Goal: Task Accomplishment & Management: Manage account settings

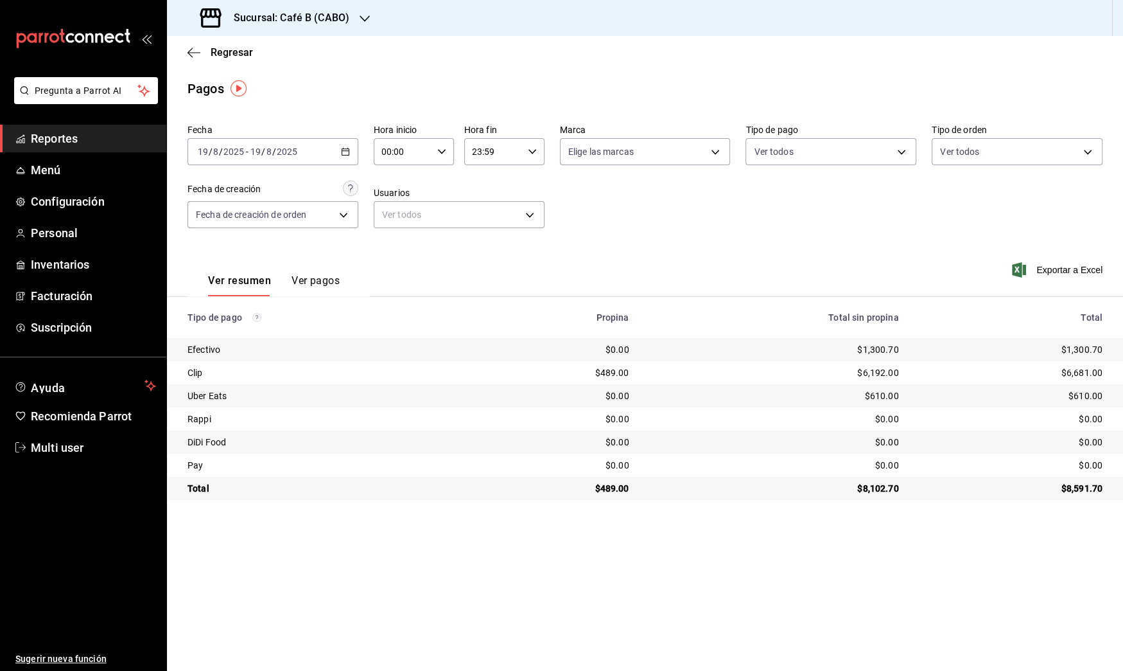
click at [327, 23] on h3 "Sucursal: Café B (CABO)" at bounding box center [287, 17] width 126 height 15
click at [304, 92] on div "Café B (CDMX)" at bounding box center [263, 84] width 193 height 29
click at [337, 145] on div "[DATE] [DATE] - [DATE] [DATE]" at bounding box center [273, 151] width 171 height 27
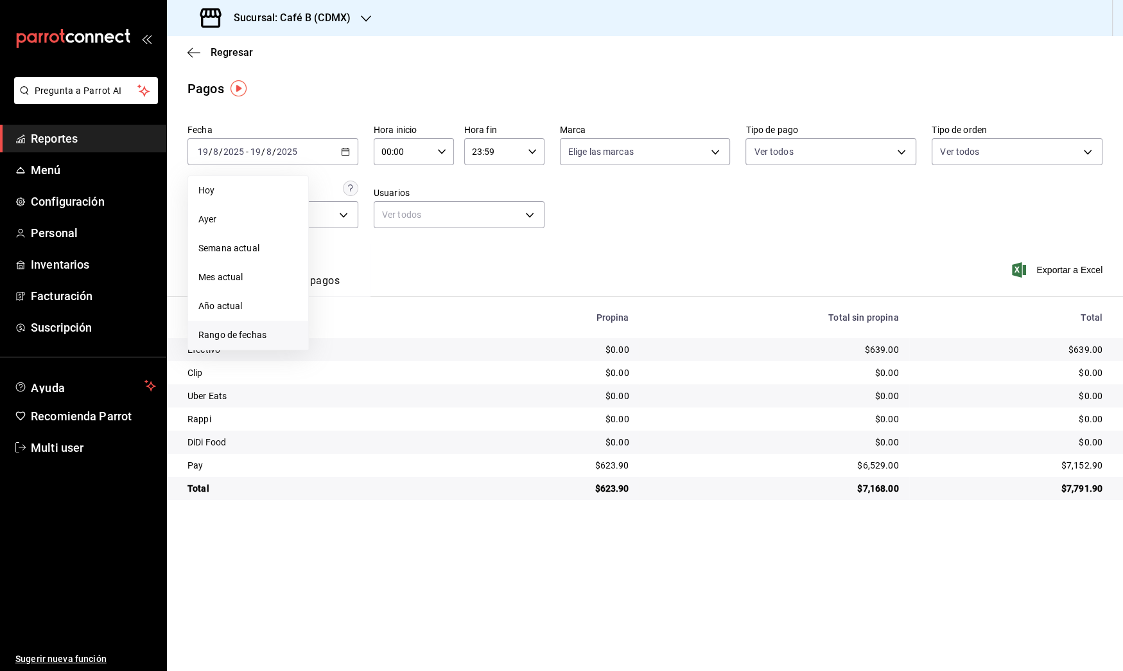
click at [274, 325] on li "Rango de fechas" at bounding box center [248, 334] width 120 height 29
click at [339, 315] on button "18" at bounding box center [335, 321] width 22 height 23
click at [331, 154] on div "[DATE] [DATE] - [DATE] [DATE]" at bounding box center [273, 151] width 171 height 27
click at [355, 319] on abbr "19" at bounding box center [358, 321] width 8 height 9
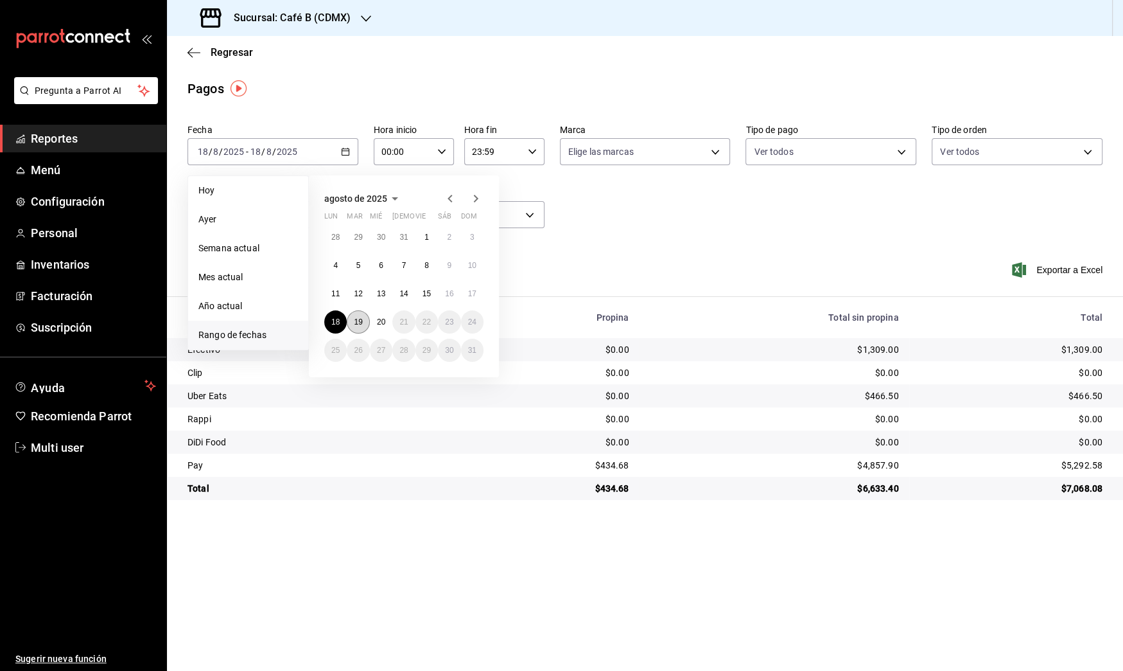
click at [355, 319] on abbr "19" at bounding box center [358, 321] width 8 height 9
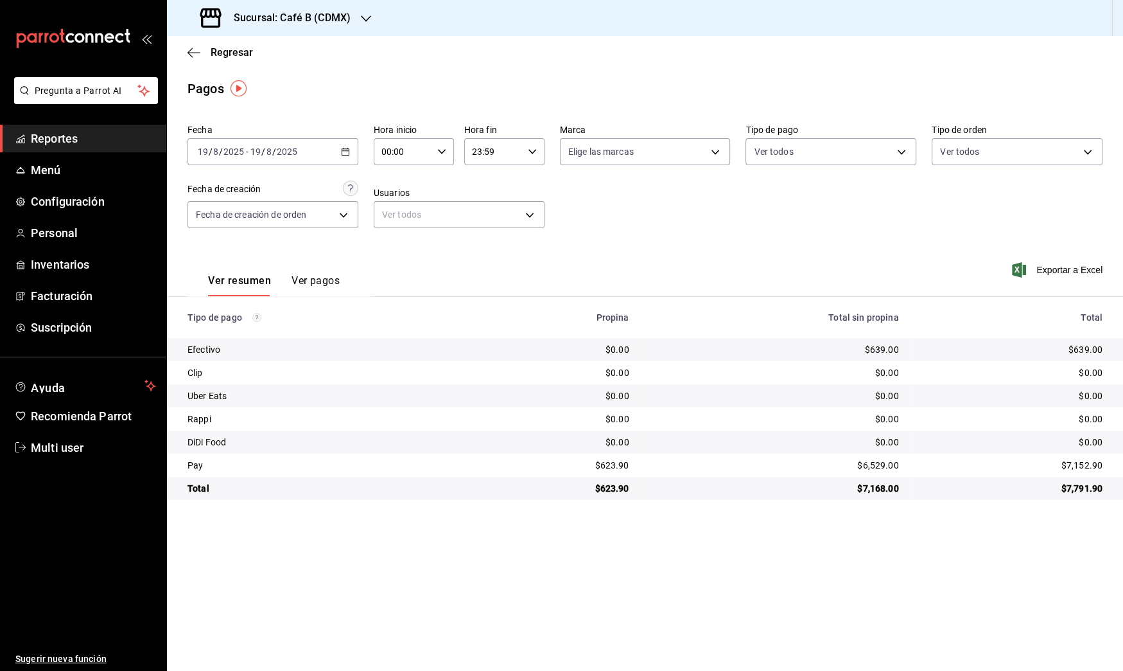
click at [327, 160] on div "[DATE] [DATE] - [DATE] [DATE]" at bounding box center [273, 151] width 171 height 27
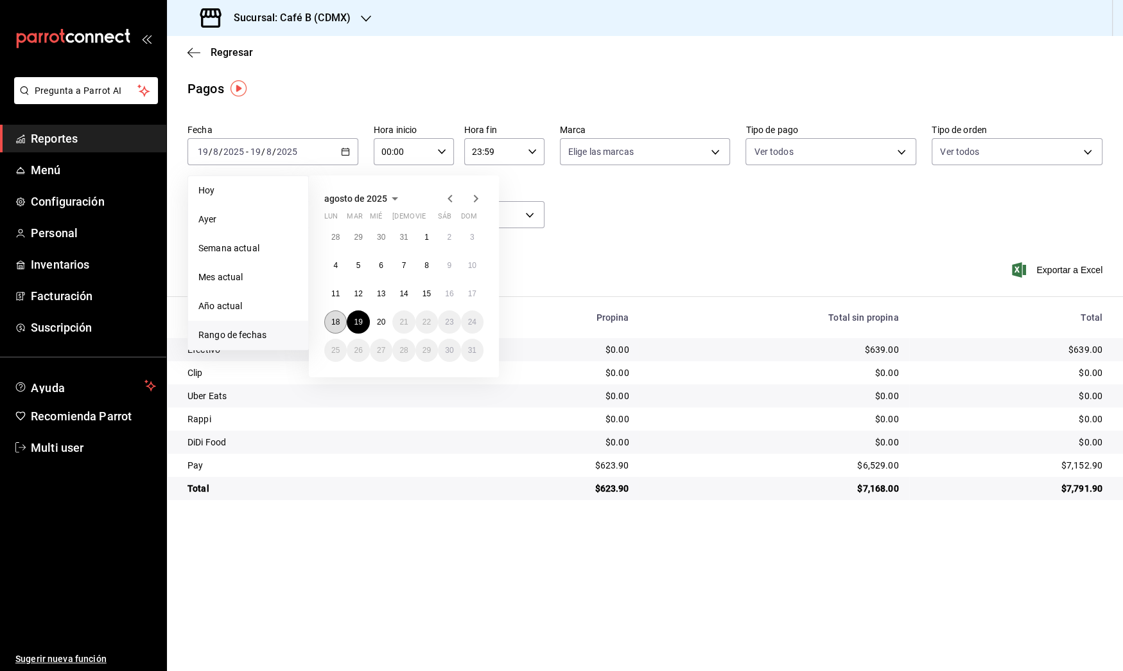
click at [335, 317] on abbr "18" at bounding box center [335, 321] width 8 height 9
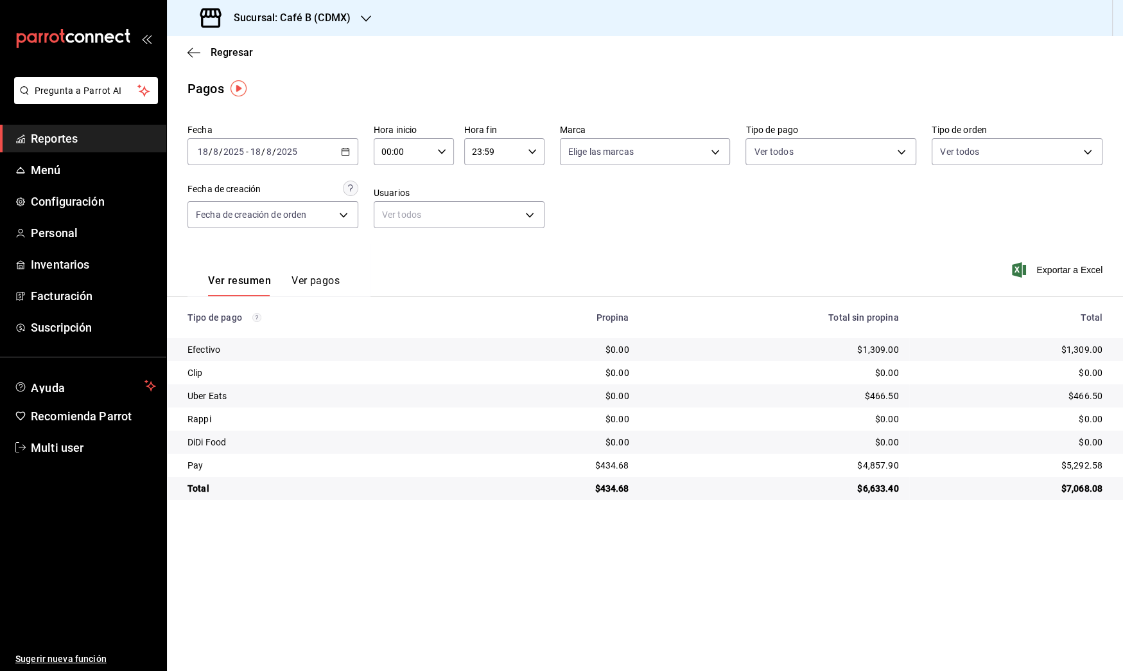
click at [288, 155] on input "2025" at bounding box center [287, 151] width 22 height 10
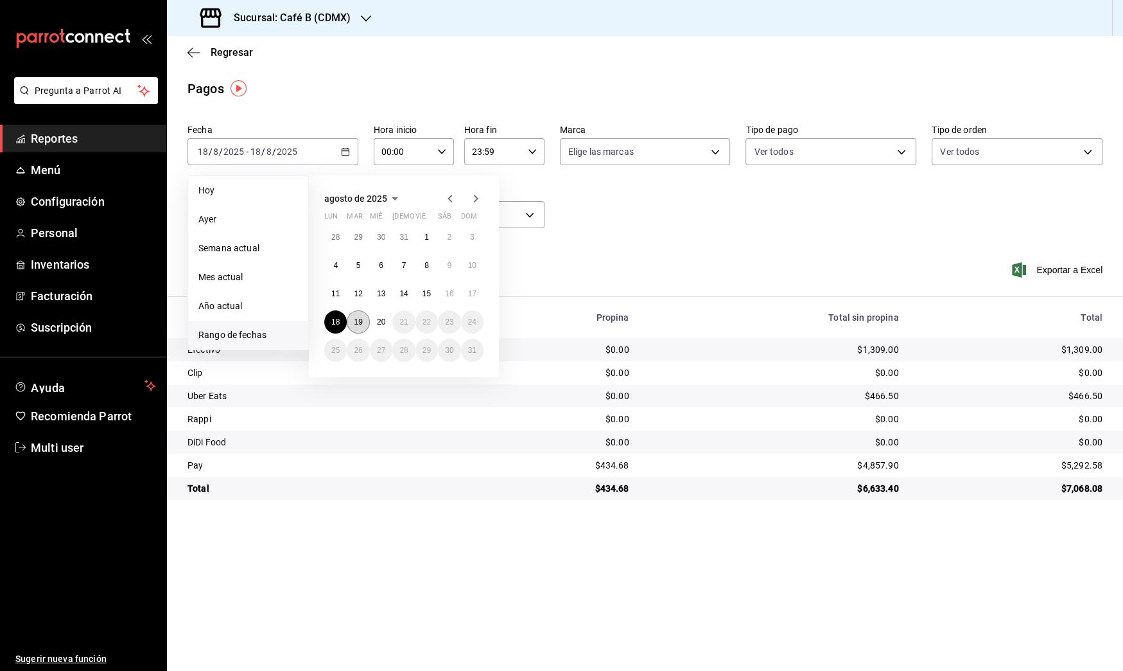
click at [356, 319] on abbr "19" at bounding box center [358, 321] width 8 height 9
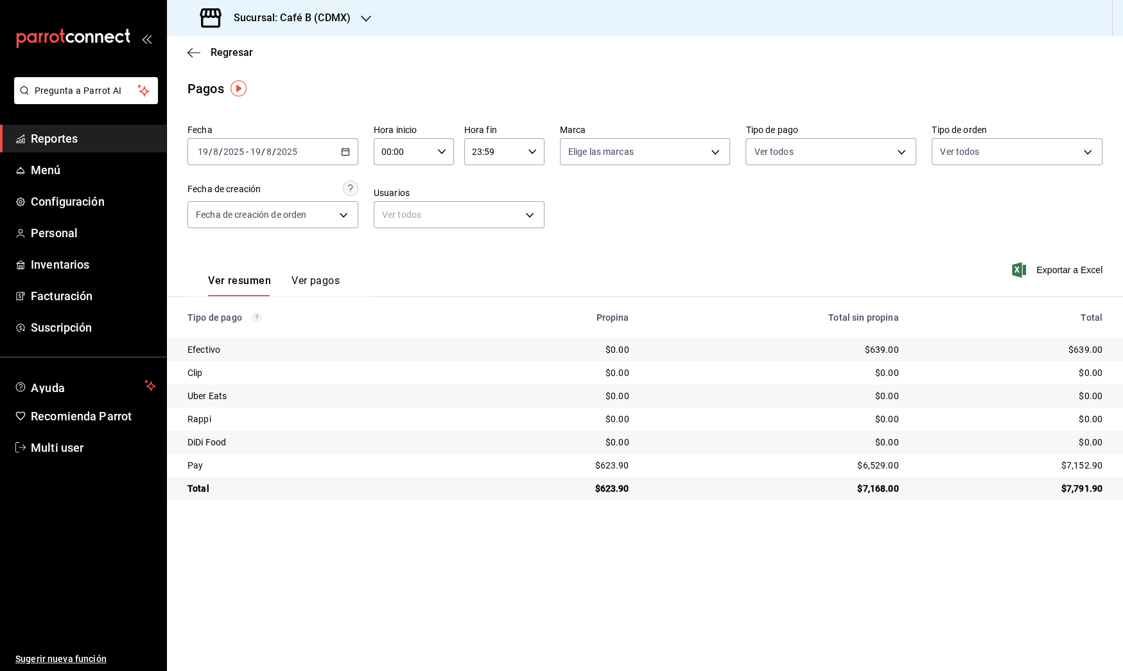
click at [293, 26] on div "Sucursal: Café B (CDMX)" at bounding box center [276, 18] width 199 height 36
click at [292, 62] on div "Café B (CABO)" at bounding box center [263, 55] width 193 height 29
click at [344, 150] on icon "button" at bounding box center [345, 151] width 9 height 9
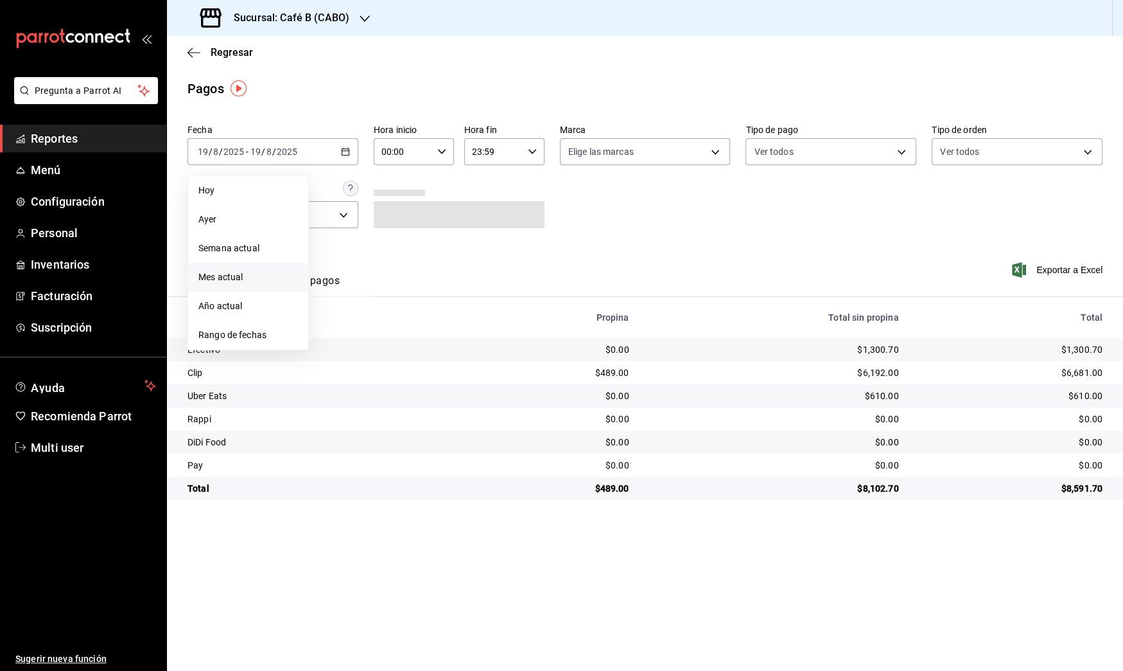
click at [277, 283] on li "Mes actual" at bounding box center [248, 277] width 120 height 29
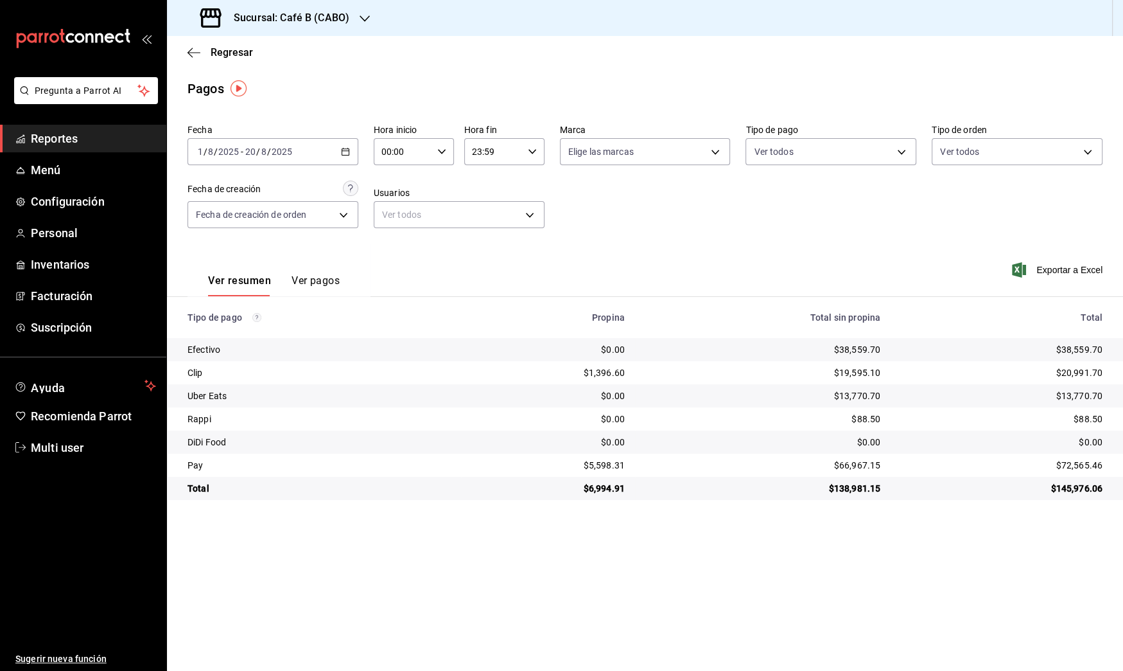
click at [291, 160] on div "[DATE] [DATE] - [DATE] [DATE]" at bounding box center [273, 151] width 171 height 27
click at [245, 326] on li "Rango de fechas" at bounding box center [248, 334] width 120 height 29
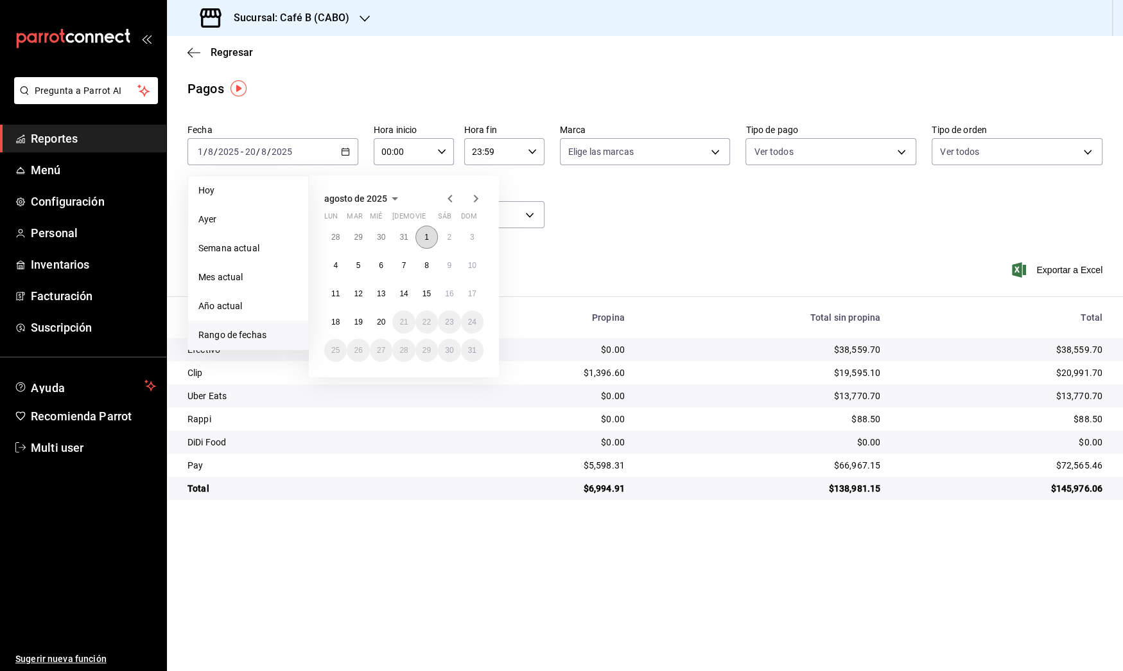
click at [421, 238] on button "1" at bounding box center [427, 236] width 22 height 23
click at [363, 324] on button "19" at bounding box center [358, 321] width 22 height 23
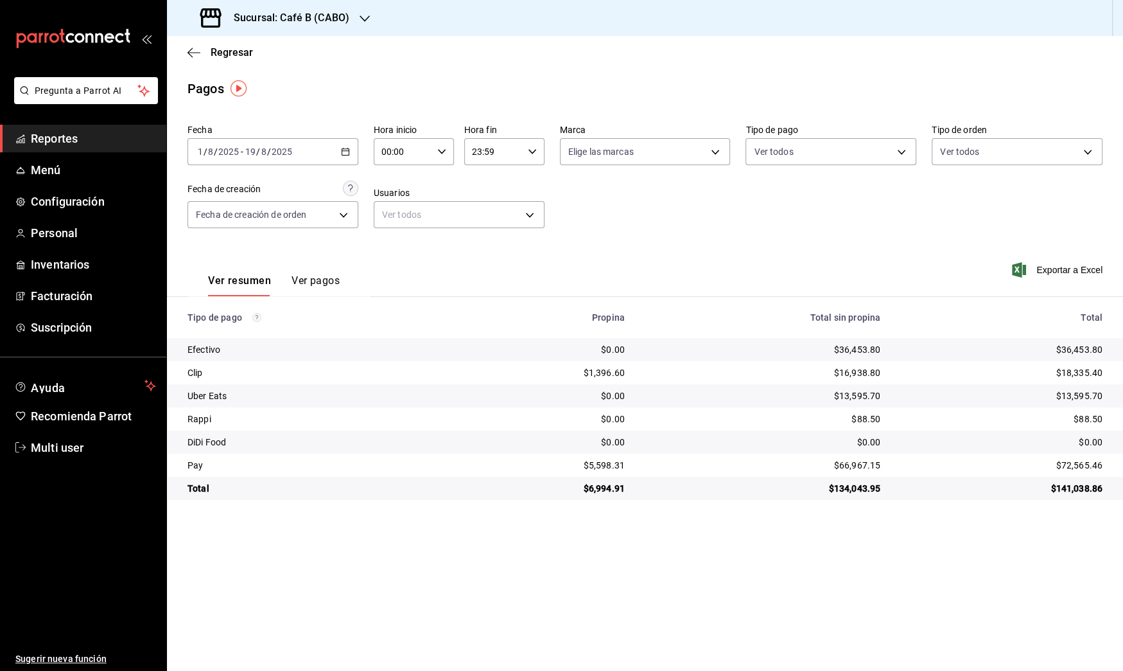
click at [103, 133] on span "Reportes" at bounding box center [93, 138] width 125 height 17
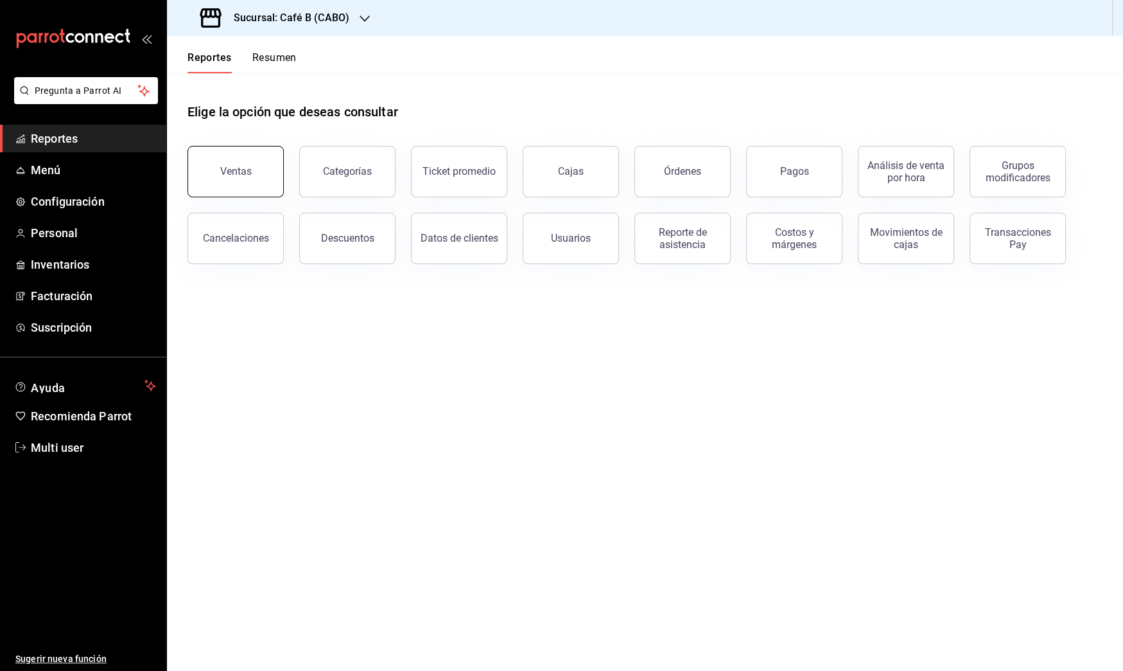
click at [255, 171] on button "Ventas" at bounding box center [236, 171] width 96 height 51
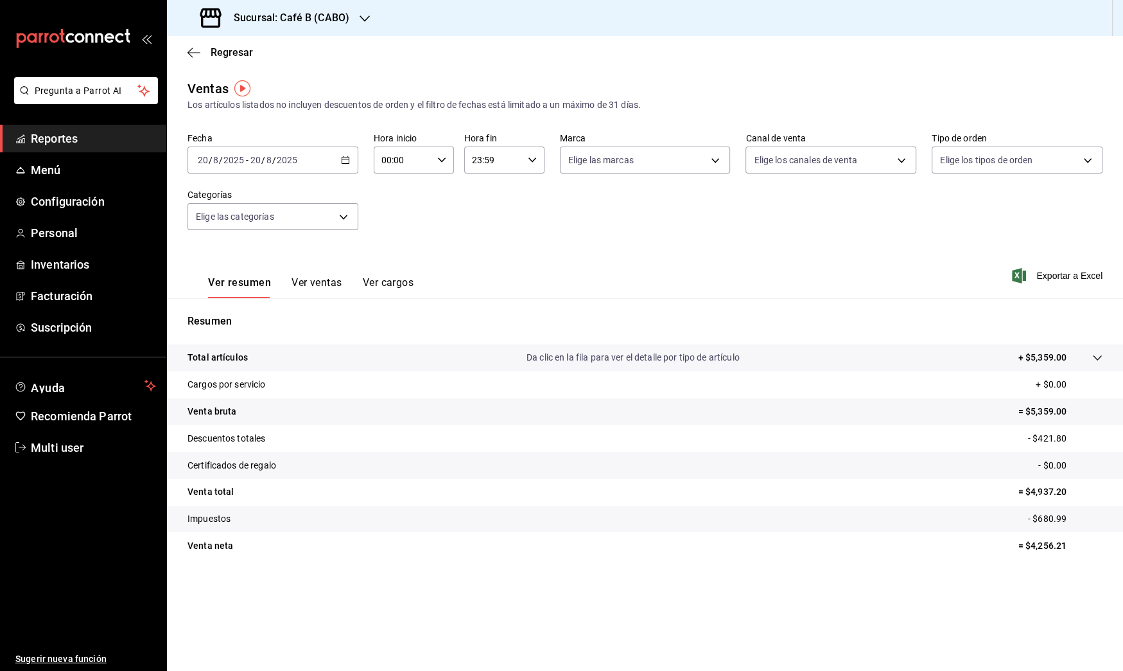
click at [260, 160] on input "20" at bounding box center [256, 160] width 12 height 10
click at [264, 324] on li "Rango de fechas" at bounding box center [248, 314] width 120 height 29
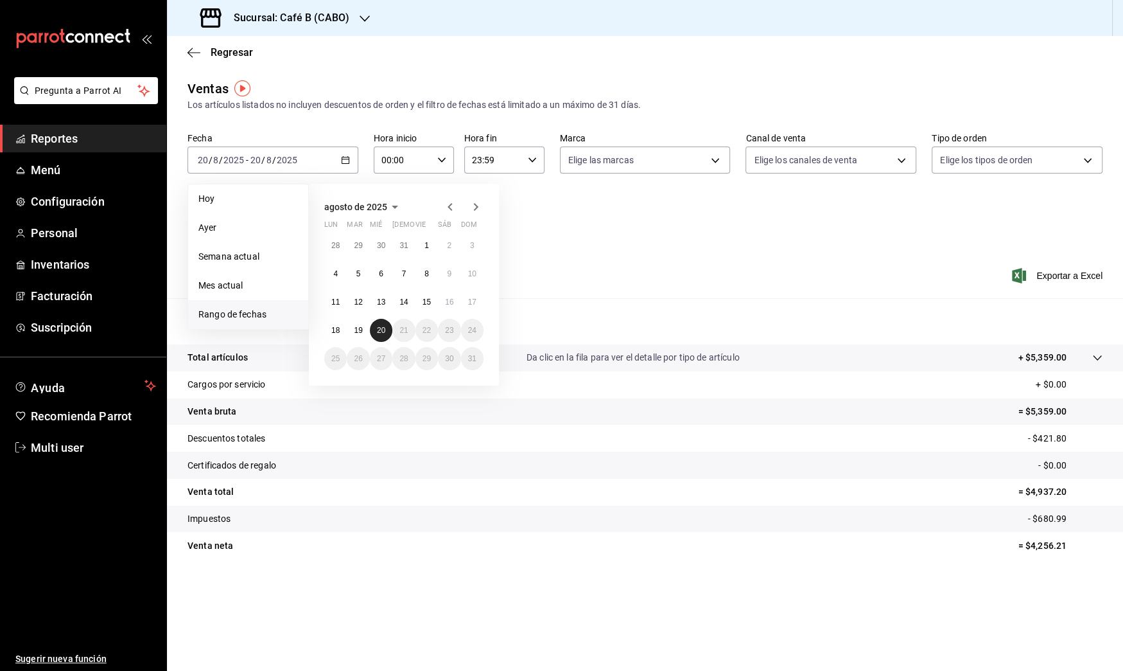
click at [387, 330] on button "20" at bounding box center [381, 330] width 22 height 23
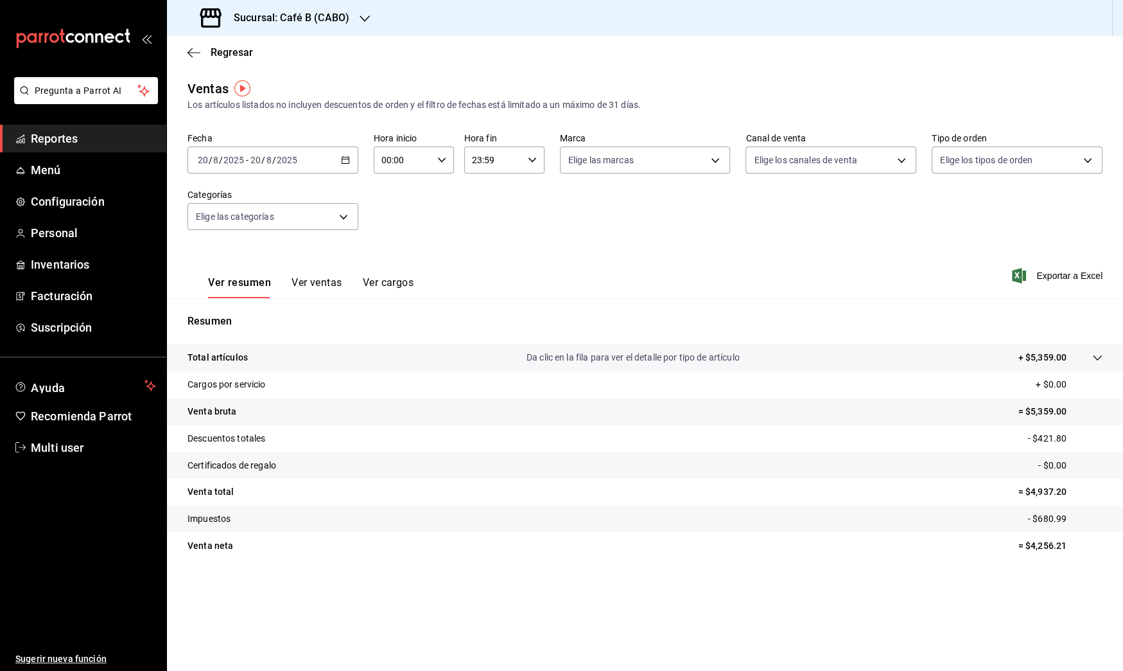
click at [340, 28] on div "Sucursal: Café B (CABO)" at bounding box center [276, 18] width 198 height 36
click at [278, 78] on div "Café B (CDMX)" at bounding box center [263, 84] width 172 height 13
click at [793, 157] on body "Pregunta a Parrot AI Reportes Menú Configuración Personal Inventarios Facturaci…" at bounding box center [561, 335] width 1123 height 671
click at [764, 253] on input "checkbox" at bounding box center [760, 253] width 12 height 12
checkbox input "true"
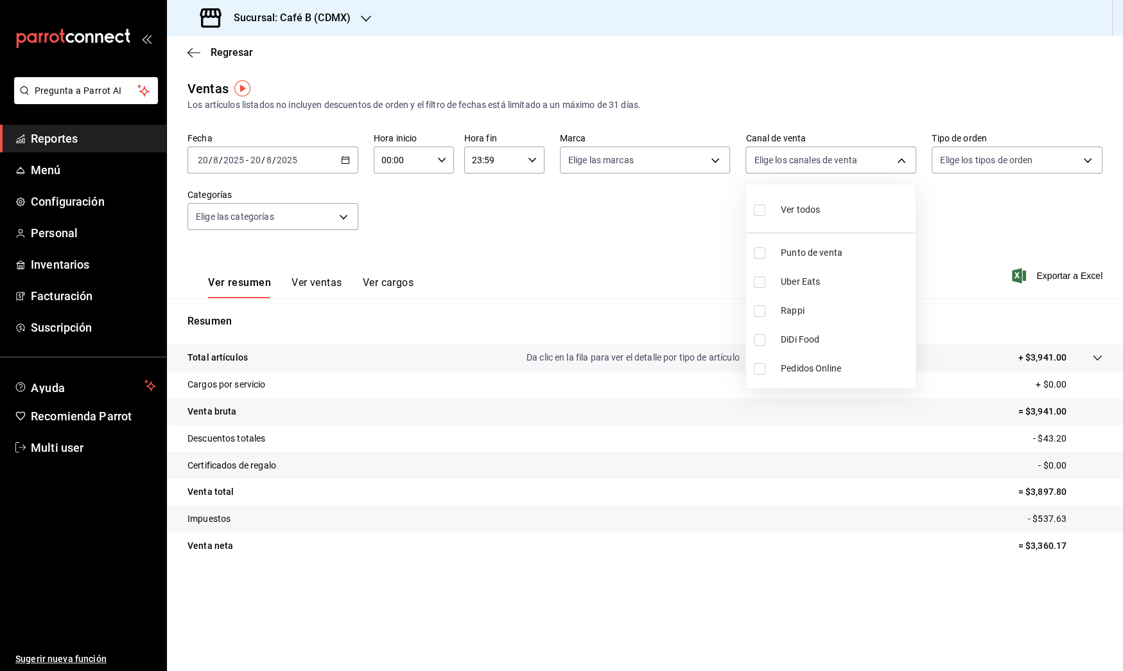
type input "PARROT"
click at [637, 254] on div at bounding box center [561, 335] width 1123 height 671
click at [1098, 360] on icon at bounding box center [1098, 358] width 10 height 10
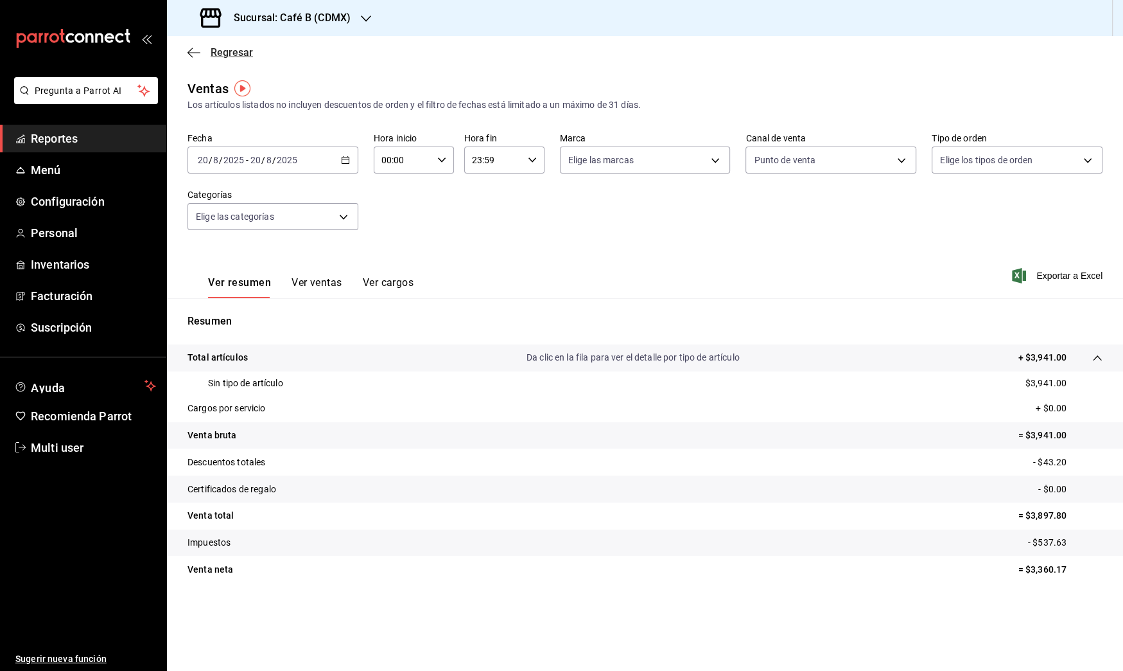
click at [197, 53] on icon "button" at bounding box center [194, 53] width 13 height 12
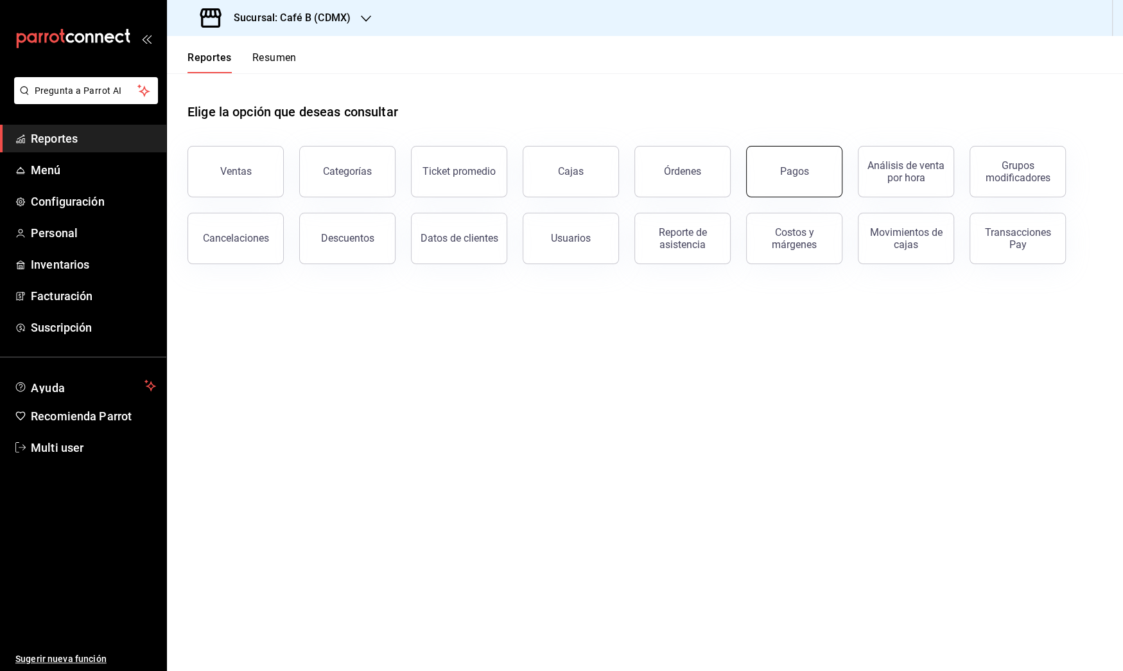
click at [792, 176] on div "Pagos" at bounding box center [794, 171] width 29 height 12
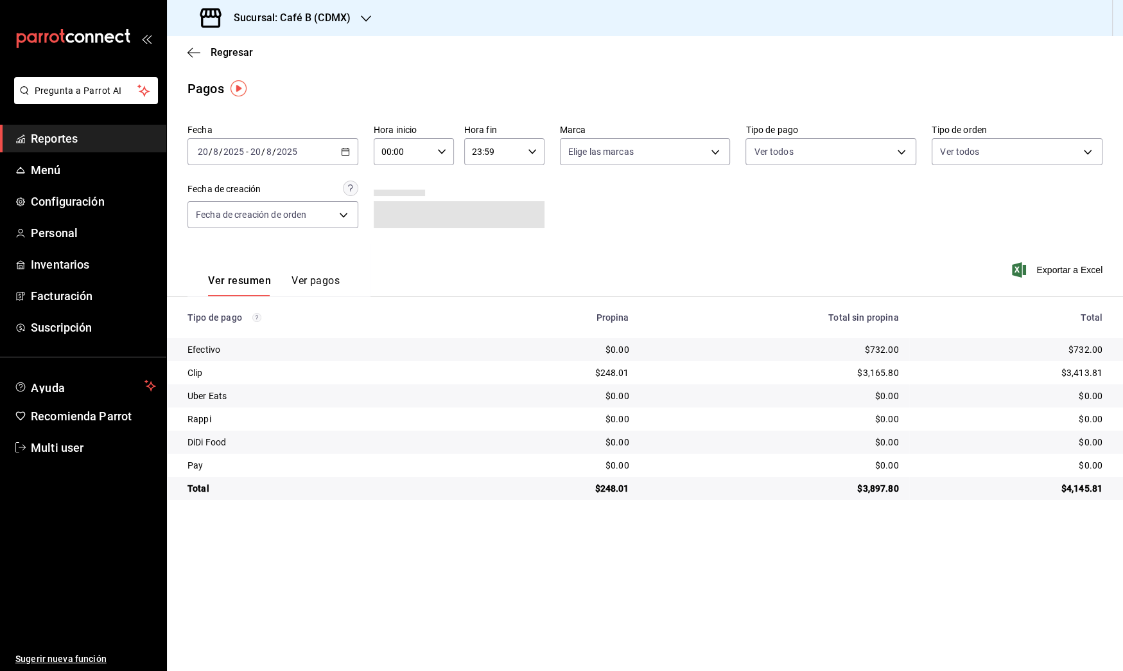
click at [290, 157] on div "[DATE] [DATE] - [DATE] [DATE]" at bounding box center [273, 151] width 171 height 27
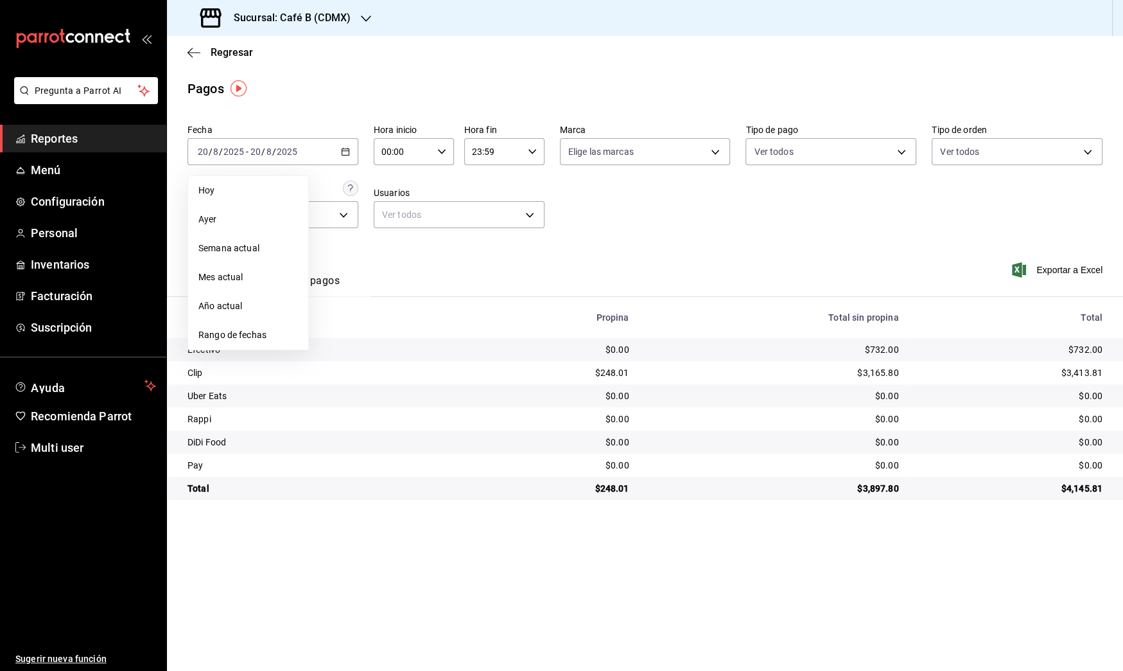
click at [647, 215] on div "Fecha [DATE] [DATE] - [DATE] [DATE] [DATE] [DATE] Semana actual Mes actual Año …" at bounding box center [645, 181] width 915 height 125
click at [73, 146] on span "Reportes" at bounding box center [93, 138] width 125 height 17
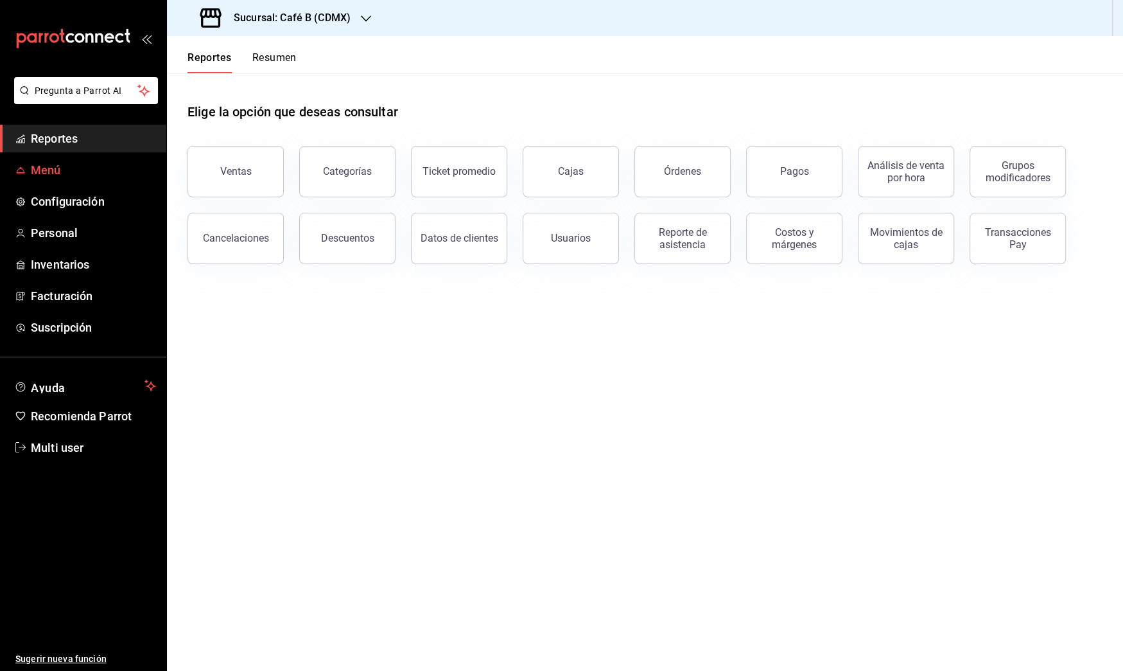
click at [57, 166] on span "Menú" at bounding box center [93, 169] width 125 height 17
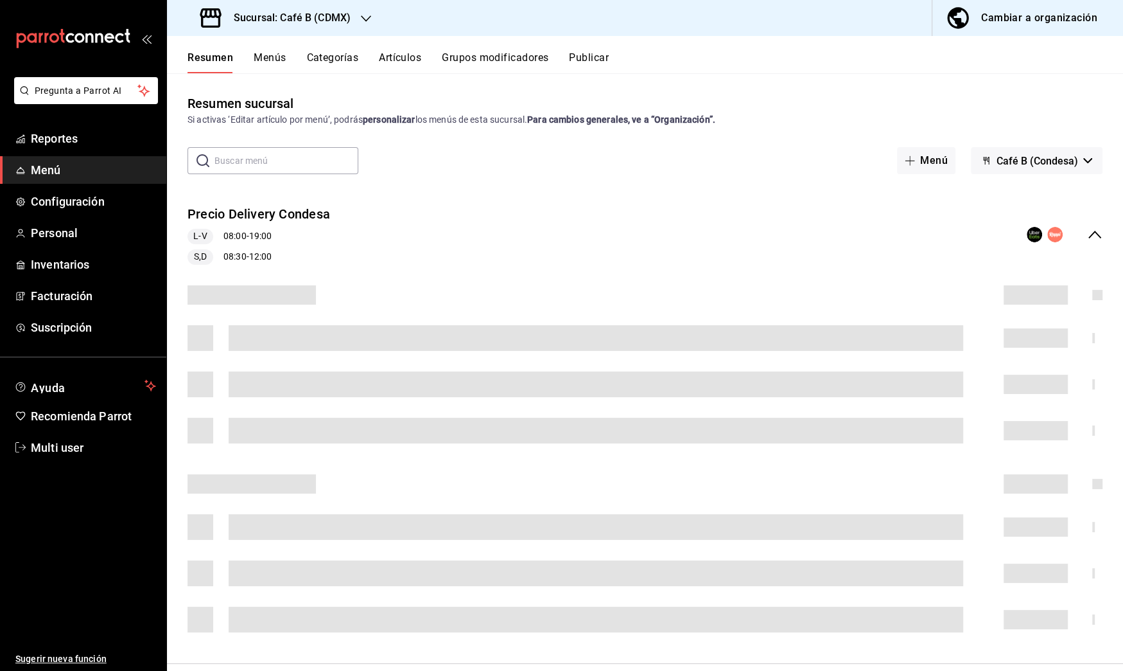
click at [985, 19] on div "Cambiar a organización" at bounding box center [1039, 18] width 116 height 18
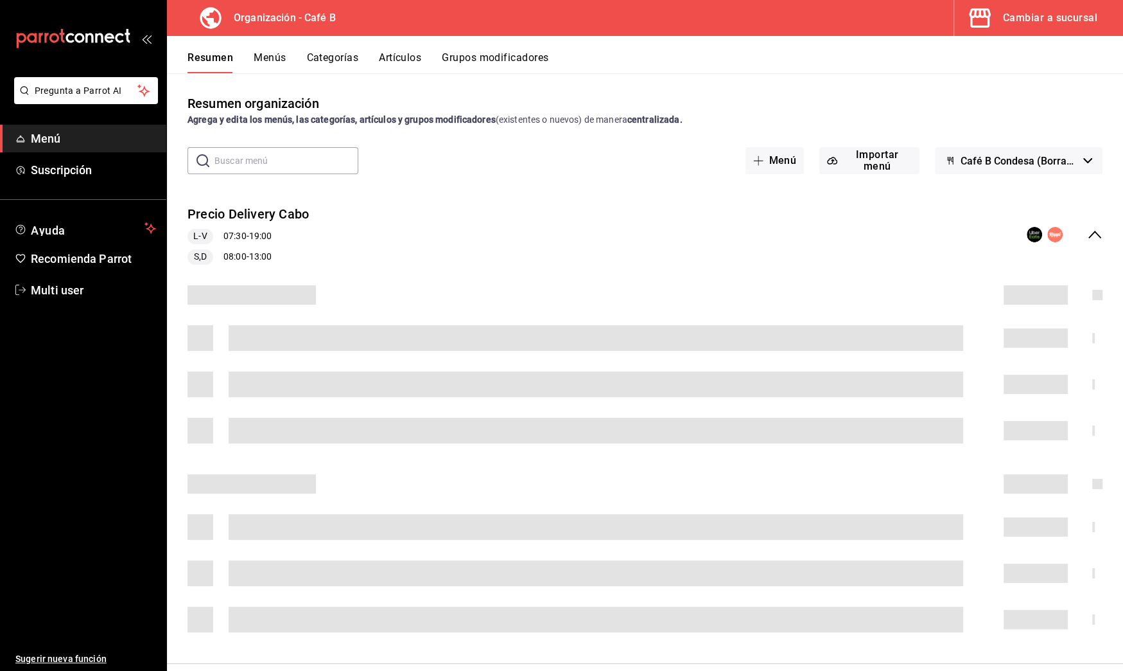
click at [417, 64] on button "Artículos" at bounding box center [400, 62] width 42 height 22
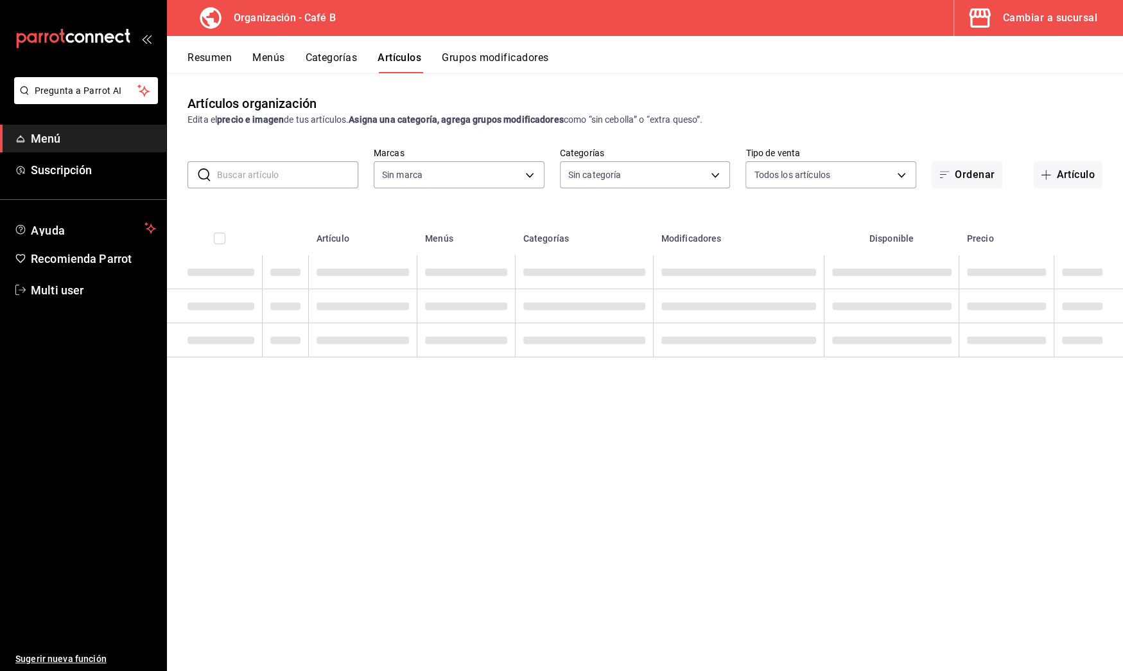
type input "61914e7f-f2ca-4c15-8ed2-909e6f0cad57"
type input "c255636c-4f79-4610-a93f-2b9eec760815,784f6ee1-620d-4436-892a-911f3761d70e,c3825…"
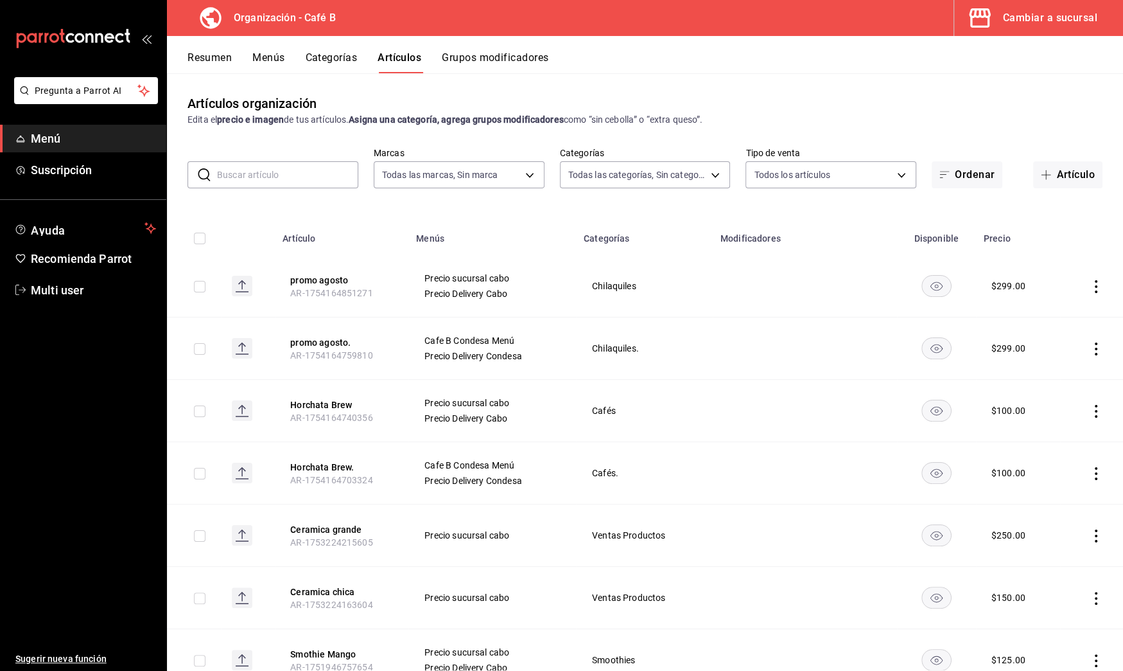
click at [302, 175] on input "text" at bounding box center [287, 175] width 141 height 26
type input "molletes"
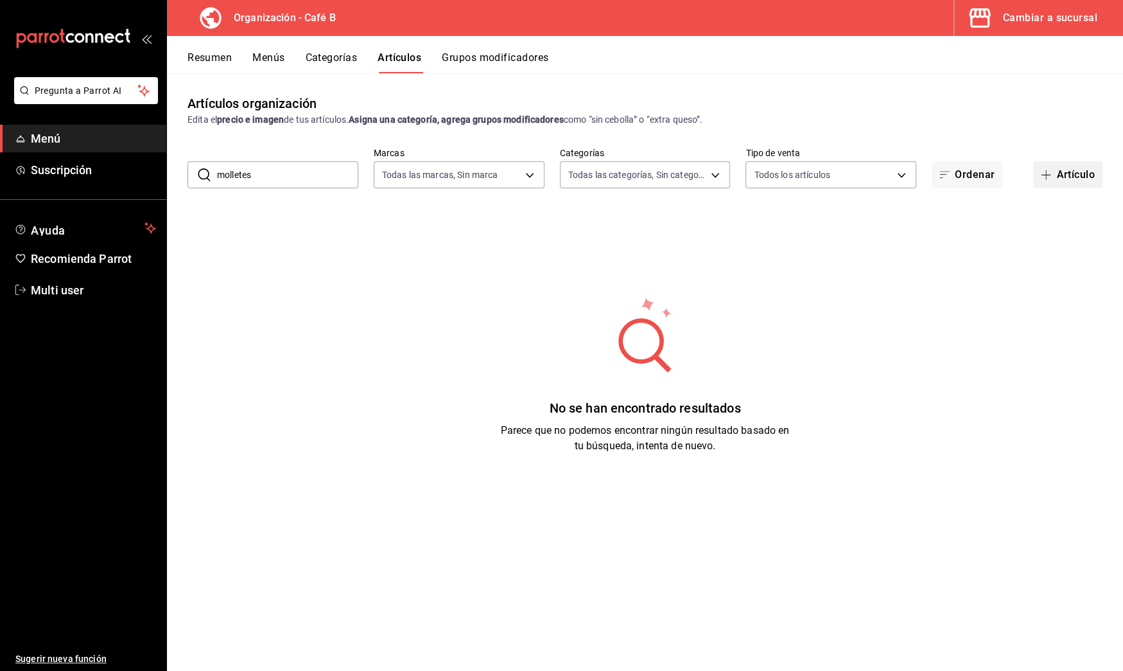
click at [1077, 175] on button "Artículo" at bounding box center [1067, 174] width 69 height 27
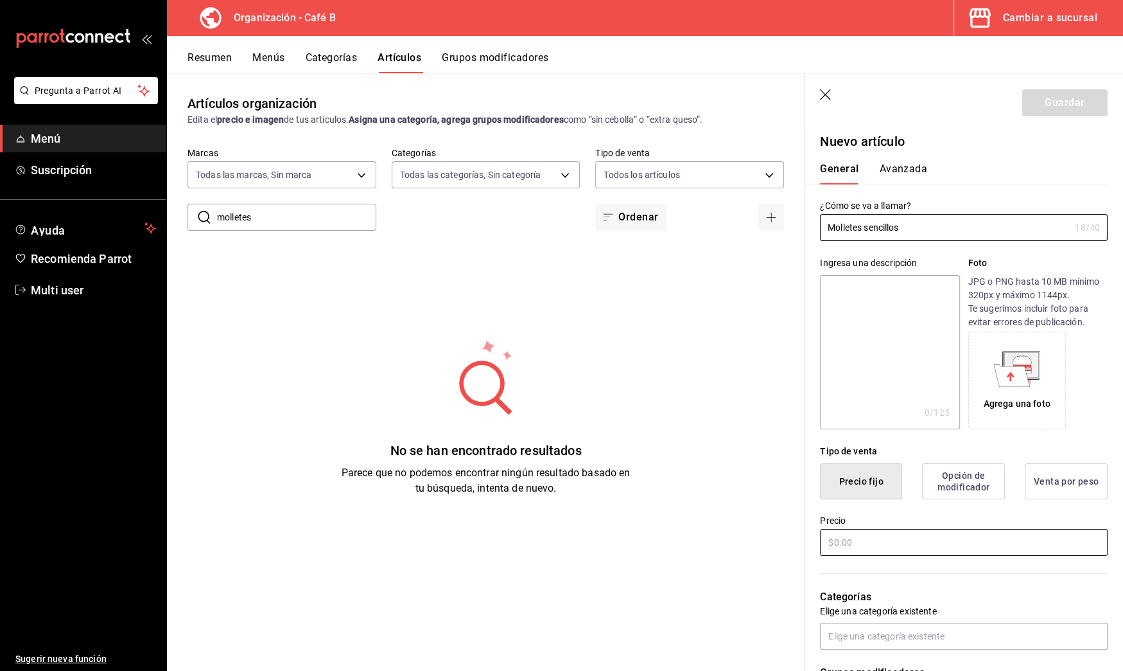
type input "Molletes sencillos"
click at [852, 545] on input "text" at bounding box center [964, 542] width 288 height 27
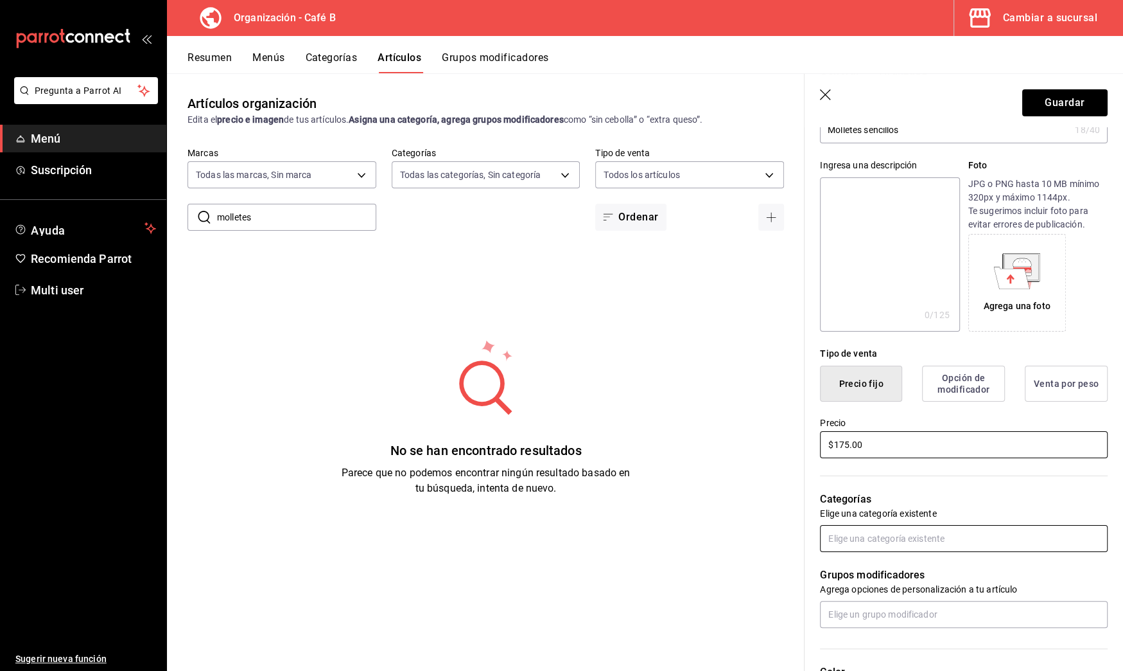
type input "$175.00"
click at [906, 534] on input "text" at bounding box center [964, 538] width 288 height 27
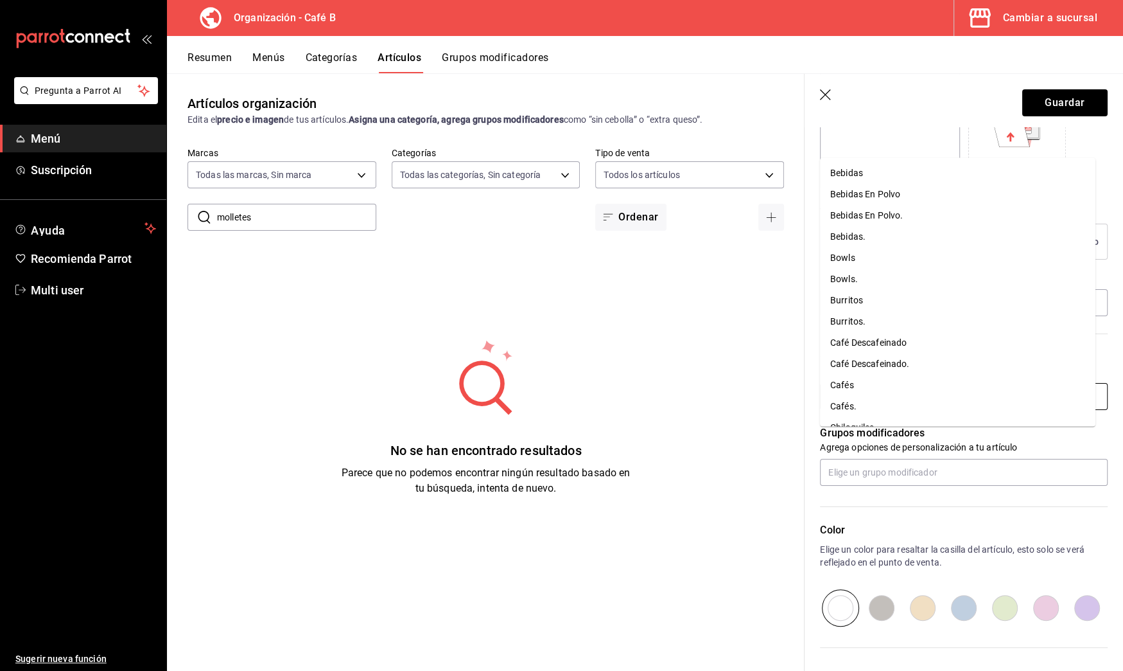
scroll to position [246, 0]
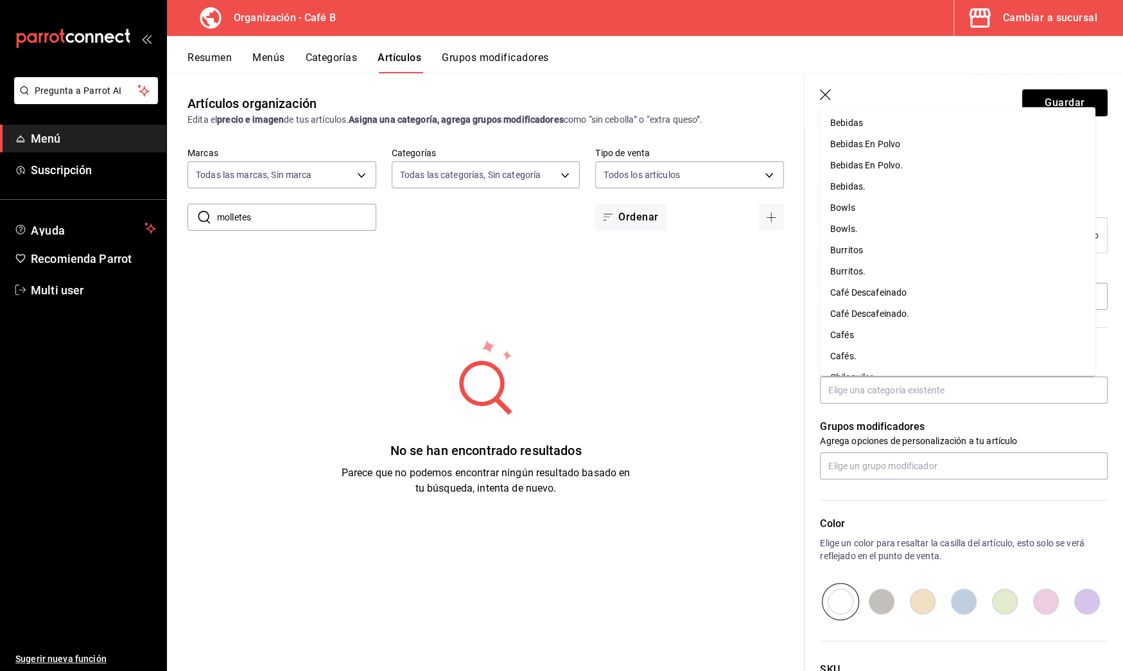
click at [744, 392] on div "No se han encontrado resultados Parece que no podemos encontrar ningún resultad…" at bounding box center [486, 416] width 638 height 321
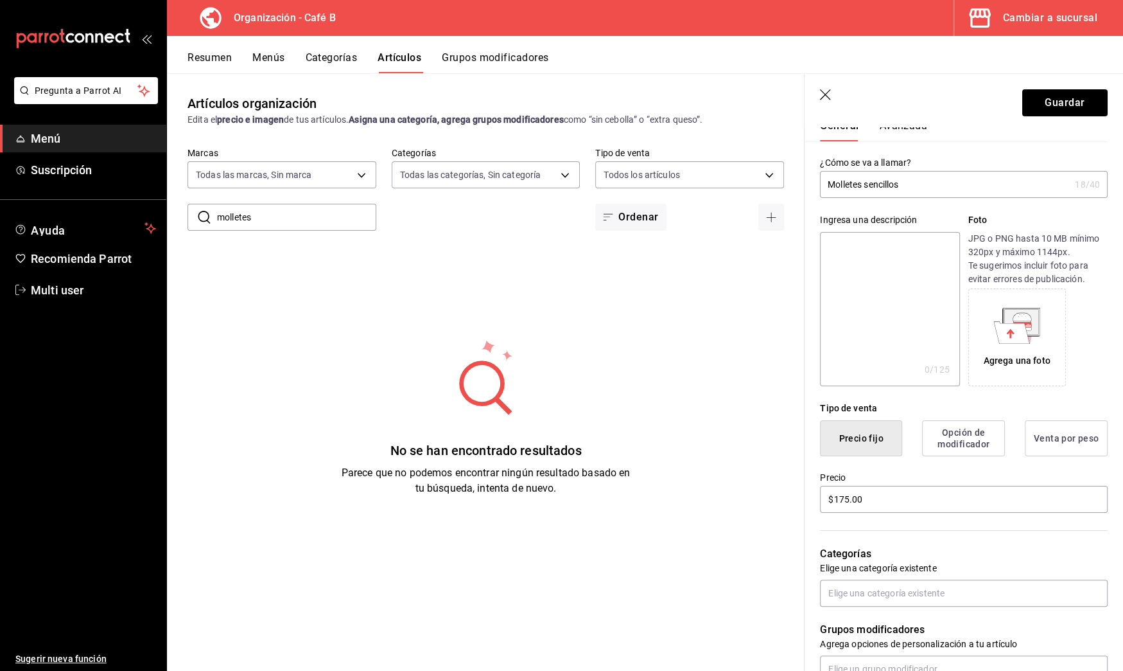
scroll to position [17, 0]
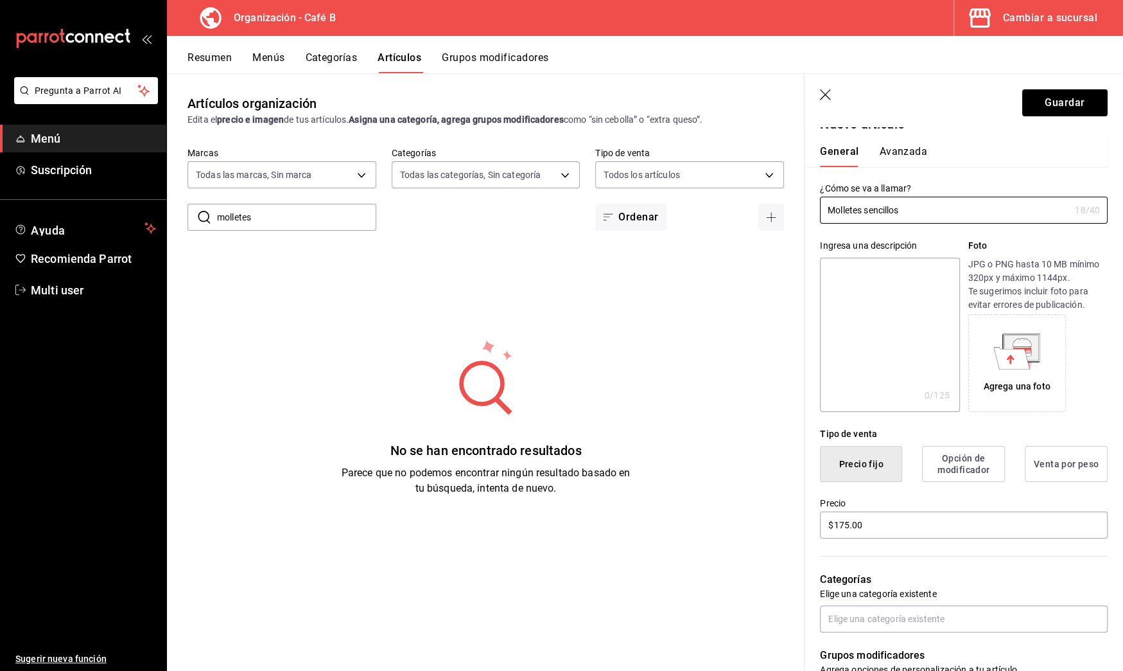
drag, startPoint x: 908, startPoint y: 210, endPoint x: 751, endPoint y: 210, distance: 156.1
click at [751, 210] on main "Artículos organización Edita el precio e imagen de tus artículos. Asigna una ca…" at bounding box center [645, 371] width 956 height 597
type input "Pan francés"
click at [866, 527] on input "$175.00" at bounding box center [964, 524] width 288 height 27
drag, startPoint x: 866, startPoint y: 526, endPoint x: 802, endPoint y: 526, distance: 64.2
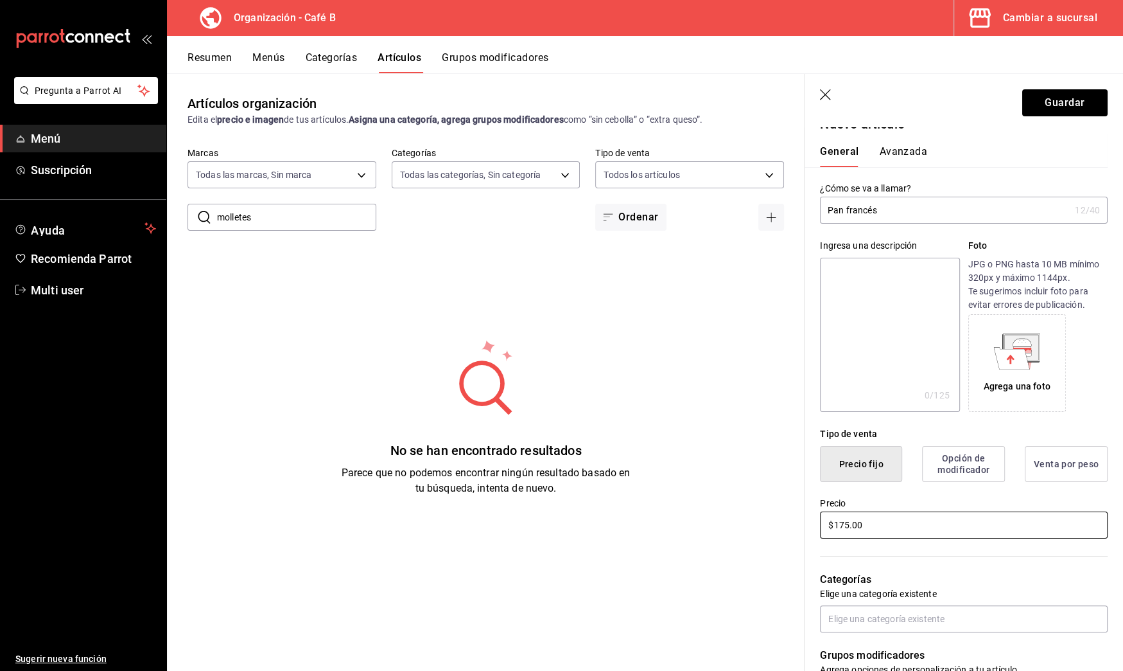
click at [802, 526] on main "Artículos organización Edita el precio e imagen de tus artículos. Asigna una ca…" at bounding box center [645, 371] width 956 height 597
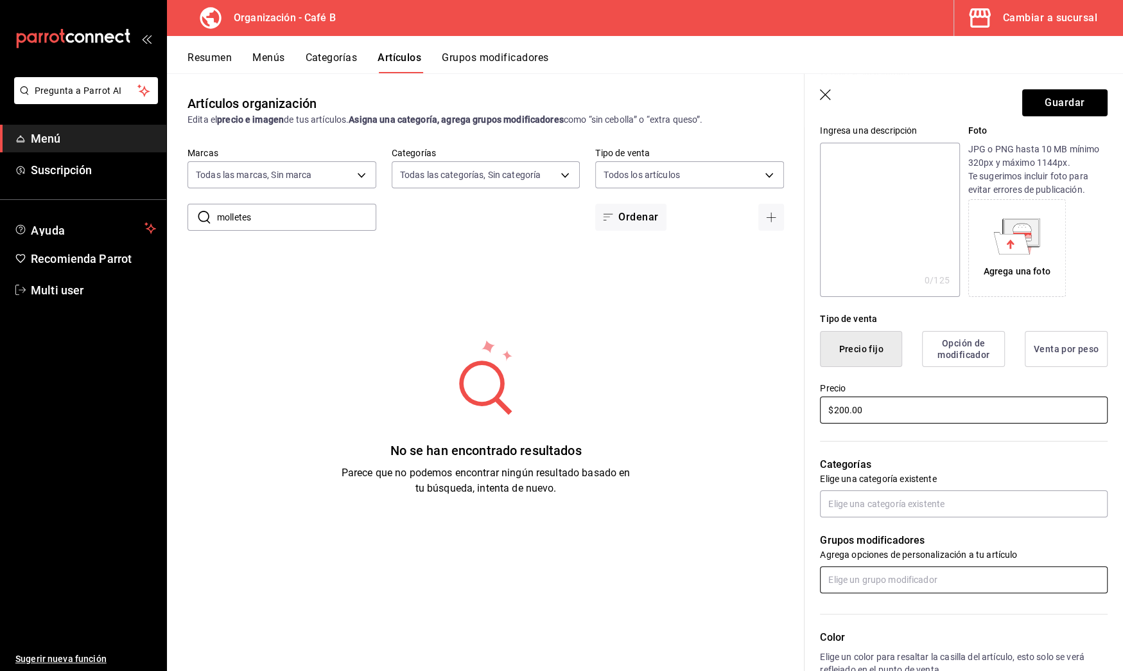
scroll to position [152, 0]
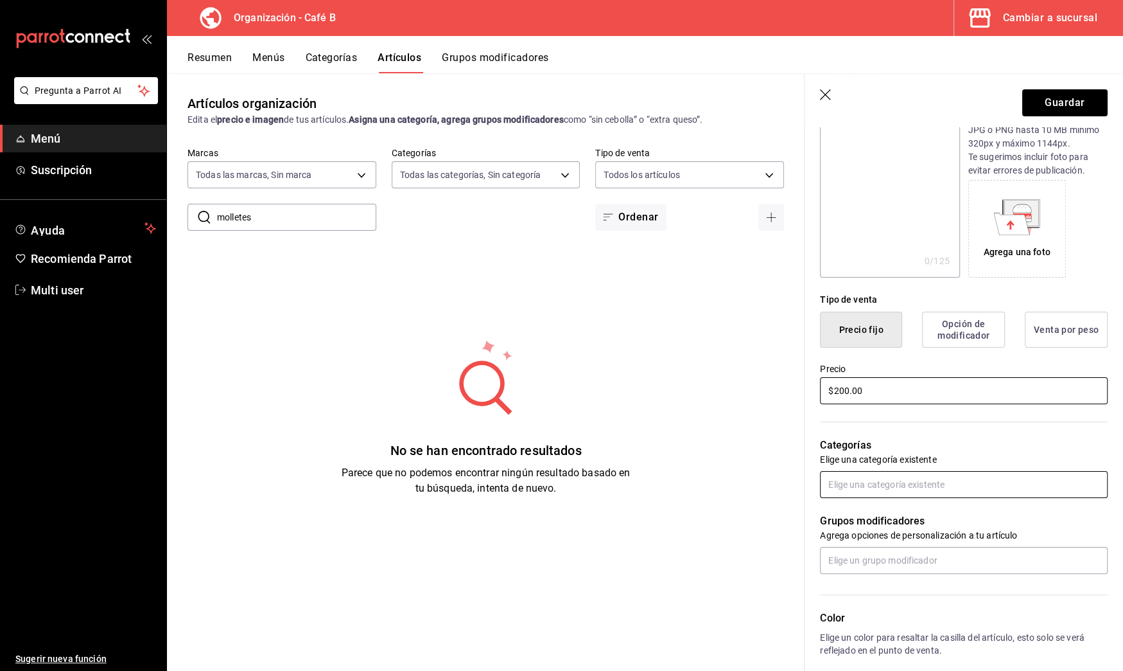
type input "$200.00"
click at [932, 484] on input "text" at bounding box center [964, 484] width 288 height 27
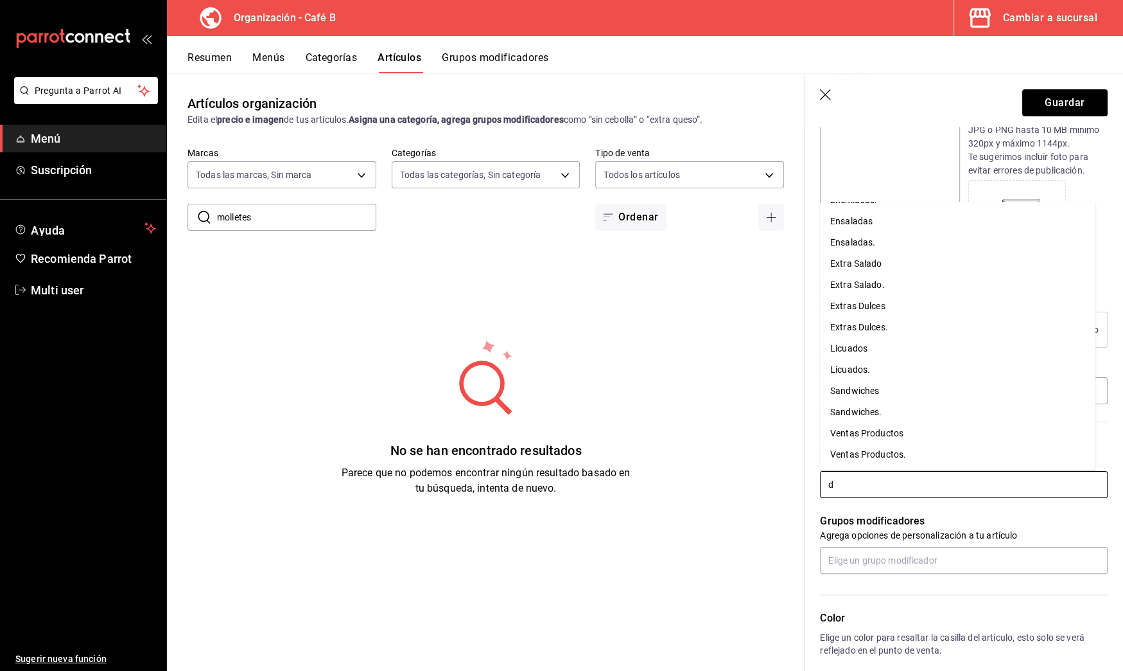
scroll to position [0, 0]
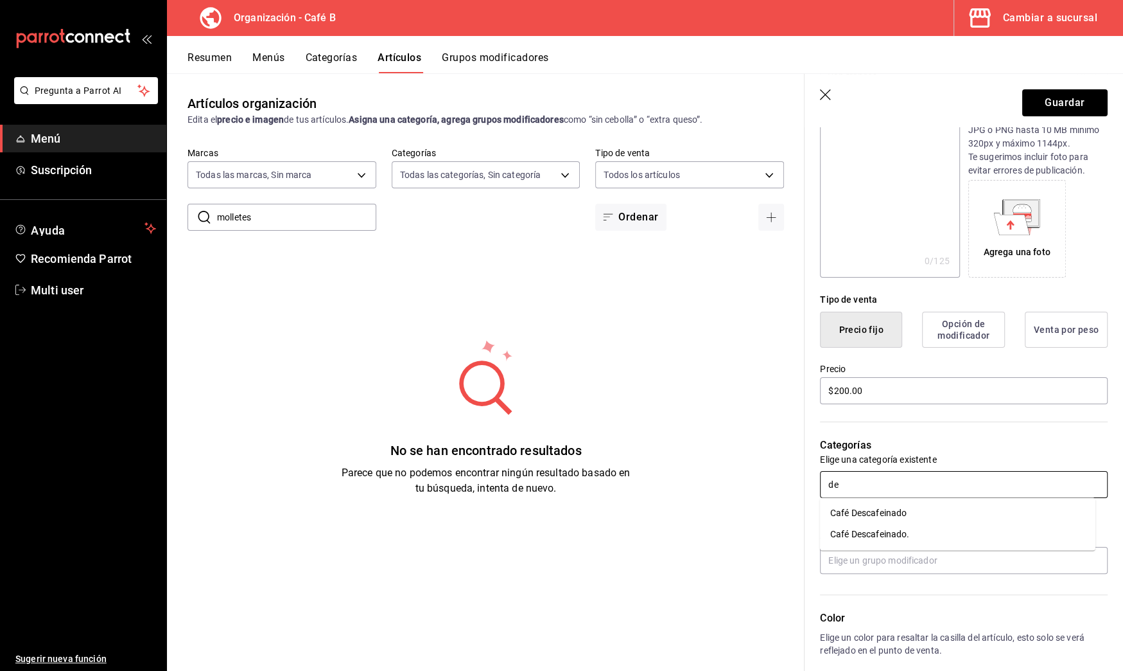
type input "d"
type input "wa"
click at [901, 518] on li "Waffles" at bounding box center [958, 512] width 276 height 21
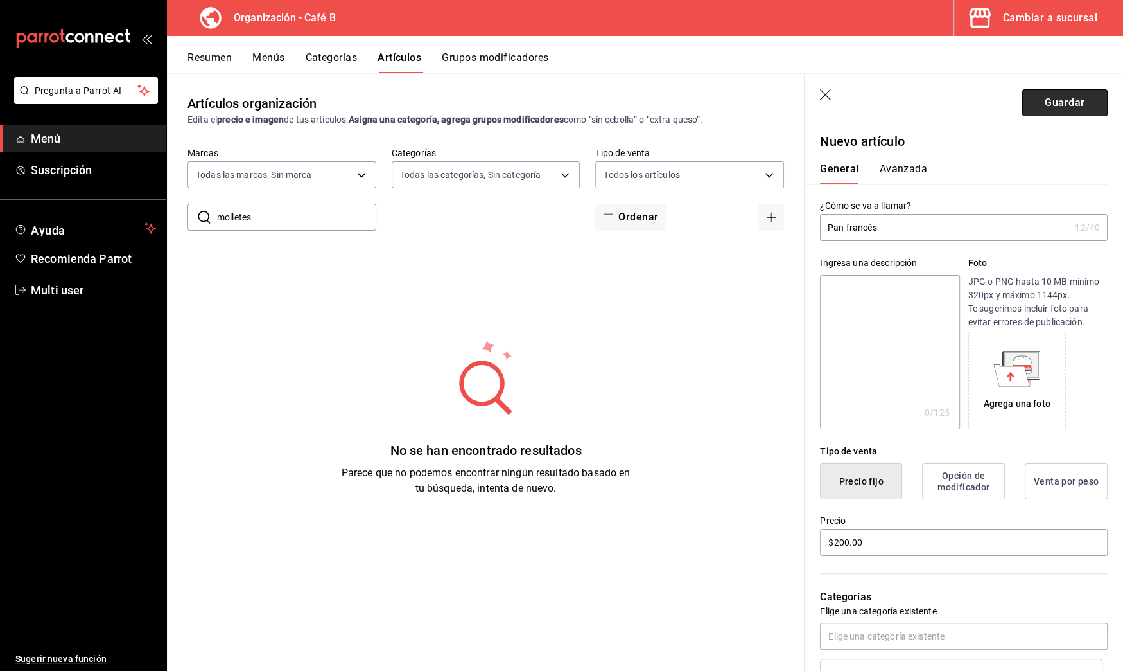
click at [1051, 103] on button "Guardar" at bounding box center [1065, 102] width 85 height 27
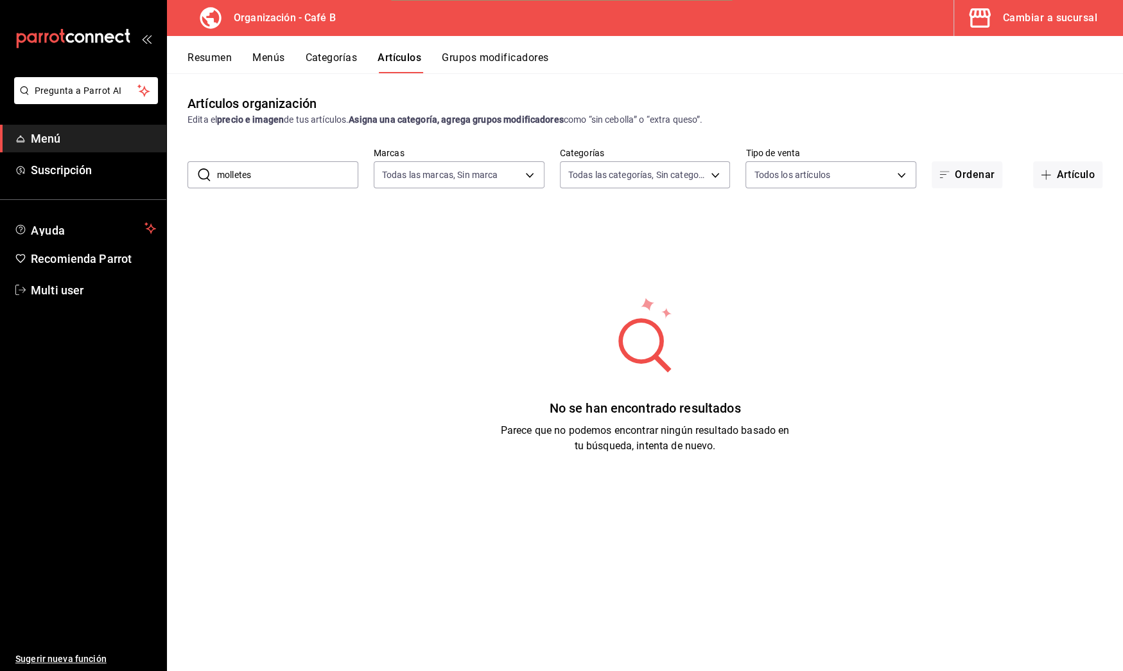
click at [326, 61] on button "Categorías" at bounding box center [332, 62] width 52 height 22
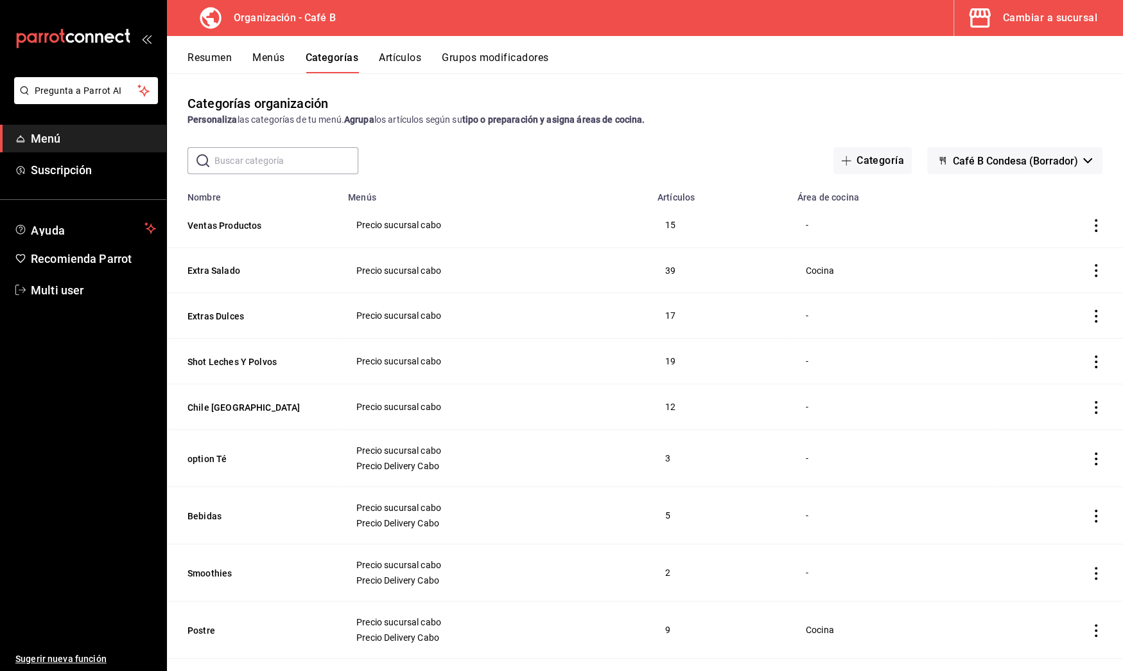
click at [317, 165] on input "text" at bounding box center [287, 161] width 144 height 26
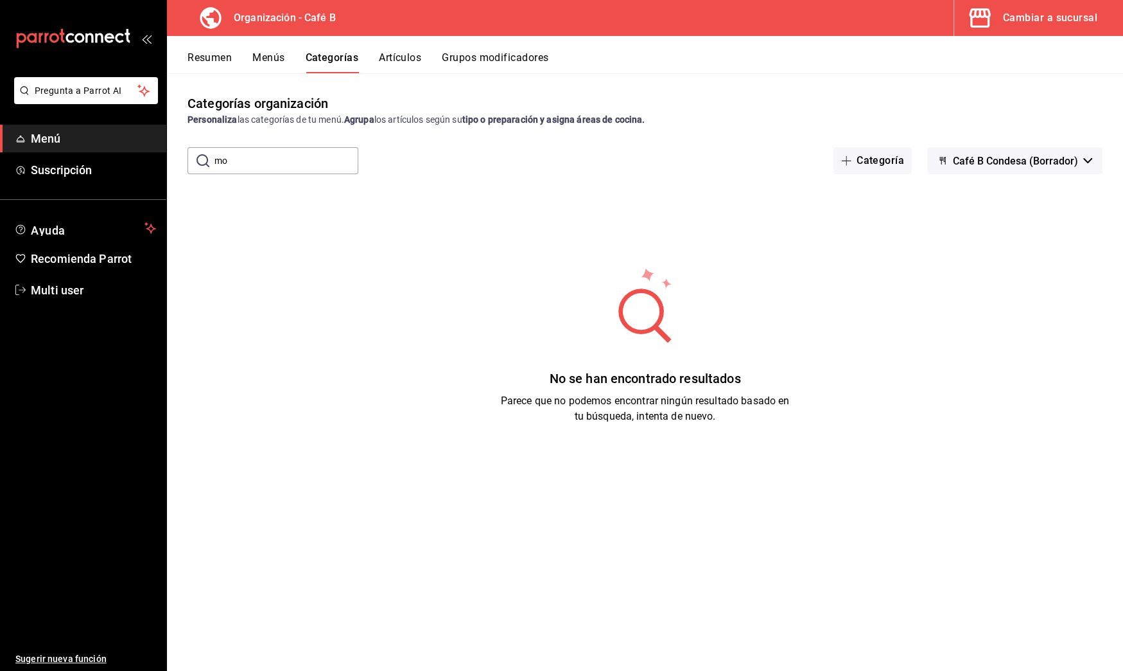
type input "m"
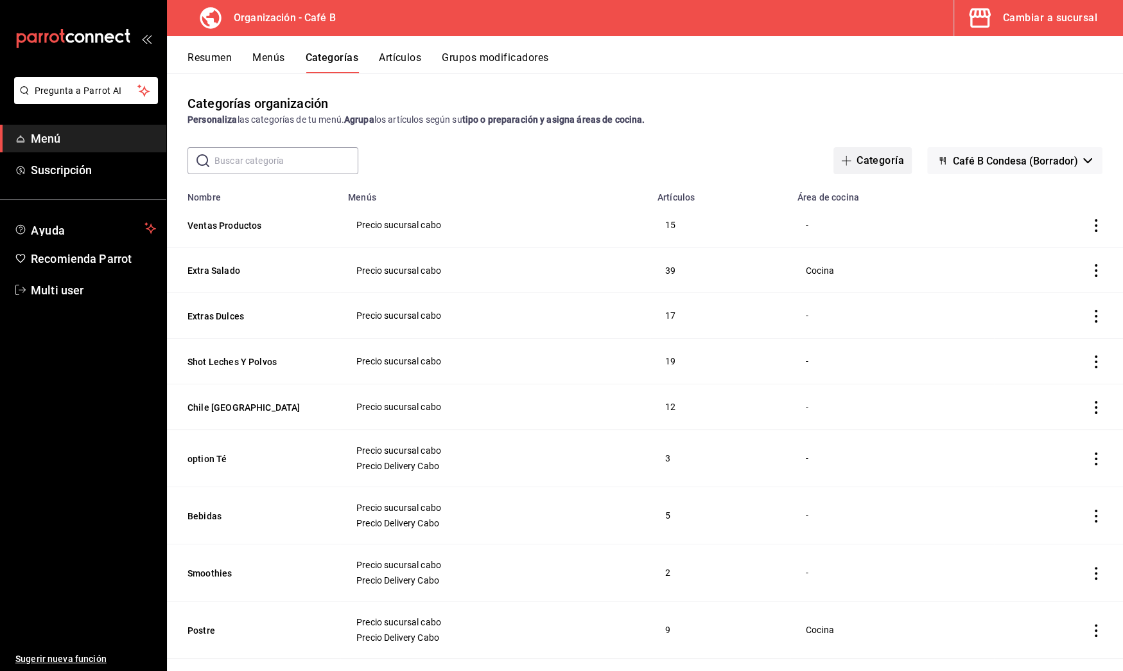
click at [861, 153] on button "Categoría" at bounding box center [873, 160] width 78 height 27
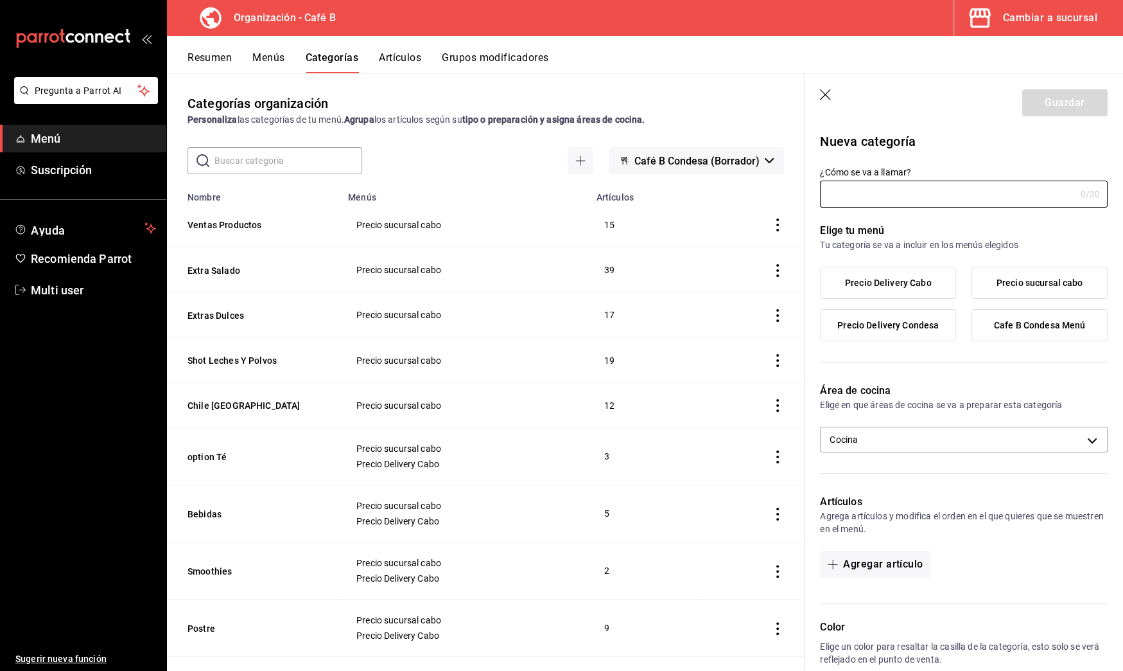
click at [827, 86] on header "Guardar" at bounding box center [964, 100] width 319 height 53
click at [826, 95] on icon "button" at bounding box center [825, 94] width 11 height 11
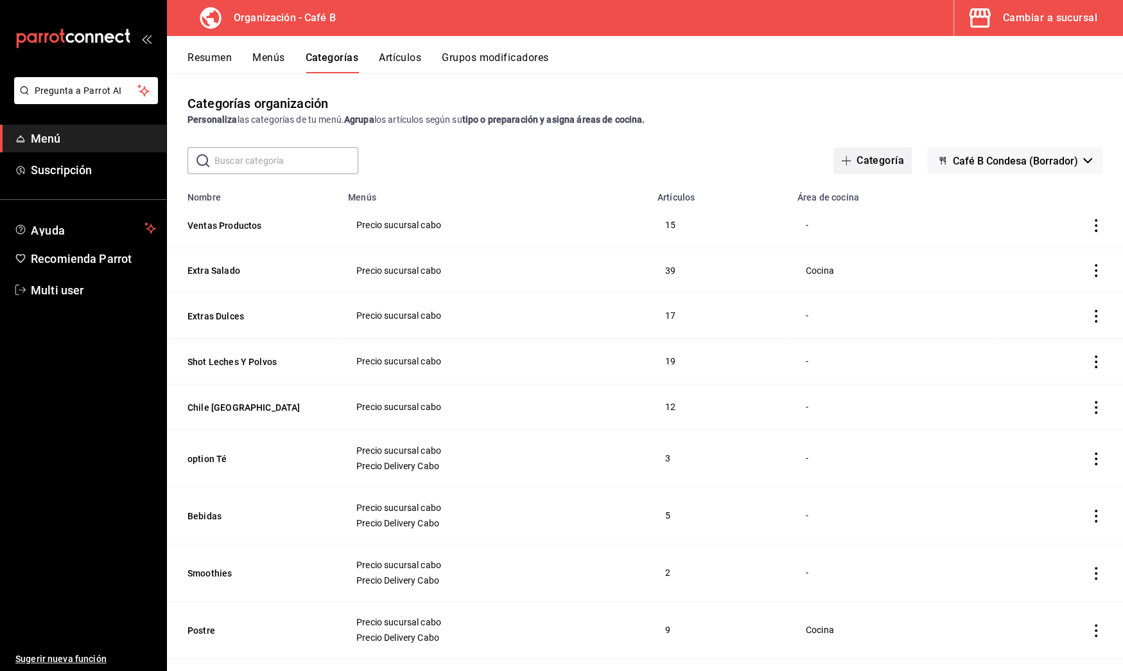
click at [881, 166] on button "Categoría" at bounding box center [873, 160] width 78 height 27
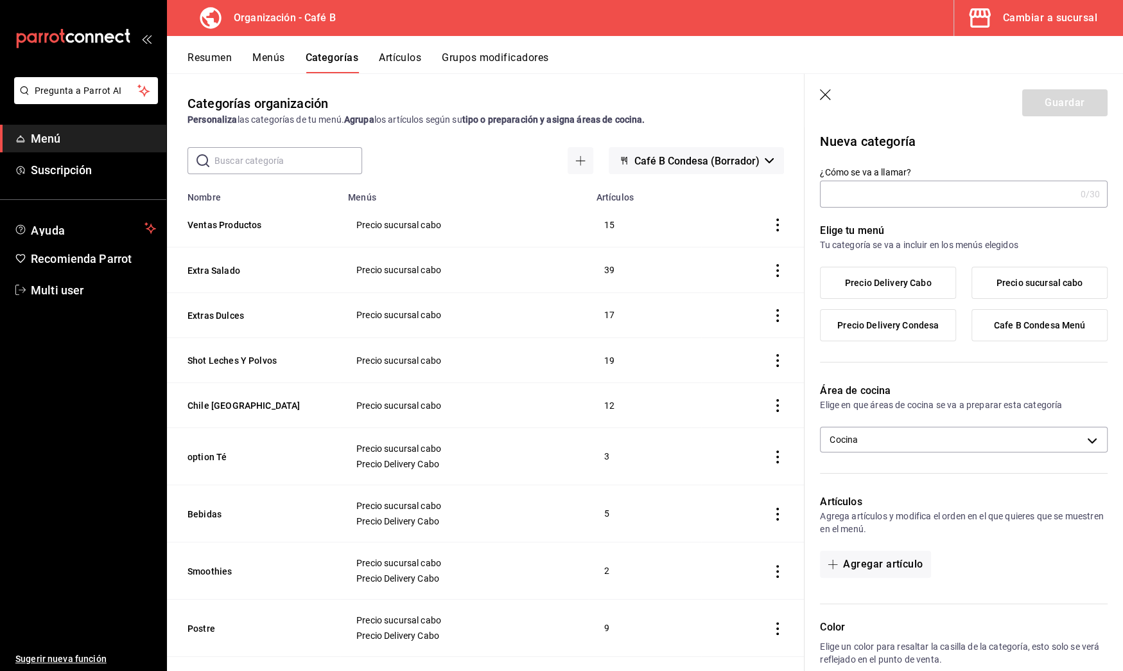
click at [877, 195] on input "¿Cómo se va a llamar?" at bounding box center [947, 194] width 255 height 26
type input "c"
type input "m"
type input "Molletes"
click at [907, 286] on span "Precio Delivery Cabo" at bounding box center [888, 282] width 87 height 11
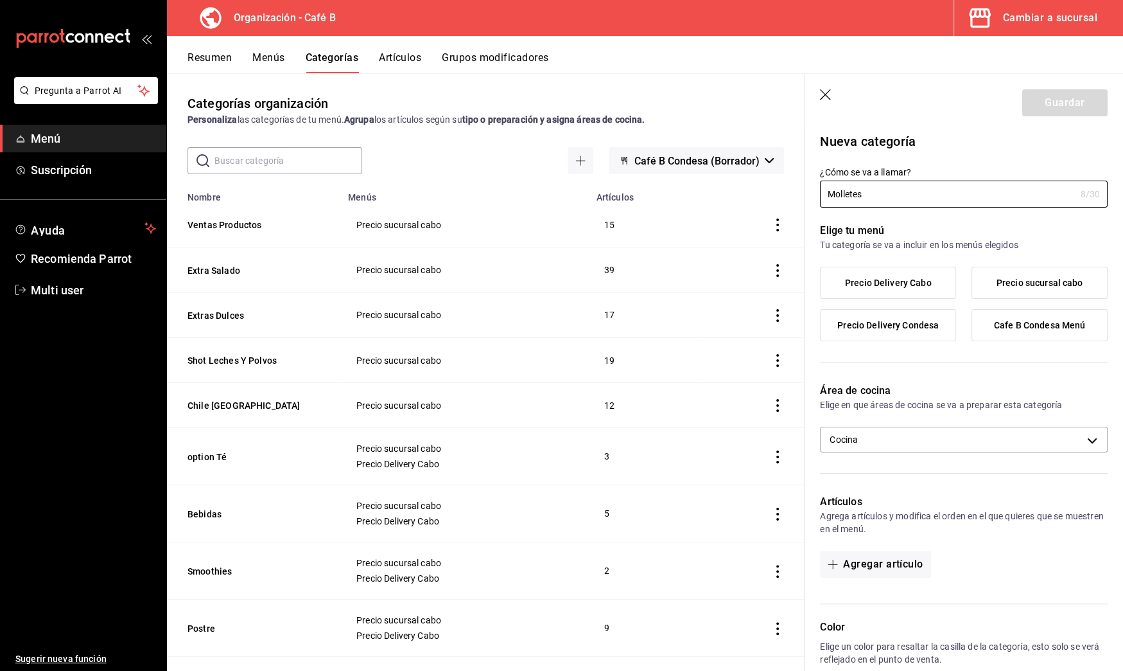
click at [0, 0] on input "Precio Delivery Cabo" at bounding box center [0, 0] width 0 height 0
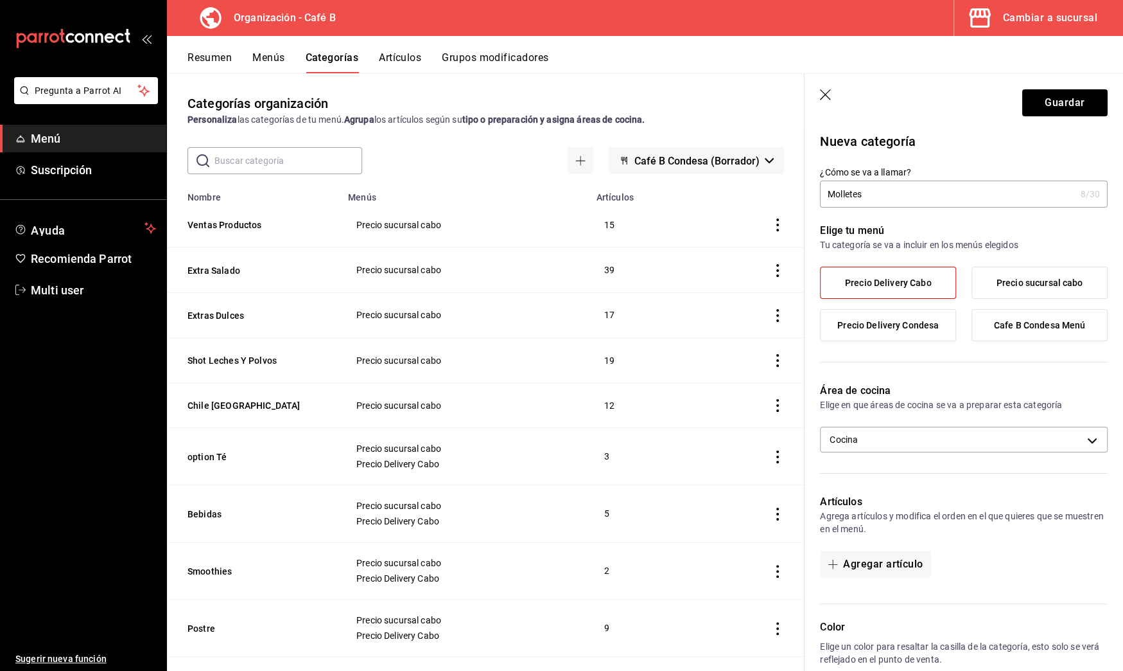
click at [982, 288] on label "Precio sucursal cabo" at bounding box center [1039, 282] width 135 height 31
click at [0, 0] on input "Precio sucursal cabo" at bounding box center [0, 0] width 0 height 0
click at [1029, 105] on button "Guardar" at bounding box center [1065, 102] width 85 height 27
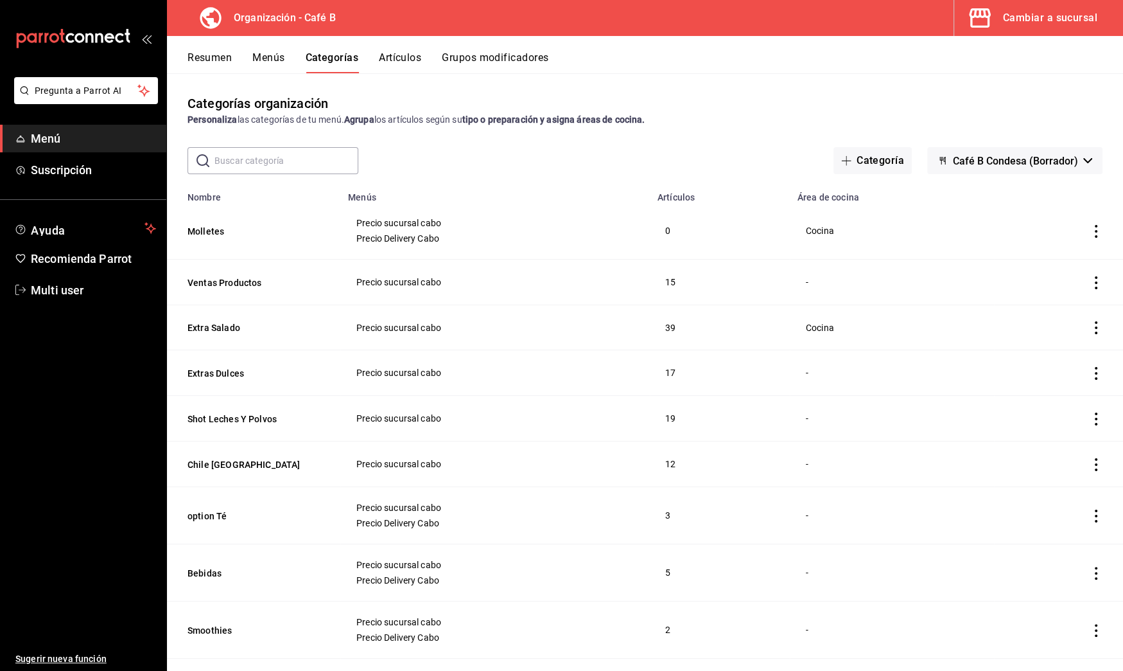
click at [413, 56] on button "Artículos" at bounding box center [400, 62] width 42 height 22
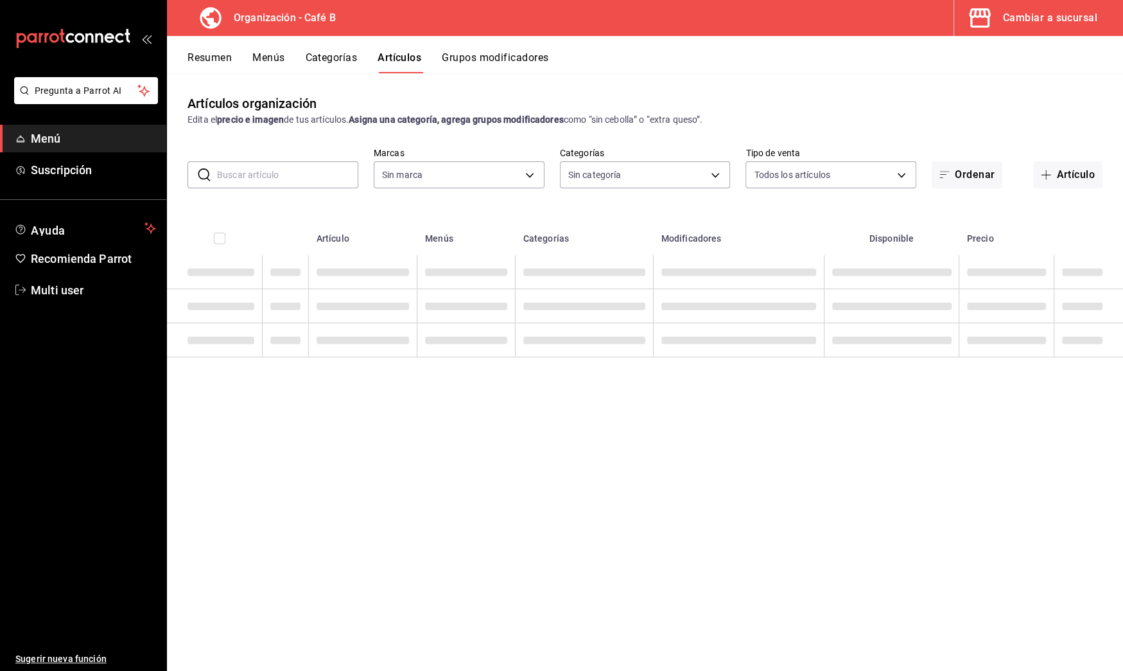
type input "61914e7f-f2ca-4c15-8ed2-909e6f0cad57"
type input "de3bb890-979a-444b-899a-e8264f8bb575,c255636c-4f79-4610-a93f-2b9eec760815,784f6…"
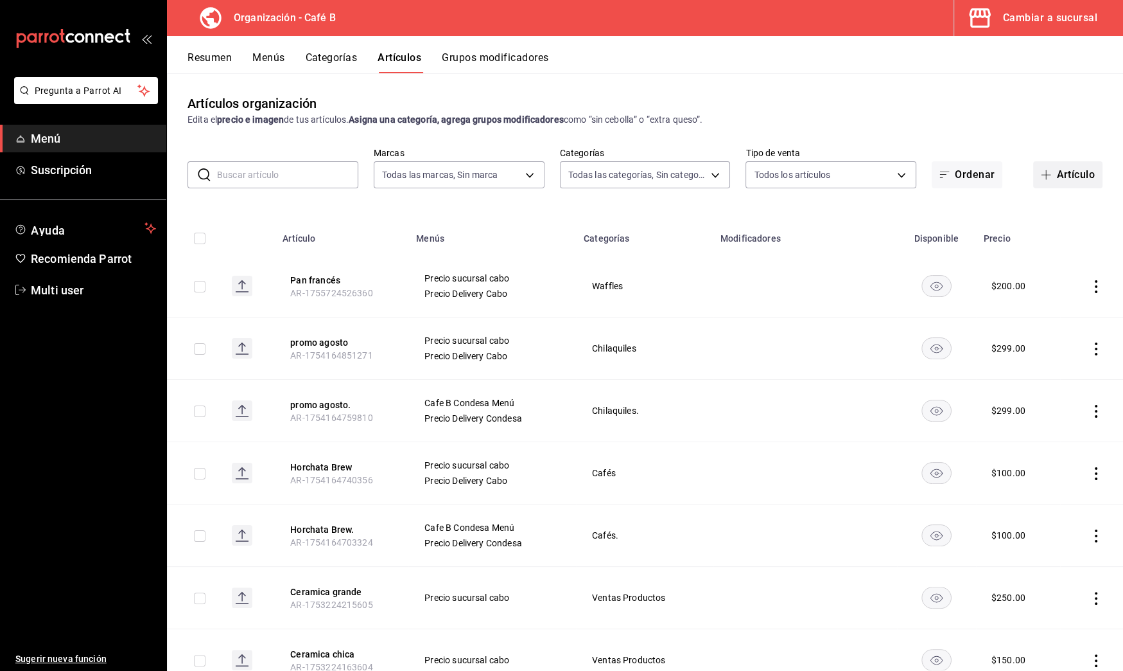
click at [1041, 177] on icon "button" at bounding box center [1046, 175] width 10 height 10
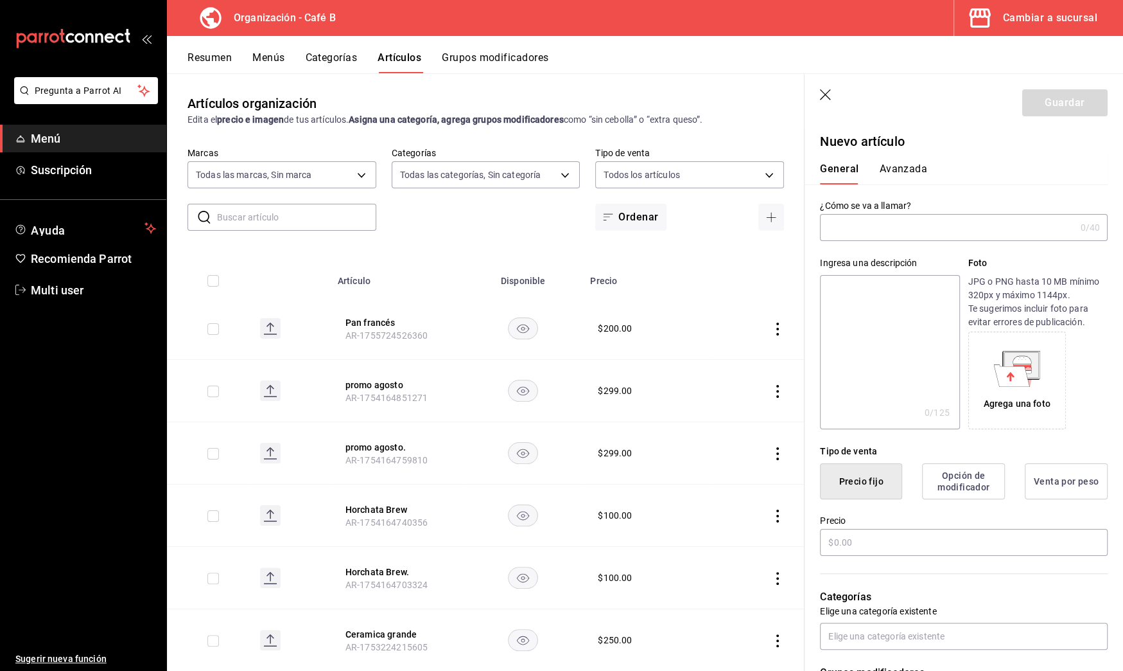
click at [908, 229] on input "text" at bounding box center [947, 228] width 255 height 26
type input "Molletes de tocino"
drag, startPoint x: 920, startPoint y: 229, endPoint x: 784, endPoint y: 223, distance: 135.6
click at [785, 223] on main "Artículos organización Edita el precio e imagen de tus artículos. Asigna una ca…" at bounding box center [645, 371] width 956 height 597
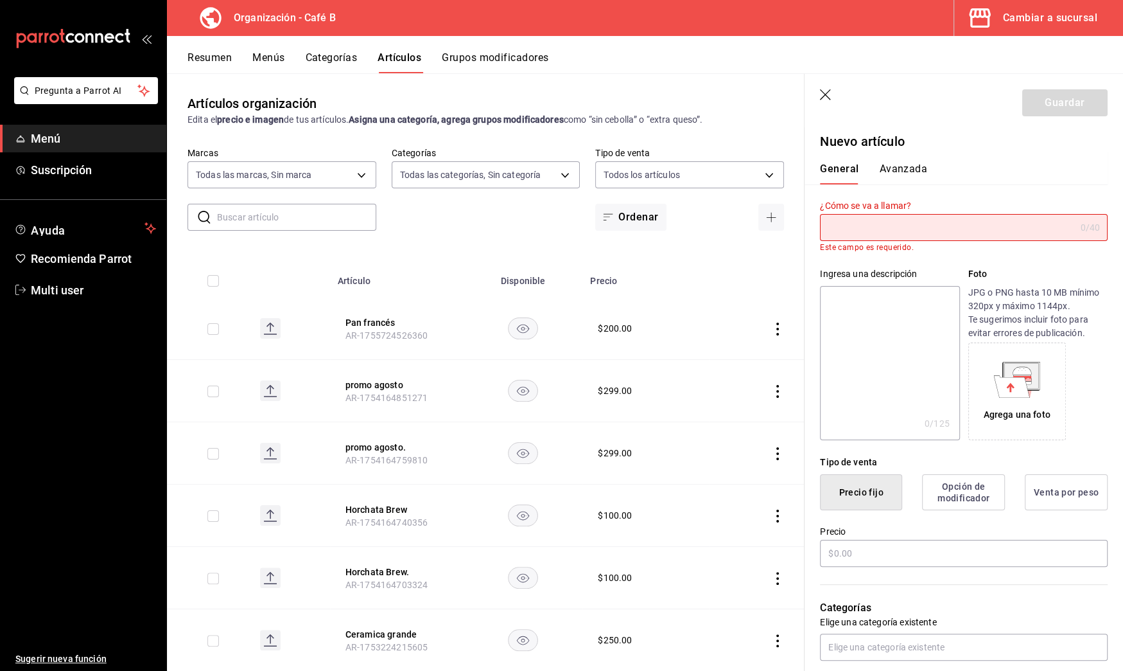
click at [923, 220] on input "text" at bounding box center [947, 228] width 255 height 26
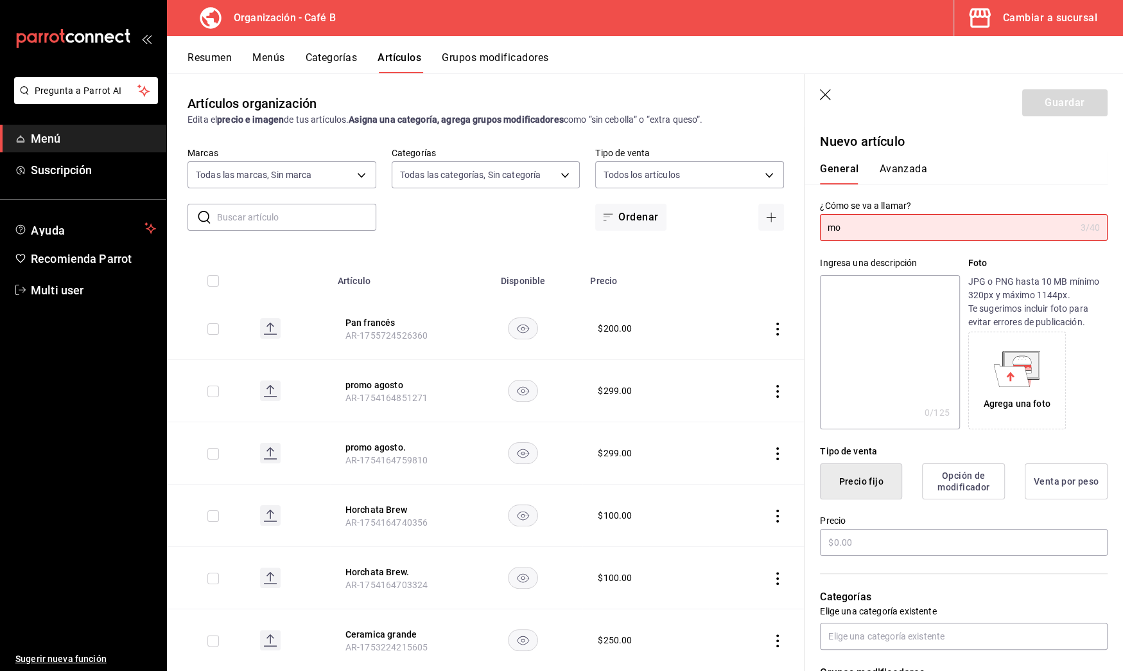
type input "m"
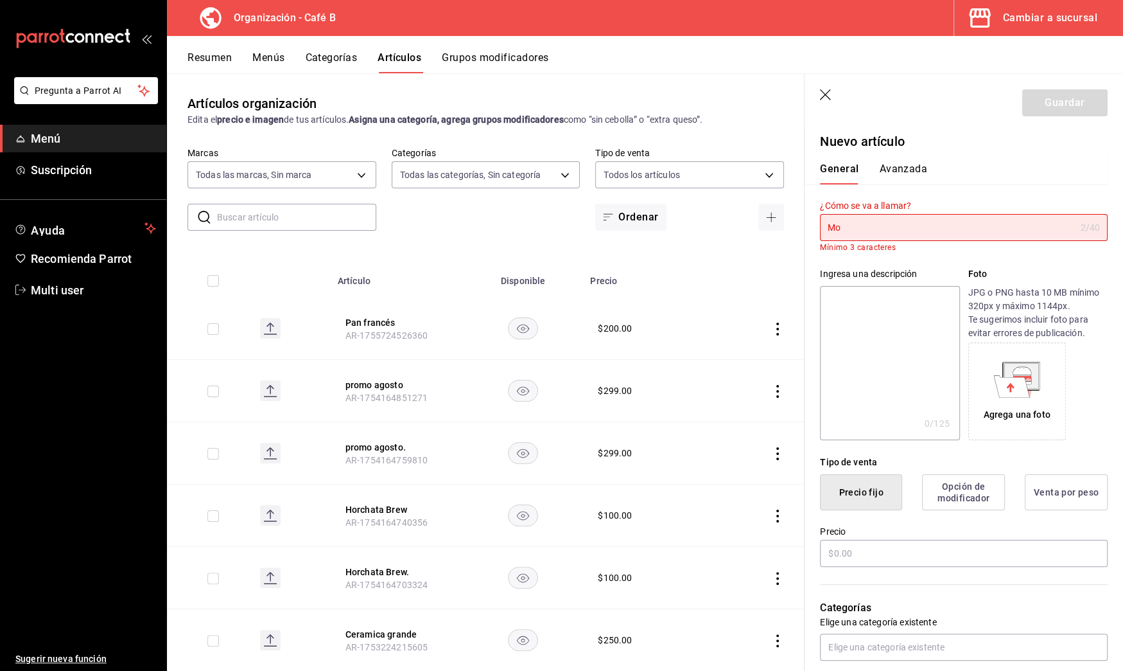
type input "M"
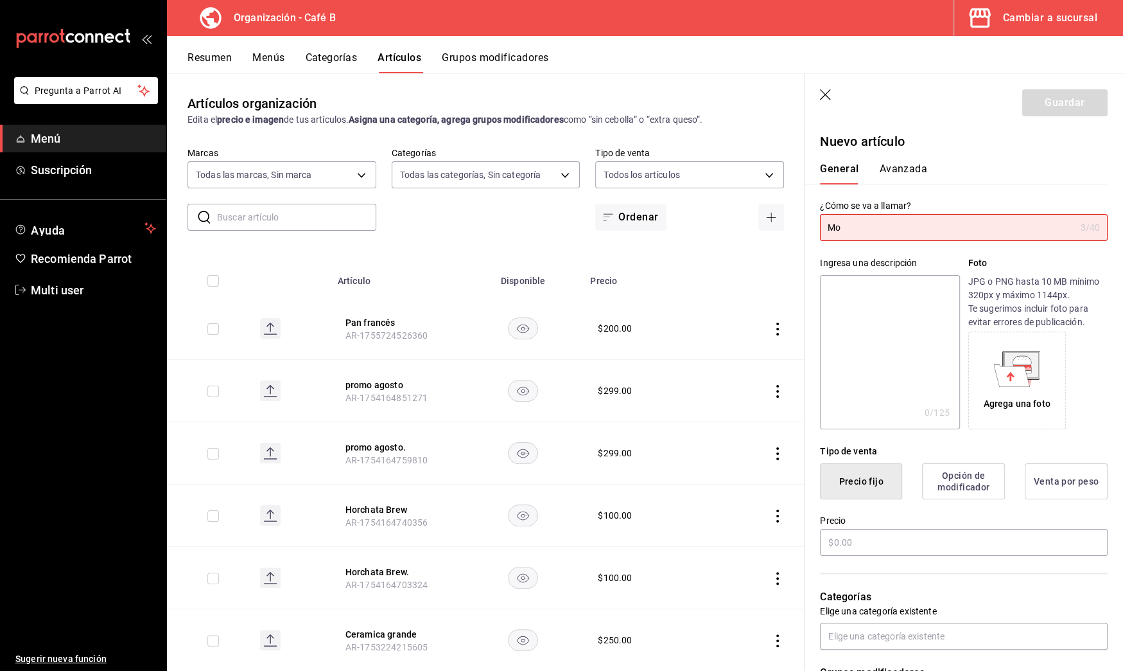
type input "M"
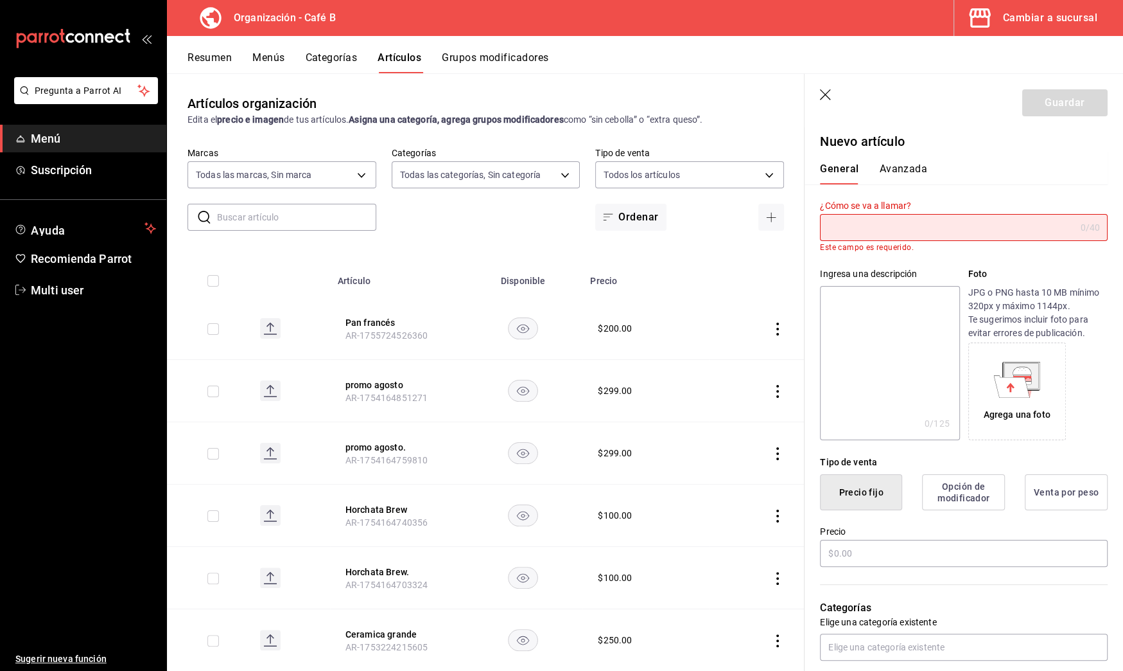
click at [826, 91] on icon "button" at bounding box center [826, 95] width 13 height 13
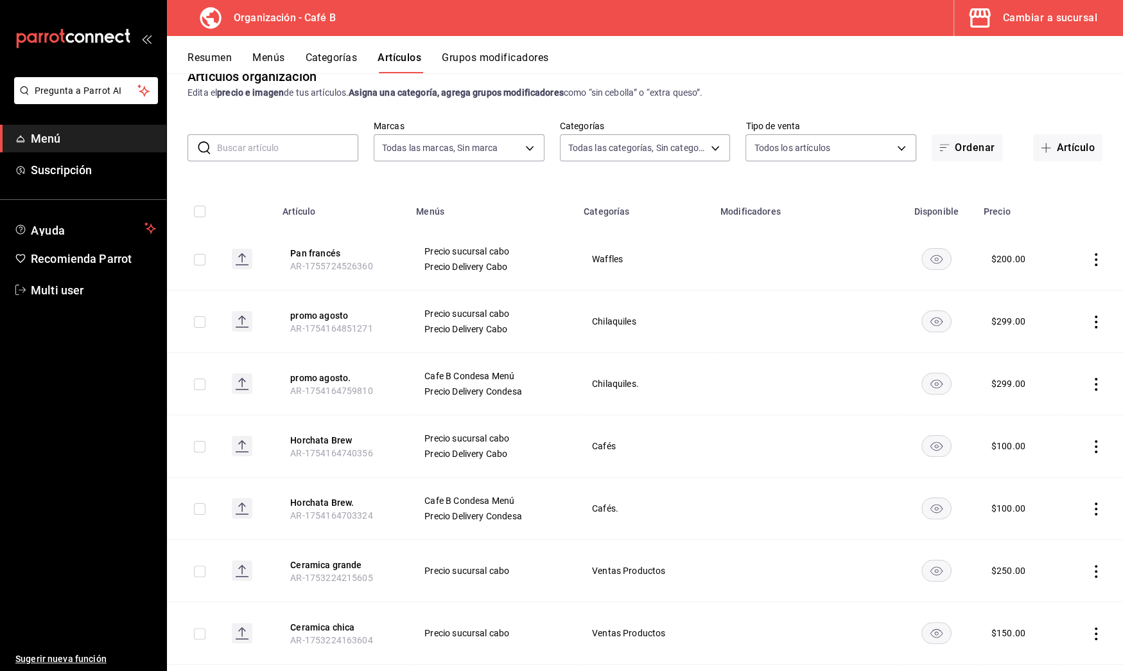
scroll to position [26, 0]
click at [1042, 150] on span "button" at bounding box center [1048, 149] width 15 height 10
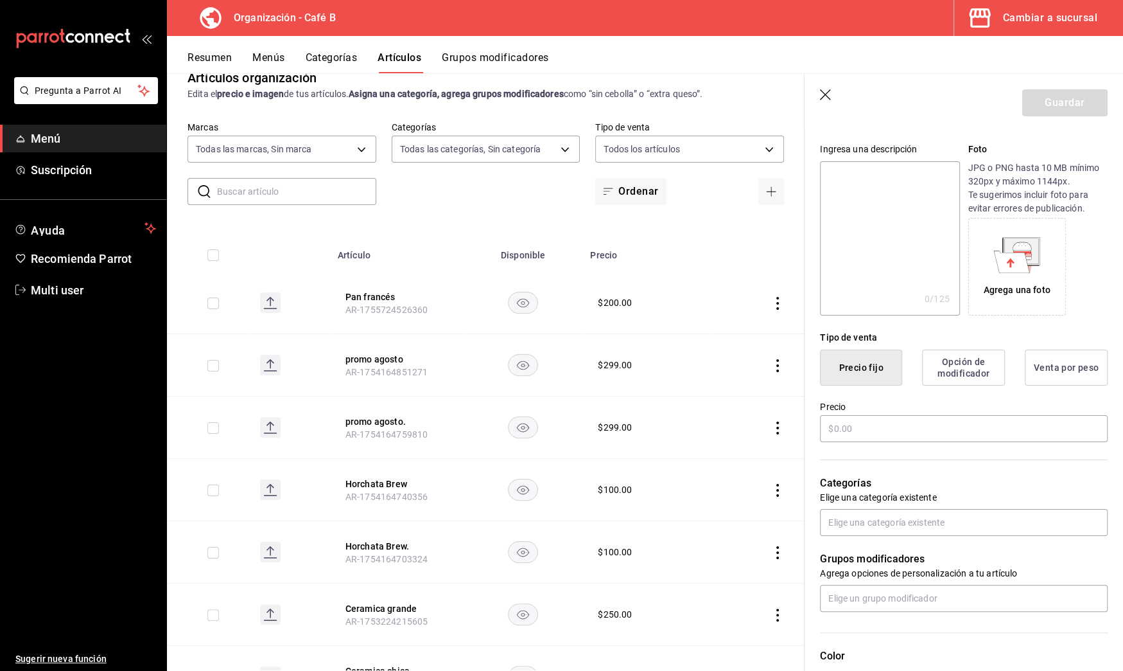
scroll to position [136, 0]
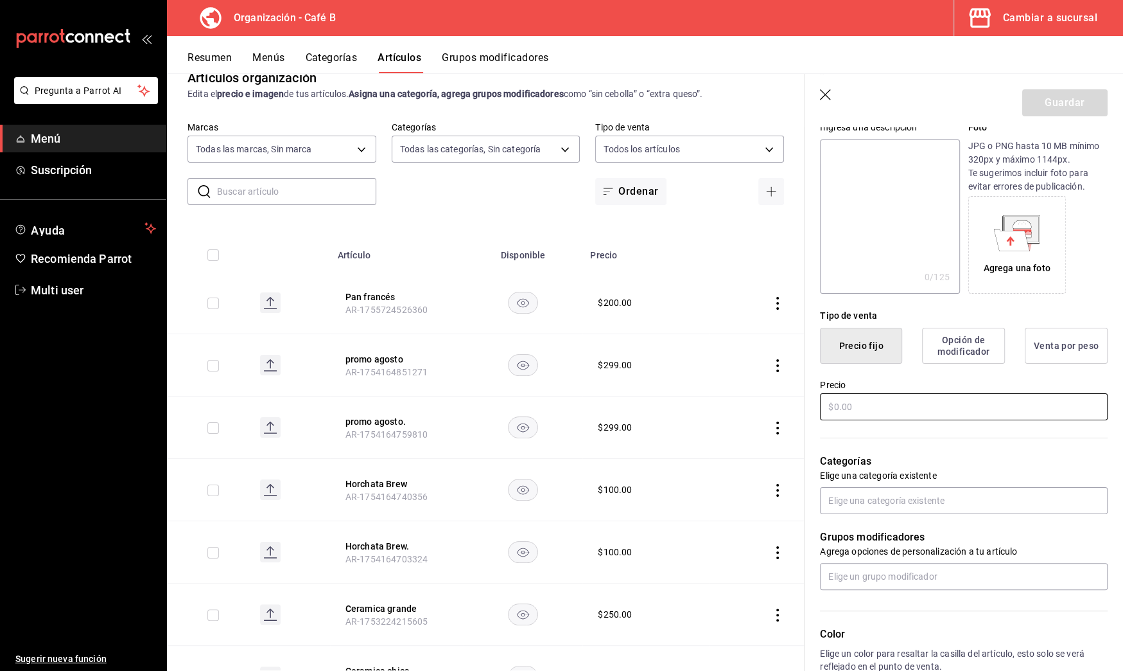
type input "Molletes"
click at [874, 405] on input "text" at bounding box center [964, 406] width 288 height 27
click at [827, 89] on icon "button" at bounding box center [826, 95] width 13 height 13
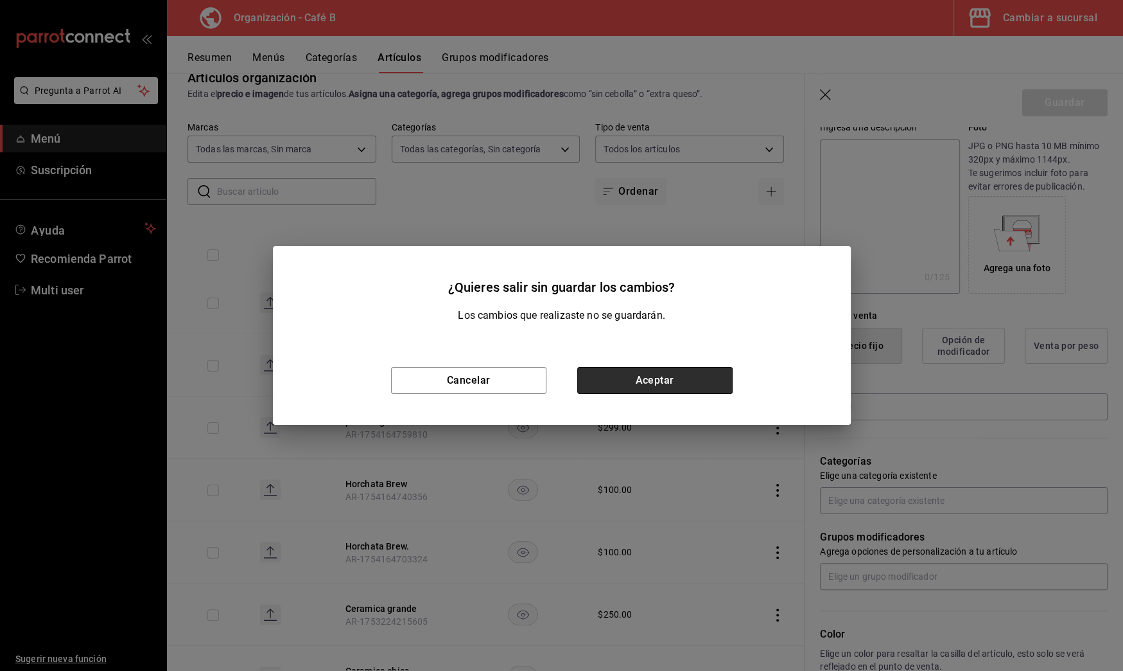
click at [654, 379] on button "Aceptar" at bounding box center [654, 380] width 155 height 27
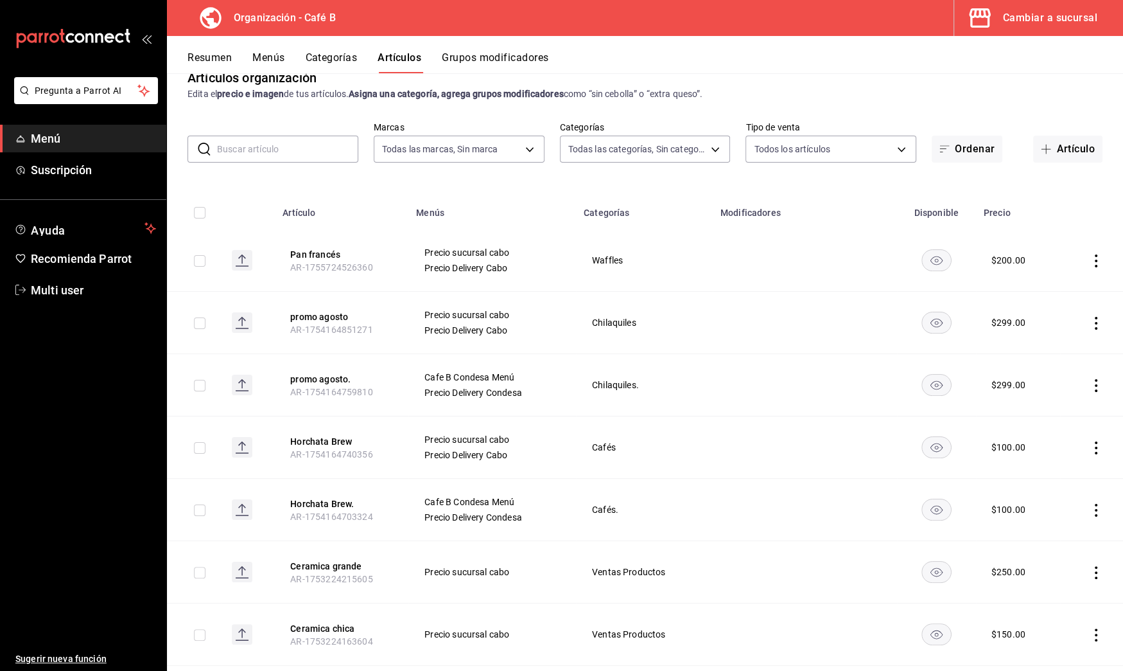
click at [293, 145] on input "text" at bounding box center [287, 149] width 141 height 26
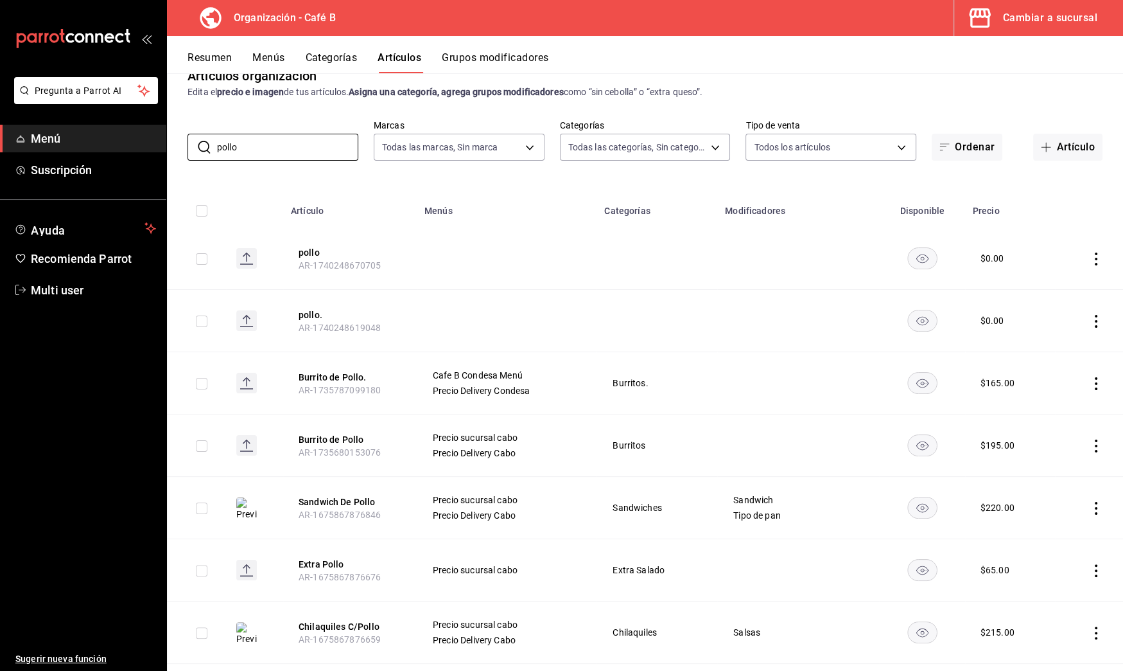
scroll to position [27, 0]
drag, startPoint x: 279, startPoint y: 146, endPoint x: 78, endPoint y: 144, distance: 200.4
click at [78, 144] on div "Pregunta a Parrot AI Menú Suscripción Ayuda Recomienda Parrot Multi user Sugeri…" at bounding box center [561, 335] width 1123 height 671
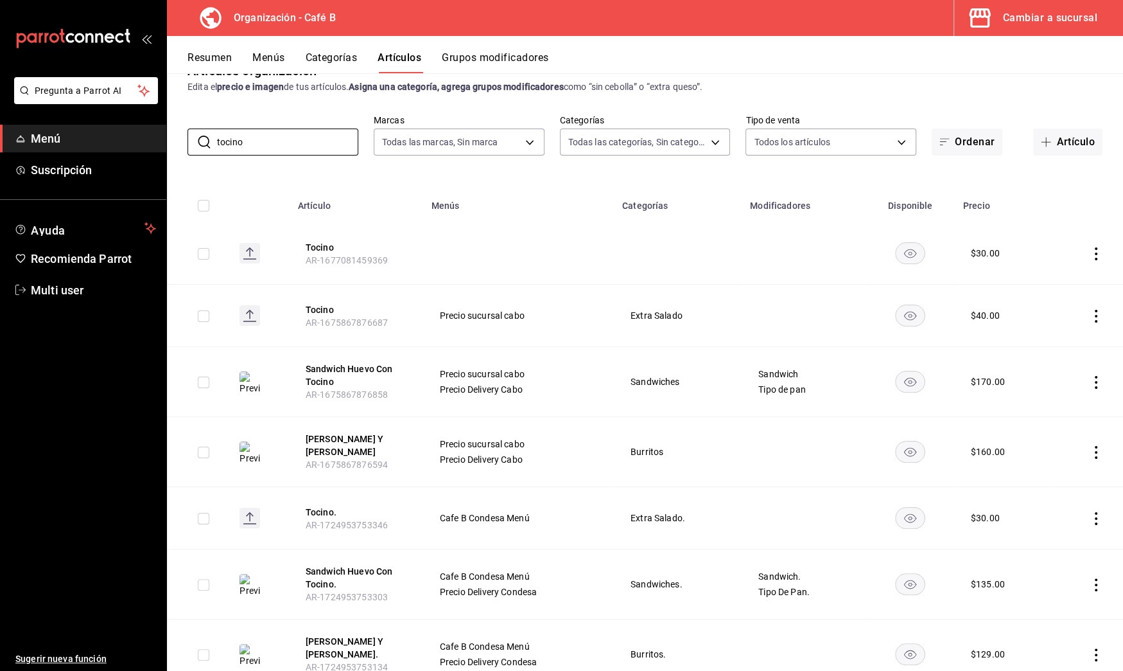
scroll to position [34, 0]
type input "tocino"
click at [1090, 250] on icon "actions" at bounding box center [1096, 252] width 13 height 13
click at [1042, 332] on span "Eliminar" at bounding box center [1045, 334] width 33 height 10
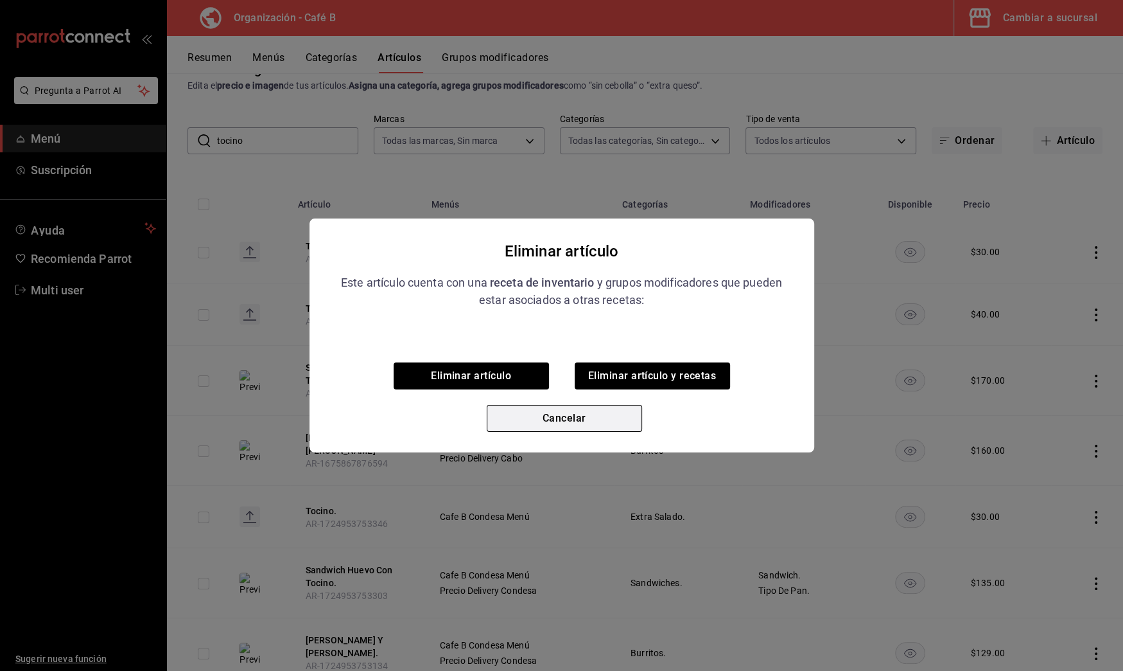
click at [545, 431] on button "Cancelar" at bounding box center [564, 418] width 155 height 27
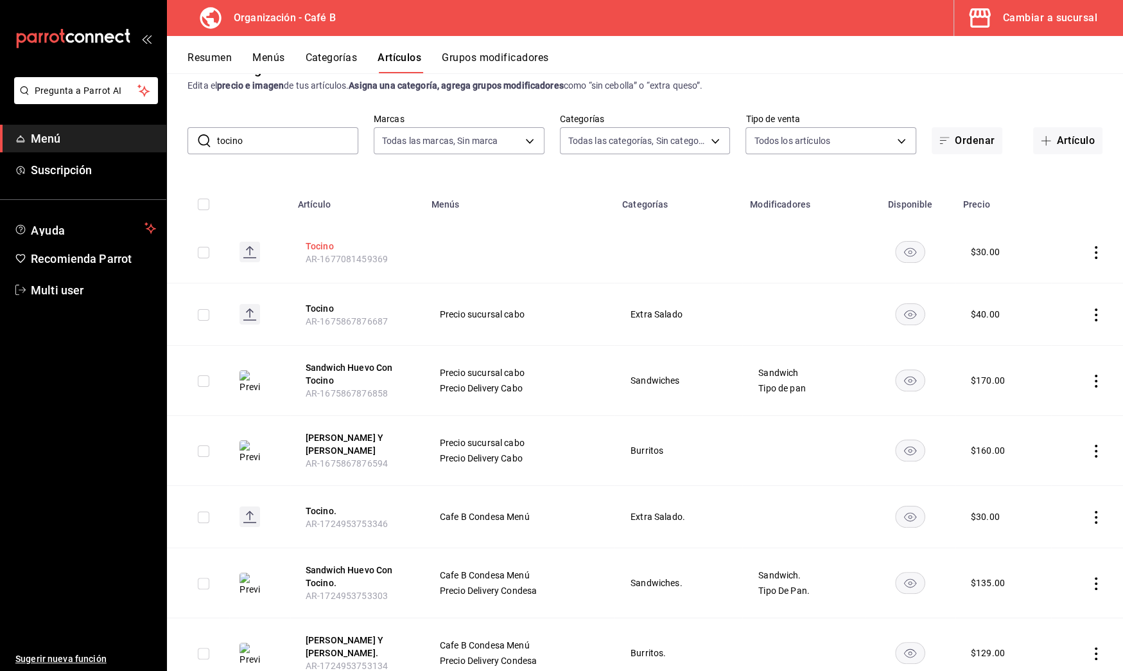
click at [321, 245] on button "Tocino" at bounding box center [357, 246] width 103 height 13
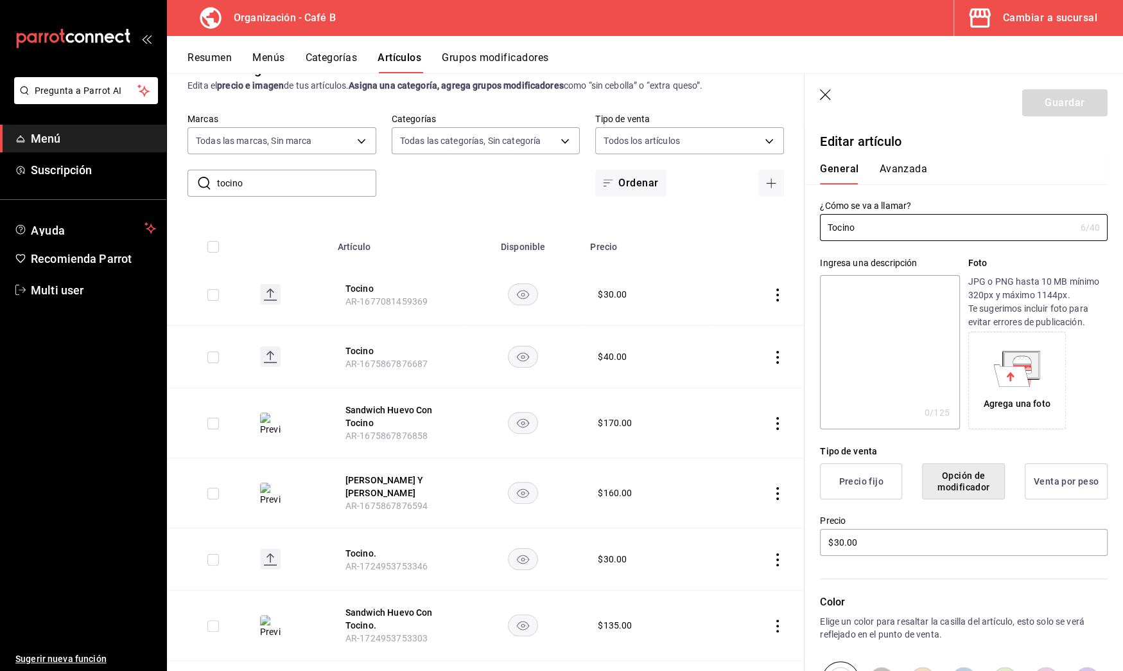
click at [828, 94] on icon "button" at bounding box center [826, 95] width 13 height 13
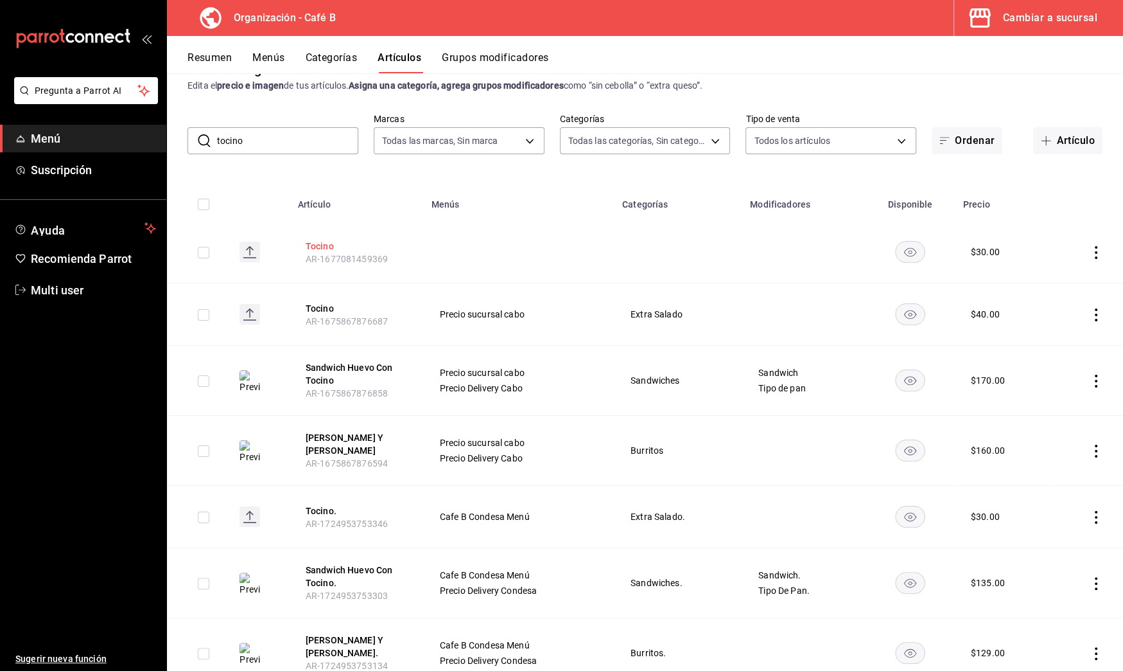
click at [324, 251] on button "Tocino" at bounding box center [357, 246] width 103 height 13
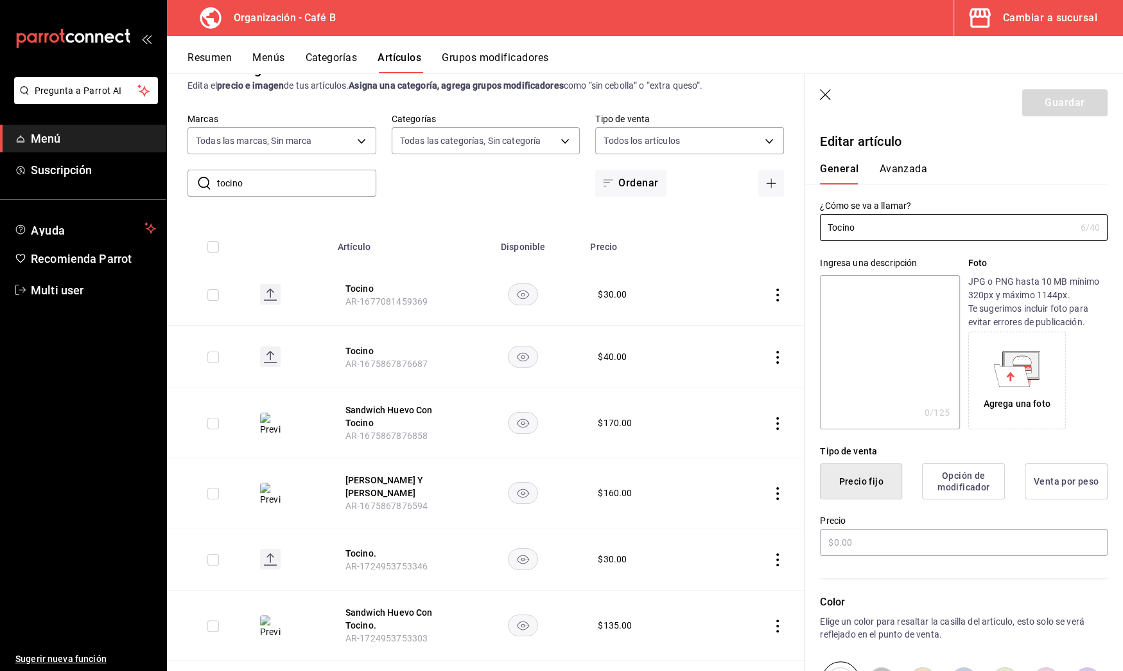
type input "$30.00"
type input "E48"
type input "90101500"
click at [899, 162] on button "Avanzada" at bounding box center [903, 173] width 48 height 22
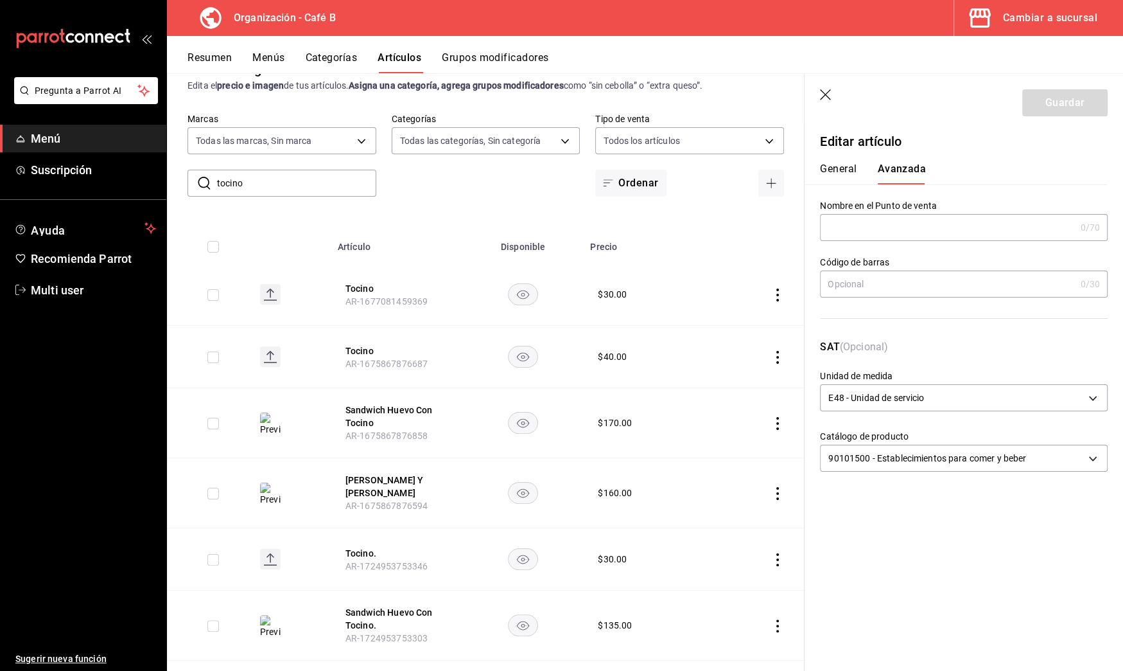
click at [818, 98] on header "Guardar" at bounding box center [964, 100] width 319 height 53
click at [825, 94] on icon "button" at bounding box center [825, 94] width 11 height 11
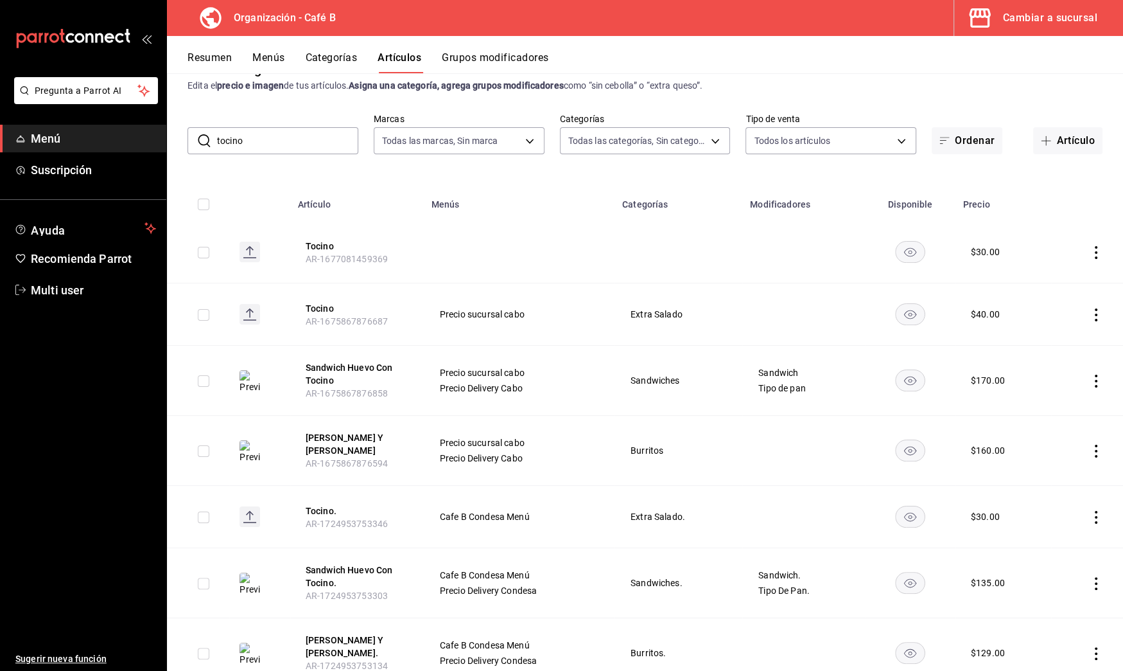
click at [366, 256] on span "AR-1677081459369" at bounding box center [347, 259] width 82 height 10
click at [326, 245] on button "Tocino" at bounding box center [357, 246] width 103 height 13
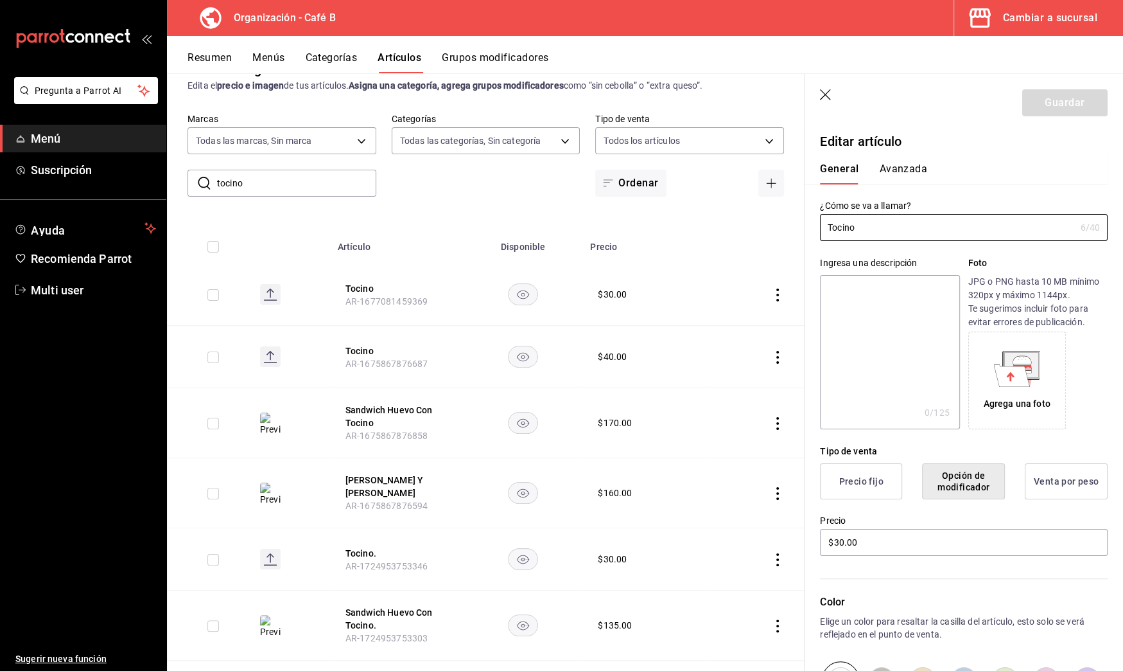
click at [829, 95] on icon "button" at bounding box center [826, 95] width 13 height 13
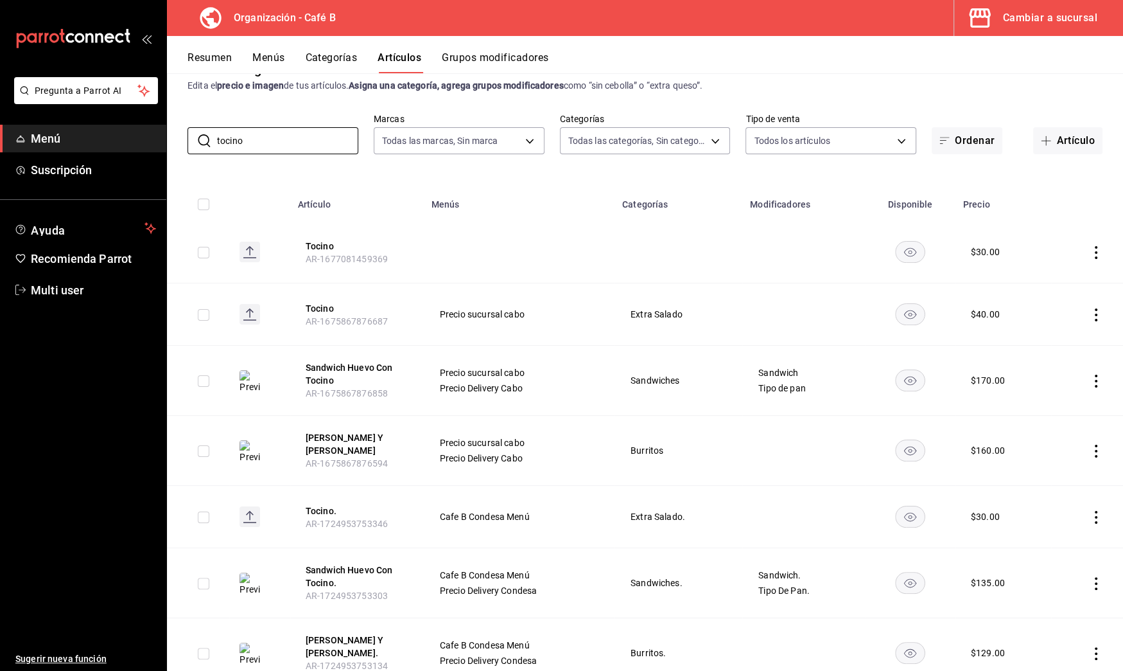
drag, startPoint x: 270, startPoint y: 141, endPoint x: 89, endPoint y: 134, distance: 181.3
click at [89, 134] on div "Pregunta a Parrot AI Menú Suscripción Ayuda Recomienda Parrot Multi user Sugeri…" at bounding box center [561, 335] width 1123 height 671
type input "s"
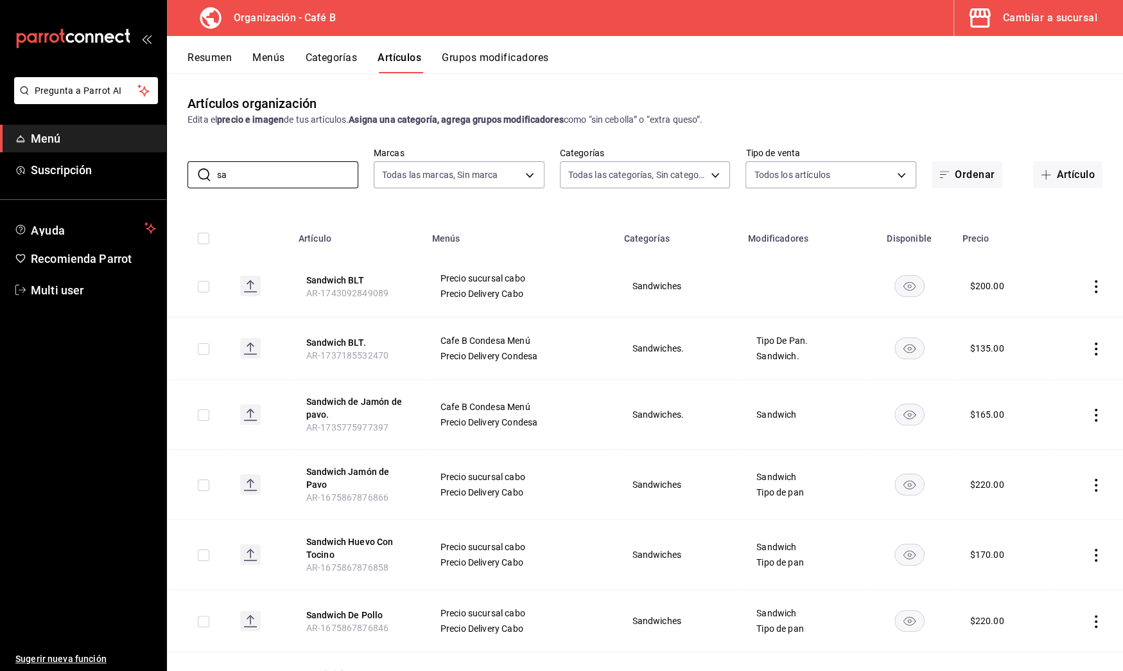
type input "s"
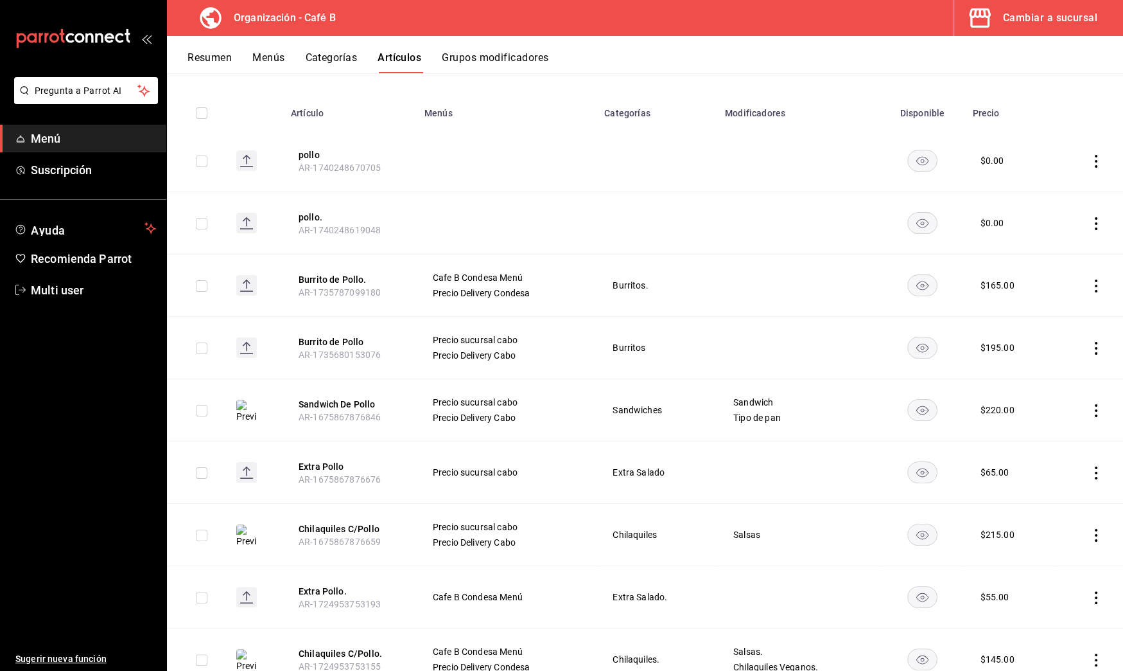
scroll to position [174, 0]
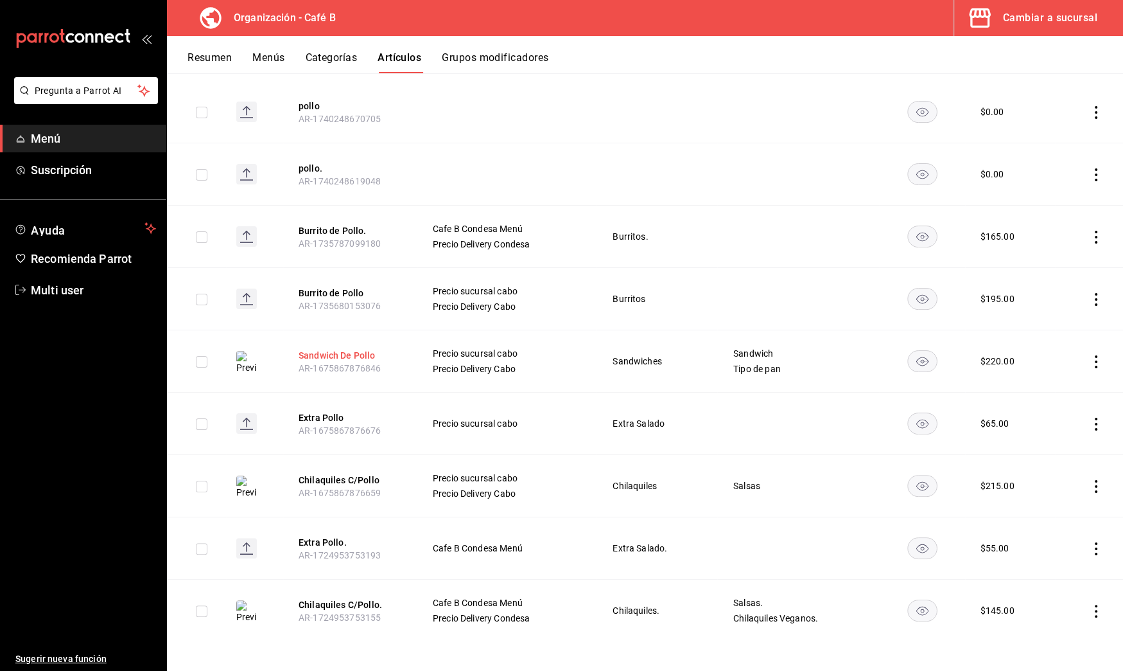
type input "pollo"
click at [356, 352] on button "Sandwich De Pollo" at bounding box center [350, 355] width 103 height 13
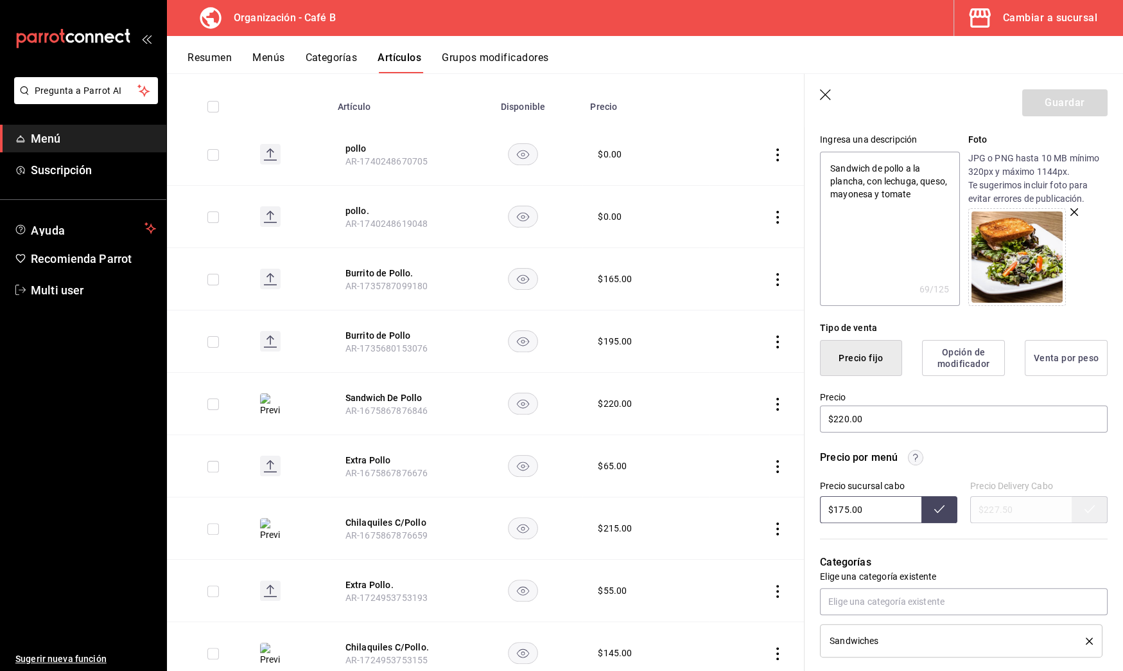
scroll to position [125, 0]
drag, startPoint x: 847, startPoint y: 511, endPoint x: 795, endPoint y: 511, distance: 52.0
click at [795, 511] on main "Artículos organización Edita el precio e imagen de tus artículos. Asigna una ca…" at bounding box center [645, 371] width 956 height 597
drag, startPoint x: 889, startPoint y: 509, endPoint x: 733, endPoint y: 509, distance: 155.4
click at [733, 509] on main "Artículos organización Edita el precio e imagen de tus artículos. Asigna una ca…" at bounding box center [645, 371] width 956 height 597
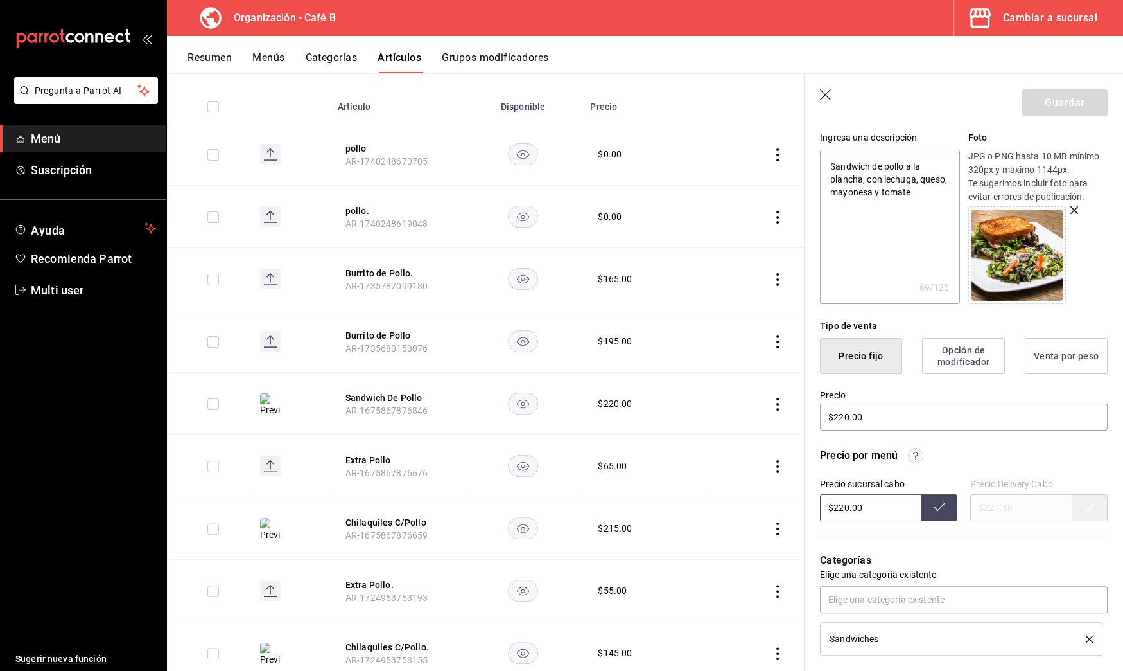
type input "$220.00"
click at [926, 502] on button at bounding box center [940, 507] width 36 height 27
click at [1036, 500] on div "Precio sucursal cabo $220.00 Precio Delivery Cabo $227.50" at bounding box center [964, 499] width 288 height 42
click at [825, 98] on icon "button" at bounding box center [826, 95] width 13 height 13
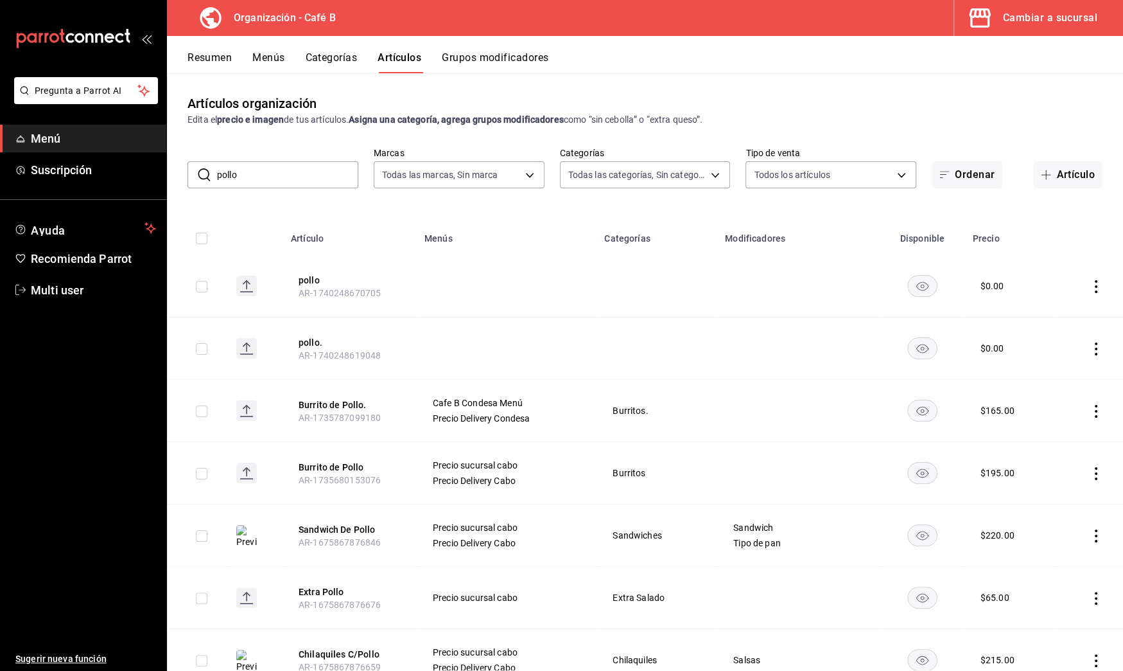
click at [391, 56] on button "Artículos" at bounding box center [400, 62] width 44 height 22
click at [280, 164] on input "pollo" at bounding box center [287, 175] width 141 height 26
drag, startPoint x: 277, startPoint y: 173, endPoint x: 85, endPoint y: 161, distance: 192.4
click at [85, 161] on div "Pregunta a Parrot AI Menú Suscripción Ayuda Recomienda Parrot Multi user Sugeri…" at bounding box center [561, 335] width 1123 height 671
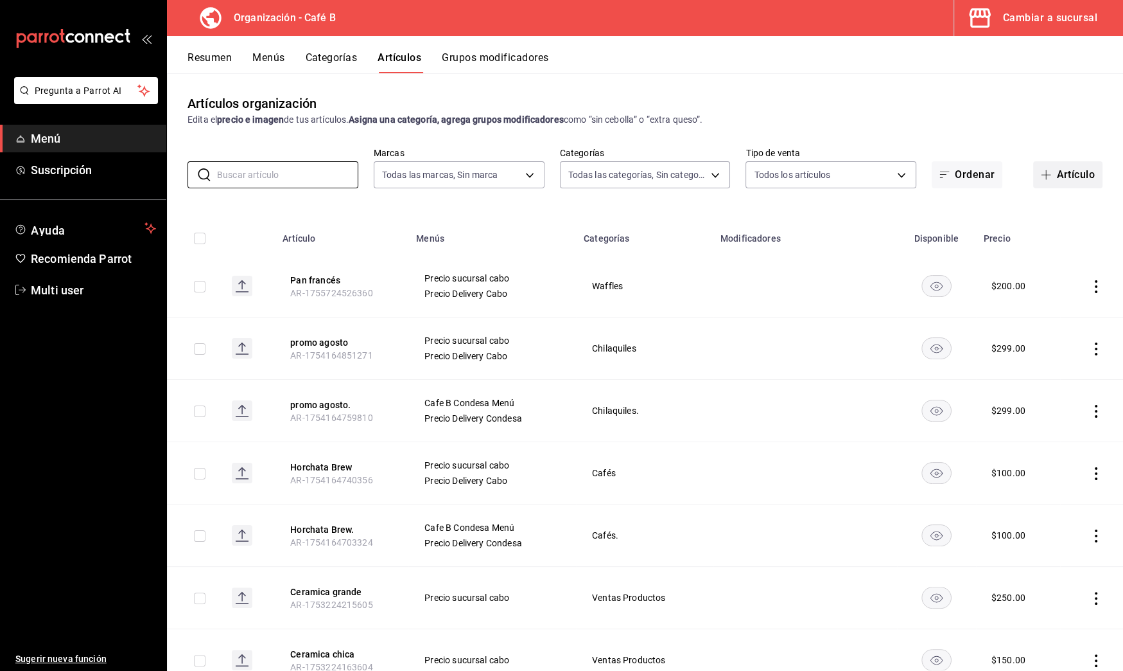
click at [1073, 174] on button "Artículo" at bounding box center [1067, 174] width 69 height 27
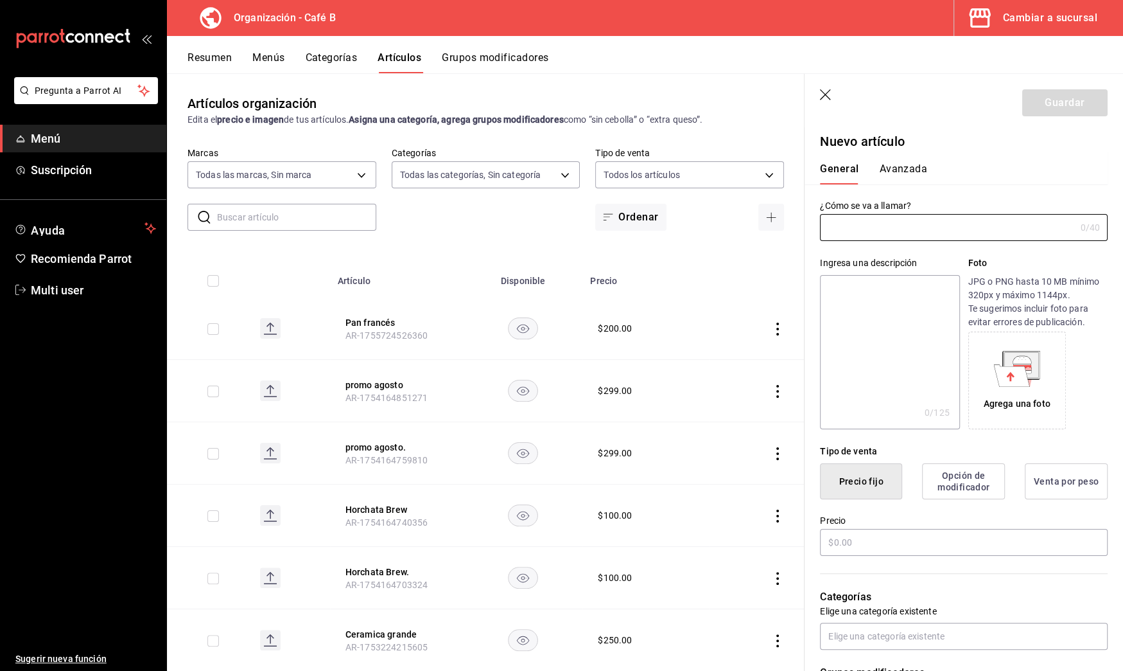
type input "l"
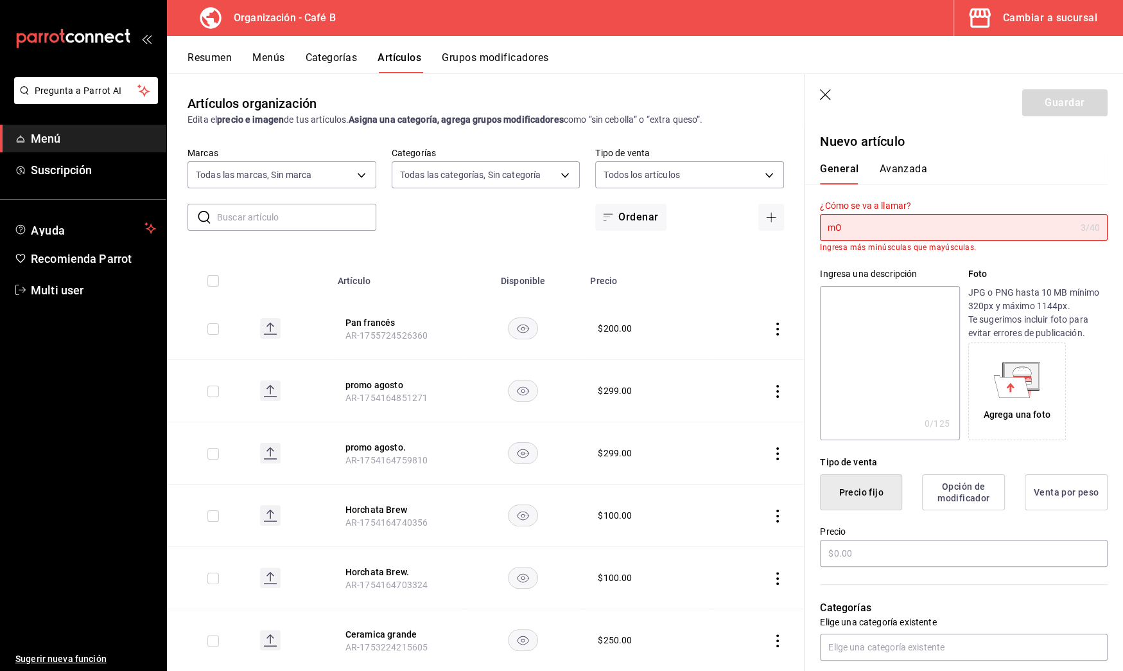
type input "m"
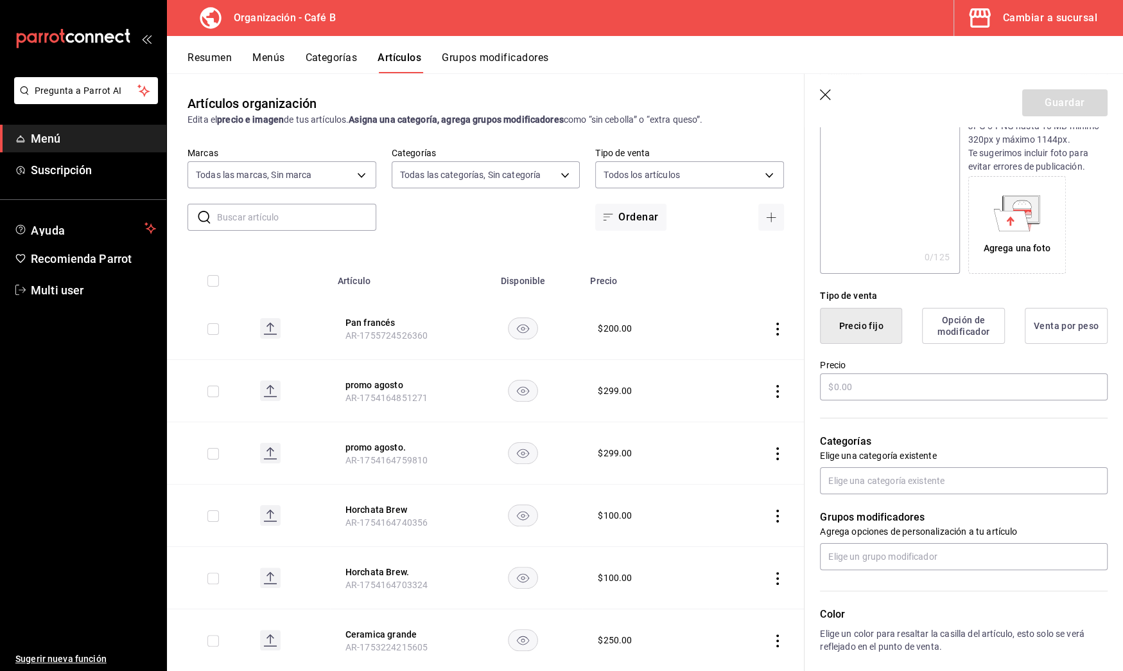
scroll to position [171, 0]
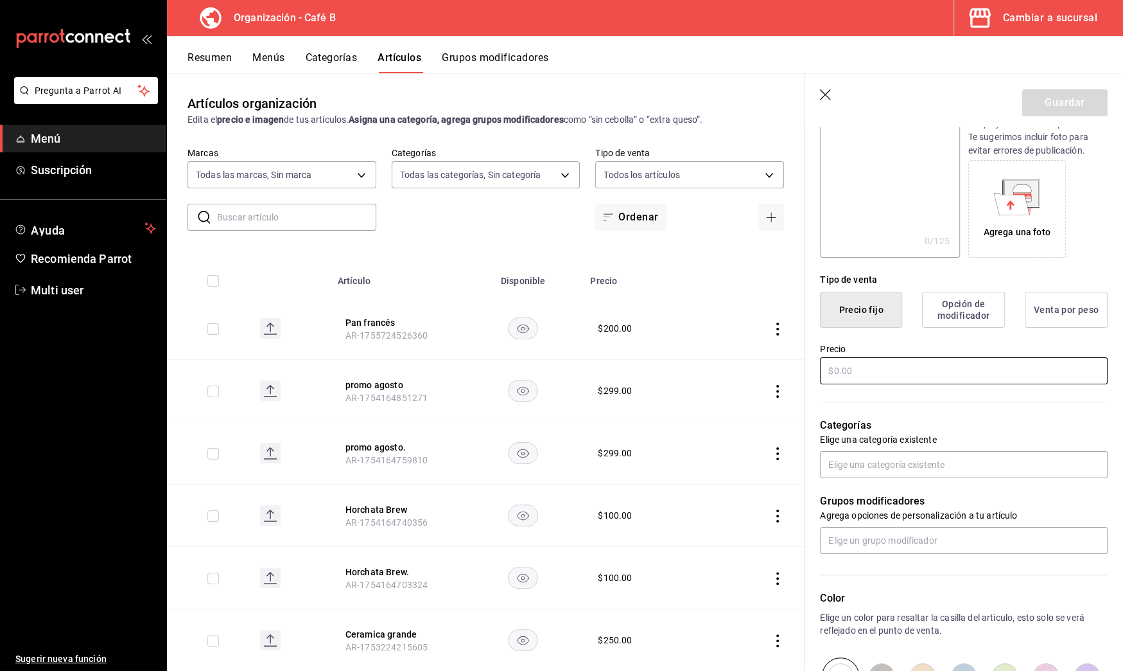
click at [893, 376] on input "text" at bounding box center [964, 370] width 288 height 27
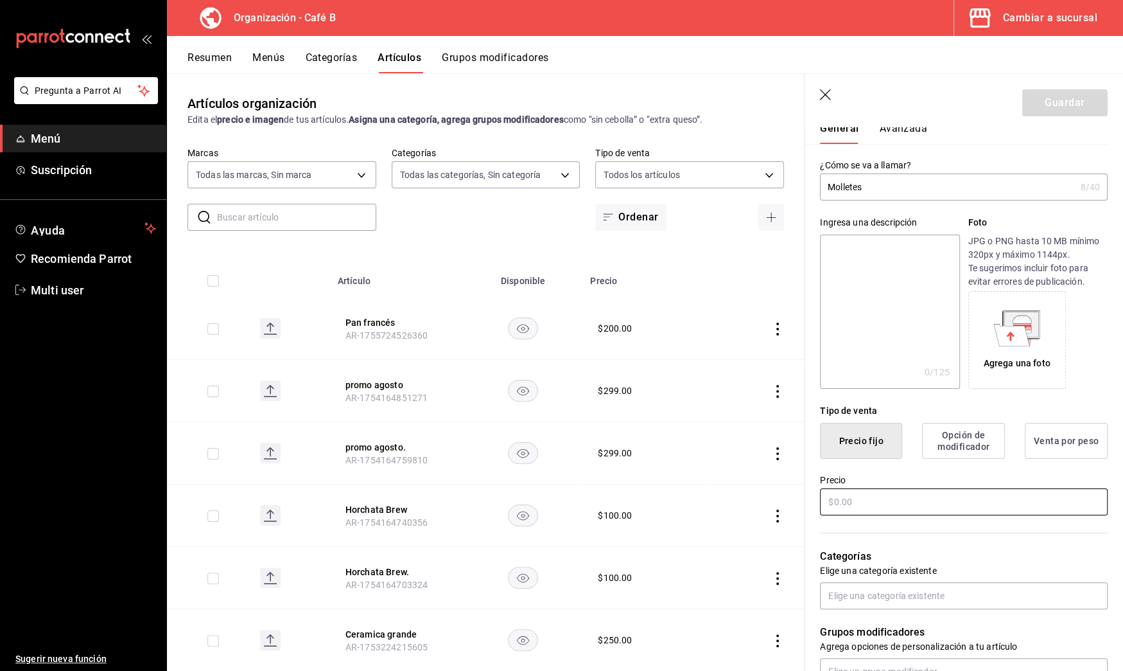
scroll to position [51, 0]
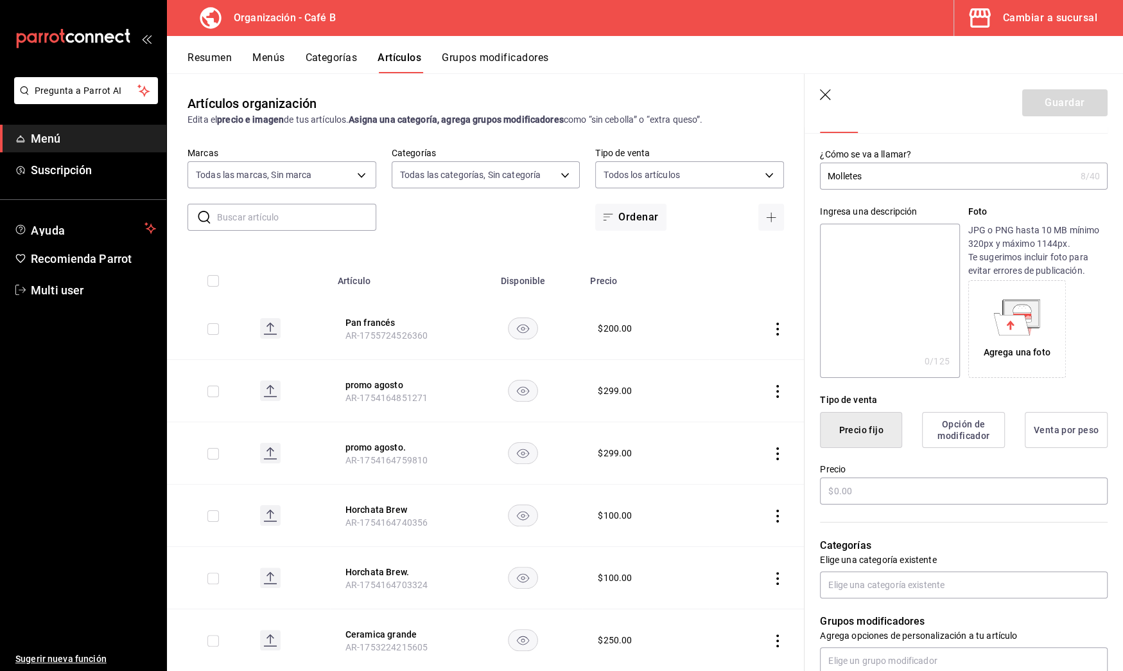
click at [868, 505] on div "Precio" at bounding box center [964, 484] width 288 height 43
click at [887, 182] on input "Molletes" at bounding box center [947, 176] width 255 height 26
type input "Molletes"
click at [857, 480] on input "text" at bounding box center [964, 490] width 288 height 27
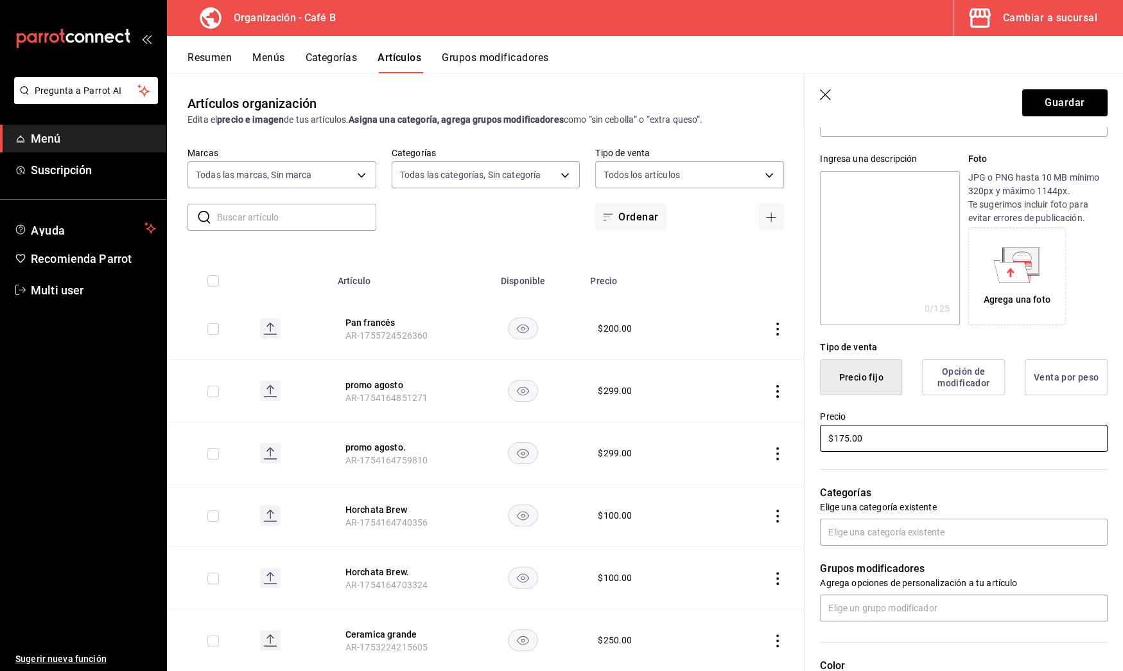
scroll to position [119, 0]
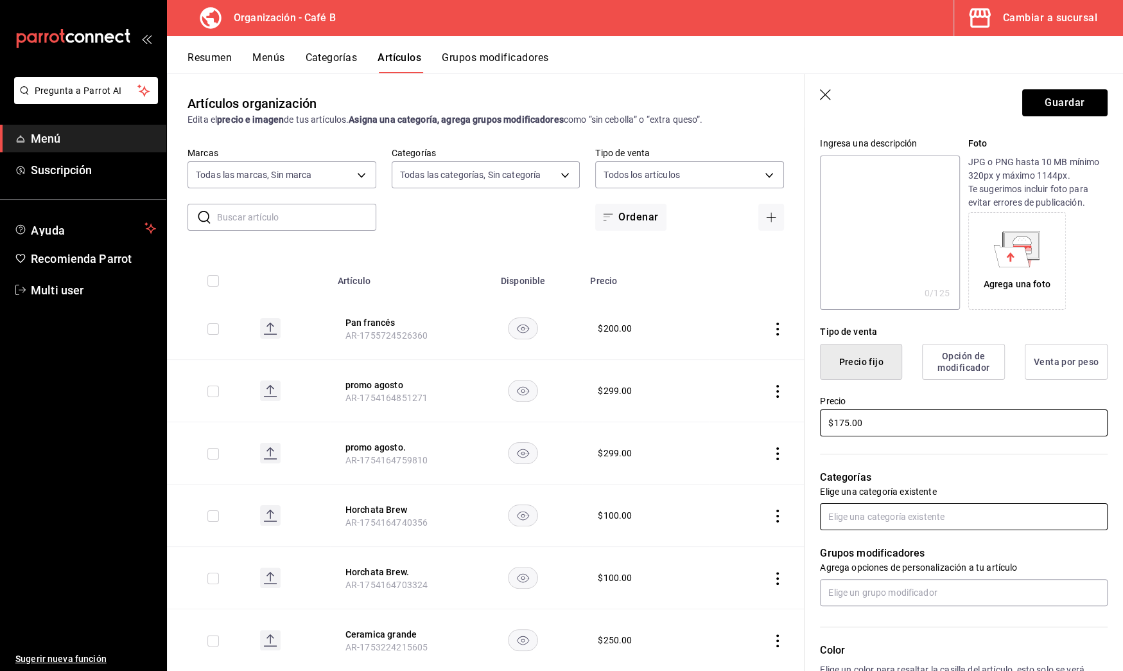
type input "$175.00"
click at [917, 516] on input "text" at bounding box center [964, 516] width 288 height 27
type input "mol"
click at [926, 541] on li "Molletes" at bounding box center [958, 544] width 276 height 21
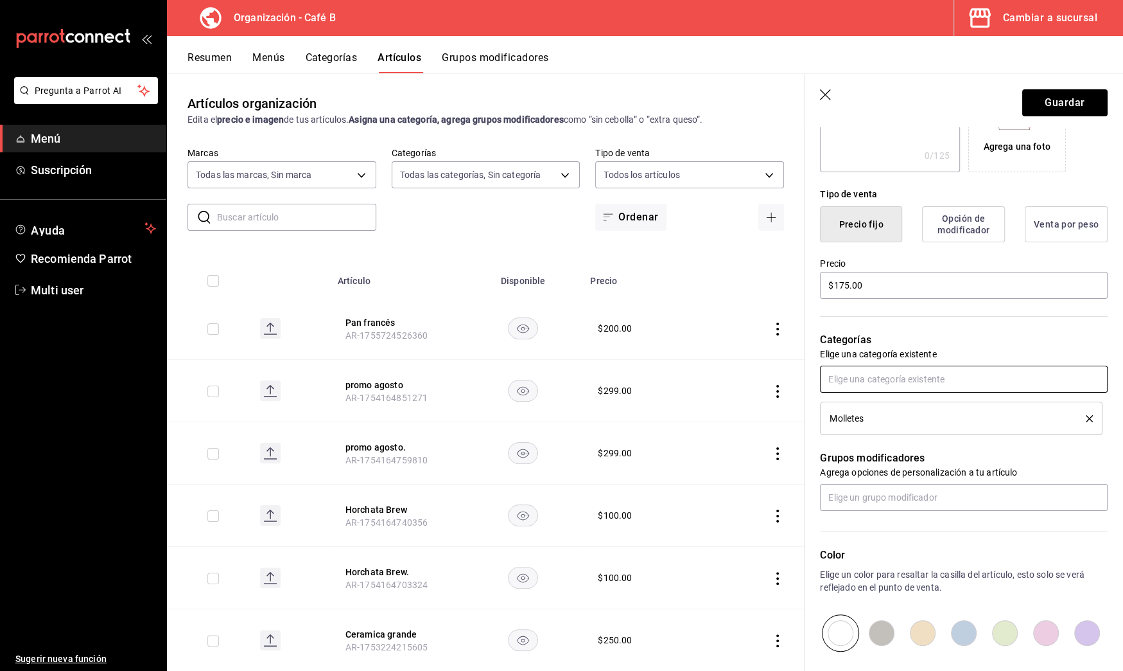
scroll to position [254, 0]
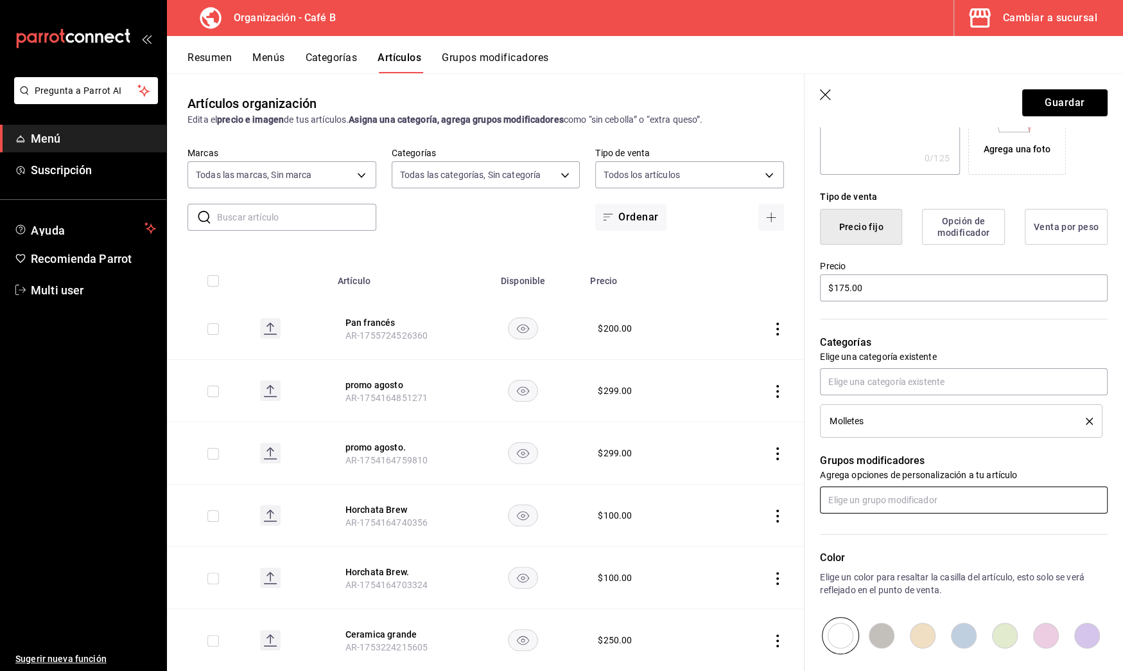
click at [874, 504] on input "text" at bounding box center [964, 499] width 288 height 27
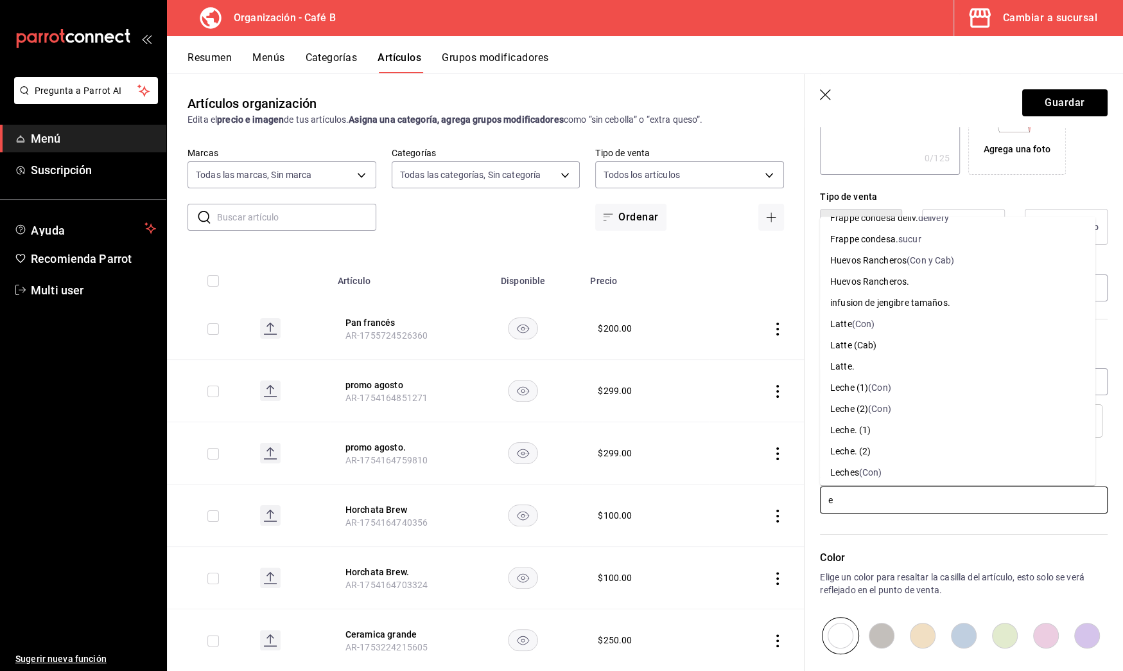
scroll to position [0, 0]
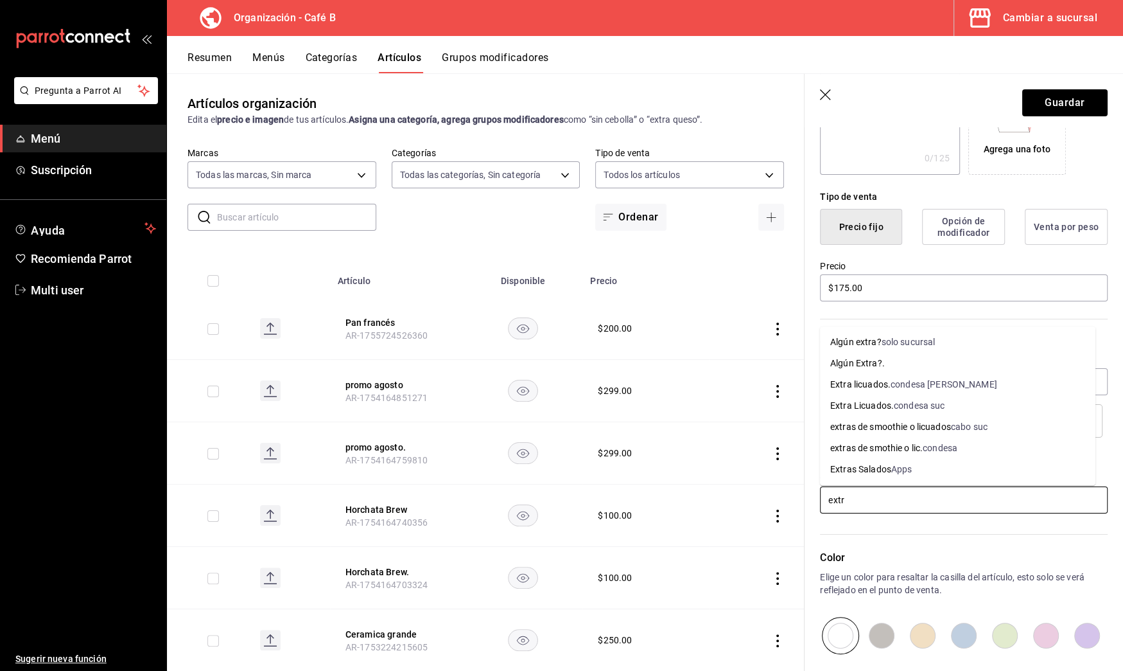
type input "extra"
click at [901, 345] on div "solo sucursal" at bounding box center [908, 341] width 54 height 13
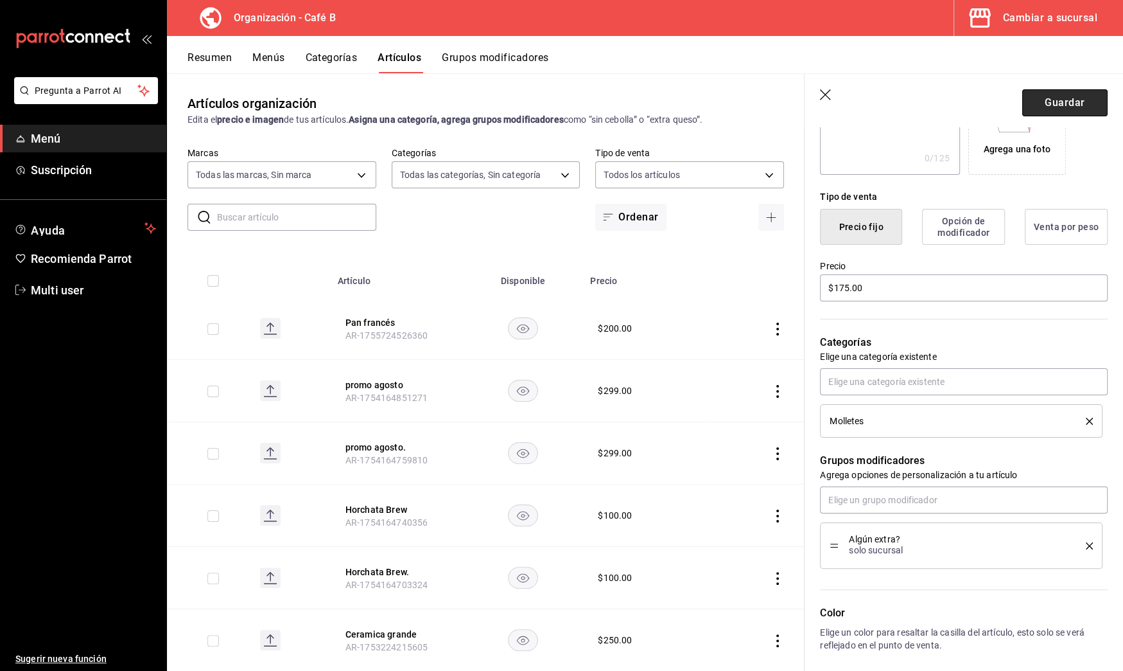
click at [1059, 92] on button "Guardar" at bounding box center [1065, 102] width 85 height 27
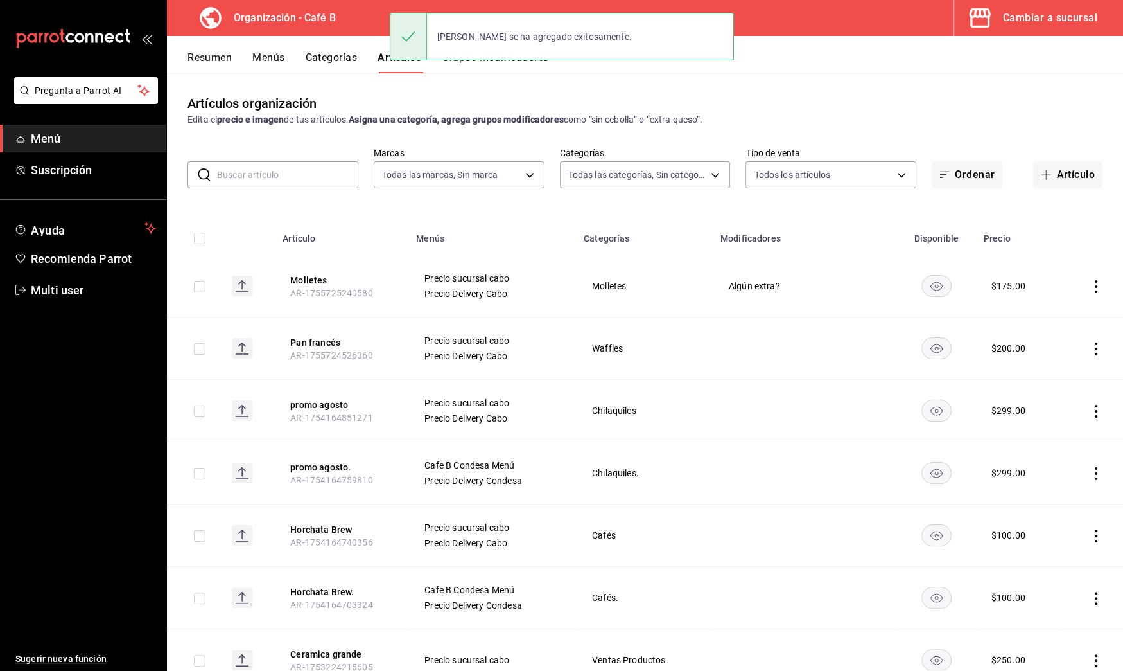
click at [207, 58] on button "Resumen" at bounding box center [210, 62] width 44 height 22
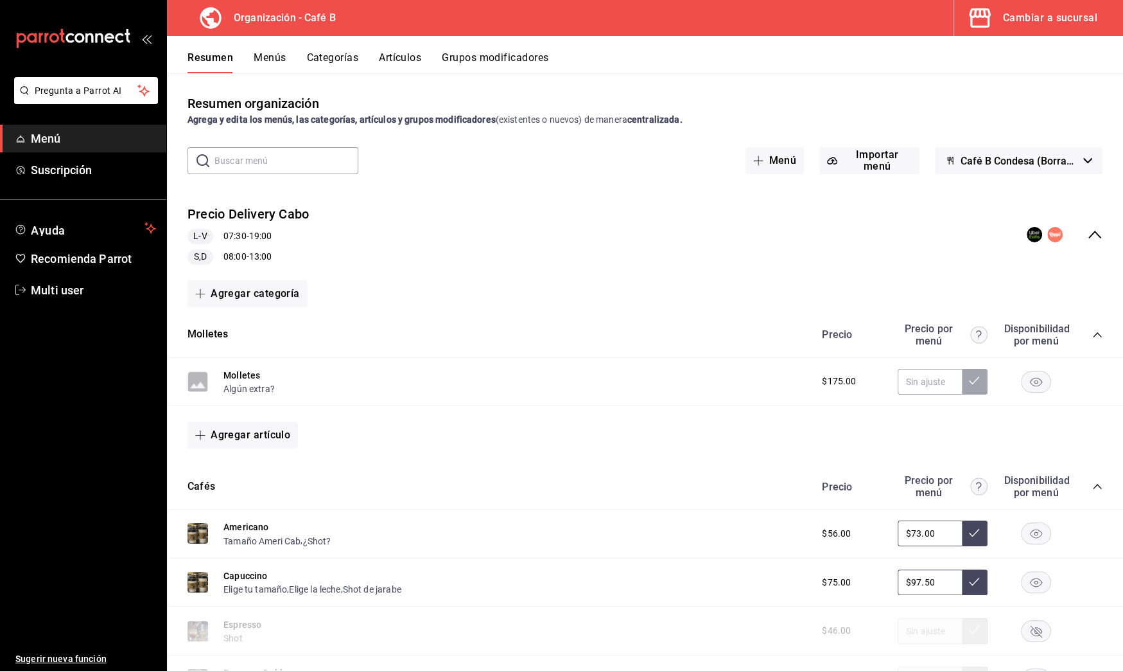
click at [1089, 234] on icon "collapse-menu-row" at bounding box center [1095, 235] width 13 height 8
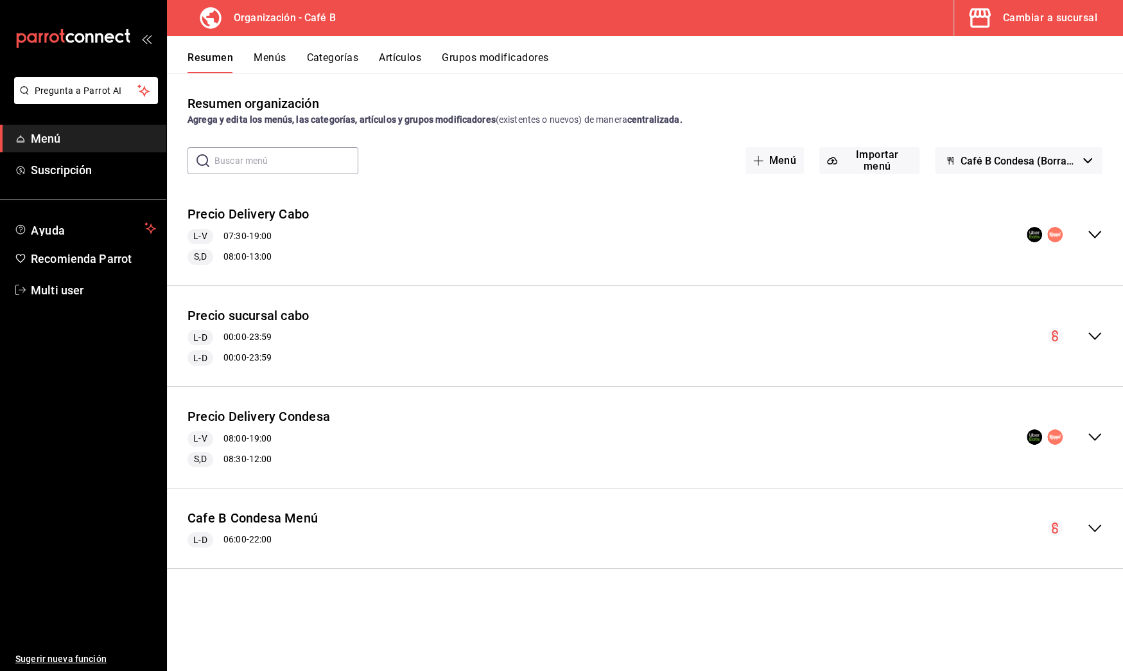
click at [1100, 340] on icon "collapse-menu-row" at bounding box center [1094, 335] width 15 height 15
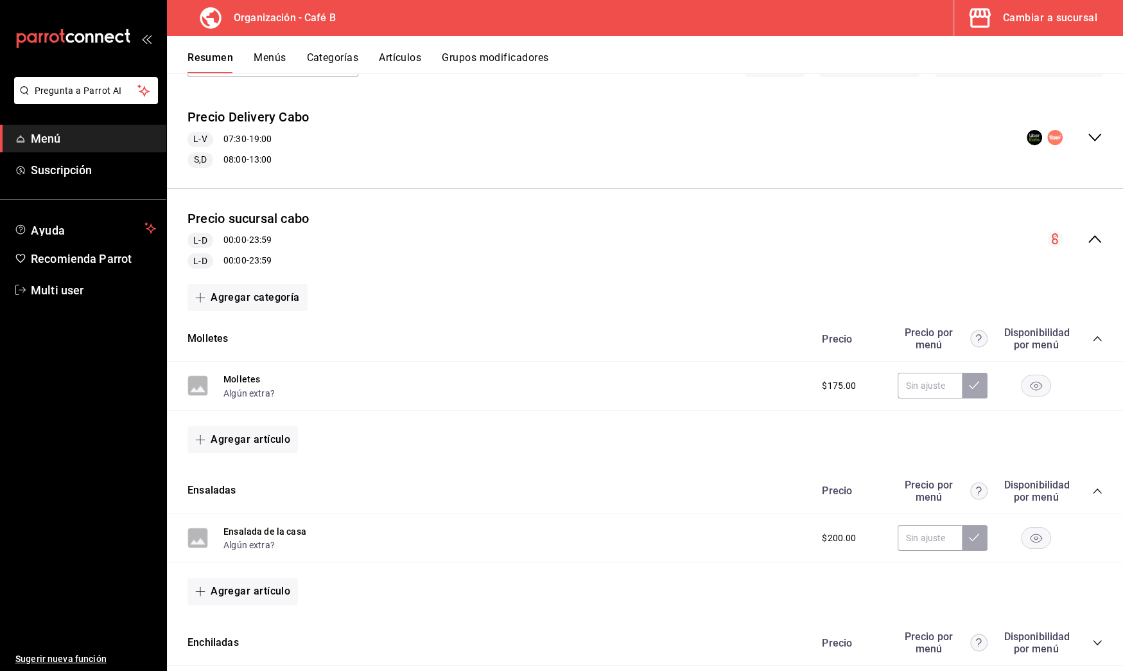
scroll to position [98, 0]
click at [259, 392] on button "Algún extra?" at bounding box center [249, 391] width 51 height 13
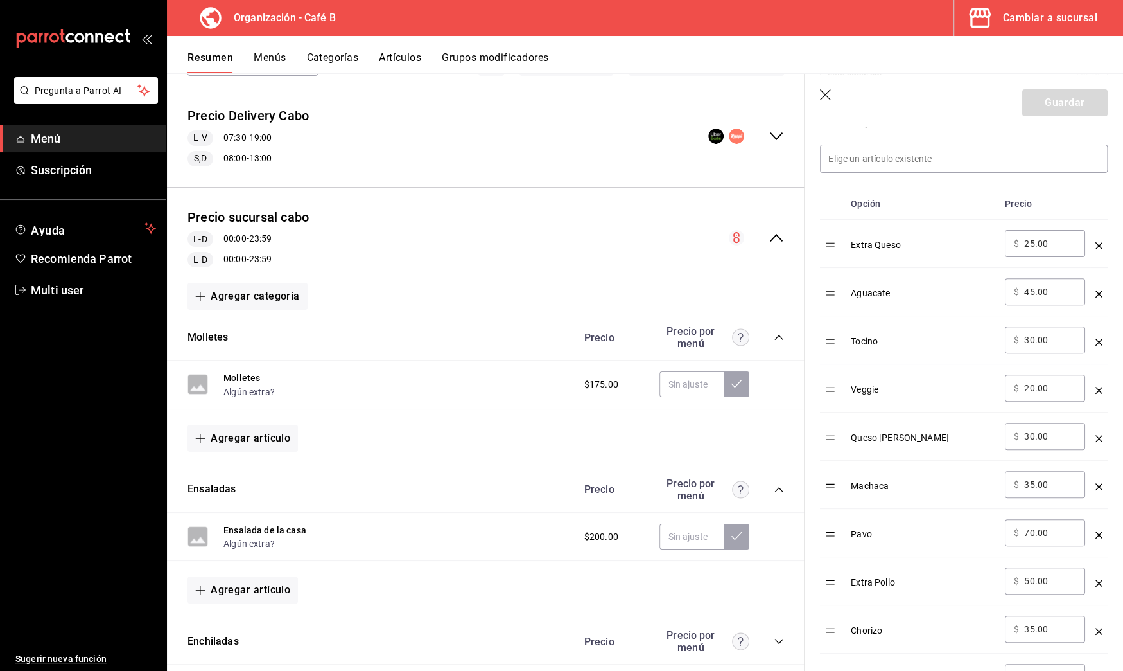
scroll to position [360, 0]
drag, startPoint x: 1024, startPoint y: 244, endPoint x: 1048, endPoint y: 244, distance: 23.1
click at [1048, 244] on input "25.00" at bounding box center [1050, 244] width 52 height 13
type input "30.00"
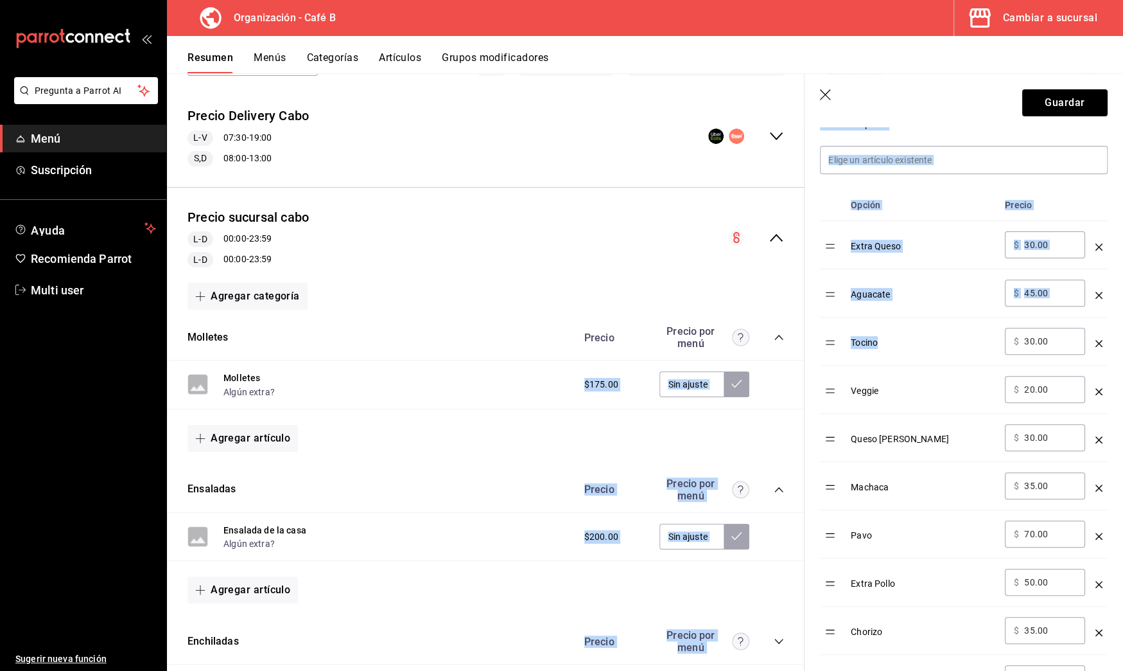
drag, startPoint x: 1021, startPoint y: 340, endPoint x: 1136, endPoint y: 341, distance: 115.0
click at [1123, 341] on html "Pregunta a Parrot AI Menú Suscripción Ayuda Recomienda Parrot Multi user Sugeri…" at bounding box center [561, 335] width 1123 height 671
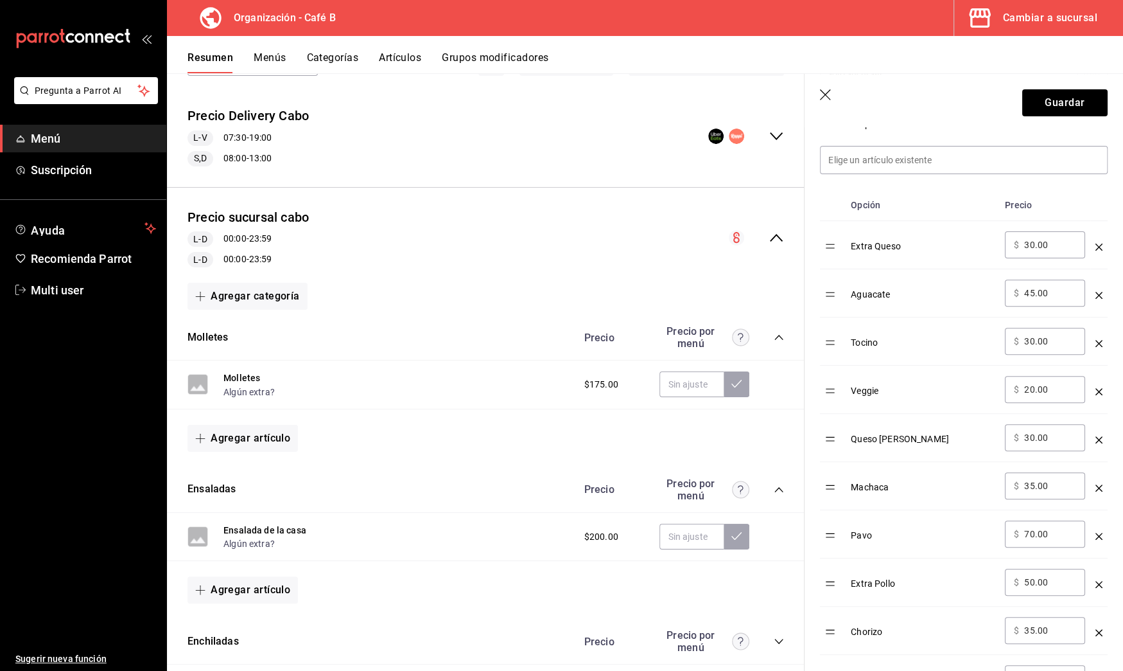
click at [1040, 332] on div "​ $ 30.00 ​" at bounding box center [1045, 341] width 80 height 27
drag, startPoint x: 1024, startPoint y: 341, endPoint x: 1051, endPoint y: 341, distance: 27.6
click at [1051, 341] on input "30.00" at bounding box center [1050, 341] width 52 height 13
type input "40.00"
click at [1096, 436] on icon "optionsTable" at bounding box center [1099, 439] width 7 height 7
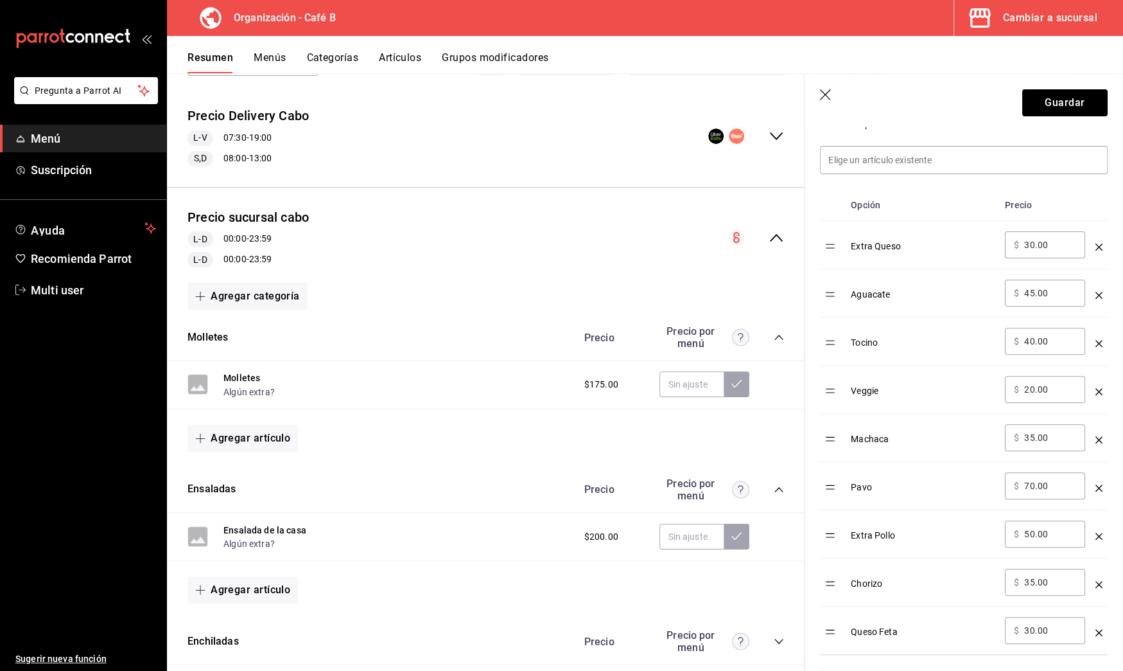
drag, startPoint x: 1024, startPoint y: 534, endPoint x: 1044, endPoint y: 534, distance: 20.6
click at [1044, 534] on input "50.00" at bounding box center [1050, 533] width 52 height 13
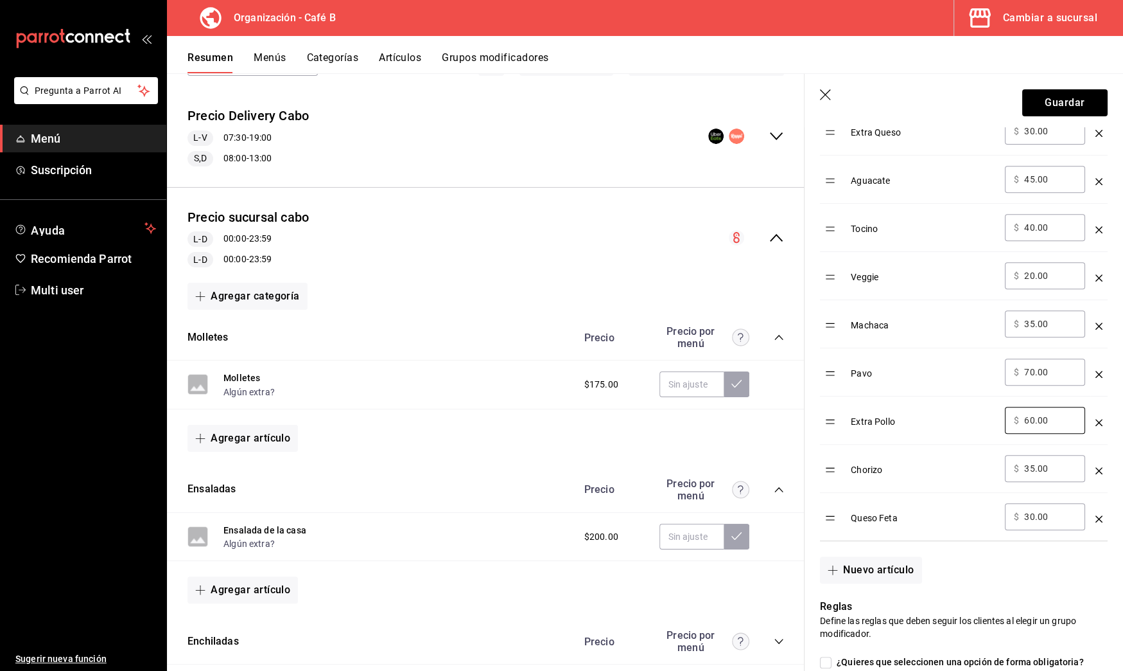
scroll to position [521, 0]
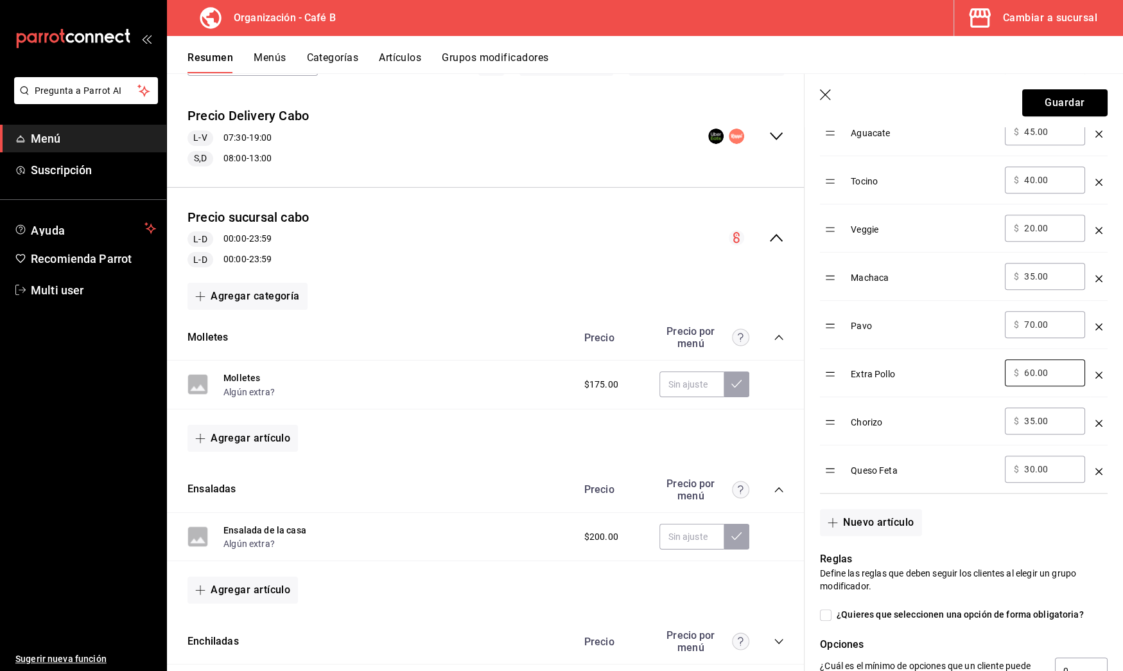
type input "60.00"
drag, startPoint x: 1021, startPoint y: 417, endPoint x: 1063, endPoint y: 418, distance: 42.4
click at [1063, 418] on div "​ $ 35.00 ​" at bounding box center [1045, 420] width 80 height 27
drag, startPoint x: 1025, startPoint y: 416, endPoint x: 1050, endPoint y: 416, distance: 25.0
click at [1050, 416] on div "​ $ 35.00 ​" at bounding box center [1045, 420] width 80 height 27
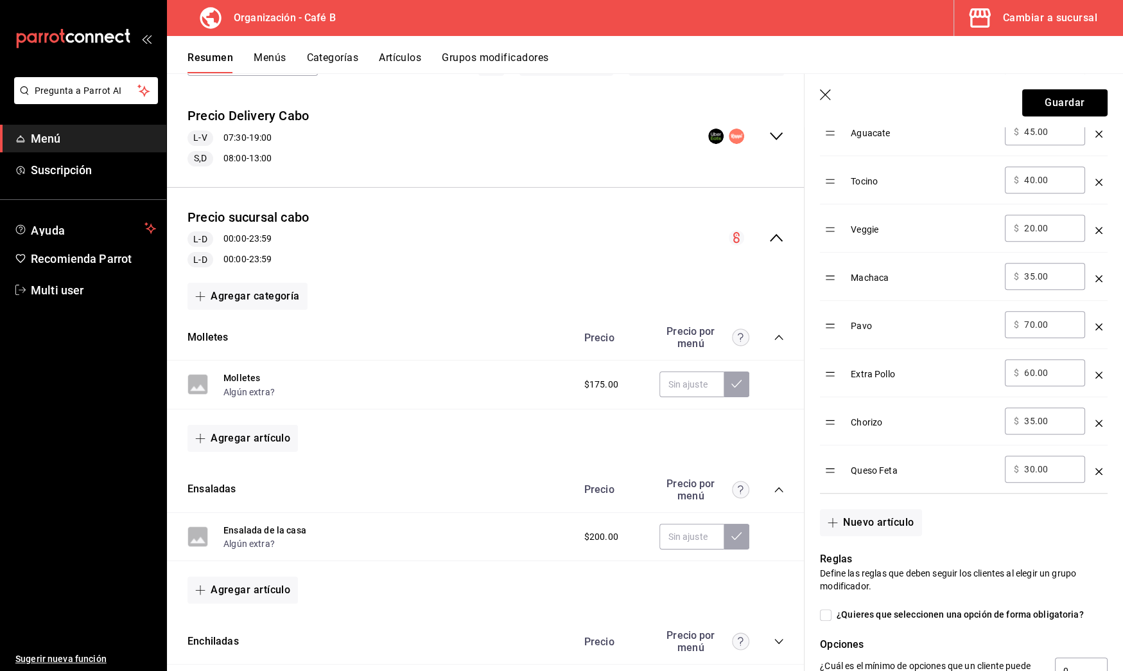
click at [1050, 416] on input "35.00" at bounding box center [1050, 420] width 52 height 13
type input "3.00"
type input "40.00"
click at [1096, 470] on icon "optionsTable" at bounding box center [1099, 471] width 7 height 7
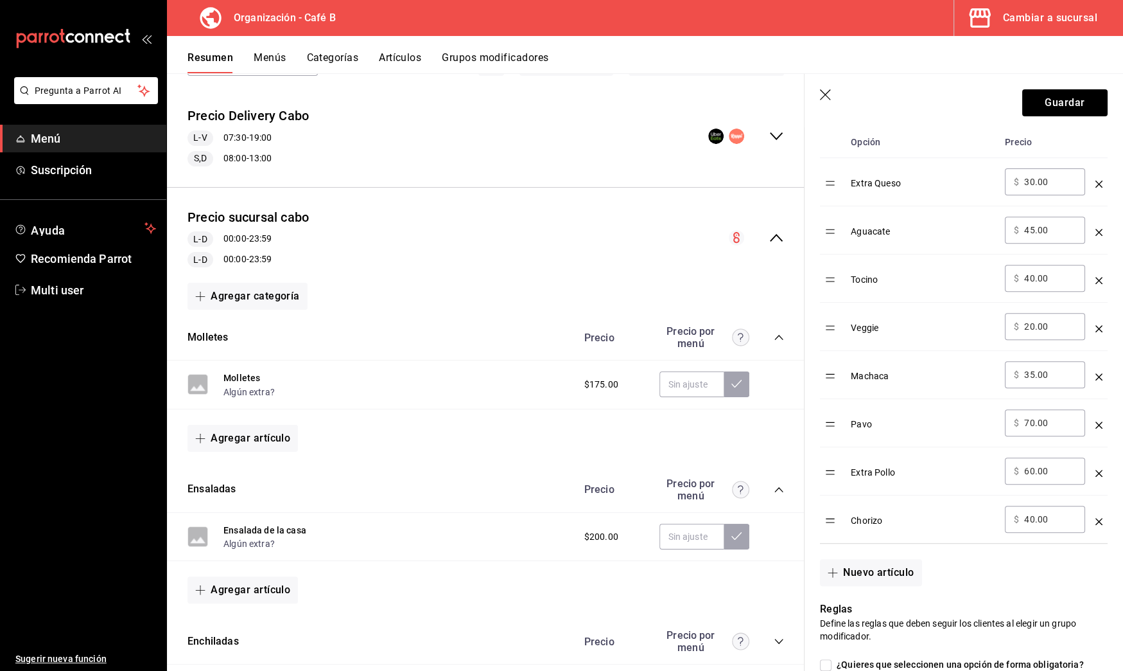
scroll to position [405, 0]
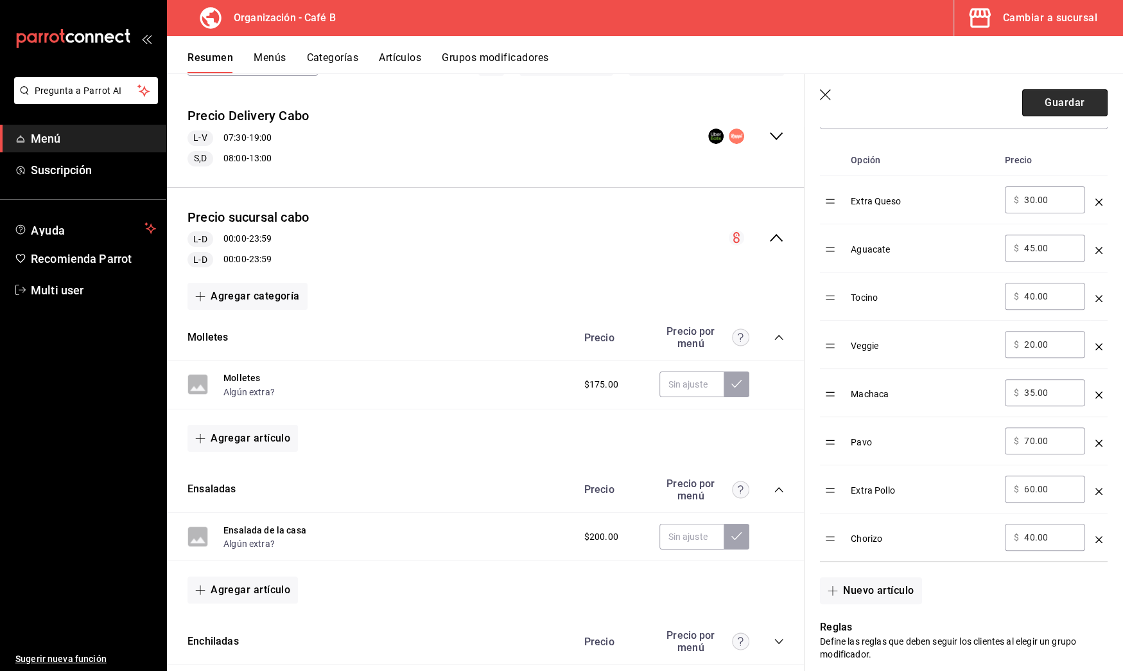
click at [1044, 100] on button "Guardar" at bounding box center [1065, 102] width 85 height 27
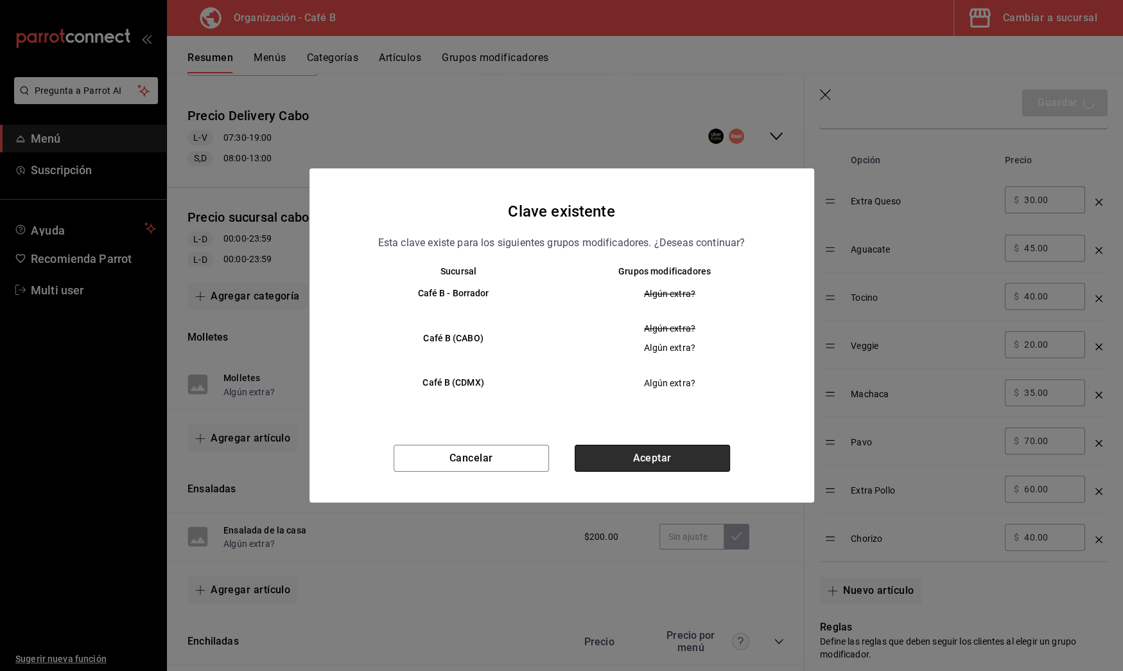
click at [723, 450] on button "Aceptar" at bounding box center [652, 457] width 155 height 27
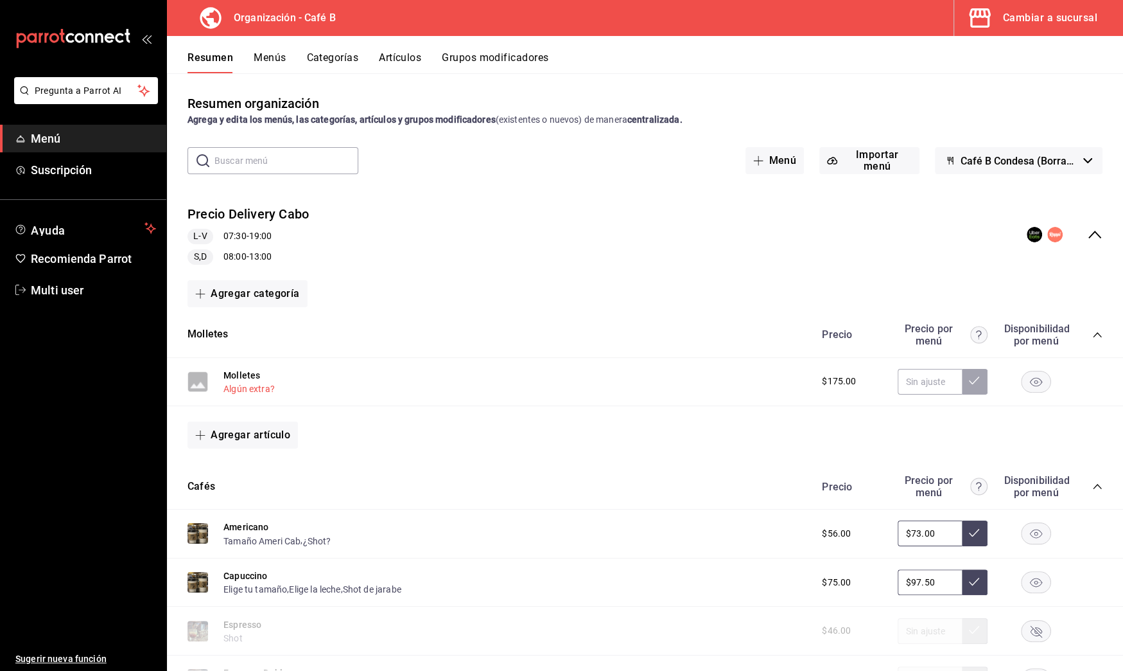
click at [268, 389] on button "Algún extra?" at bounding box center [249, 388] width 51 height 13
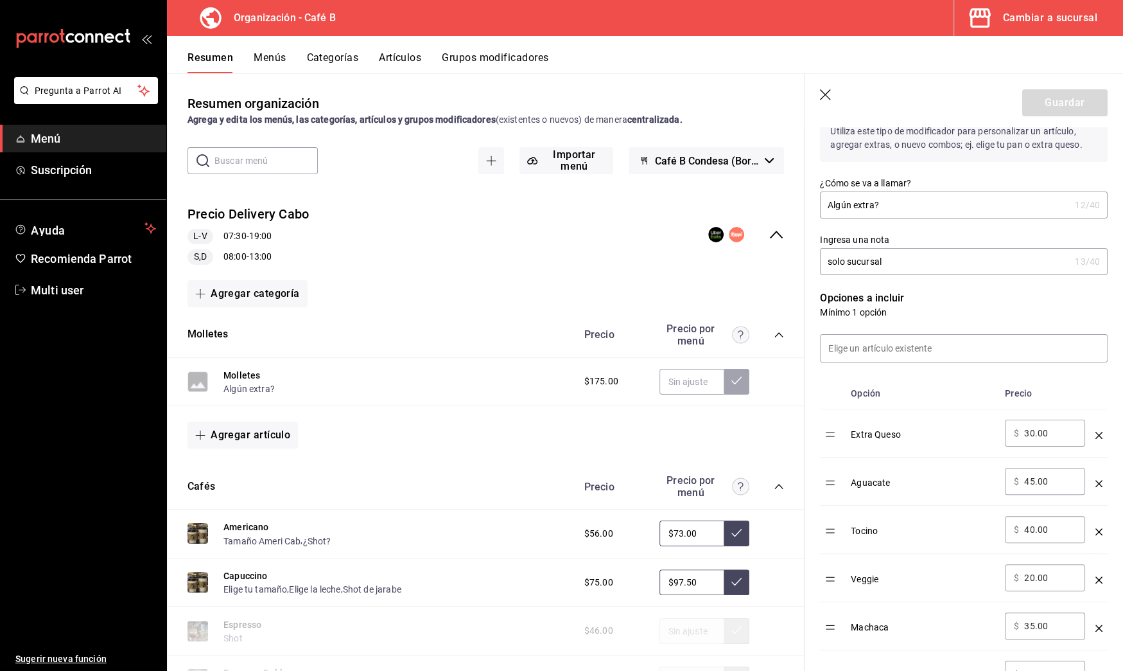
scroll to position [169, 0]
click at [832, 83] on header "Guardar" at bounding box center [964, 100] width 319 height 53
click at [827, 89] on icon "button" at bounding box center [826, 95] width 13 height 13
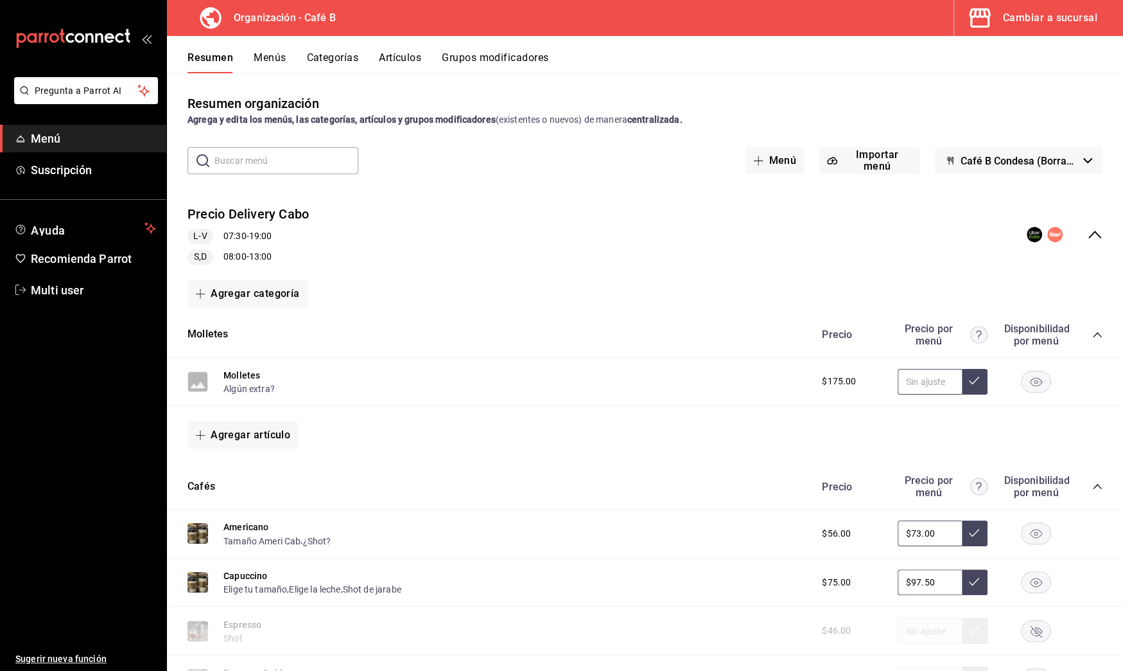
click at [907, 376] on input "text" at bounding box center [930, 382] width 64 height 26
type input "$228.00"
click at [962, 383] on button at bounding box center [975, 382] width 26 height 26
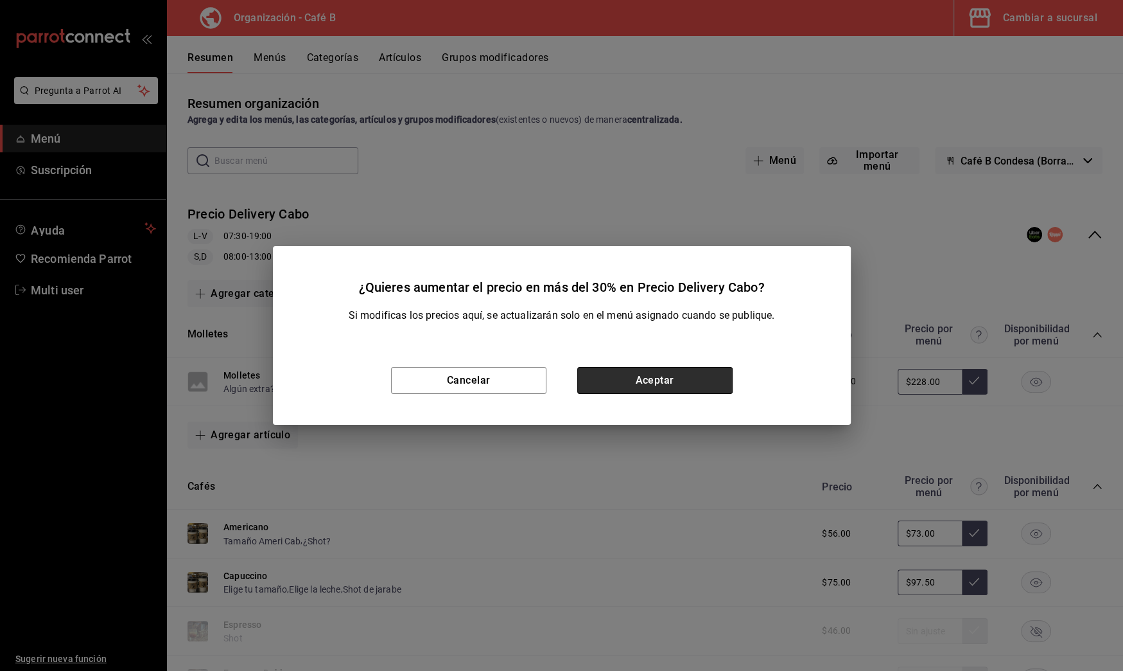
click at [715, 376] on button "Aceptar" at bounding box center [654, 380] width 155 height 27
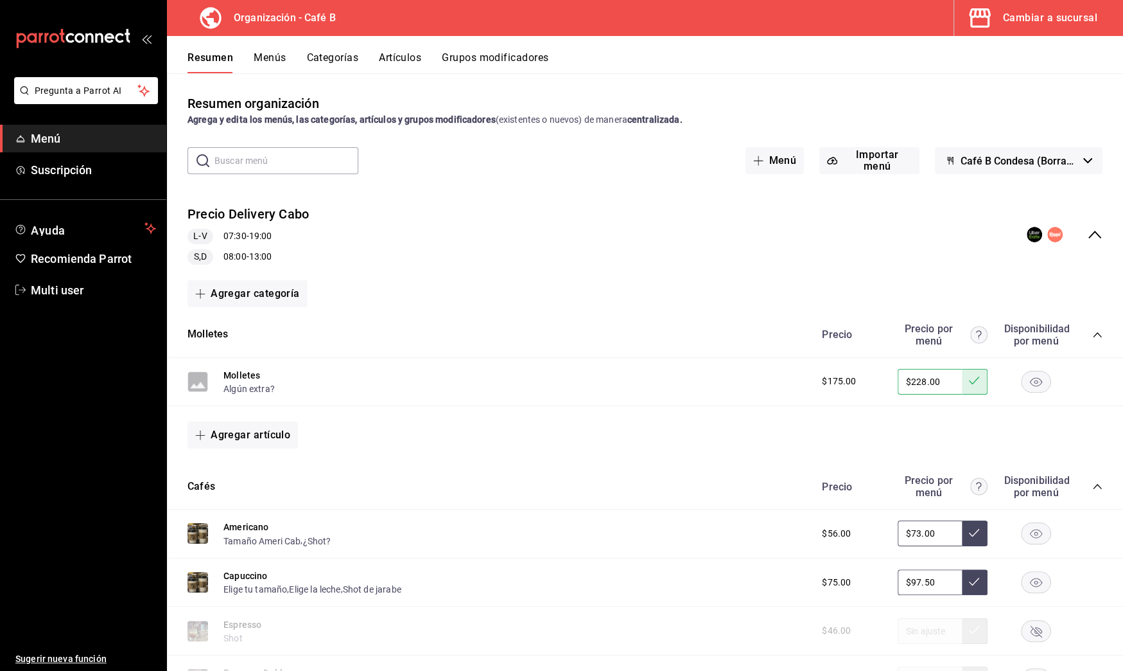
click at [1093, 335] on icon "collapse-category-row" at bounding box center [1097, 334] width 8 height 5
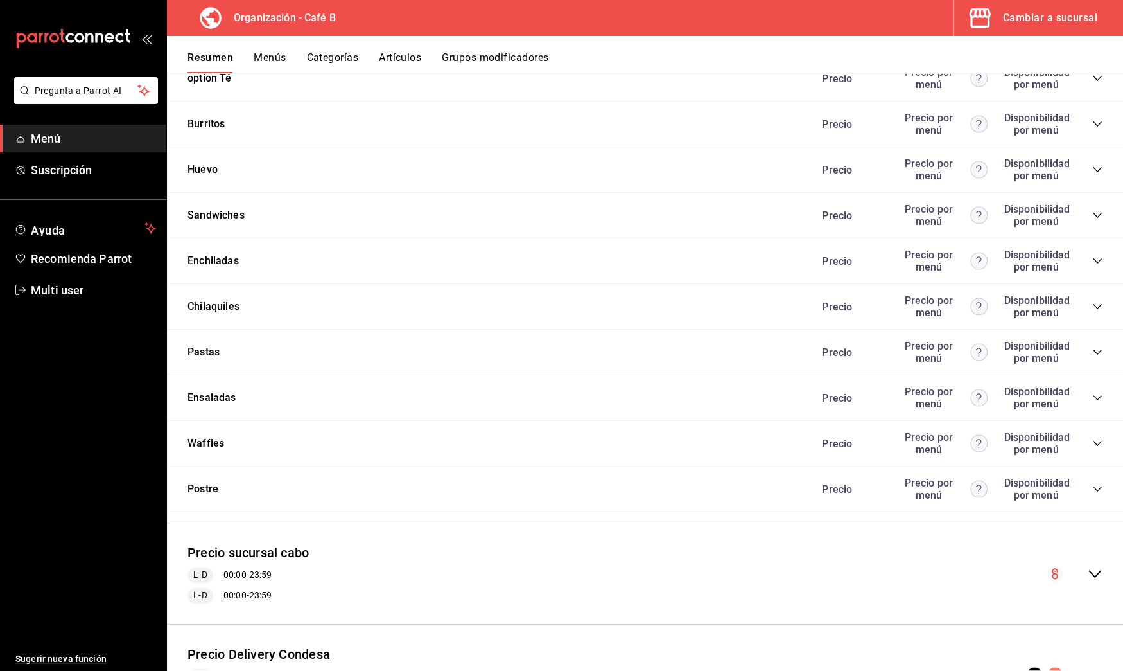
scroll to position [1169, 0]
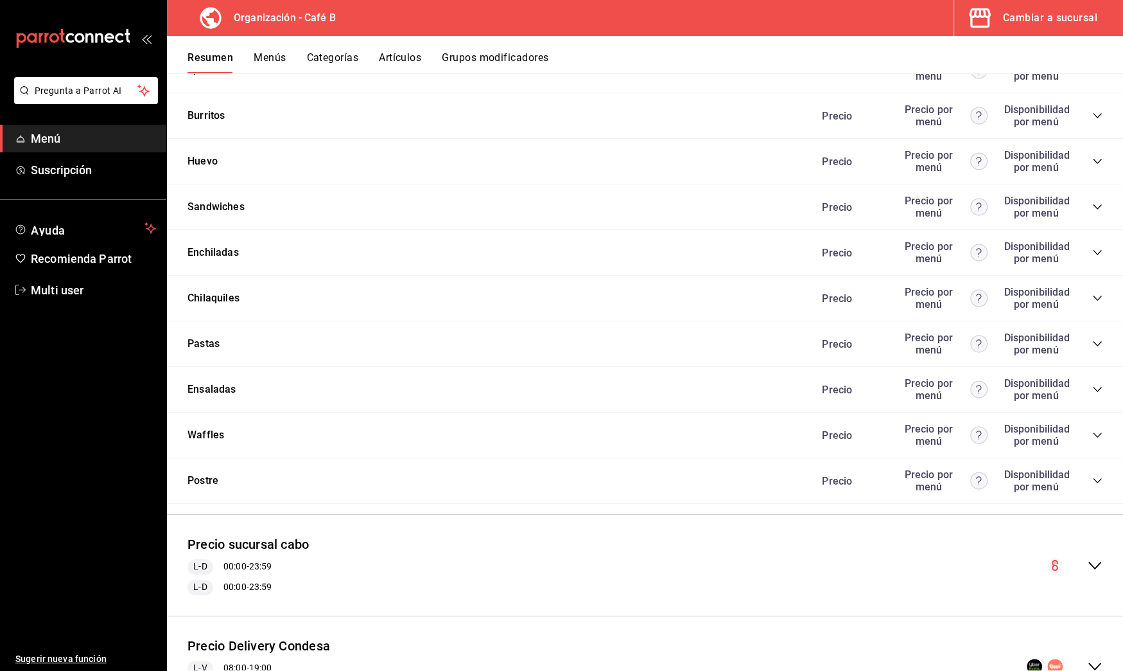
click at [1085, 423] on div "Precio Precio por menú Disponibilidad por menú" at bounding box center [956, 435] width 294 height 24
click at [1093, 430] on icon "collapse-category-row" at bounding box center [1098, 435] width 10 height 10
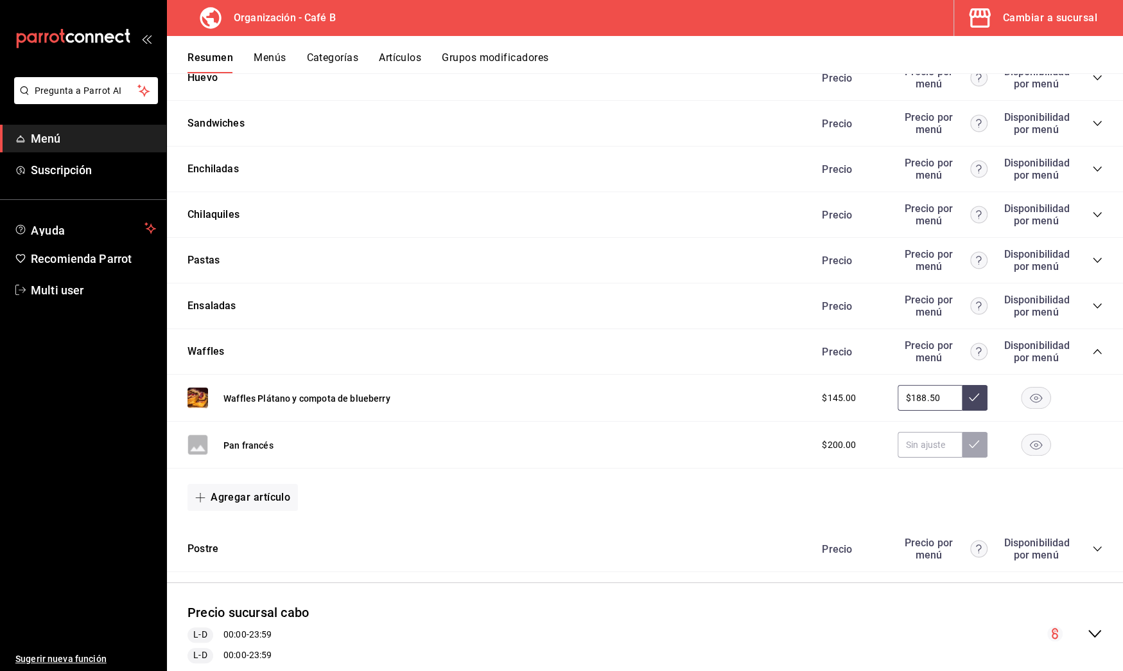
scroll to position [1253, 0]
click at [906, 437] on input "text" at bounding box center [930, 444] width 64 height 26
type input "$260.00"
click at [969, 438] on icon at bounding box center [974, 443] width 10 height 10
click at [615, 407] on div "Waffles Plátano y compota de blueberry $145.00 $188.50" at bounding box center [645, 397] width 956 height 47
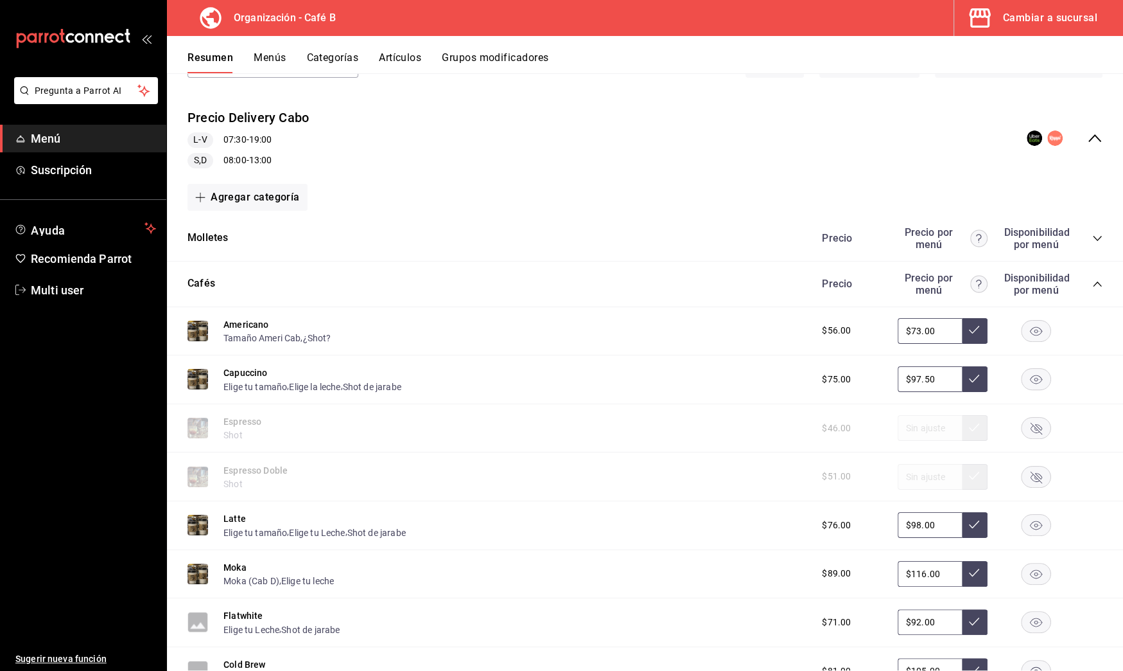
scroll to position [0, 0]
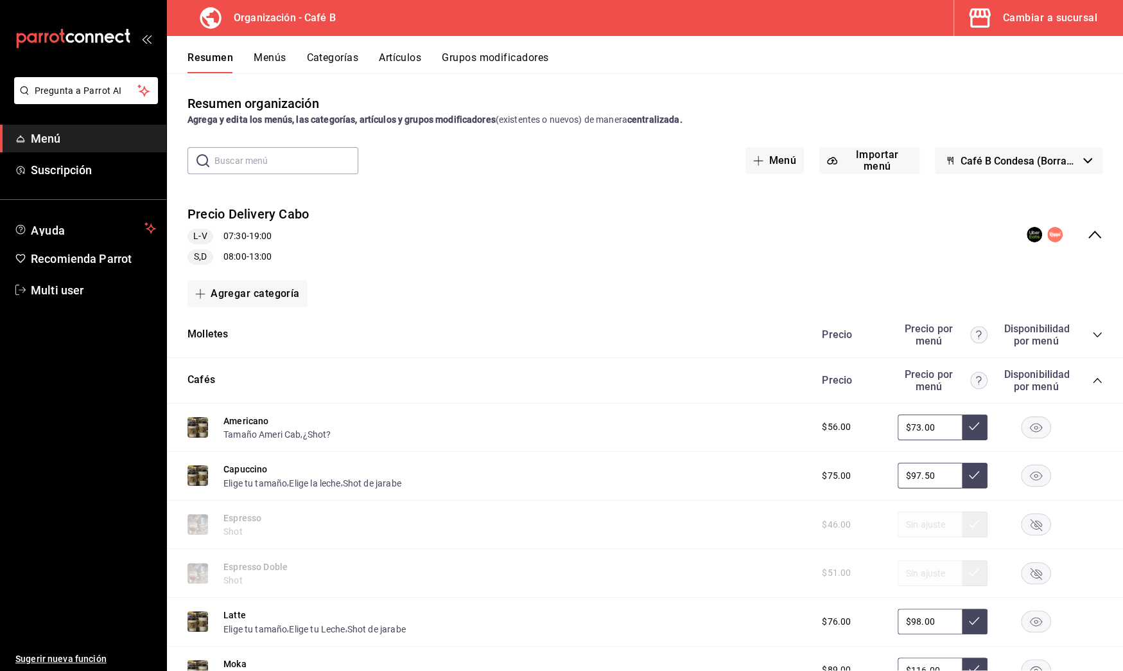
click at [405, 56] on button "Artículos" at bounding box center [400, 62] width 42 height 22
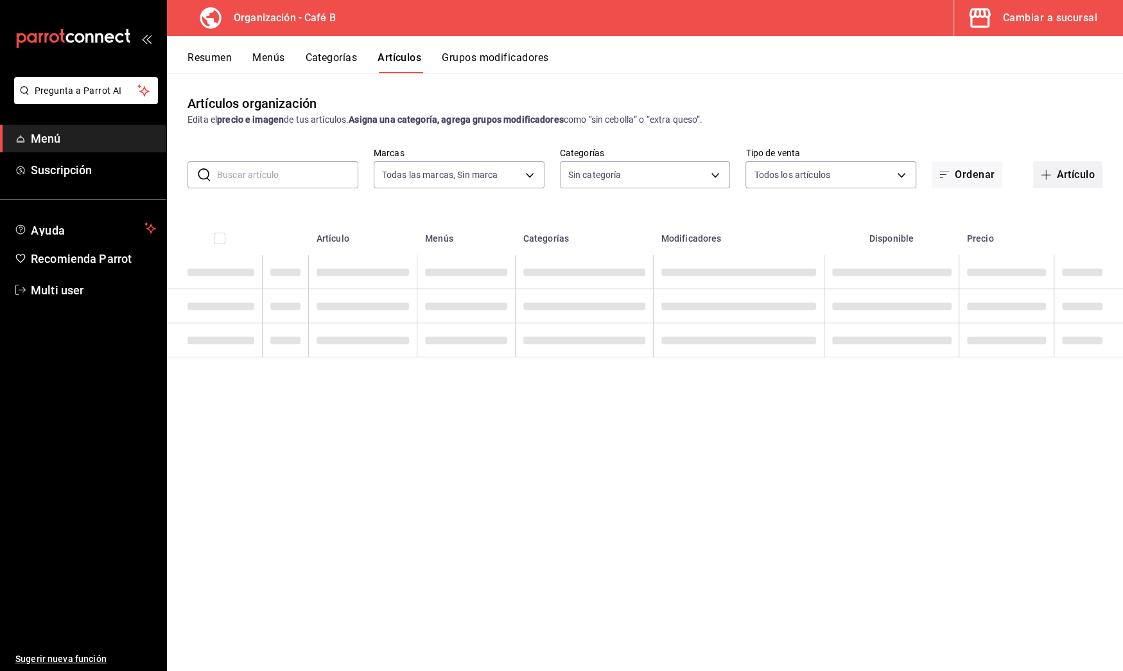
type input "61914e7f-f2ca-4c15-8ed2-909e6f0cad57"
type input "de3bb890-979a-444b-899a-e8264f8bb575,c255636c-4f79-4610-a93f-2b9eec760815,784f6…"
click at [1076, 182] on button "Artículo" at bounding box center [1067, 174] width 69 height 27
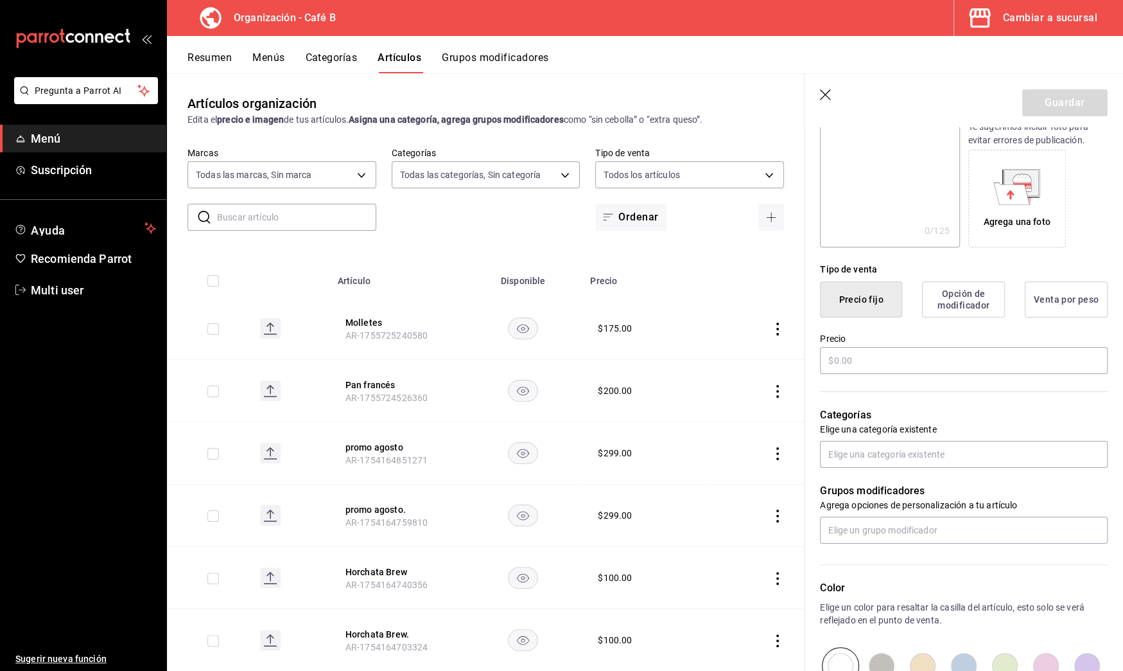
scroll to position [227, 0]
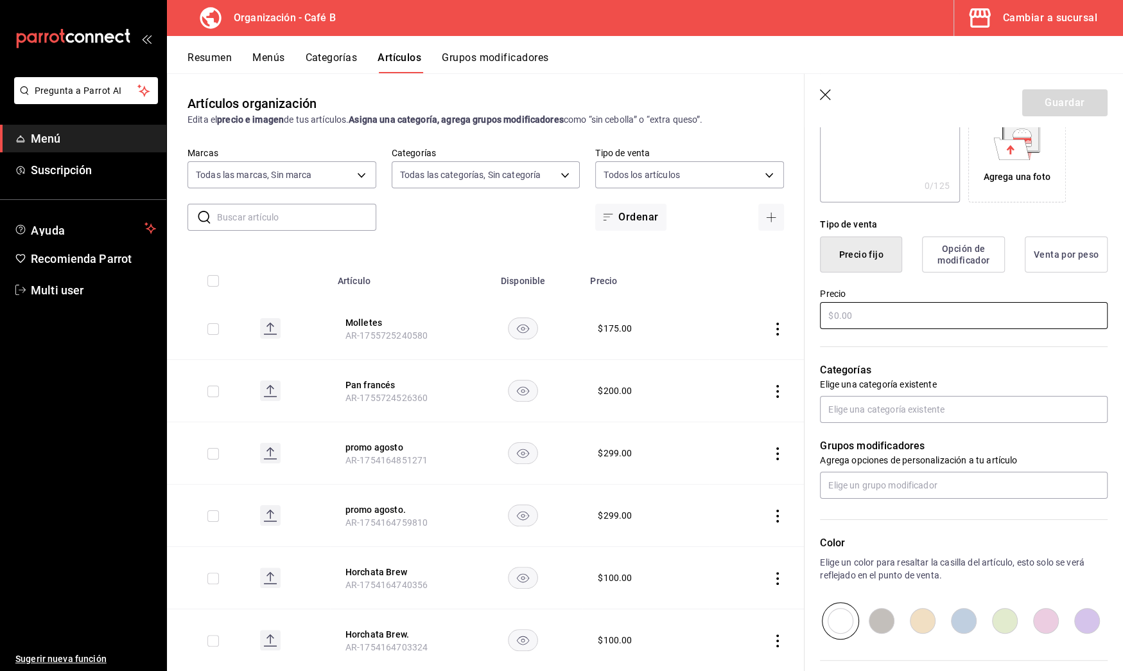
type input "Plato de fruta"
click at [932, 310] on input "text" at bounding box center [964, 315] width 288 height 27
type input "$200.00"
click at [911, 410] on input "text" at bounding box center [964, 409] width 288 height 27
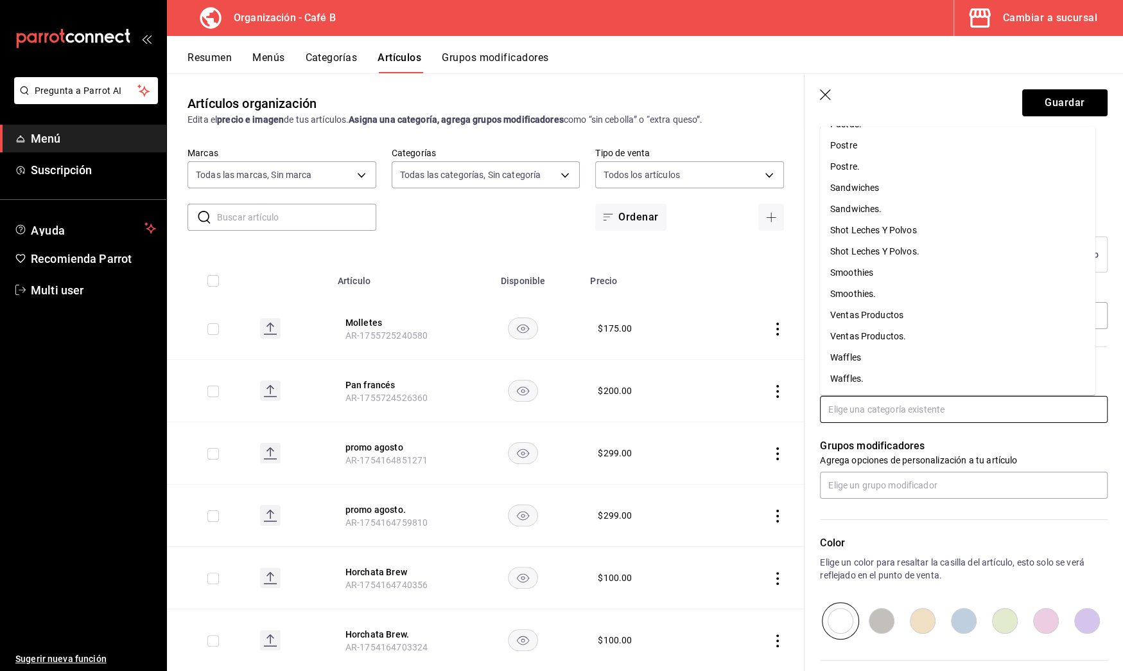
scroll to position [0, 0]
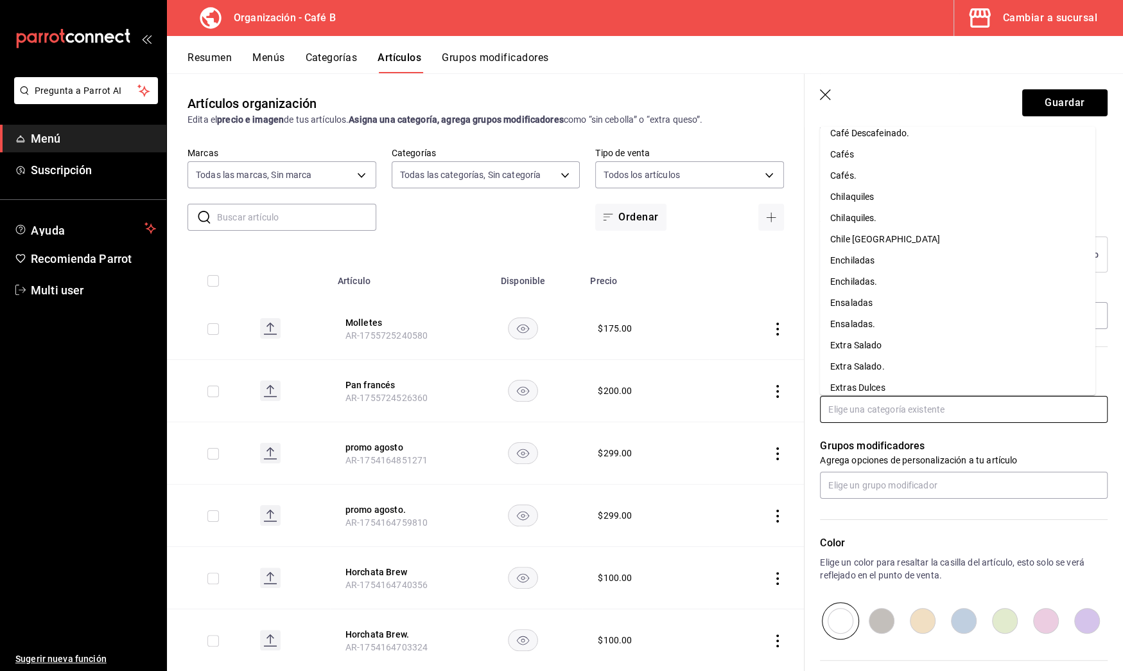
click at [917, 344] on ul "Bebidas Bebidas En Polvo Bebidas En Polvo. Bebidas. Bowls Bowls. Burritos Burri…" at bounding box center [958, 261] width 276 height 268
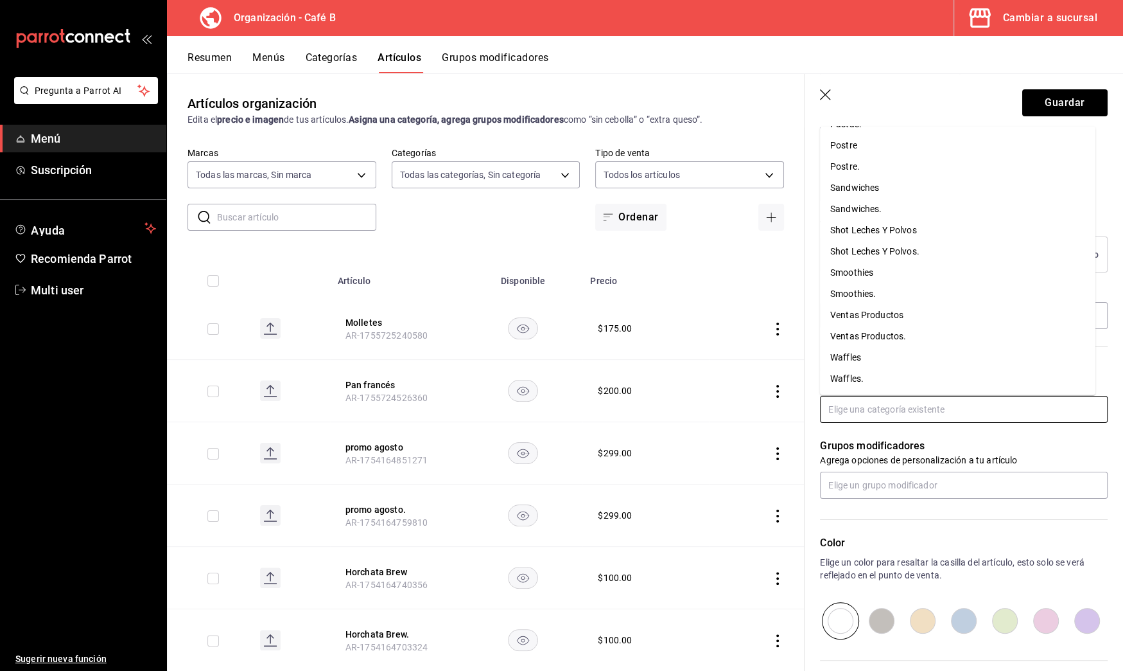
click at [900, 356] on li "Waffles" at bounding box center [958, 357] width 276 height 21
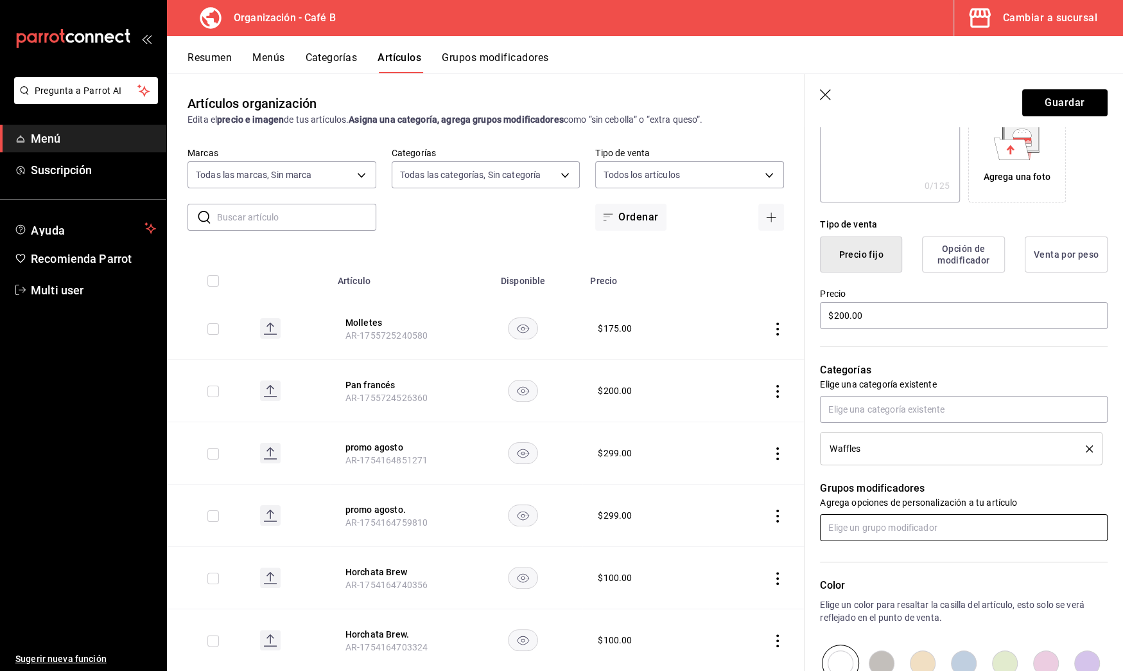
click at [892, 525] on input "text" at bounding box center [964, 527] width 288 height 27
click at [899, 566] on div "Color Elige un color para resaltar la casilla del artículo, esto solo se verá r…" at bounding box center [956, 611] width 303 height 141
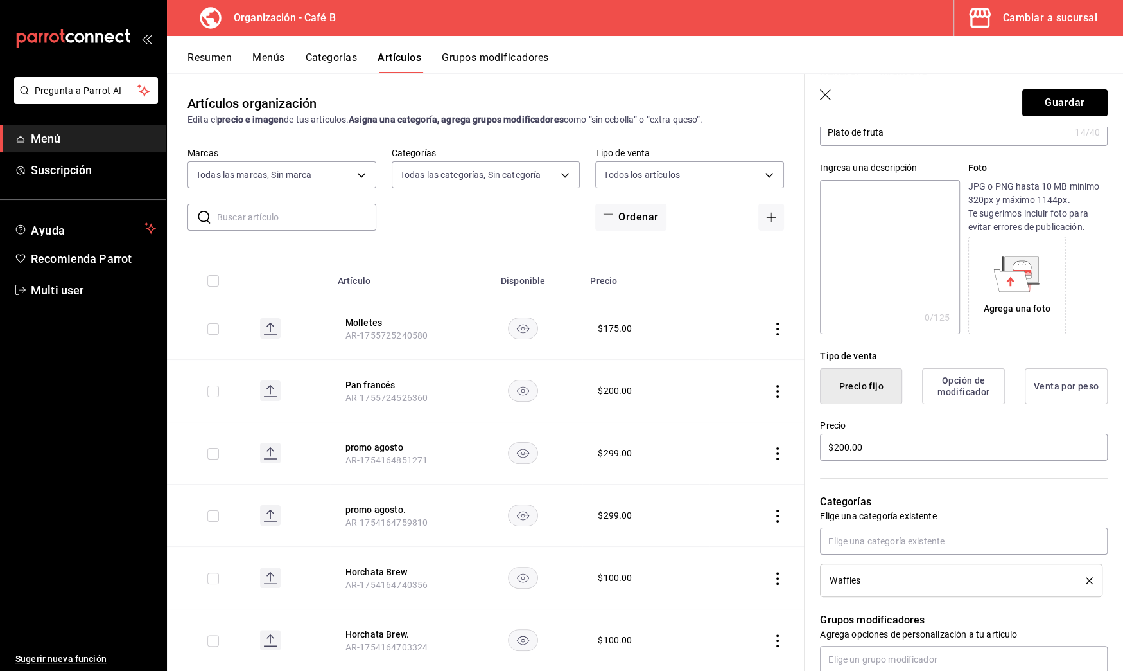
scroll to position [0, 0]
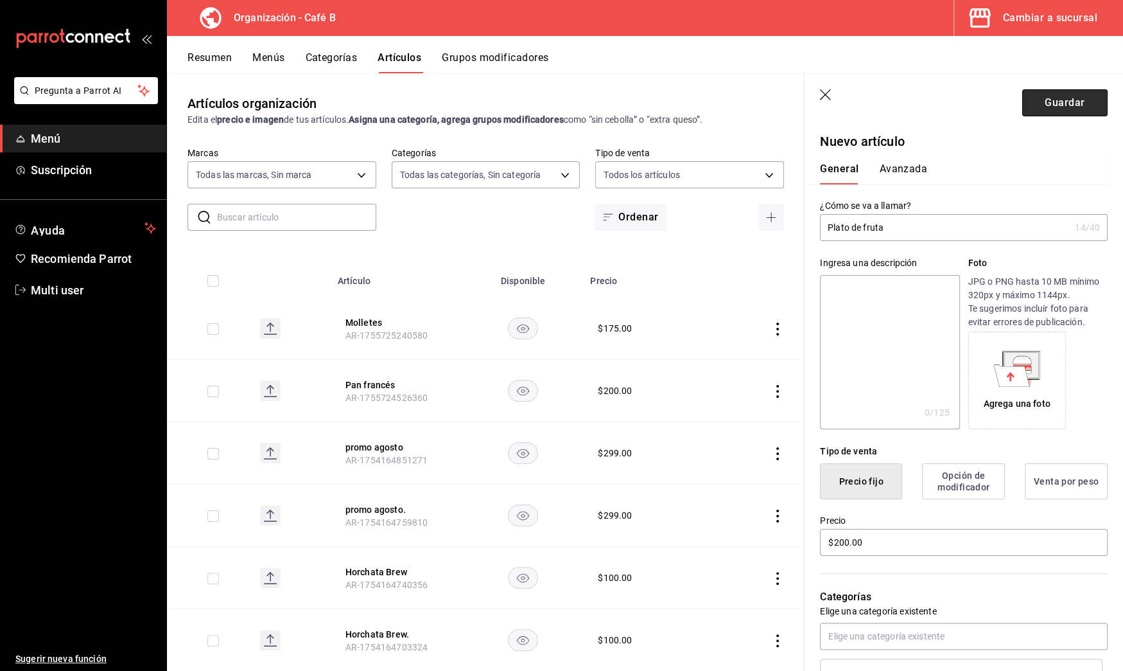
click at [1063, 102] on button "Guardar" at bounding box center [1065, 102] width 85 height 27
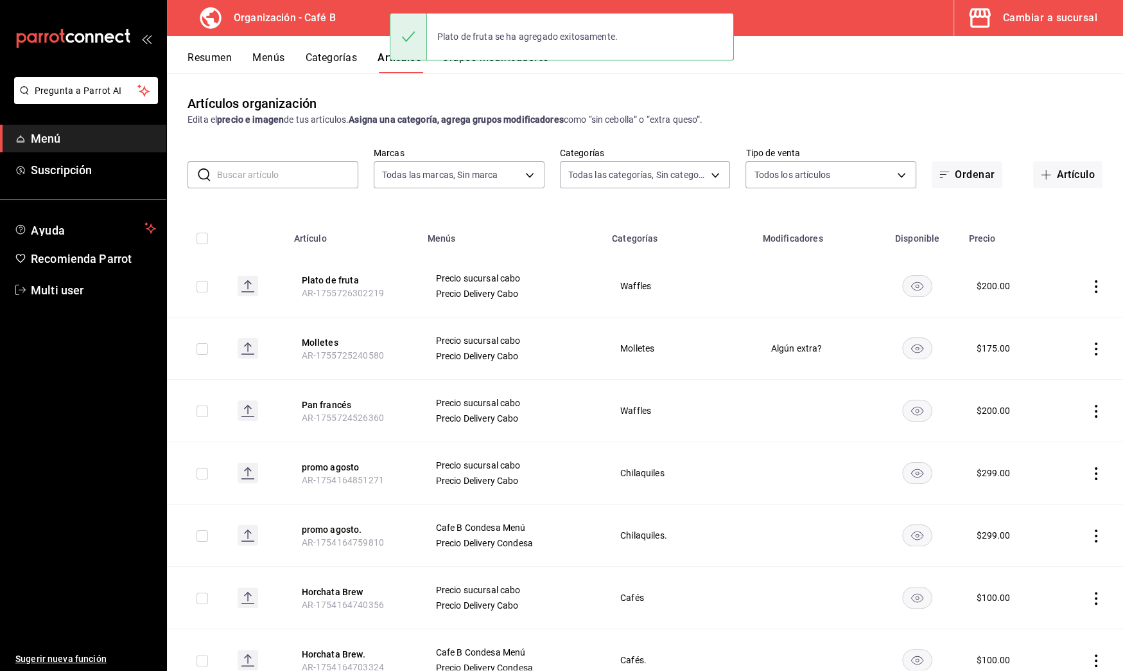
click at [378, 263] on th "Plato de fruta AR-1755726302219" at bounding box center [353, 286] width 134 height 62
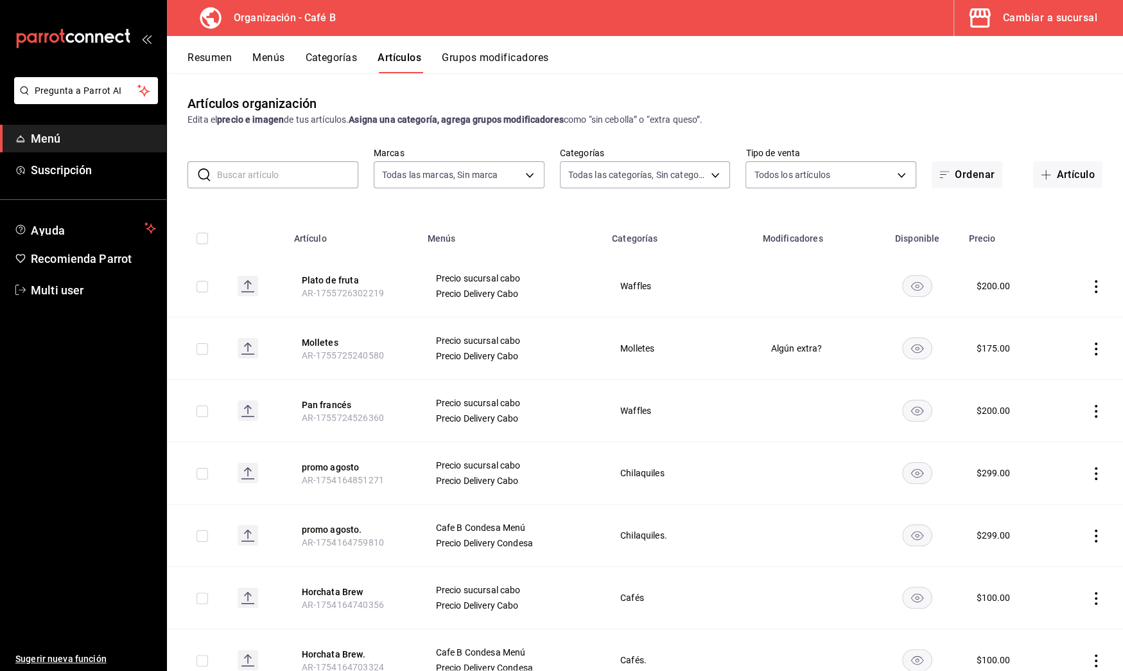
click at [828, 117] on div "Edita el precio e imagen de tus artículos. Asigna una categoría, agrega grupos …" at bounding box center [645, 119] width 915 height 13
click at [220, 54] on button "Resumen" at bounding box center [210, 62] width 44 height 22
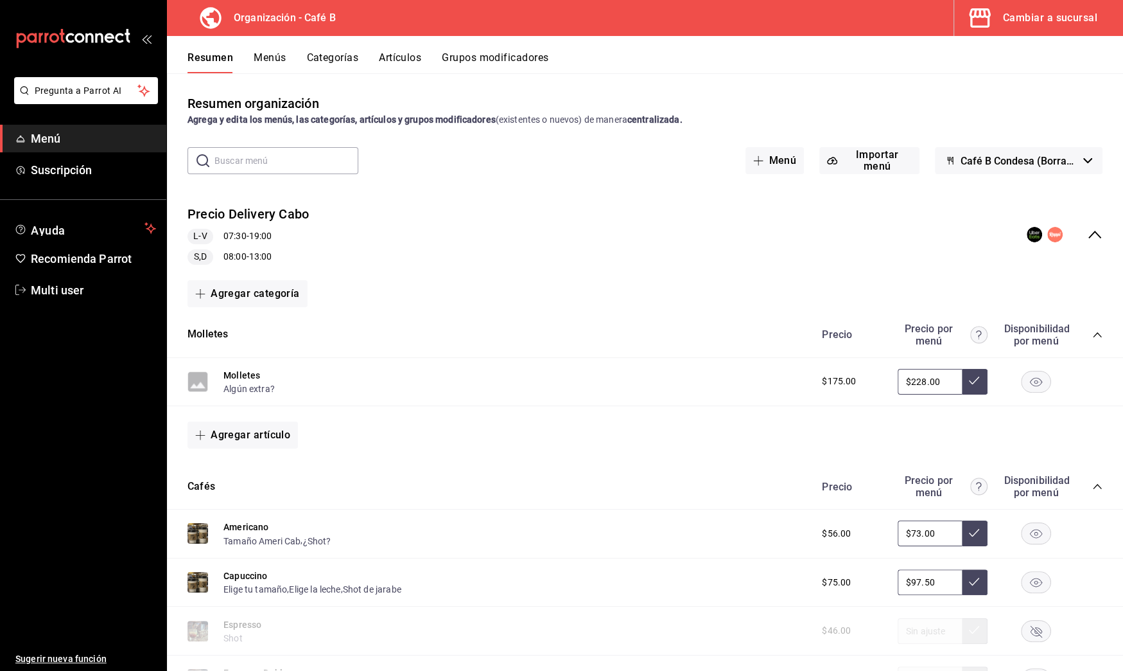
click at [1087, 229] on icon "collapse-menu-row" at bounding box center [1094, 234] width 15 height 15
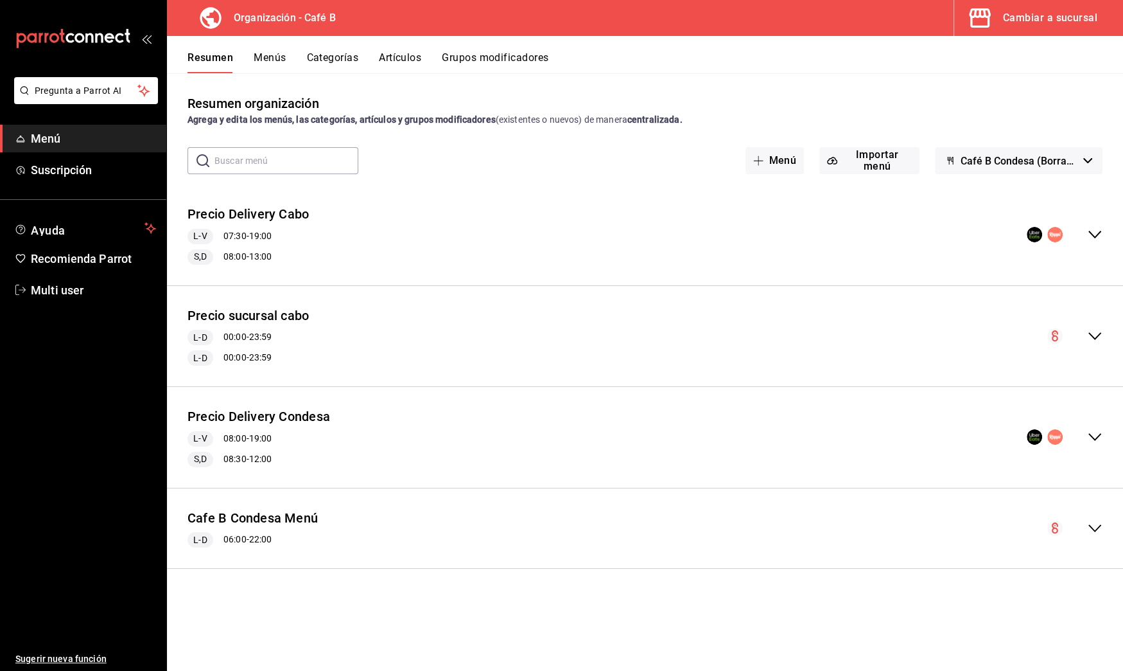
click at [1087, 229] on icon "collapse-menu-row" at bounding box center [1094, 234] width 15 height 15
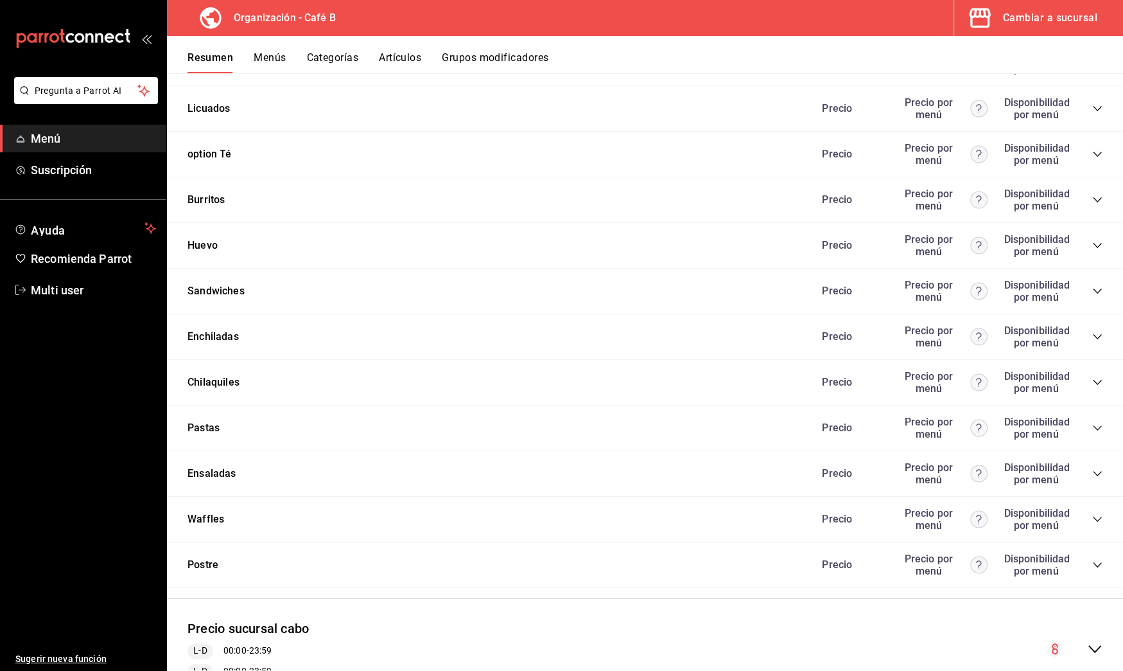
scroll to position [1208, 0]
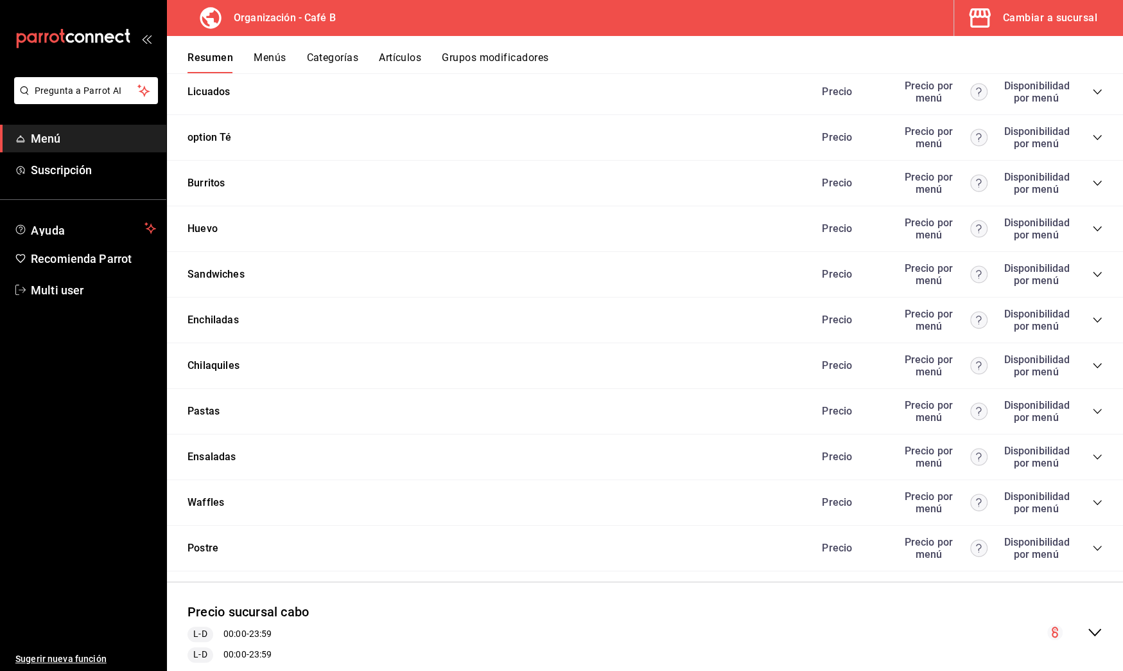
click at [1093, 497] on icon "collapse-category-row" at bounding box center [1098, 502] width 10 height 10
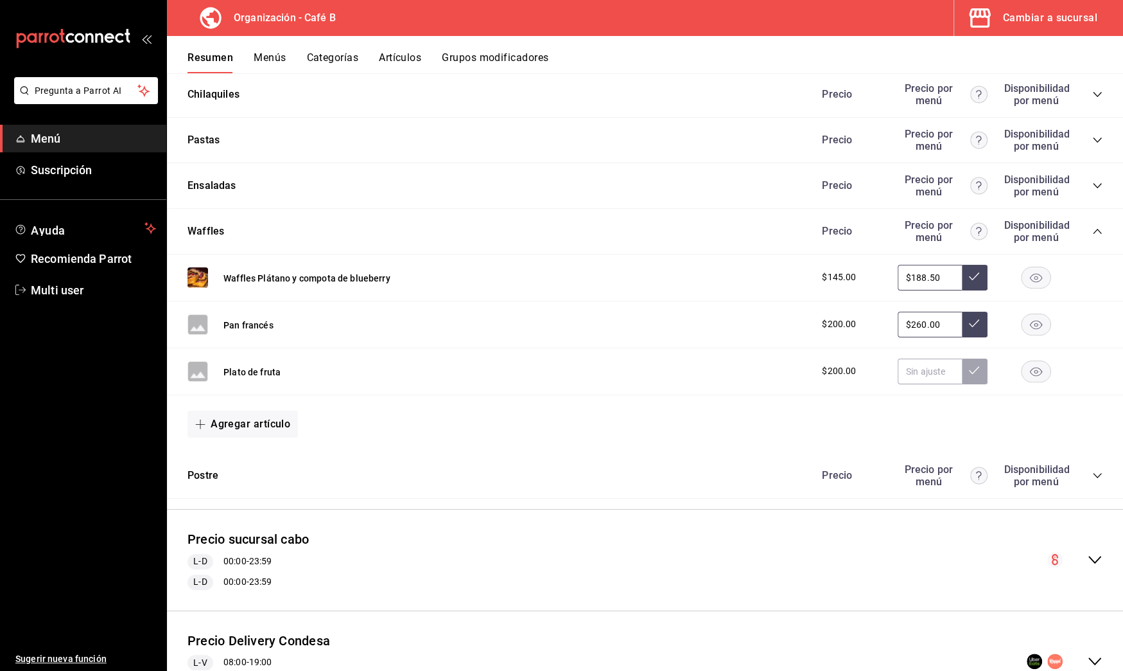
scroll to position [1501, 0]
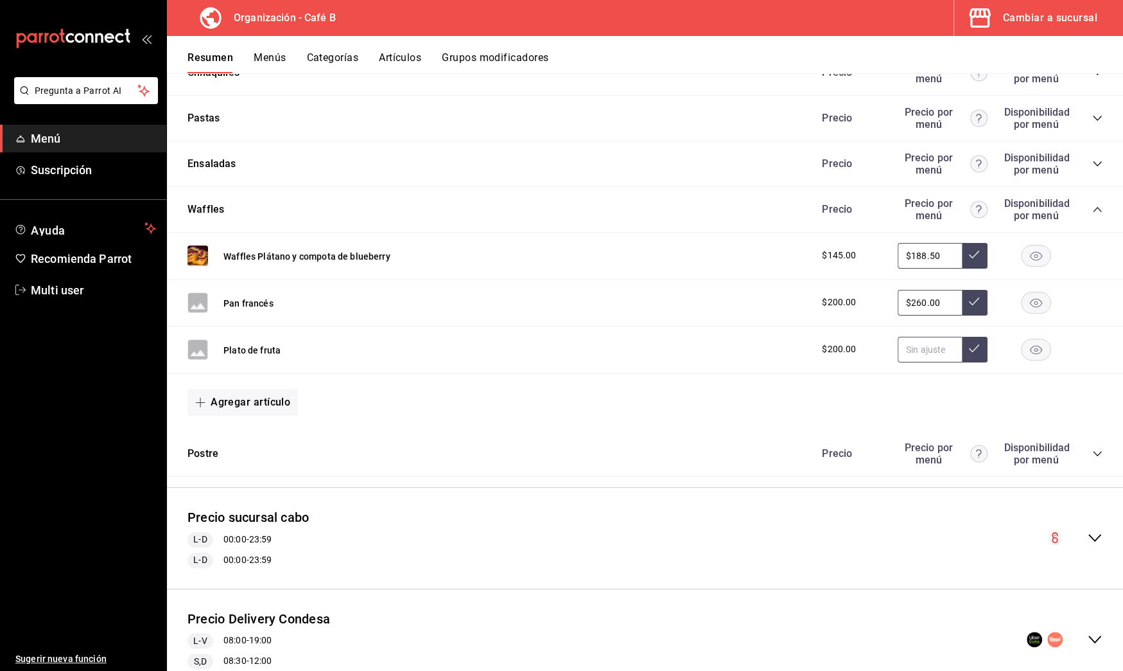
click at [933, 337] on input "text" at bounding box center [930, 350] width 64 height 26
type input "$260.00"
click at [970, 342] on button at bounding box center [975, 350] width 26 height 26
click at [1093, 448] on icon "collapse-category-row" at bounding box center [1098, 453] width 10 height 10
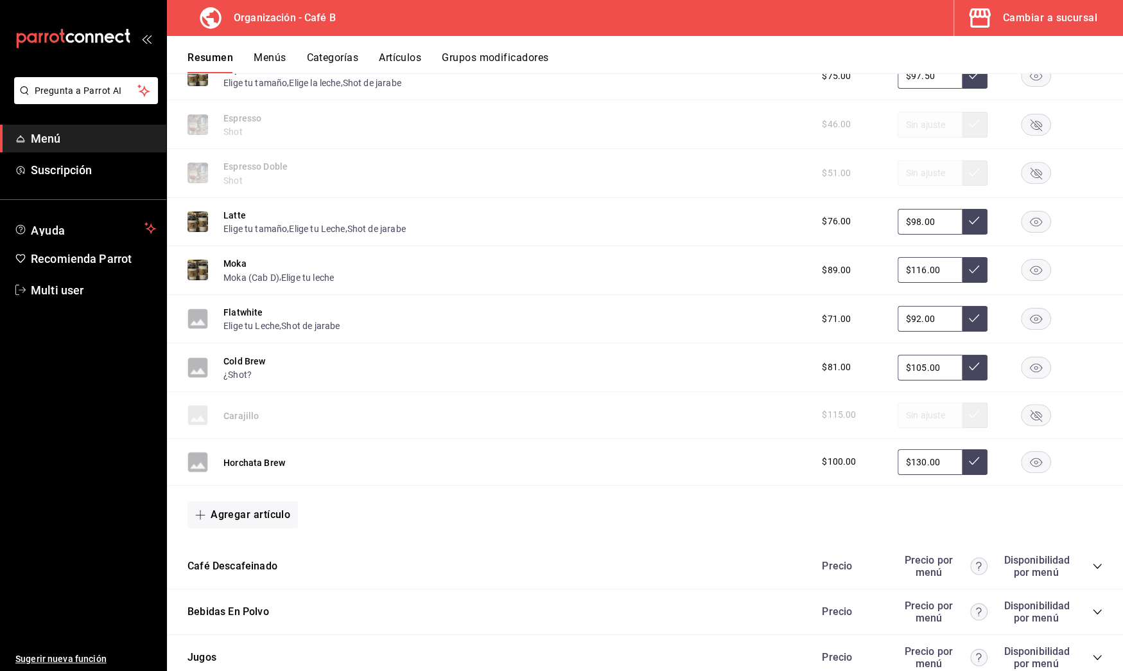
scroll to position [0, 0]
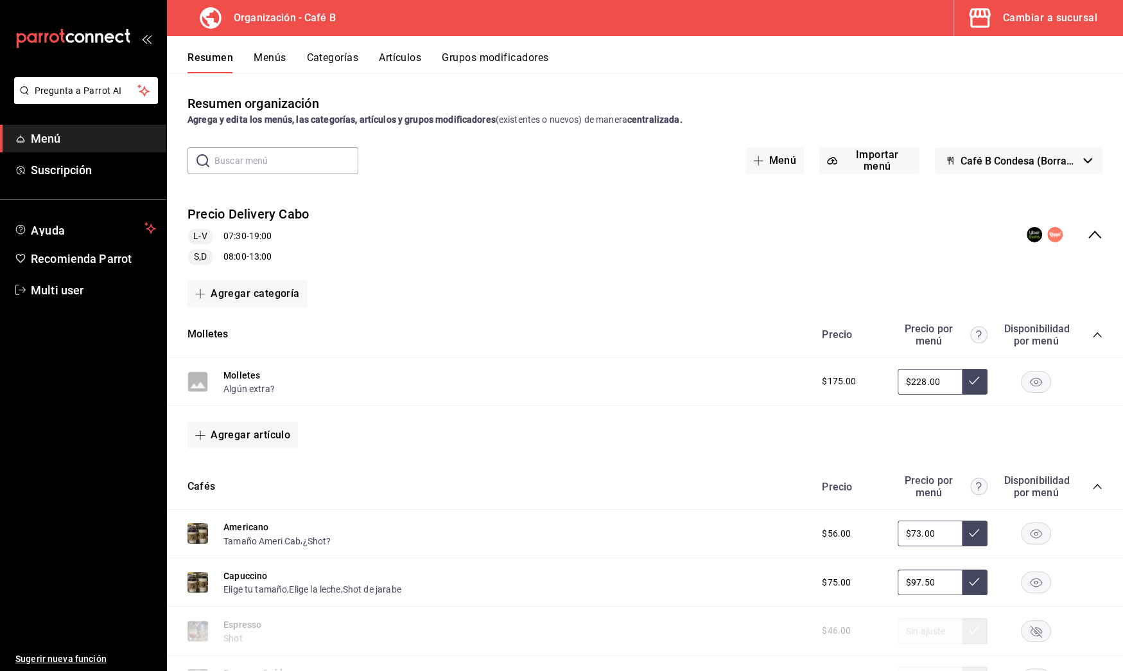
click at [272, 54] on button "Menús" at bounding box center [270, 62] width 32 height 22
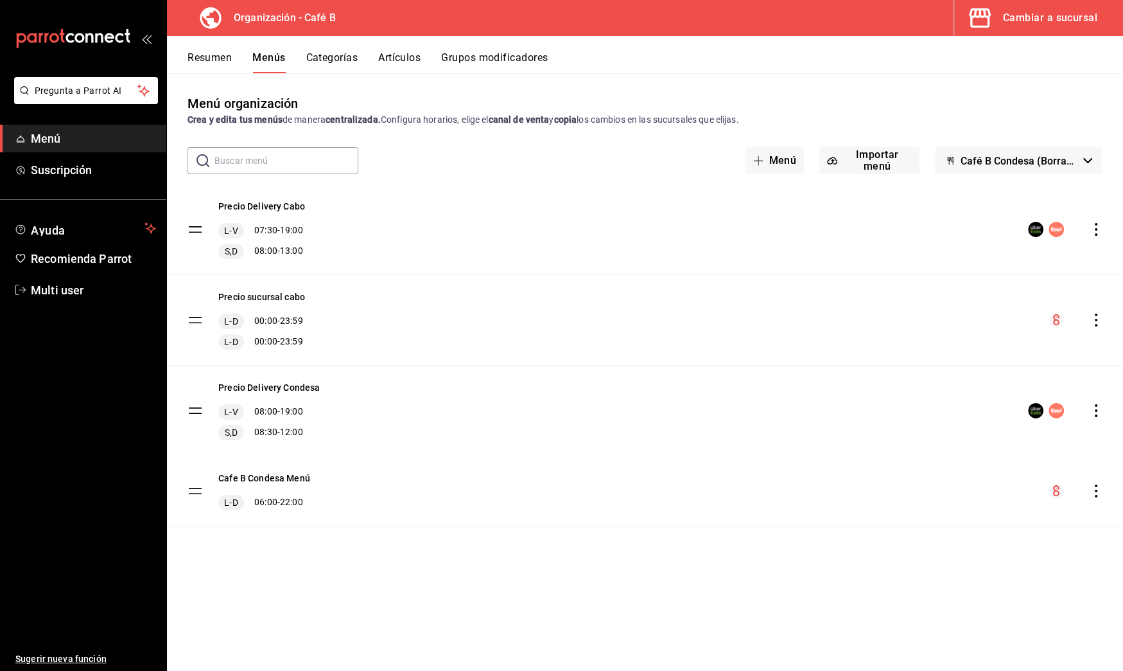
click at [1097, 316] on icon "actions" at bounding box center [1096, 319] width 13 height 13
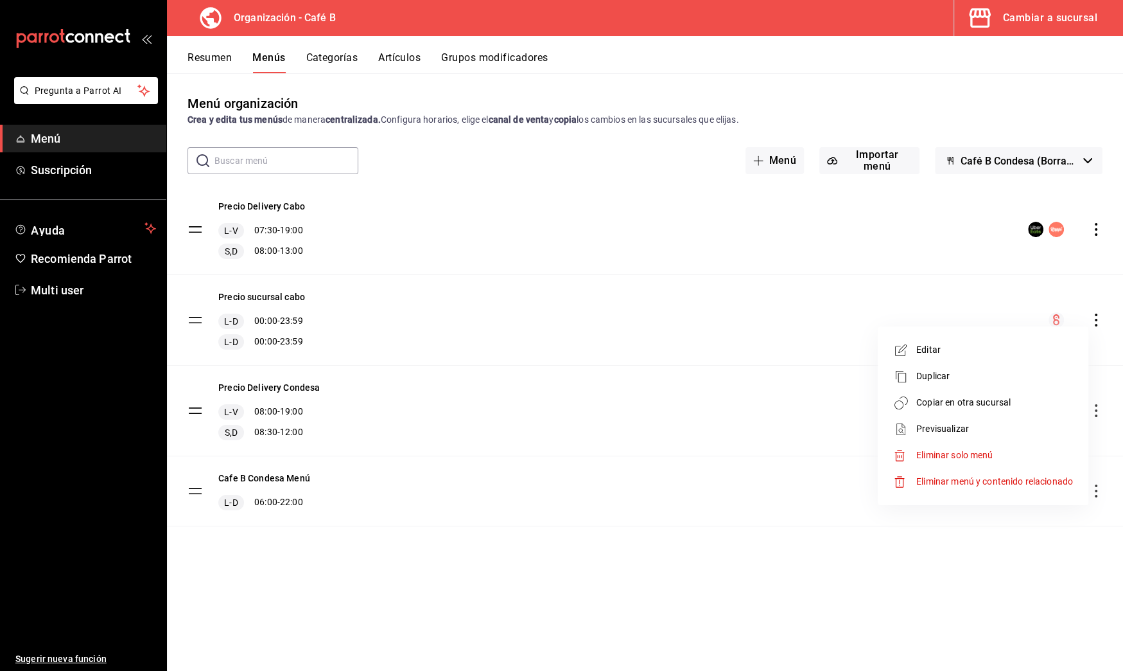
click at [942, 401] on span "Copiar en otra sucursal" at bounding box center [995, 402] width 157 height 13
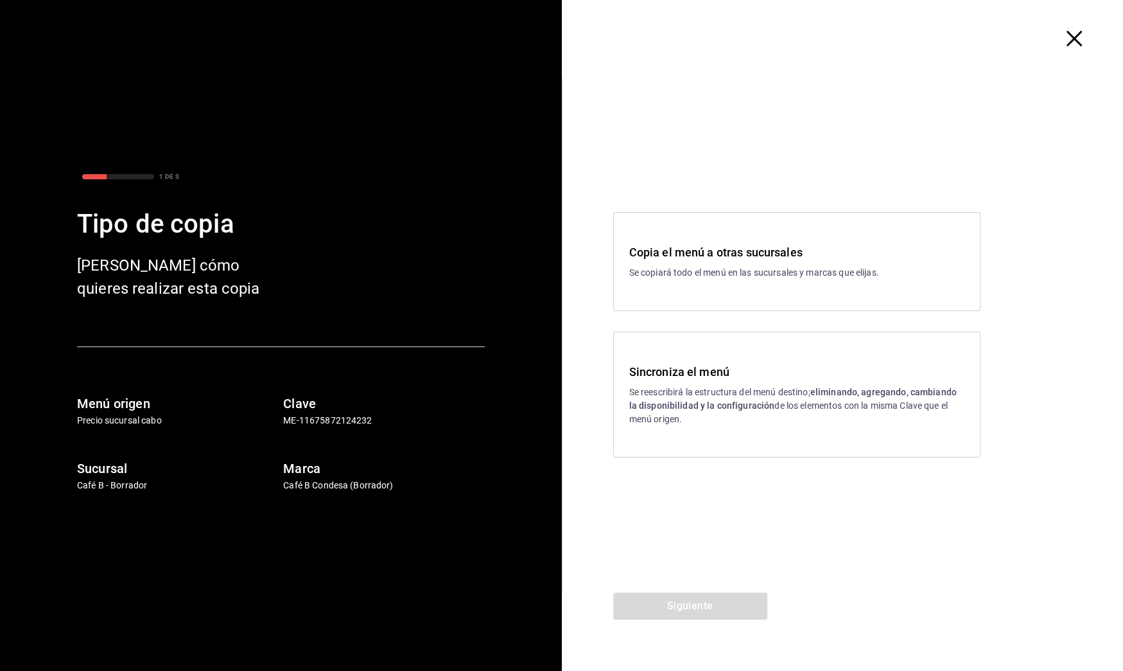
click at [736, 426] on div "Sincroniza el menú Se reescribirá la estructura del menú destino; eliminando, a…" at bounding box center [796, 394] width 367 height 126
click at [742, 617] on button "Siguiente" at bounding box center [690, 605] width 154 height 27
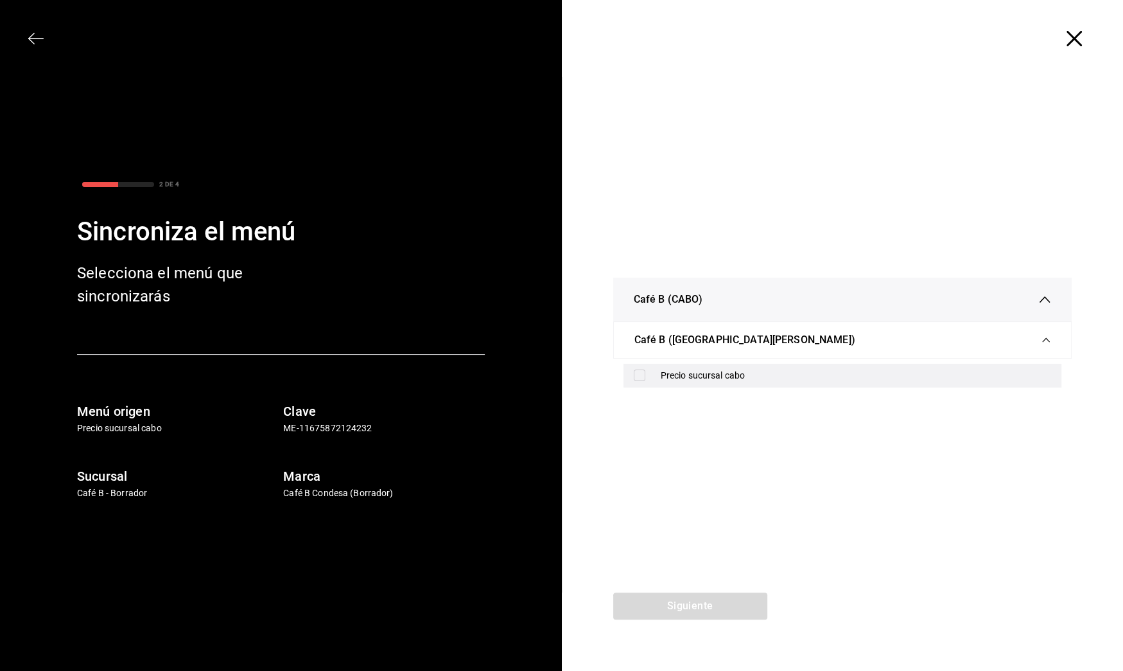
click at [760, 373] on div "Precio sucursal cabo" at bounding box center [856, 375] width 391 height 13
checkbox input "true"
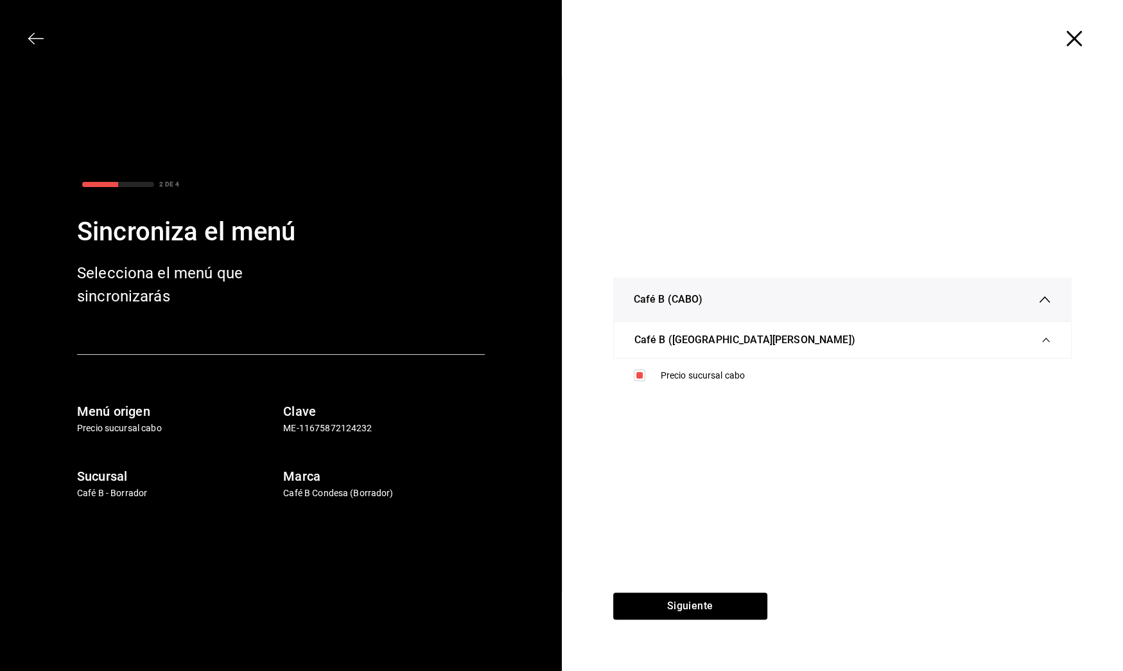
click at [741, 587] on div "Café B (CABO) Café B ([GEOGRAPHIC_DATA][PERSON_NAME]) Precio sucursal cabo" at bounding box center [843, 334] width 562 height 515
click at [743, 606] on button "Siguiente" at bounding box center [690, 605] width 154 height 27
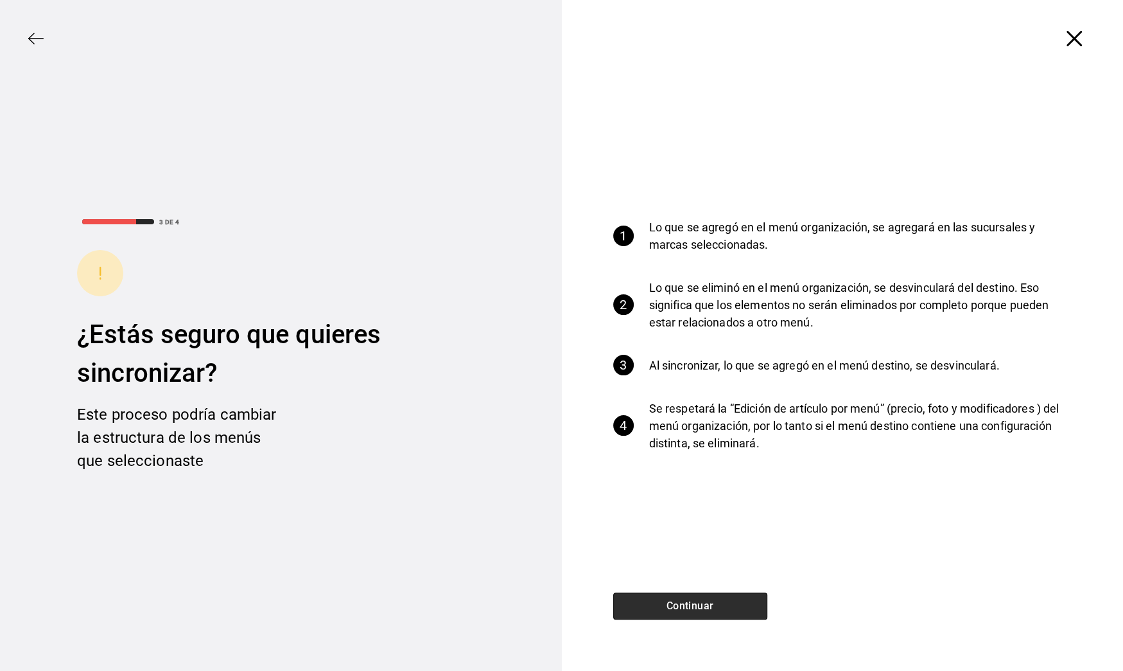
click at [743, 606] on button "Continuar" at bounding box center [690, 605] width 154 height 27
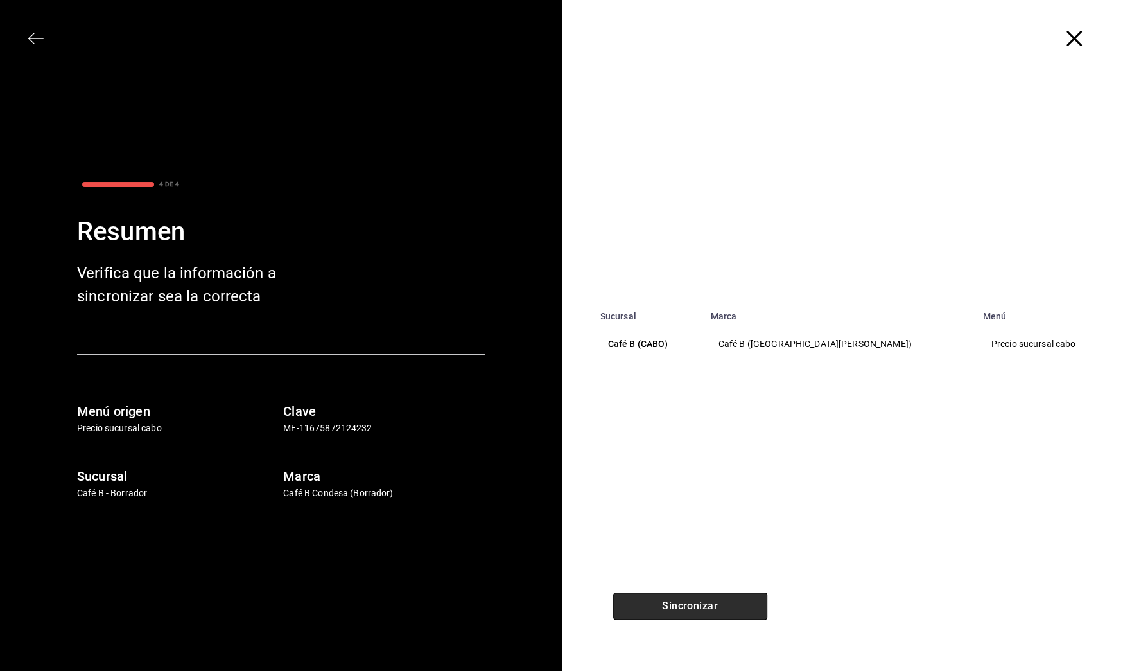
click at [743, 606] on button "Sincronizar" at bounding box center [690, 605] width 154 height 27
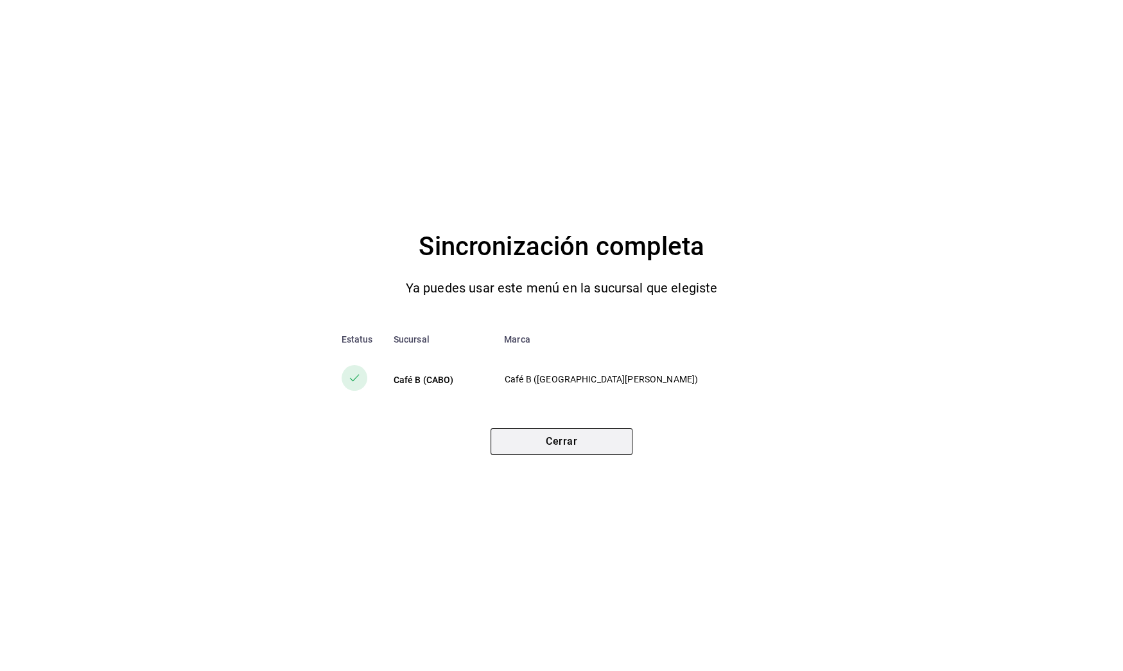
click at [620, 450] on button "Cerrar" at bounding box center [562, 441] width 142 height 27
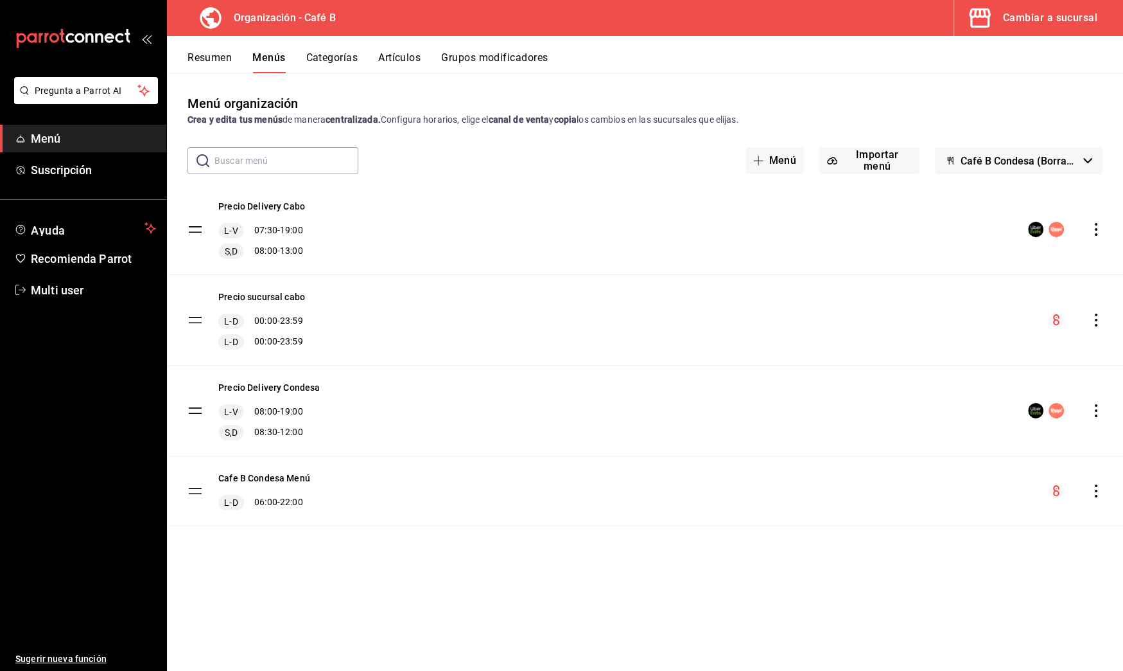
click at [1098, 223] on icon "actions" at bounding box center [1096, 229] width 13 height 13
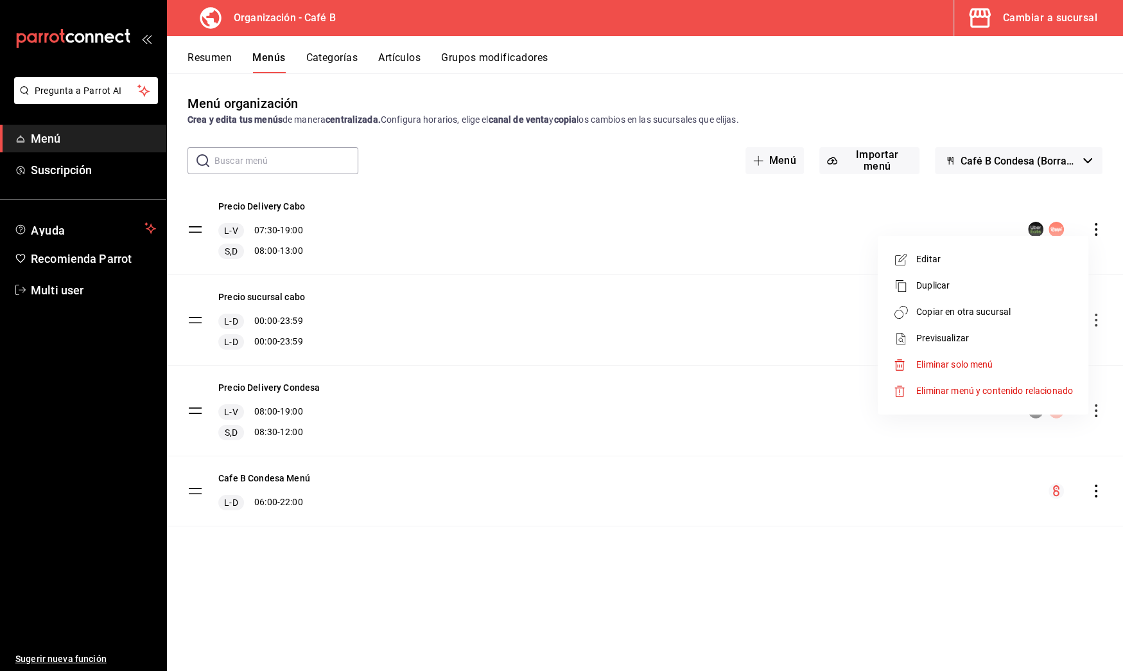
click at [992, 308] on span "Copiar en otra sucursal" at bounding box center [995, 311] width 157 height 13
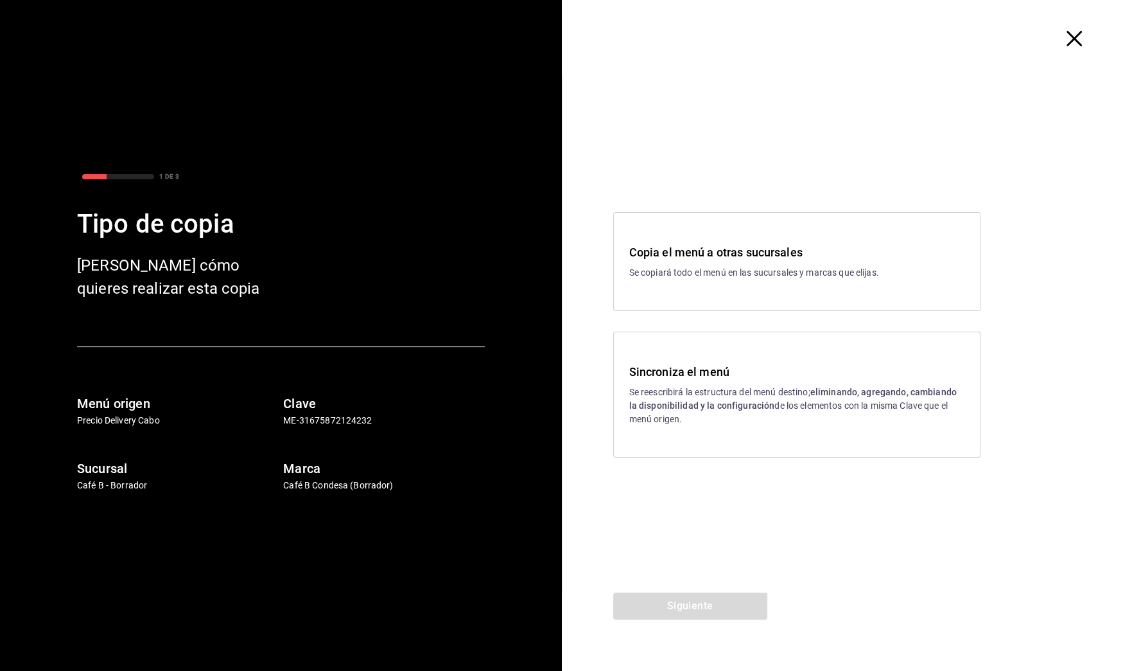
click at [733, 423] on p "Se reescribirá la estructura del menú destino; eliminando, agregando, cambiando…" at bounding box center [796, 405] width 335 height 40
click at [727, 605] on button "Siguiente" at bounding box center [690, 605] width 154 height 27
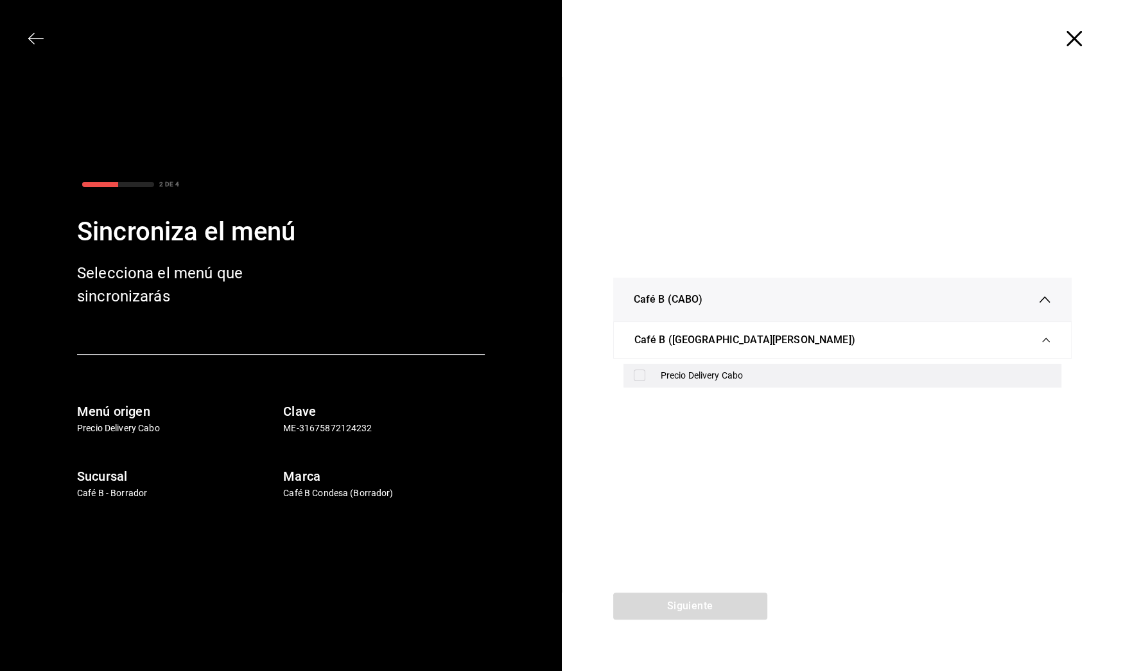
click at [692, 374] on div "Precio Delivery Cabo" at bounding box center [856, 375] width 391 height 13
checkbox input "true"
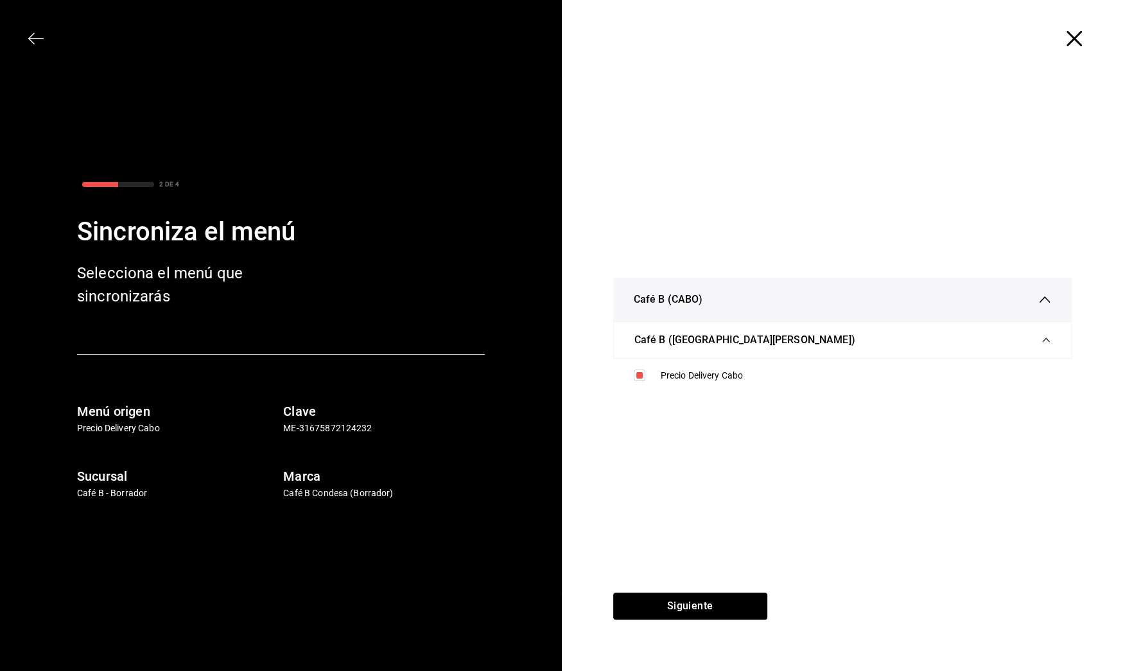
click at [685, 589] on div "Café B (CABO) Café B ([GEOGRAPHIC_DATA][PERSON_NAME]) Precio Delivery Cabo" at bounding box center [843, 334] width 562 height 515
click at [688, 604] on button "Siguiente" at bounding box center [690, 605] width 154 height 27
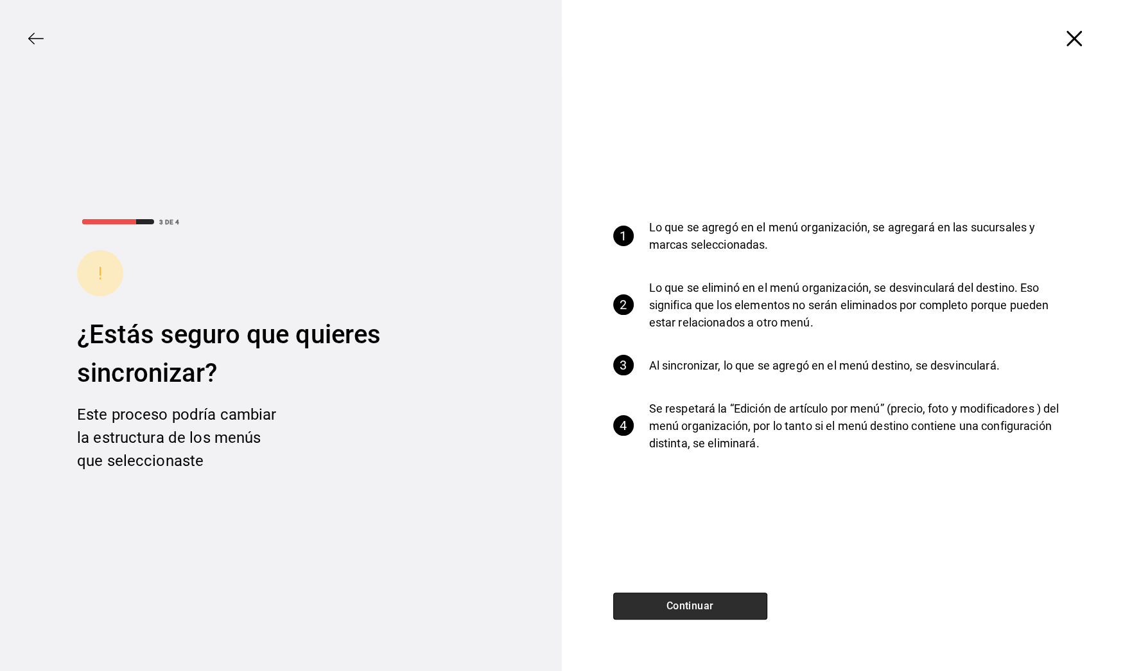
click at [683, 609] on button "Continuar" at bounding box center [690, 605] width 154 height 27
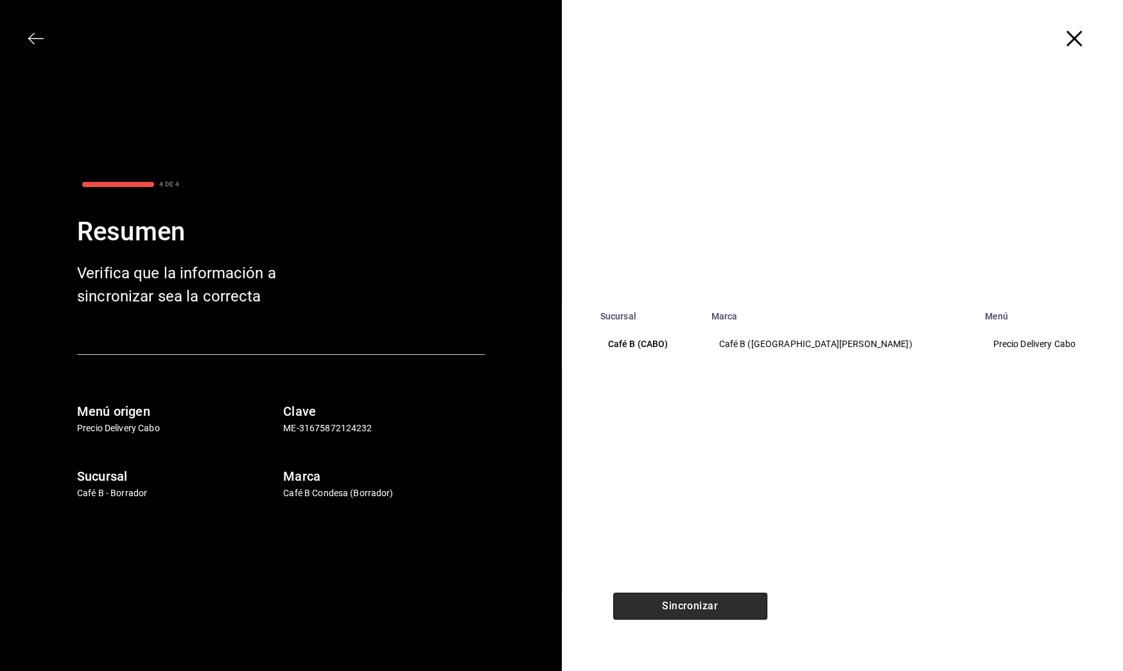
click at [683, 609] on button "Sincronizar" at bounding box center [690, 605] width 154 height 27
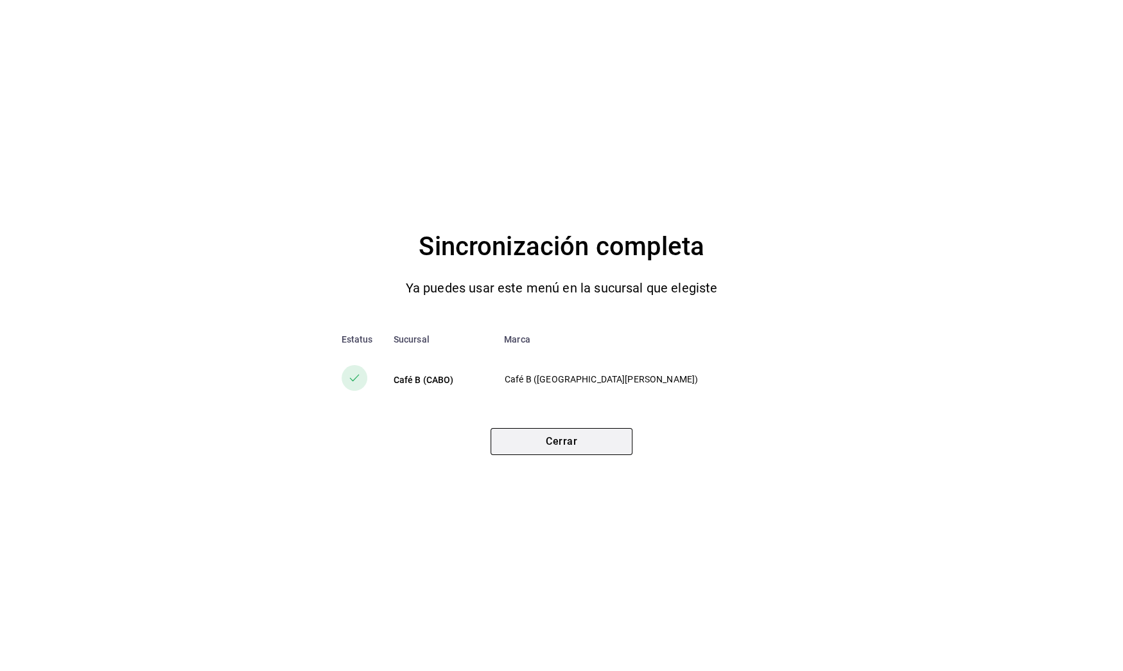
click at [599, 434] on button "Cerrar" at bounding box center [562, 441] width 142 height 27
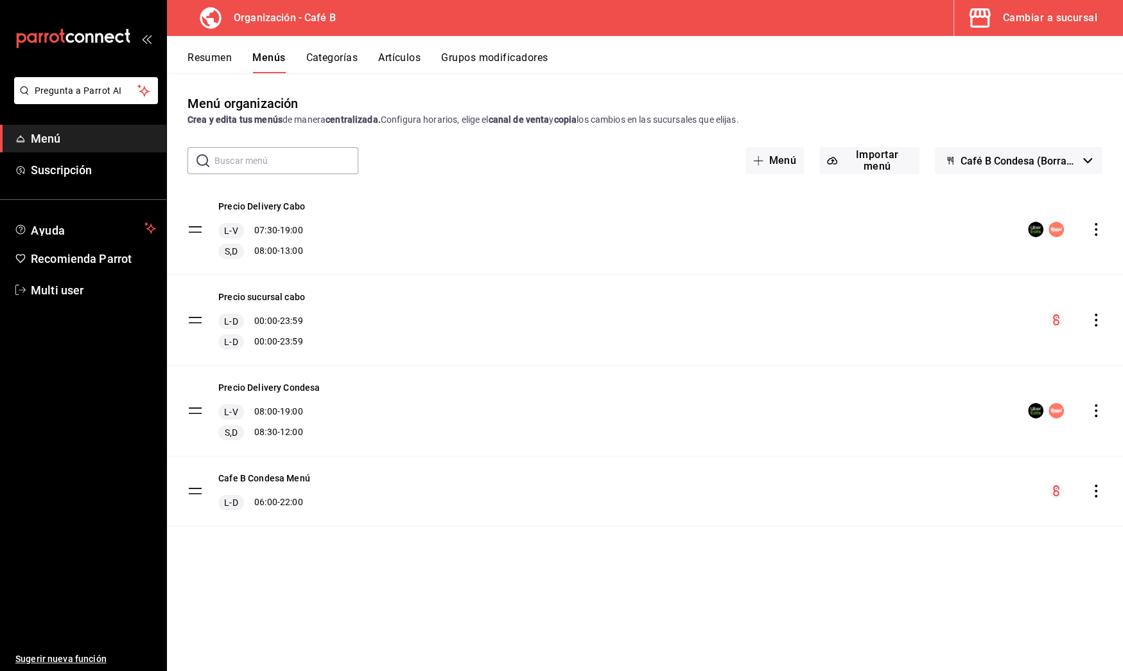
click at [407, 58] on button "Artículos" at bounding box center [399, 62] width 42 height 22
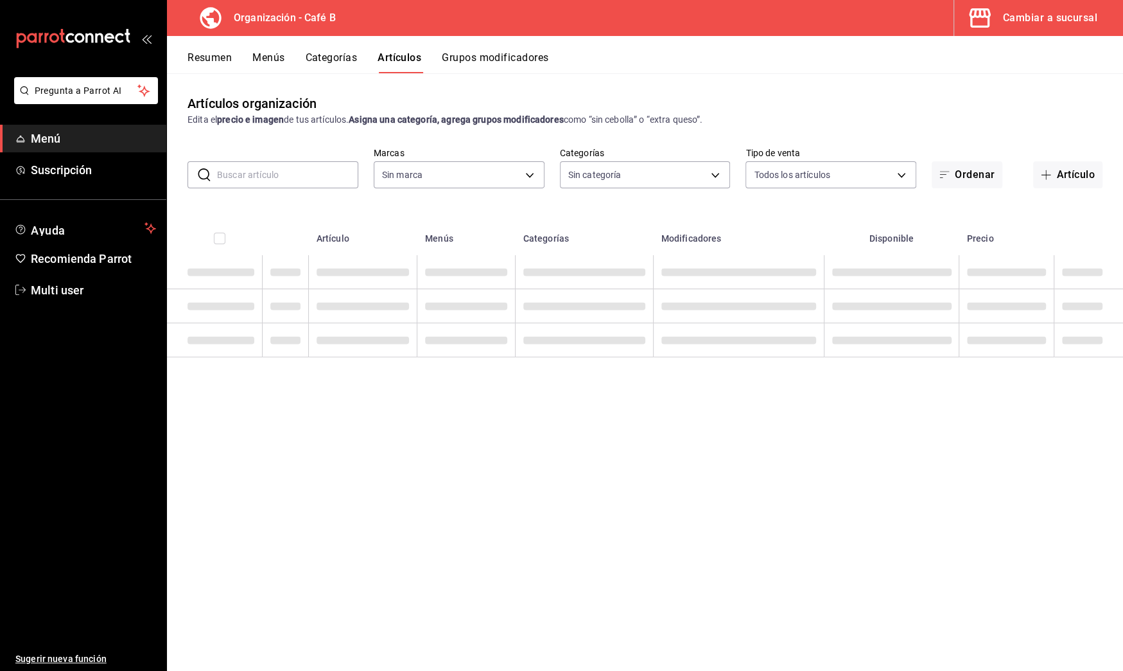
type input "61914e7f-f2ca-4c15-8ed2-909e6f0cad57"
type input "de3bb890-979a-444b-899a-e8264f8bb575,c255636c-4f79-4610-a93f-2b9eec760815,784f6…"
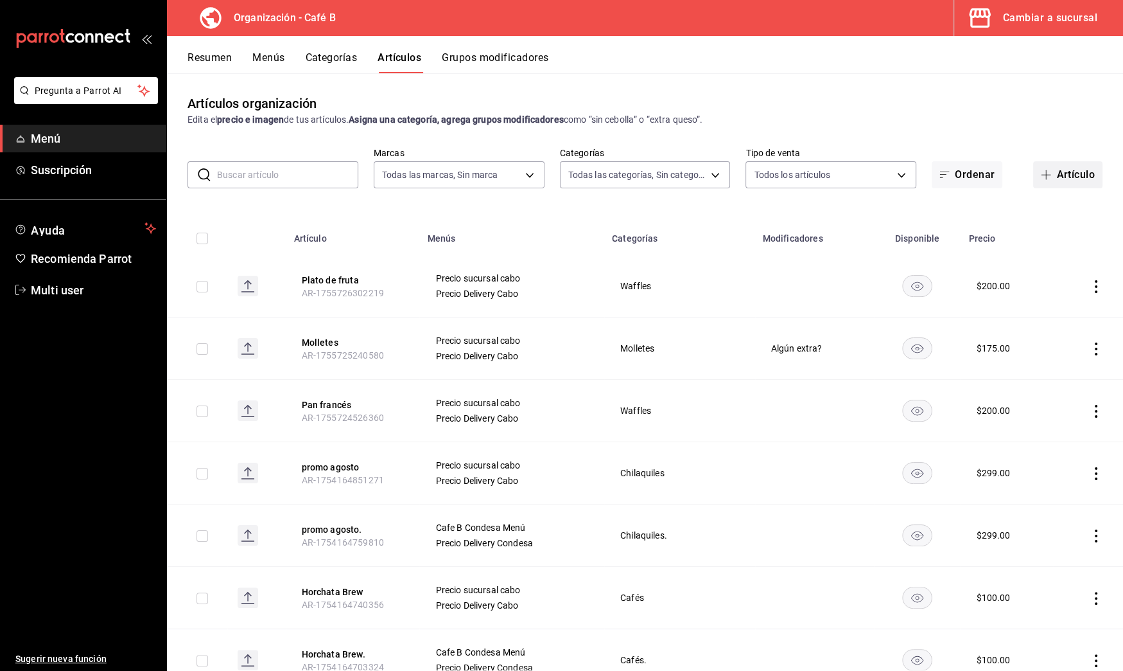
click at [1062, 177] on button "Artículo" at bounding box center [1067, 174] width 69 height 27
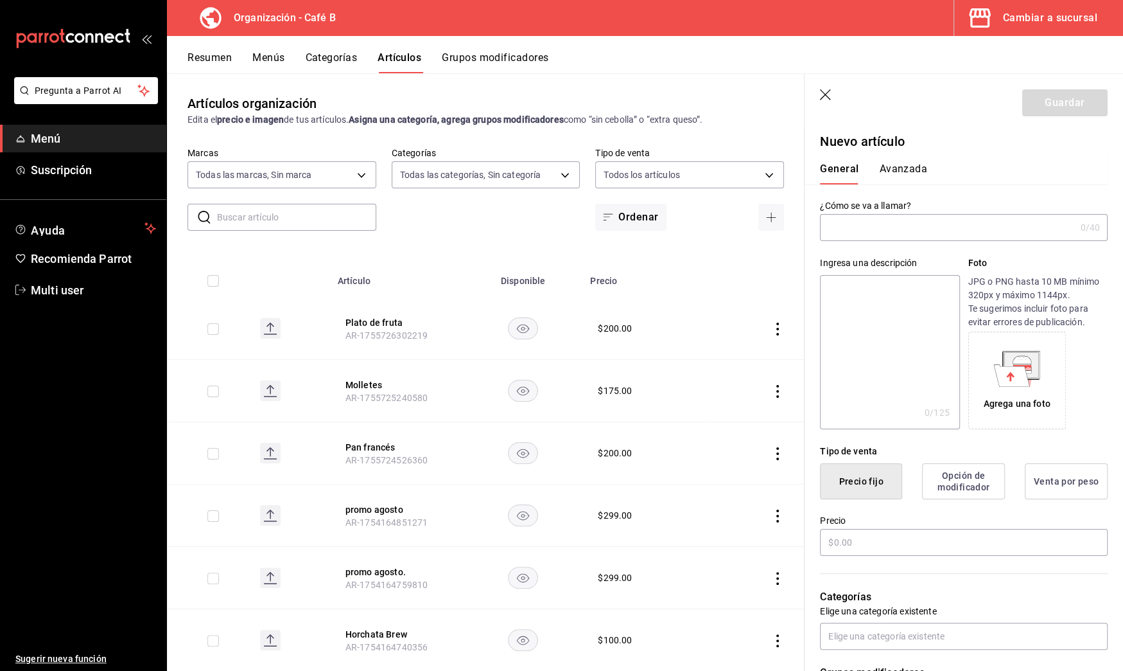
click at [849, 227] on input "text" at bounding box center [947, 228] width 255 height 26
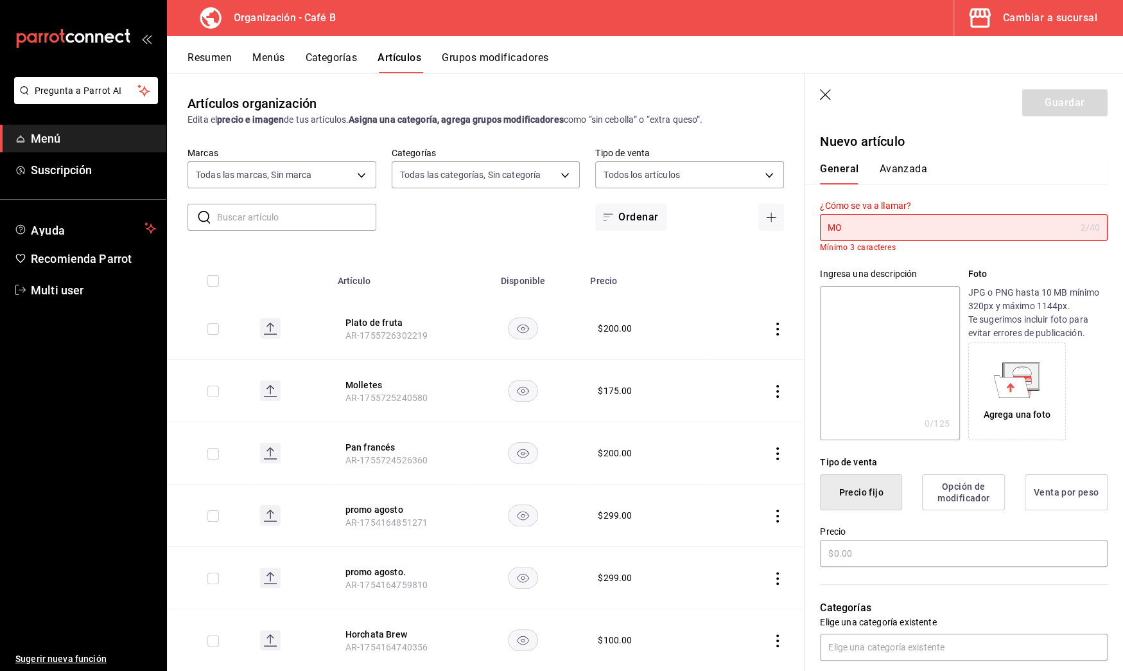
type input "M"
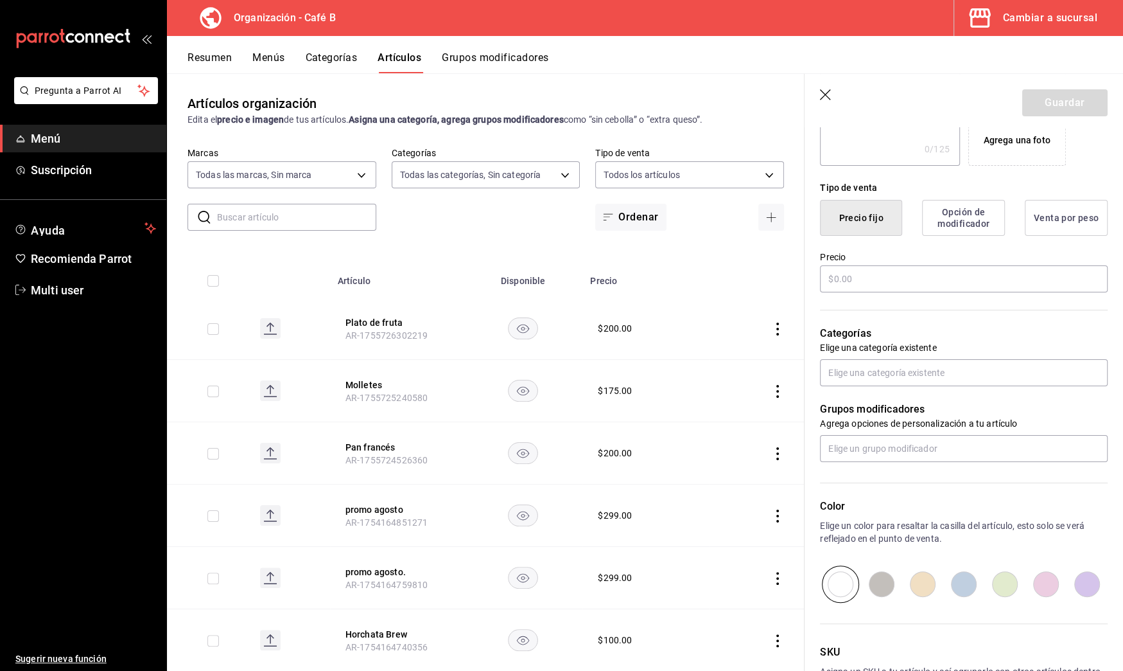
scroll to position [331, 0]
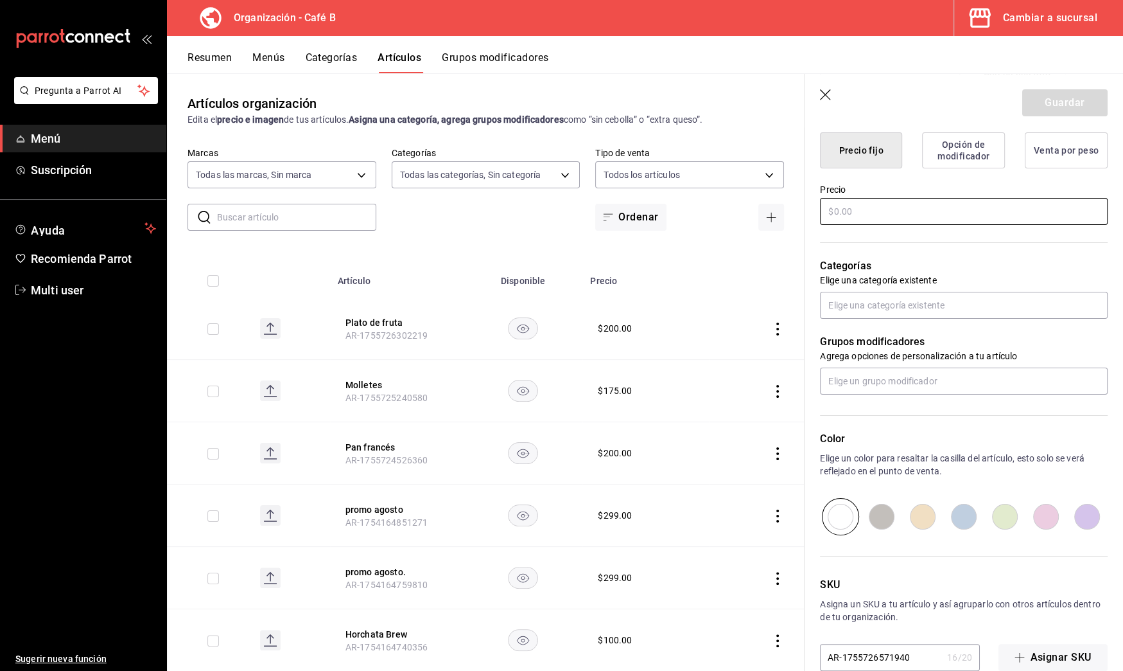
type input "Molletes."
click at [903, 208] on input "text" at bounding box center [964, 211] width 288 height 27
click at [896, 209] on input "text" at bounding box center [964, 211] width 288 height 27
type input "$150.00"
click at [866, 299] on input "text" at bounding box center [964, 305] width 288 height 27
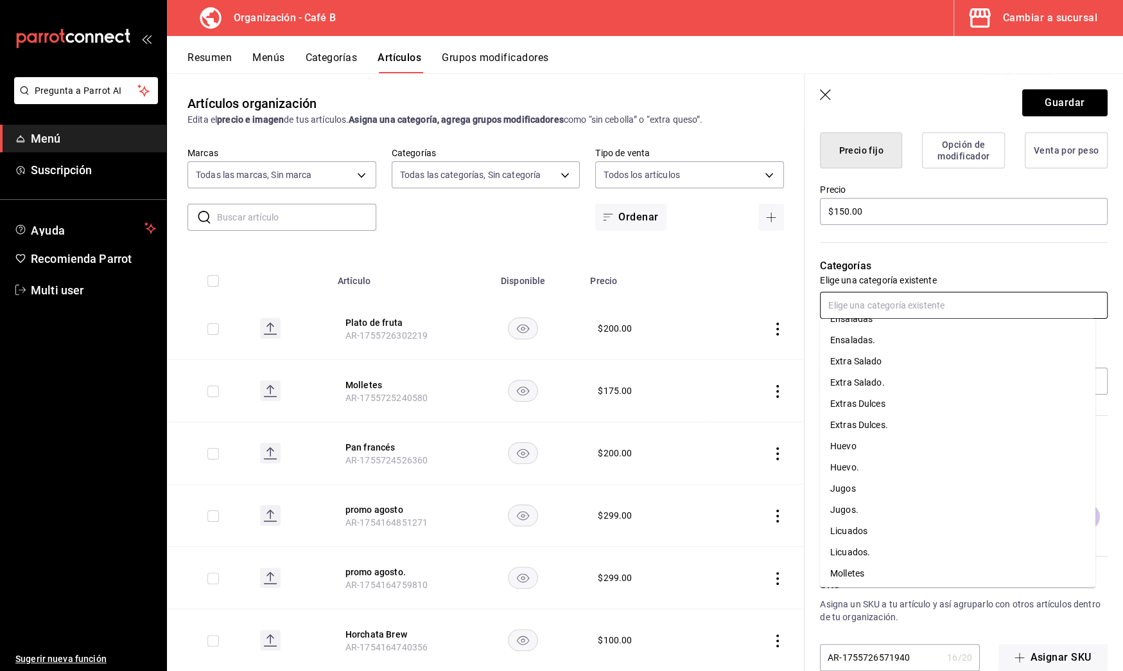
scroll to position [382, 0]
click at [833, 101] on header "Guardar" at bounding box center [964, 100] width 319 height 53
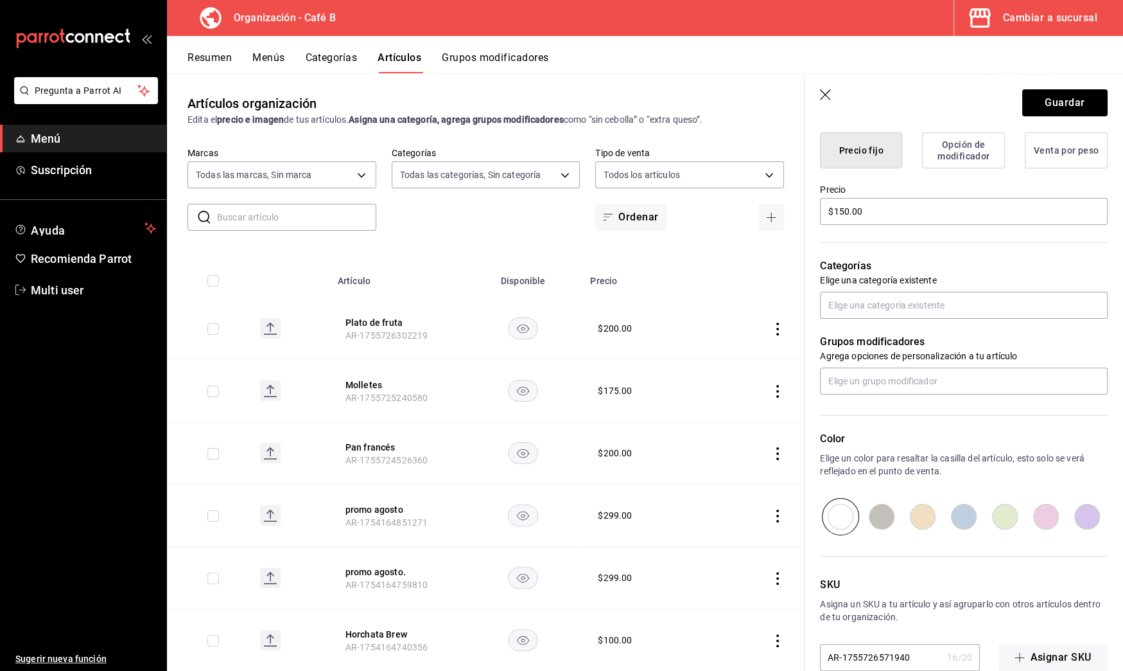
click at [822, 96] on icon "button" at bounding box center [826, 95] width 13 height 13
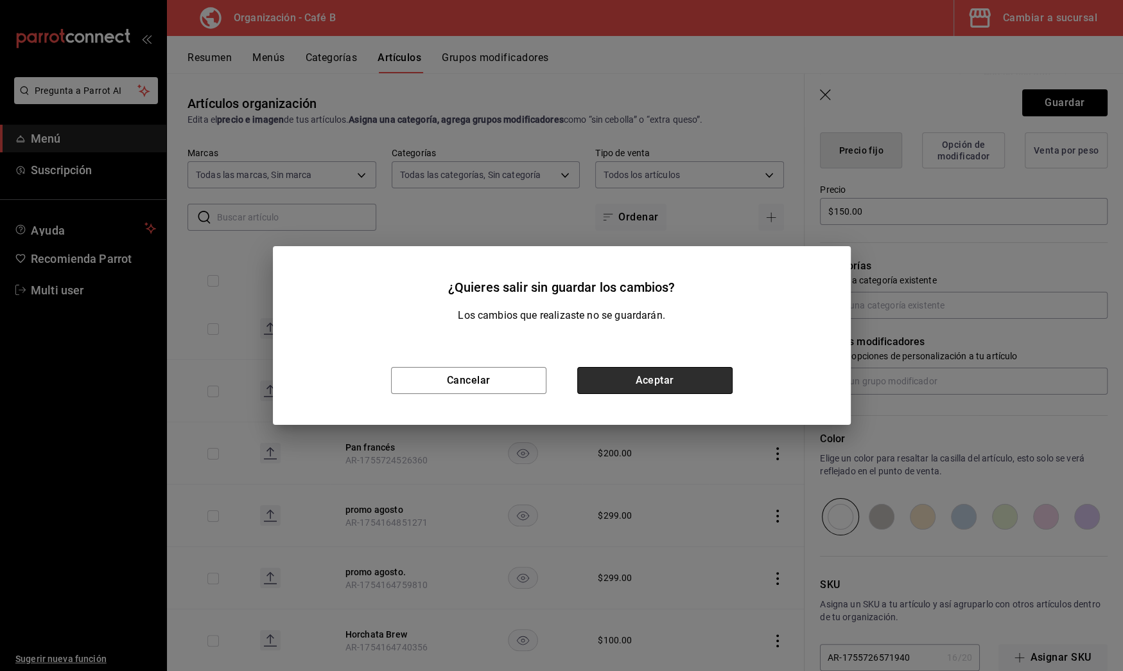
click at [660, 386] on button "Aceptar" at bounding box center [654, 380] width 155 height 27
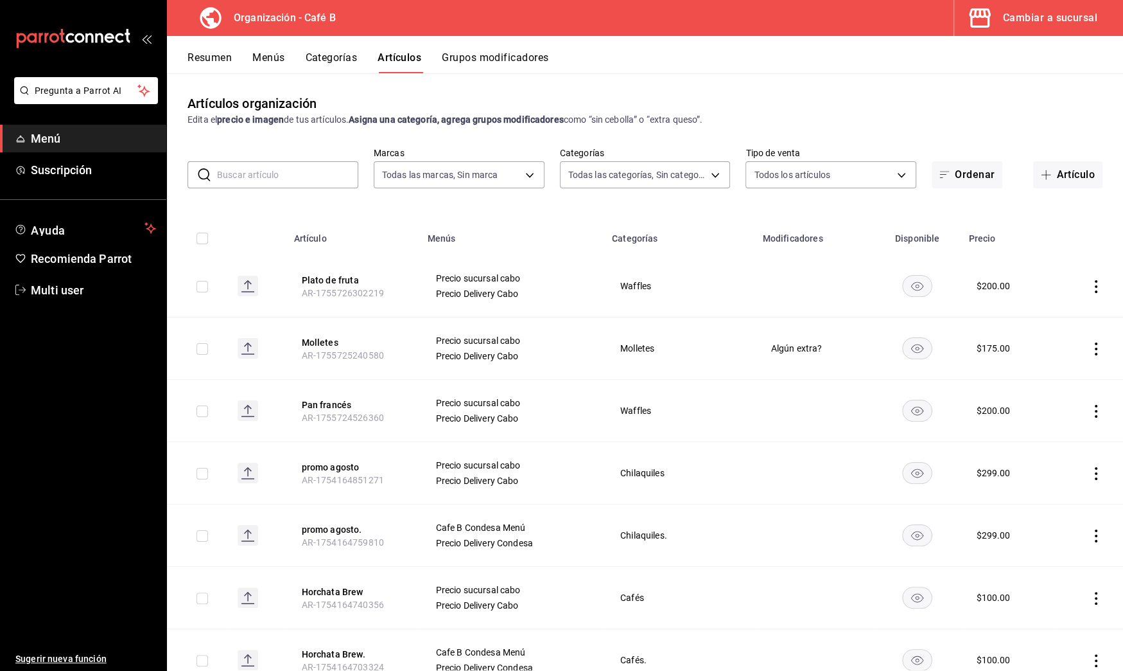
click at [333, 57] on button "Categorías" at bounding box center [332, 62] width 52 height 22
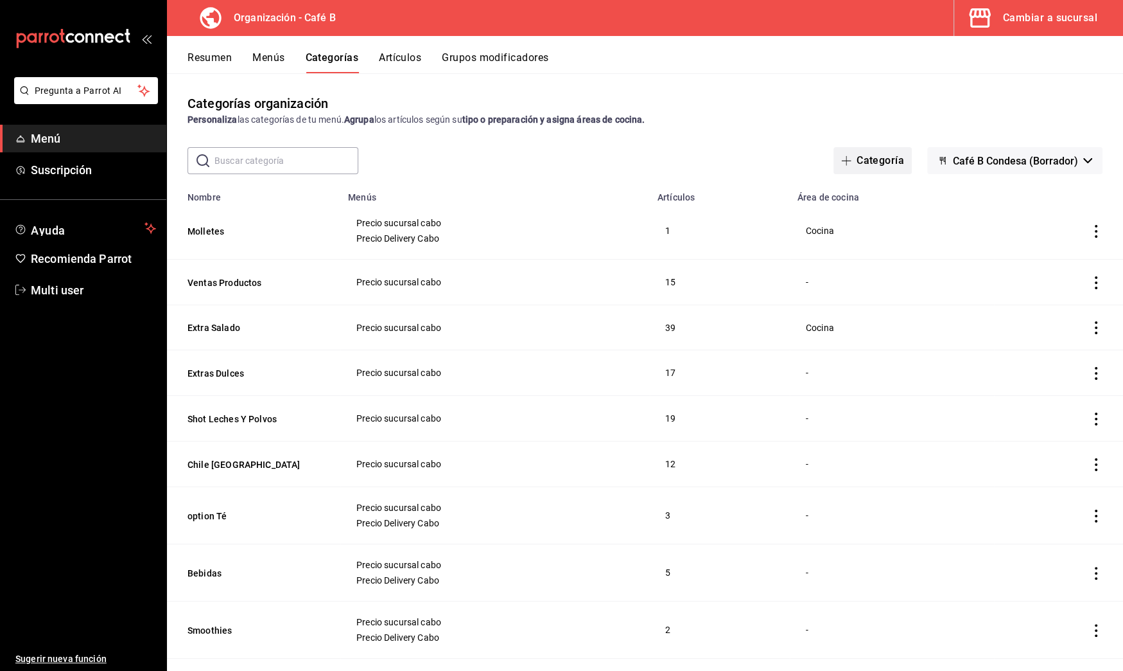
click at [874, 161] on button "Categoría" at bounding box center [873, 160] width 78 height 27
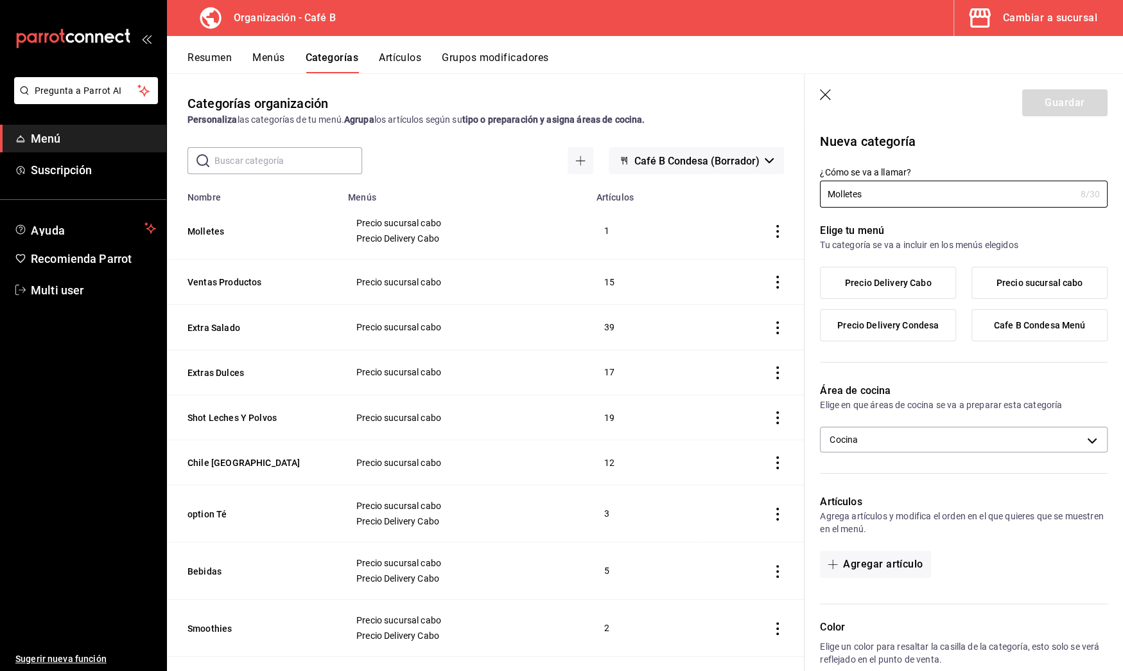
click at [926, 329] on span "Precio Delivery Condesa" at bounding box center [888, 325] width 101 height 11
click at [0, 0] on input "Precio Delivery Condesa" at bounding box center [0, 0] width 0 height 0
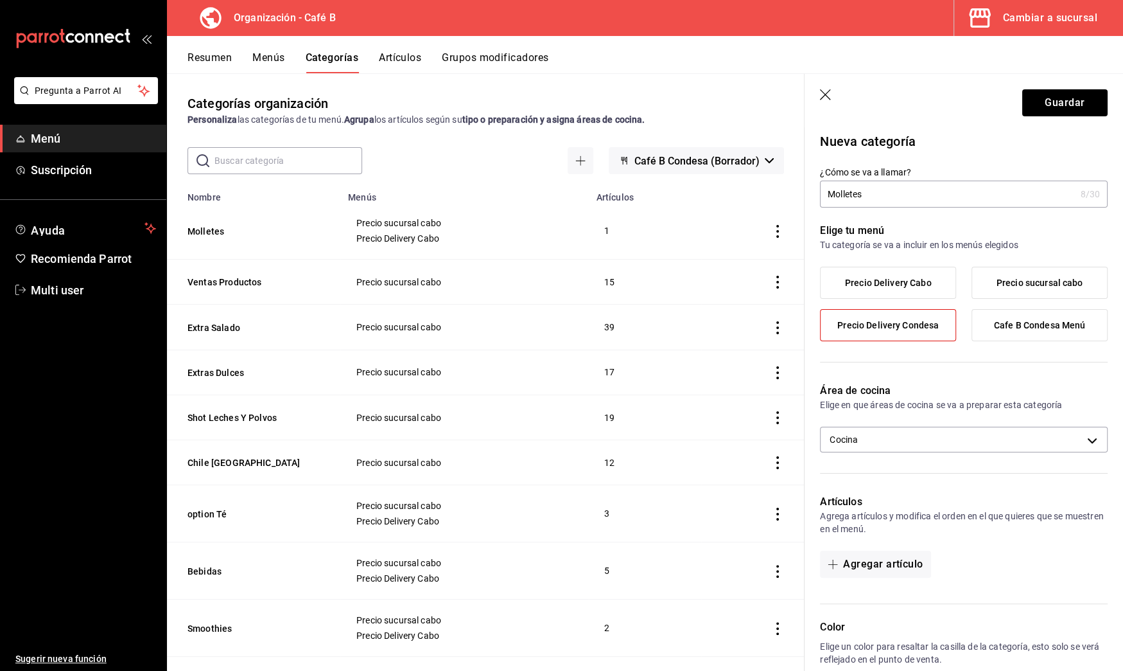
click at [1038, 331] on label "Cafe B Condesa Menú" at bounding box center [1039, 325] width 135 height 31
click at [0, 0] on input "Cafe B Condesa Menú" at bounding box center [0, 0] width 0 height 0
click at [1049, 106] on button "Guardar" at bounding box center [1065, 102] width 85 height 27
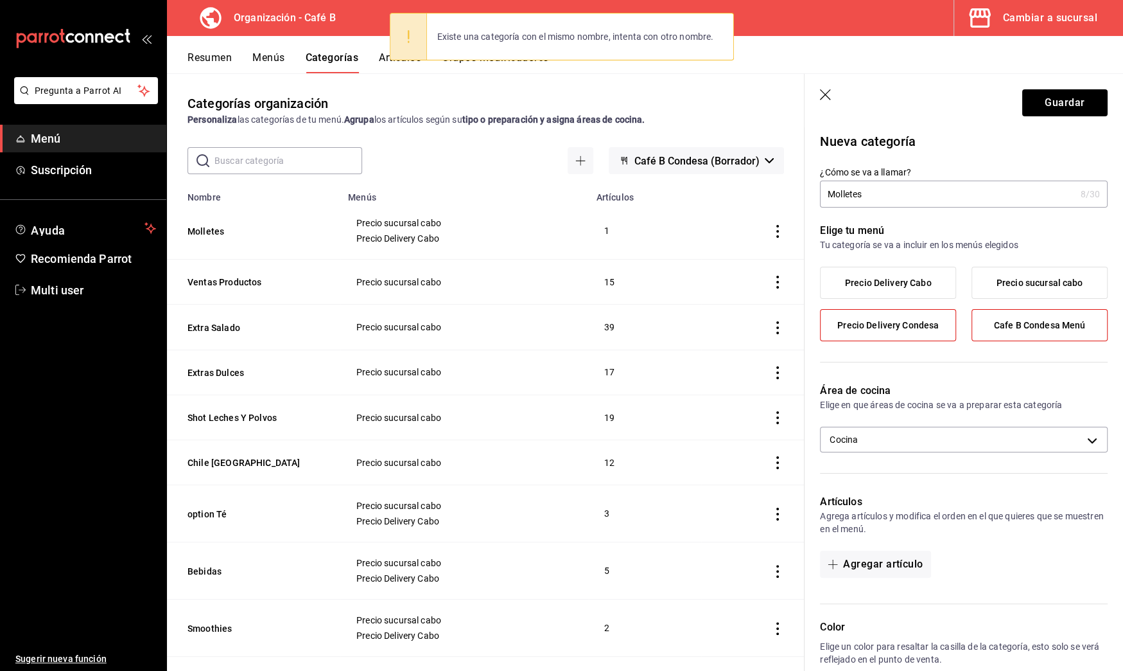
click at [877, 198] on input "Molletes" at bounding box center [947, 194] width 255 height 26
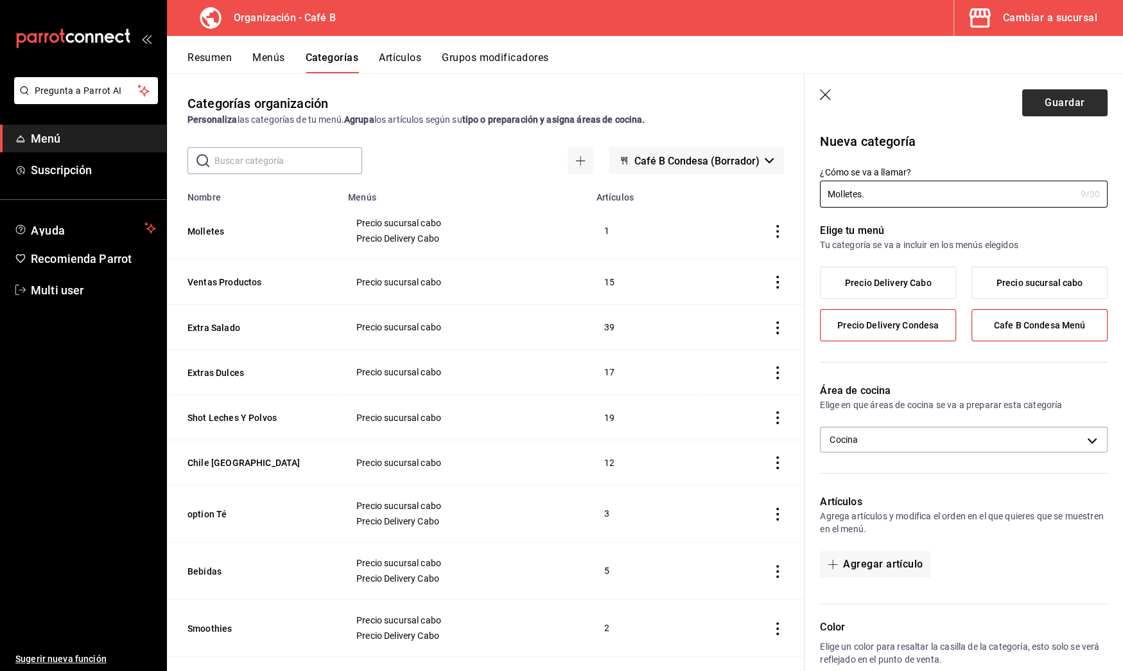
type input "Molletes."
click at [1042, 102] on button "Guardar" at bounding box center [1065, 102] width 85 height 27
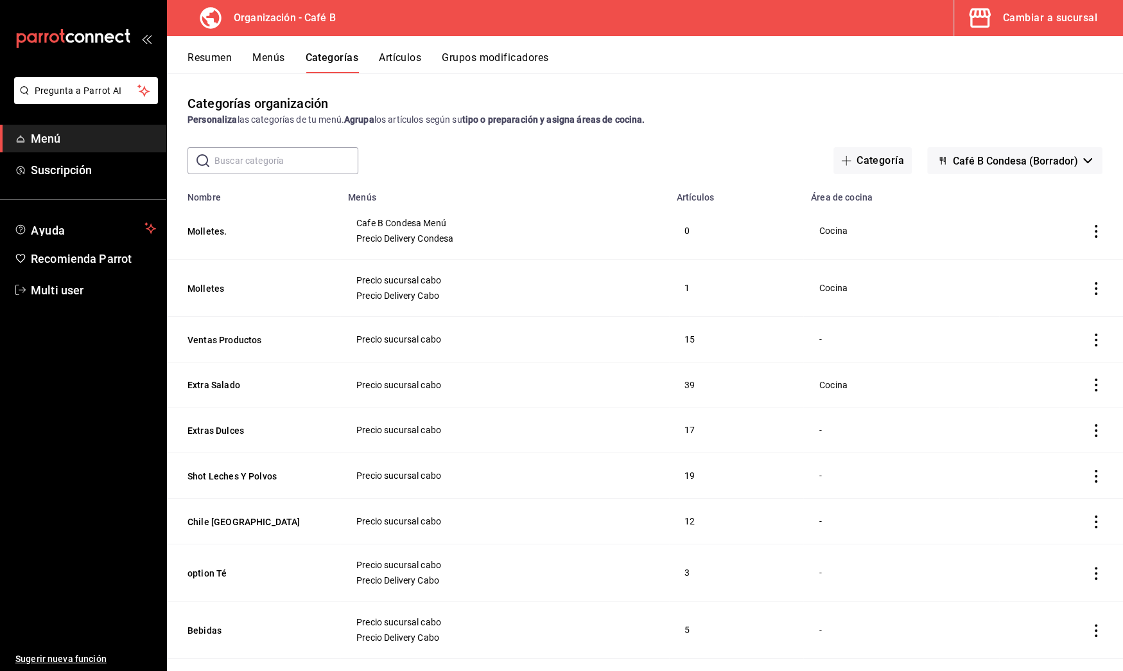
click at [397, 63] on button "Artículos" at bounding box center [400, 62] width 42 height 22
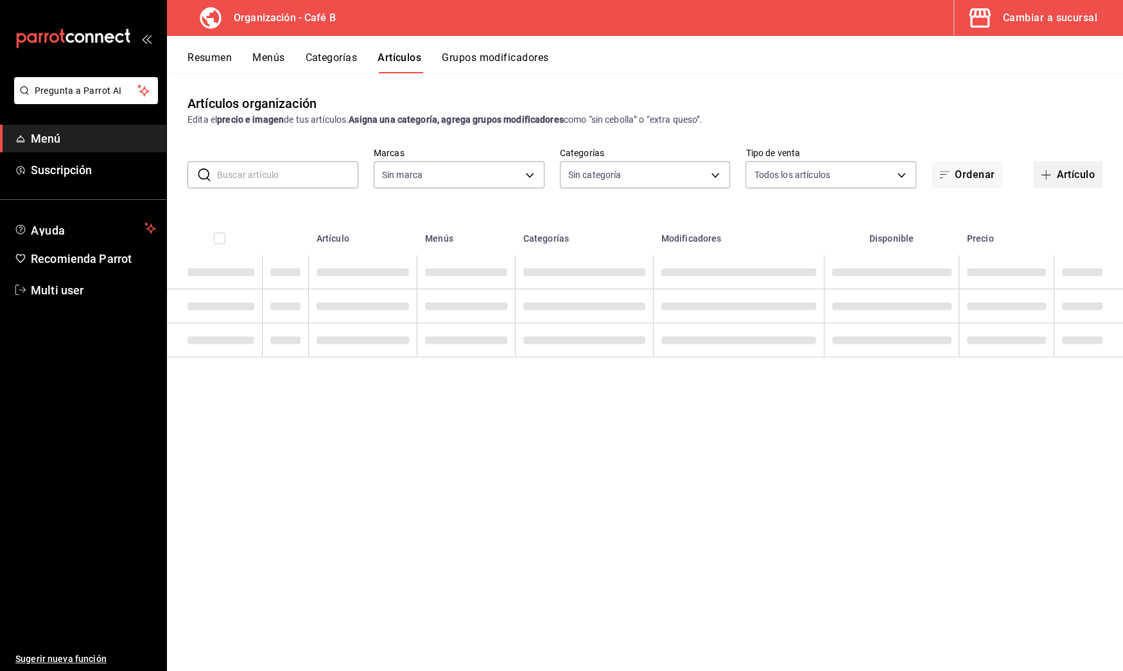
click at [1069, 180] on button "Artículo" at bounding box center [1067, 174] width 69 height 27
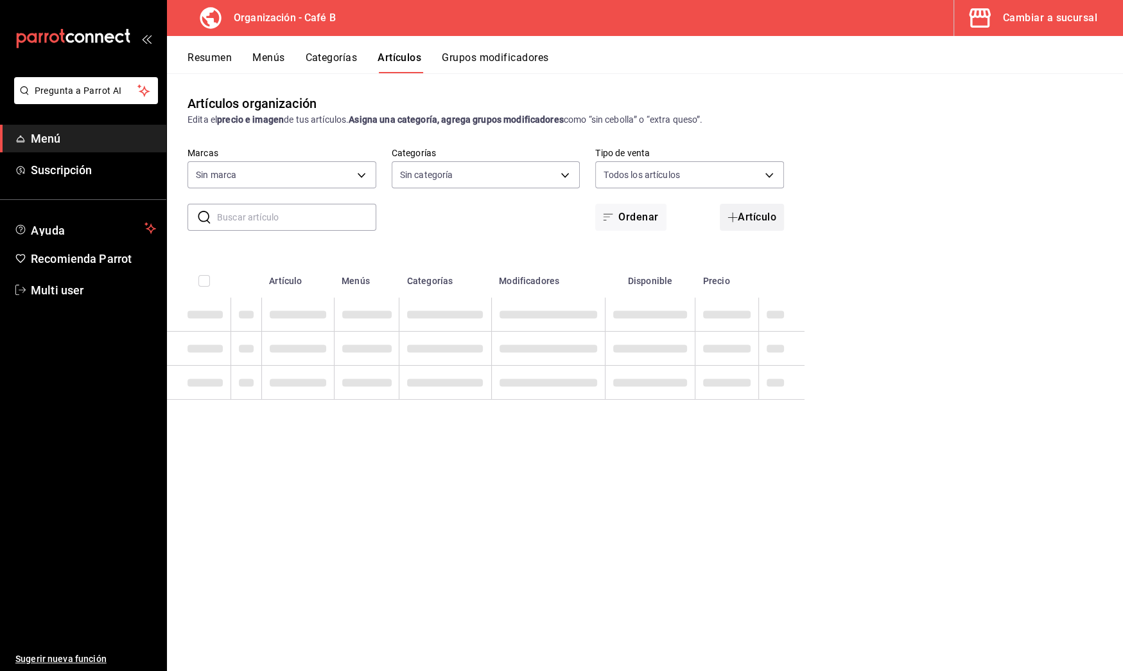
type input "61914e7f-f2ca-4c15-8ed2-909e6f0cad57"
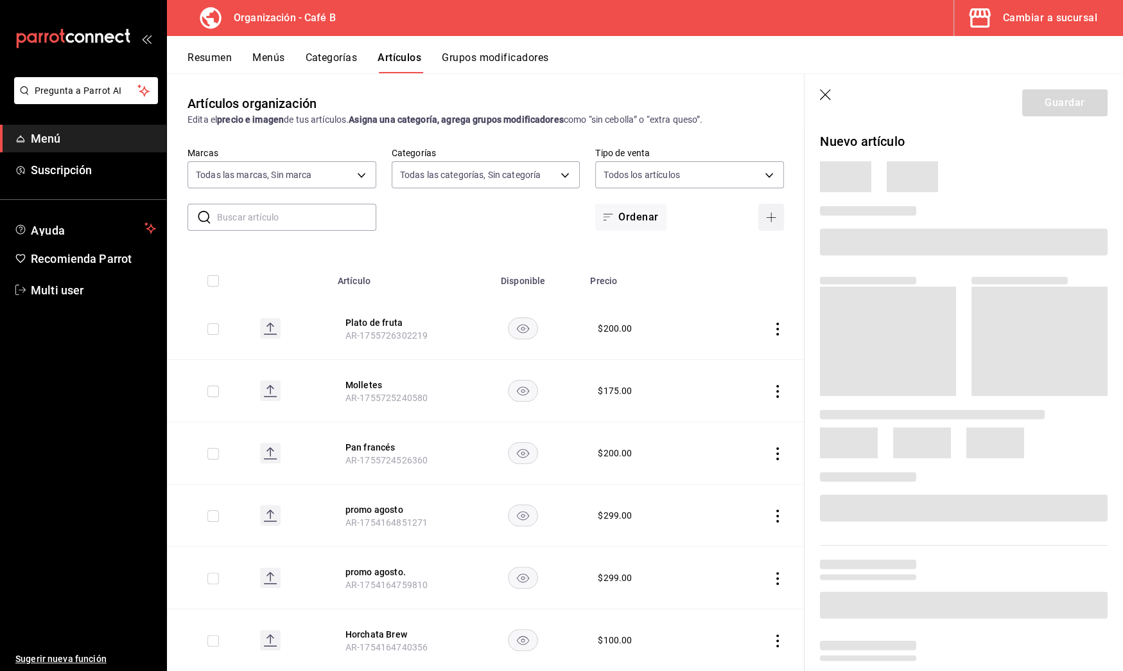
type input "e5fe6e4a-1f74-4777-904d-f4be92e52f7f,de3bb890-979a-444b-899a-e8264f8bb575,c2556…"
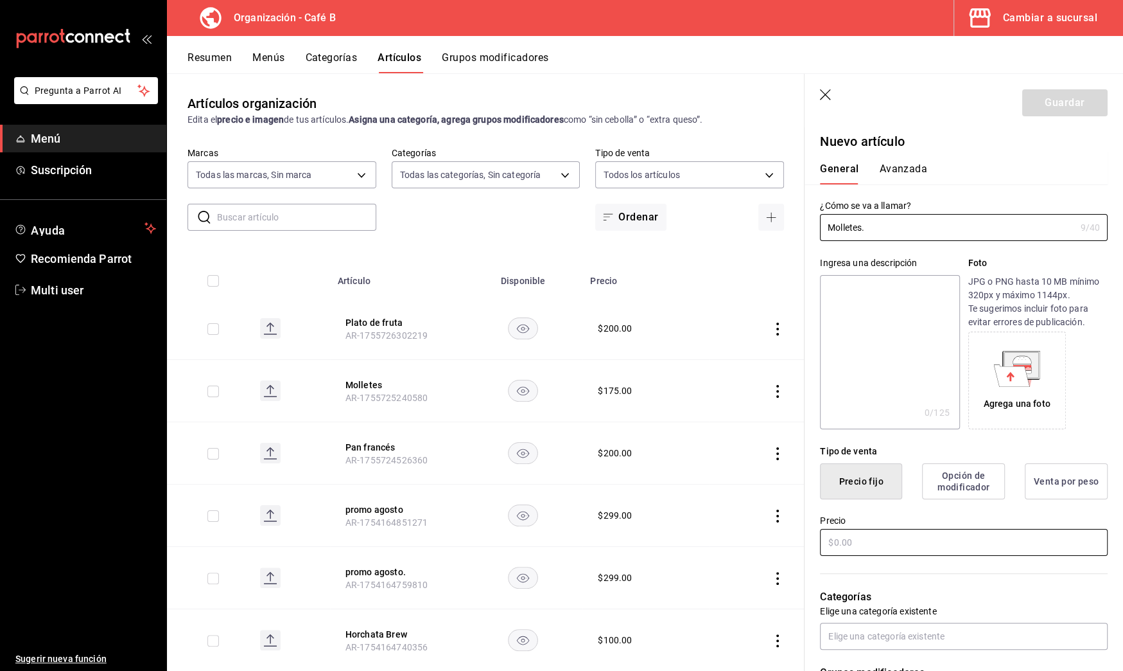
type input "Molletes."
click at [917, 537] on input "text" at bounding box center [964, 542] width 288 height 27
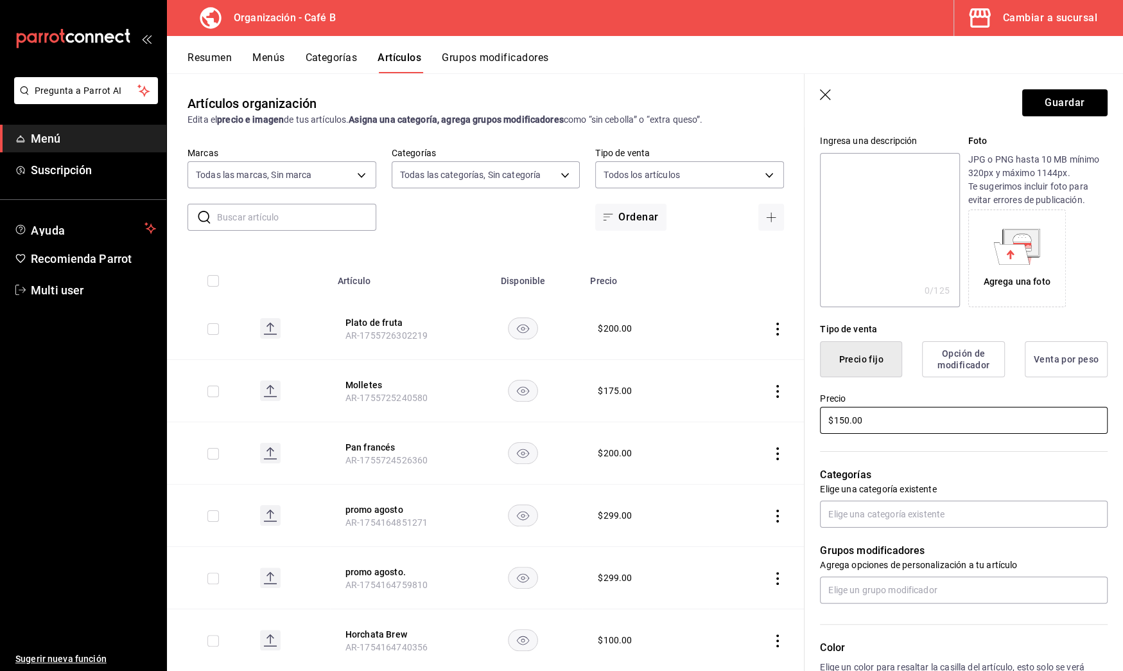
scroll to position [136, 0]
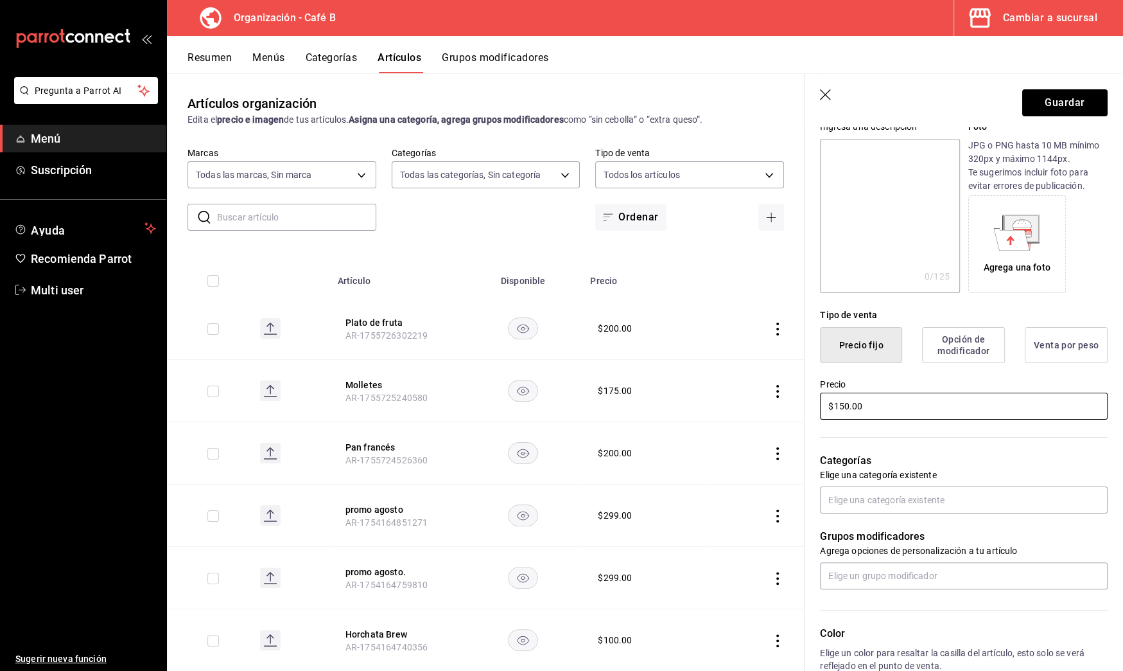
type input "$150.00"
click at [931, 498] on input "text" at bounding box center [964, 499] width 288 height 27
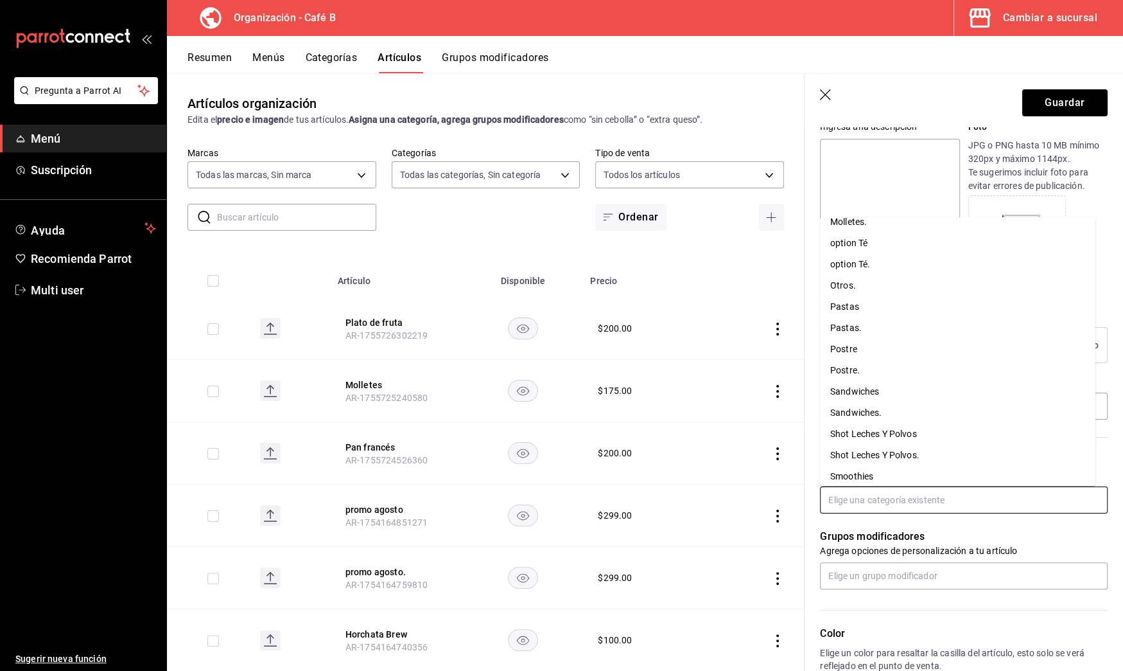
scroll to position [0, 0]
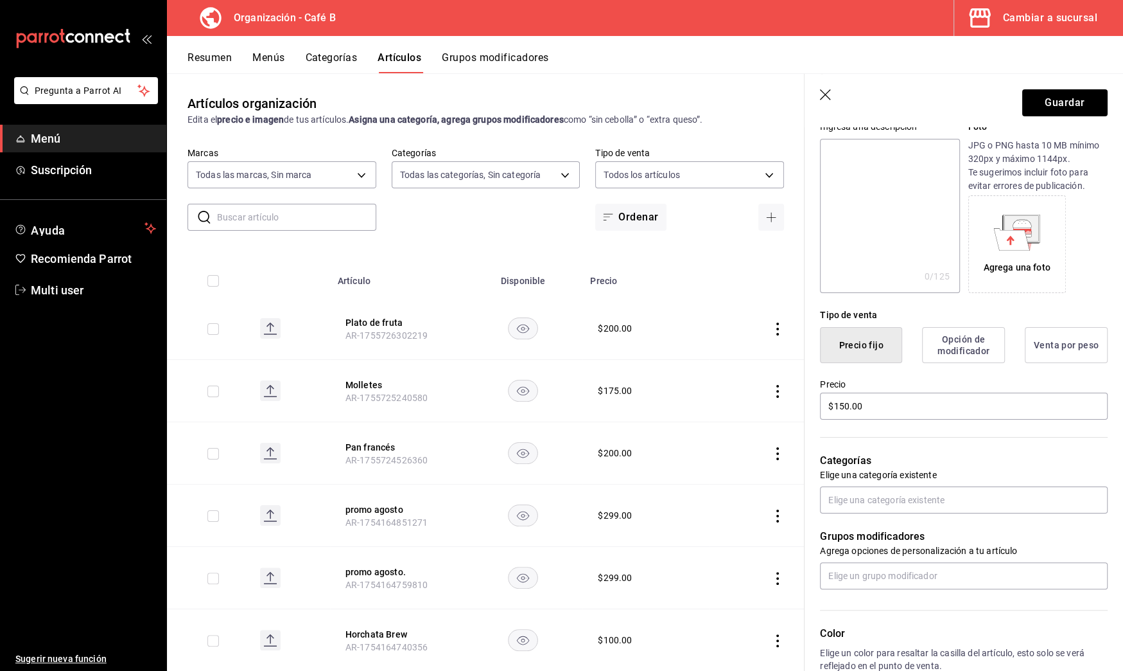
click at [870, 107] on header "Guardar" at bounding box center [964, 100] width 319 height 53
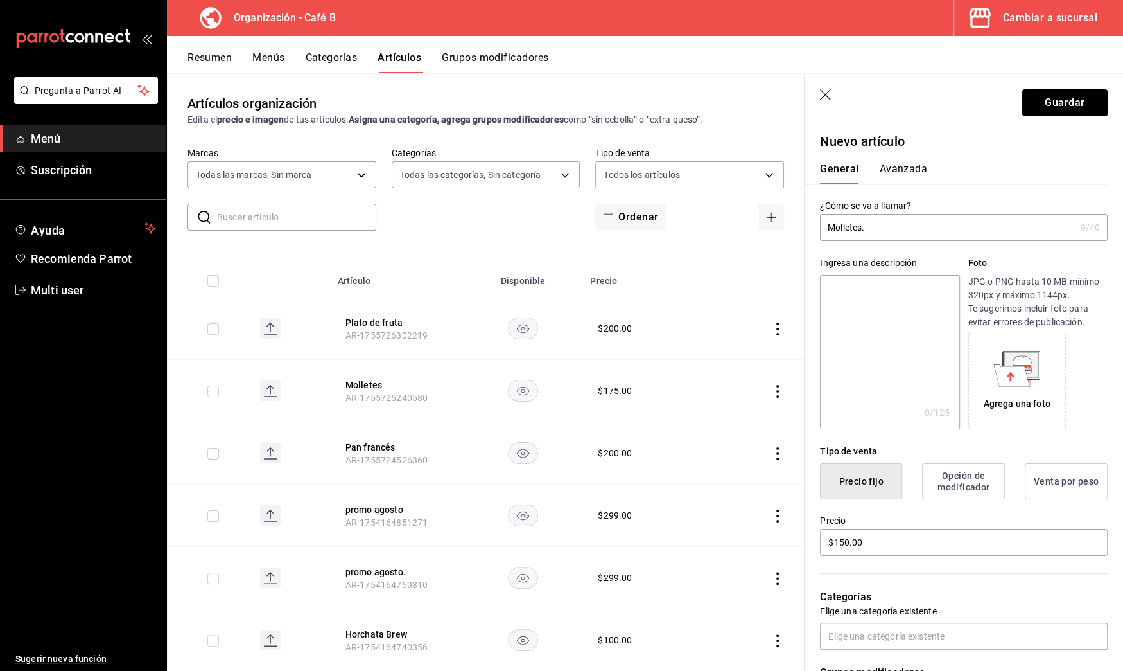
click at [862, 226] on input "Molletes." at bounding box center [947, 228] width 255 height 26
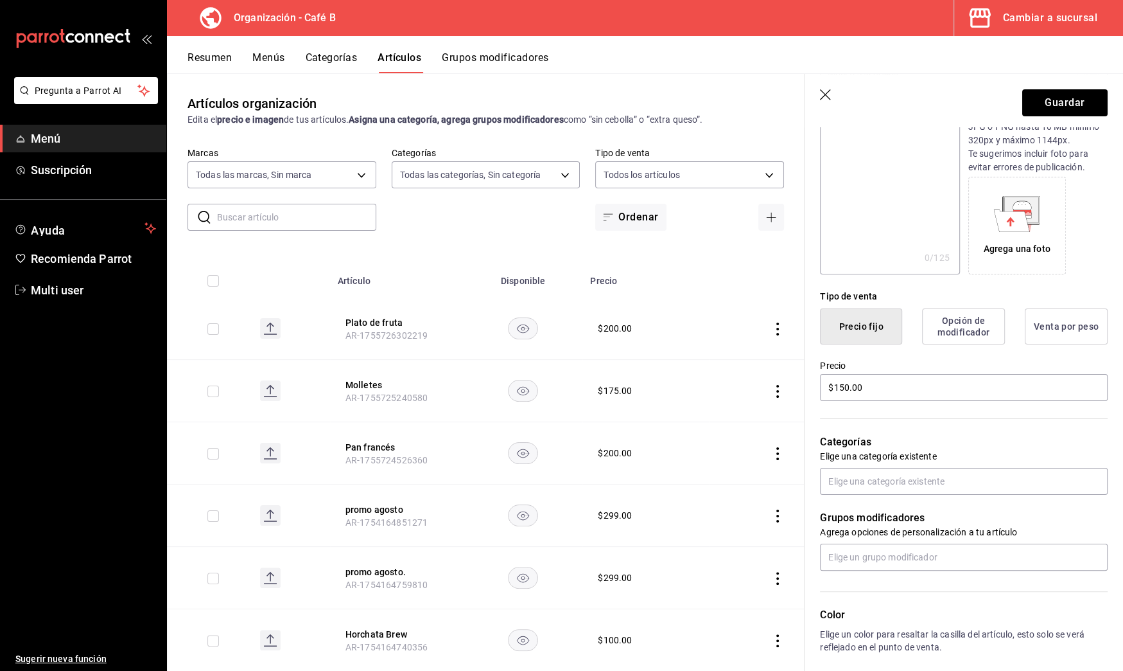
scroll to position [200, 0]
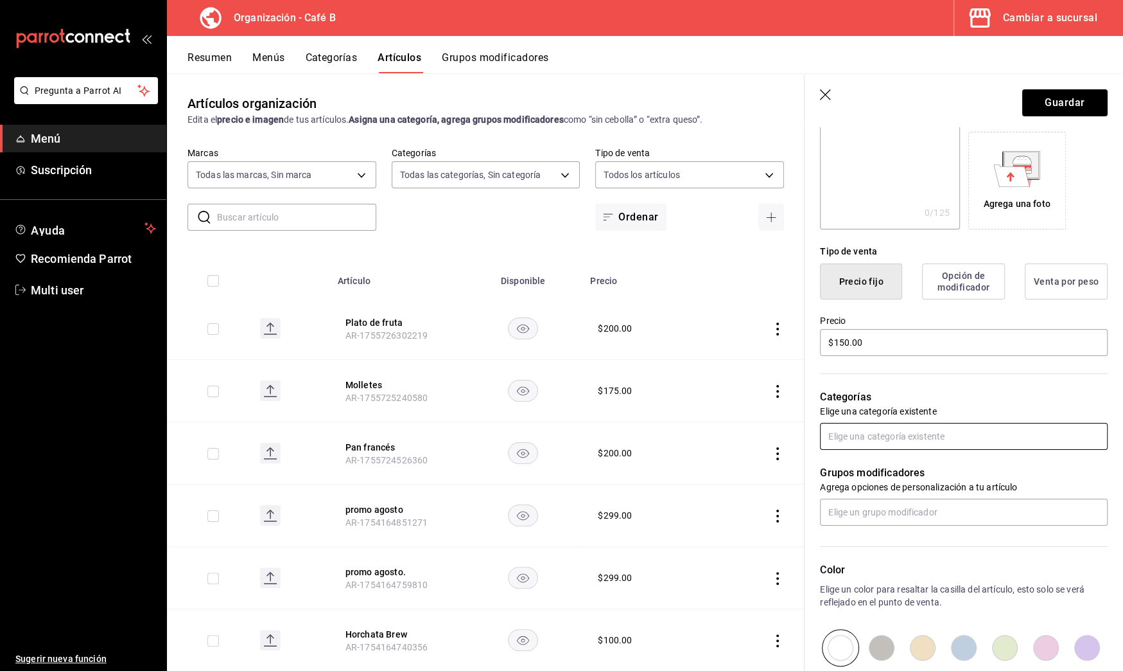
type input "Molletes sencillos."
click at [875, 434] on input "text" at bounding box center [964, 436] width 288 height 27
type input "moll"
click at [882, 479] on li "Molletes." at bounding box center [958, 485] width 276 height 21
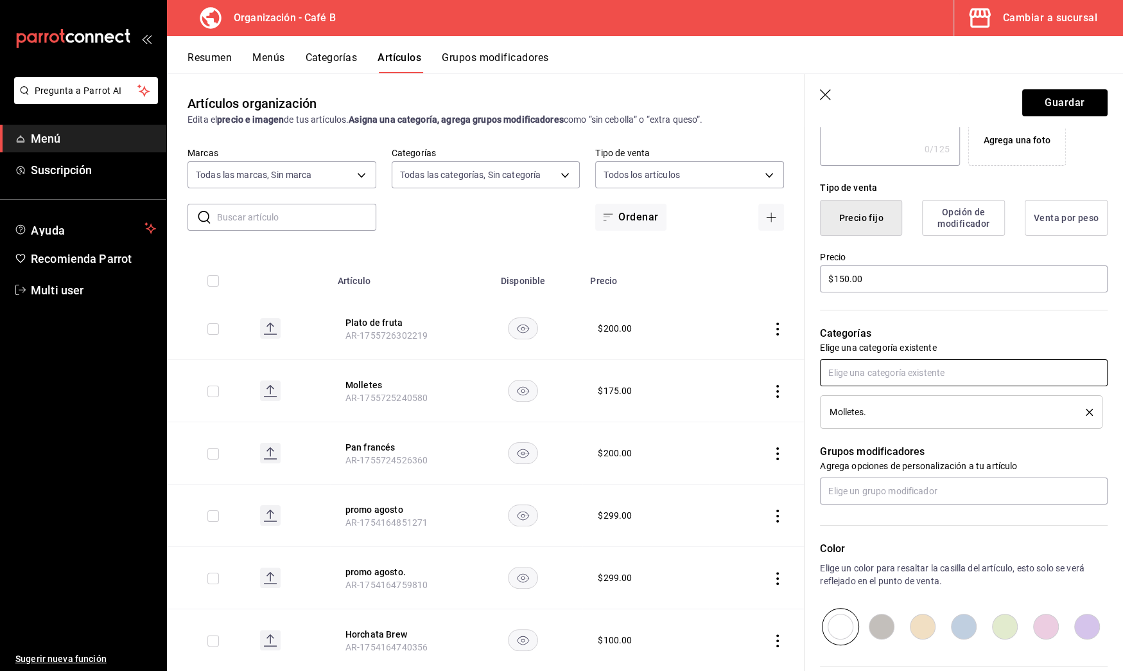
scroll to position [318, 0]
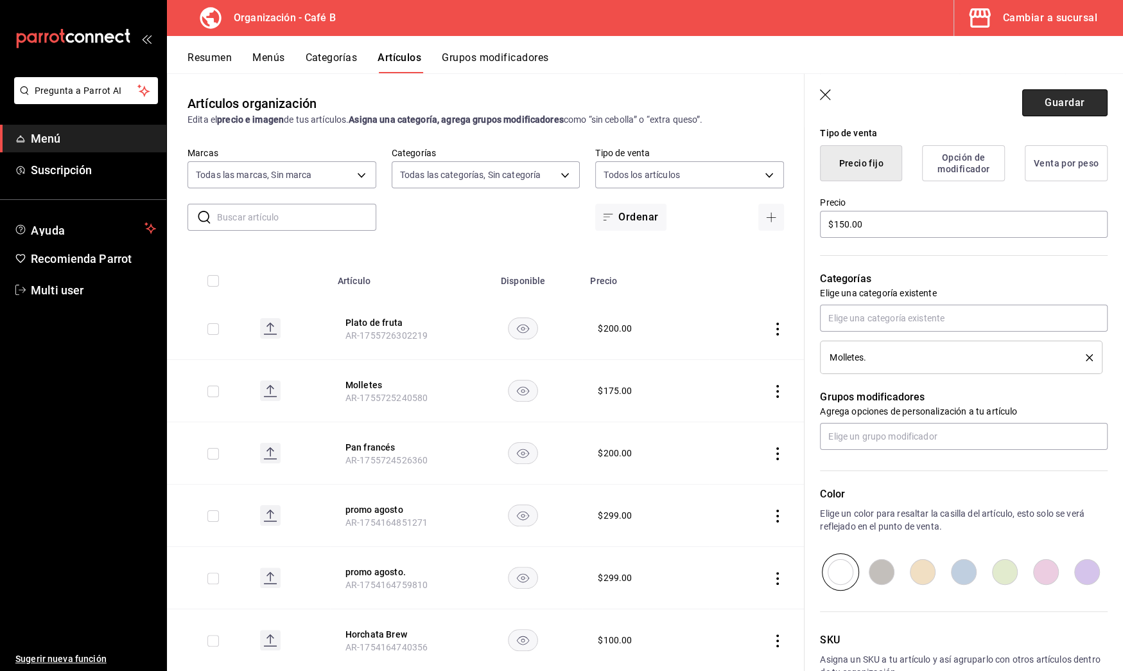
click at [1038, 100] on button "Guardar" at bounding box center [1065, 102] width 85 height 27
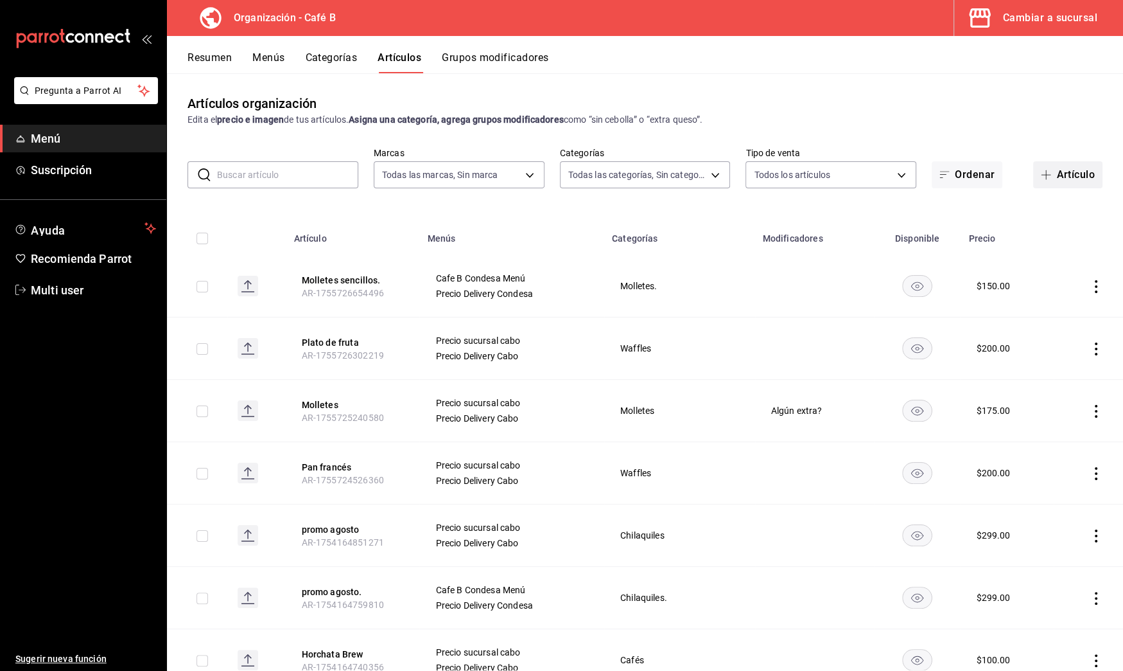
click at [1043, 180] on button "Artículo" at bounding box center [1067, 174] width 69 height 27
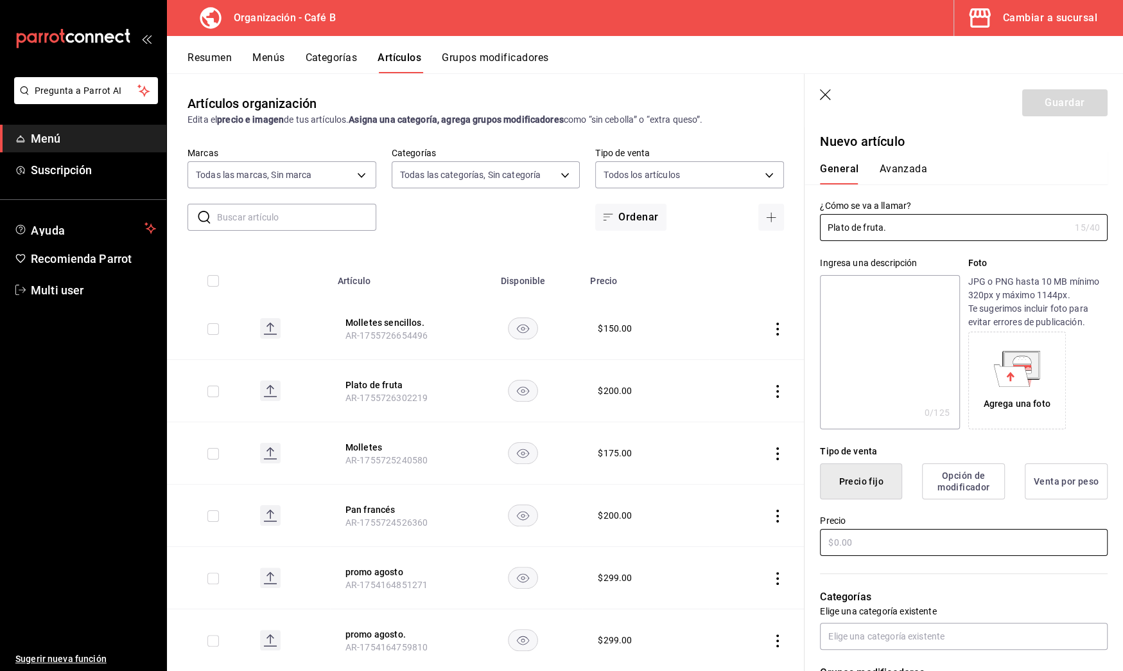
type input "Plato de fruta."
click at [864, 548] on input "text" at bounding box center [964, 542] width 288 height 27
type input "$2.00"
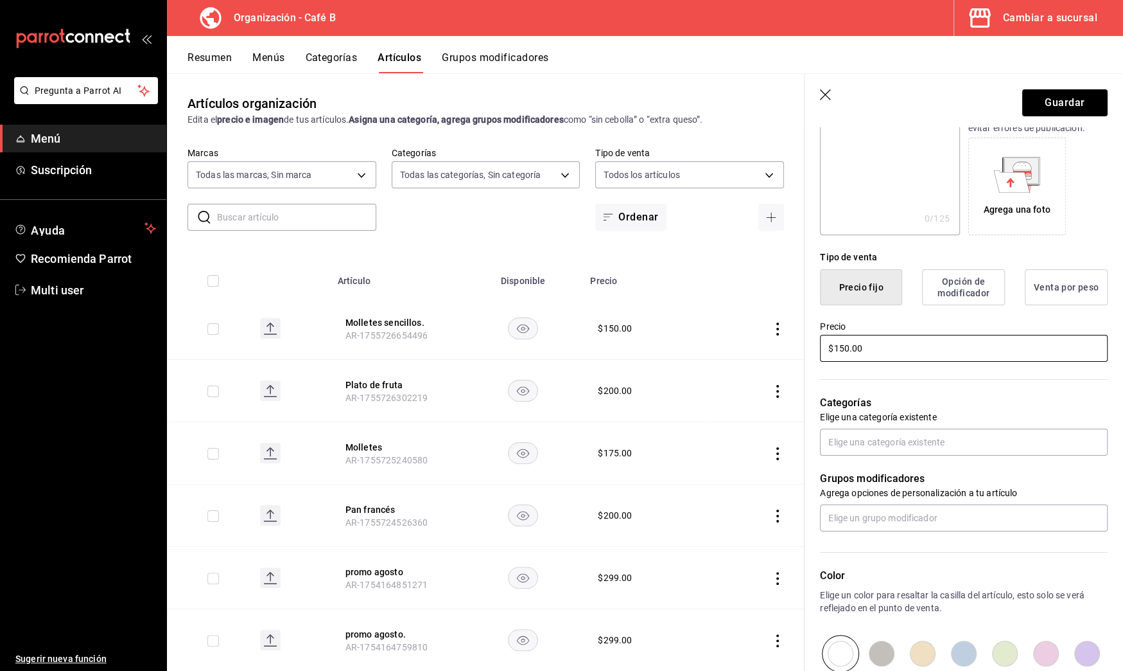
scroll to position [229, 0]
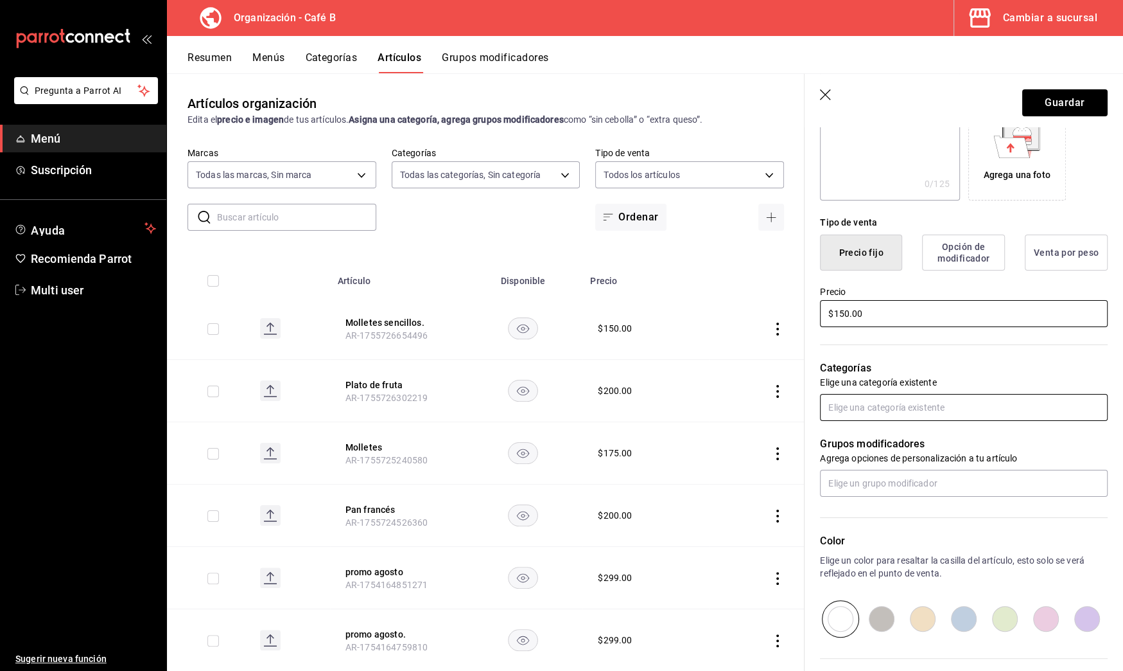
type input "$150.00"
click at [928, 412] on input "text" at bounding box center [964, 407] width 288 height 27
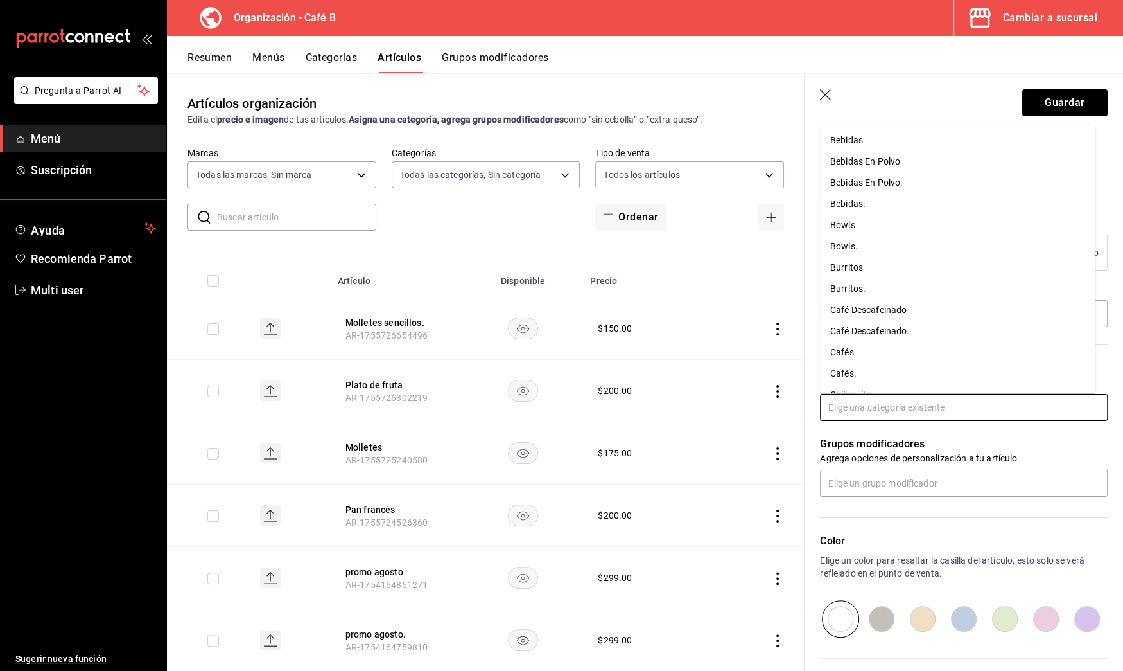
type input "e"
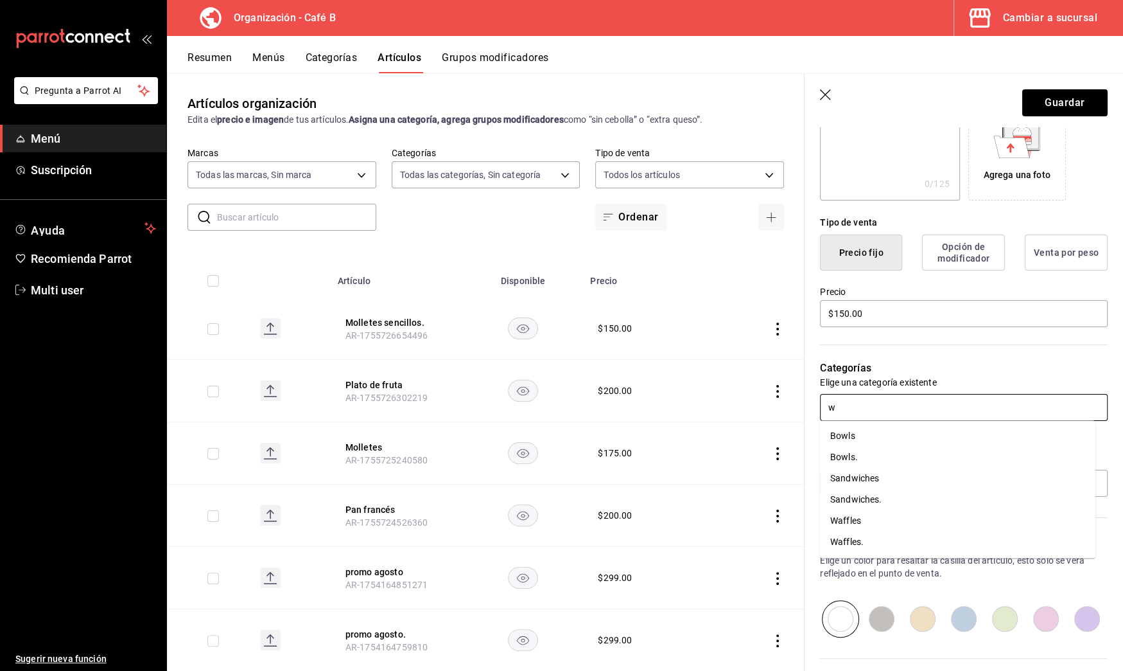
type input "wa"
click at [904, 451] on li "Waffles." at bounding box center [958, 456] width 276 height 21
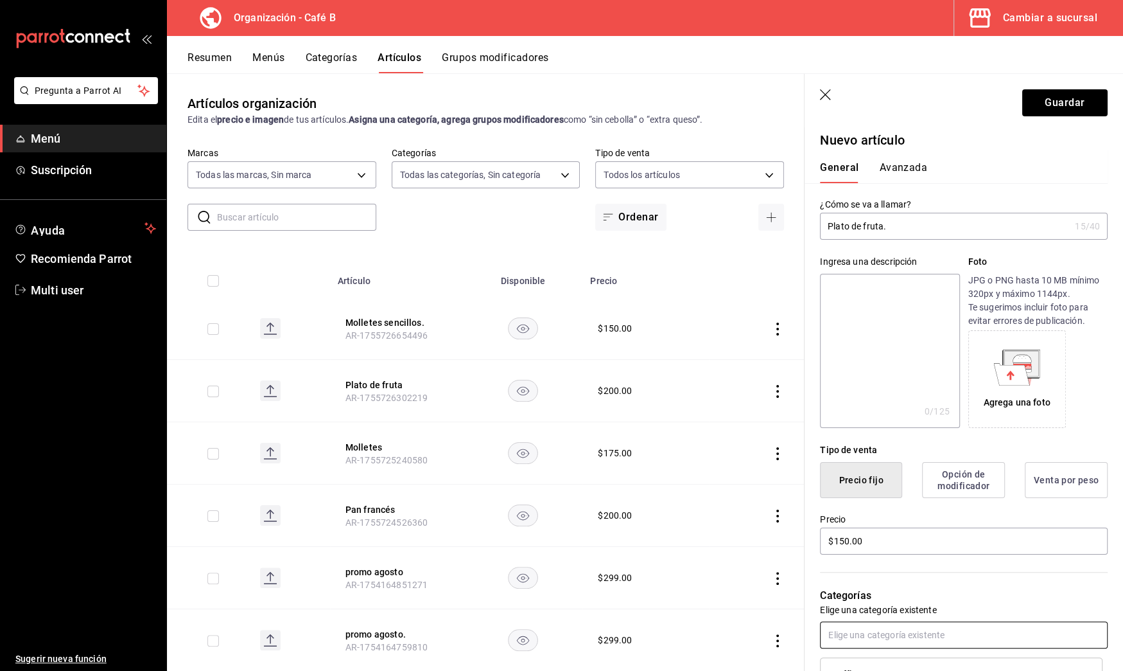
scroll to position [0, 0]
click at [1046, 108] on button "Guardar" at bounding box center [1065, 102] width 85 height 27
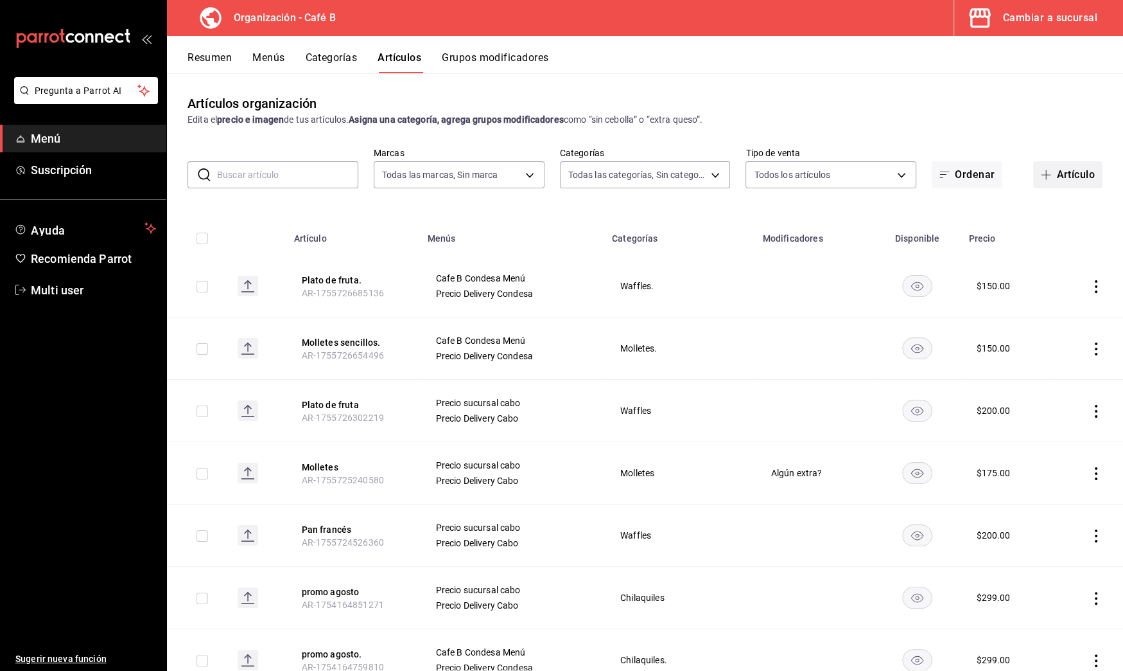
click at [1039, 181] on button "Artículo" at bounding box center [1067, 174] width 69 height 27
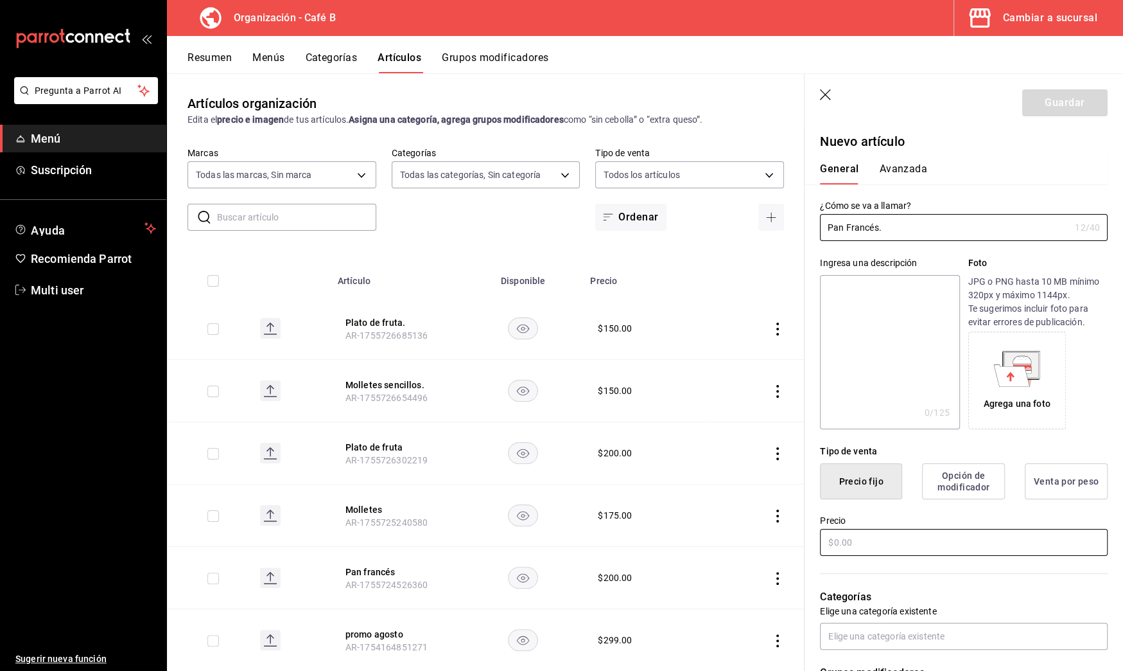
type input "Pan Francés."
click at [911, 549] on input "text" at bounding box center [964, 542] width 288 height 27
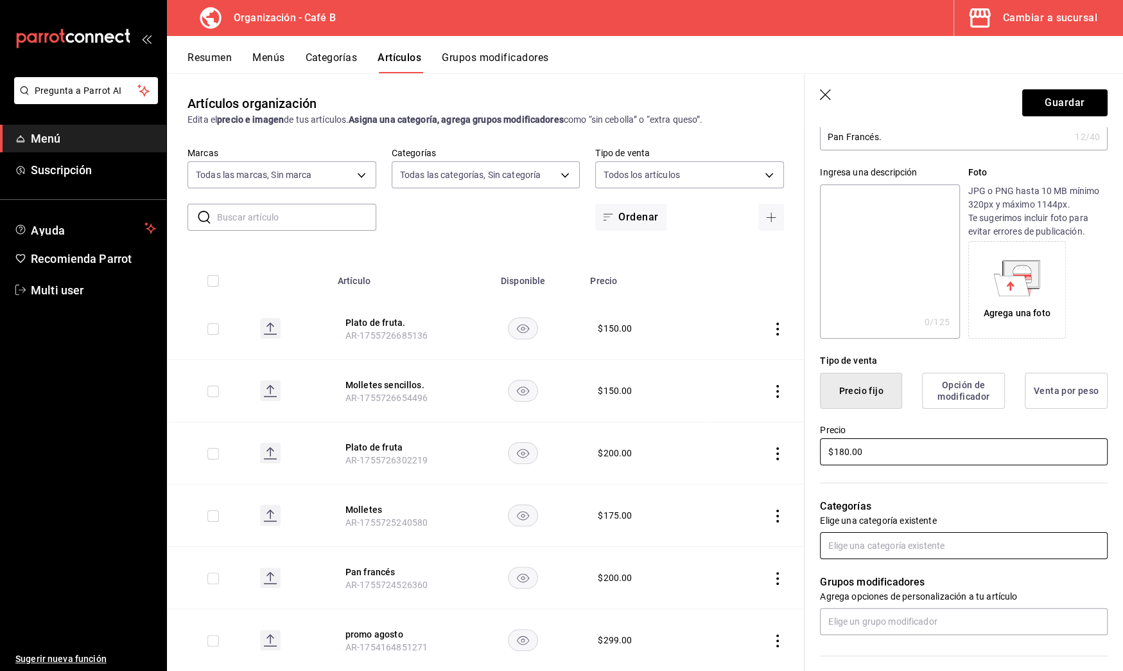
type input "$180.00"
click at [961, 550] on input "text" at bounding box center [964, 545] width 288 height 27
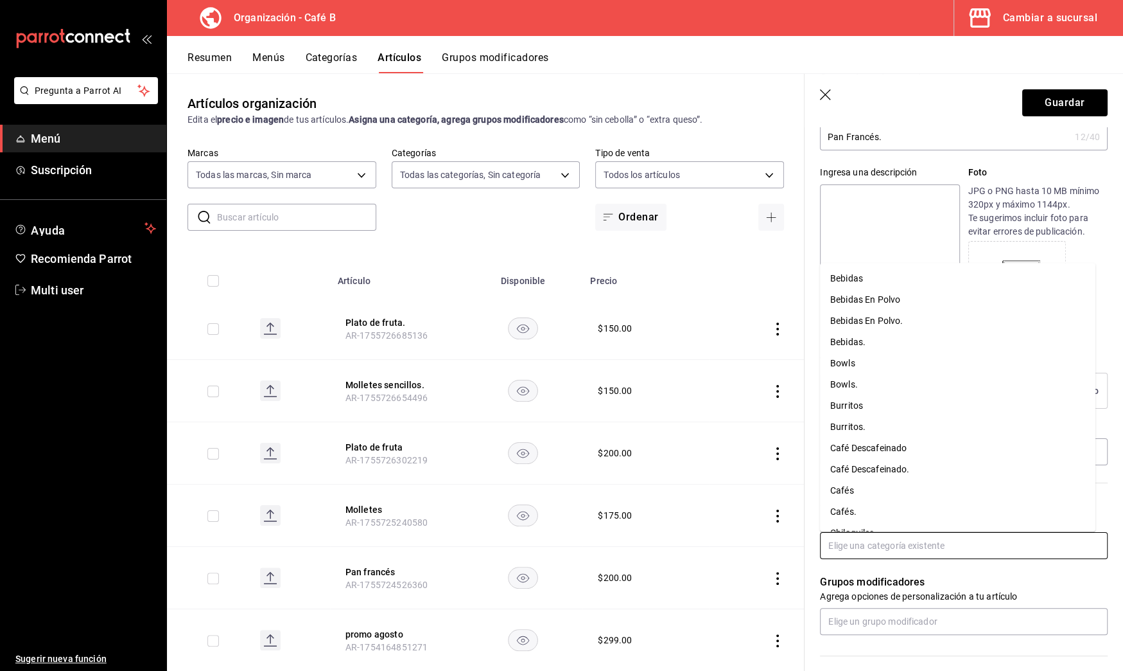
type input "w"
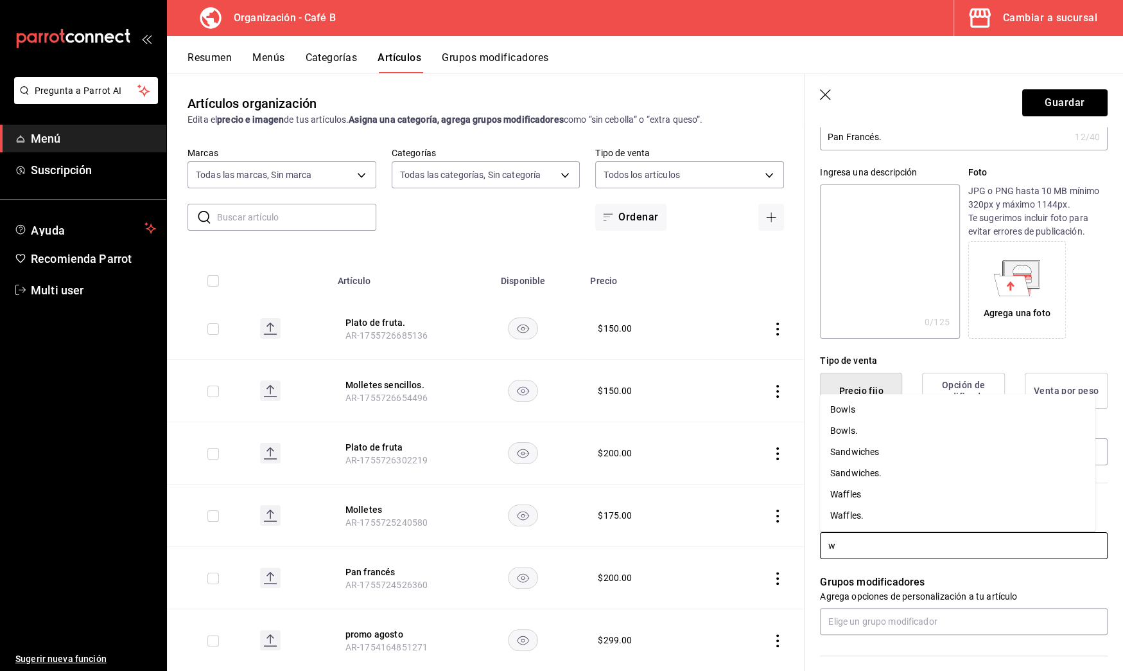
click at [917, 514] on li "Waffles." at bounding box center [958, 515] width 276 height 21
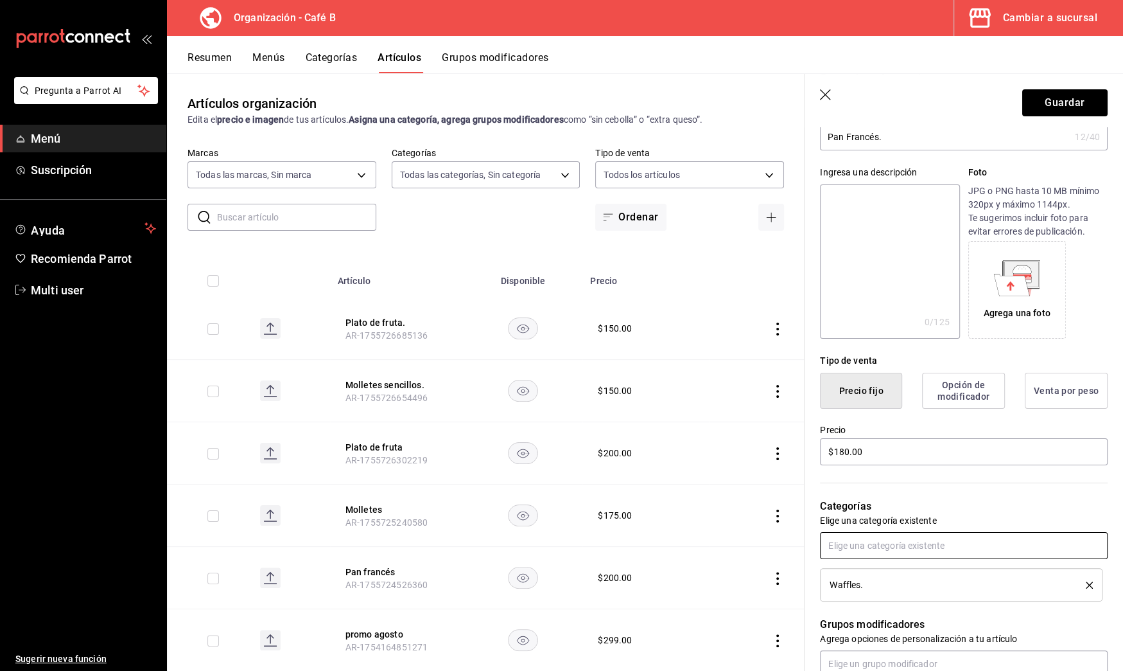
scroll to position [0, 0]
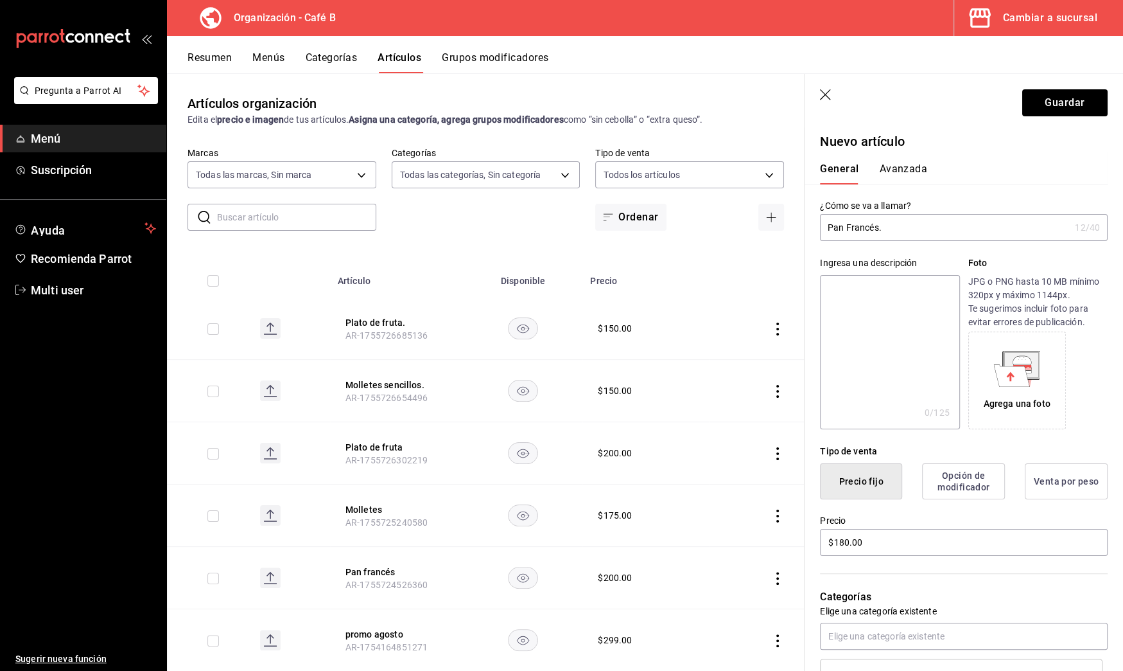
click at [1045, 88] on header "Guardar" at bounding box center [964, 100] width 319 height 53
click at [1045, 93] on button "Guardar" at bounding box center [1065, 102] width 85 height 27
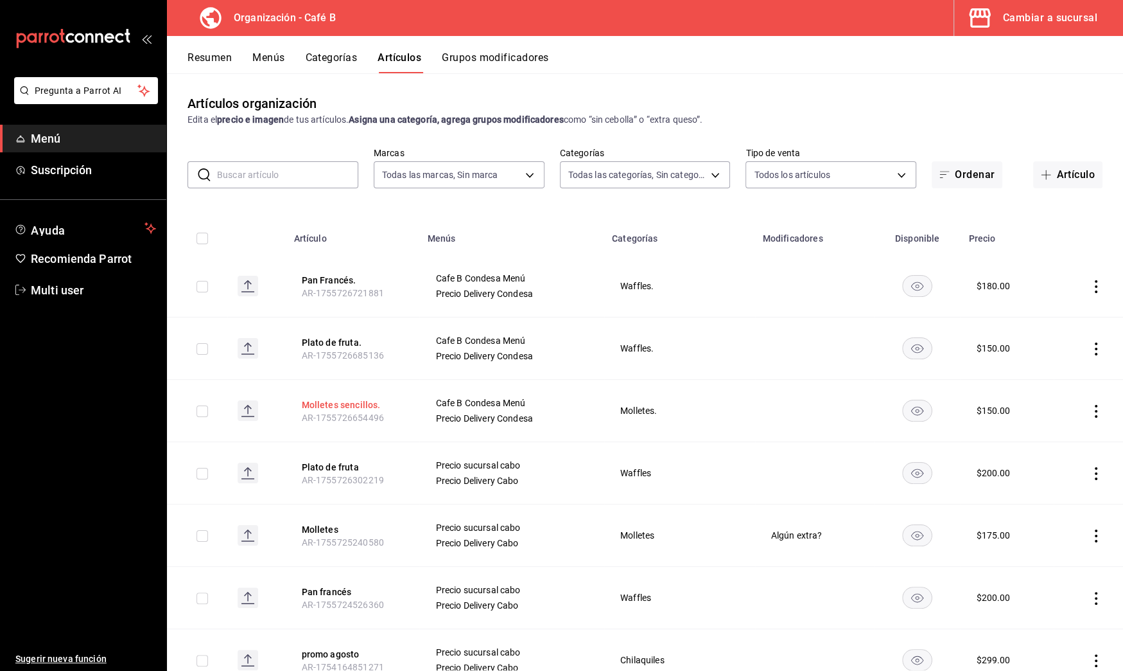
click at [367, 405] on button "Molletes sencillos." at bounding box center [352, 404] width 103 height 13
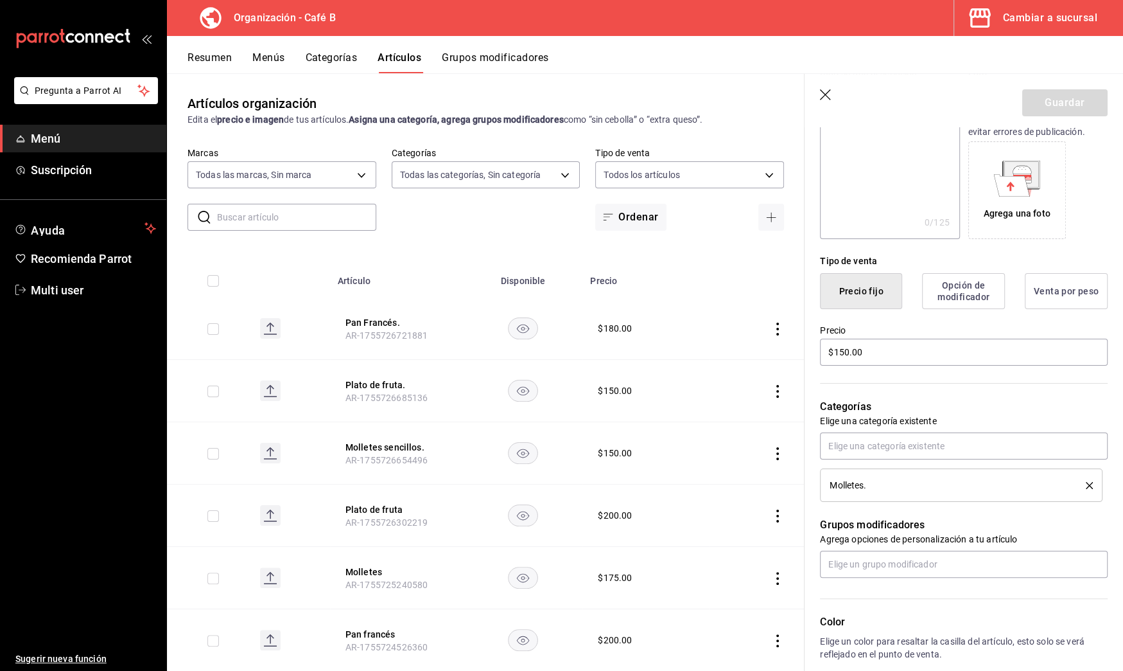
scroll to position [283, 0]
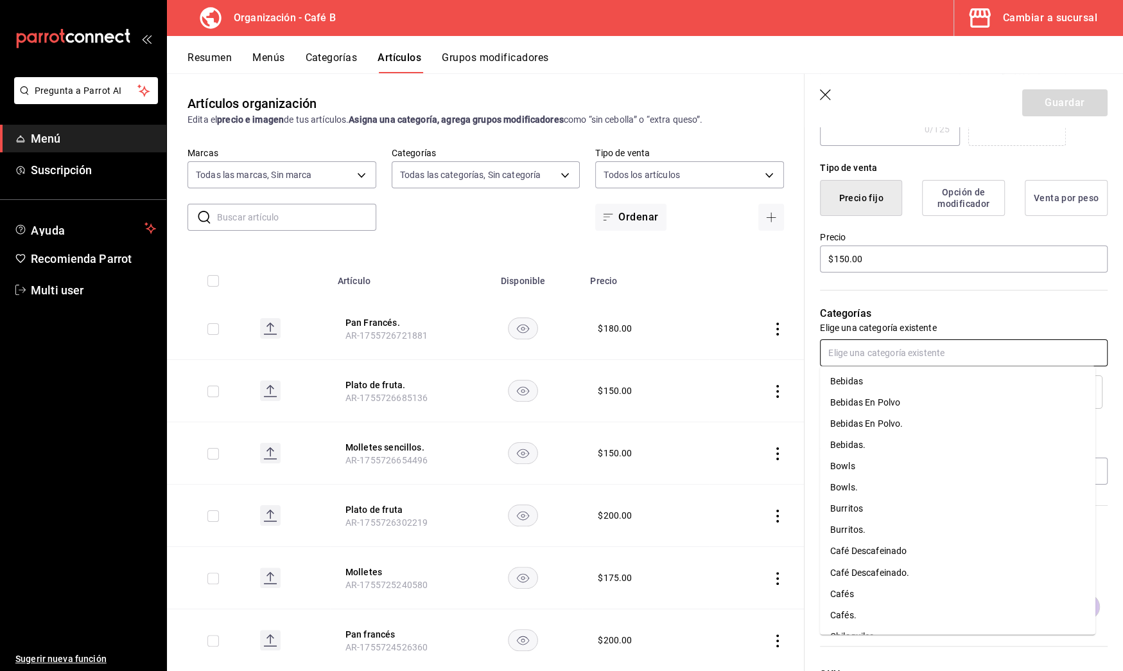
click at [898, 354] on input "text" at bounding box center [964, 352] width 288 height 27
click at [938, 313] on p "Categorías" at bounding box center [964, 313] width 288 height 15
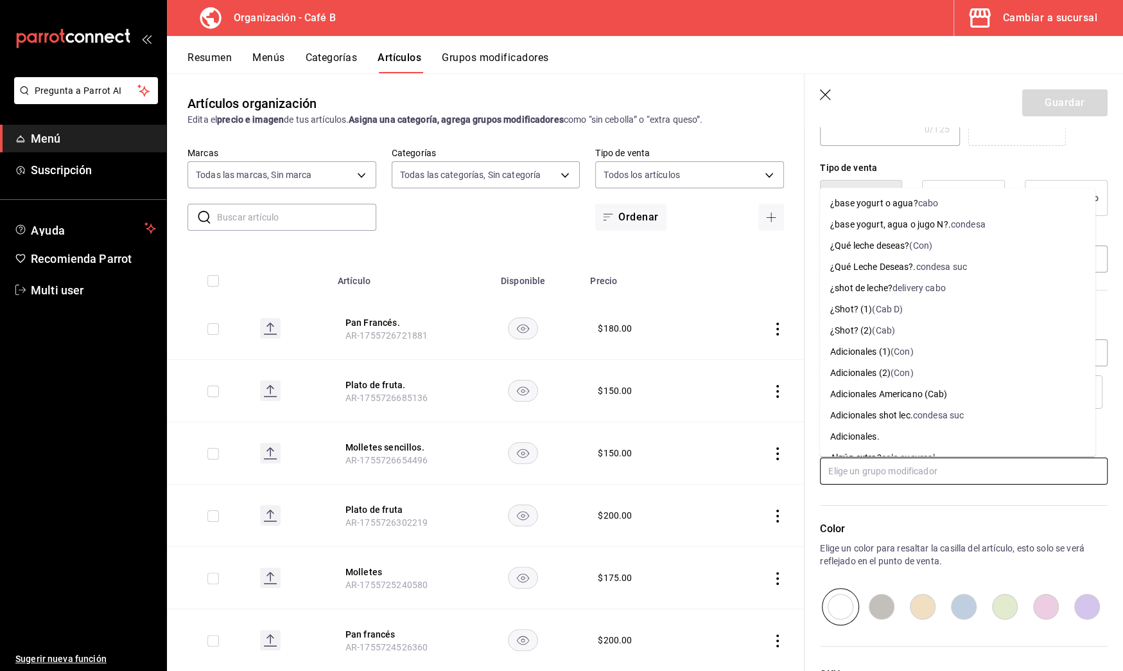
click at [899, 471] on input "text" at bounding box center [964, 470] width 288 height 27
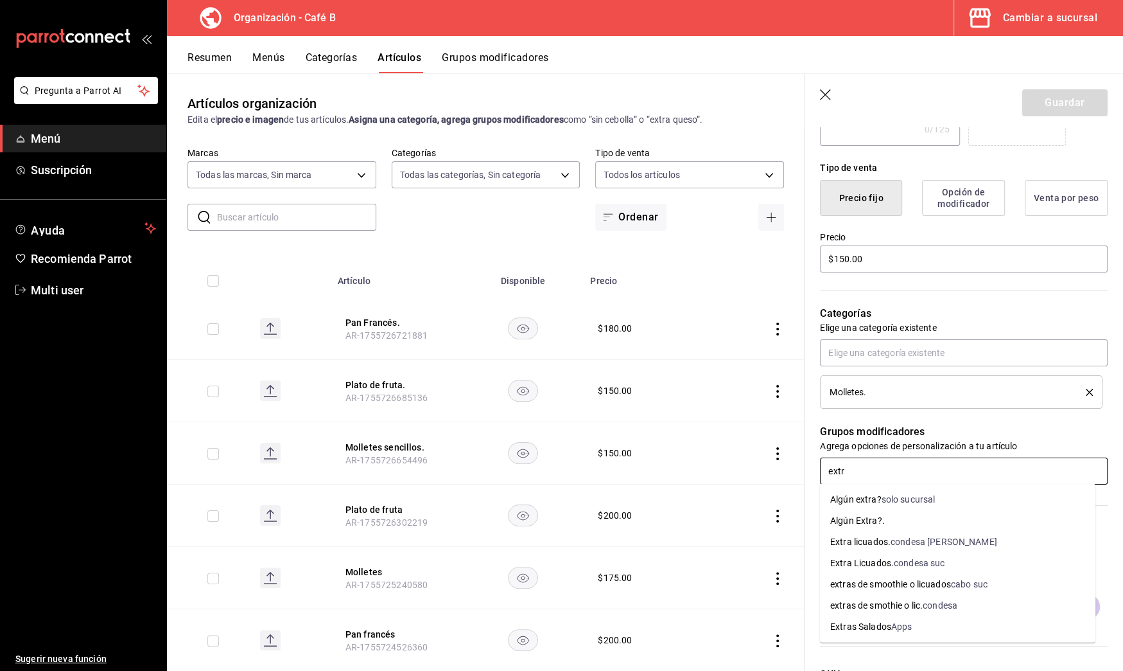
type input "extra"
click at [879, 525] on div "Algún Extra?." at bounding box center [857, 520] width 55 height 13
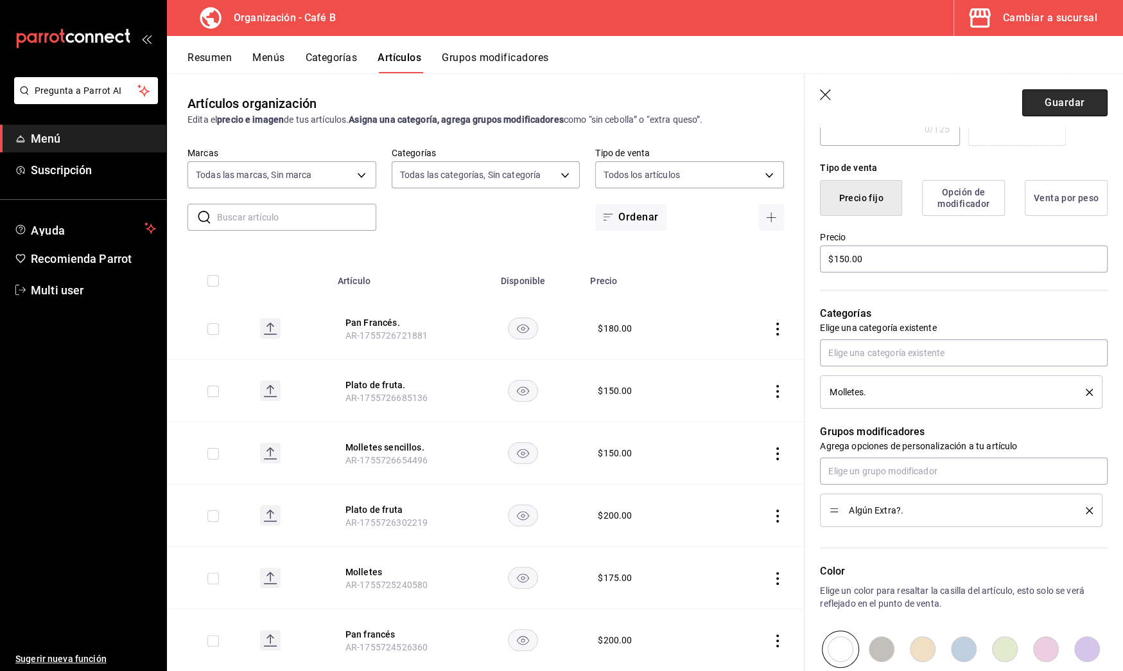
click at [1050, 91] on button "Guardar" at bounding box center [1065, 102] width 85 height 27
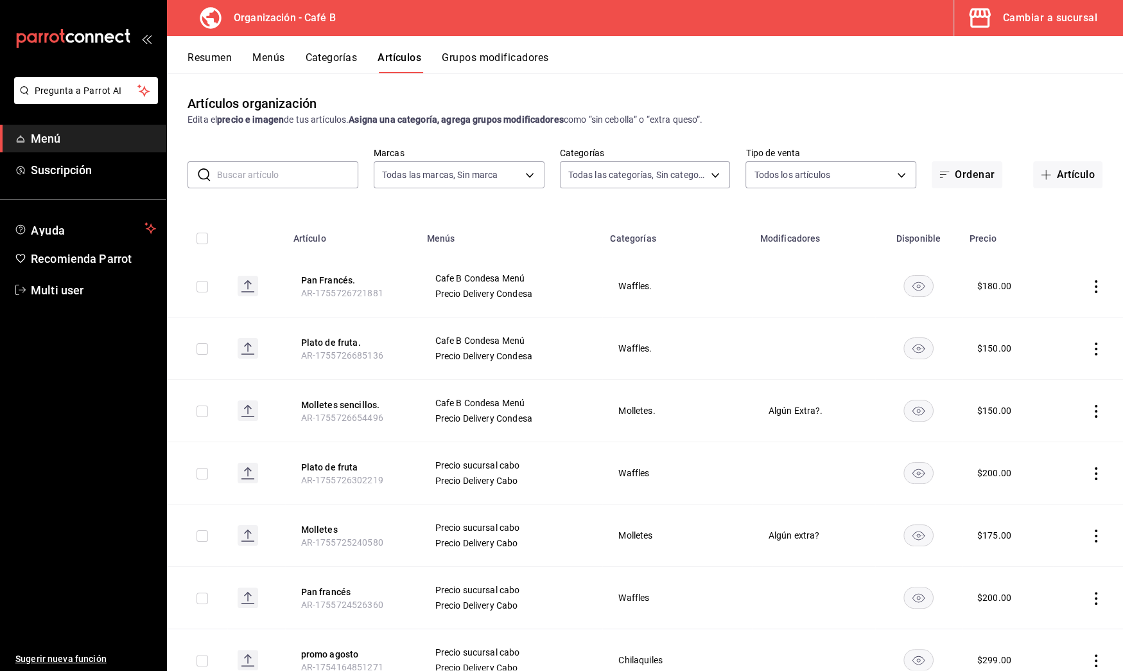
click at [225, 58] on button "Resumen" at bounding box center [210, 62] width 44 height 22
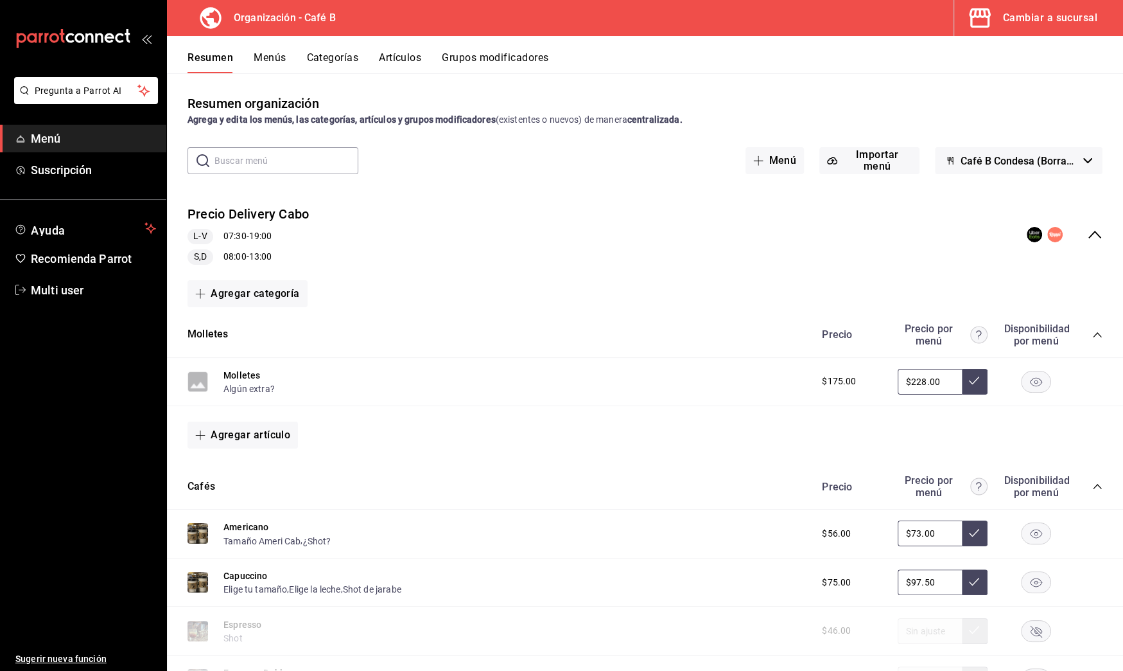
click at [1091, 233] on div "Precio Delivery Cabo L-V 07:30 - 19:00 S,D 08:00 - 13:00" at bounding box center [645, 235] width 956 height 80
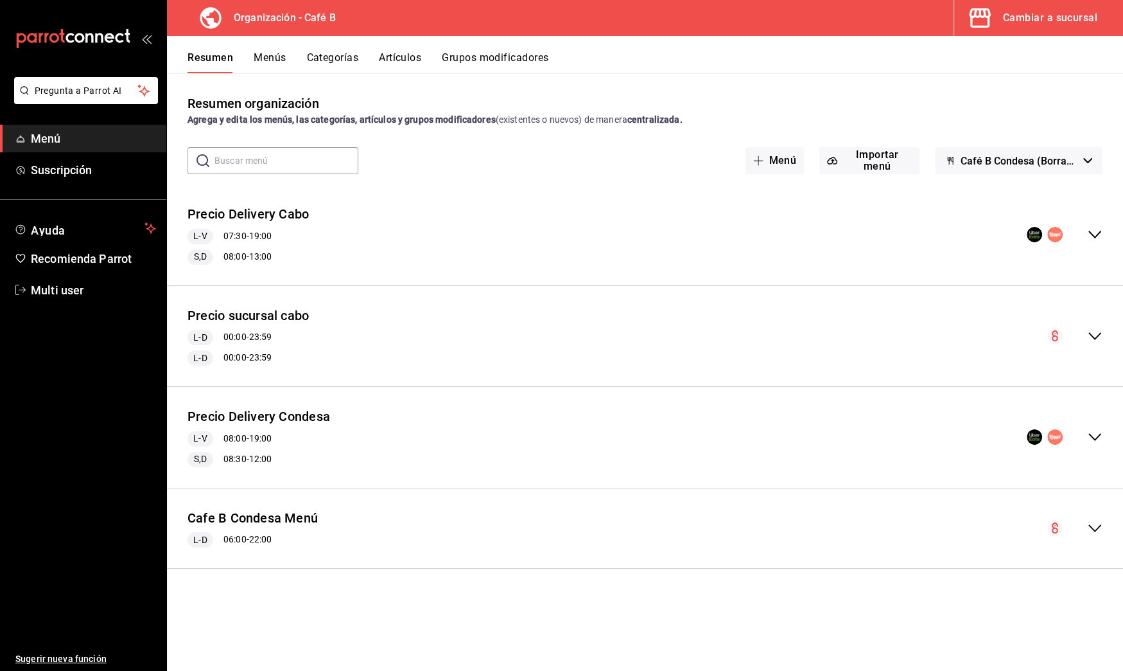
click at [1100, 435] on icon "collapse-menu-row" at bounding box center [1094, 436] width 15 height 15
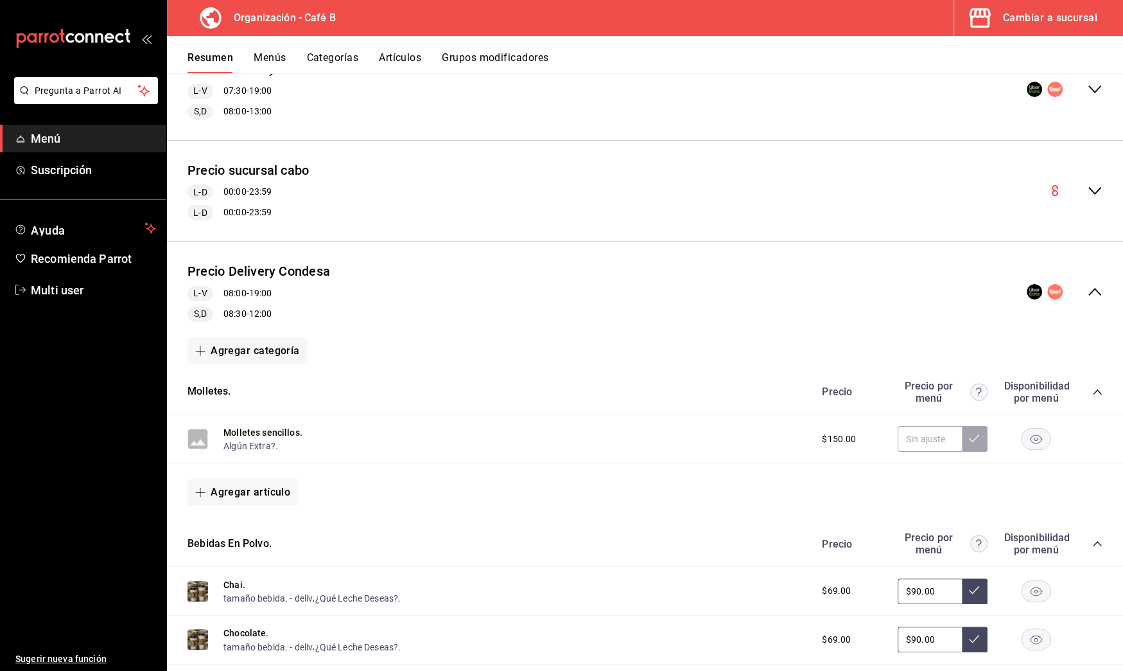
scroll to position [146, 0]
click at [243, 440] on button "Algún Extra?." at bounding box center [251, 444] width 55 height 13
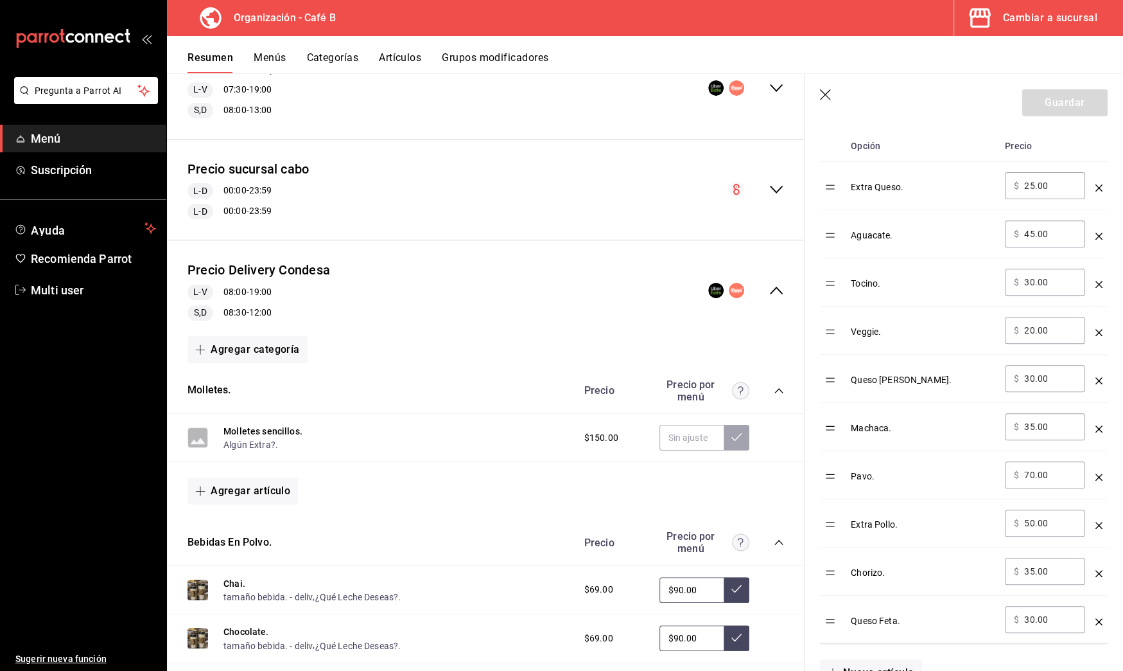
scroll to position [427, 0]
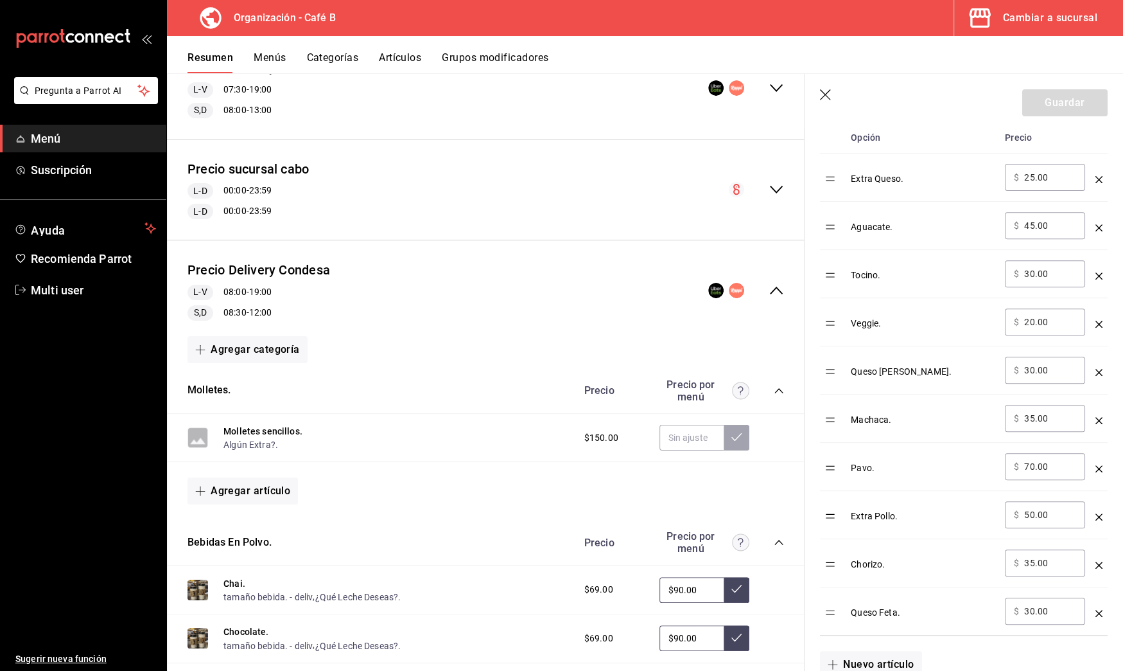
click at [827, 92] on icon "button" at bounding box center [825, 94] width 11 height 11
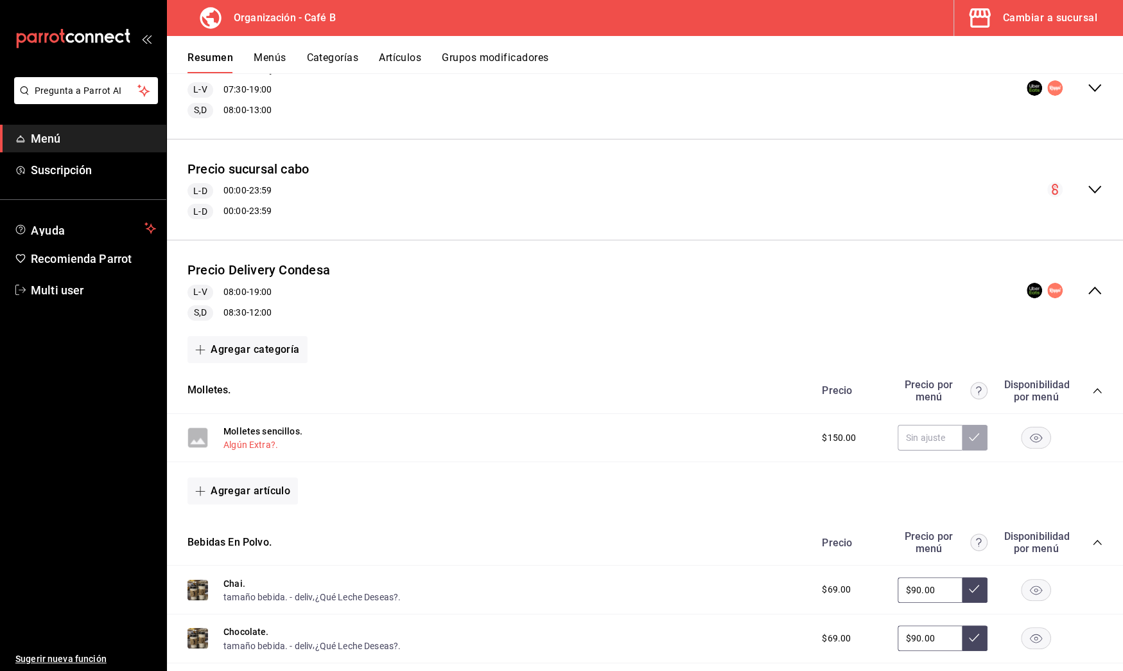
click at [270, 446] on button "Algún Extra?." at bounding box center [251, 444] width 55 height 13
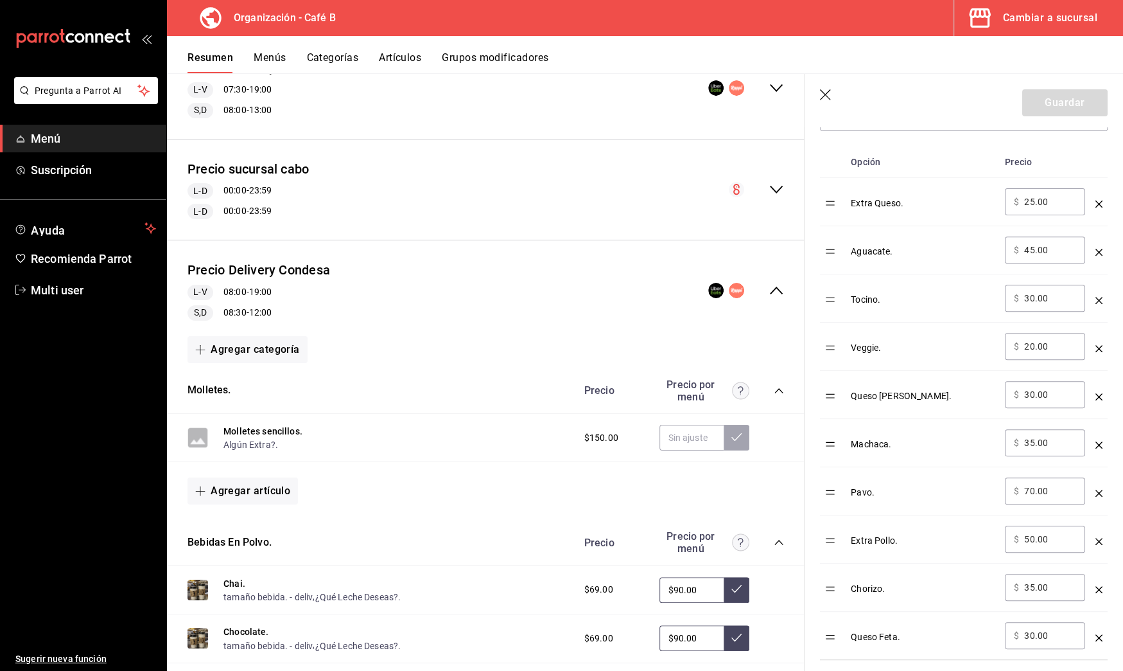
scroll to position [399, 0]
drag, startPoint x: 1050, startPoint y: 302, endPoint x: 993, endPoint y: 302, distance: 57.2
click at [993, 302] on tr "Tocino. ​ $ 30.00 ​" at bounding box center [964, 302] width 288 height 48
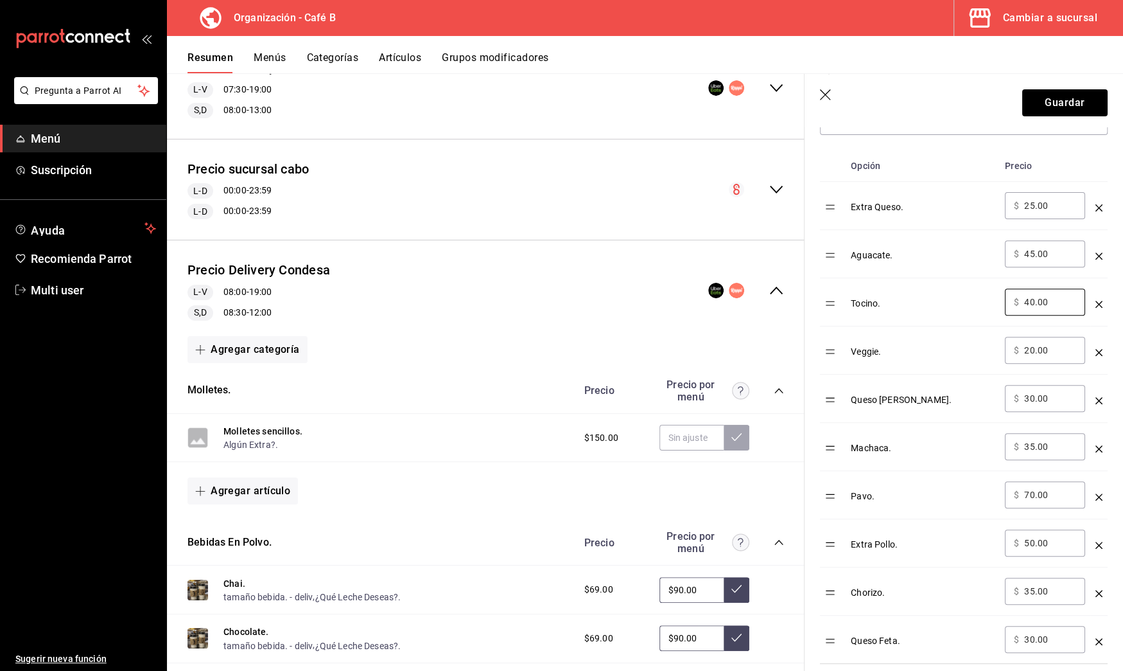
type input "40.00"
click at [1057, 393] on input "30.00" at bounding box center [1050, 398] width 52 height 13
click at [1096, 398] on icon "optionsTable" at bounding box center [1099, 400] width 7 height 7
drag, startPoint x: 1051, startPoint y: 492, endPoint x: 972, endPoint y: 492, distance: 79.6
click at [972, 492] on tr "Extra Pollo. ​ $ 50.00 ​" at bounding box center [964, 495] width 288 height 48
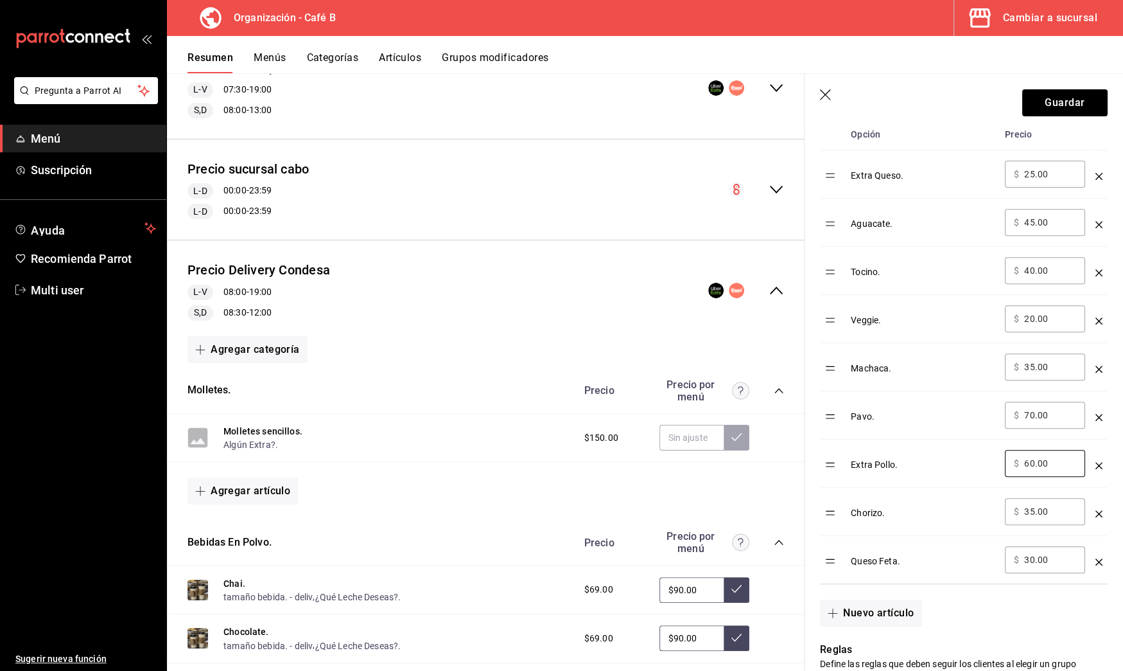
scroll to position [444, 0]
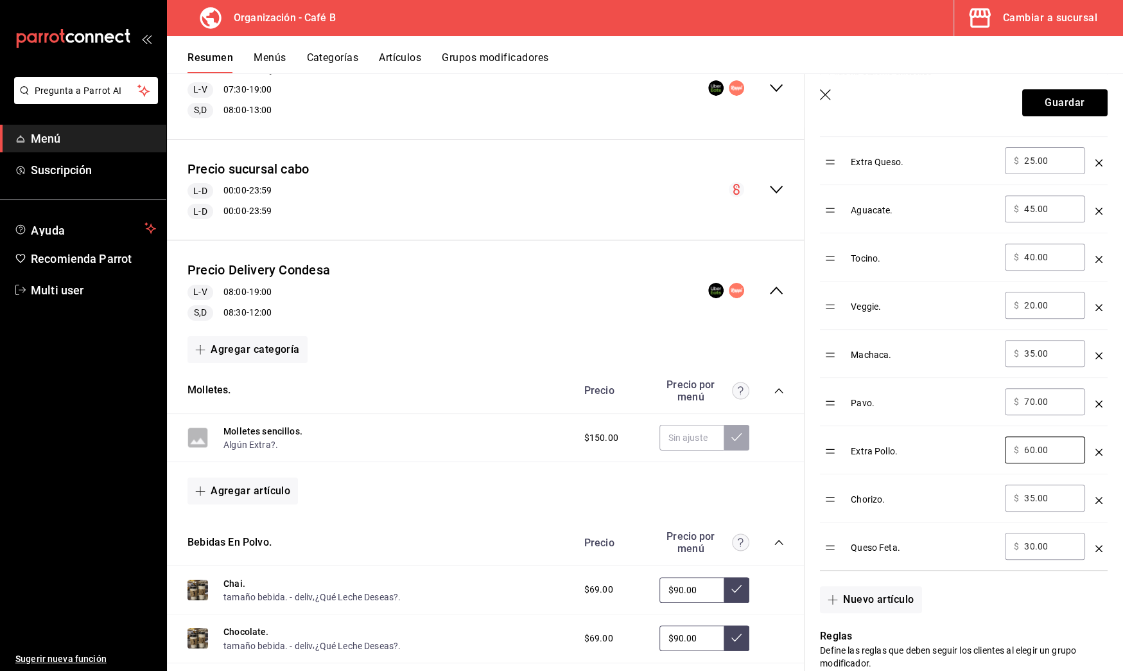
type input "60.00"
click at [1096, 545] on icon "optionsTable" at bounding box center [1099, 548] width 7 height 7
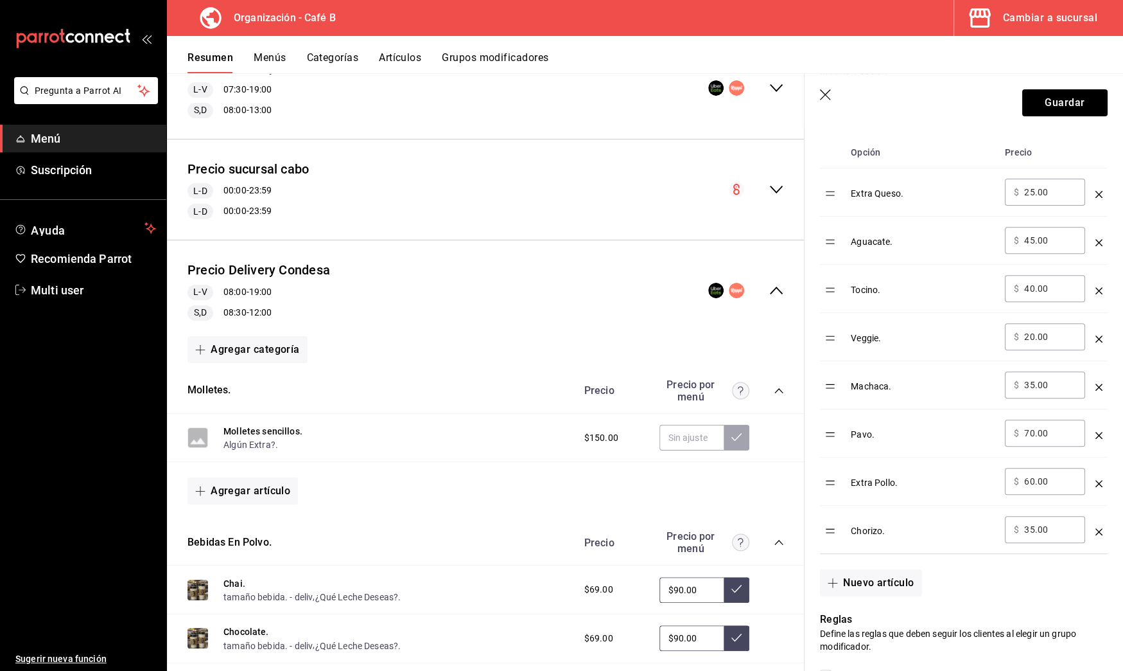
scroll to position [412, 0]
drag, startPoint x: 1048, startPoint y: 527, endPoint x: 1013, endPoint y: 527, distance: 35.3
click at [1013, 527] on div "​ $ 35.00 ​" at bounding box center [1045, 529] width 80 height 27
type input "40.00"
drag, startPoint x: 1053, startPoint y: 198, endPoint x: 1013, endPoint y: 188, distance: 41.1
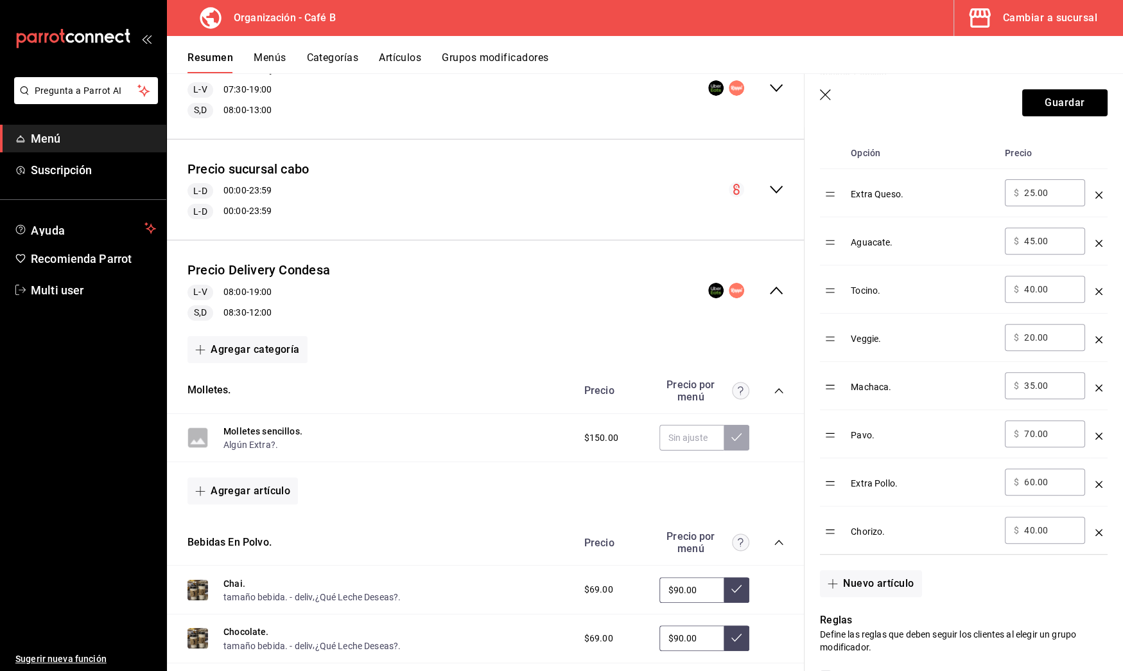
click at [1013, 187] on div "​ $ 25.00 ​" at bounding box center [1045, 192] width 80 height 27
type input "30.00"
click at [1055, 106] on button "Guardar" at bounding box center [1065, 102] width 85 height 27
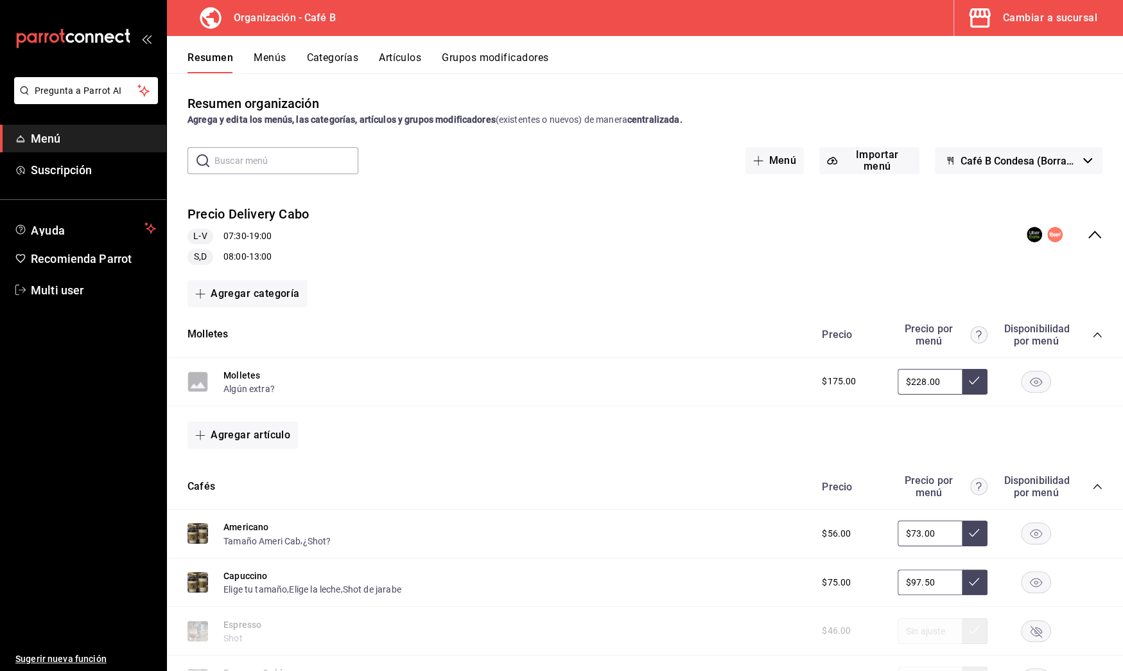
click at [410, 64] on button "Artículos" at bounding box center [400, 62] width 42 height 22
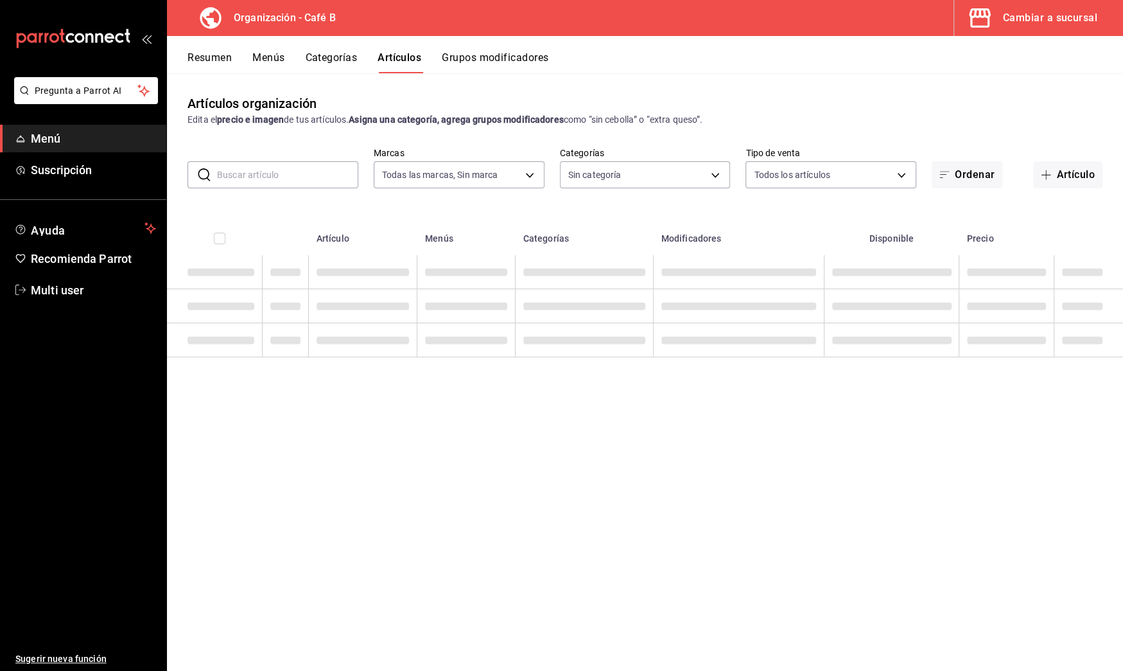
type input "61914e7f-f2ca-4c15-8ed2-909e6f0cad57"
type input "e5fe6e4a-1f74-4777-904d-f4be92e52f7f,de3bb890-979a-444b-899a-e8264f8bb575,c2556…"
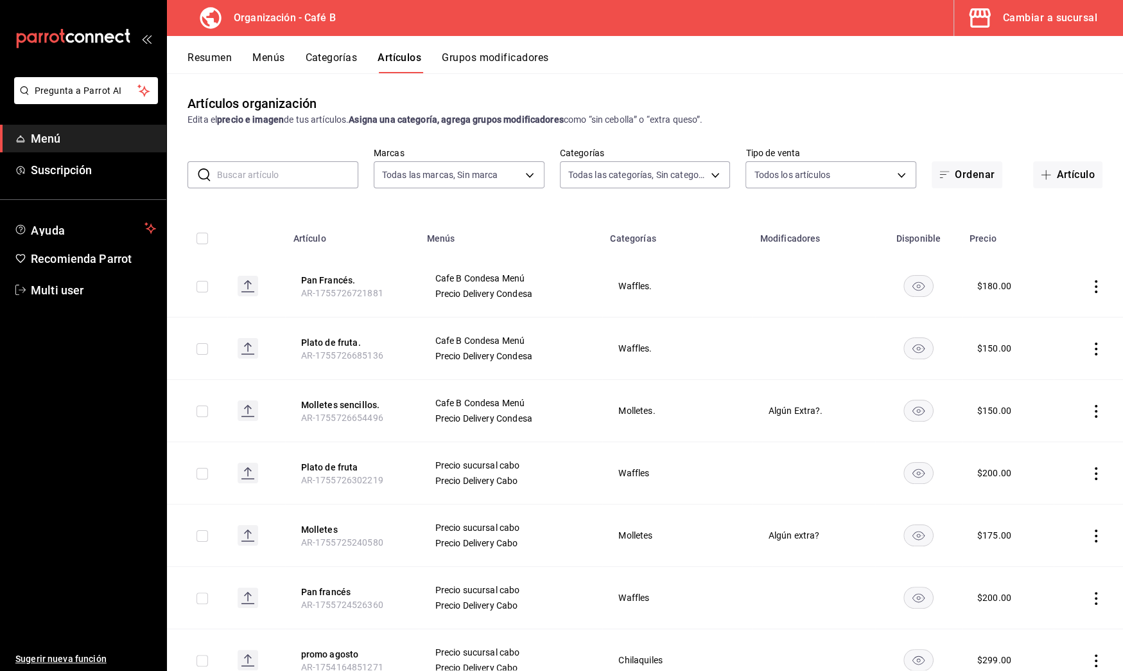
click at [330, 169] on input "text" at bounding box center [287, 175] width 141 height 26
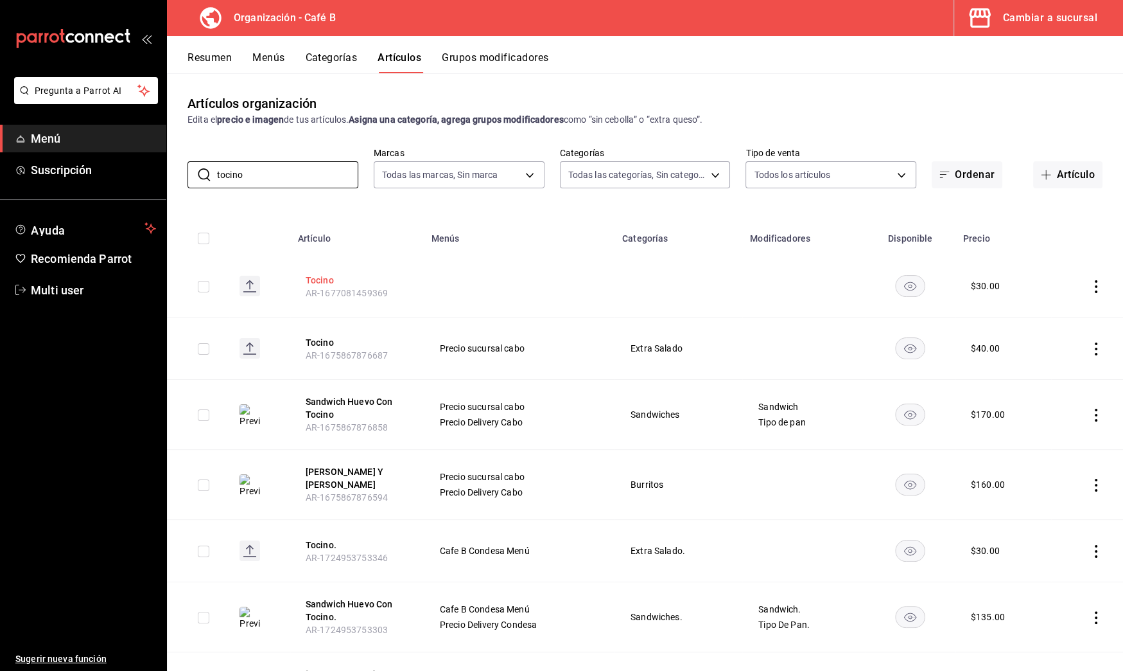
type input "tocino"
click at [315, 281] on button "Tocino" at bounding box center [357, 280] width 103 height 13
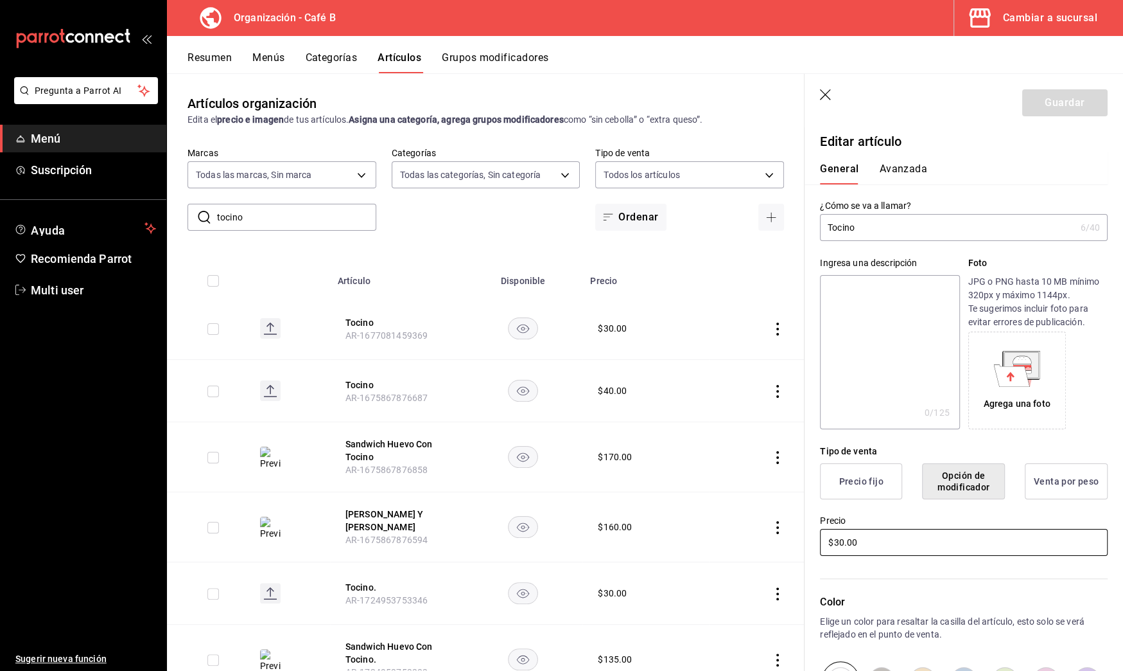
drag, startPoint x: 839, startPoint y: 544, endPoint x: 829, endPoint y: 544, distance: 10.3
click at [829, 544] on input "$30.00" at bounding box center [964, 542] width 288 height 27
type input "$030.00"
click at [1075, 101] on button "Guardar" at bounding box center [1065, 102] width 85 height 27
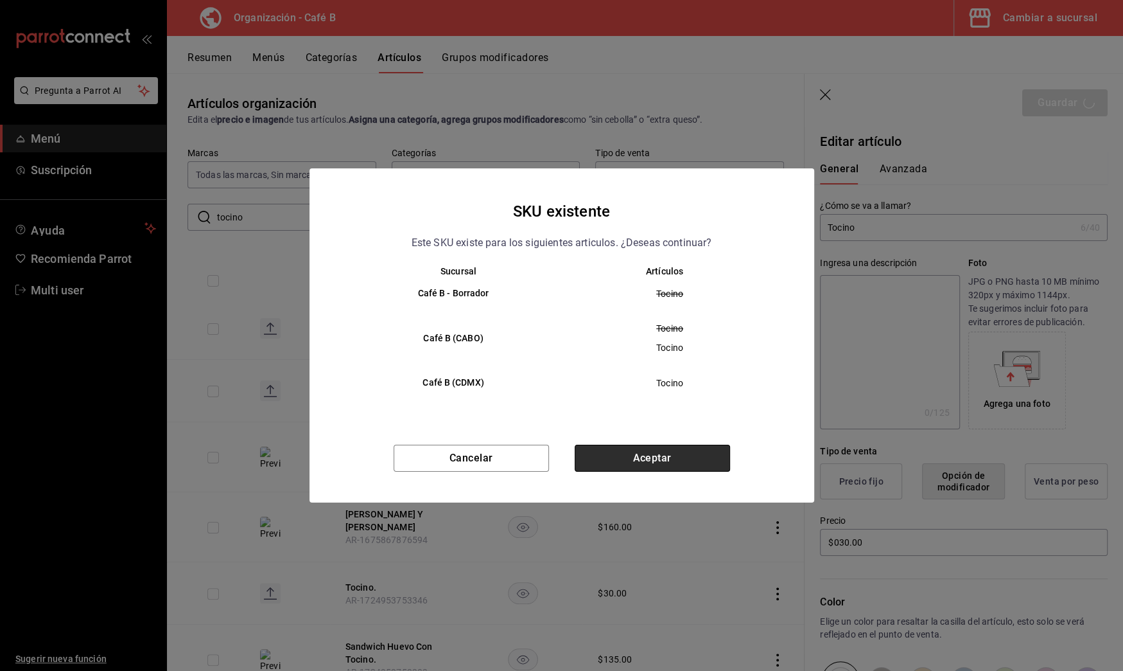
click at [674, 444] on button "Aceptar" at bounding box center [652, 457] width 155 height 27
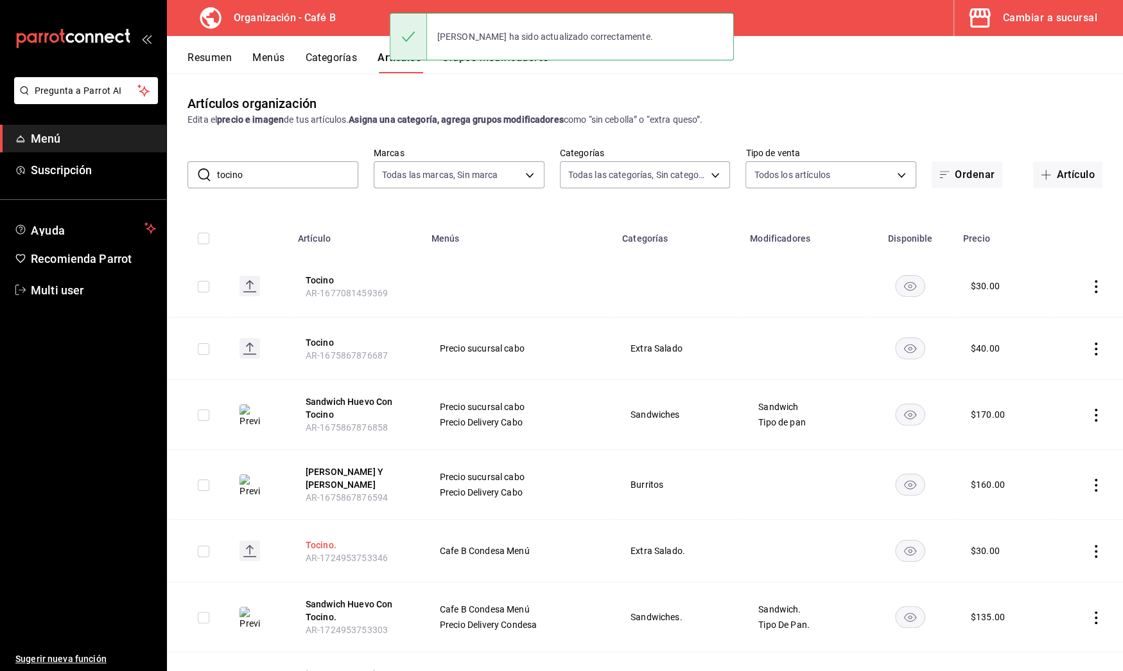
click at [326, 543] on button "Tocino." at bounding box center [357, 544] width 103 height 13
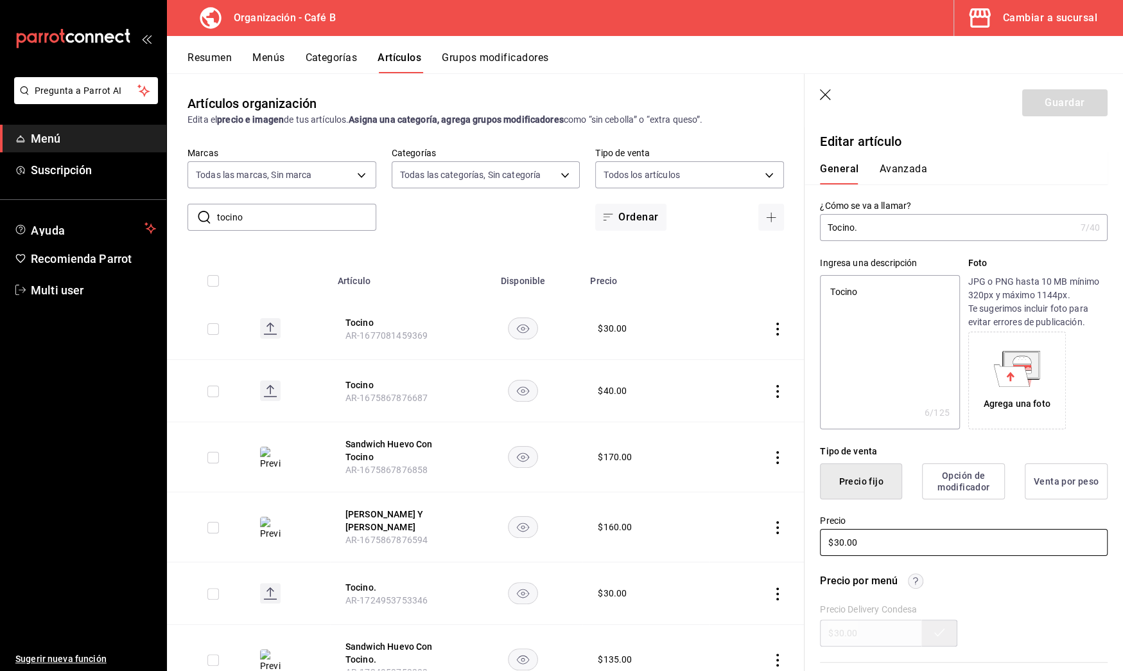
drag, startPoint x: 859, startPoint y: 541, endPoint x: 818, endPoint y: 541, distance: 41.7
click at [818, 541] on div "Precio $30.00" at bounding box center [956, 528] width 303 height 58
type textarea "x"
type input "$4.00"
type textarea "x"
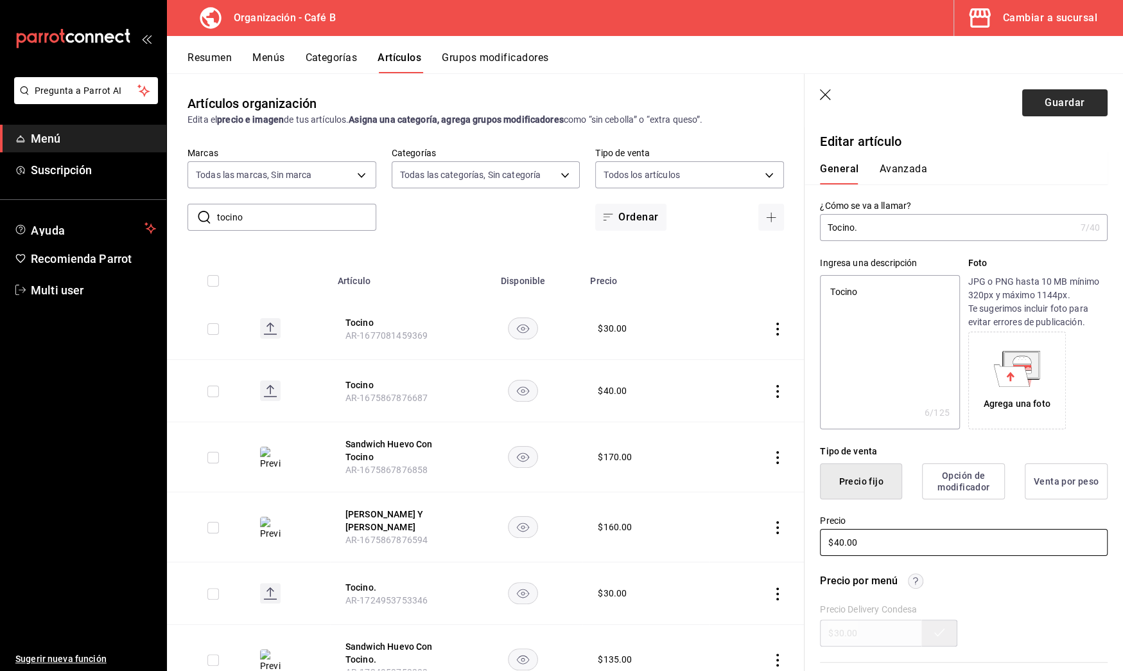
type input "$40.00"
click at [1058, 99] on button "Guardar" at bounding box center [1065, 102] width 85 height 27
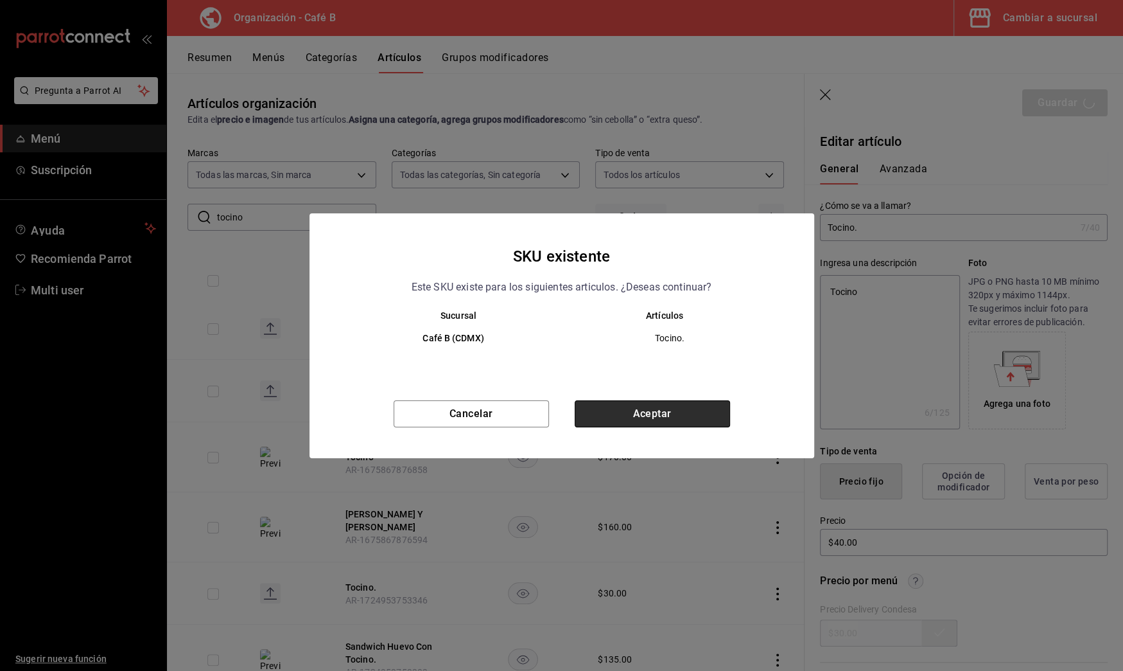
click at [699, 421] on button "Aceptar" at bounding box center [652, 413] width 155 height 27
type textarea "x"
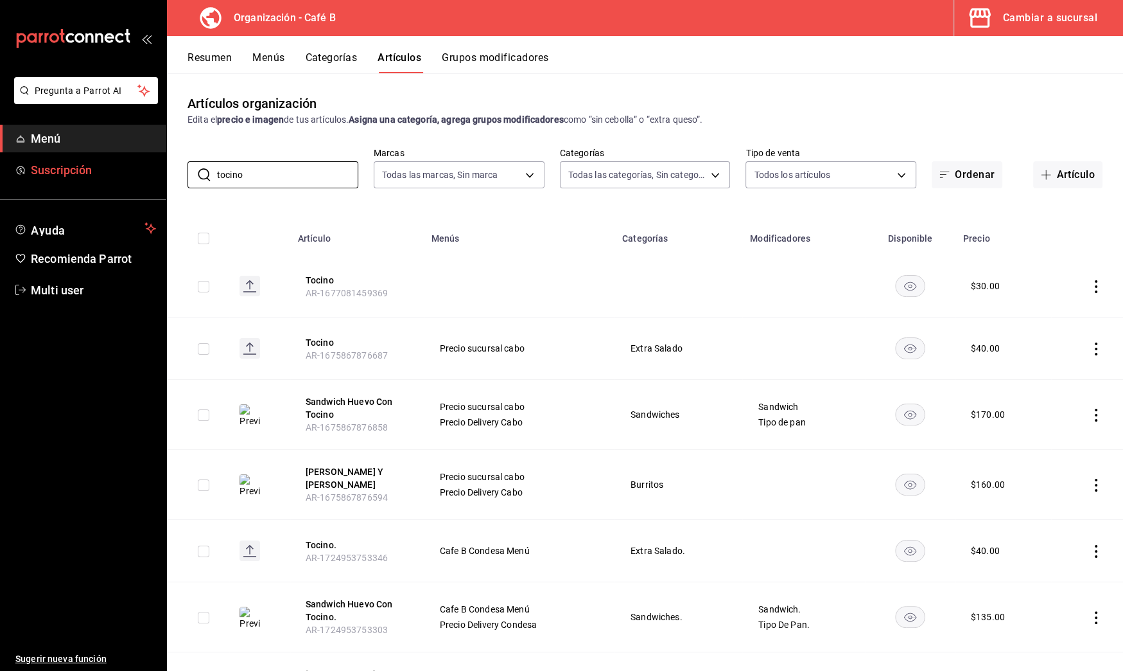
drag, startPoint x: 313, startPoint y: 175, endPoint x: 33, endPoint y: 157, distance: 280.6
click at [33, 157] on div "Pregunta a Parrot AI Menú Suscripción Ayuda Recomienda Parrot Multi user Sugeri…" at bounding box center [561, 335] width 1123 height 671
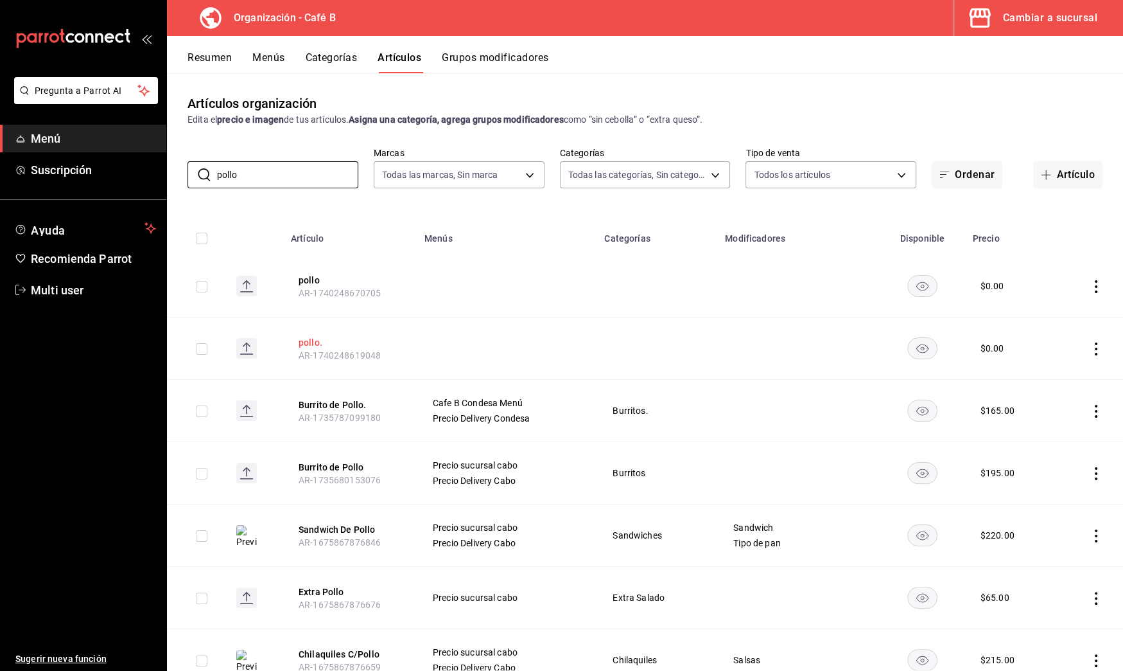
type input "pollo"
click at [311, 344] on button "pollo." at bounding box center [350, 342] width 103 height 13
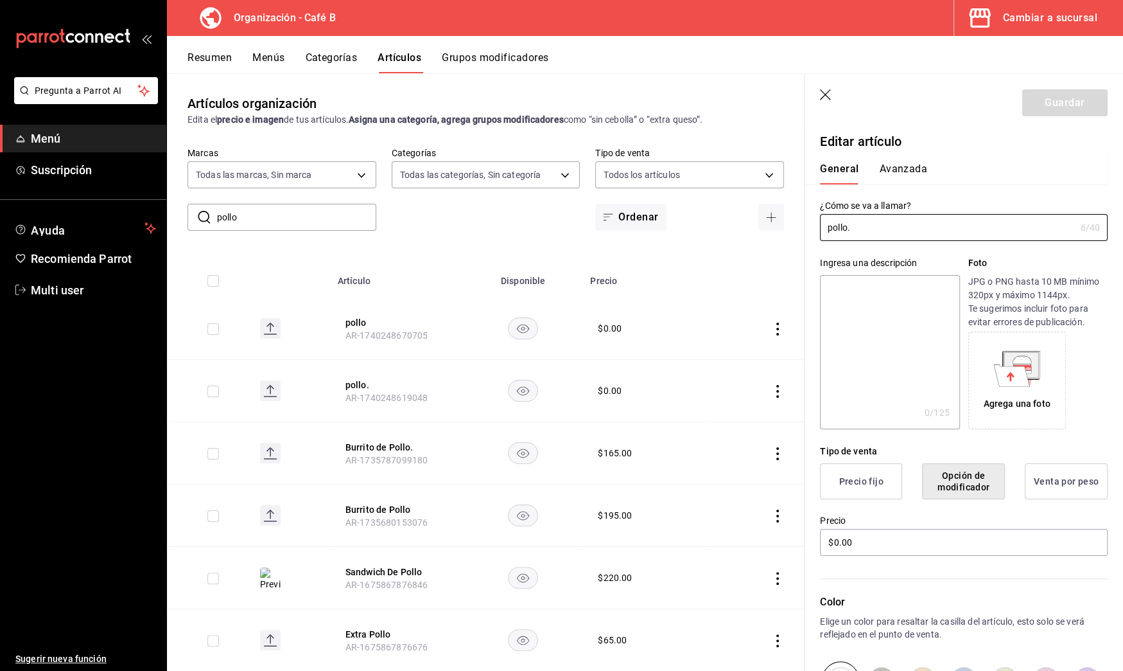
scroll to position [188, 0]
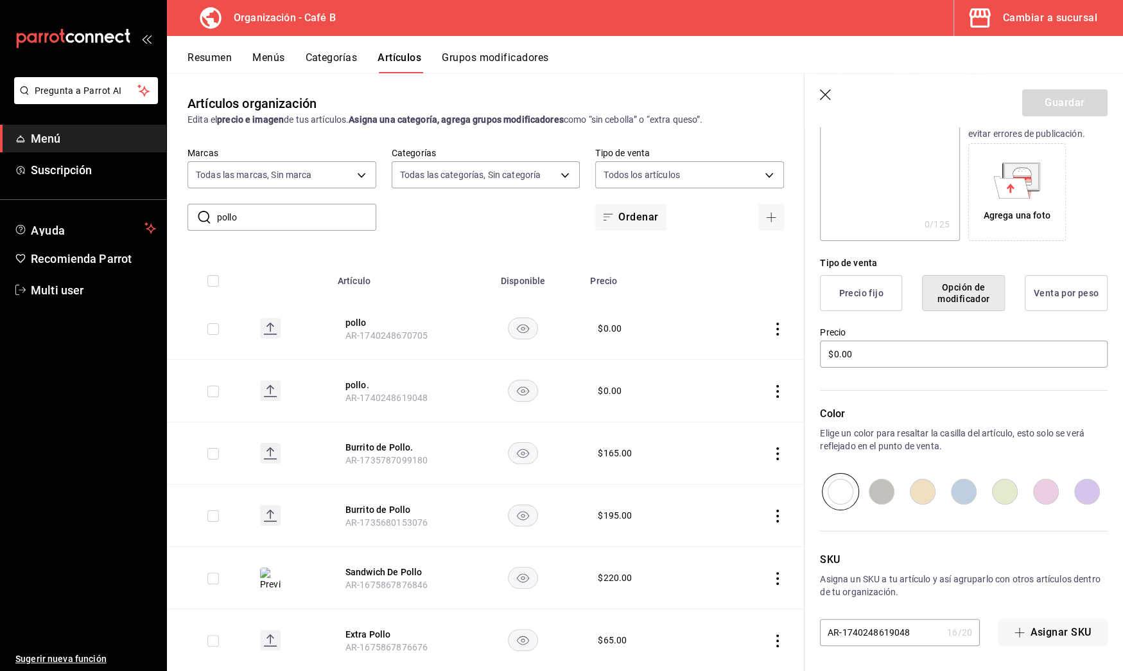
click at [824, 94] on icon "button" at bounding box center [826, 95] width 13 height 13
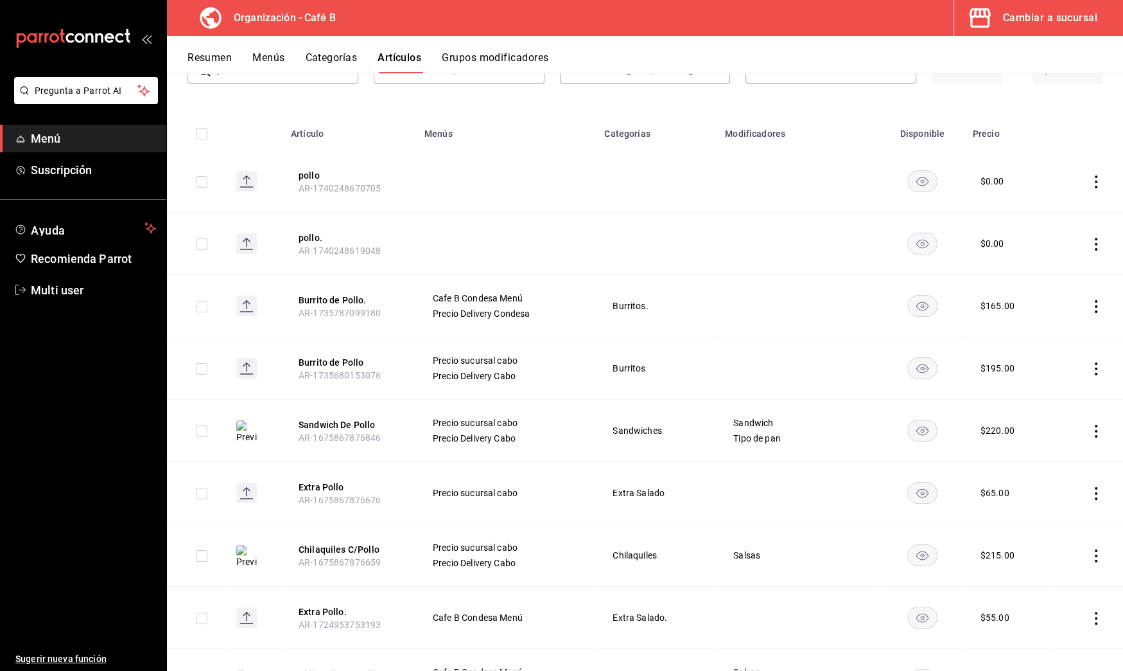
scroll to position [174, 0]
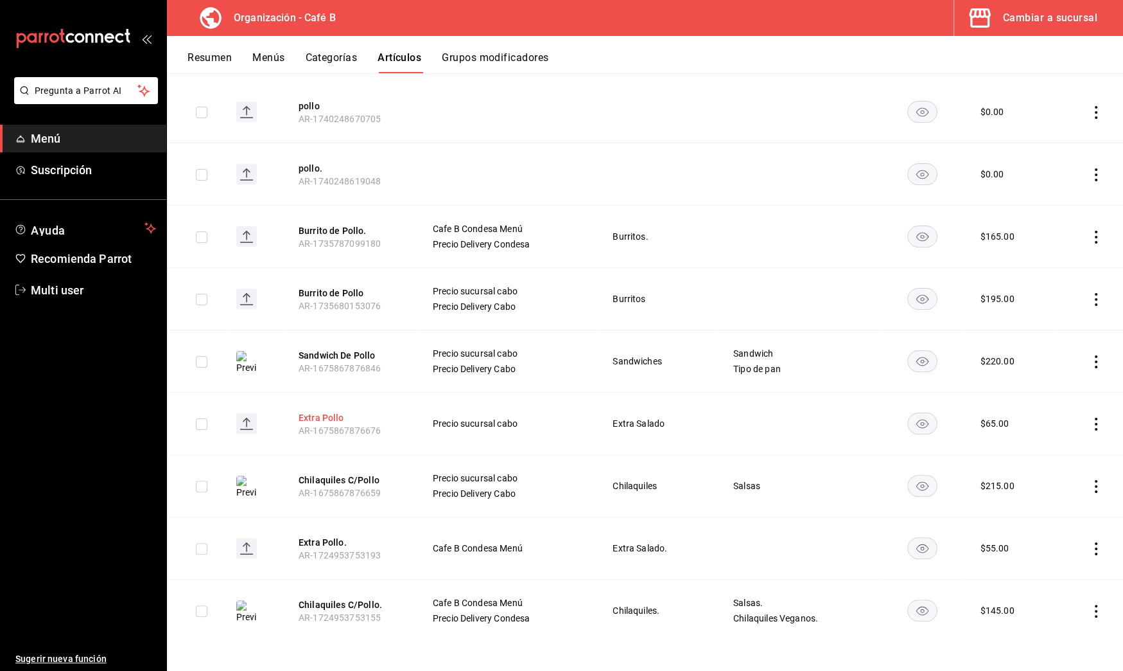
click at [338, 414] on button "Extra Pollo" at bounding box center [350, 417] width 103 height 13
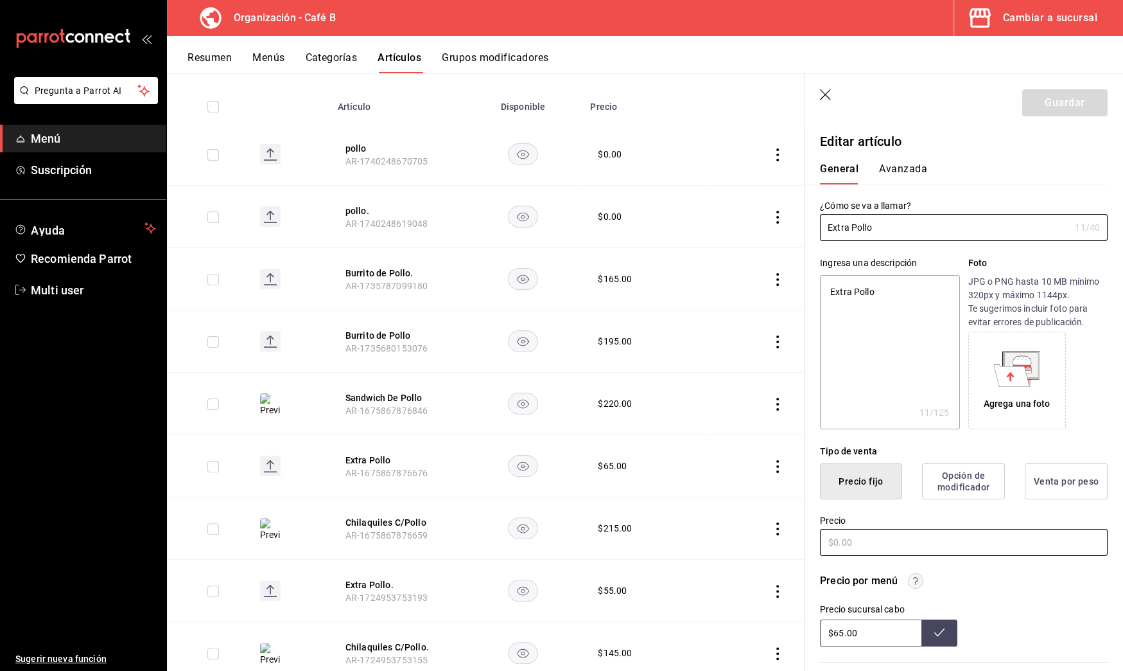
type textarea "x"
type input "$65.00"
drag, startPoint x: 888, startPoint y: 540, endPoint x: 692, endPoint y: 513, distance: 198.4
click at [692, 513] on main "Artículos organización Edita el precio e imagen de tus artículos. Asigna una ca…" at bounding box center [645, 371] width 956 height 597
type textarea "x"
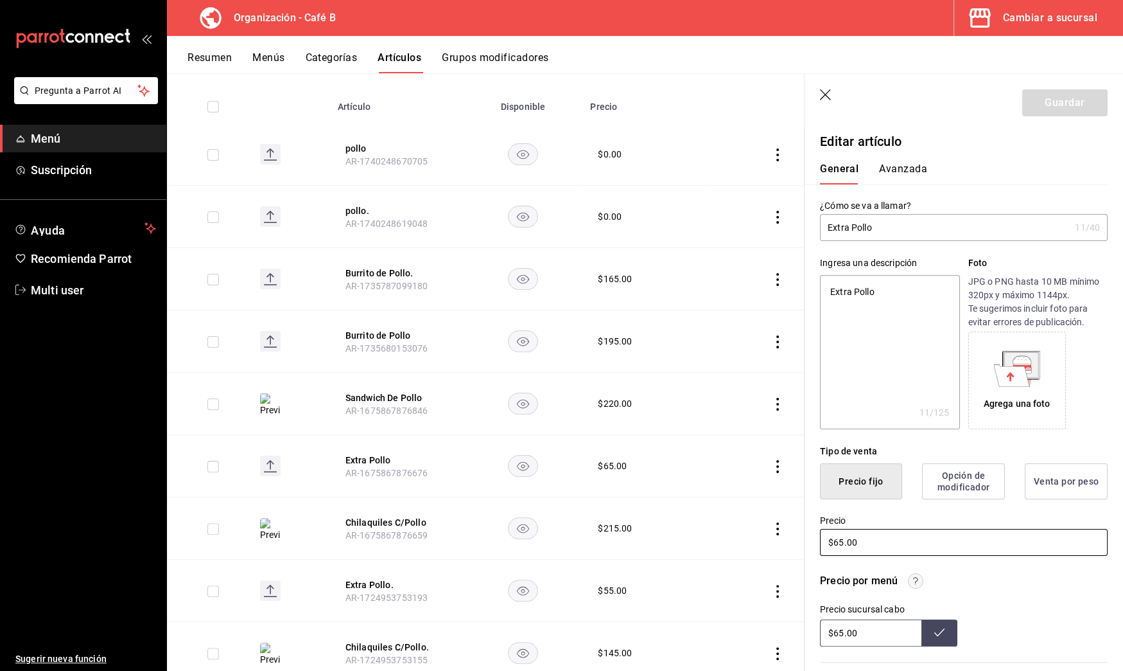
type input "$6.00"
type textarea "x"
type input "$60.00"
drag, startPoint x: 879, startPoint y: 631, endPoint x: 899, endPoint y: 610, distance: 29.1
click at [899, 610] on div "Precio sucursal cabo $65.00" at bounding box center [888, 625] width 137 height 42
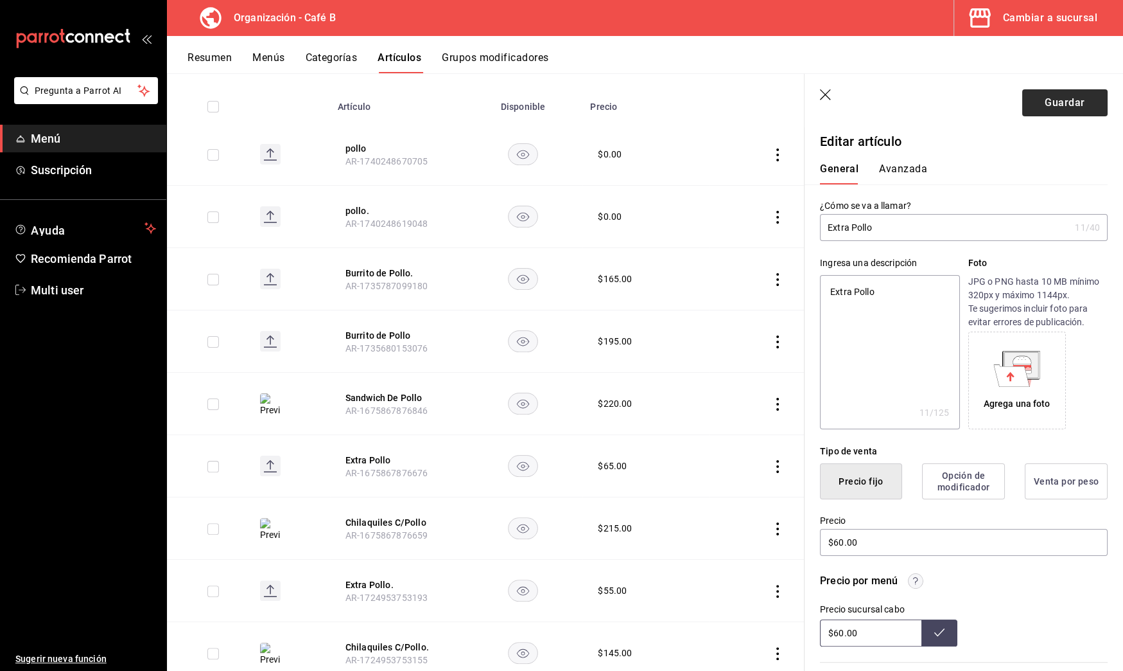
type input "$60.00"
click at [1052, 102] on button "Guardar" at bounding box center [1065, 102] width 85 height 27
type textarea "x"
type input "$65.00"
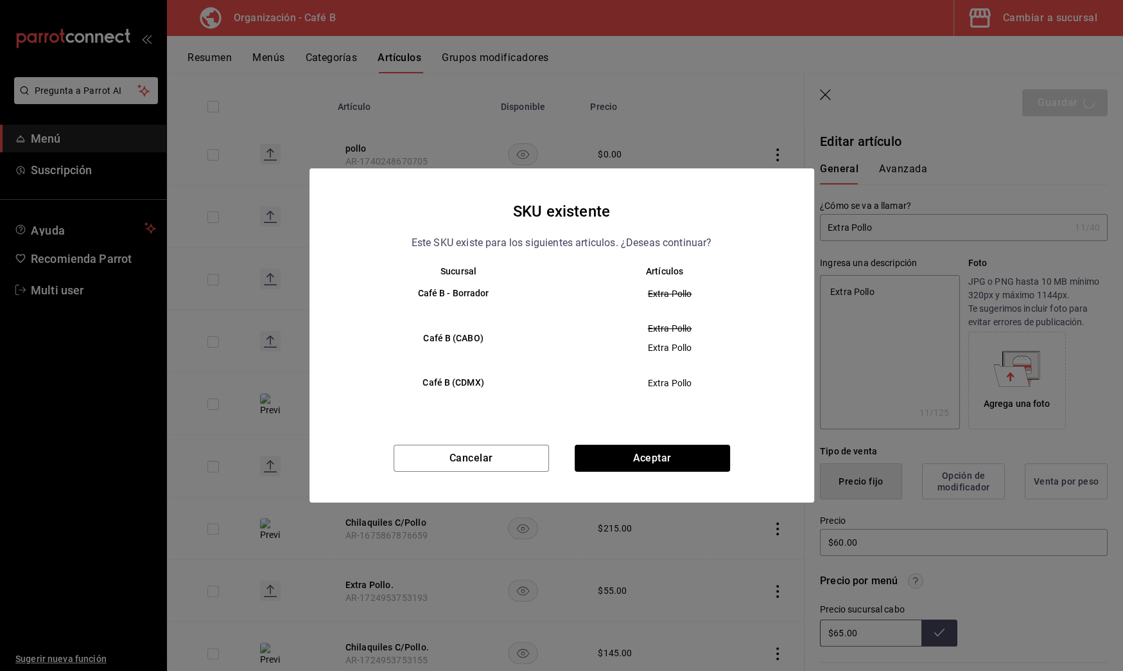
click at [680, 474] on div "Cancelar Aceptar" at bounding box center [562, 473] width 505 height 58
click at [694, 446] on button "Aceptar" at bounding box center [652, 457] width 155 height 27
type textarea "x"
type input "AR-1755726970547"
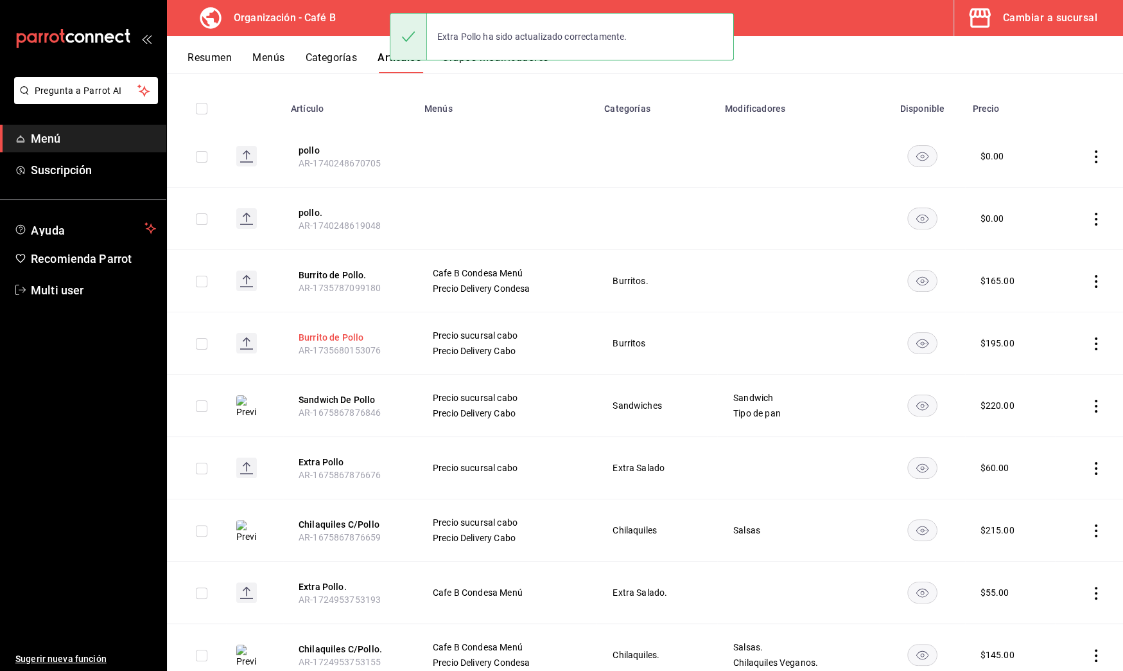
scroll to position [174, 0]
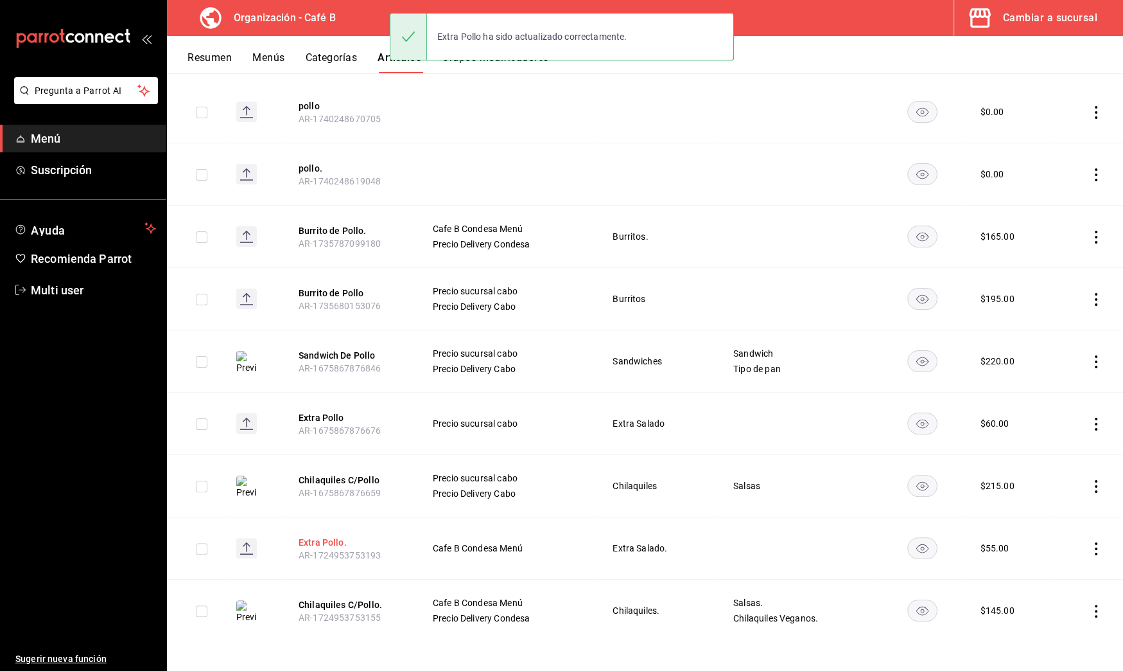
click at [328, 544] on button "Extra Pollo." at bounding box center [350, 542] width 103 height 13
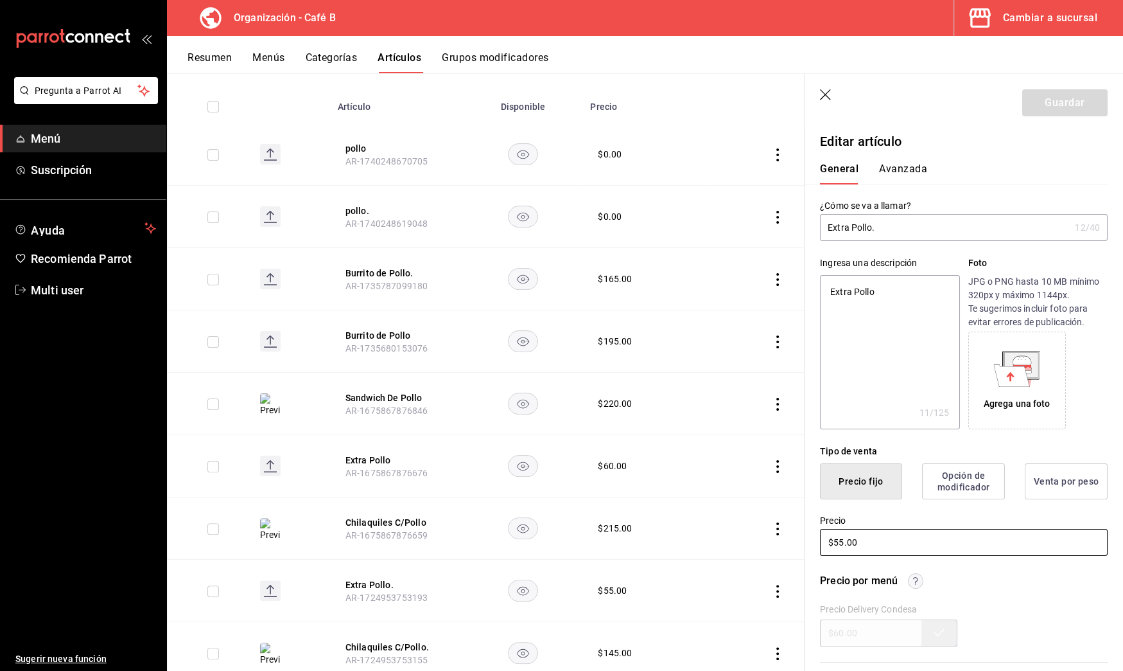
drag, startPoint x: 931, startPoint y: 540, endPoint x: 742, endPoint y: 540, distance: 189.5
click at [742, 540] on main "Artículos organización Edita el precio e imagen de tus artículos. Asigna una ca…" at bounding box center [645, 371] width 956 height 597
type textarea "x"
type input "$6.00"
type textarea "x"
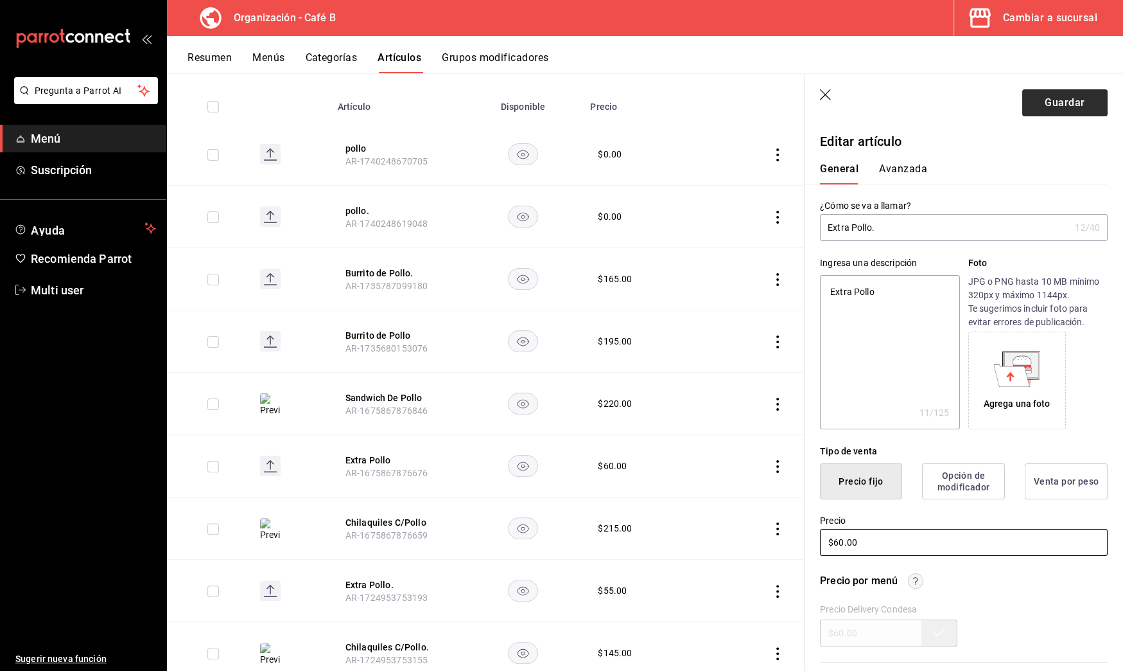
type input "$60.00"
click at [1053, 103] on button "Guardar" at bounding box center [1065, 102] width 85 height 27
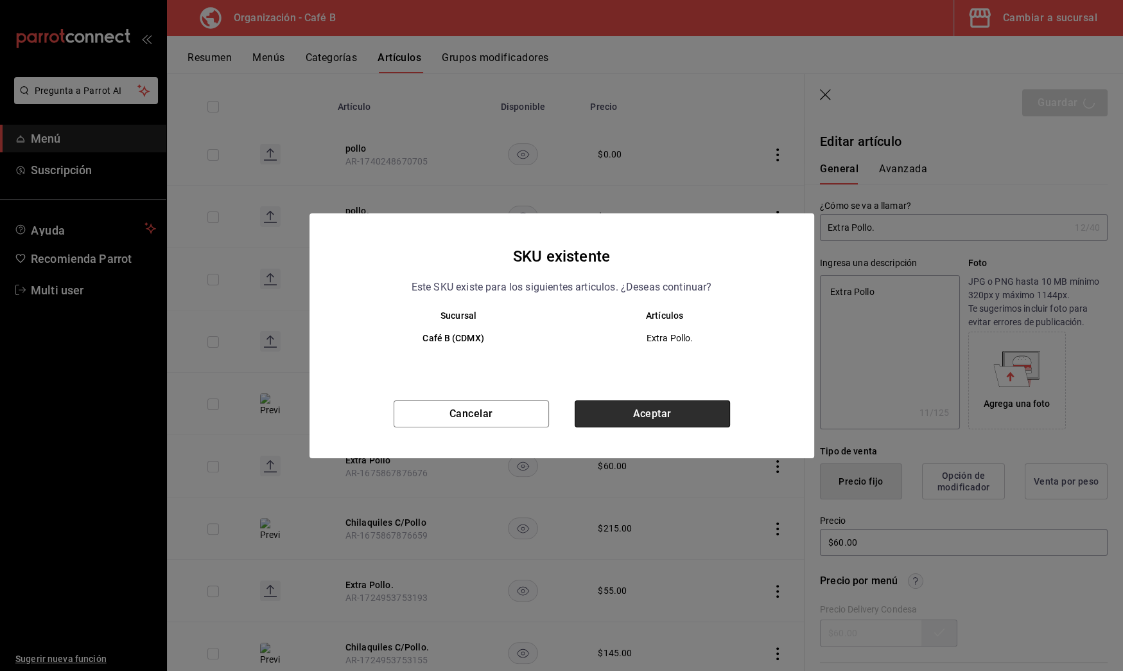
click at [688, 403] on button "Aceptar" at bounding box center [652, 413] width 155 height 27
type textarea "x"
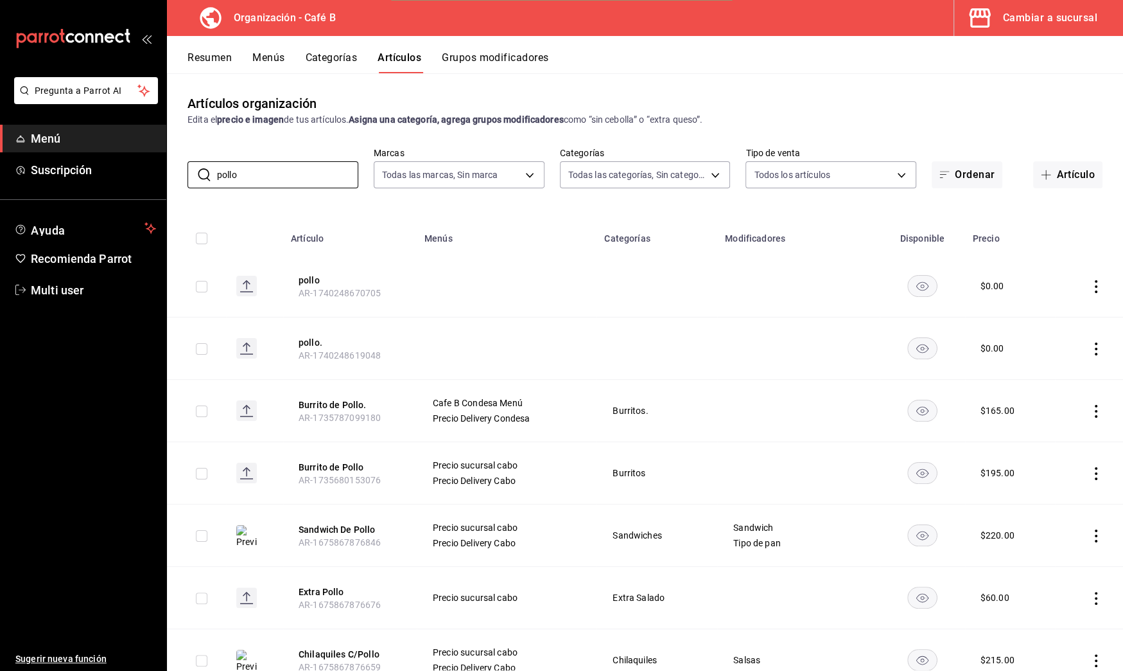
drag, startPoint x: 253, startPoint y: 171, endPoint x: -51, endPoint y: 129, distance: 306.7
click at [0, 129] on html "Pregunta a Parrot AI Menú Suscripción Ayuda Recomienda Parrot Multi user Sugeri…" at bounding box center [561, 335] width 1123 height 671
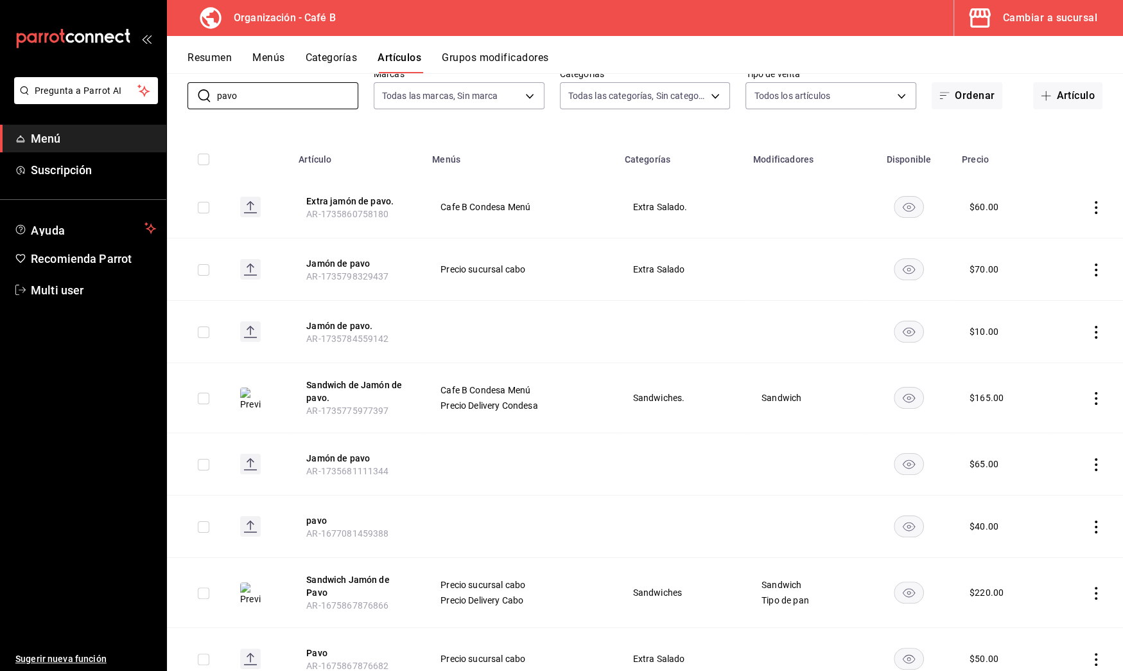
scroll to position [95, 0]
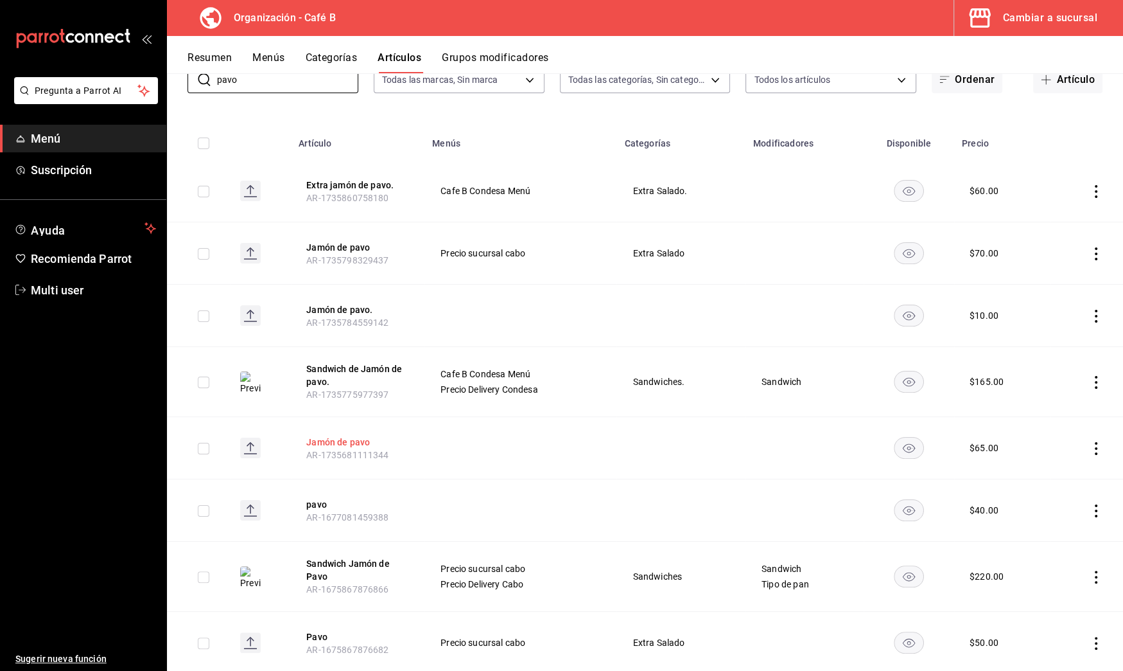
type input "pavo"
click at [369, 439] on button "Jamón de pavo" at bounding box center [357, 441] width 103 height 13
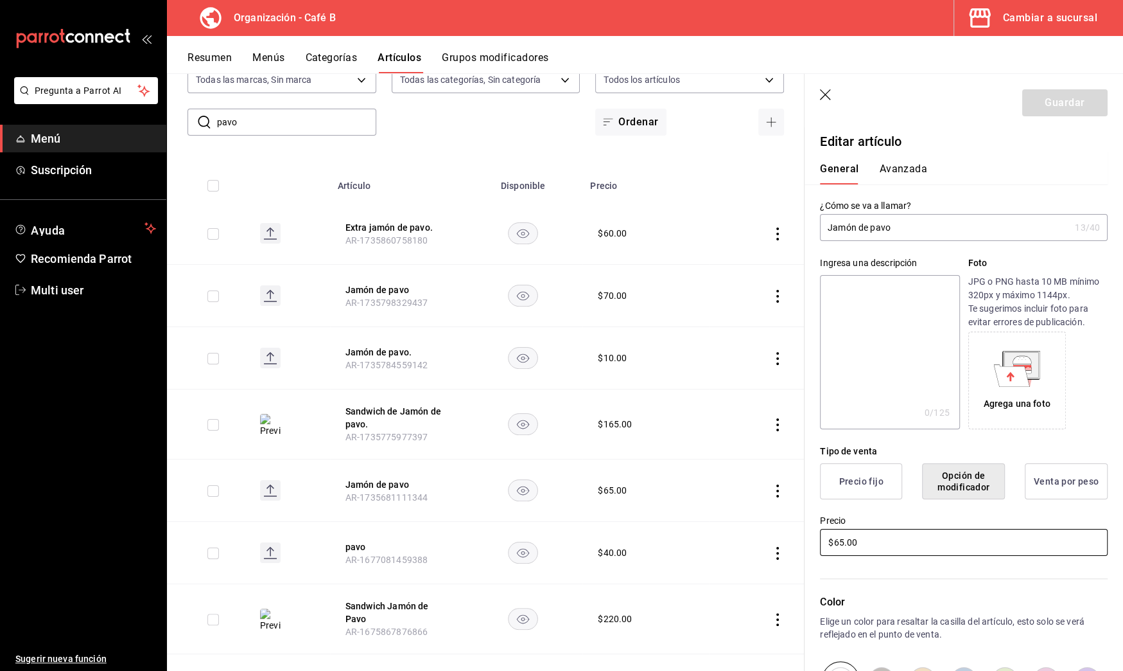
drag, startPoint x: 927, startPoint y: 540, endPoint x: 614, endPoint y: 487, distance: 317.2
click at [614, 487] on main "Artículos organización Edita el precio e imagen de tus artículos. Asigna una ca…" at bounding box center [645, 371] width 956 height 597
type input "$70.00"
click at [1035, 99] on button "Guardar" at bounding box center [1065, 102] width 85 height 27
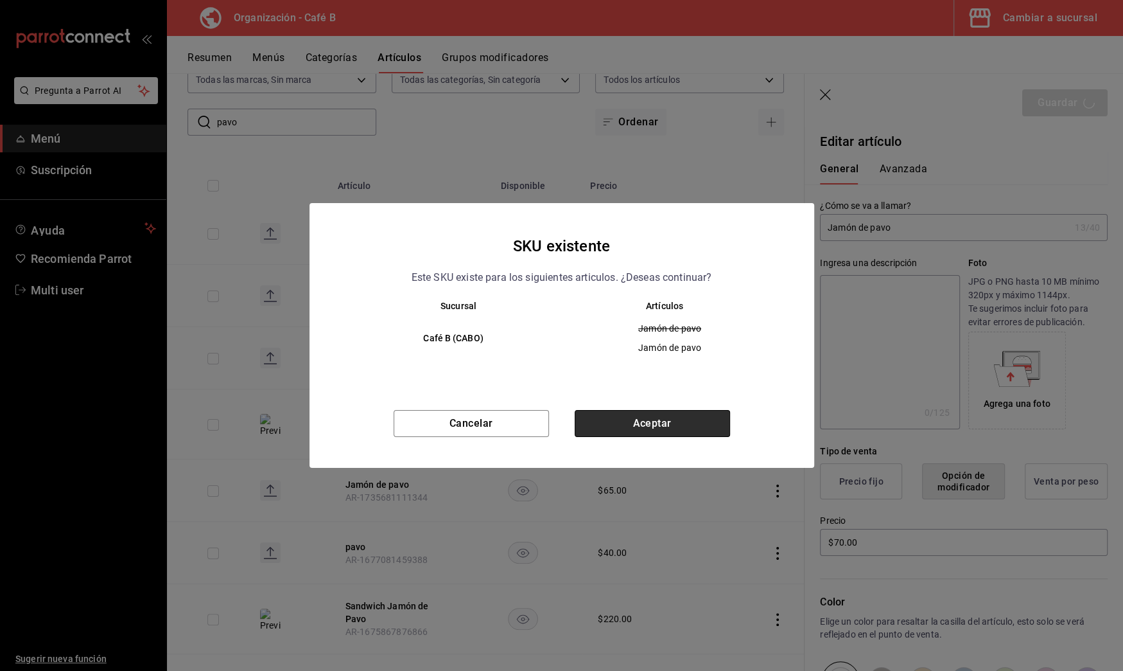
click at [708, 412] on button "Aceptar" at bounding box center [652, 423] width 155 height 27
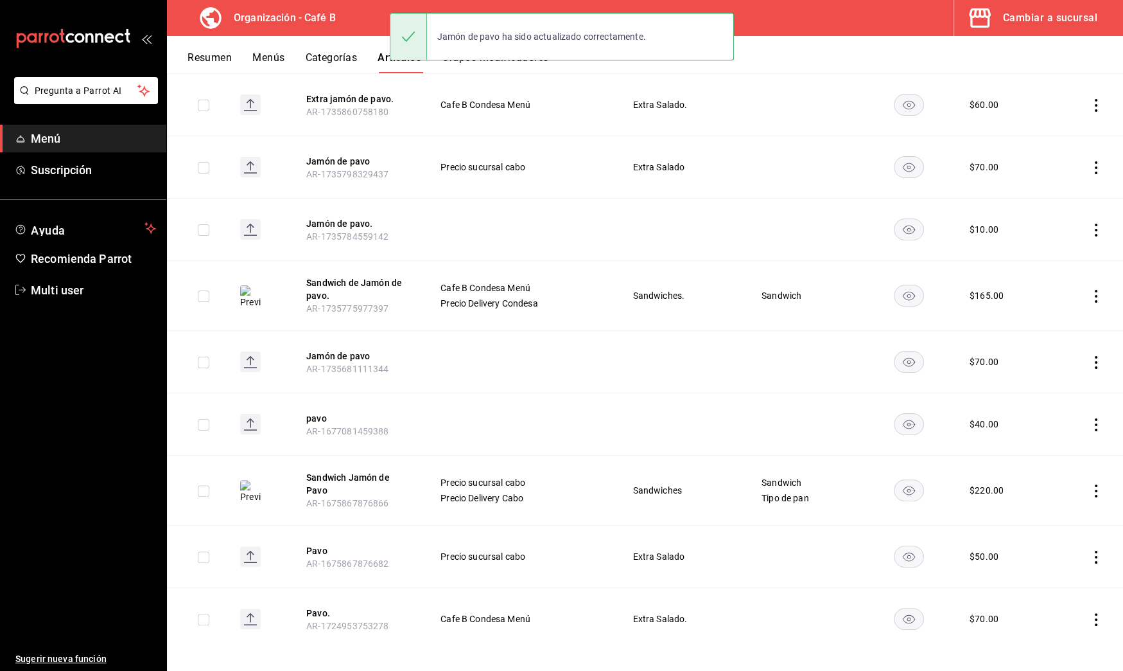
scroll to position [189, 0]
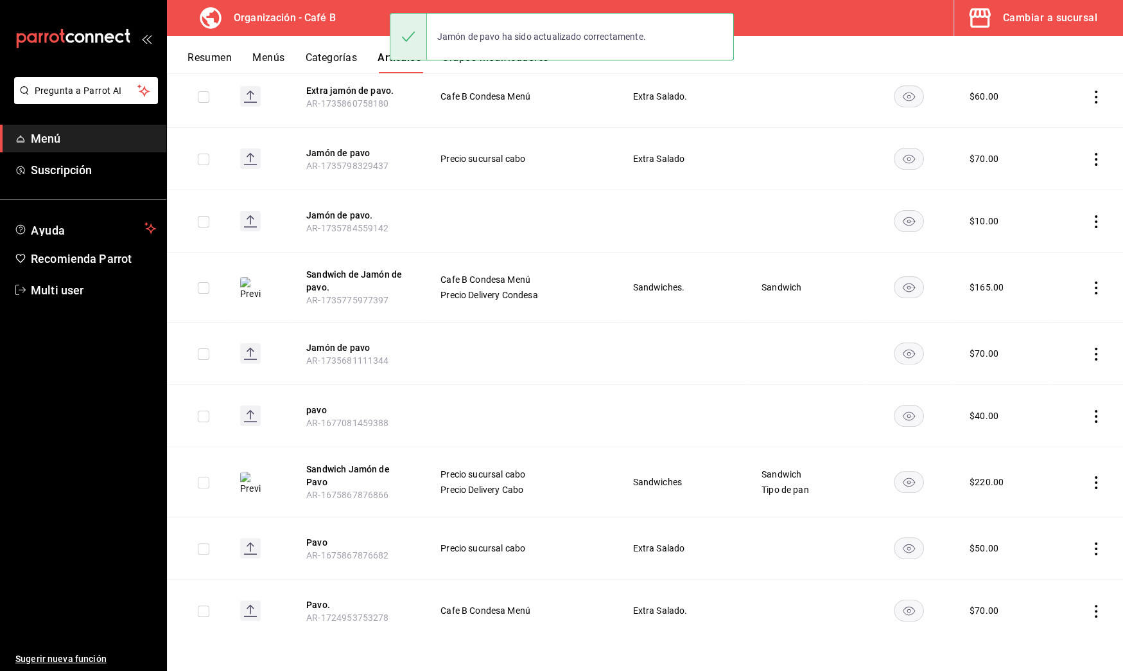
click at [1090, 411] on icon "actions" at bounding box center [1096, 416] width 13 height 13
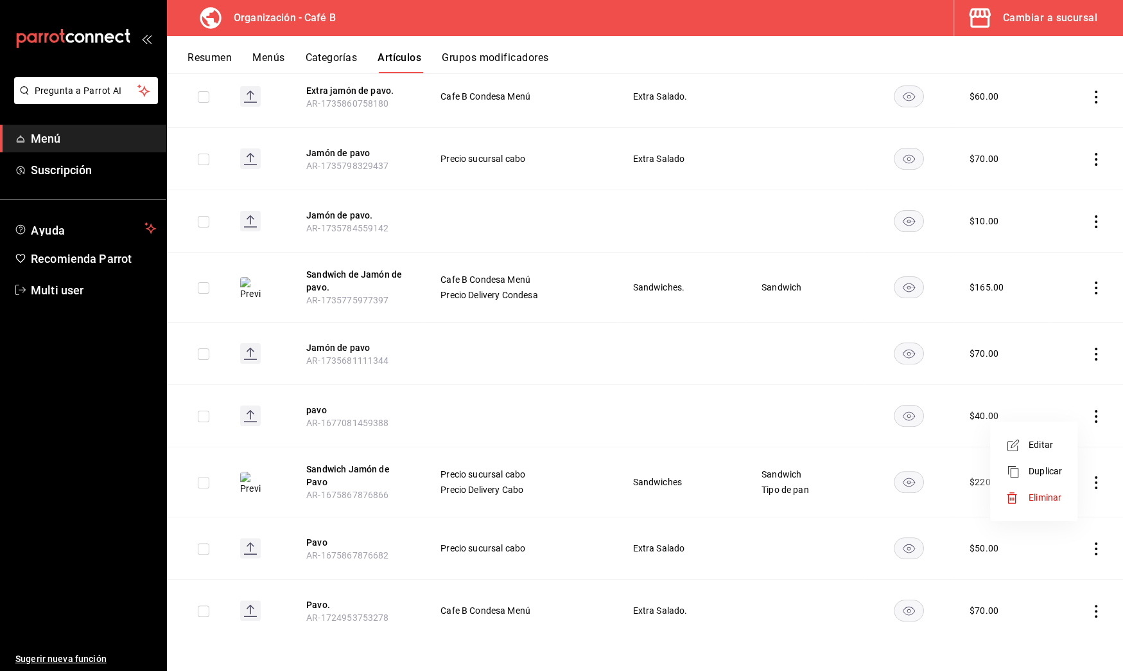
click at [1040, 492] on span "Eliminar" at bounding box center [1045, 497] width 33 height 10
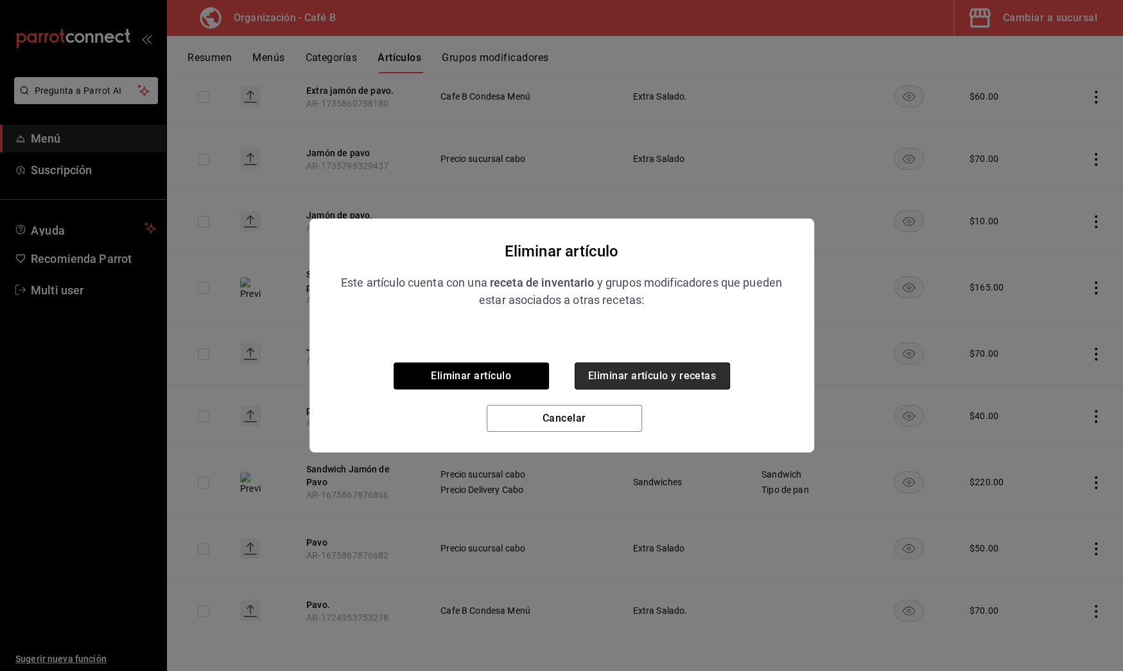
click at [688, 371] on button "Eliminar artículo y recetas" at bounding box center [652, 375] width 155 height 27
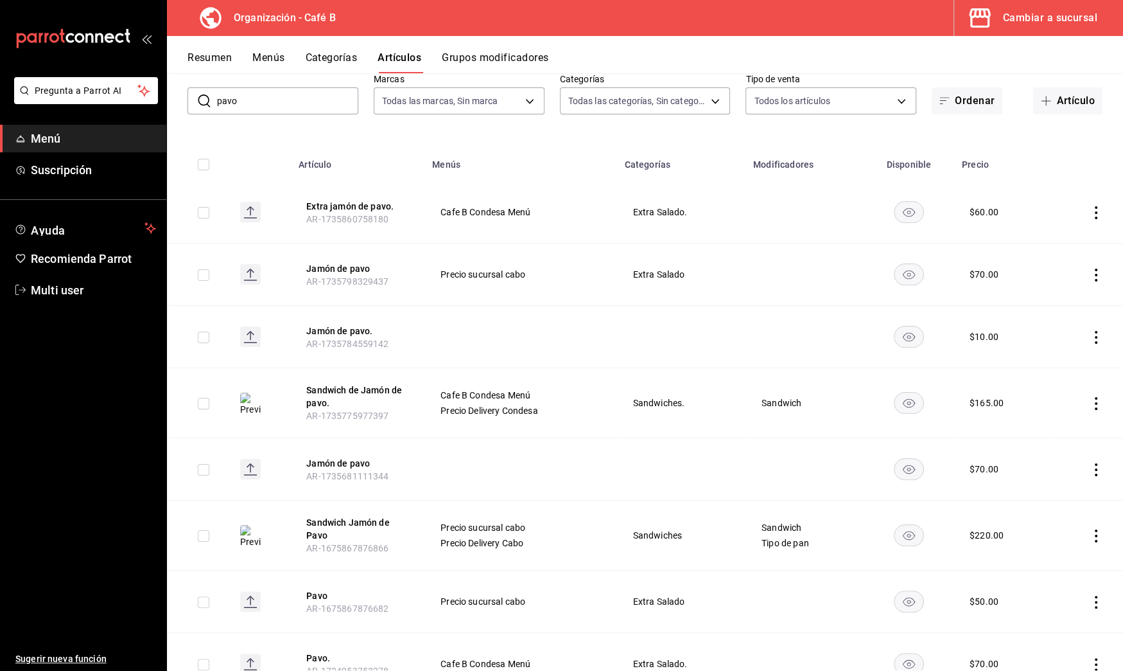
scroll to position [55, 0]
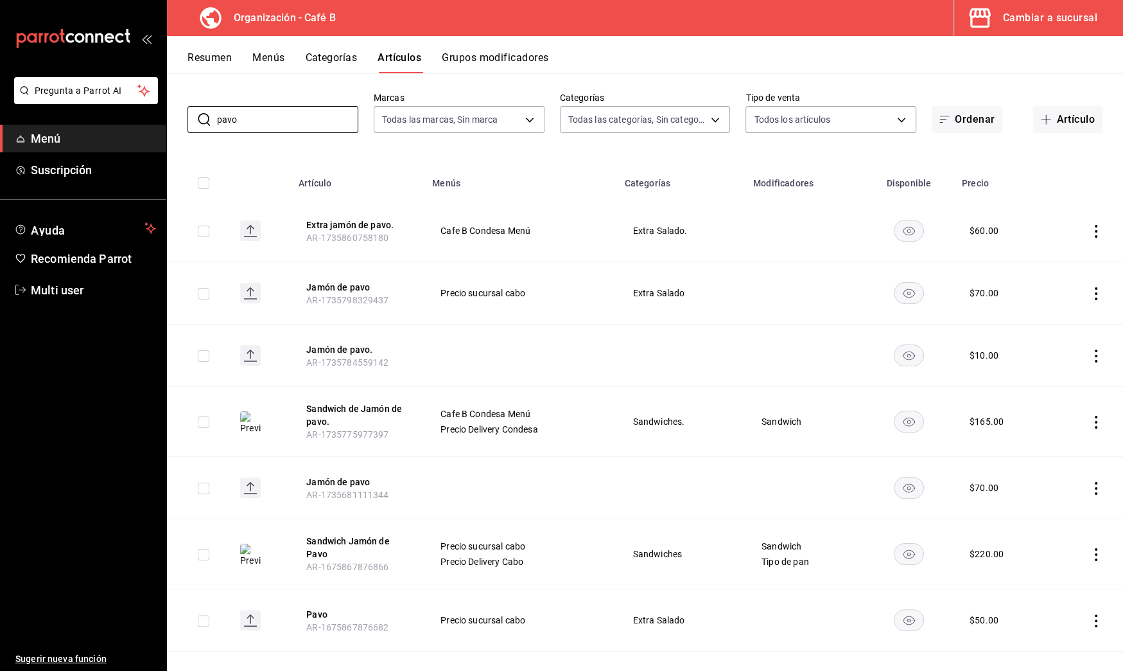
drag, startPoint x: 302, startPoint y: 123, endPoint x: 51, endPoint y: 121, distance: 250.5
click at [51, 121] on div "Pregunta a Parrot AI Menú Suscripción Ayuda Recomienda Parrot Multi user Sugeri…" at bounding box center [561, 335] width 1123 height 671
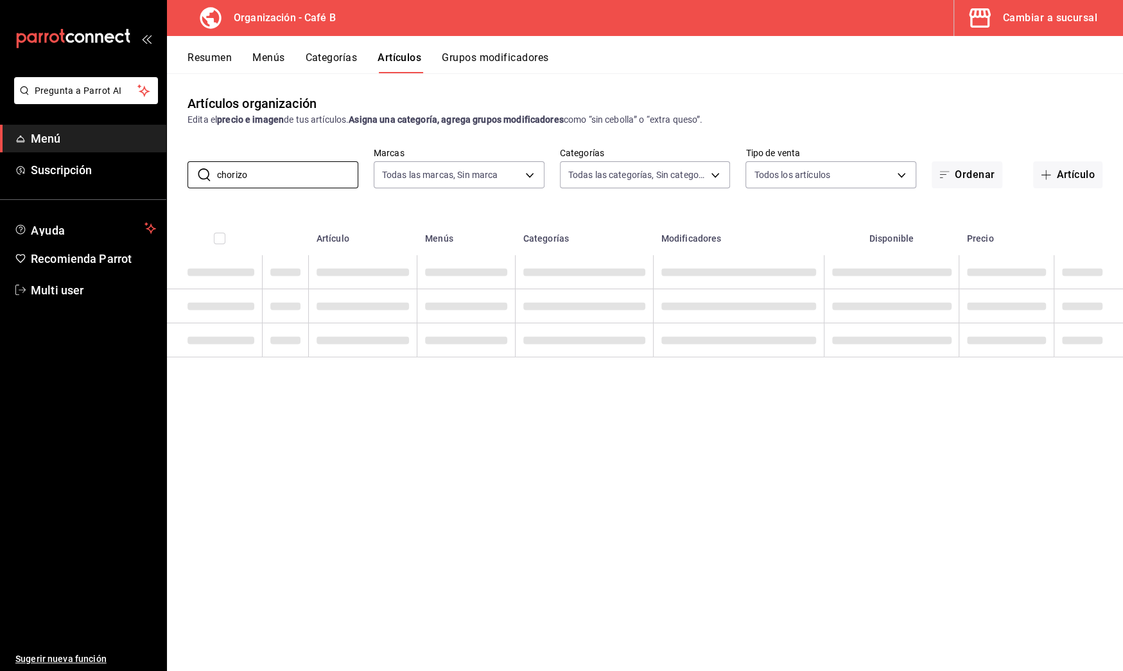
scroll to position [0, 0]
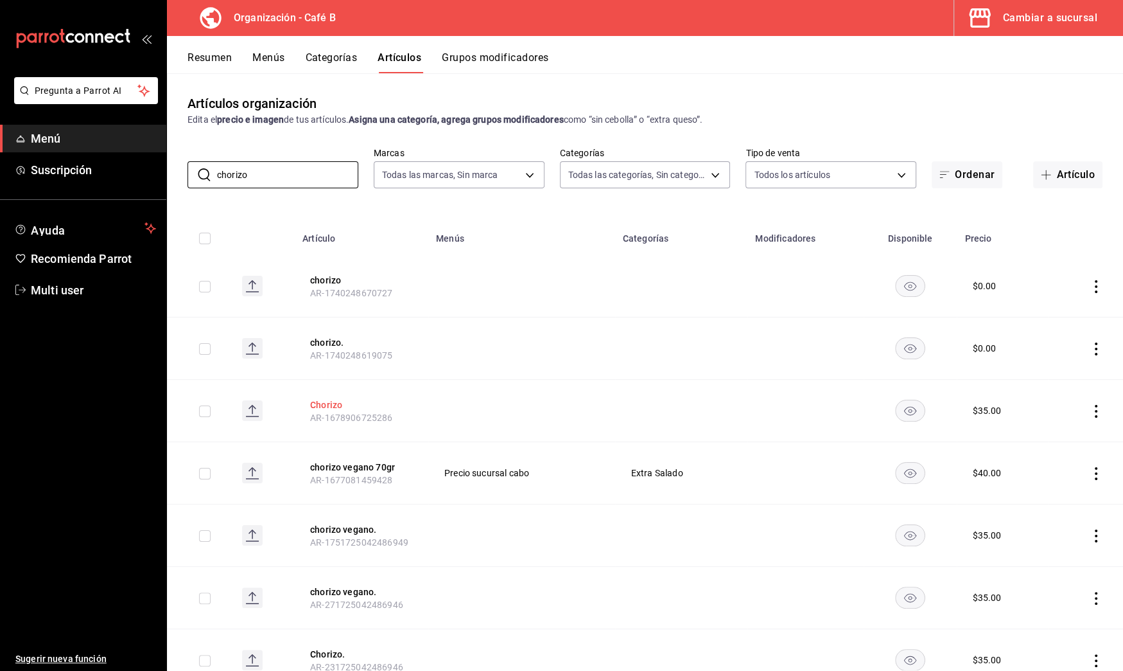
type input "chorizo"
click at [329, 405] on button "Chorizo" at bounding box center [361, 404] width 103 height 13
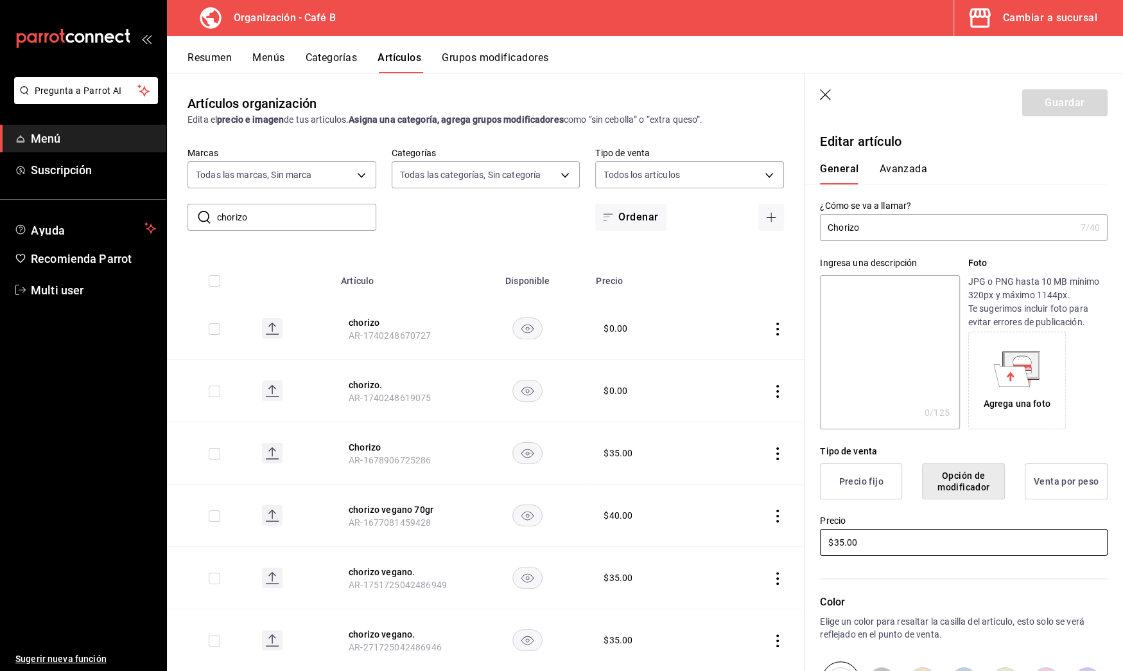
drag, startPoint x: 937, startPoint y: 545, endPoint x: 681, endPoint y: 500, distance: 259.6
click at [681, 500] on main "Artículos organización Edita el precio e imagen de tus artículos. Asigna una ca…" at bounding box center [645, 371] width 956 height 597
type input "$40.00"
click at [827, 94] on icon "button" at bounding box center [826, 95] width 13 height 13
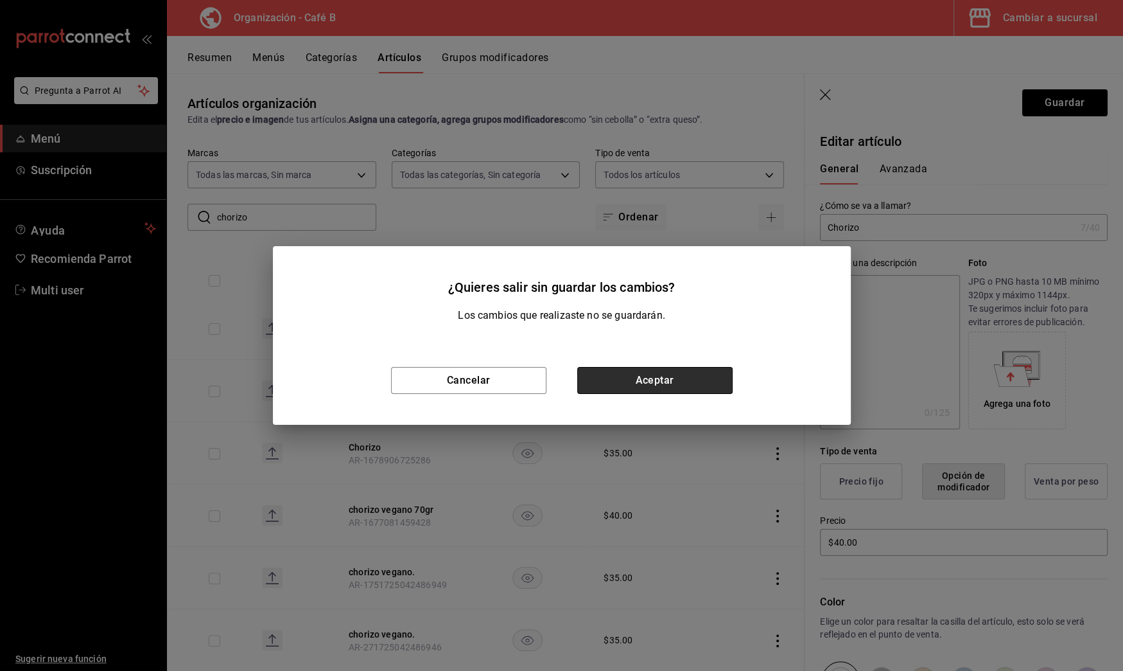
click at [661, 375] on button "Aceptar" at bounding box center [654, 380] width 155 height 27
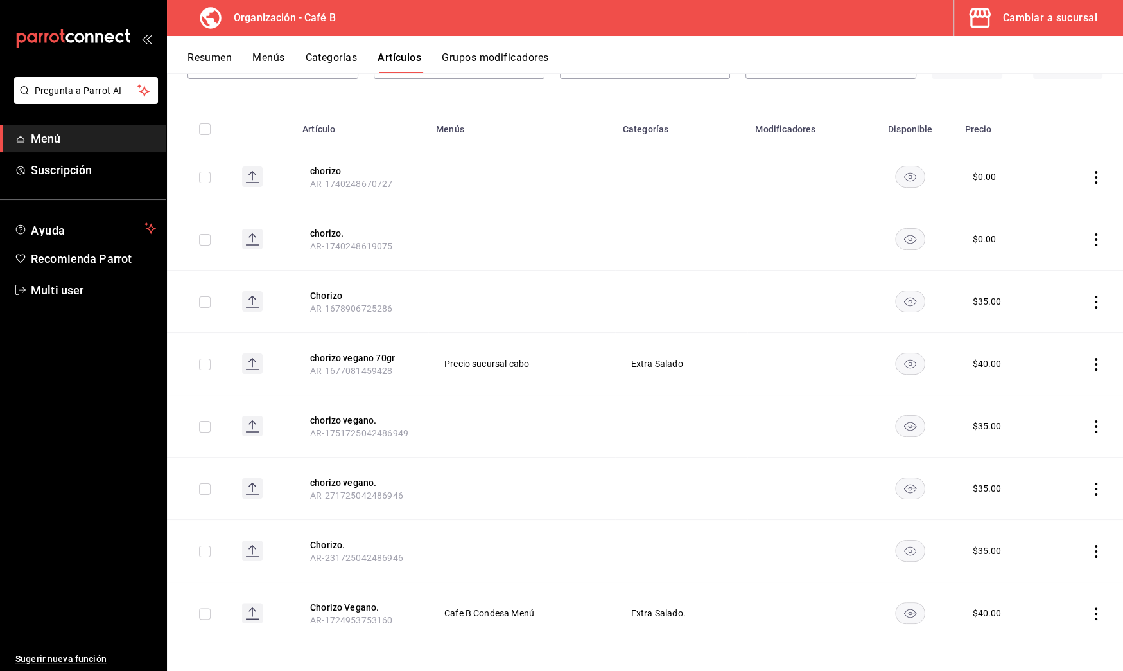
scroll to position [112, 0]
click at [367, 606] on button "Chorizo Vegano." at bounding box center [361, 604] width 103 height 13
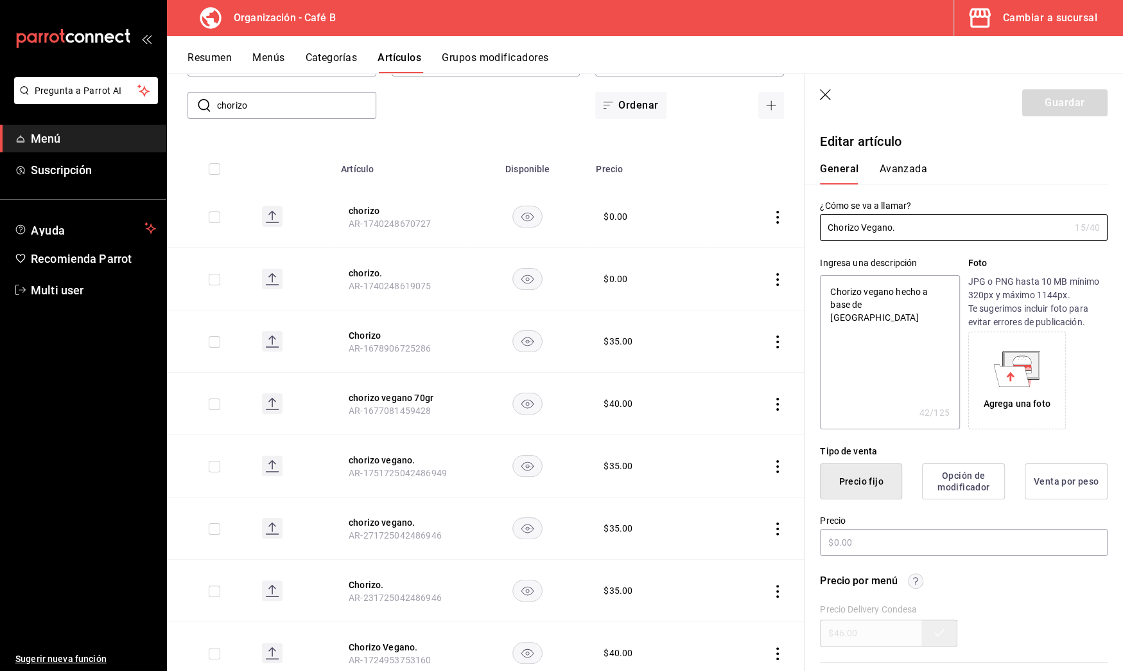
type textarea "x"
type input "$40.00"
drag, startPoint x: 863, startPoint y: 539, endPoint x: 671, endPoint y: 527, distance: 191.8
click at [674, 529] on main "Artículos organización Edita el precio e imagen de tus artículos. Asigna una ca…" at bounding box center [645, 371] width 956 height 597
click at [824, 84] on header "Guardar" at bounding box center [964, 100] width 319 height 53
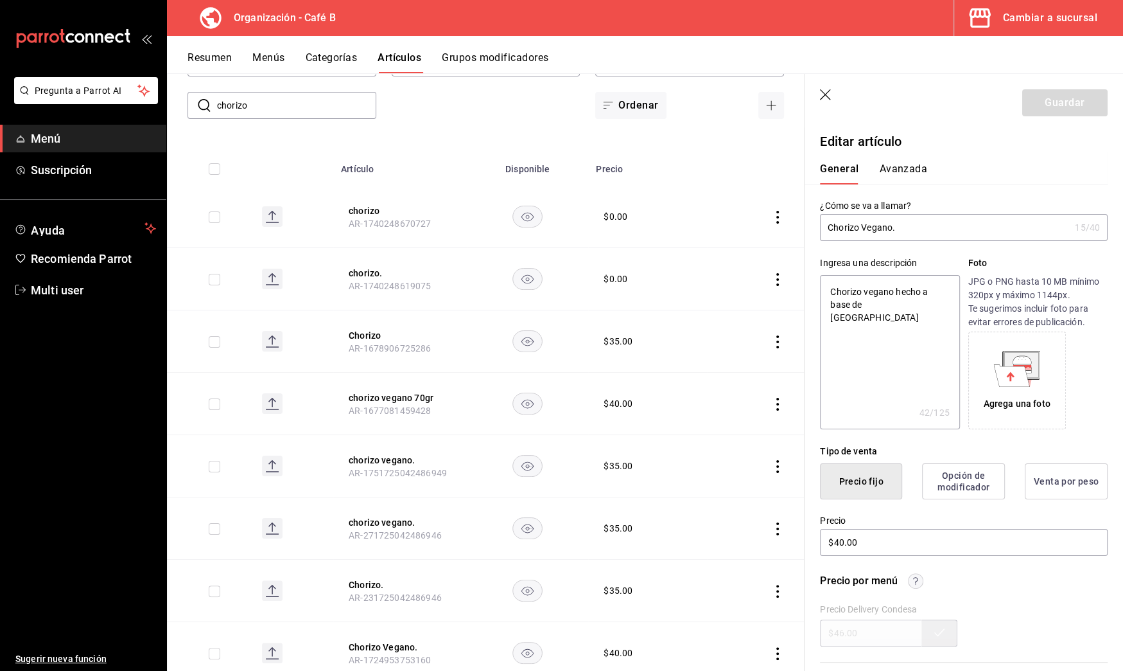
click at [827, 93] on icon "button" at bounding box center [825, 94] width 11 height 11
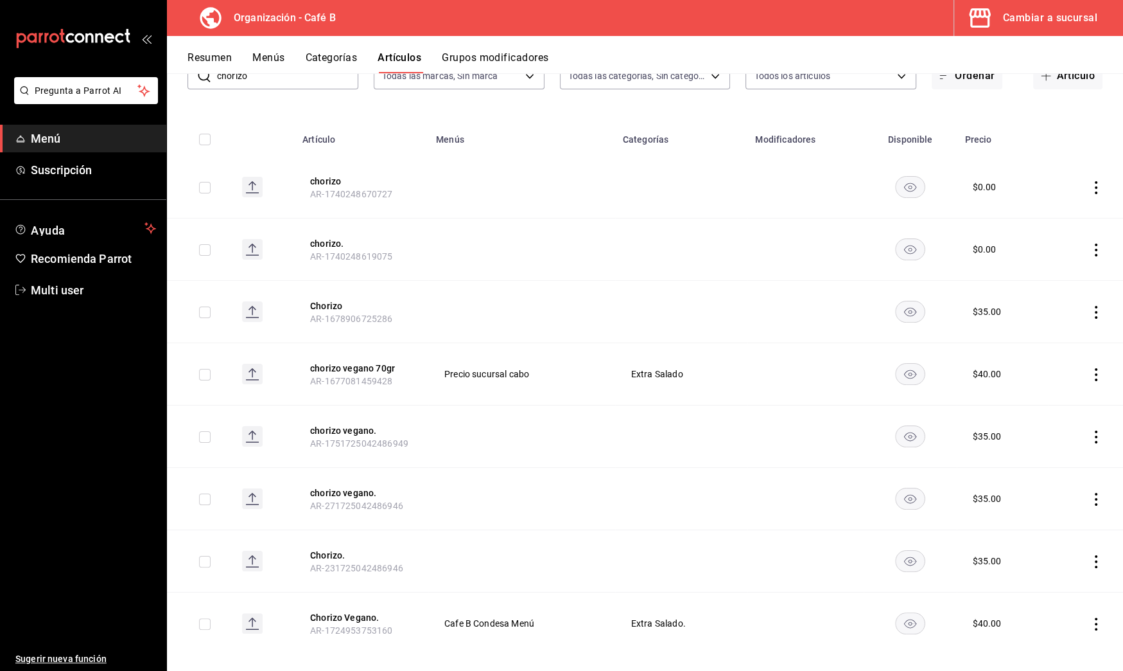
scroll to position [112, 0]
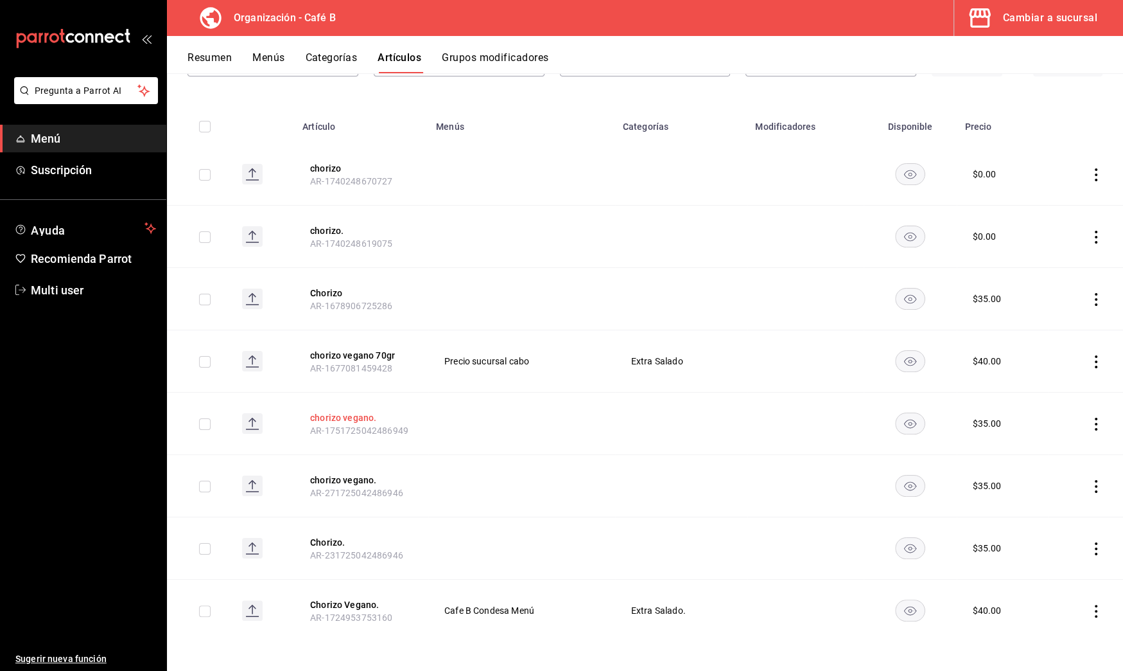
click at [328, 417] on button "chorizo vegano." at bounding box center [361, 417] width 103 height 13
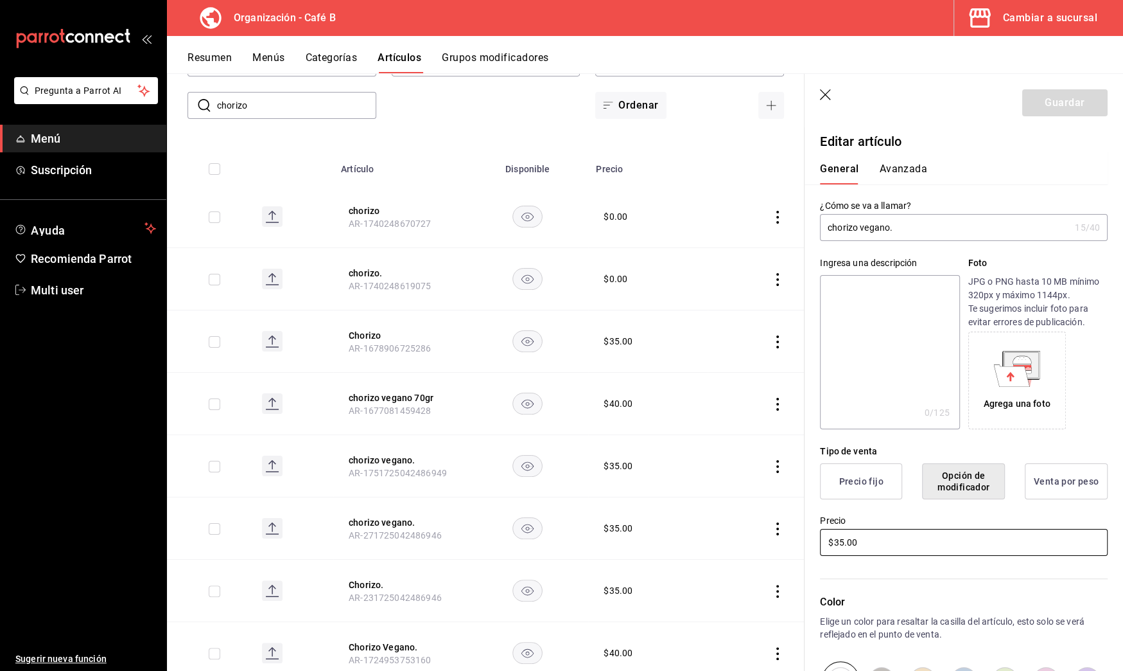
drag, startPoint x: 884, startPoint y: 540, endPoint x: 762, endPoint y: 540, distance: 122.0
click at [762, 540] on main "Artículos organización Edita el precio e imagen de tus artículos. Asigna una ca…" at bounding box center [645, 371] width 956 height 597
type input "$40.00"
click at [1051, 111] on button "Guardar" at bounding box center [1065, 102] width 85 height 27
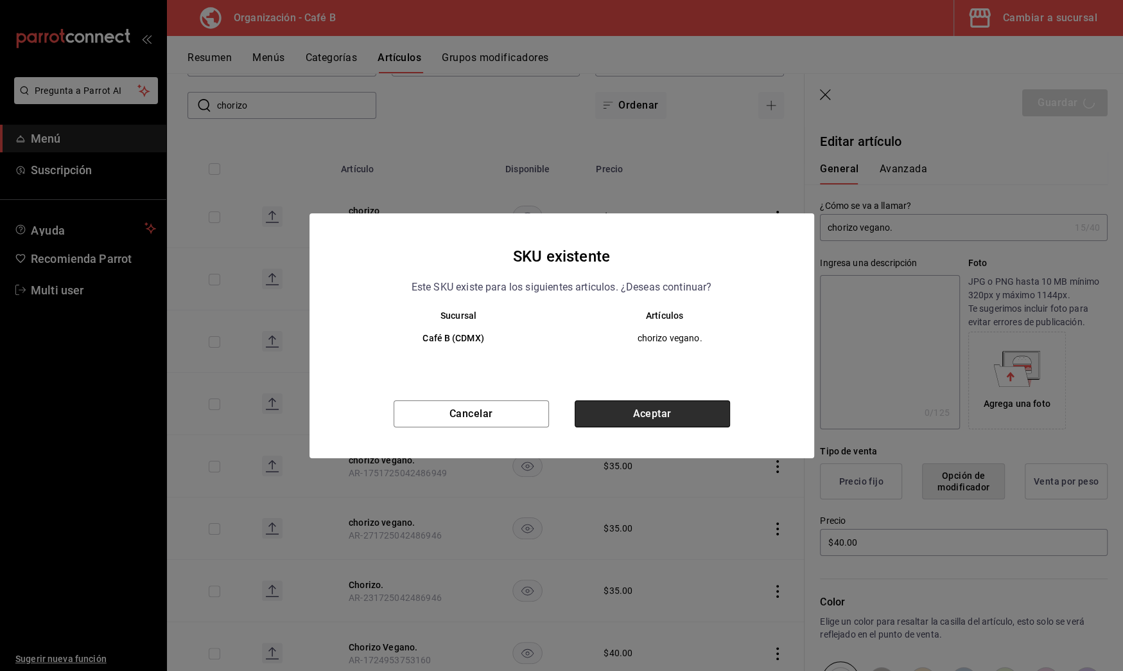
click at [633, 408] on button "Aceptar" at bounding box center [652, 413] width 155 height 27
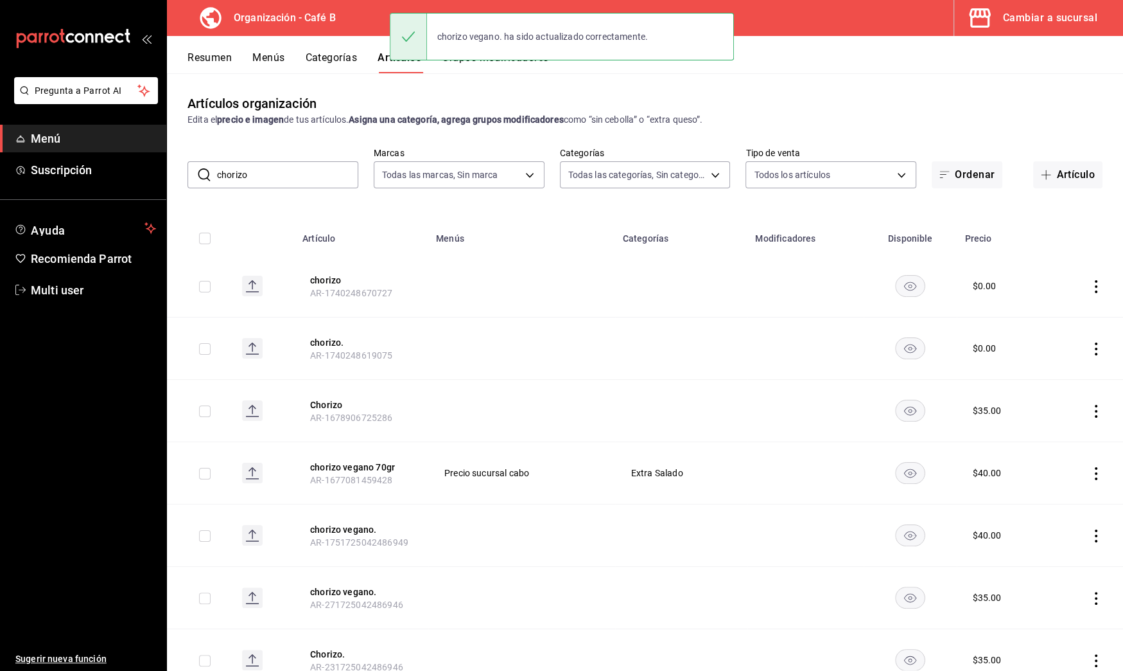
click at [369, 534] on th "chorizo vegano. AR-1751725042486949" at bounding box center [362, 535] width 134 height 62
click at [355, 593] on button "chorizo vegano." at bounding box center [361, 591] width 103 height 13
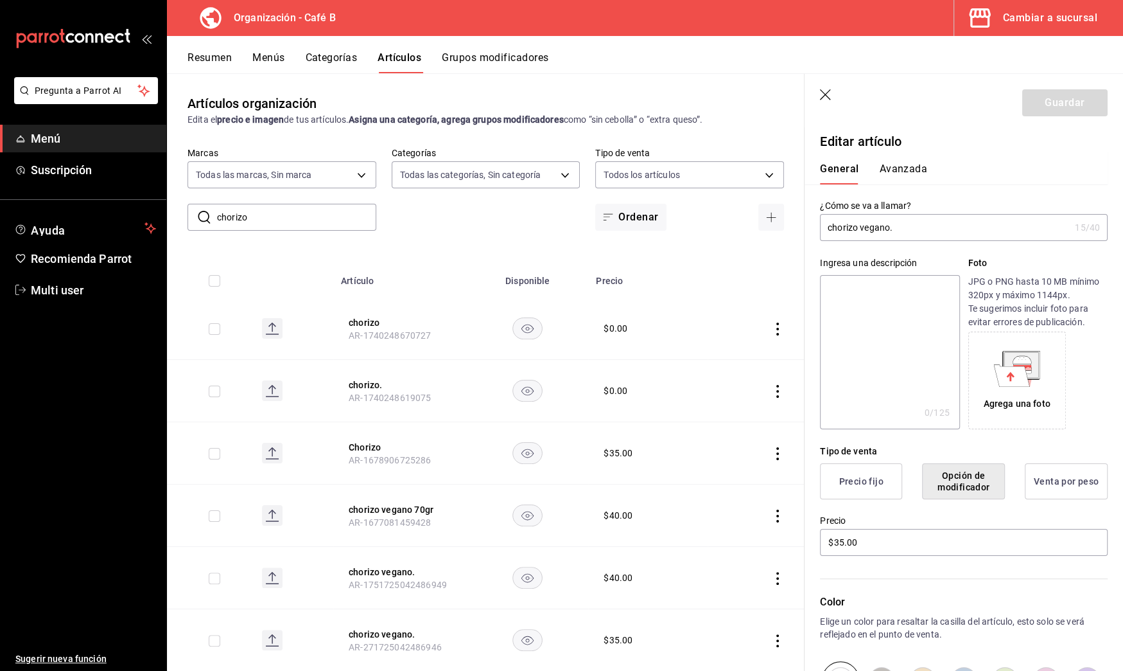
click at [827, 92] on icon "button" at bounding box center [825, 94] width 11 height 11
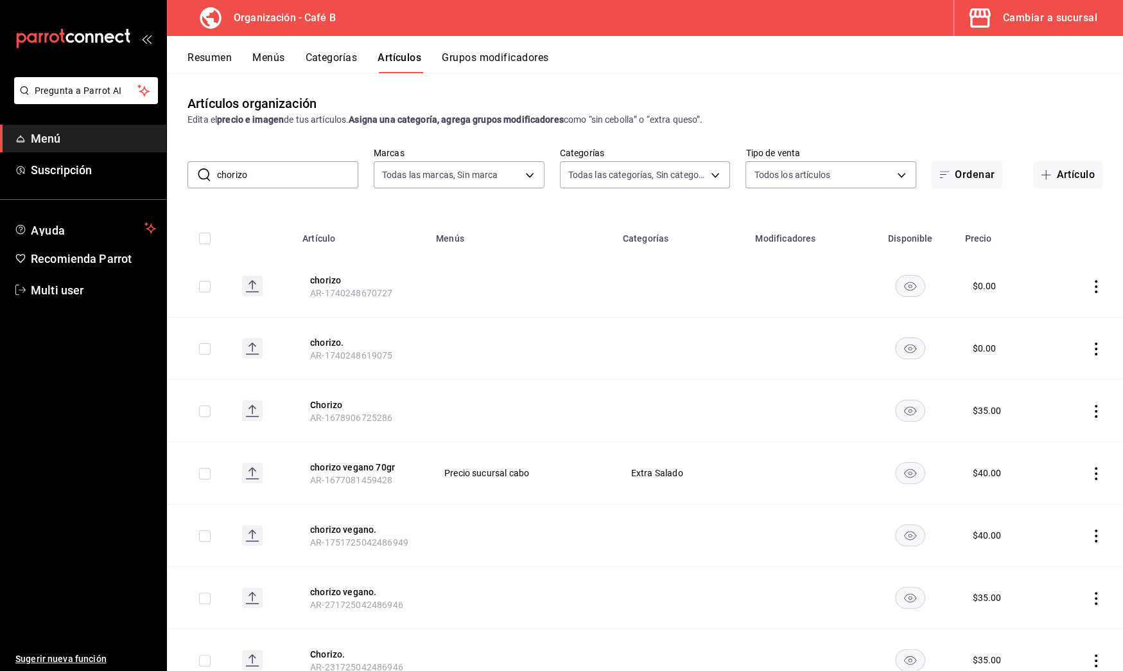
scroll to position [112, 0]
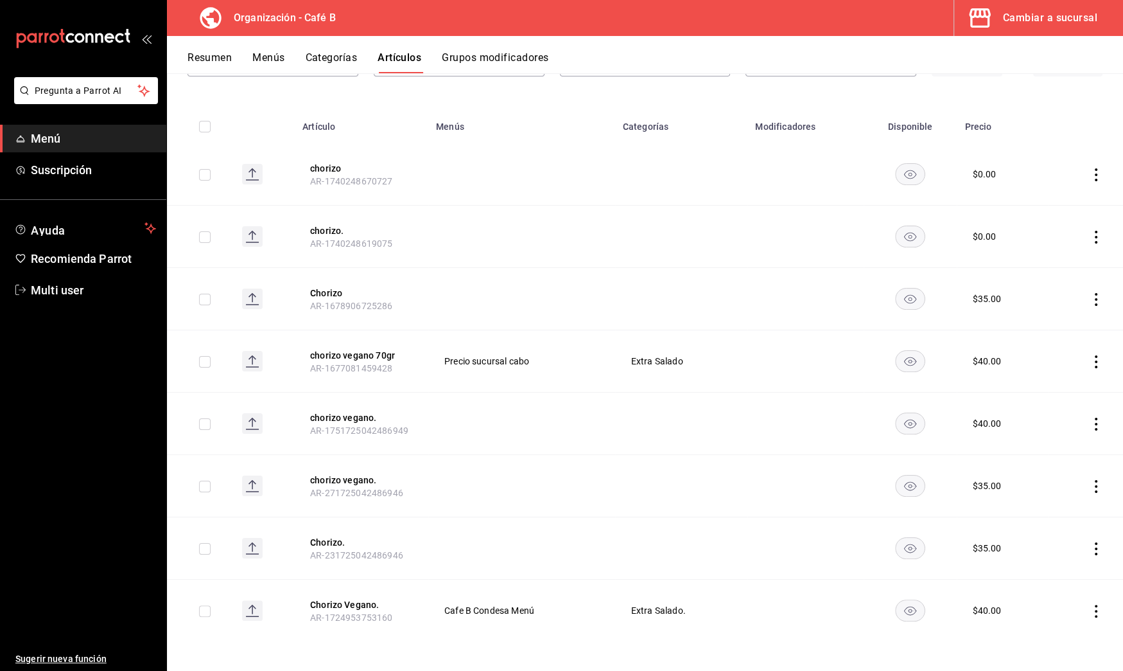
click at [967, 532] on td "$ 35.00" at bounding box center [1002, 548] width 91 height 62
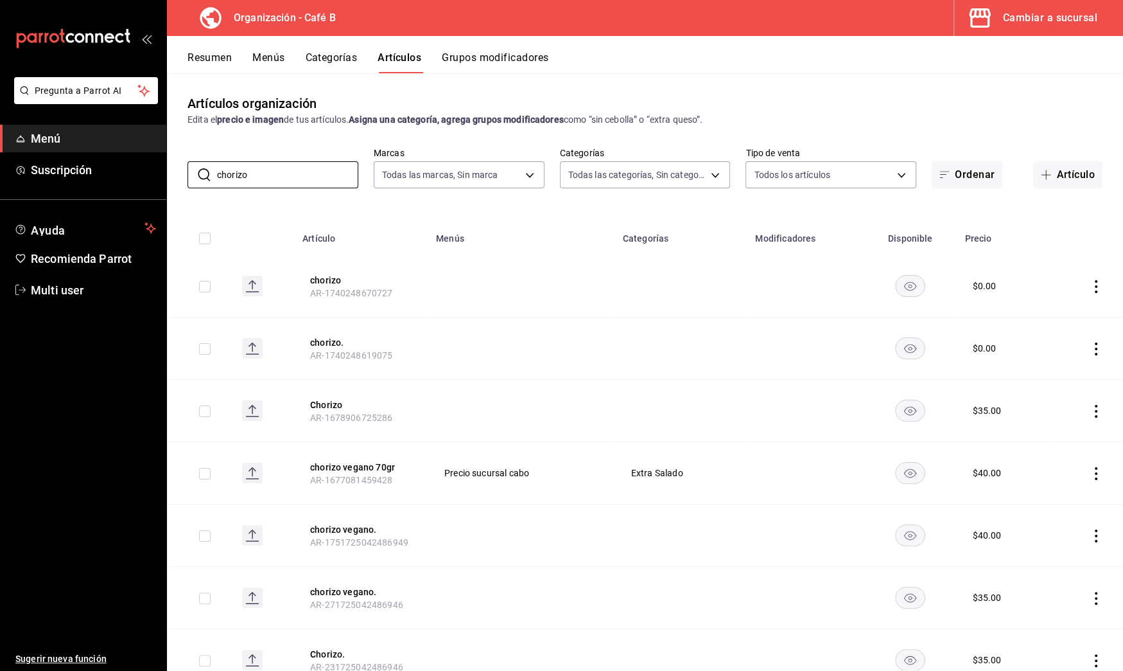
drag, startPoint x: 281, startPoint y: 177, endPoint x: 89, endPoint y: 141, distance: 194.9
click at [89, 141] on div "Pregunta a Parrot AI Menú Suscripción Ayuda Recomienda Parrot Multi user Sugeri…" at bounding box center [561, 335] width 1123 height 671
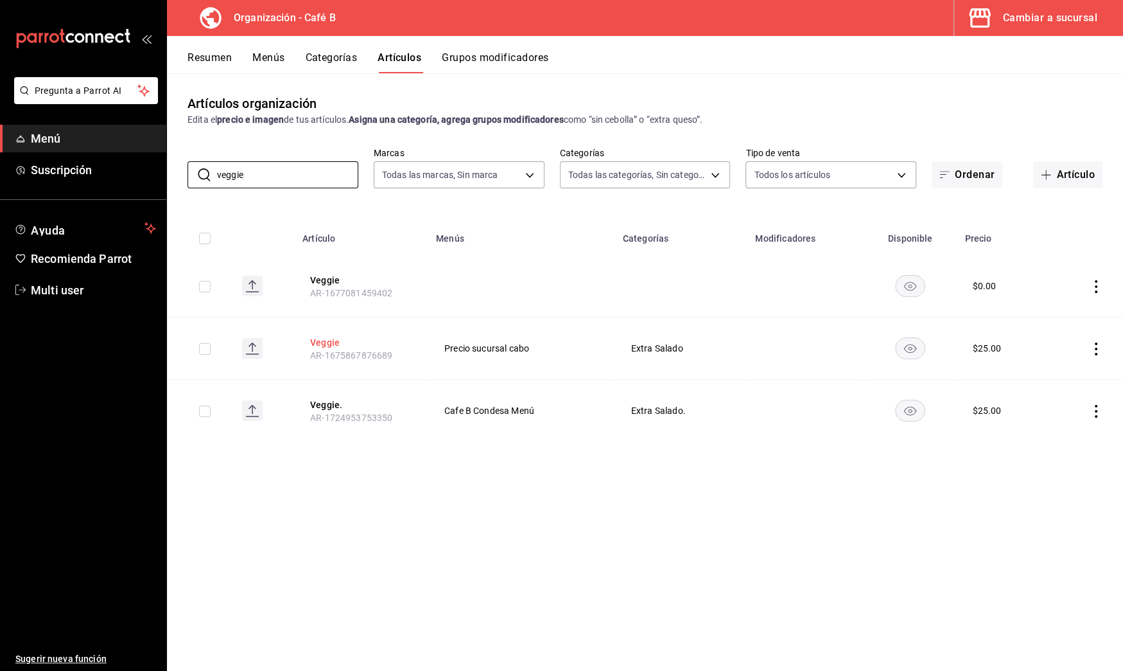
click at [338, 341] on button "Veggie" at bounding box center [361, 342] width 103 height 13
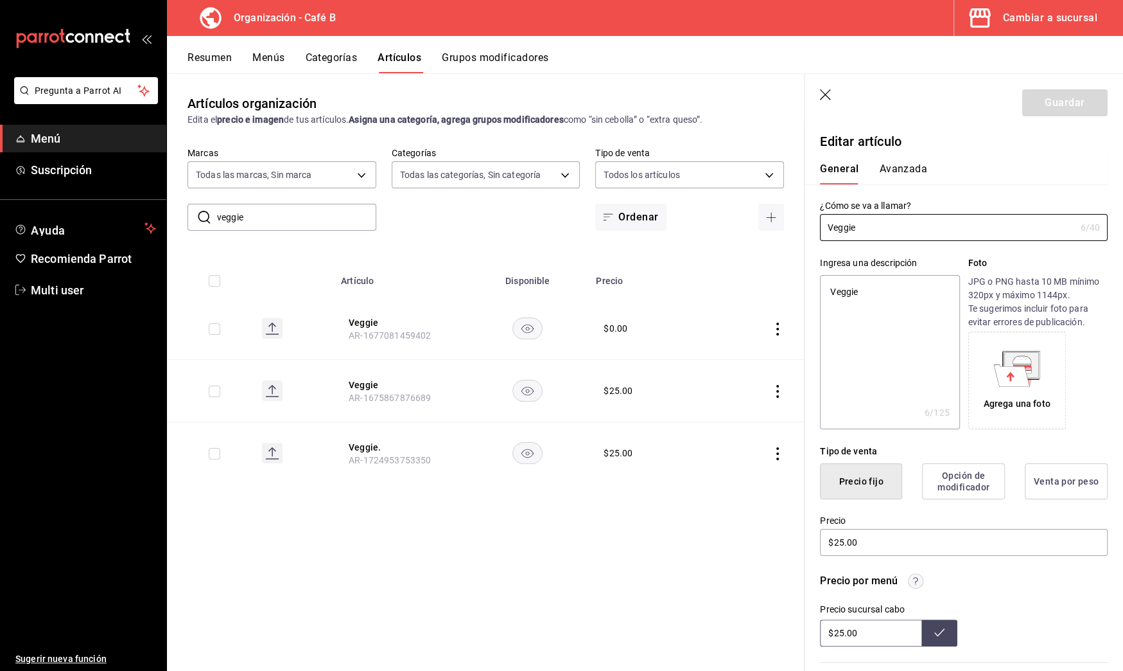
click at [827, 92] on icon "button" at bounding box center [825, 94] width 11 height 11
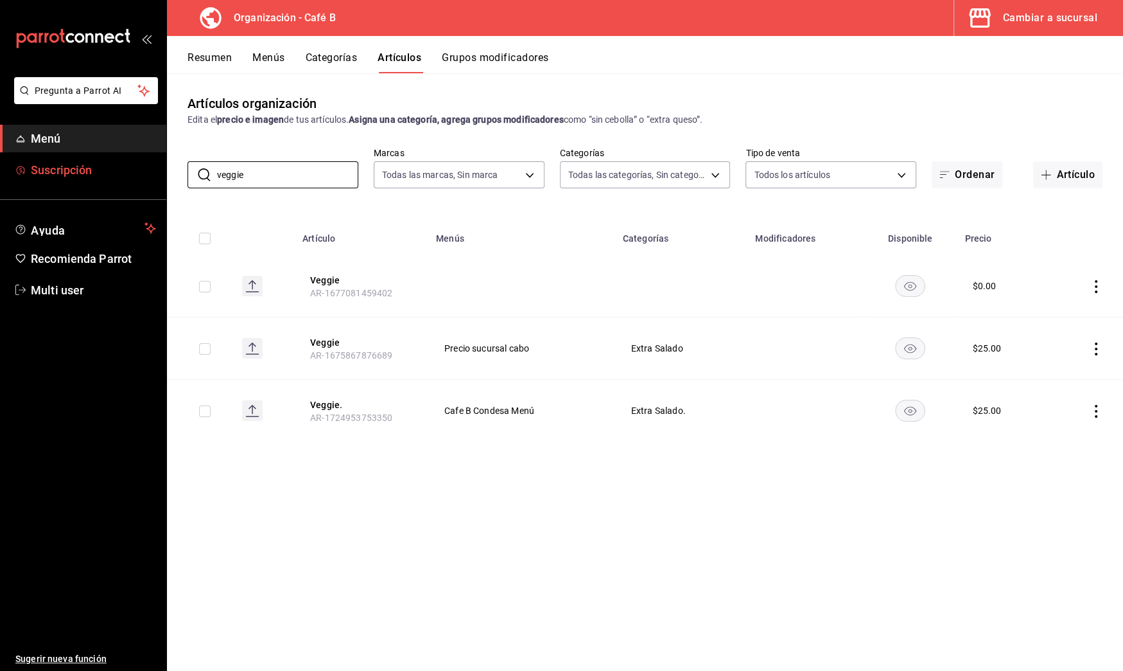
drag, startPoint x: 345, startPoint y: 170, endPoint x: 154, endPoint y: 159, distance: 191.1
click at [154, 159] on div "Pregunta a Parrot AI Menú Suscripción Ayuda Recomienda Parrot Multi user Sugeri…" at bounding box center [561, 335] width 1123 height 671
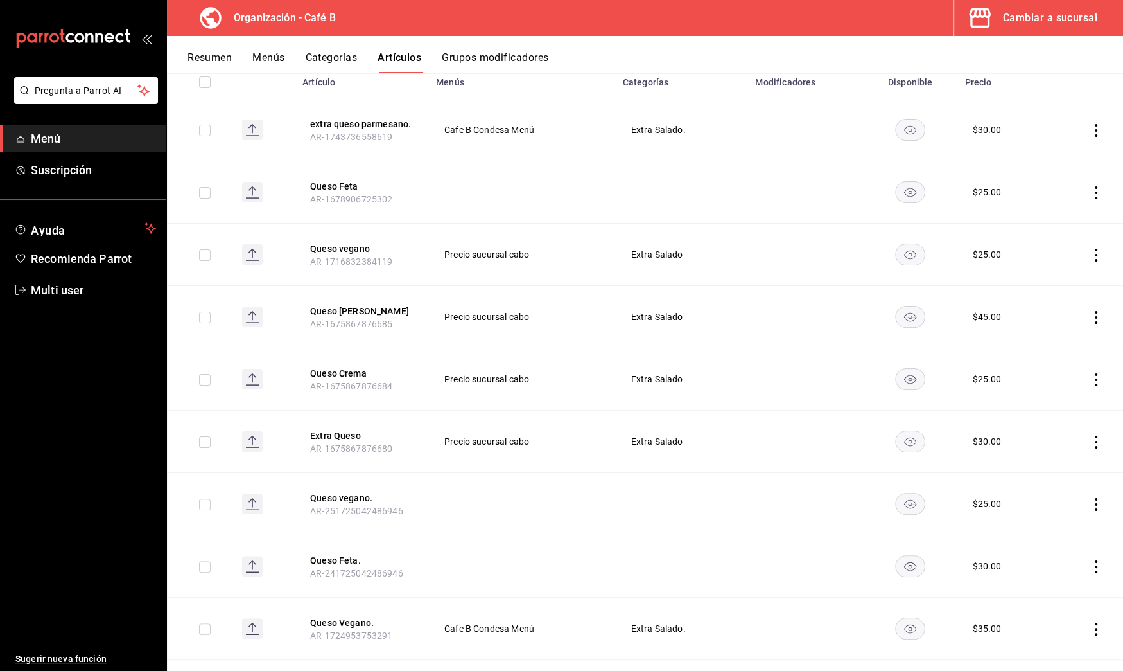
scroll to position [159, 0]
type input "queso"
click at [1090, 566] on icon "actions" at bounding box center [1096, 564] width 13 height 13
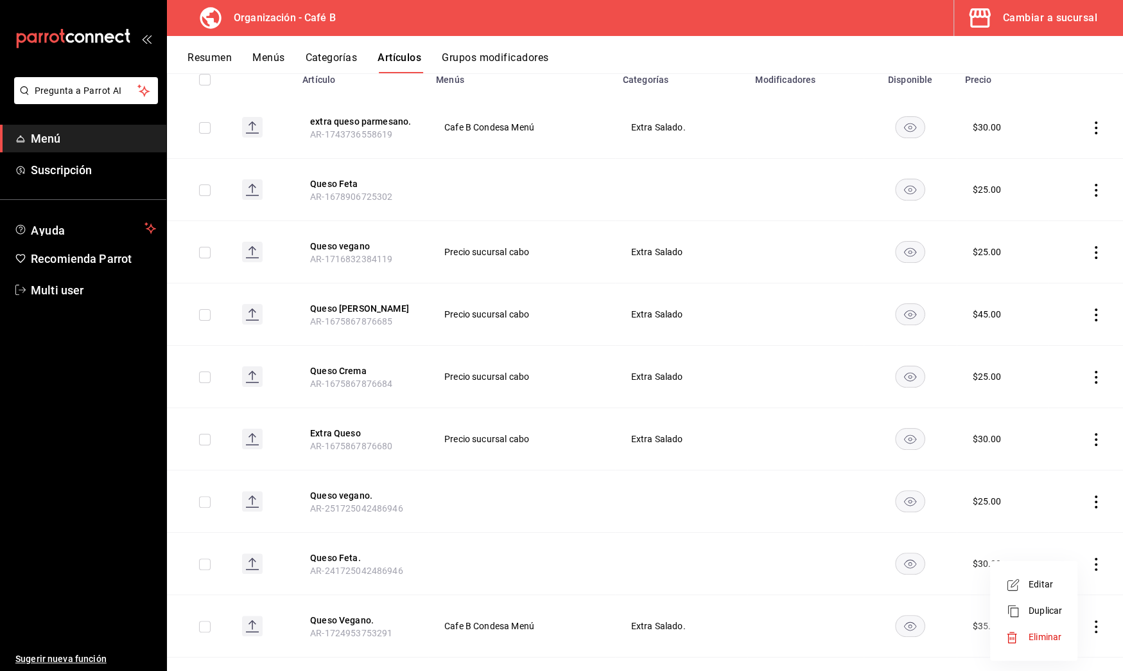
click at [1044, 635] on span "Eliminar" at bounding box center [1045, 636] width 33 height 10
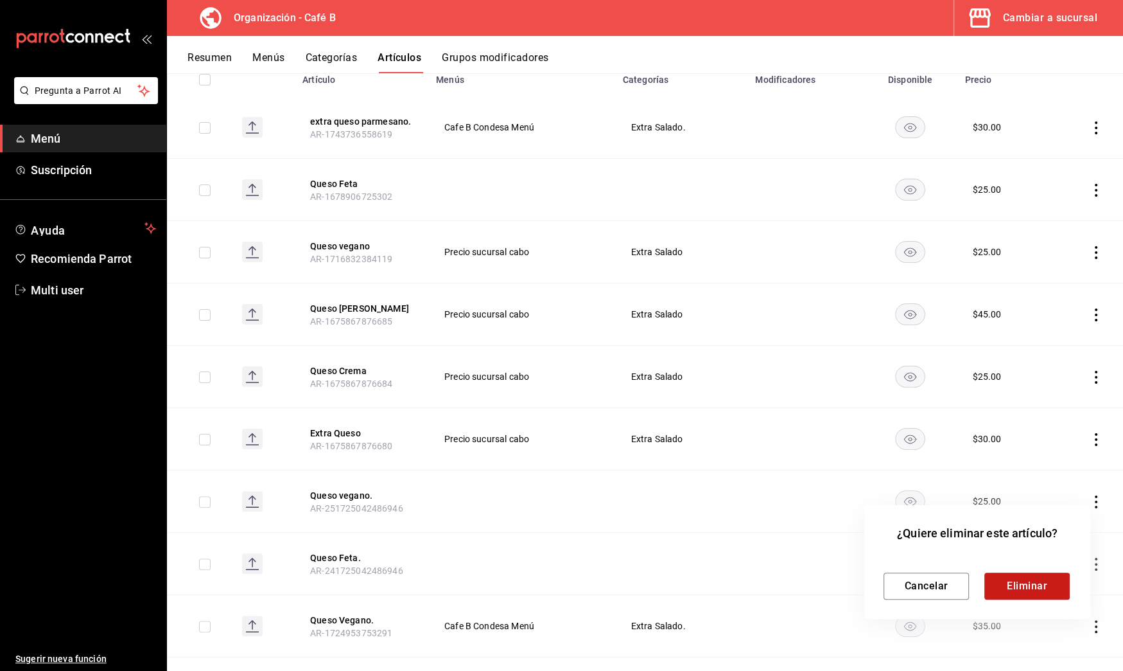
click at [1037, 595] on button "Eliminar" at bounding box center [1027, 585] width 85 height 27
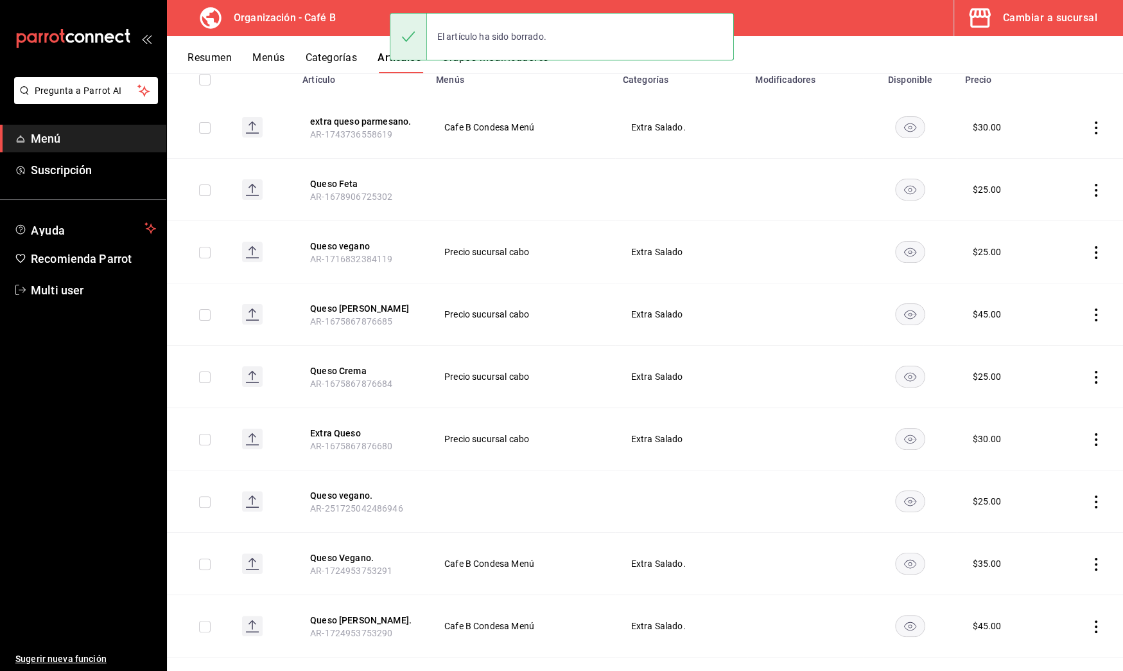
click at [1090, 312] on icon "actions" at bounding box center [1096, 314] width 13 height 13
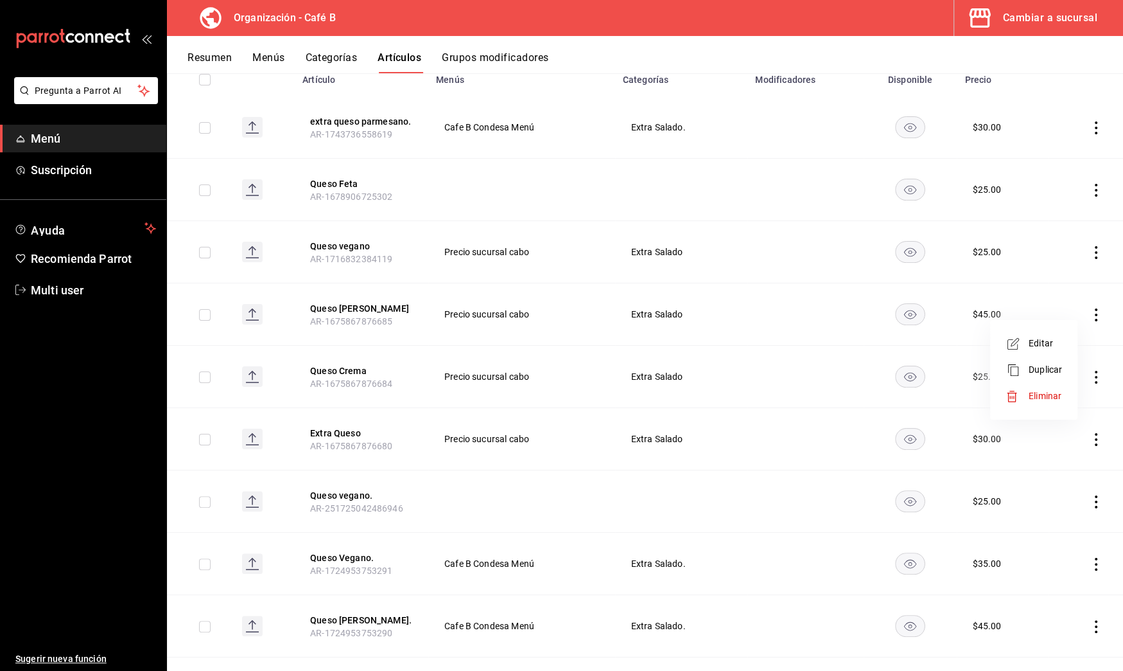
click at [1050, 395] on span "Eliminar" at bounding box center [1045, 396] width 33 height 10
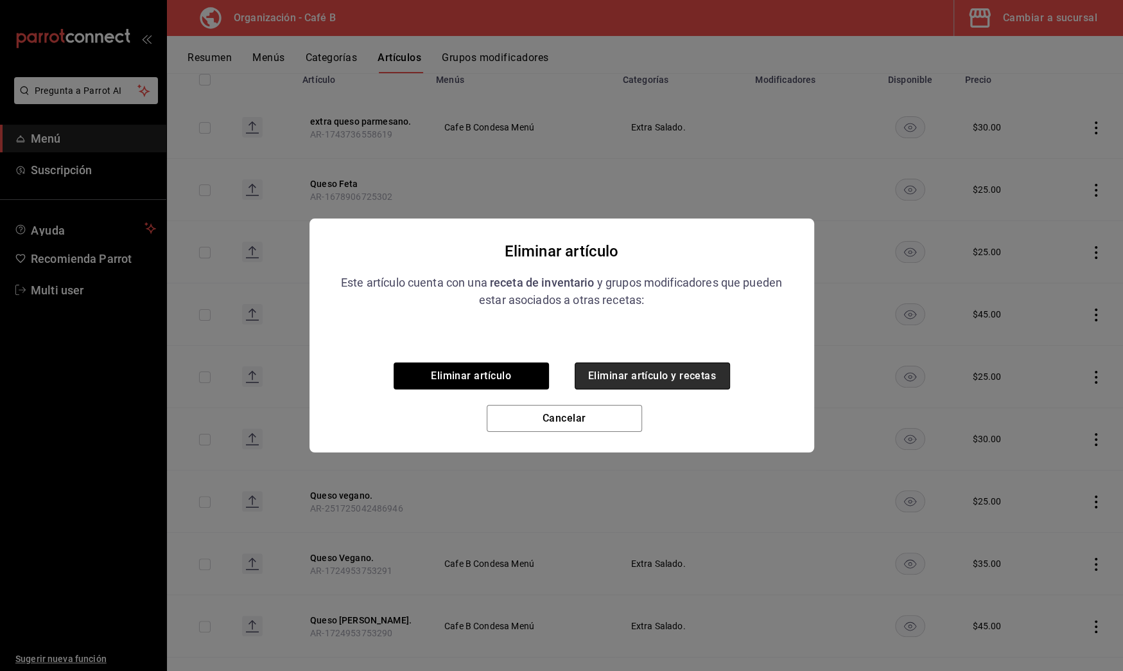
click at [700, 378] on button "Eliminar artículo y recetas" at bounding box center [652, 375] width 155 height 27
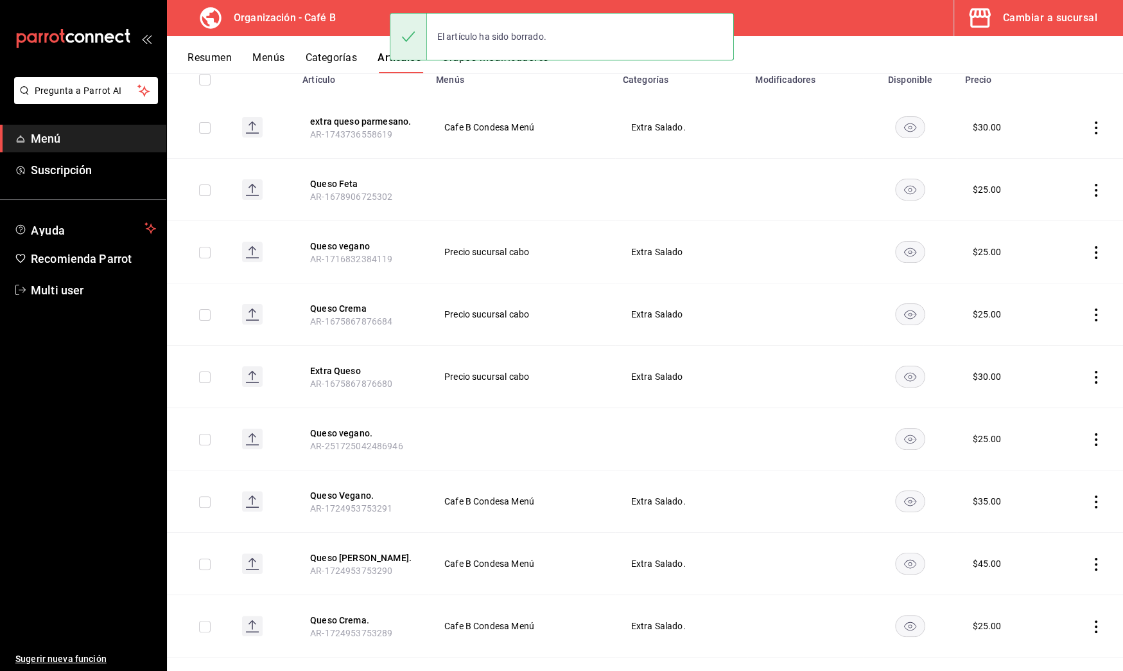
scroll to position [100, 0]
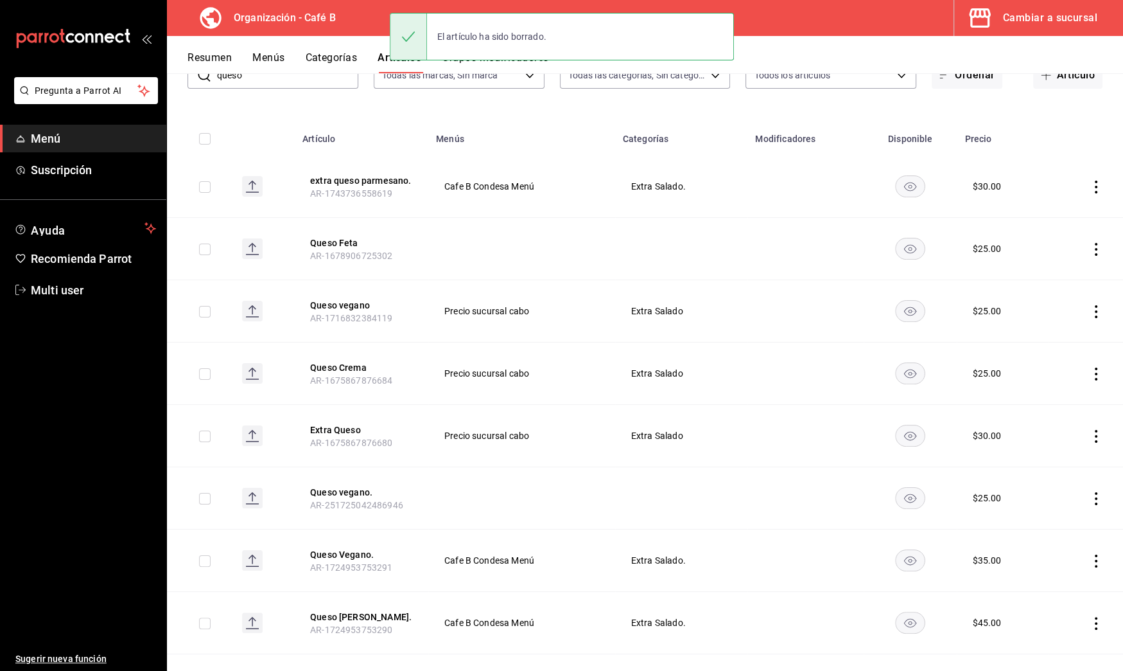
click at [1090, 245] on icon "actions" at bounding box center [1096, 249] width 13 height 13
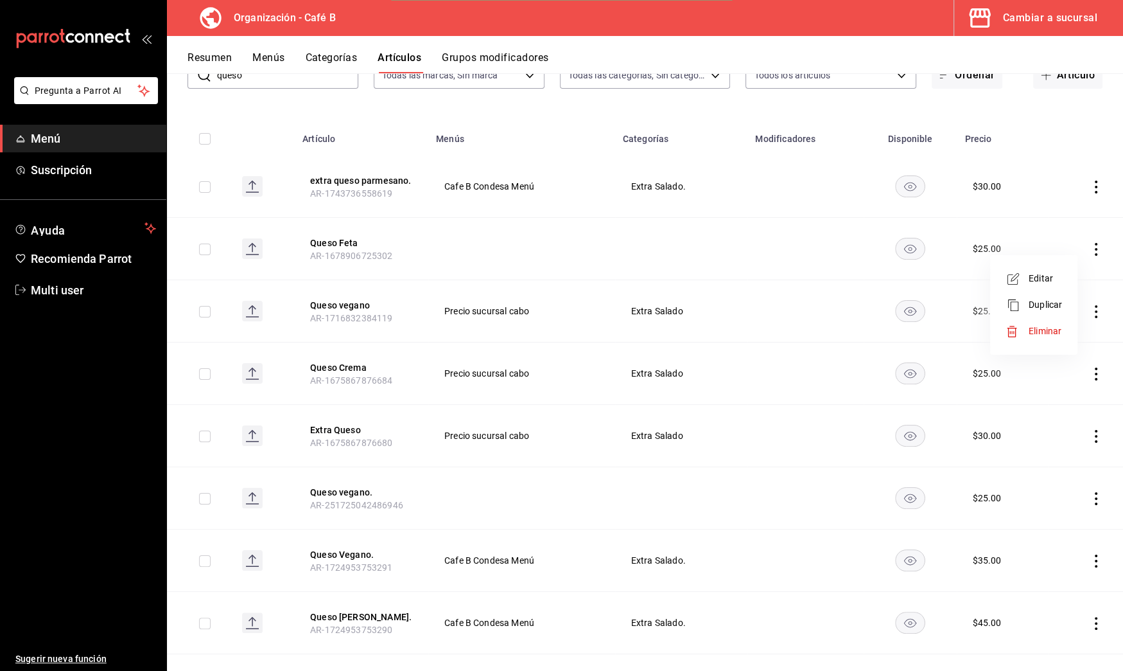
click at [1052, 331] on span "Eliminar" at bounding box center [1045, 331] width 33 height 10
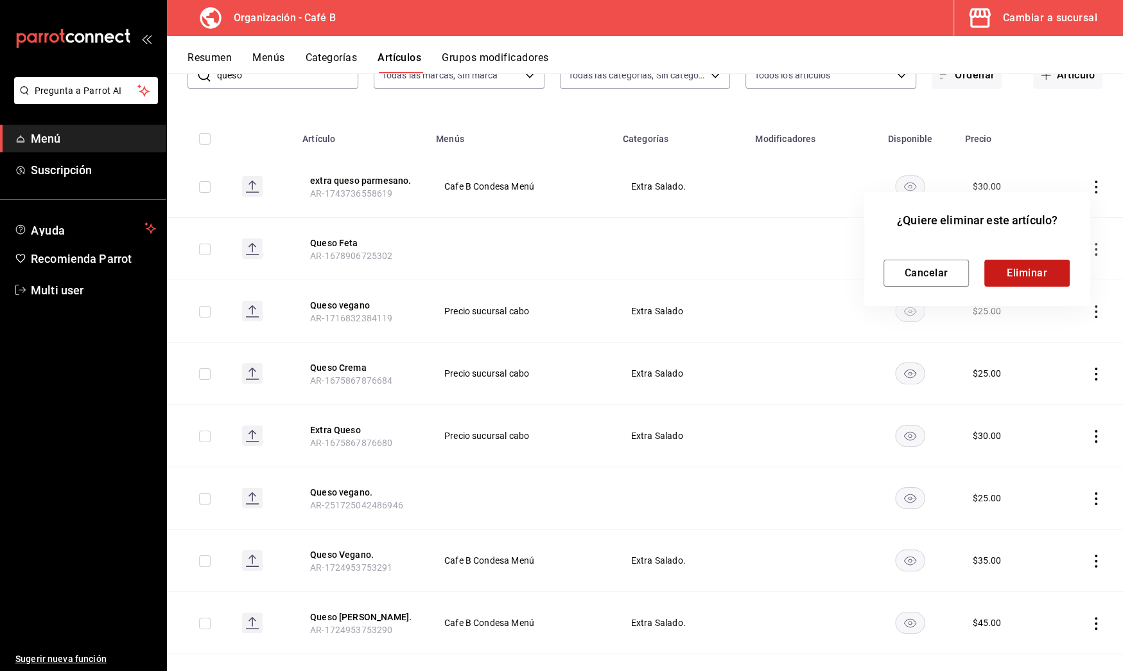
click at [1035, 281] on button "Eliminar" at bounding box center [1027, 272] width 85 height 27
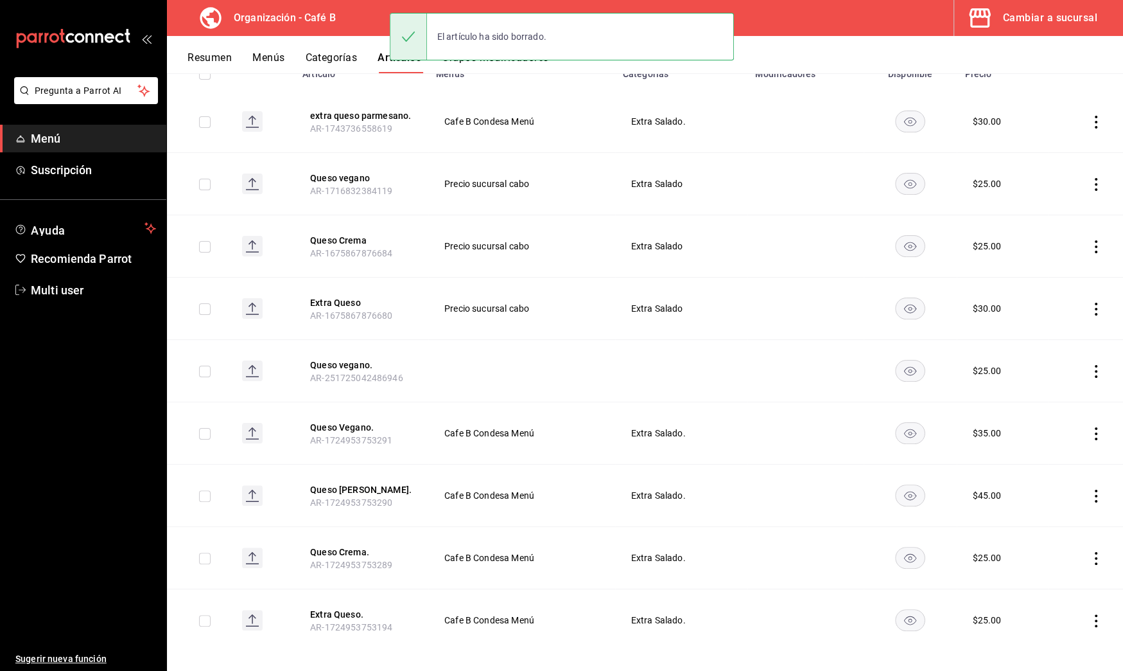
scroll to position [174, 0]
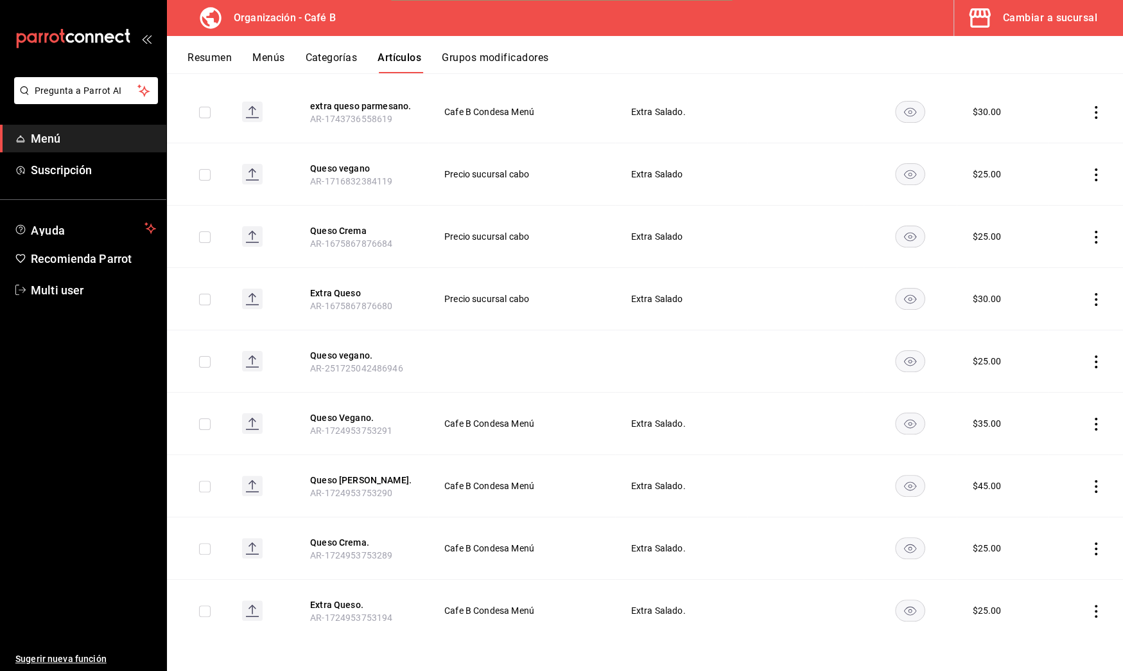
click at [1090, 485] on icon "actions" at bounding box center [1096, 486] width 13 height 13
click at [1061, 561] on span "Eliminar" at bounding box center [1045, 566] width 33 height 10
click at [1001, 507] on button "Eliminar" at bounding box center [1027, 508] width 85 height 27
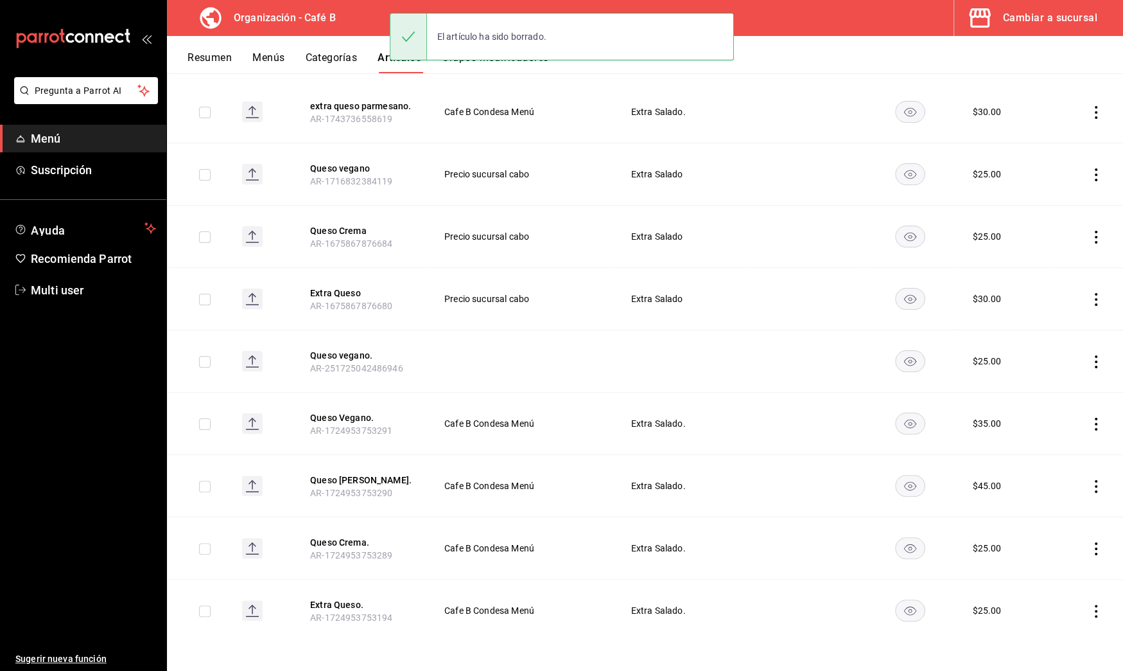
scroll to position [112, 0]
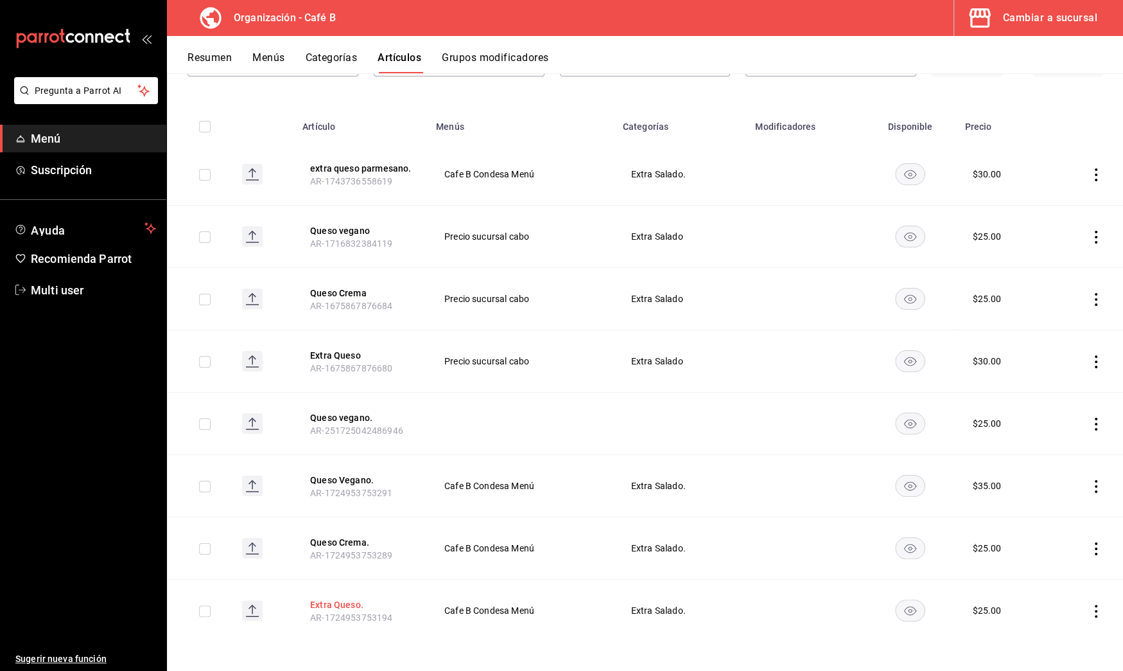
click at [346, 602] on button "Extra Queso." at bounding box center [361, 604] width 103 height 13
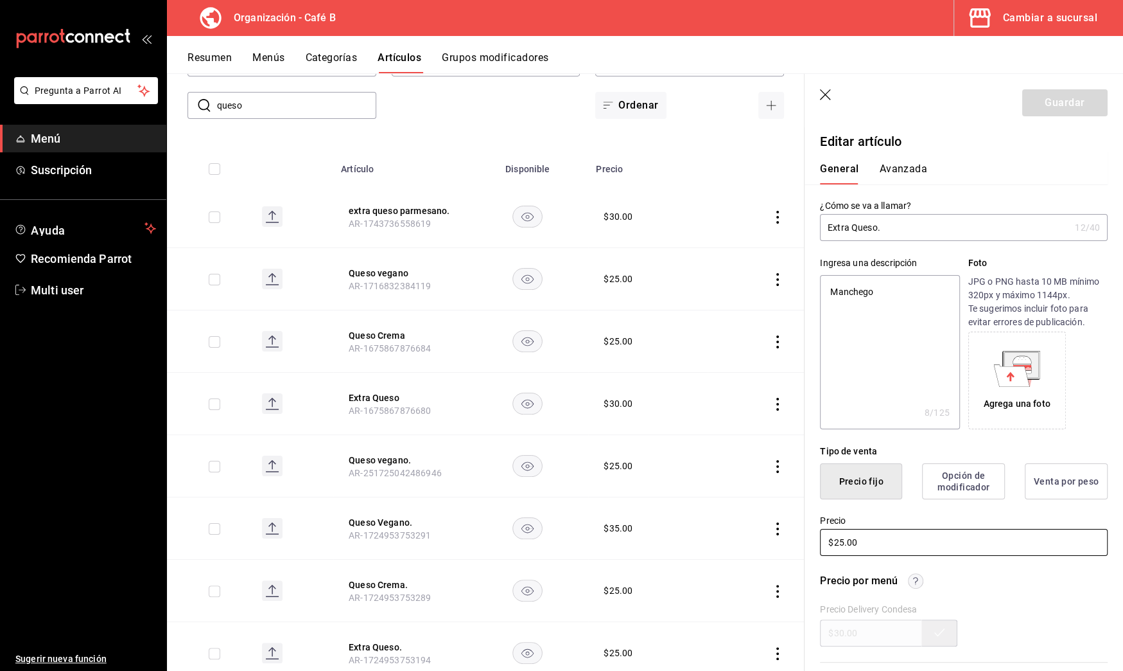
drag, startPoint x: 882, startPoint y: 546, endPoint x: 769, endPoint y: 536, distance: 112.8
click at [769, 536] on main "Artículos organización Edita el precio e imagen de tus artículos. Asigna una ca…" at bounding box center [645, 371] width 956 height 597
type textarea "x"
type input "$3.00"
type textarea "x"
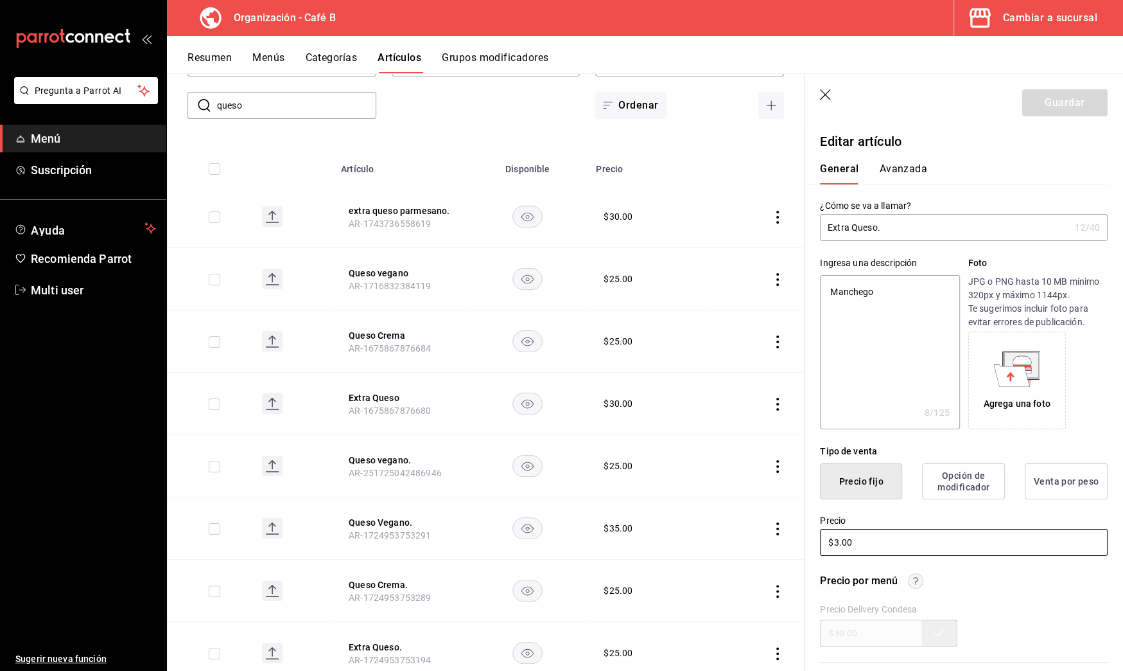
type input "$30.00"
type textarea "x"
type input "$30.00"
click at [1080, 107] on button "Guardar" at bounding box center [1065, 102] width 85 height 27
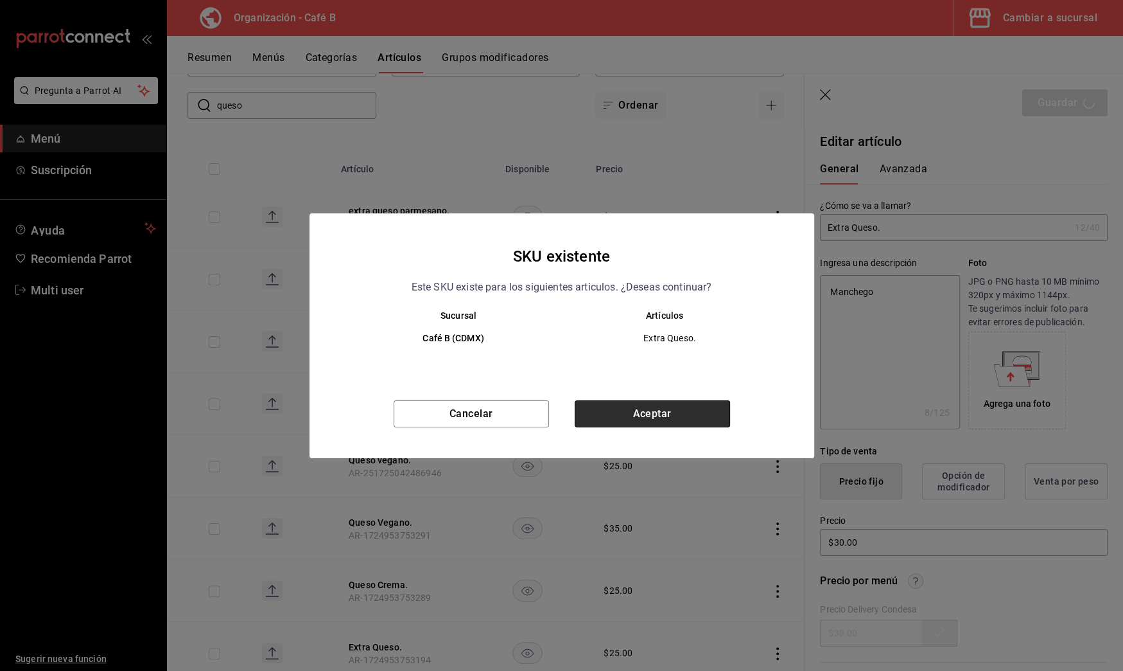
click at [718, 421] on button "Aceptar" at bounding box center [652, 413] width 155 height 27
type textarea "x"
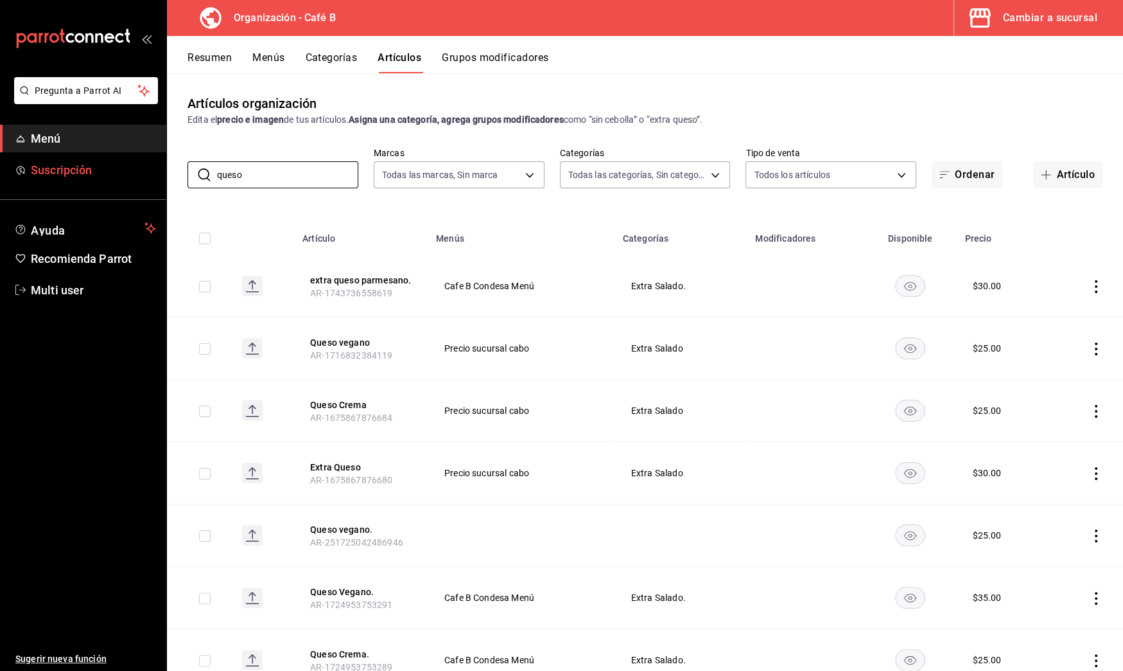
drag, startPoint x: 300, startPoint y: 173, endPoint x: 131, endPoint y: 157, distance: 169.6
click at [131, 157] on div "Pregunta a Parrot AI Menú Suscripción Ayuda Recomienda Parrot Multi user Sugeri…" at bounding box center [561, 335] width 1123 height 671
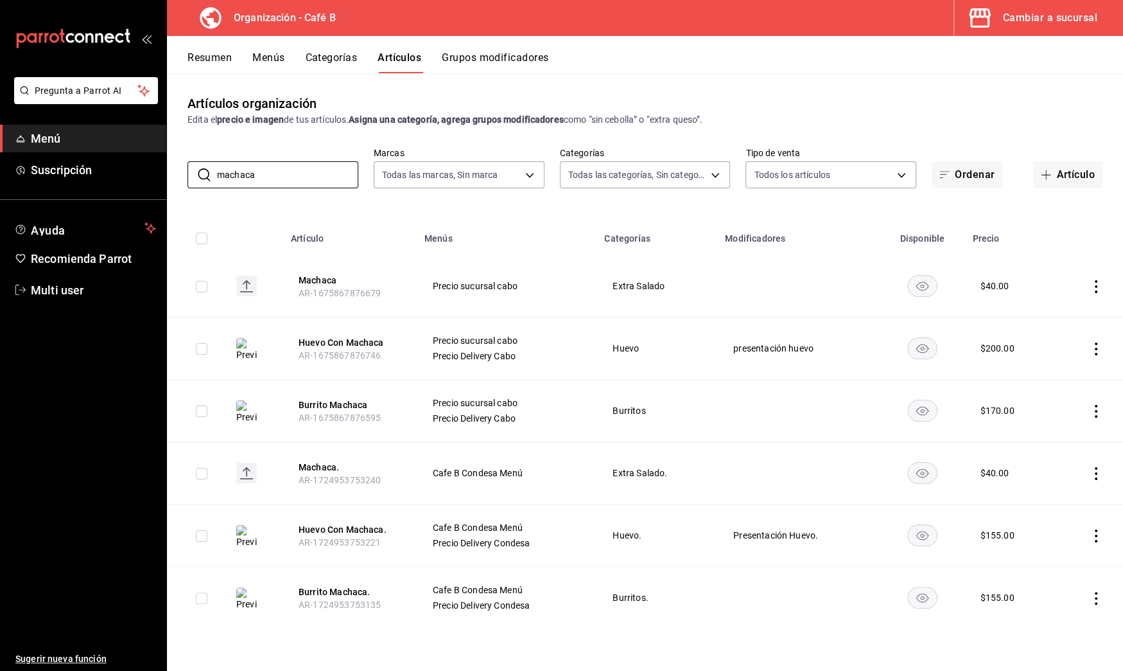
type input "machaca"
click at [229, 57] on button "Resumen" at bounding box center [210, 62] width 44 height 22
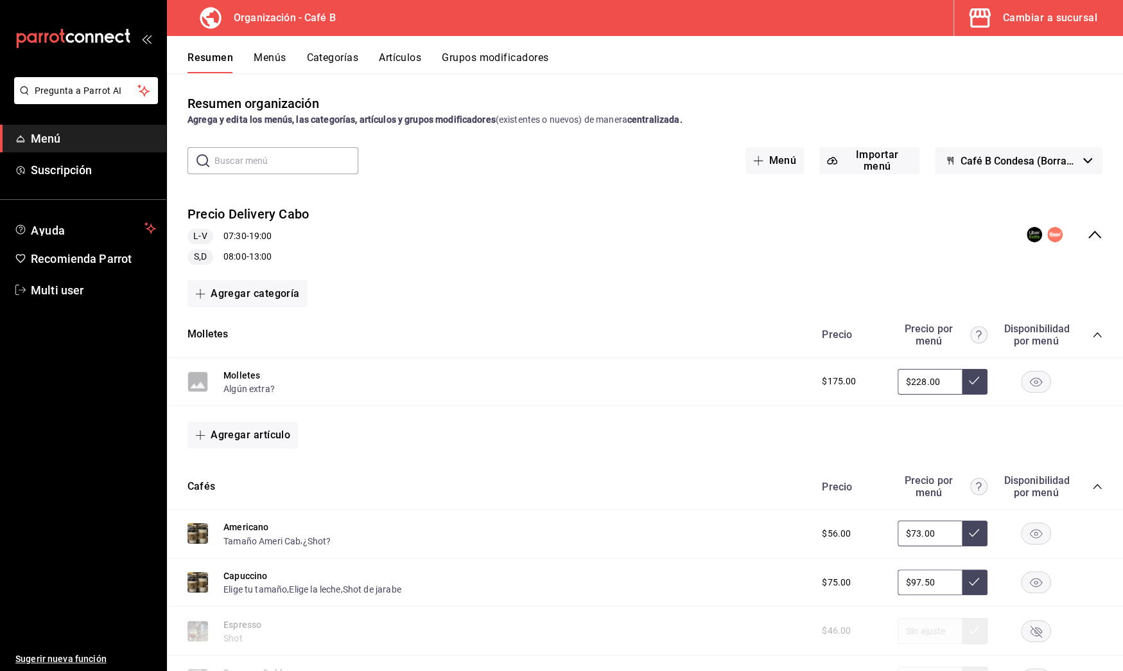
click at [421, 62] on button "Artículos" at bounding box center [400, 62] width 42 height 22
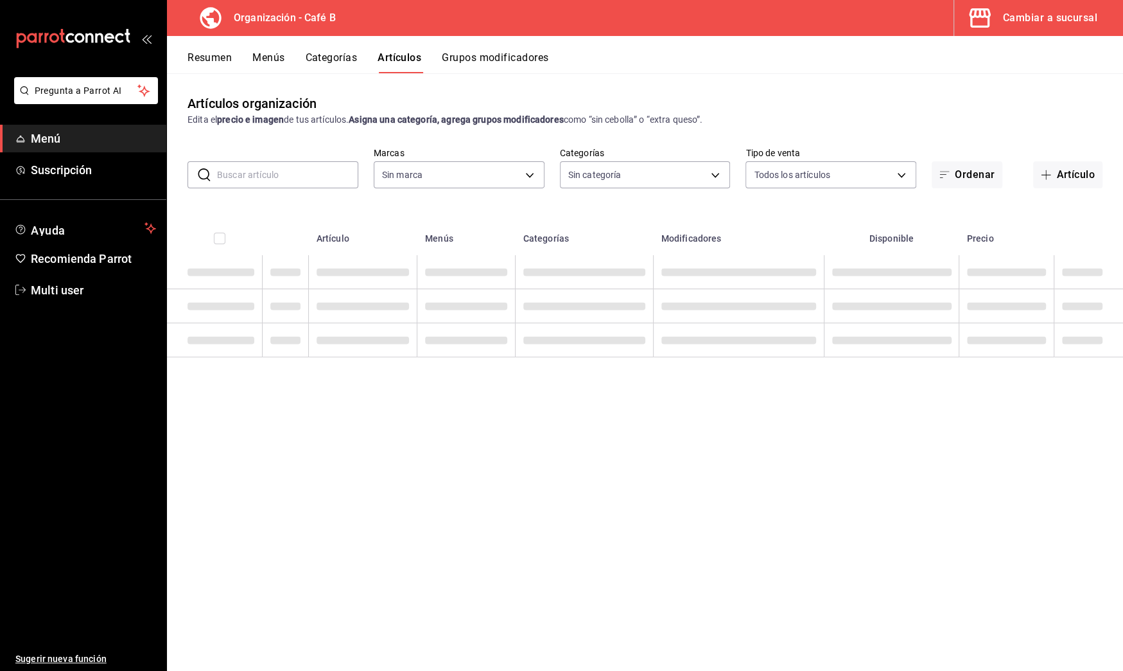
type input "61914e7f-f2ca-4c15-8ed2-909e6f0cad57"
type input "e5fe6e4a-1f74-4777-904d-f4be92e52f7f,de3bb890-979a-444b-899a-e8264f8bb575,c2556…"
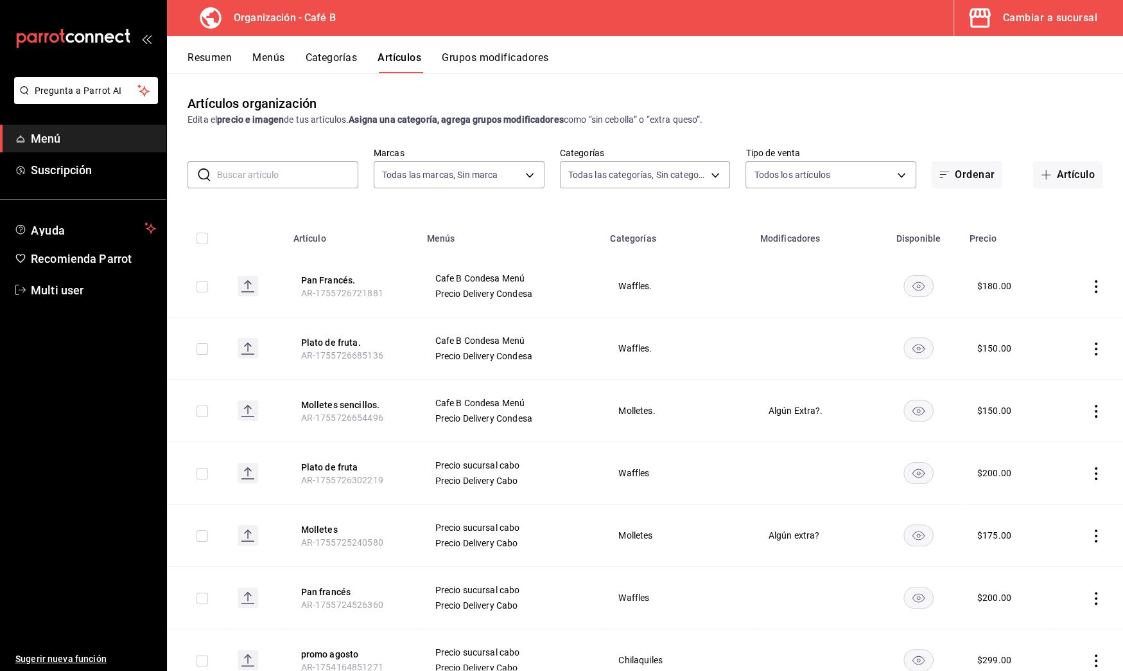
click at [222, 59] on button "Resumen" at bounding box center [210, 62] width 44 height 22
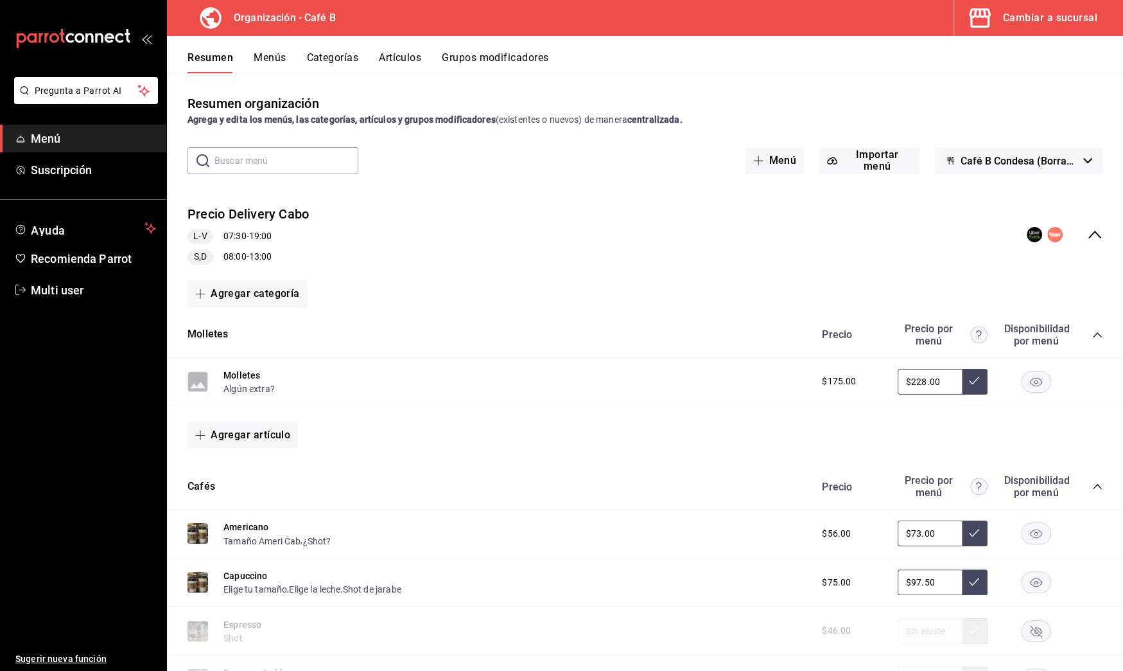
click at [1082, 244] on div "Precio Delivery Cabo L-V 07:30 - 19:00 S,D 08:00 - 13:00" at bounding box center [645, 235] width 956 height 80
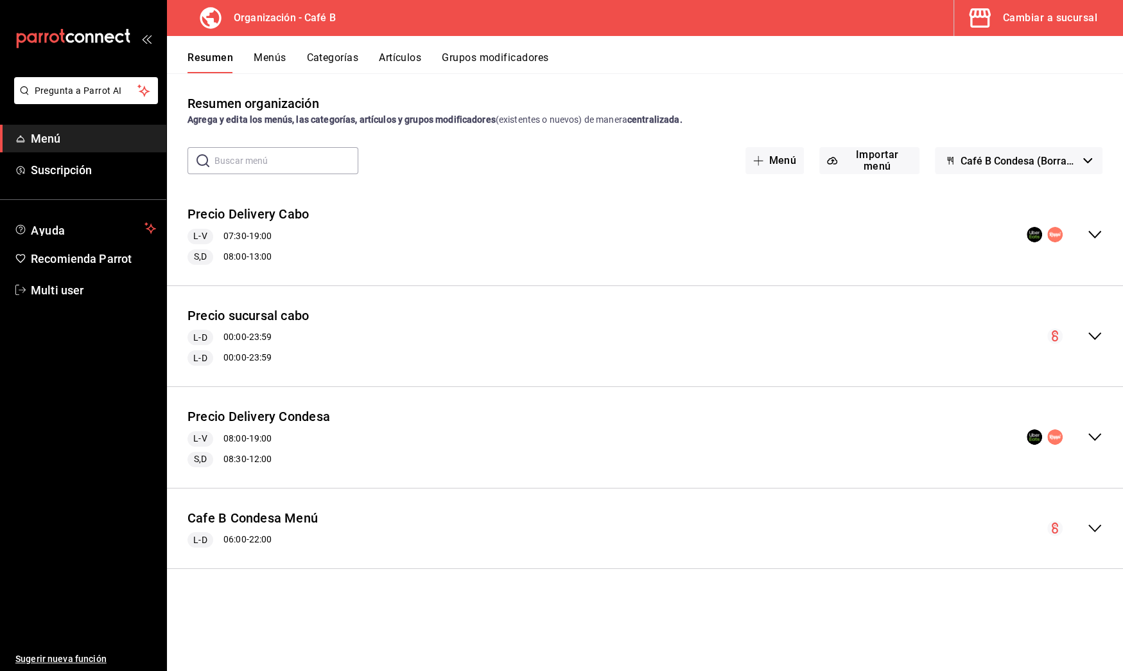
click at [1102, 444] on div "Precio Delivery Condesa L-V 08:00 - 19:00 S,D 08:30 - 12:00" at bounding box center [645, 437] width 956 height 80
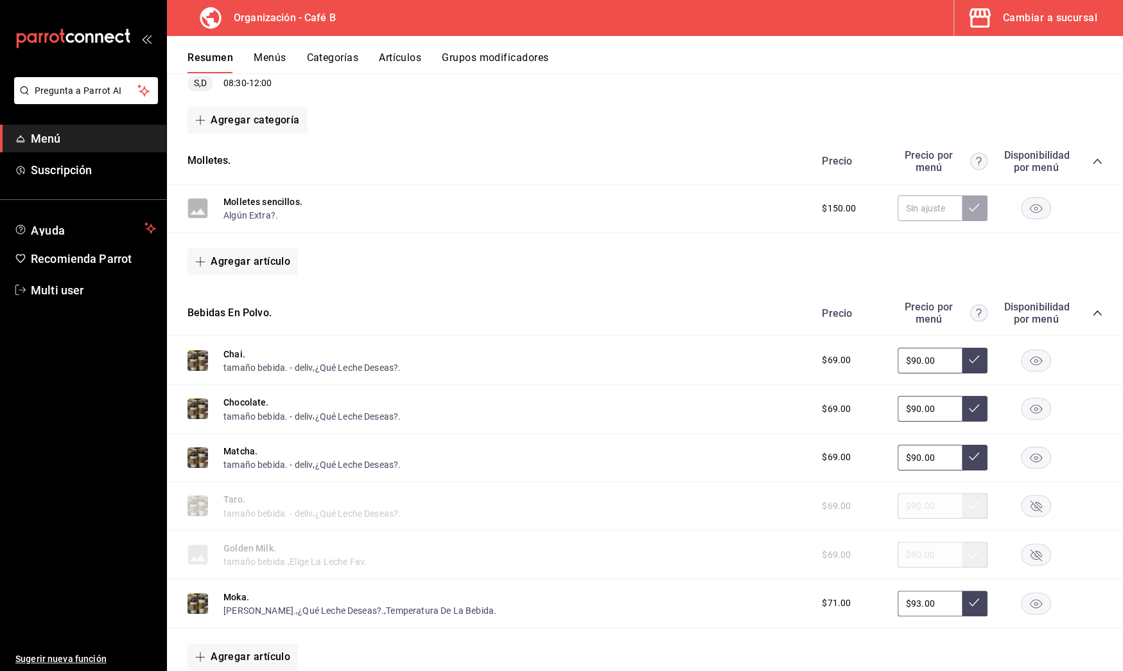
scroll to position [380, 0]
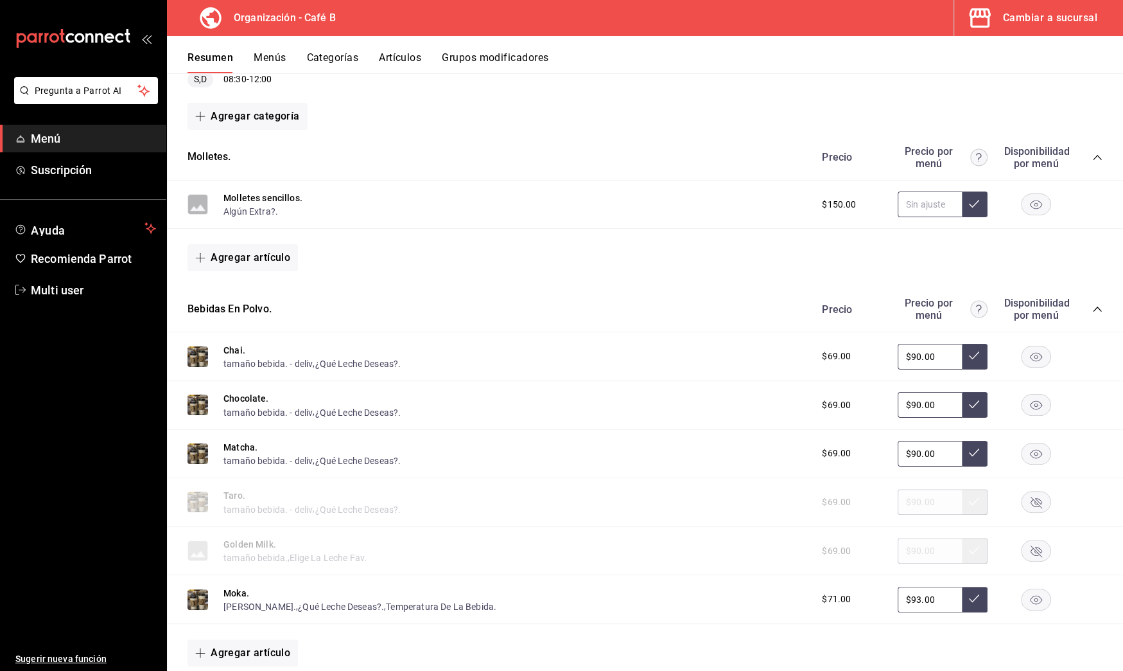
click at [912, 193] on input "text" at bounding box center [930, 204] width 64 height 26
type input "$195.00"
click at [971, 200] on button at bounding box center [975, 204] width 26 height 26
click at [268, 211] on button "Algún Extra?." at bounding box center [251, 211] width 55 height 13
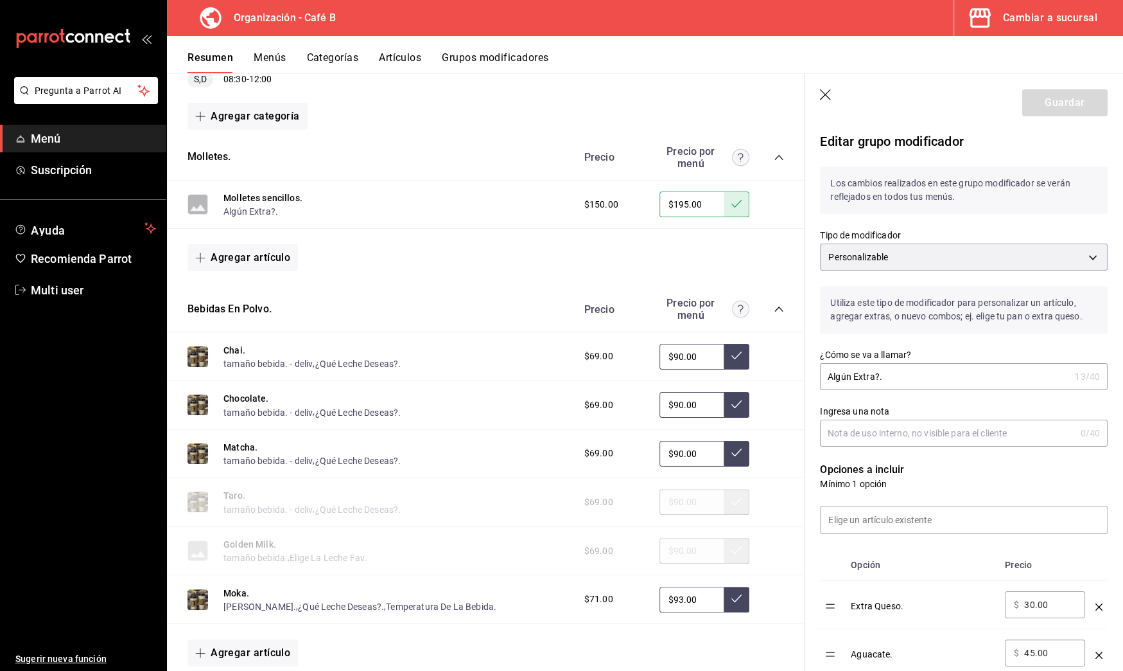
click at [822, 91] on icon "button" at bounding box center [825, 94] width 11 height 11
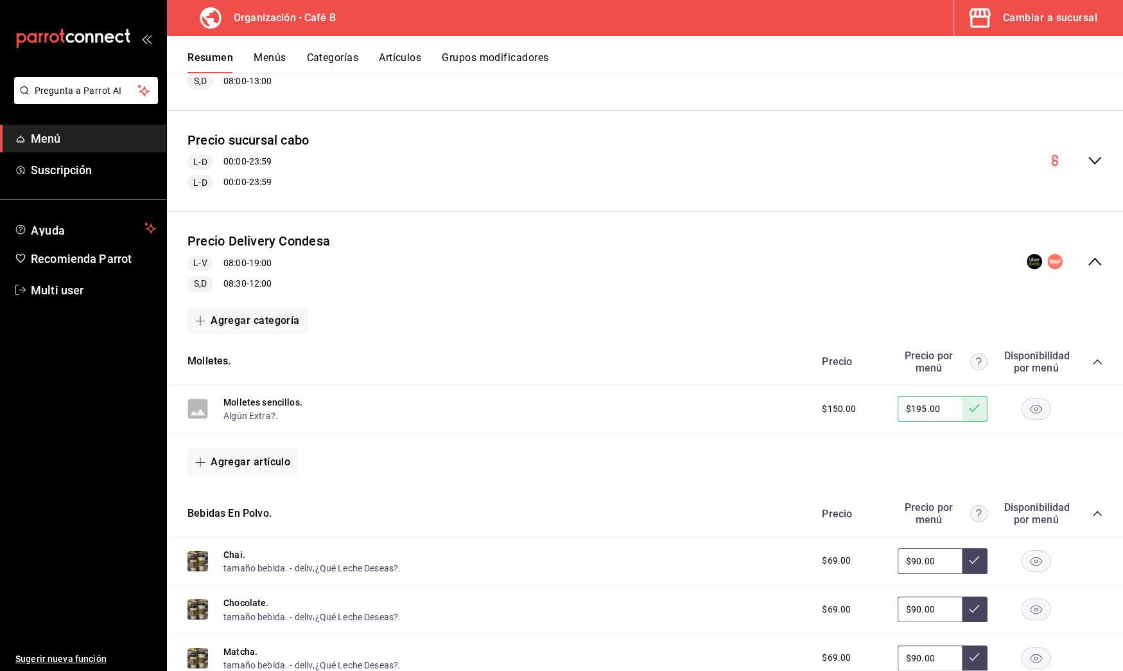
scroll to position [196, 0]
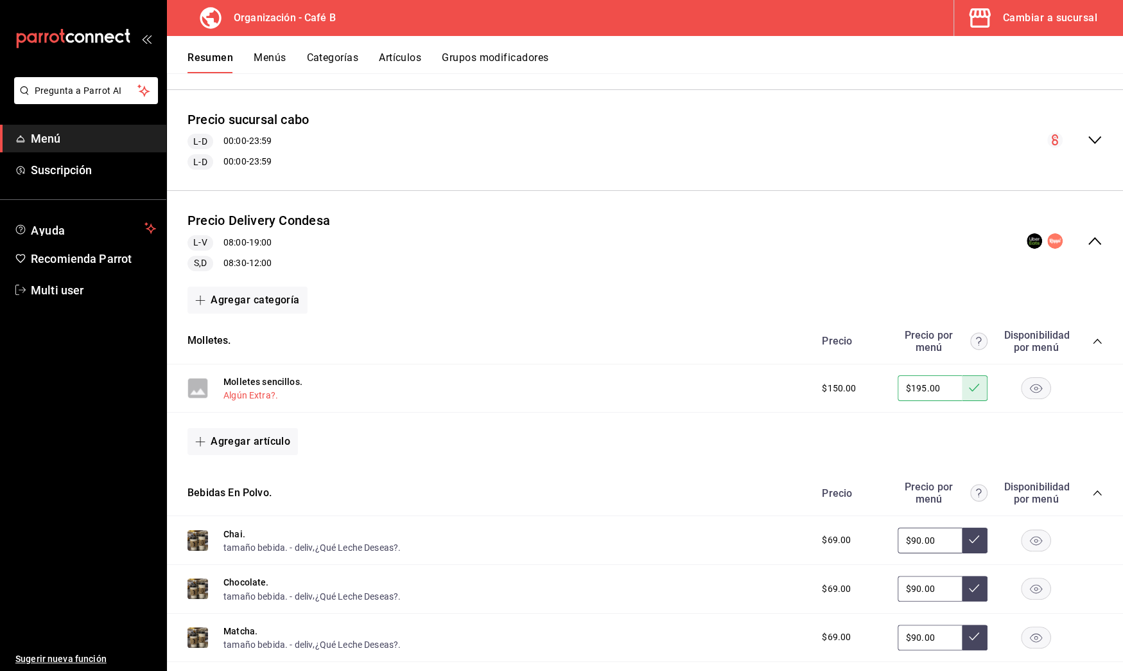
click at [250, 394] on button "Algún Extra?." at bounding box center [251, 395] width 55 height 13
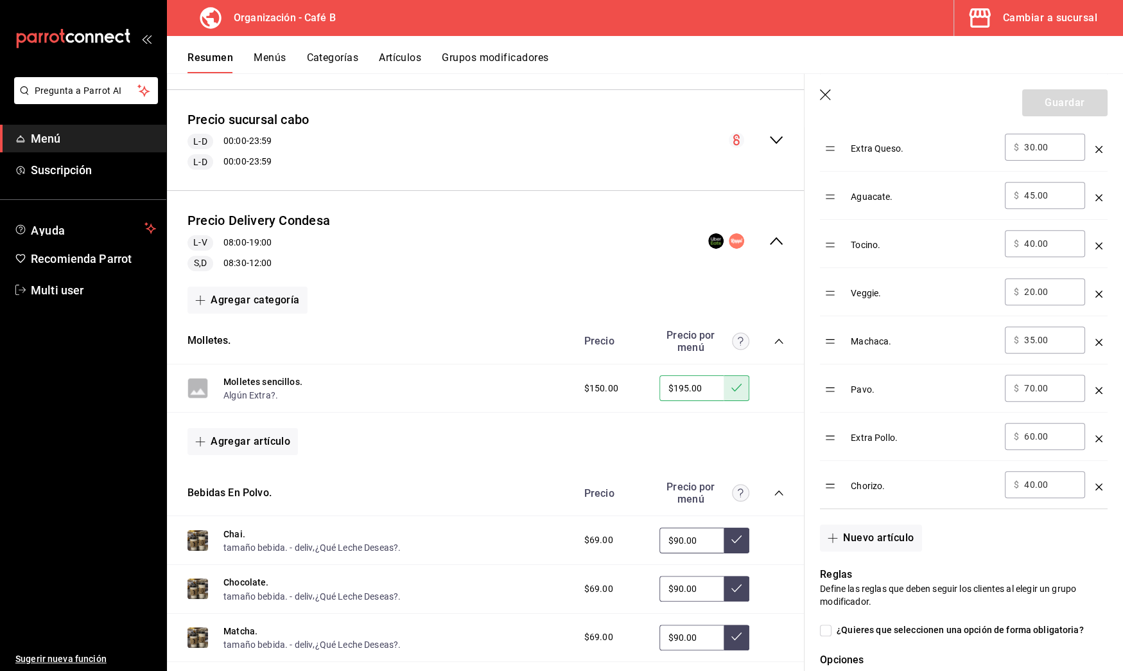
scroll to position [454, 0]
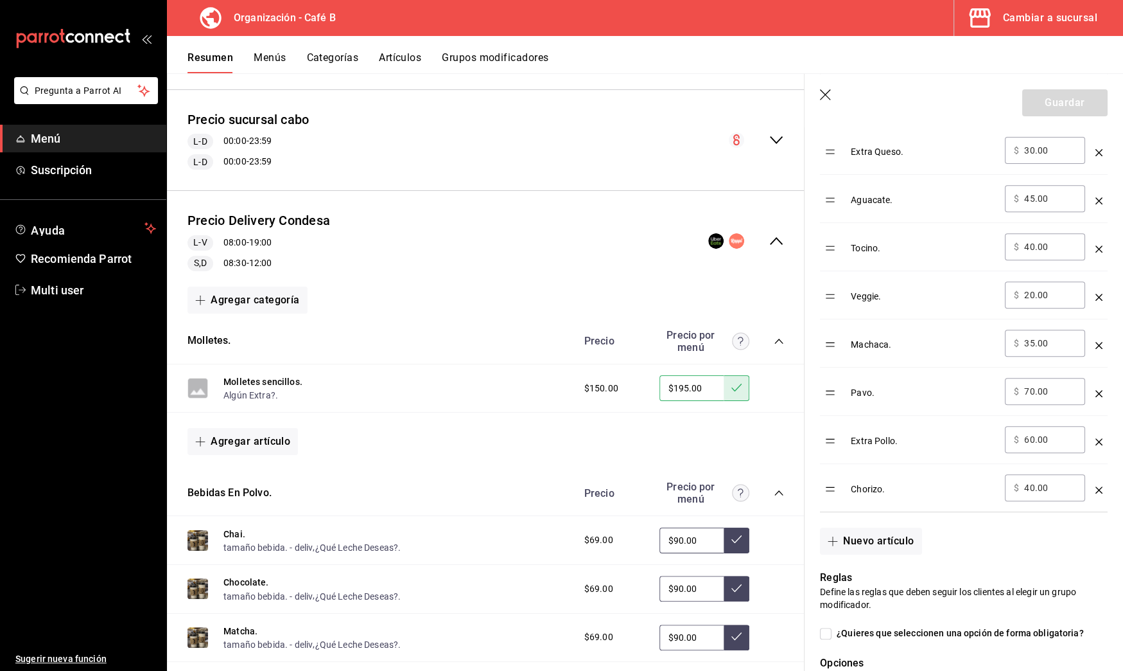
click at [826, 94] on icon "button" at bounding box center [825, 94] width 11 height 11
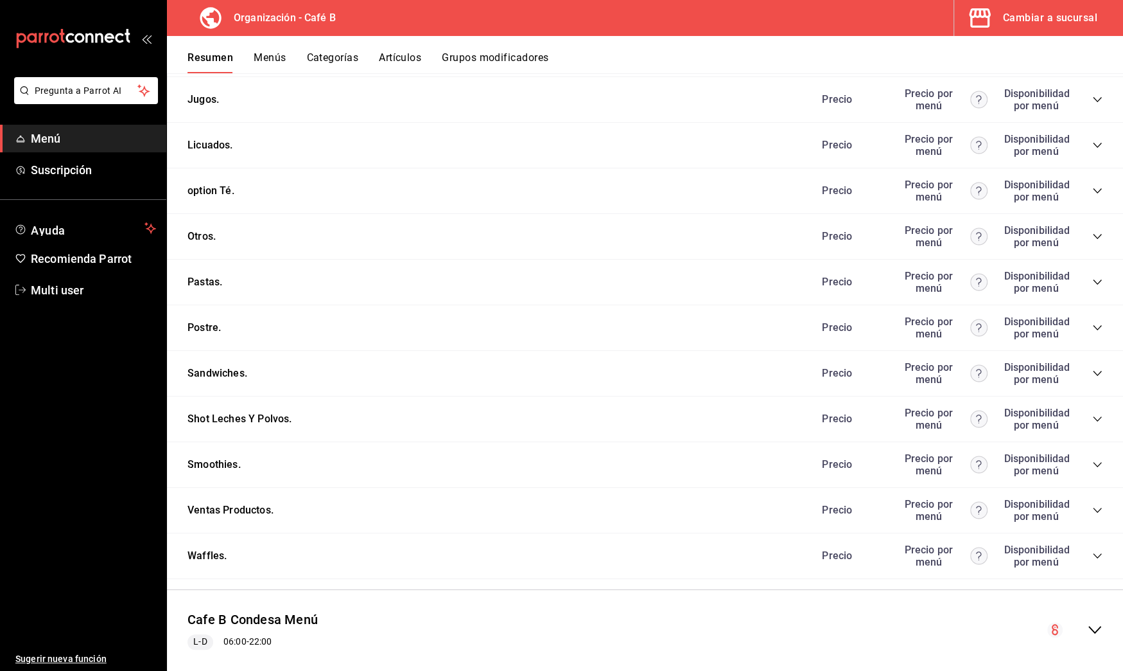
scroll to position [1405, 0]
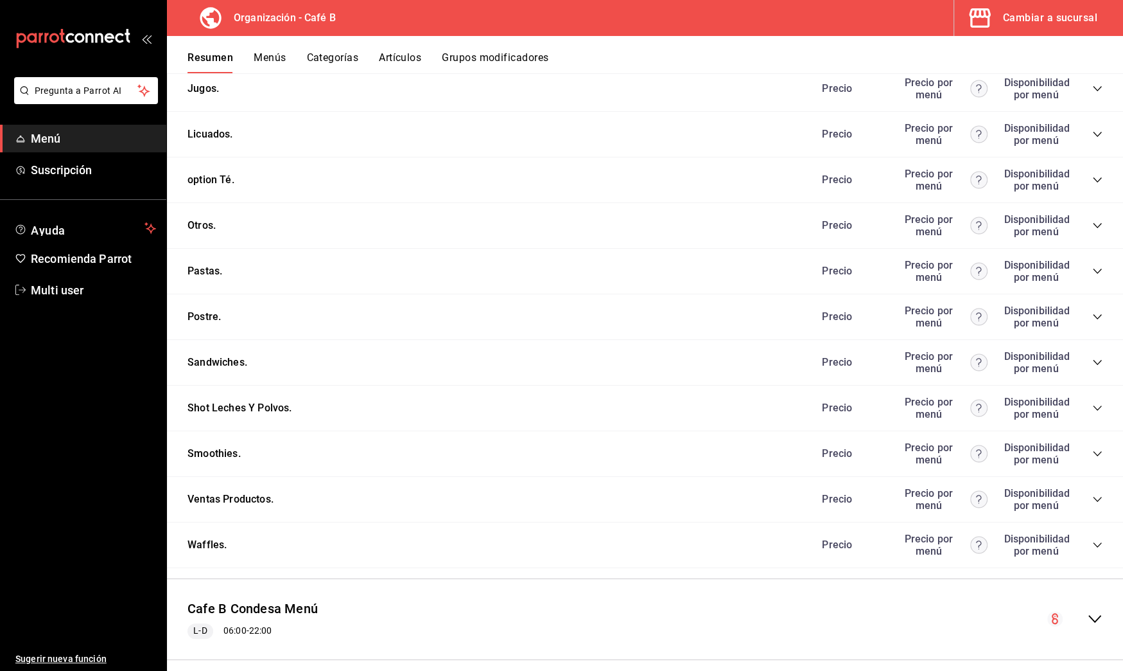
click at [1093, 540] on icon "collapse-category-row" at bounding box center [1098, 545] width 10 height 10
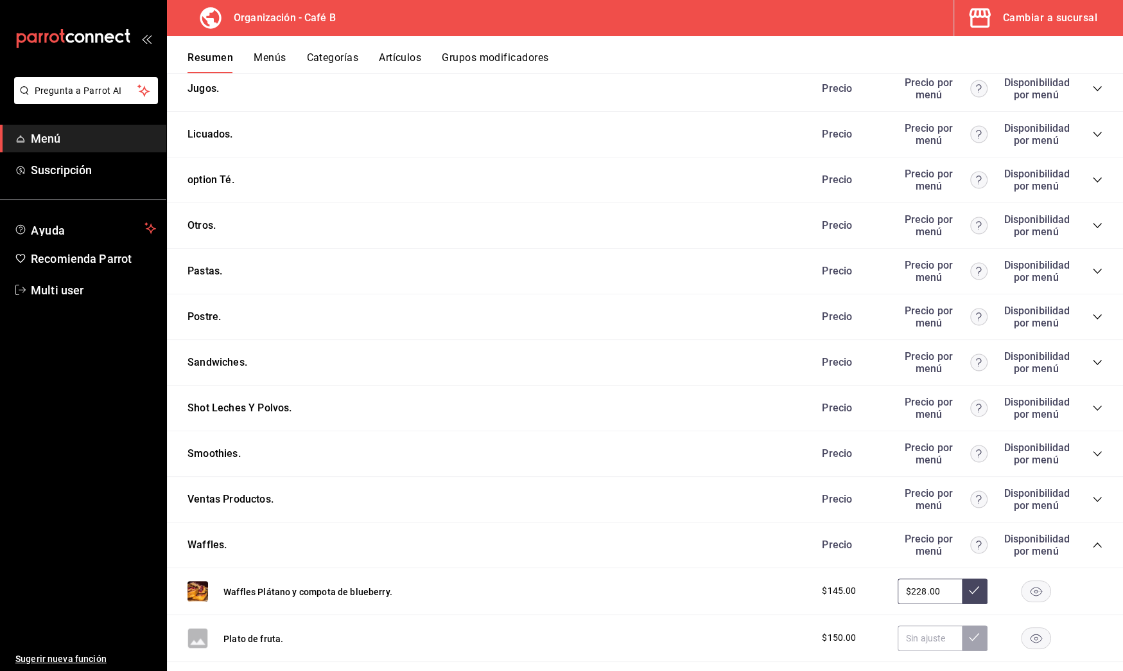
scroll to position [1603, 0]
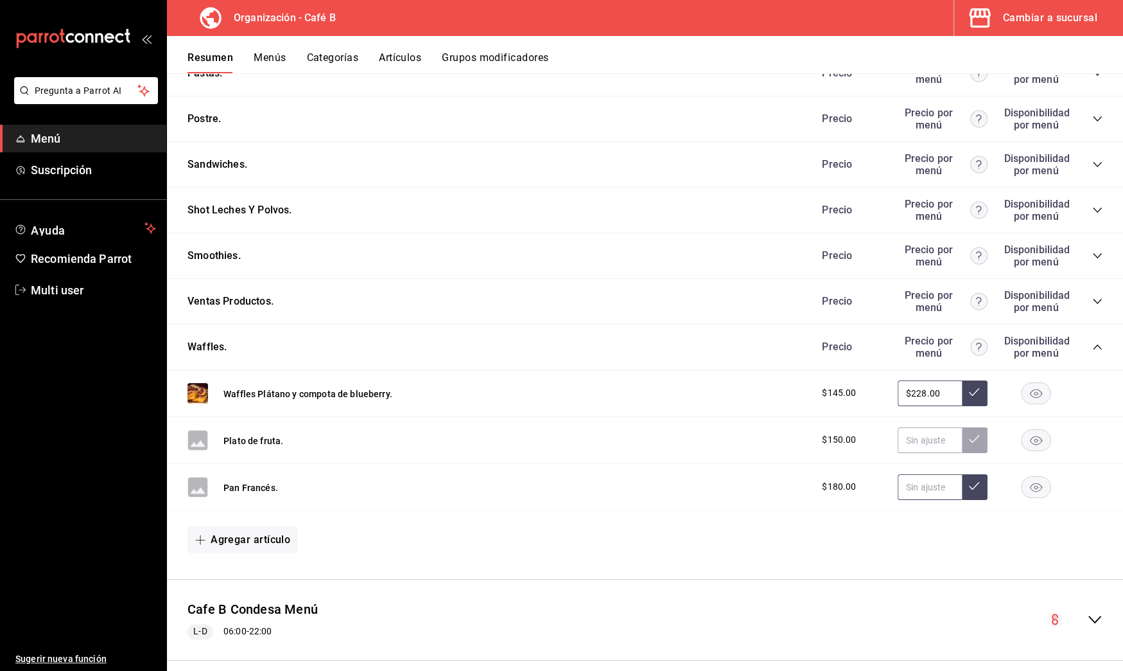
click at [904, 474] on input "text" at bounding box center [930, 487] width 64 height 26
type input "$234.00"
click at [969, 480] on icon at bounding box center [974, 485] width 10 height 10
click at [929, 427] on input "text" at bounding box center [930, 440] width 64 height 26
type input "$195.00"
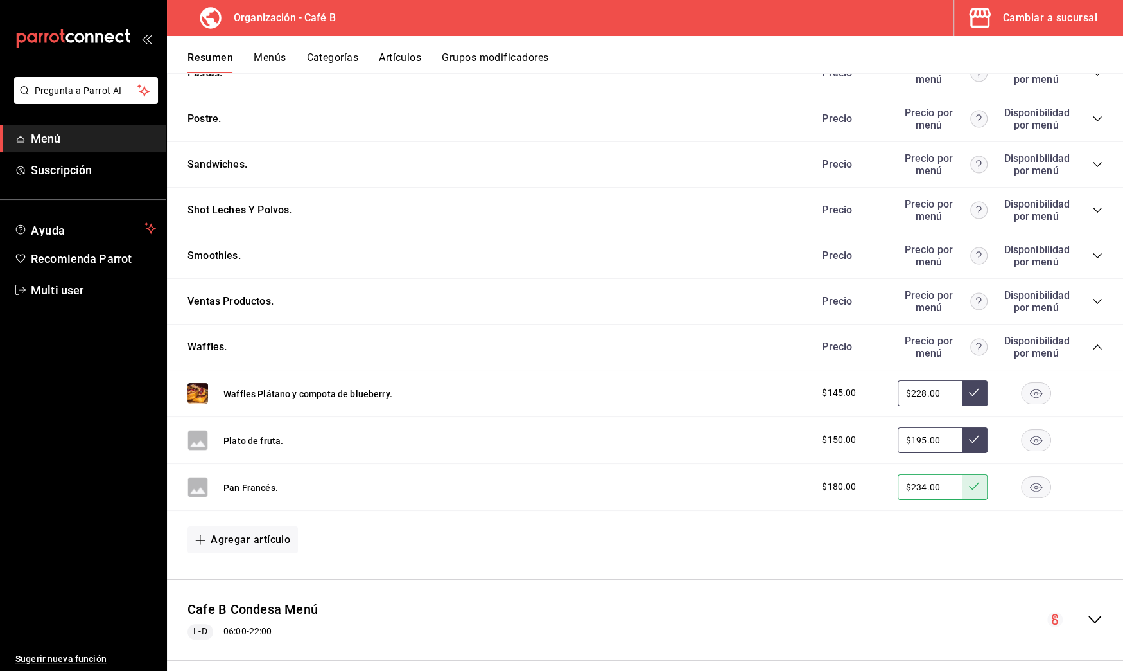
click at [962, 428] on button at bounding box center [975, 440] width 26 height 26
click at [1087, 611] on div "Cafe B Condesa Menú L-D 06:00 - 22:00" at bounding box center [645, 620] width 956 height 60
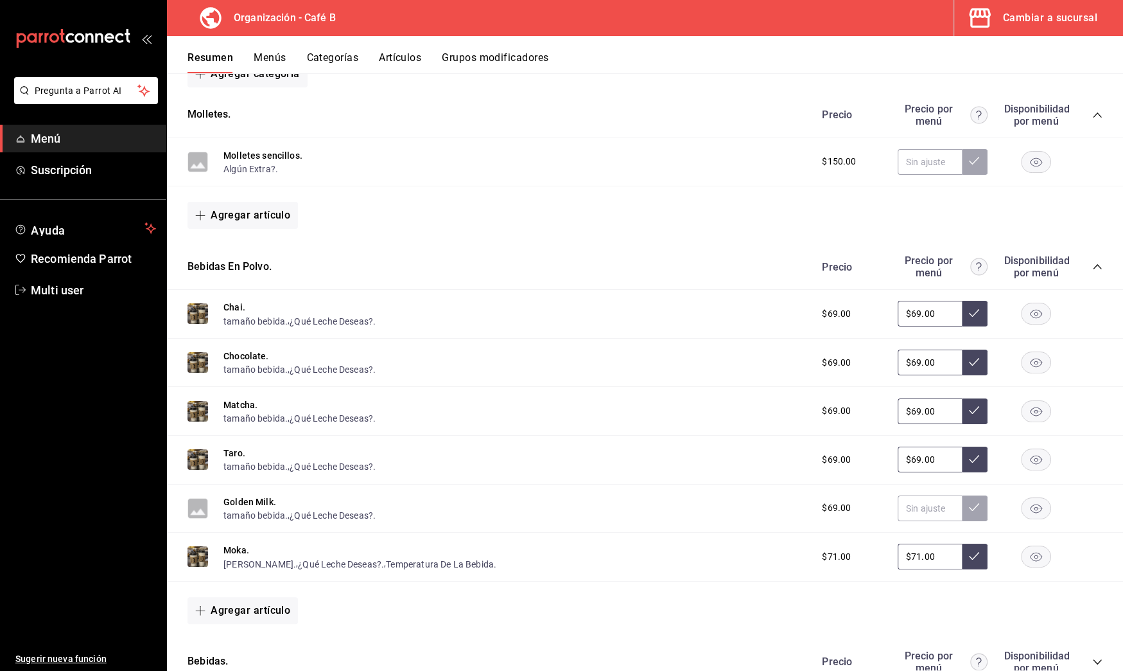
scroll to position [2197, 0]
click at [918, 153] on input "text" at bounding box center [930, 163] width 64 height 26
type input "$195.00"
click at [962, 150] on button at bounding box center [975, 163] width 26 height 26
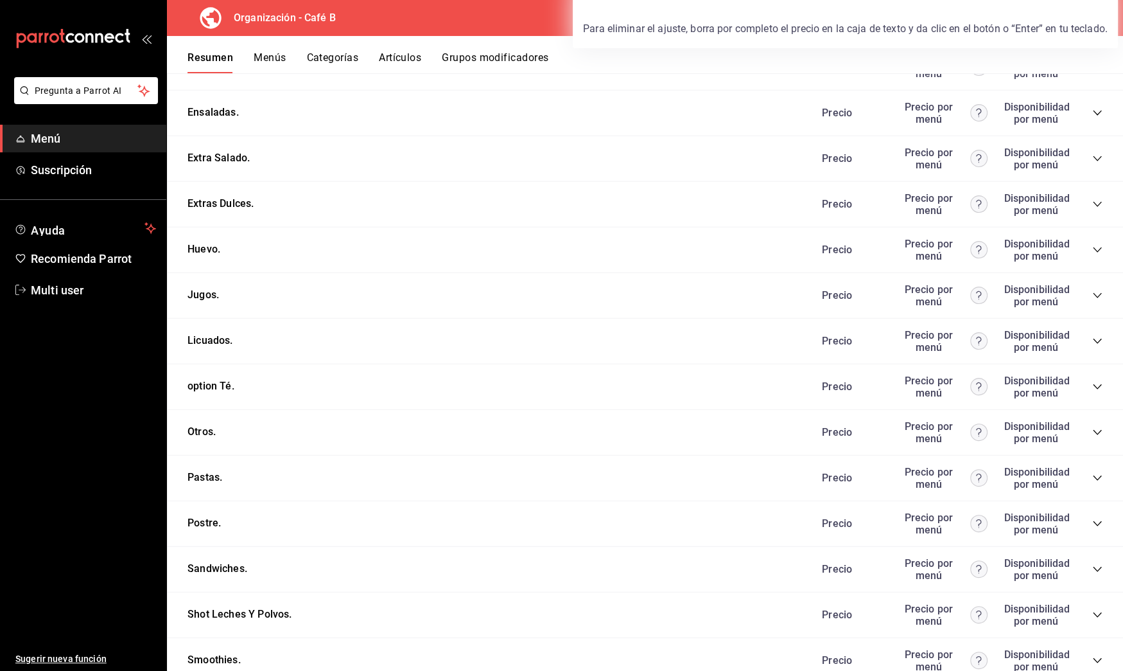
scroll to position [3068, 0]
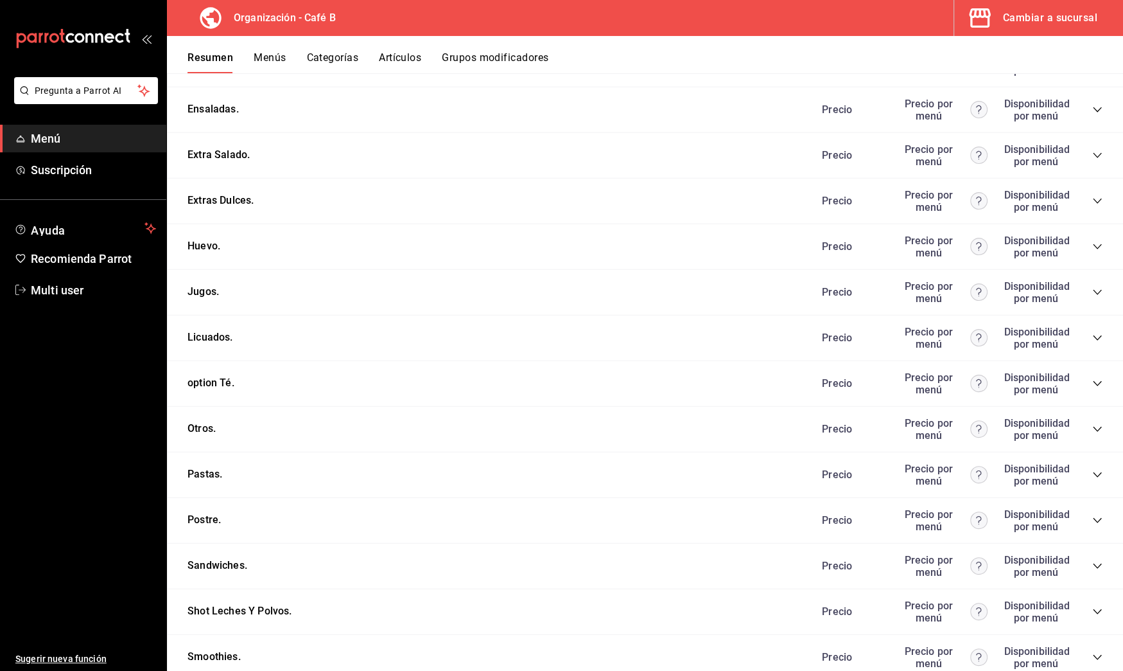
click at [1093, 515] on icon "collapse-category-row" at bounding box center [1098, 520] width 10 height 10
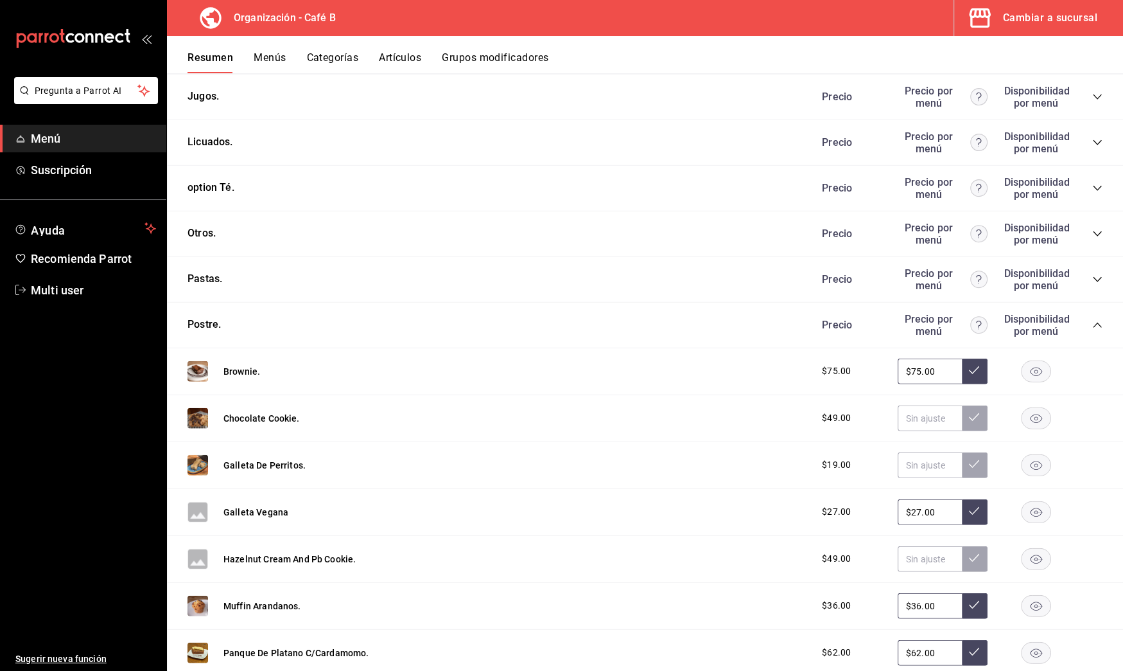
scroll to position [3267, 0]
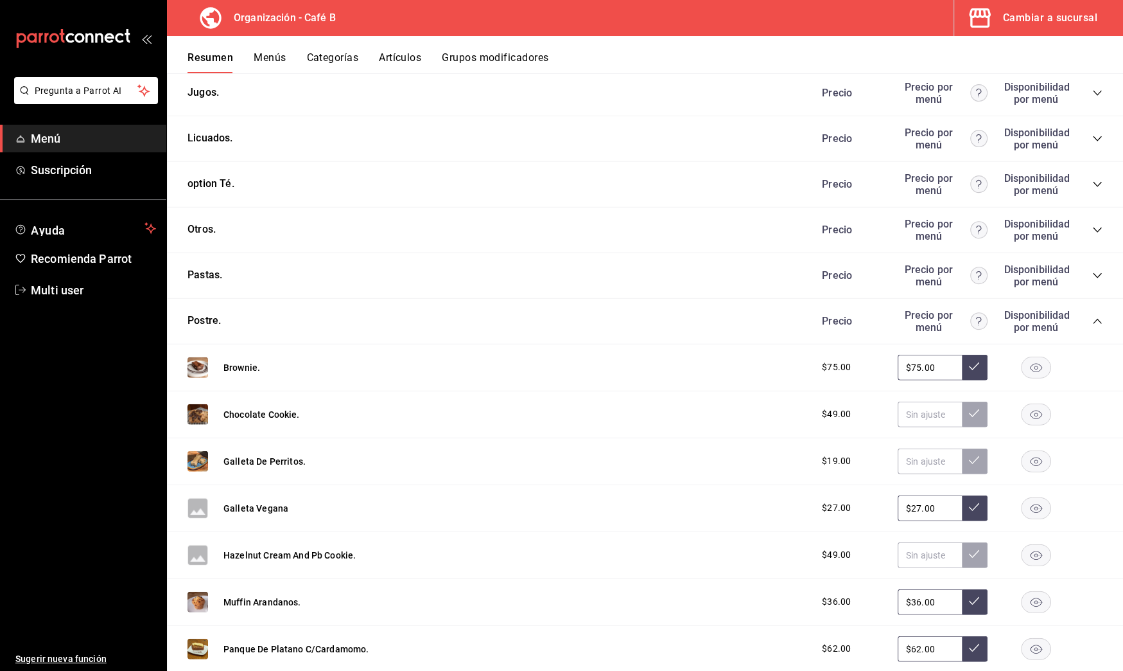
click at [1093, 316] on icon "collapse-category-row" at bounding box center [1098, 321] width 10 height 10
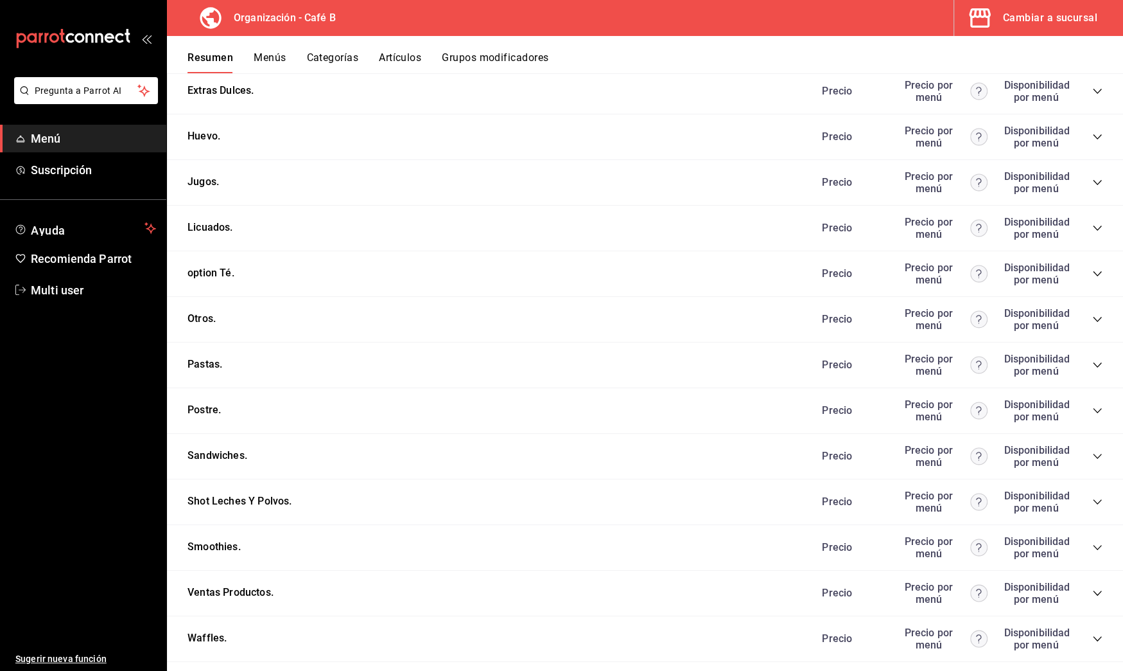
scroll to position [3175, 0]
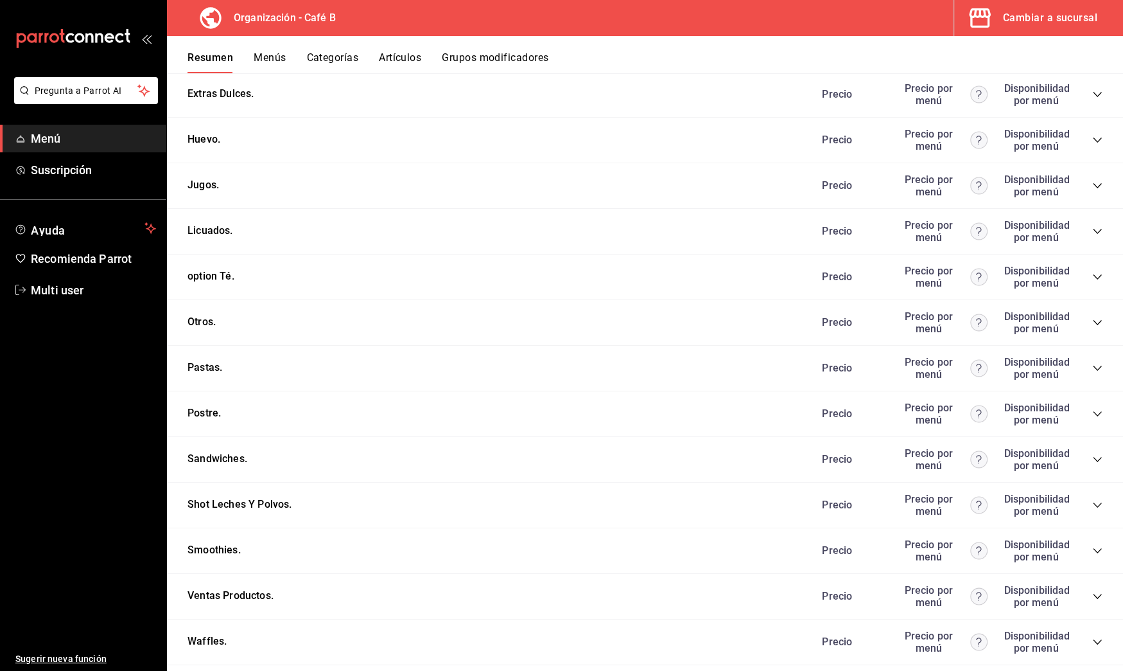
click at [1093, 637] on icon "collapse-category-row" at bounding box center [1098, 642] width 10 height 10
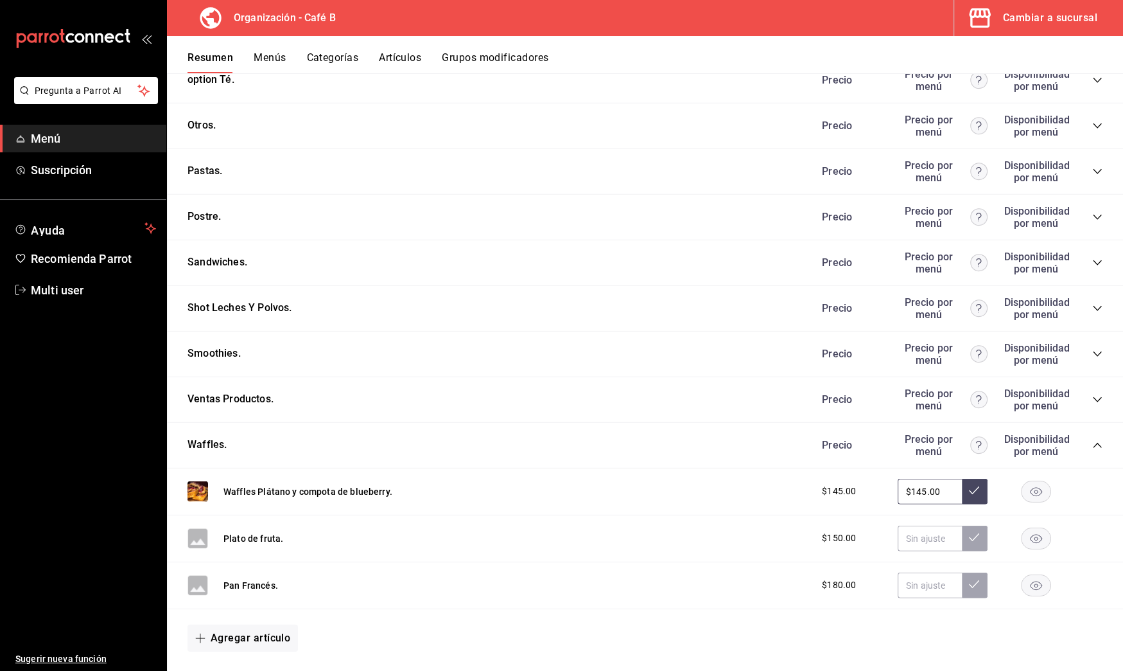
scroll to position [3373, 0]
click at [917, 571] on input "text" at bounding box center [930, 584] width 64 height 26
type input "$234.00"
click at [969, 577] on icon at bounding box center [974, 582] width 10 height 10
click at [922, 524] on input "text" at bounding box center [930, 537] width 64 height 26
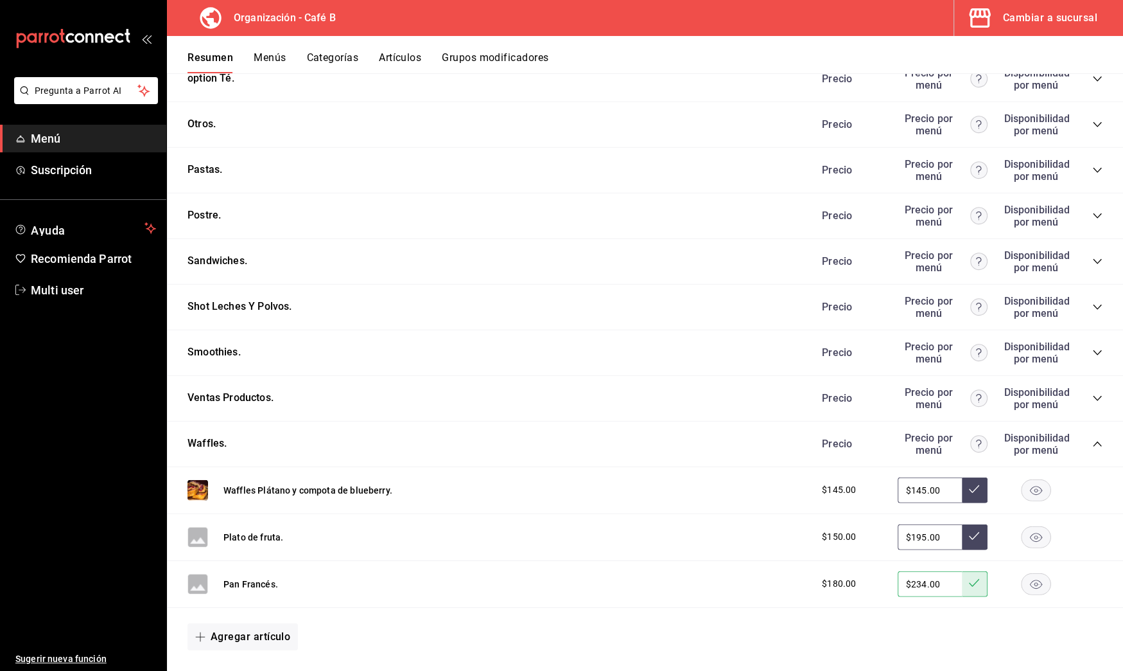
type input "$195.00"
click at [969, 531] on icon at bounding box center [974, 536] width 10 height 10
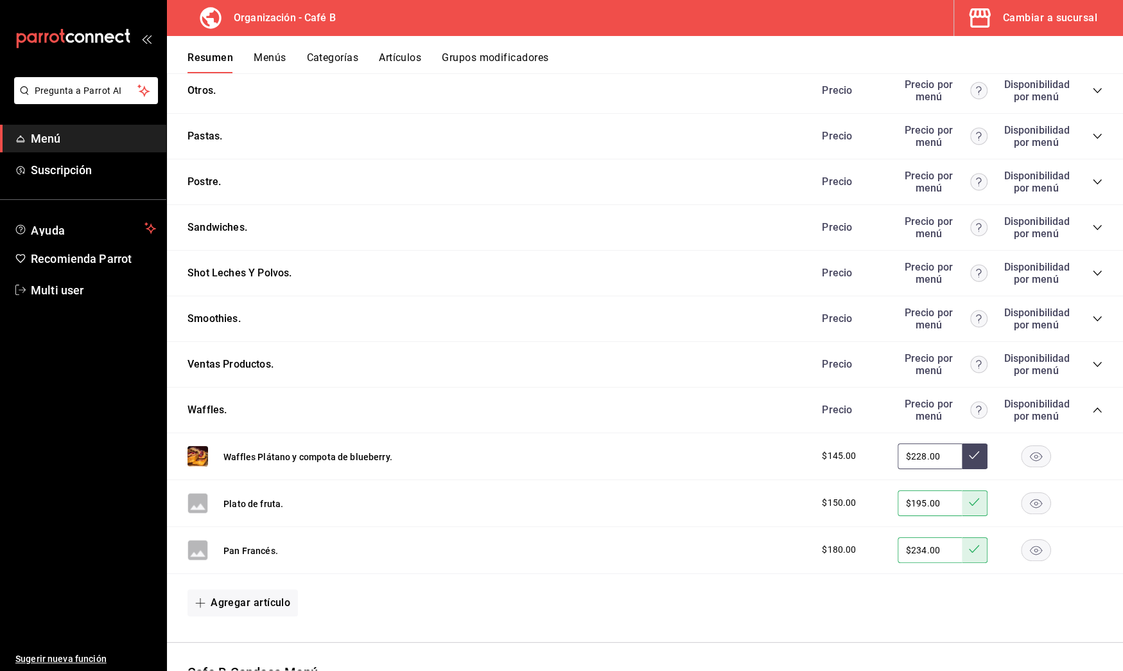
scroll to position [1350, 0]
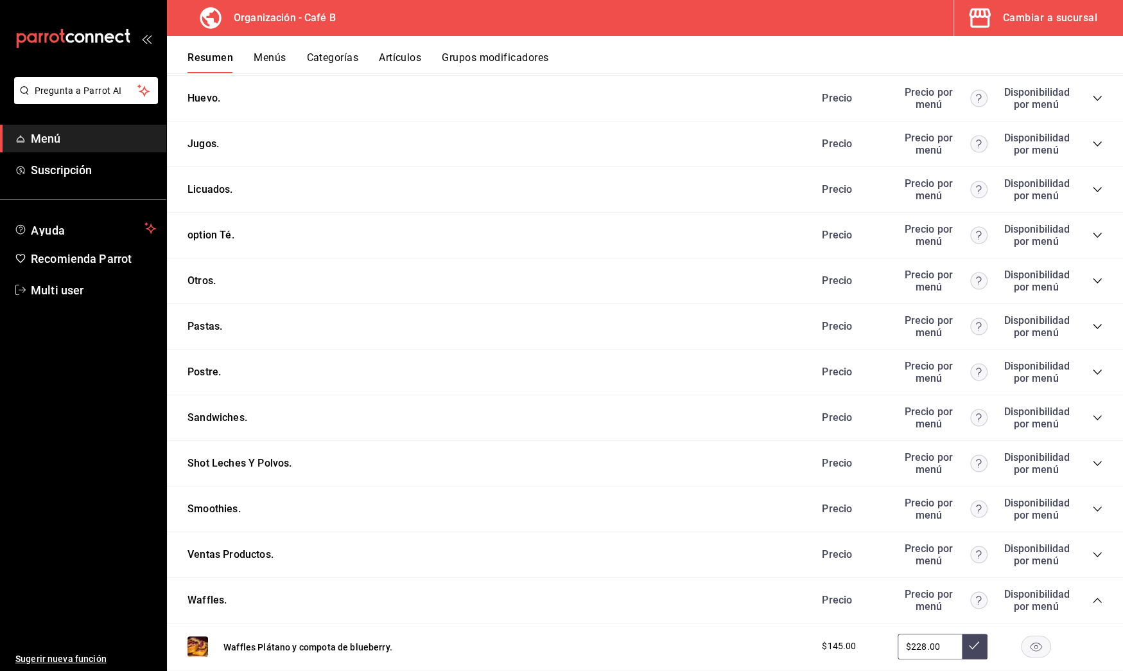
click at [395, 65] on button "Artículos" at bounding box center [400, 62] width 42 height 22
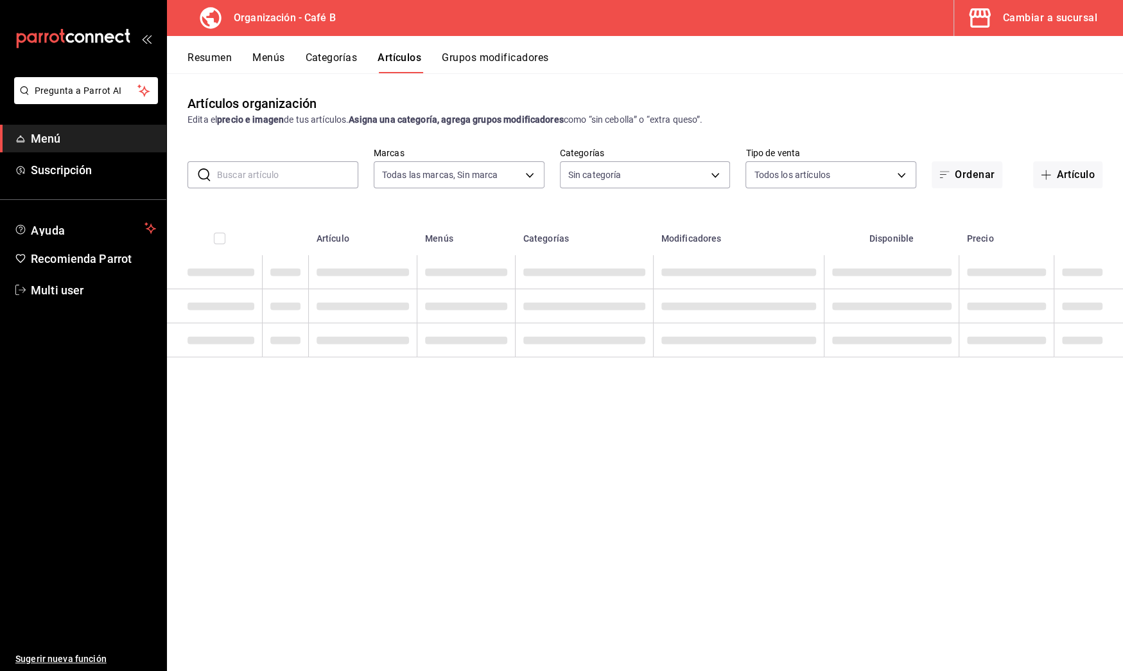
type input "61914e7f-f2ca-4c15-8ed2-909e6f0cad57"
type input "e5fe6e4a-1f74-4777-904d-f4be92e52f7f,de3bb890-979a-444b-899a-e8264f8bb575,c2556…"
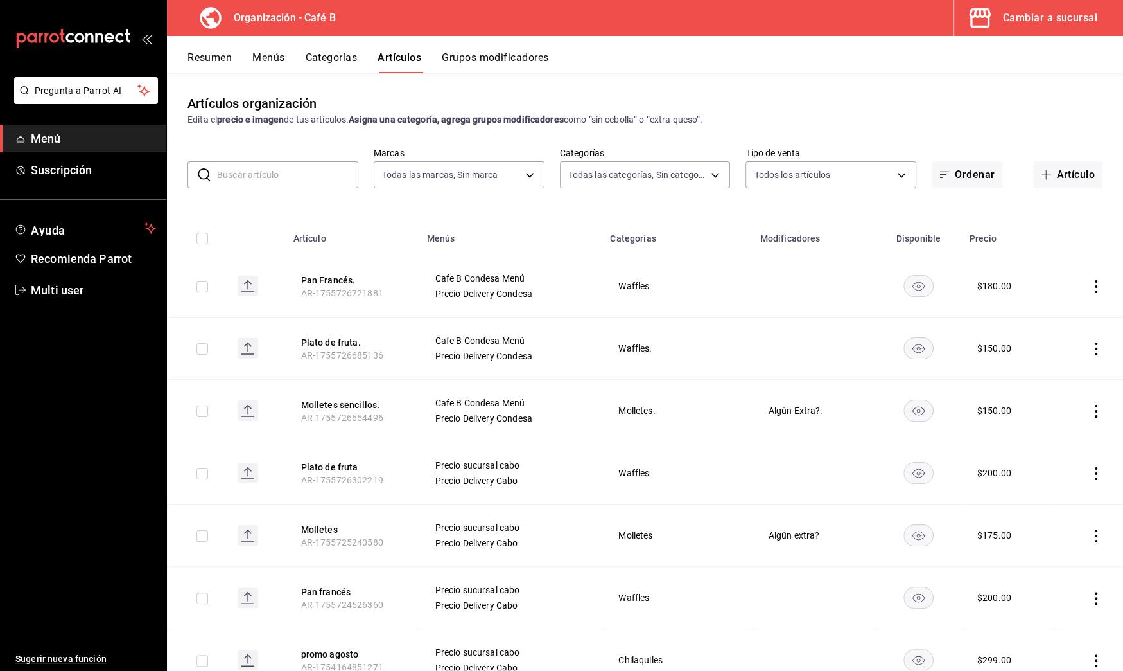
click at [317, 168] on input "text" at bounding box center [287, 175] width 141 height 26
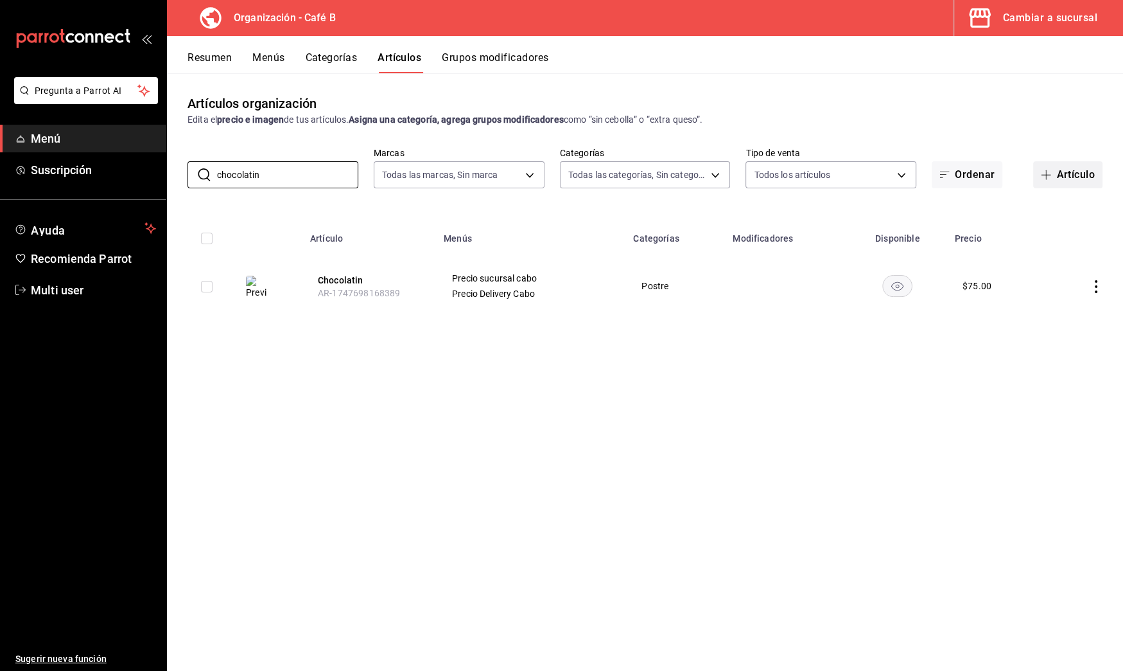
type input "chocolatin"
click at [1072, 171] on button "Artículo" at bounding box center [1067, 174] width 69 height 27
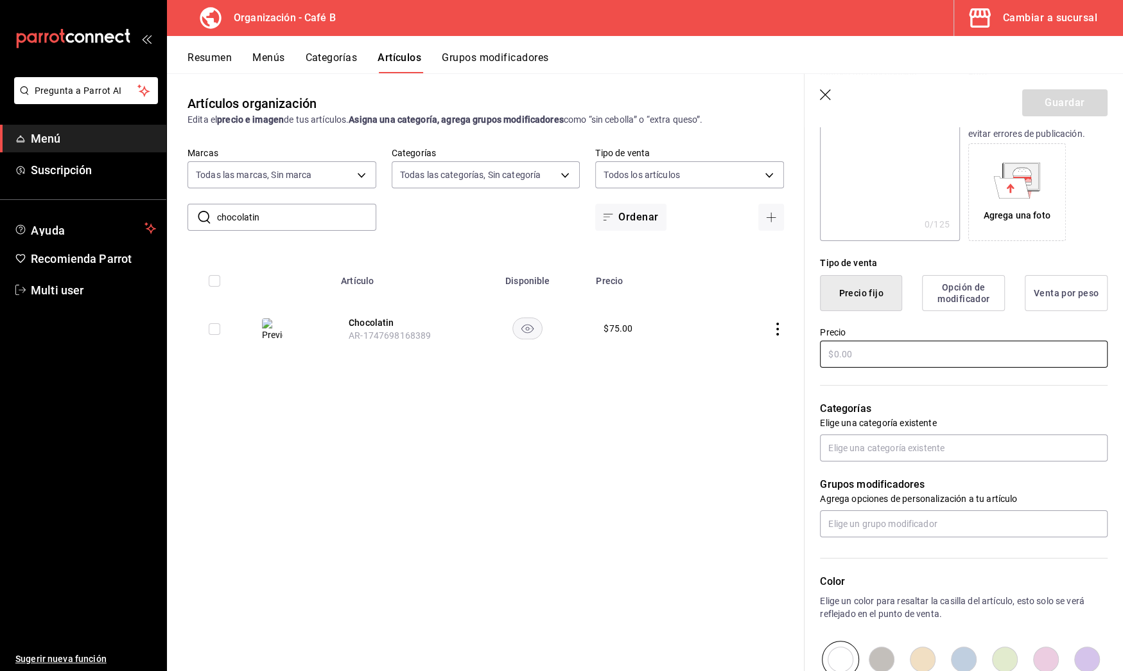
scroll to position [234, 0]
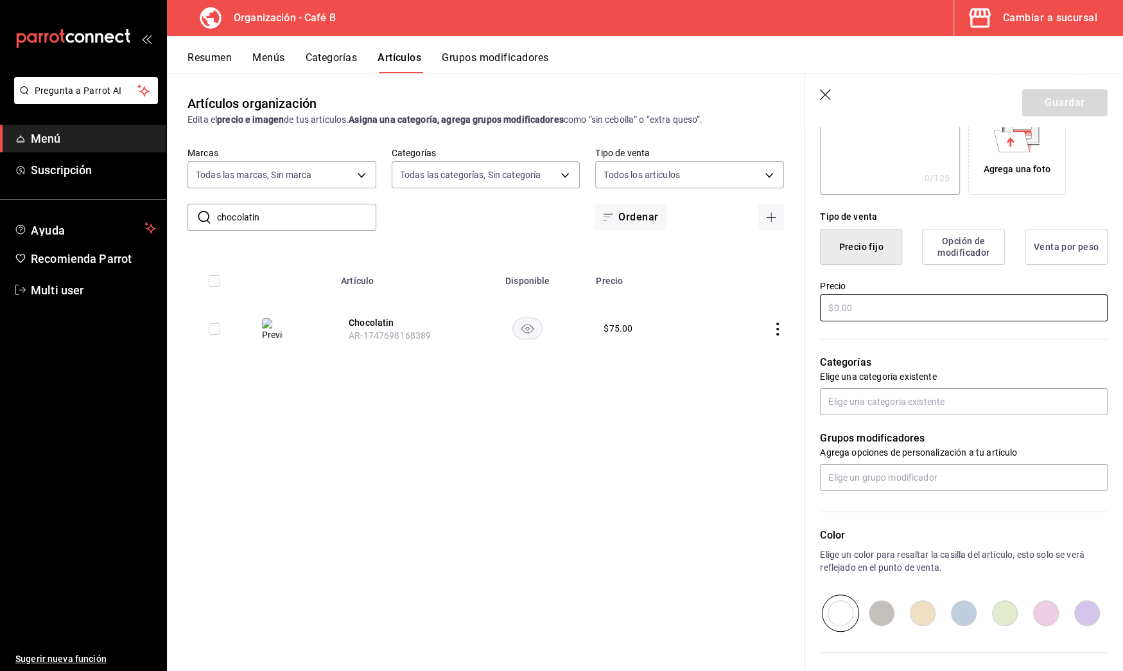
type input "Chocolatin."
click at [903, 308] on input "text" at bounding box center [964, 307] width 288 height 27
type input "$5.00"
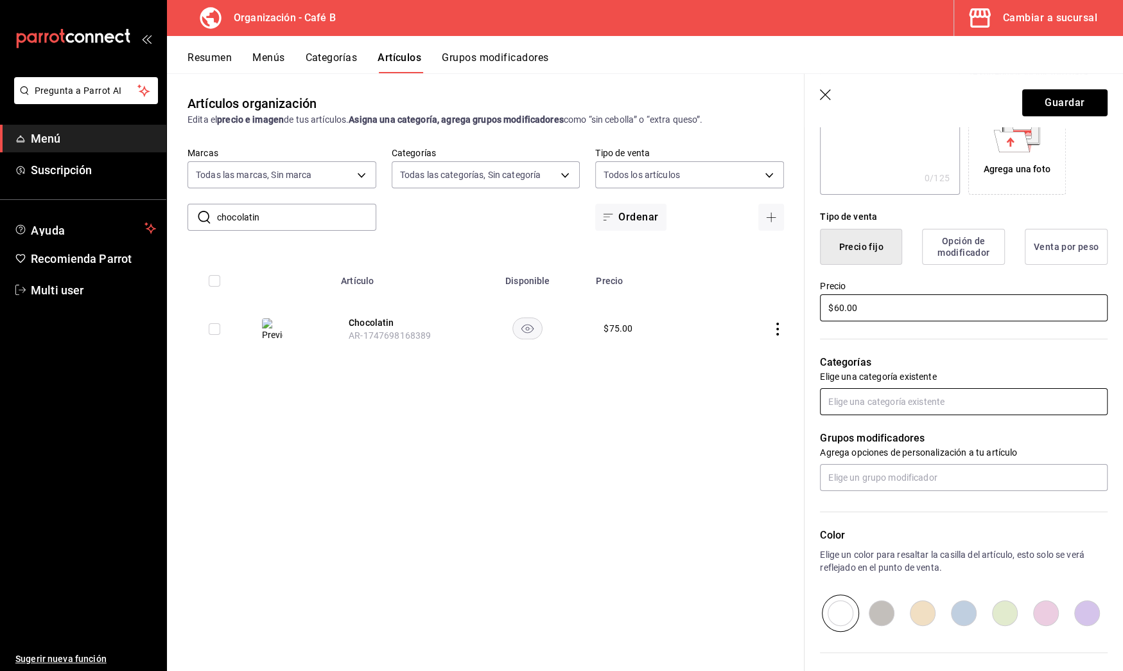
type input "$60.00"
click at [848, 403] on input "text" at bounding box center [964, 401] width 288 height 27
type input "postre"
click at [857, 461] on li "Postre." at bounding box center [958, 451] width 276 height 21
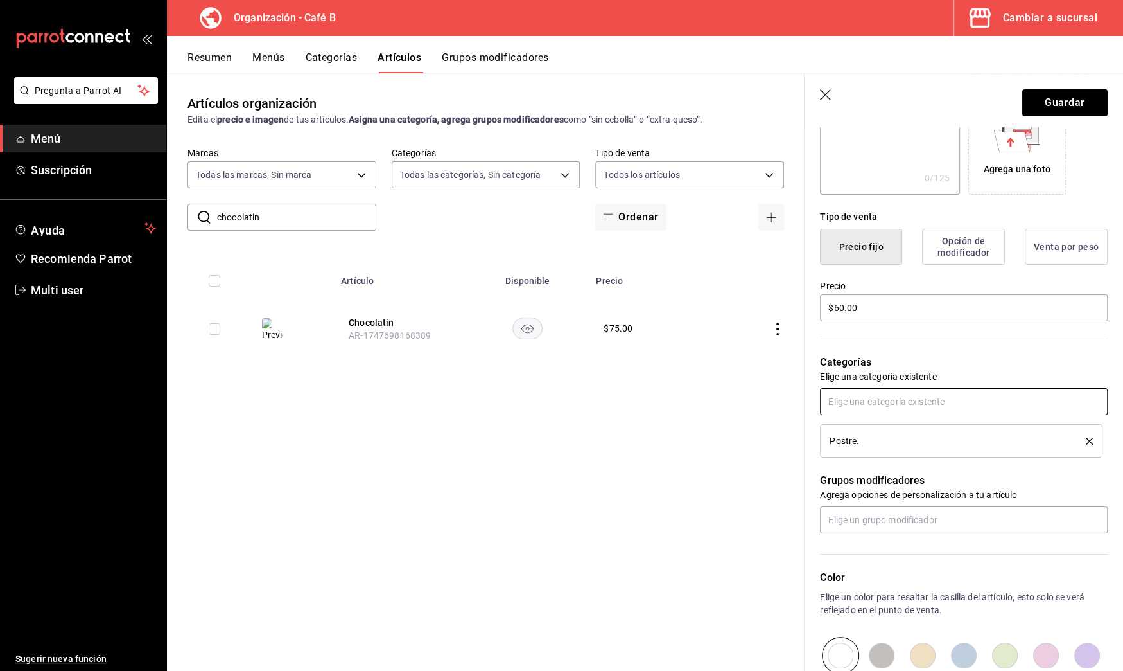
scroll to position [0, 0]
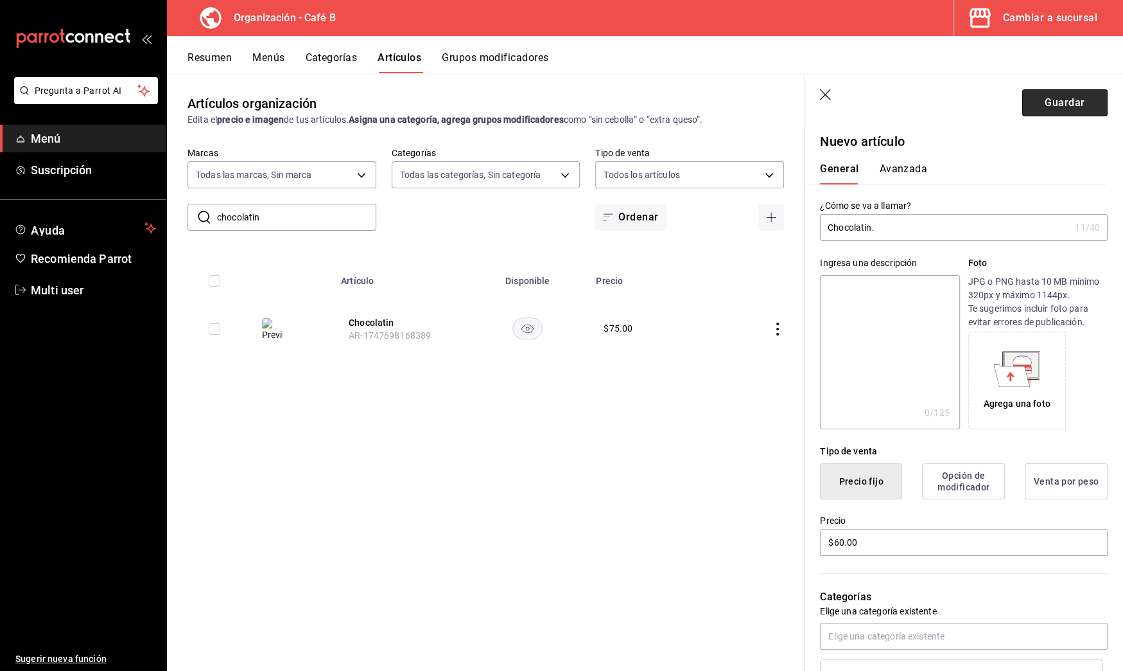
click at [1030, 115] on button "Guardar" at bounding box center [1065, 102] width 85 height 27
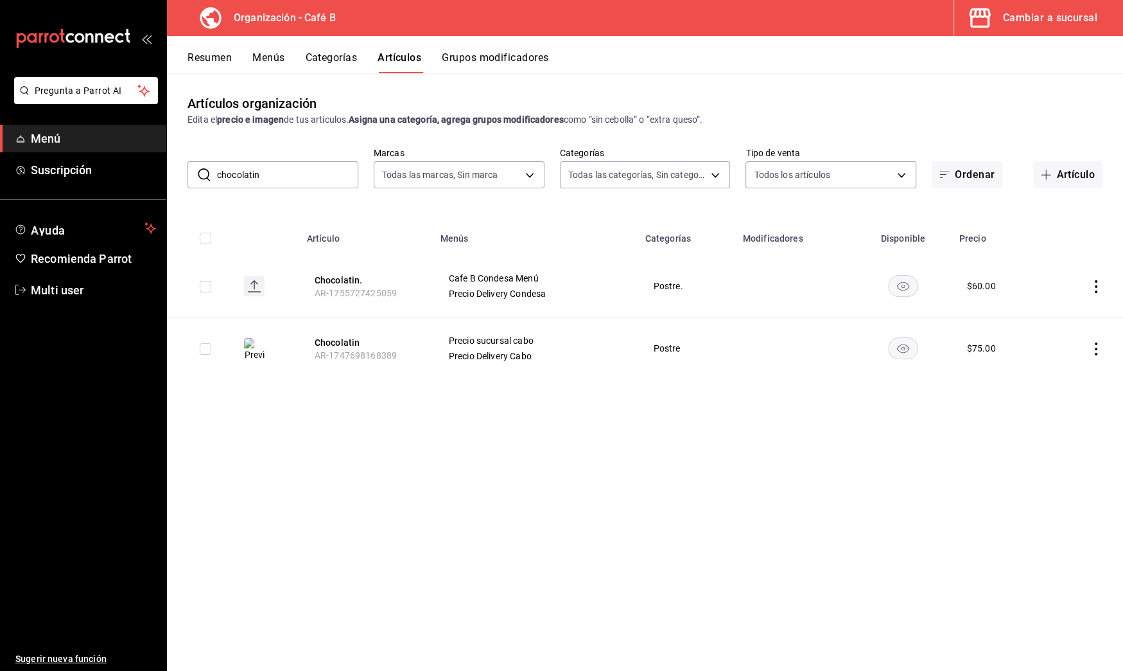
click at [255, 349] on img at bounding box center [254, 349] width 21 height 23
click at [331, 342] on button "Chocolatin" at bounding box center [366, 342] width 103 height 13
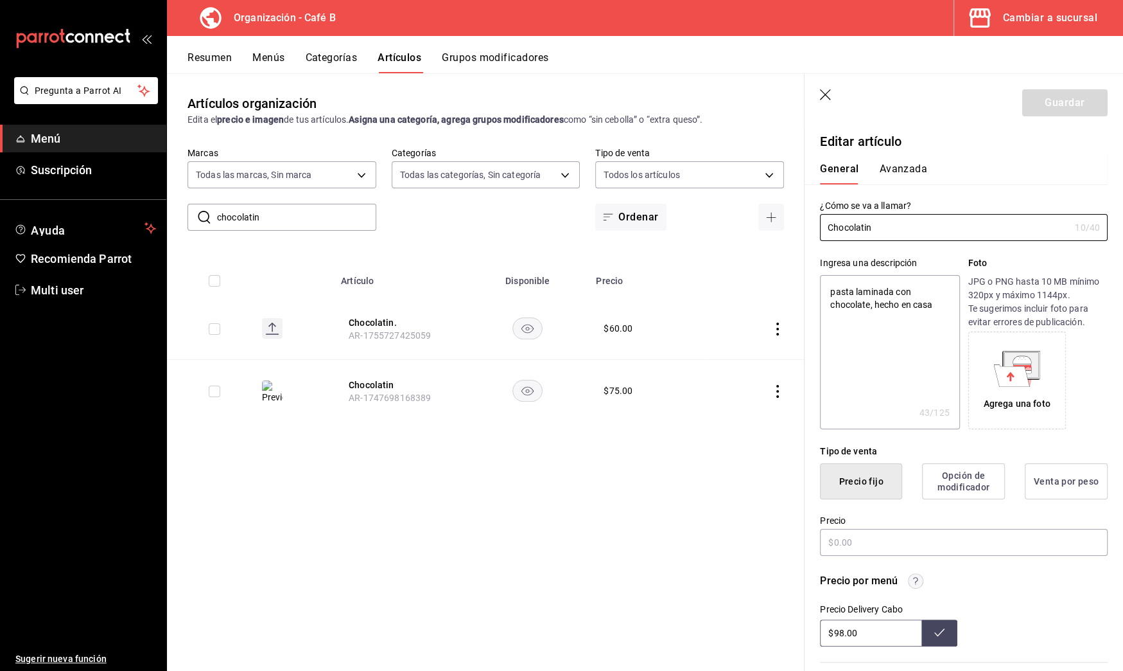
type textarea "x"
type input "$75.00"
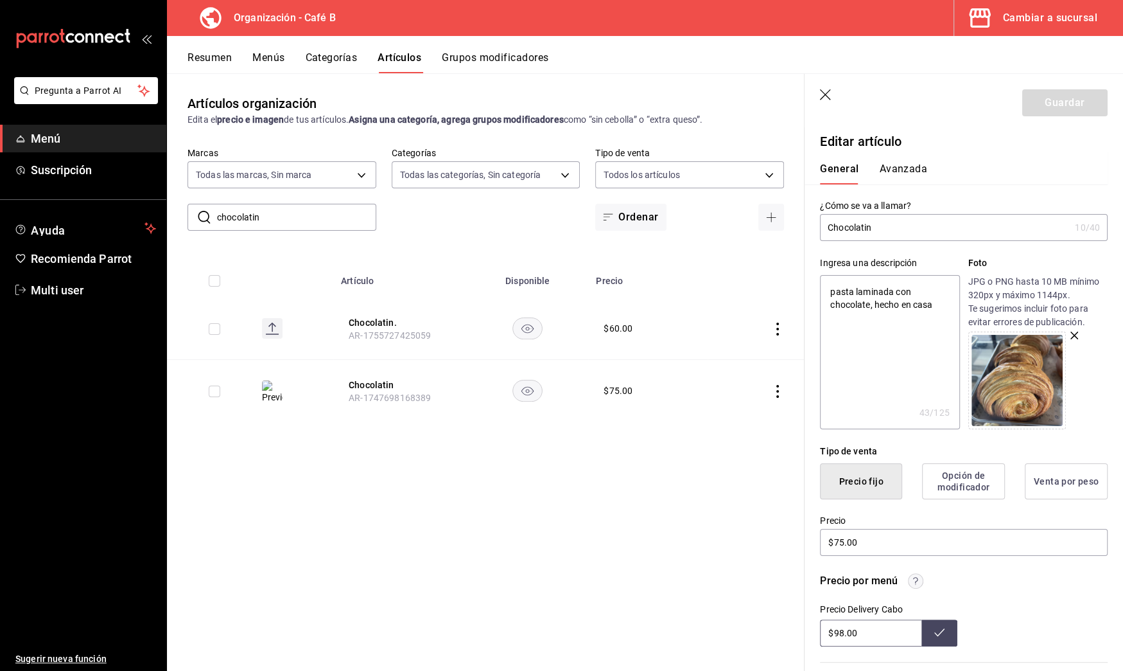
click at [383, 328] on th "Chocolatin. AR-1755727425059" at bounding box center [400, 328] width 134 height 62
click at [385, 323] on button "Chocolatin." at bounding box center [400, 322] width 103 height 13
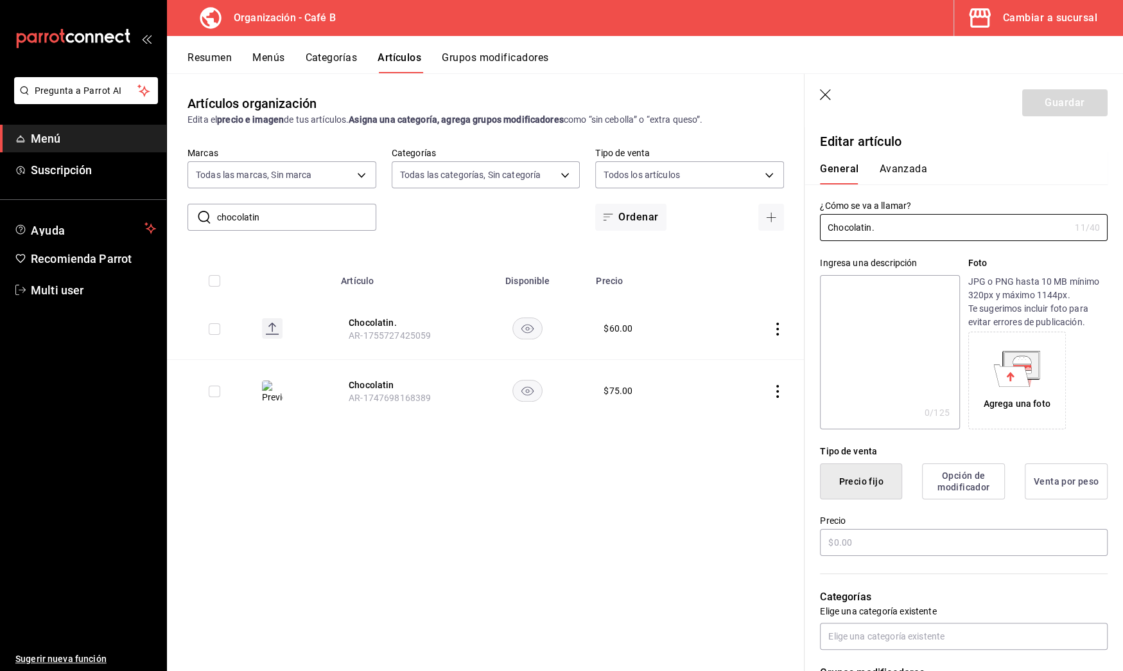
type input "$60.00"
click at [1019, 365] on icon at bounding box center [1023, 365] width 19 height 3
click at [828, 94] on icon "button" at bounding box center [826, 95] width 13 height 13
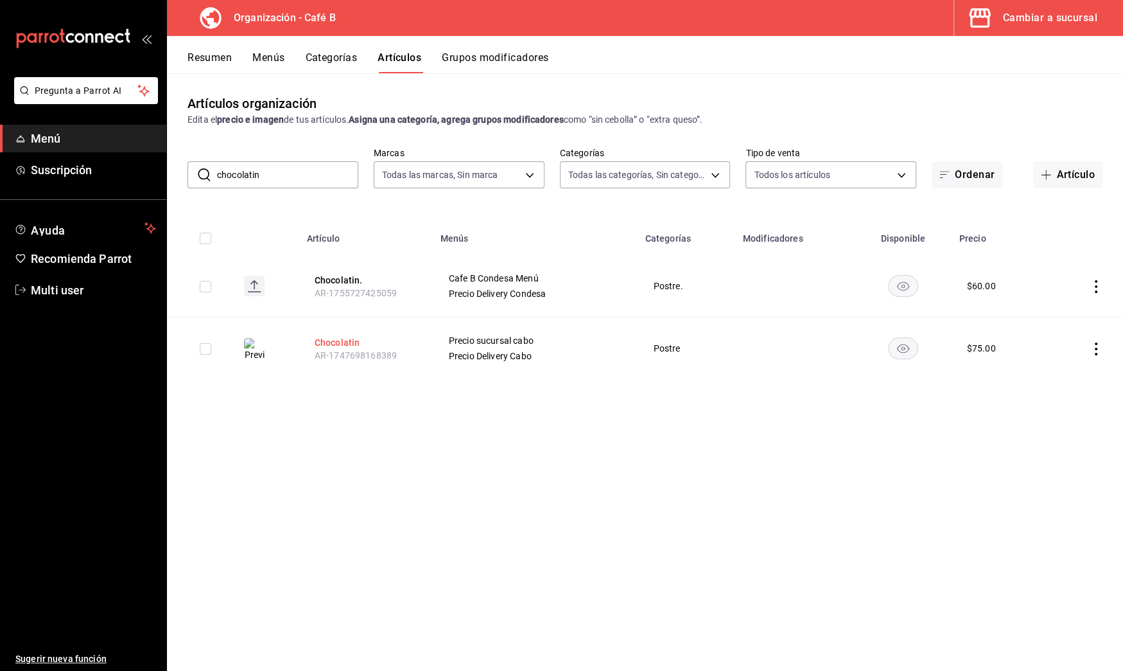
click at [349, 337] on button "Chocolatin" at bounding box center [366, 342] width 103 height 13
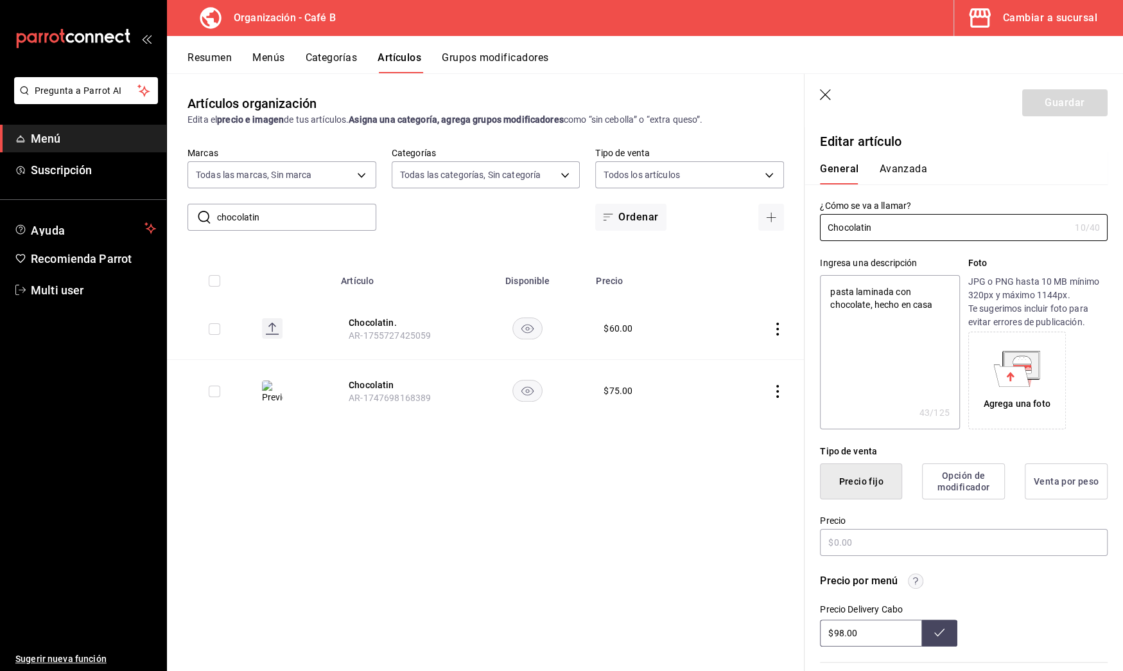
type textarea "x"
type input "$75.00"
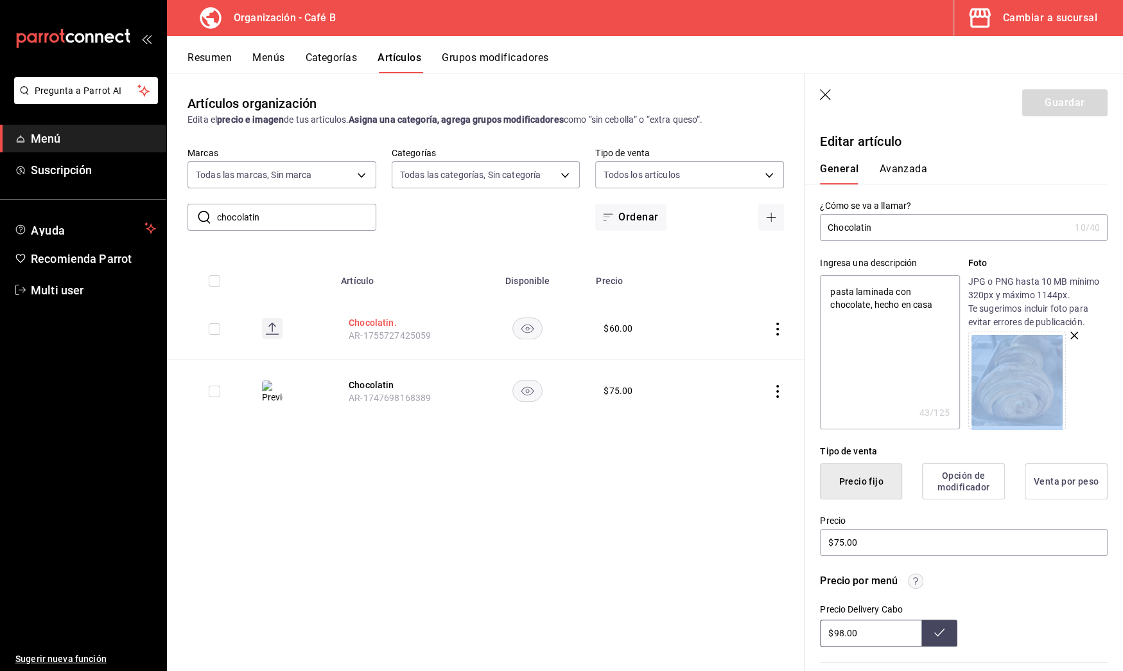
click at [373, 322] on button "Chocolatin." at bounding box center [400, 322] width 103 height 13
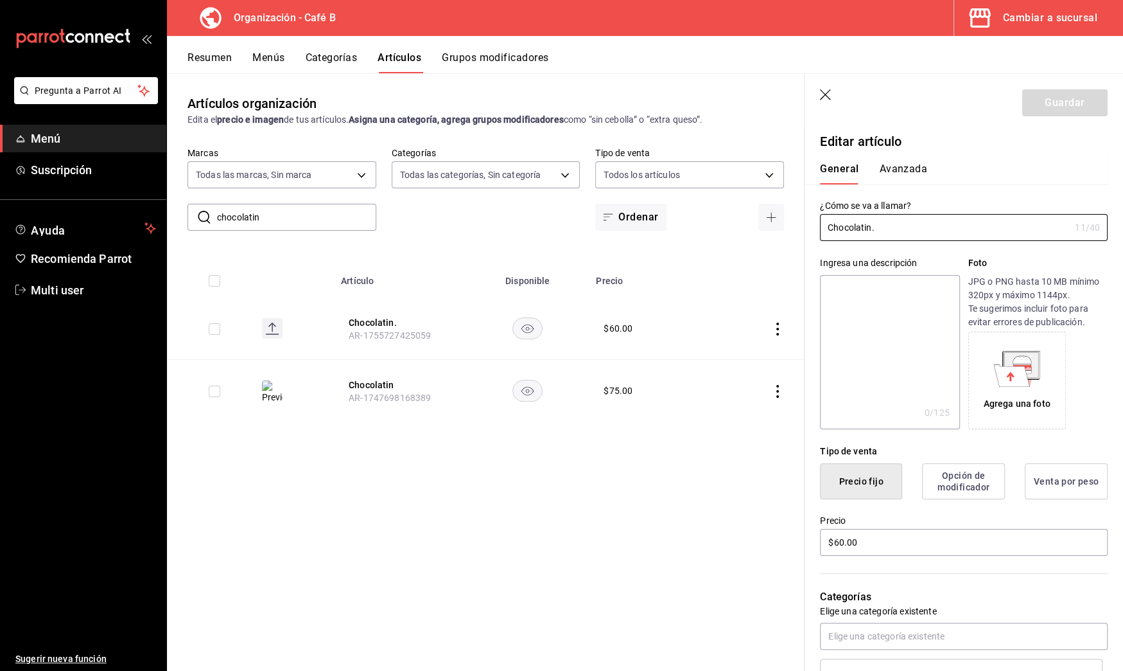
click at [996, 378] on icon at bounding box center [1012, 375] width 36 height 22
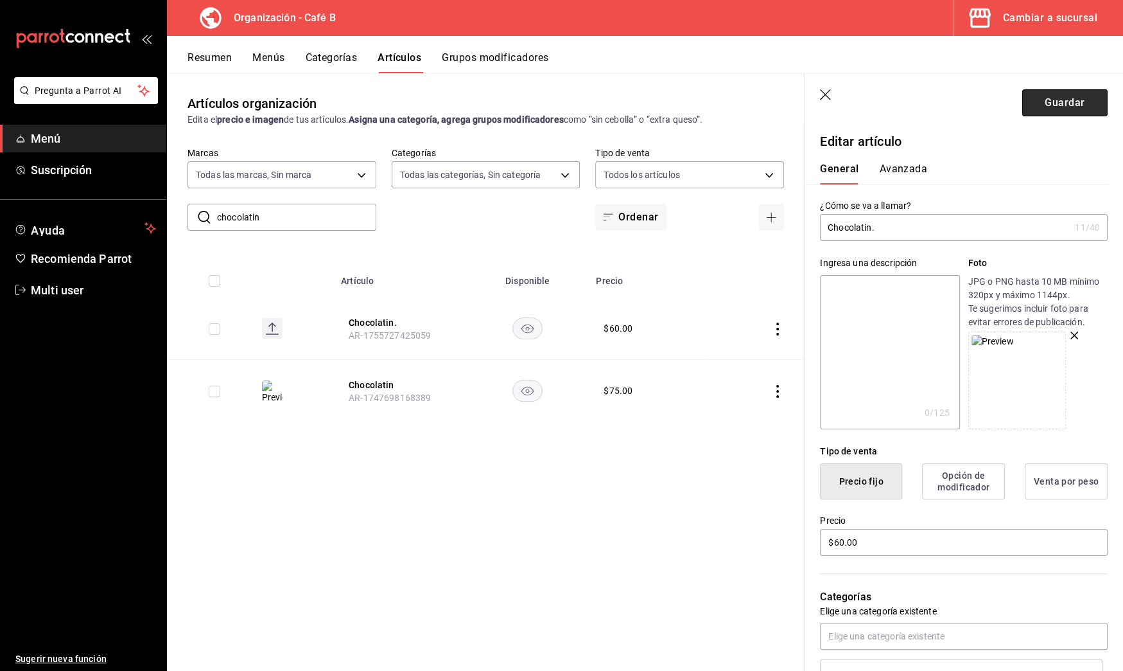
click at [1057, 110] on button "Guardar" at bounding box center [1065, 102] width 85 height 27
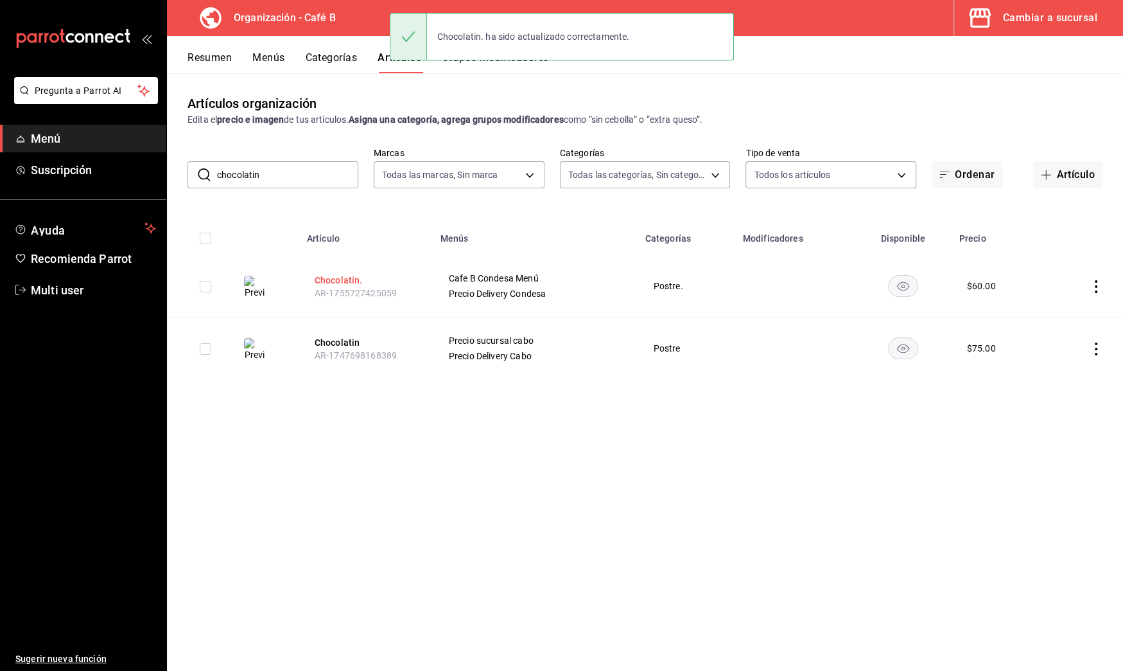
click at [349, 279] on button "Chocolatin." at bounding box center [366, 280] width 103 height 13
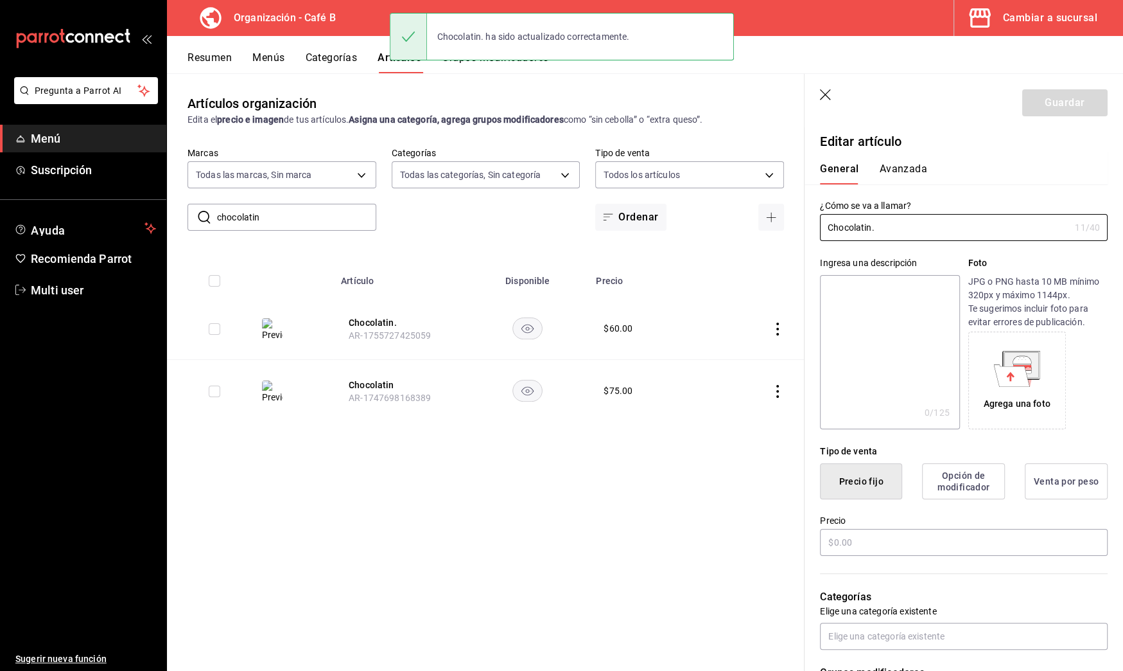
type input "$60.00"
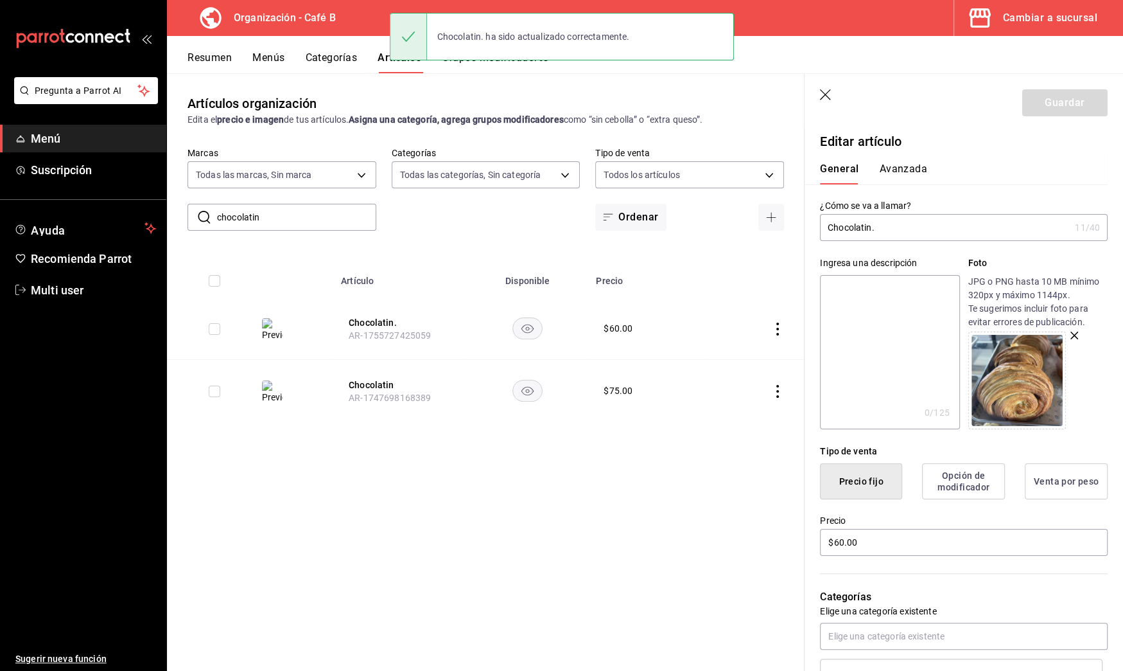
click at [877, 326] on textarea at bounding box center [889, 352] width 139 height 154
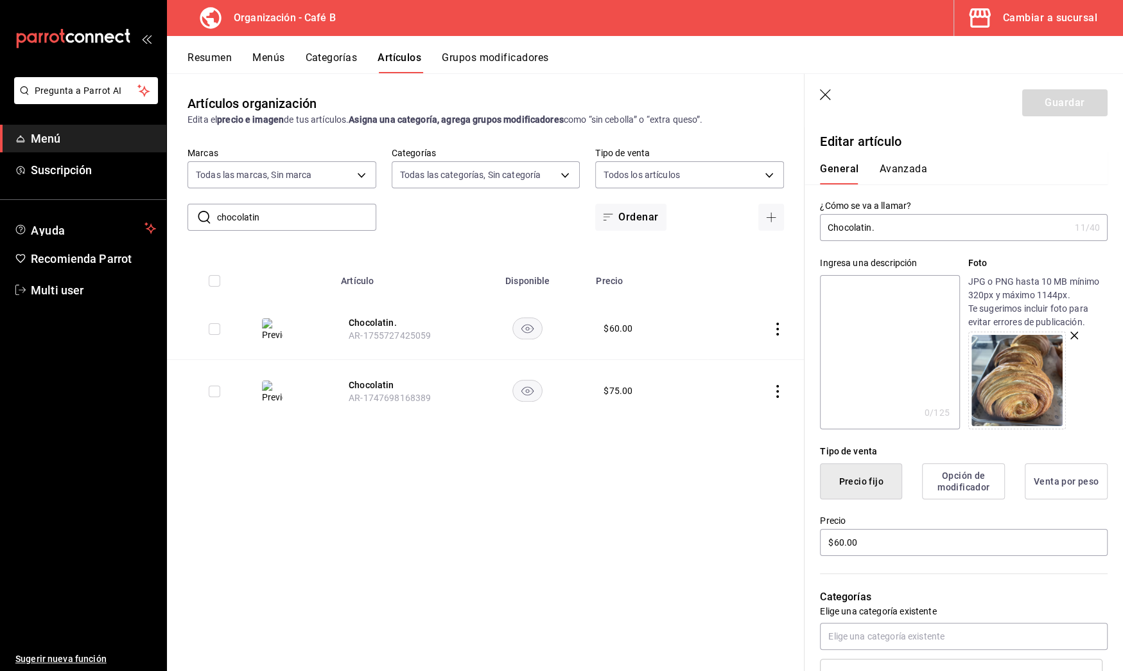
type textarea "c"
type textarea "x"
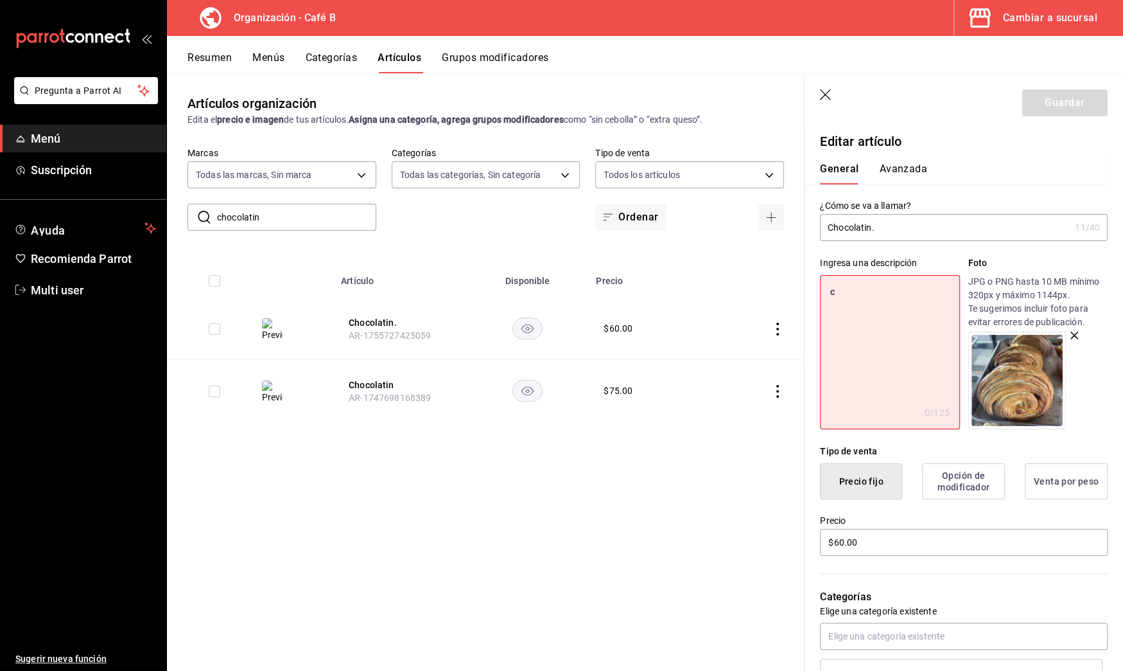
type textarea "cr"
type textarea "x"
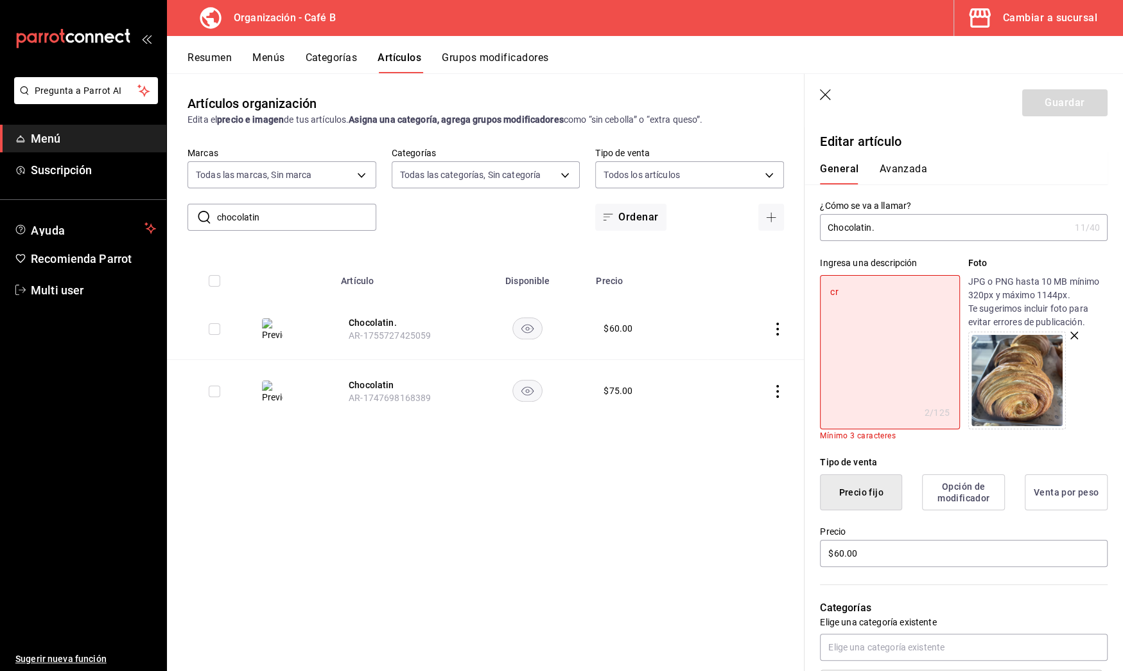
type textarea "c"
type textarea "x"
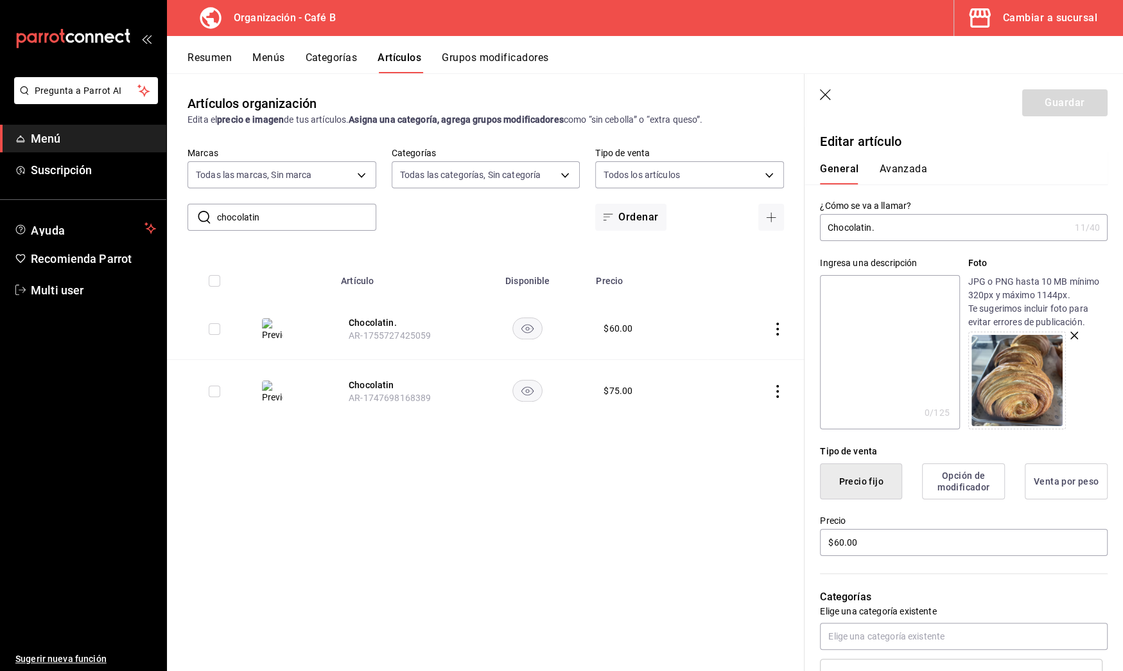
type textarea "p"
type textarea "x"
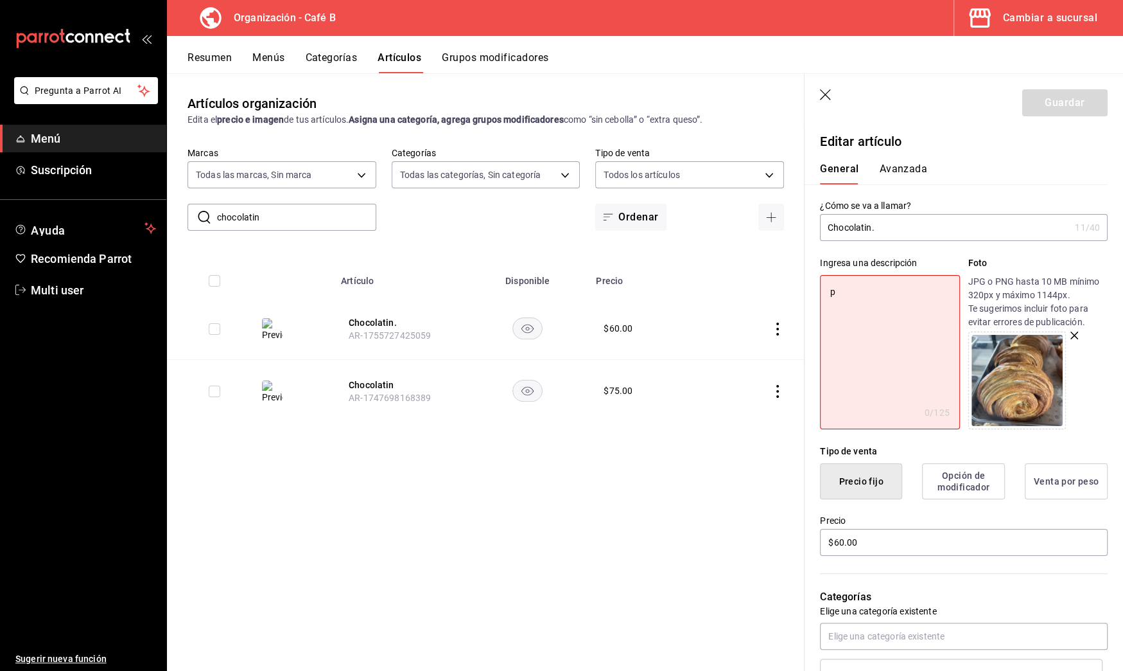
type textarea "pa"
type textarea "x"
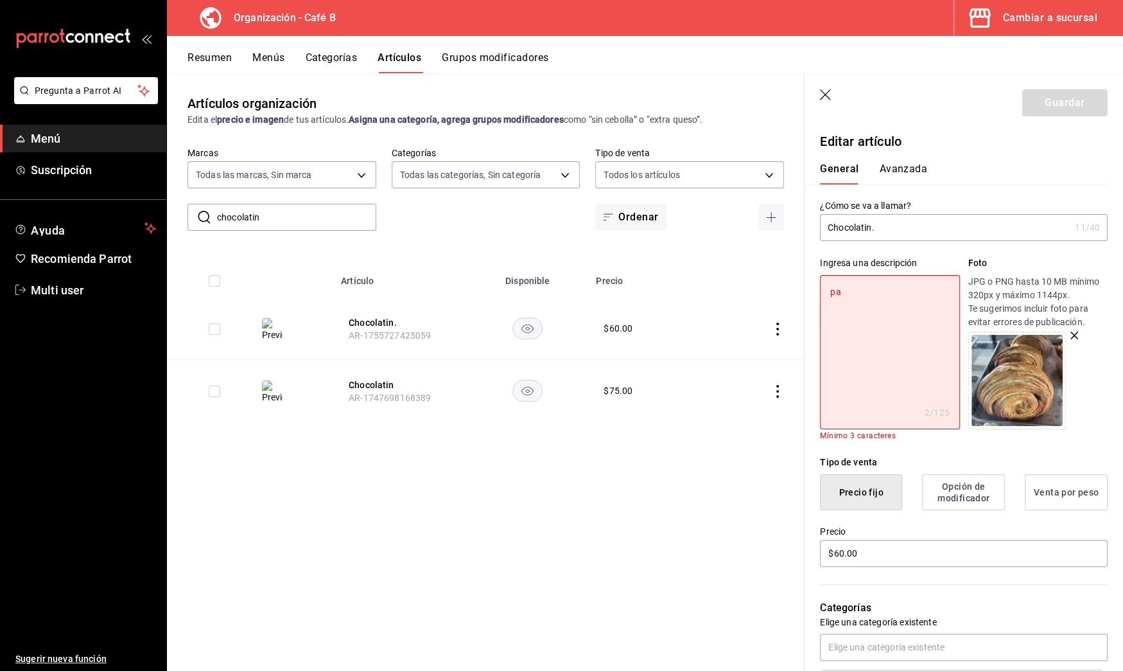
type textarea "pan"
type textarea "x"
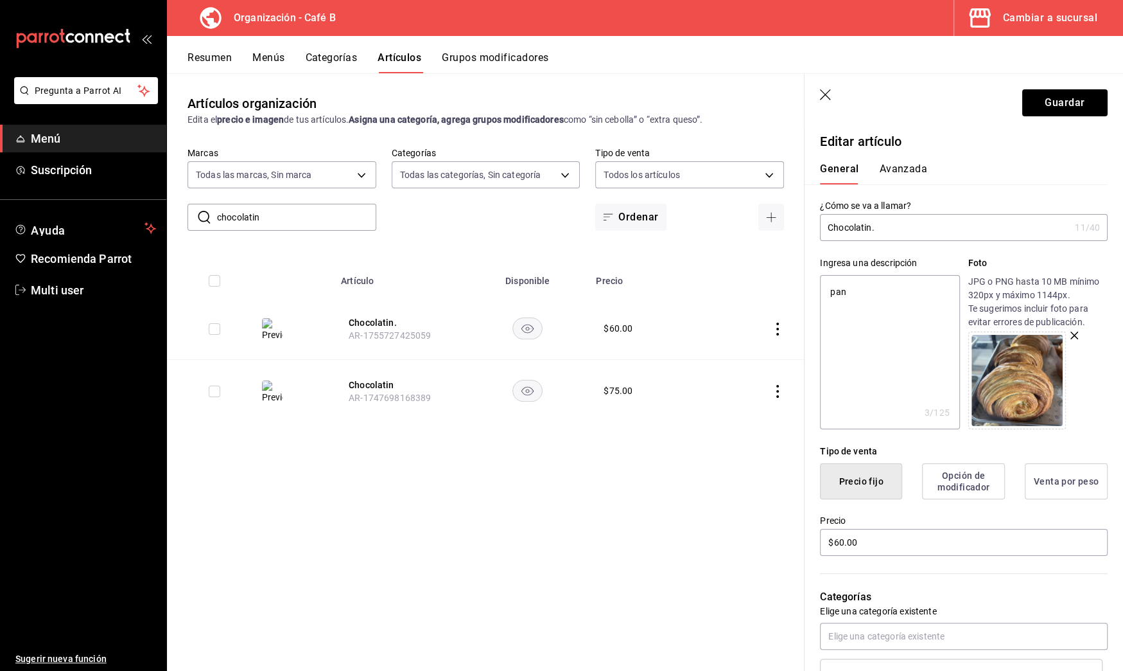
type textarea "pan"
type textarea "x"
type textarea "pan"
type textarea "x"
type textarea "pa"
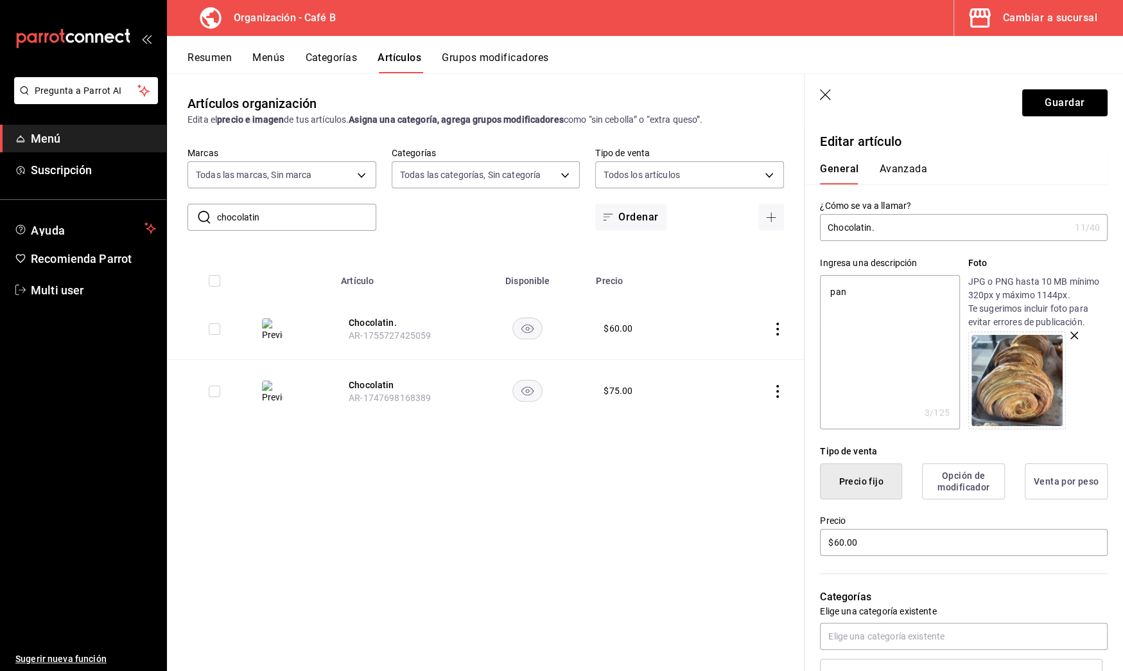
type textarea "x"
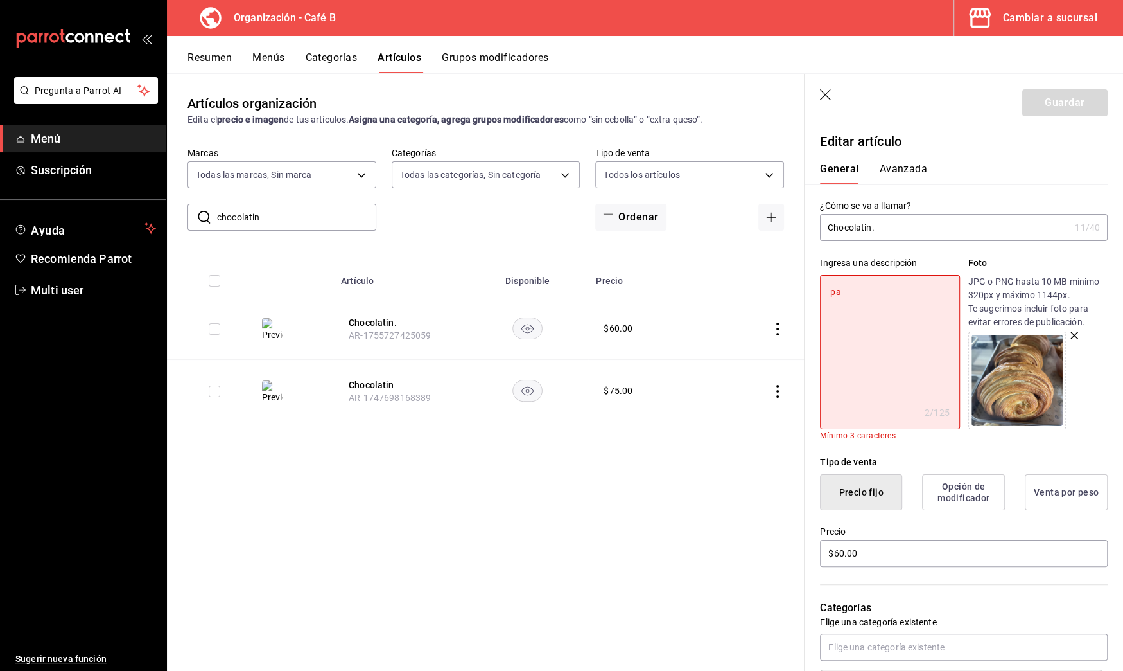
type textarea "p"
type textarea "x"
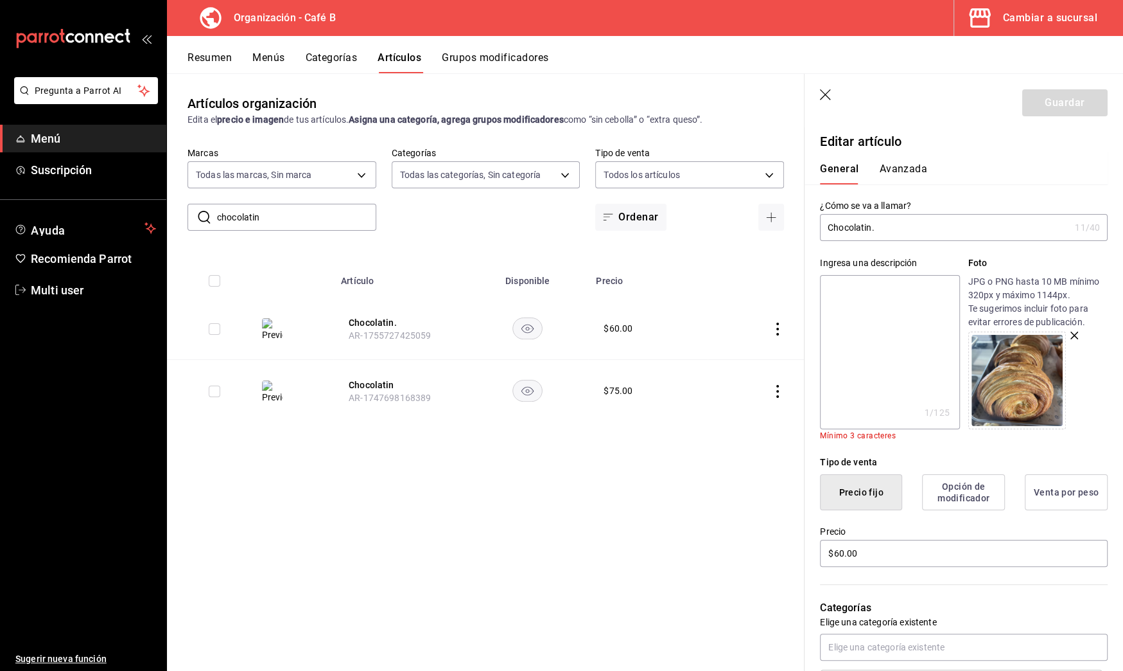
type textarea "d"
type textarea "x"
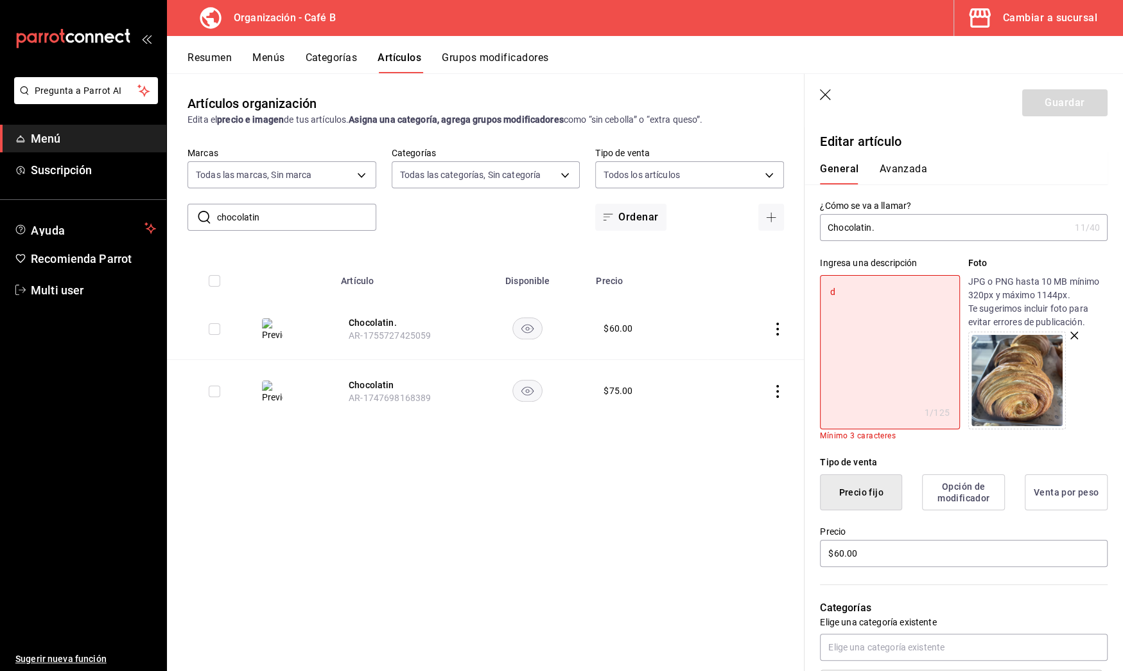
type textarea "de"
type textarea "x"
type textarea "d"
type textarea "x"
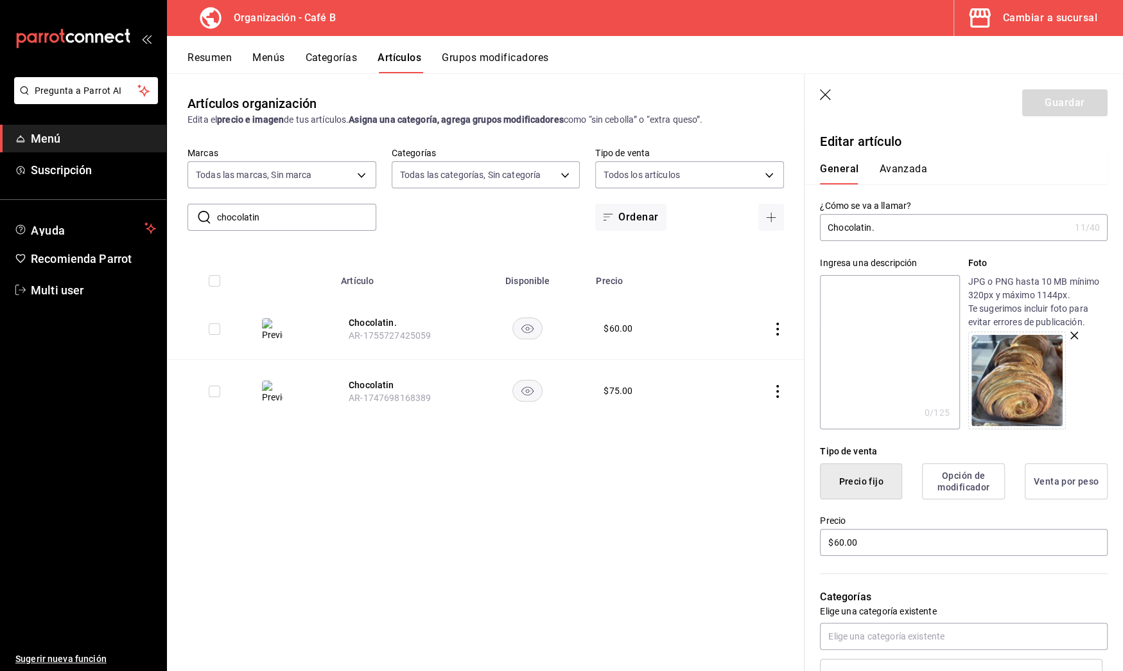
type textarea "c"
type textarea "x"
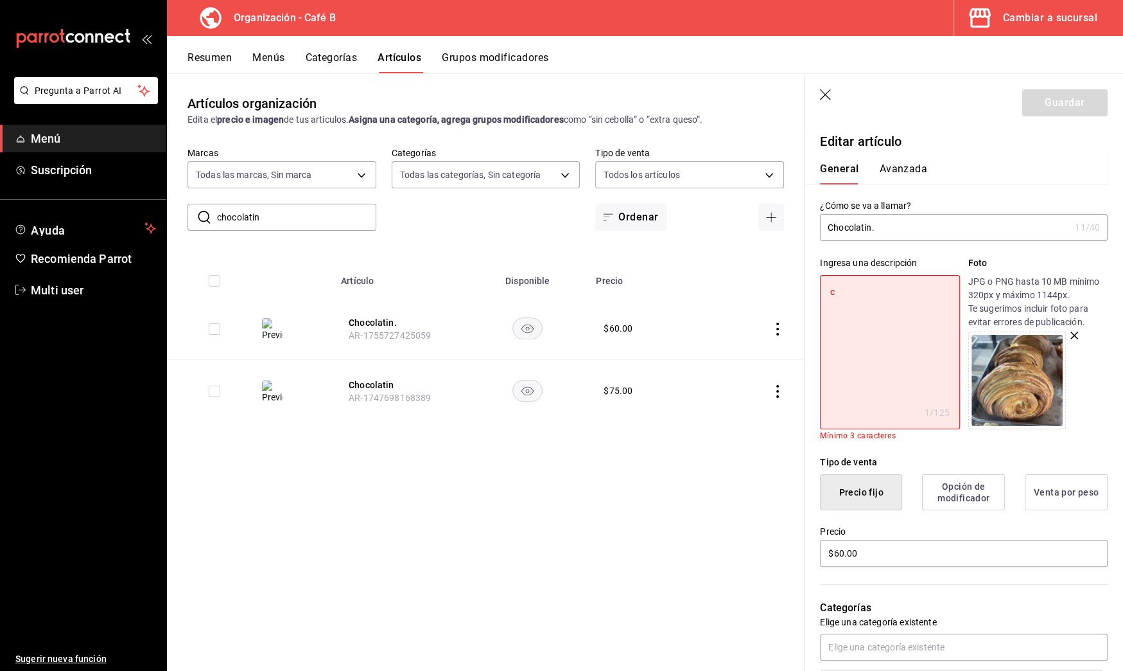
type textarea "ch"
type textarea "x"
type textarea "cho"
type textarea "x"
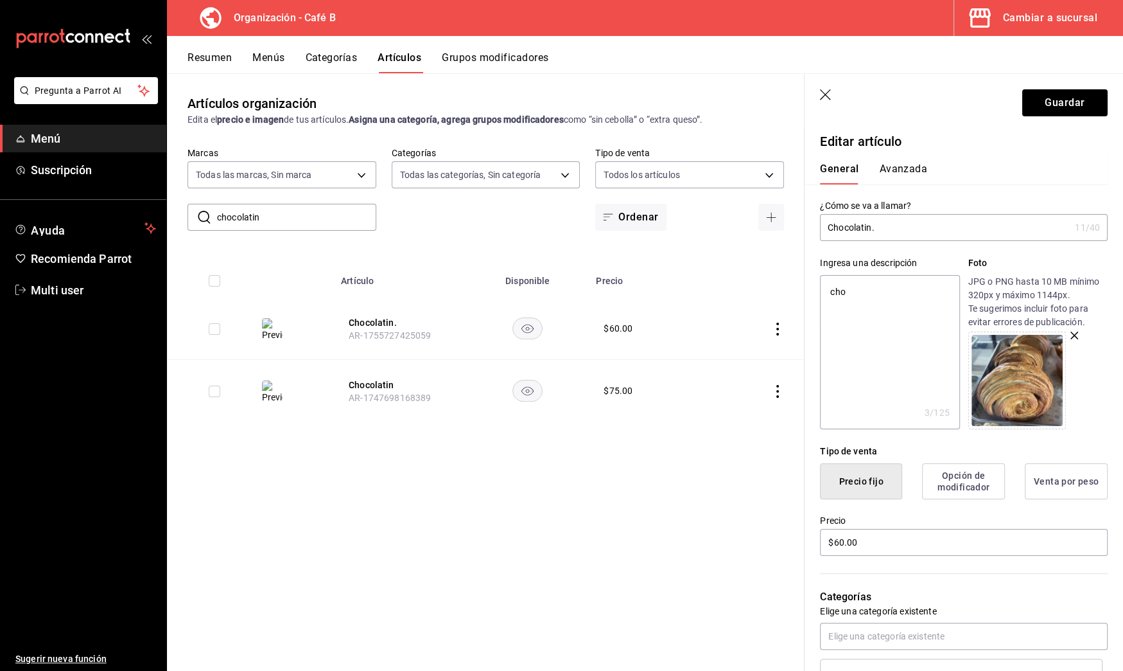
type textarea "choc"
type textarea "x"
type textarea "choco"
type textarea "x"
type textarea "chocol"
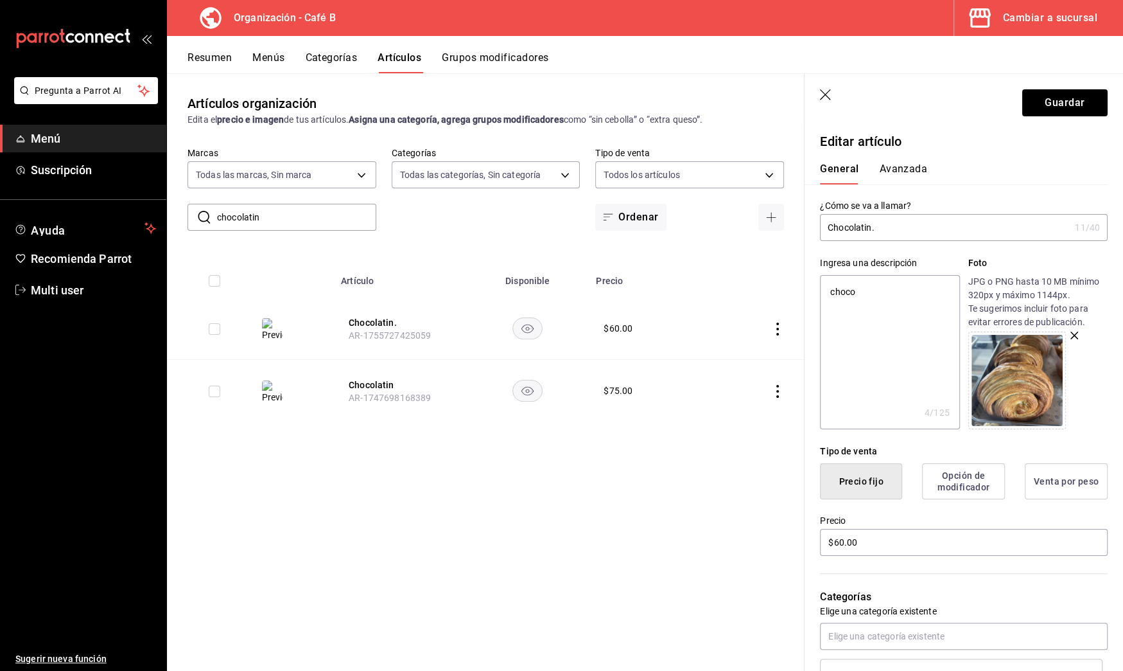
type textarea "x"
type textarea "chocola"
type textarea "x"
type textarea "chocolat"
type textarea "x"
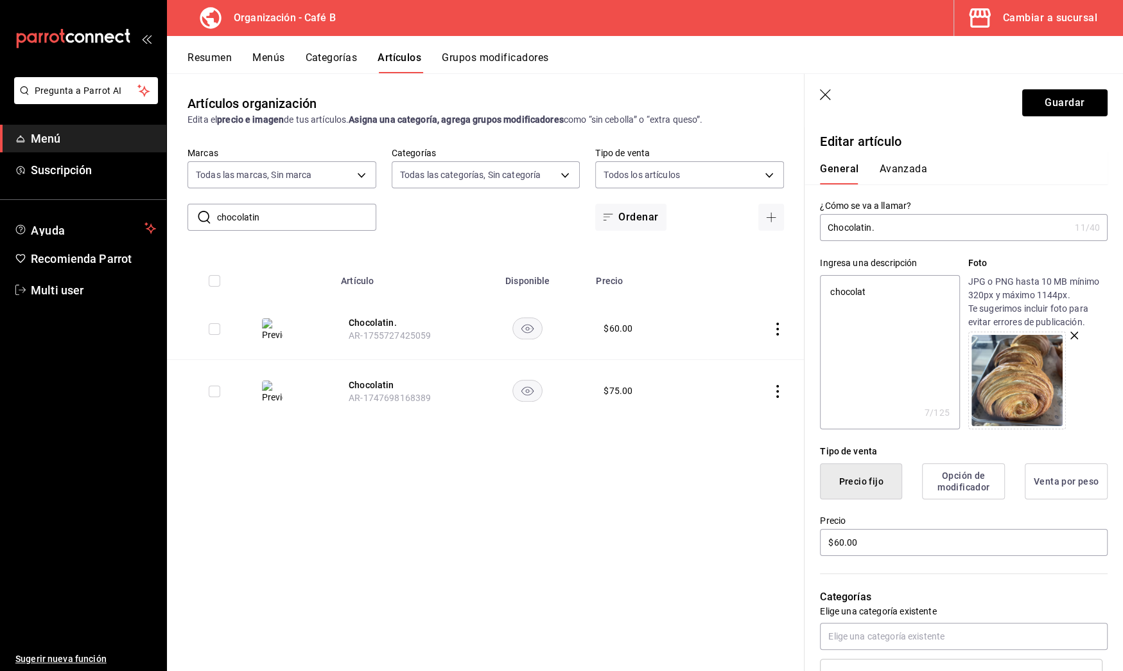
type textarea "chocolati"
type textarea "x"
type textarea "chocolatin"
type textarea "x"
type textarea "chocolatin"
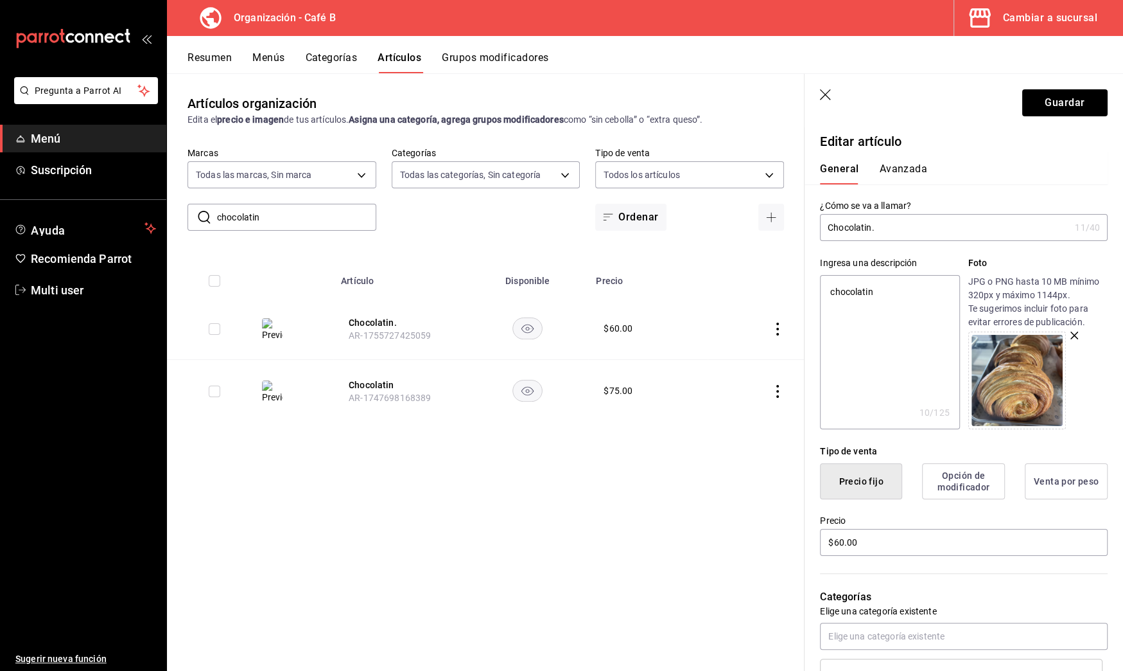
type textarea "x"
type textarea "chocolatin"
type textarea "x"
type textarea "chocolati"
type textarea "x"
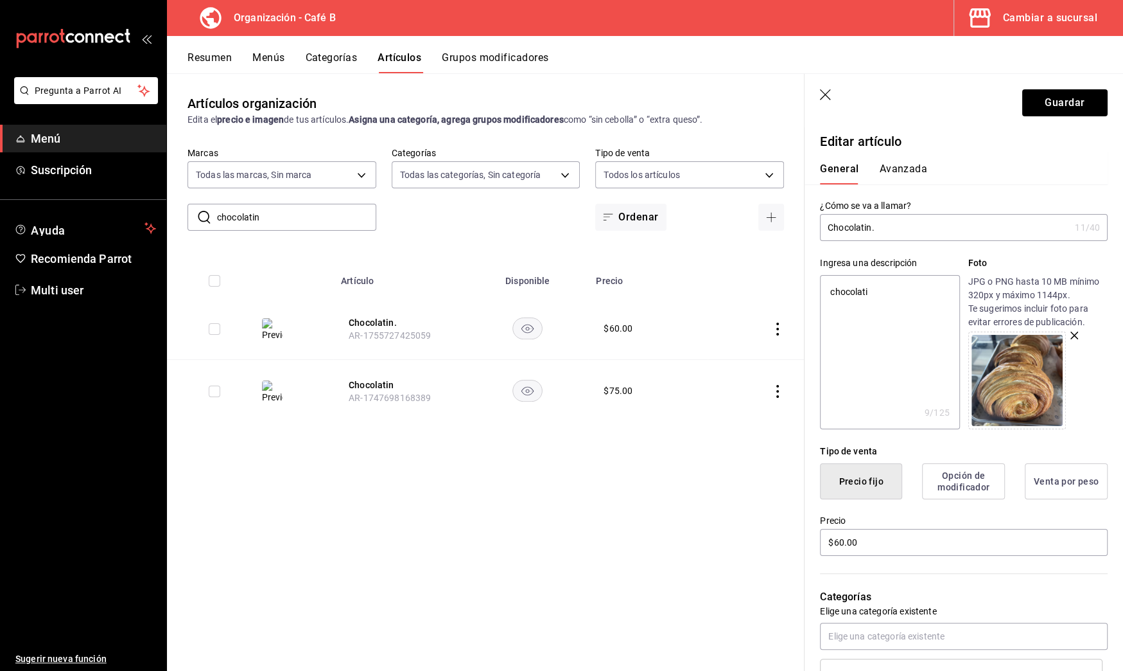
type textarea "chocolat"
type textarea "x"
type textarea "chocola"
type textarea "x"
type textarea "chocol"
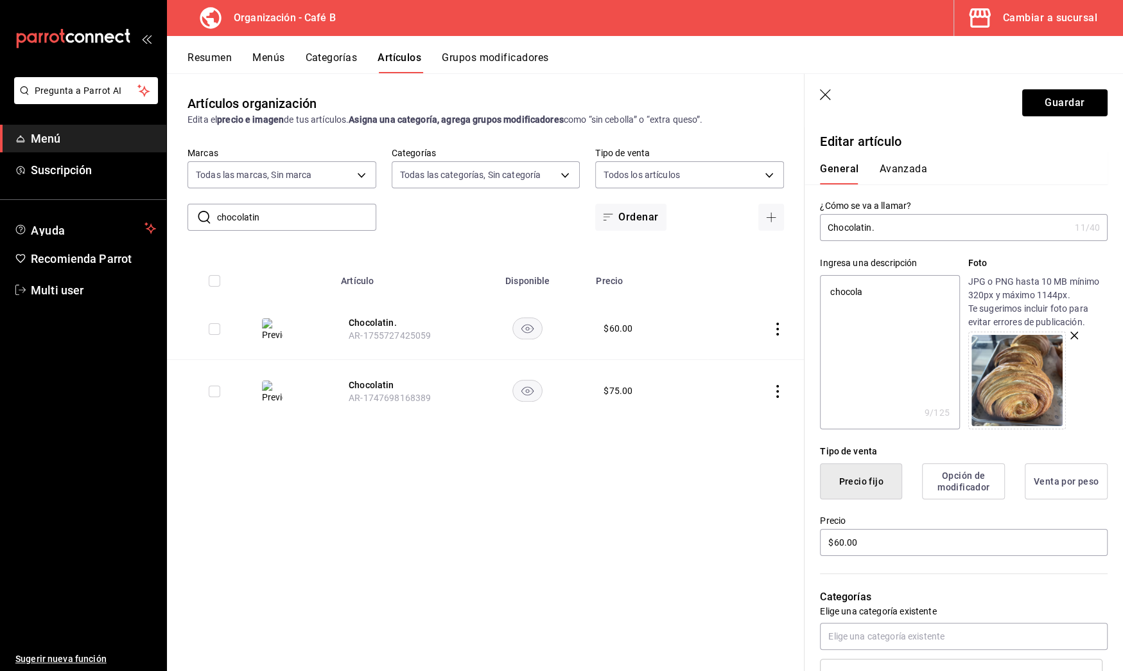
type textarea "x"
type textarea "choco"
type textarea "x"
type textarea "choc"
type textarea "x"
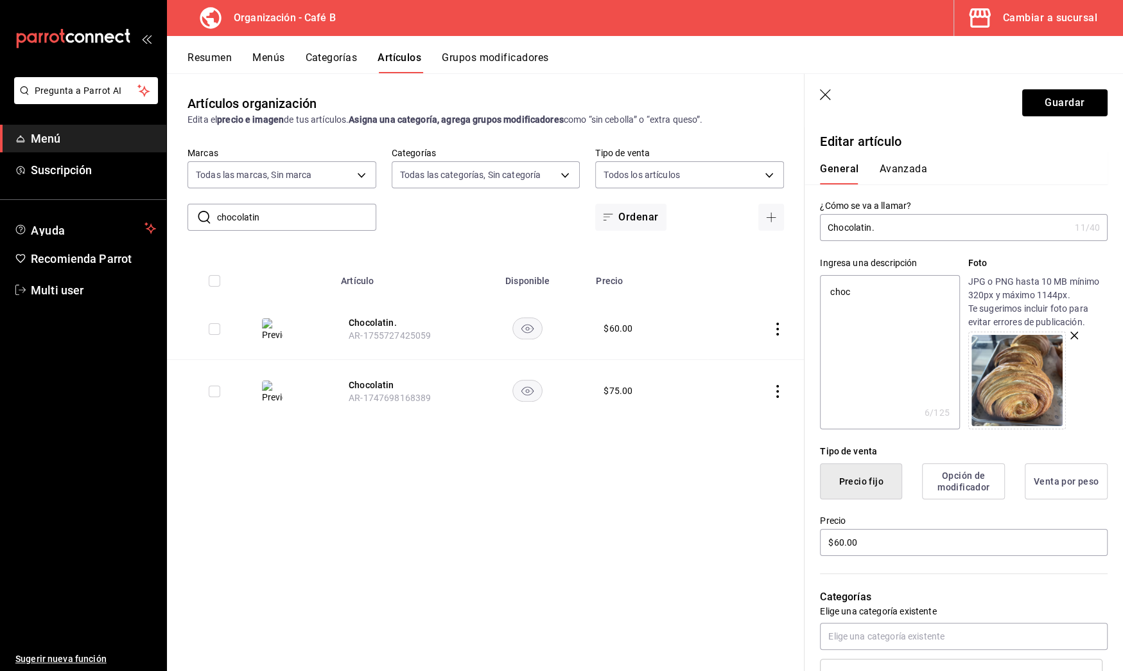
type textarea "cho"
type textarea "x"
type textarea "ch"
type textarea "x"
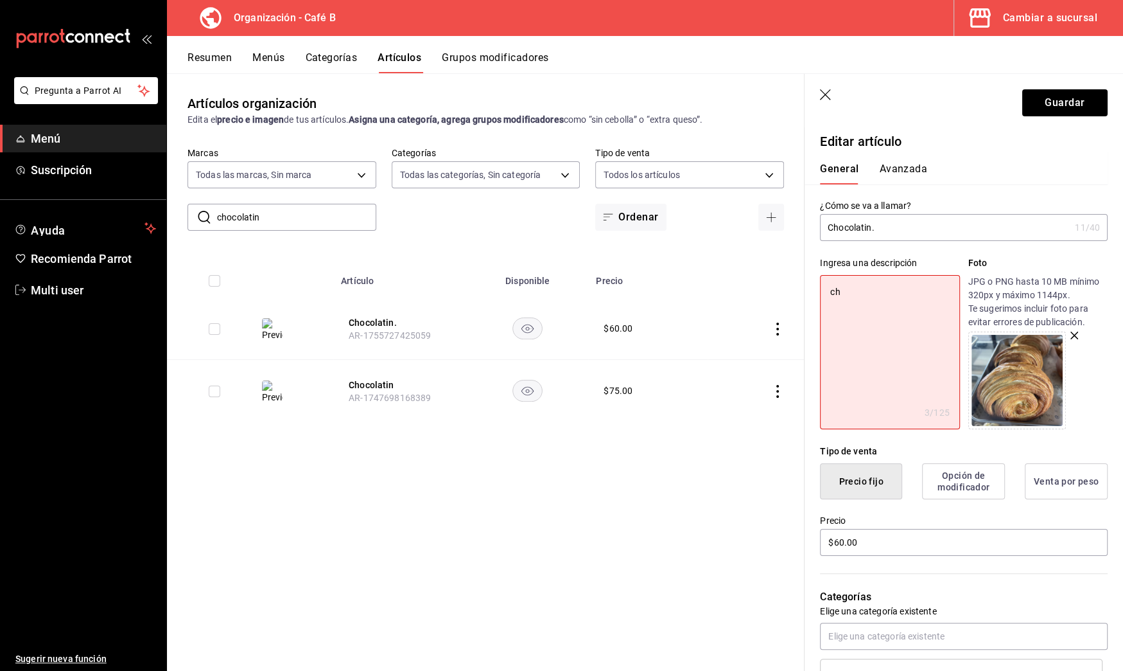
type textarea "c"
type textarea "x"
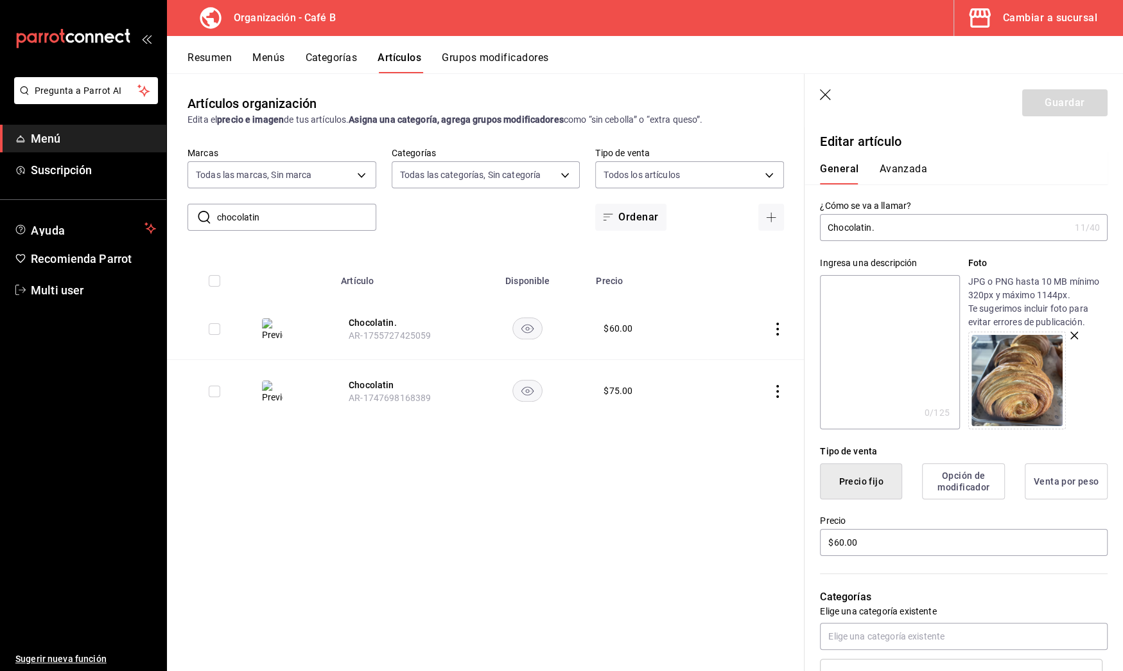
type textarea "m"
type textarea "x"
type textarea "ma"
type textarea "x"
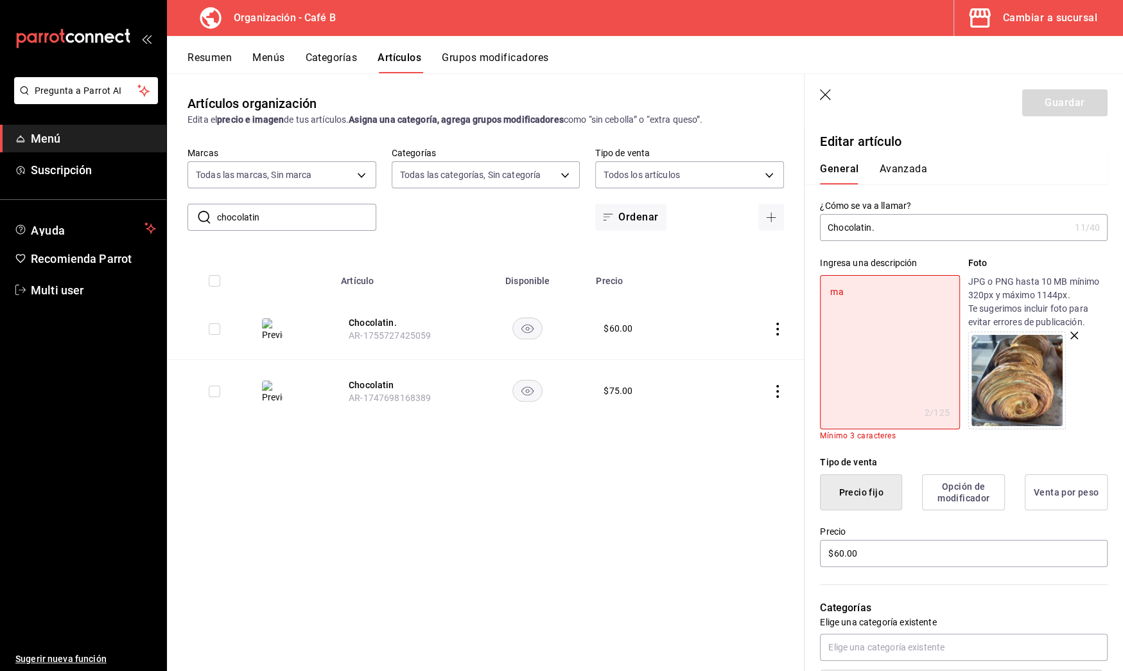
type textarea "mas"
type textarea "x"
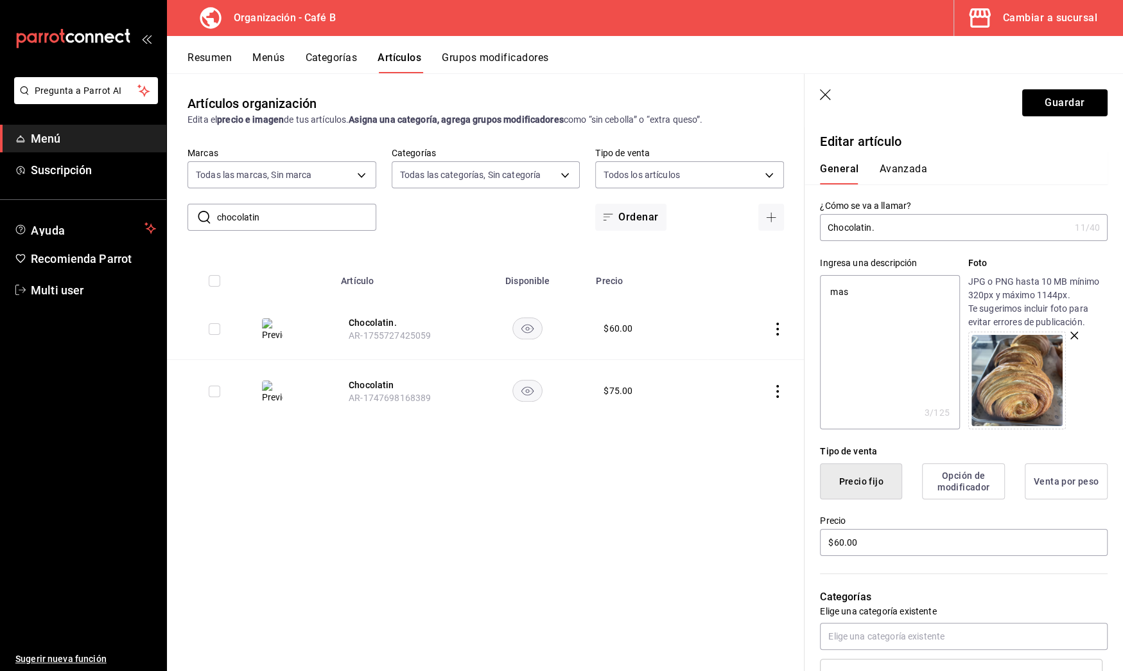
type textarea "masa"
type textarea "x"
type textarea "masa"
type textarea "x"
type textarea "masa d"
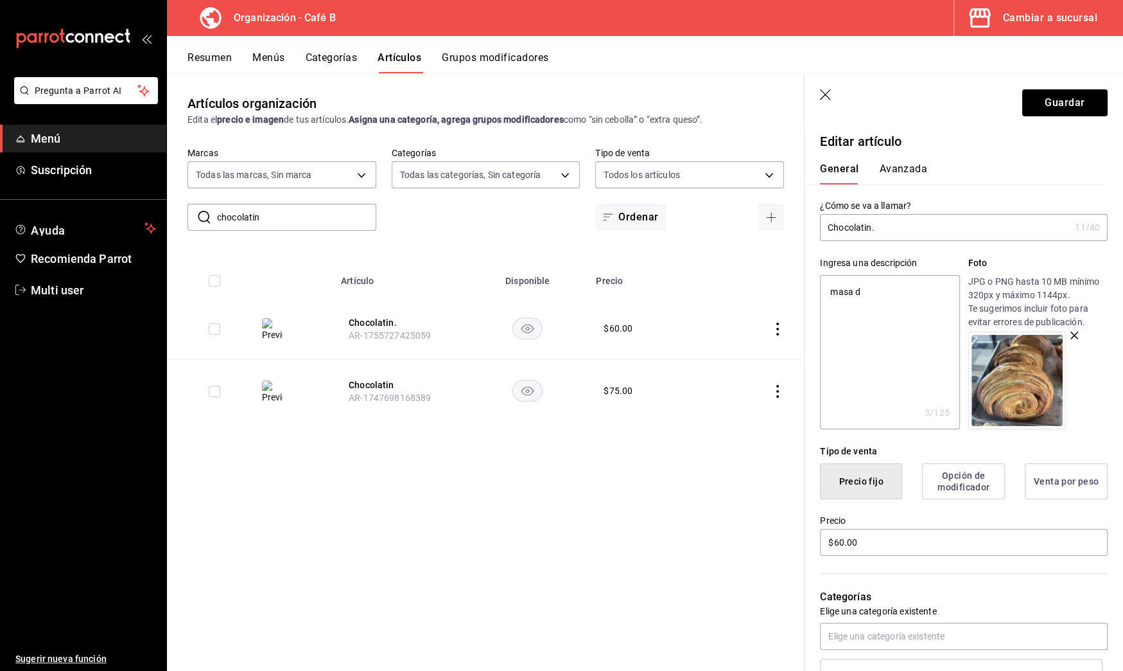
type textarea "x"
type textarea "masa de"
type textarea "x"
type textarea "masa de"
type textarea "x"
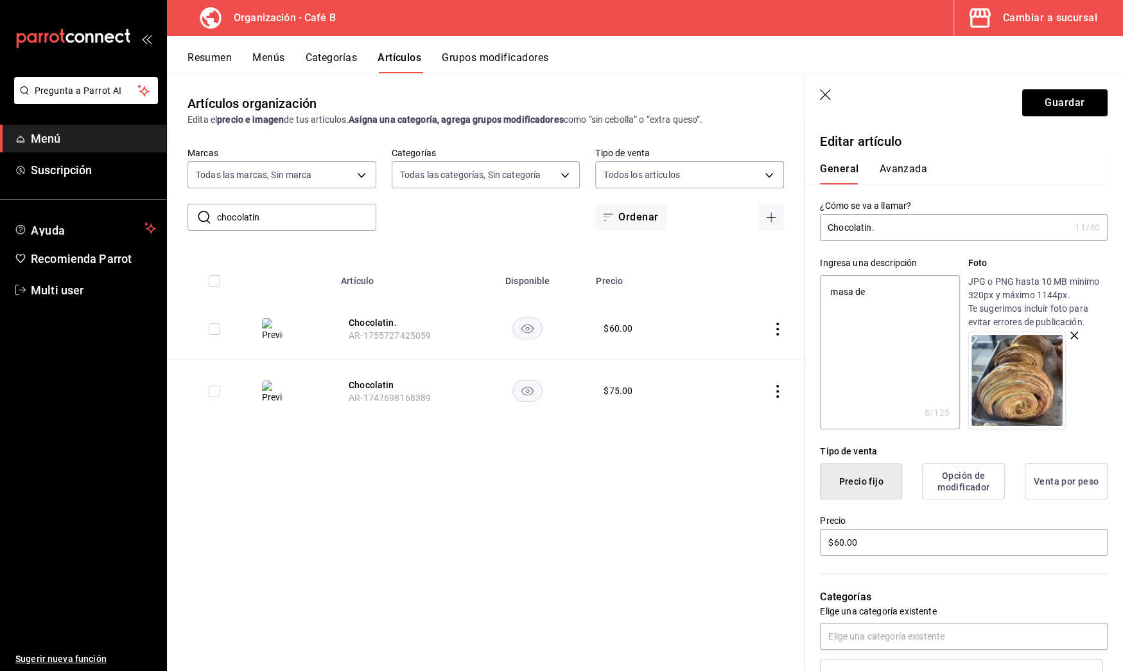
type textarea "masa de c"
type textarea "x"
type textarea "masa de cr"
type textarea "x"
type textarea "masa de cro"
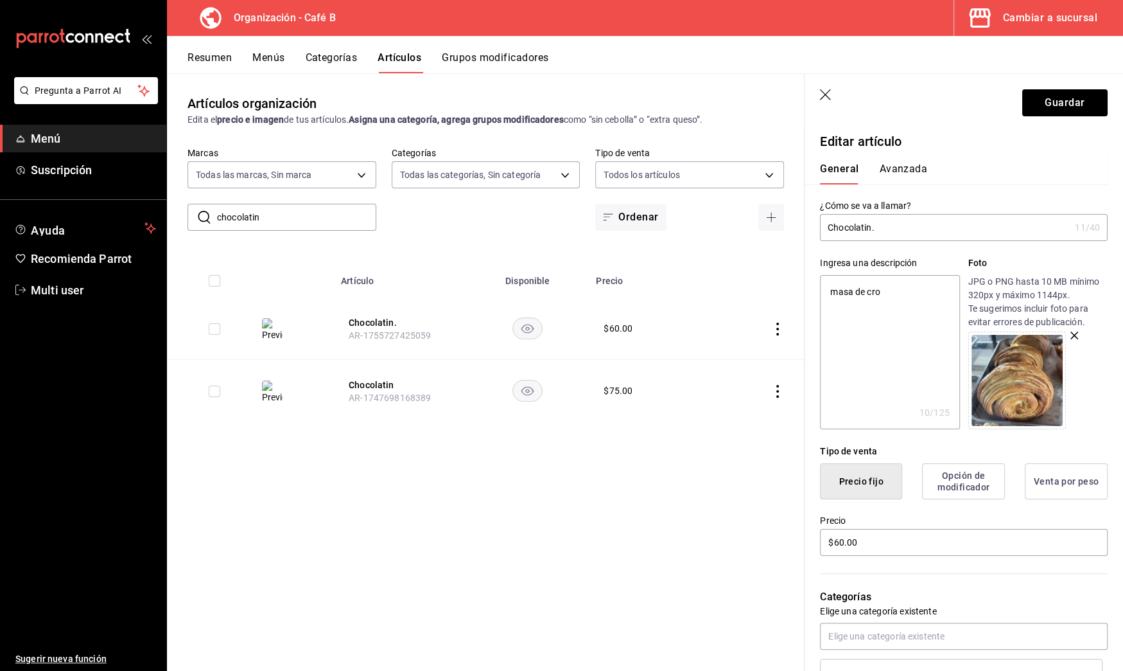
type textarea "x"
type textarea "masa de croi"
type textarea "x"
type textarea "masa de crois"
type textarea "x"
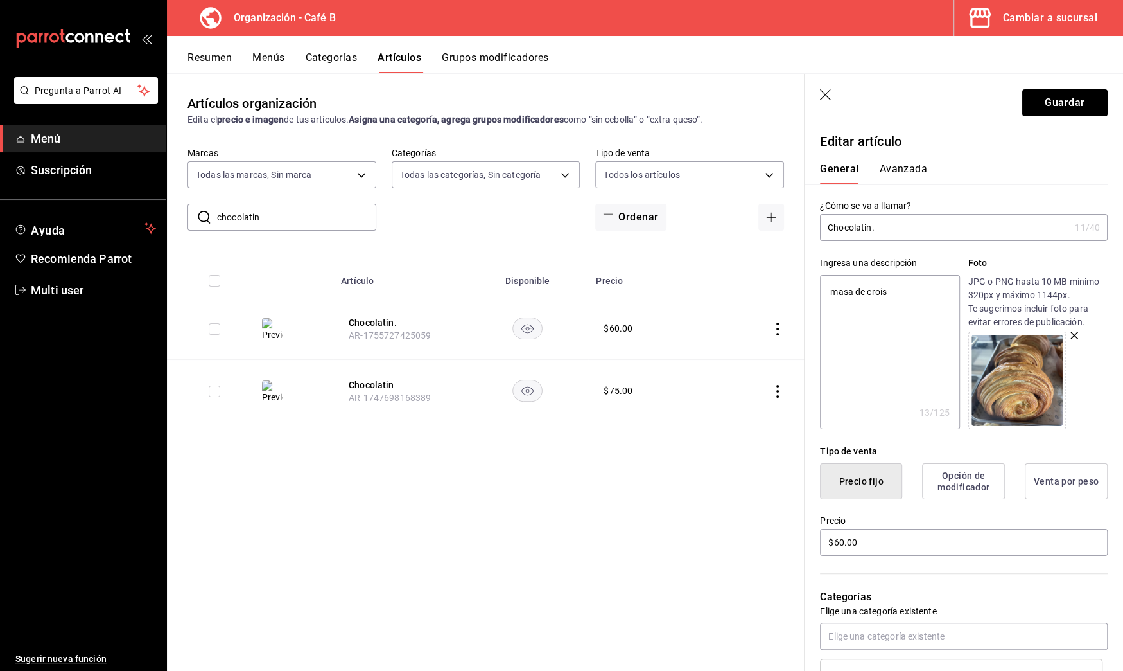
type textarea "masa de croiss"
type textarea "x"
type textarea "masa de croissa"
type textarea "x"
type textarea "masa de croiss"
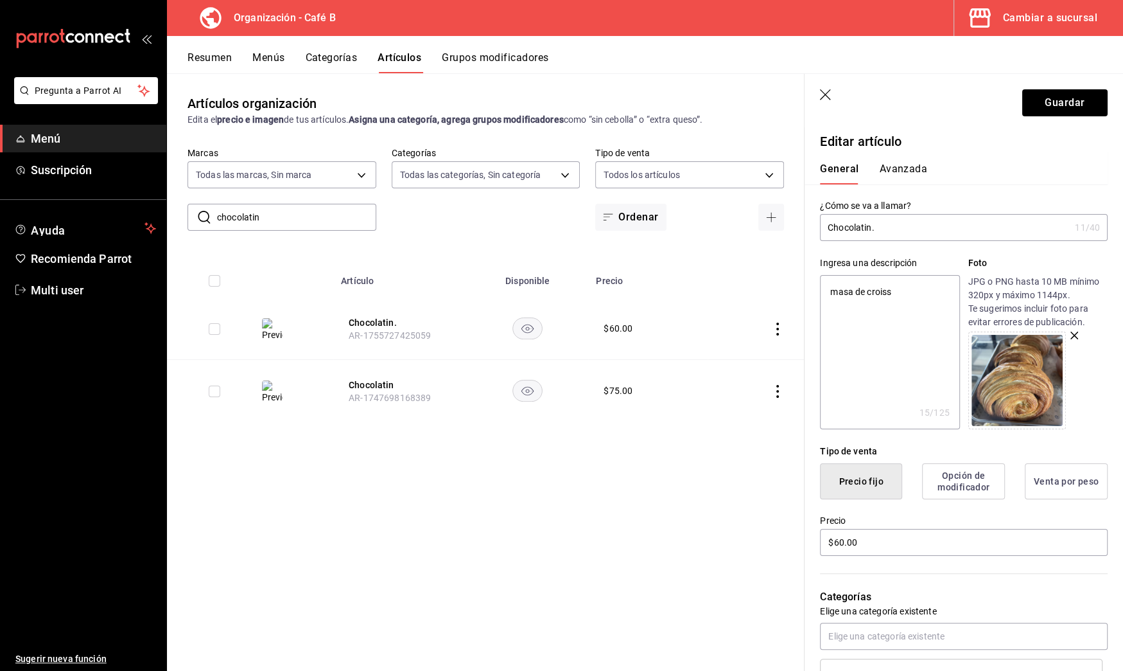
type textarea "x"
type textarea "masa de crois"
type textarea "x"
type textarea "masa de croi"
type textarea "x"
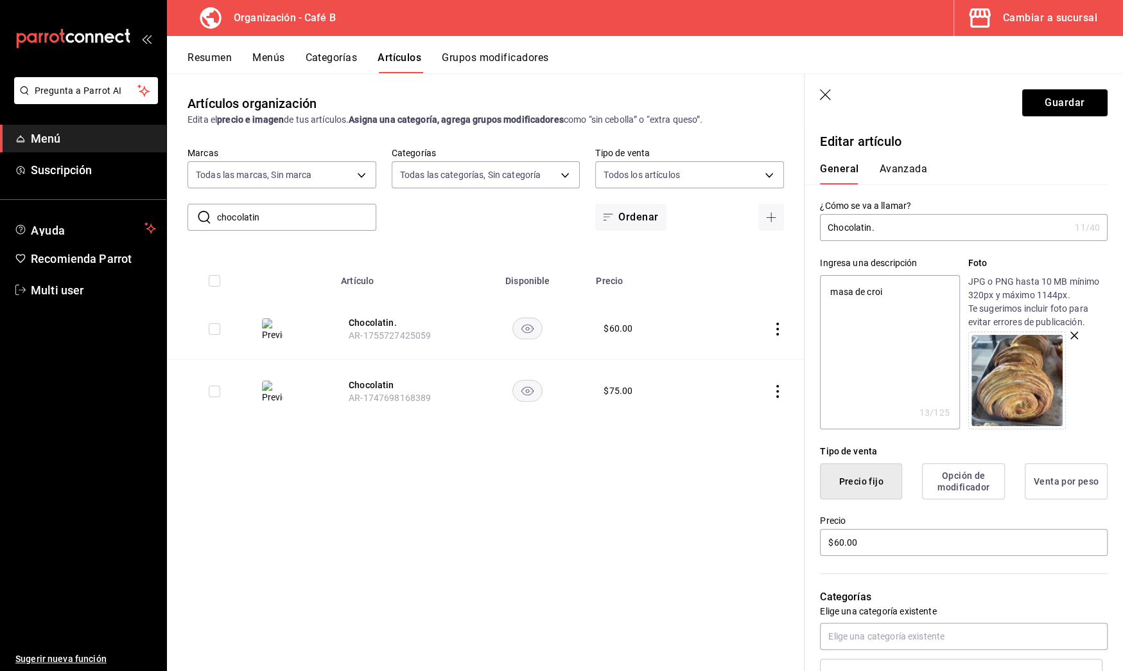
type textarea "masa de cro"
type textarea "x"
type textarea "masa de cr"
type textarea "x"
type textarea "masa de c"
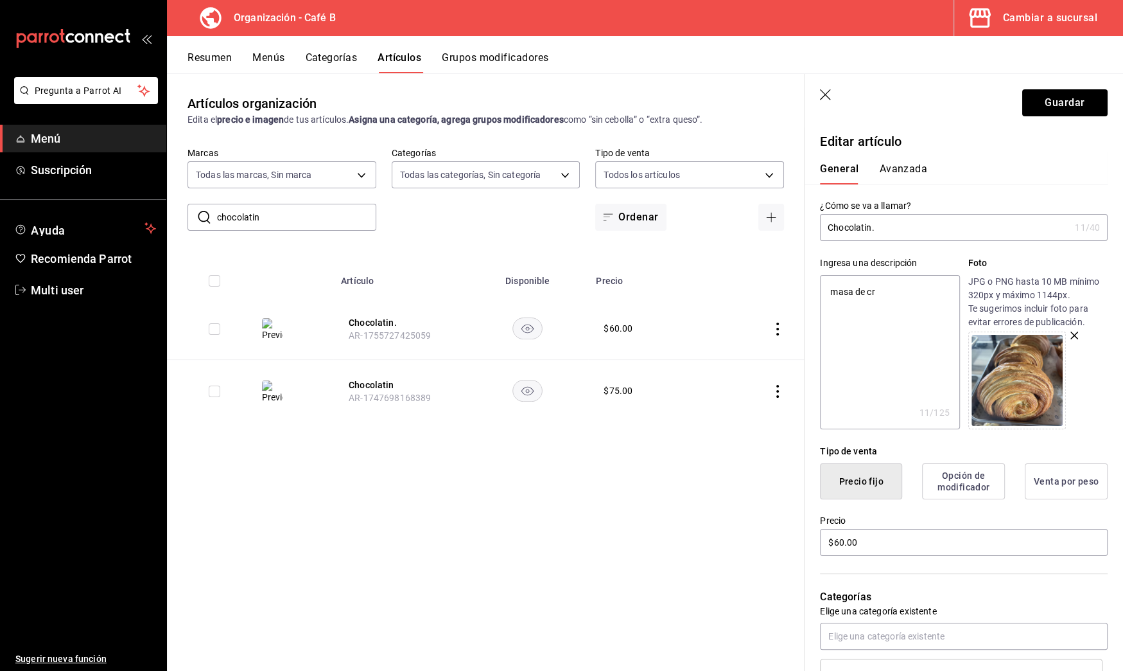
type textarea "x"
type textarea "masa de"
type textarea "x"
type textarea "masa de"
type textarea "x"
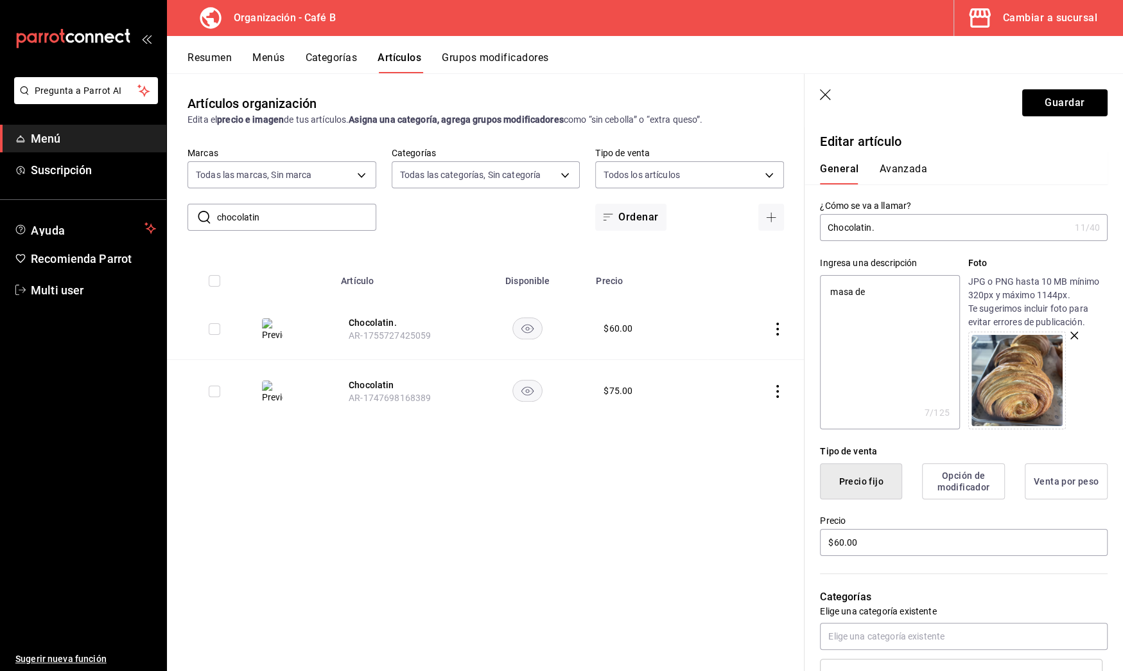
type textarea "masa del"
click at [1079, 100] on button "Guardar" at bounding box center [1065, 102] width 85 height 27
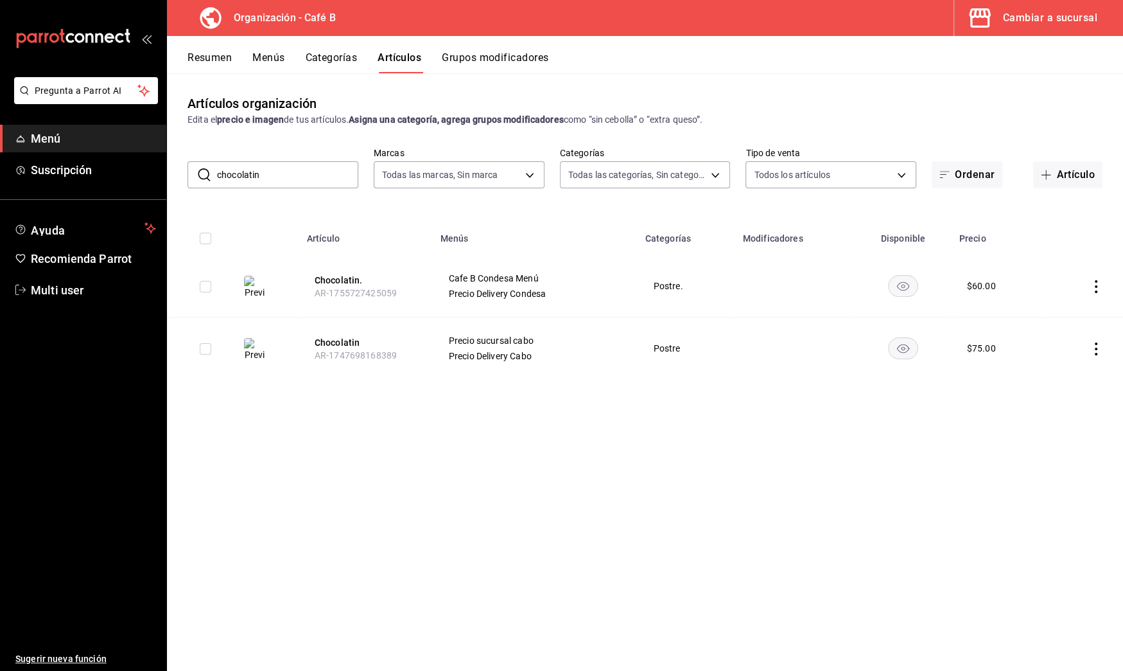
click at [226, 53] on button "Resumen" at bounding box center [210, 62] width 44 height 22
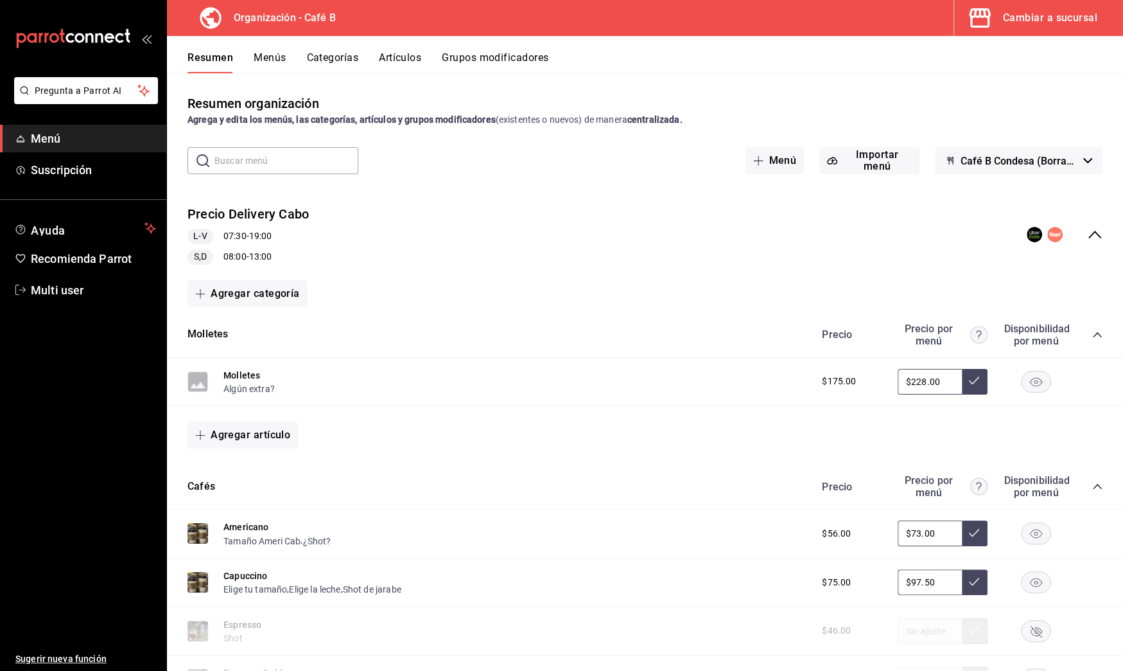
click at [1087, 229] on icon "collapse-menu-row" at bounding box center [1094, 234] width 15 height 15
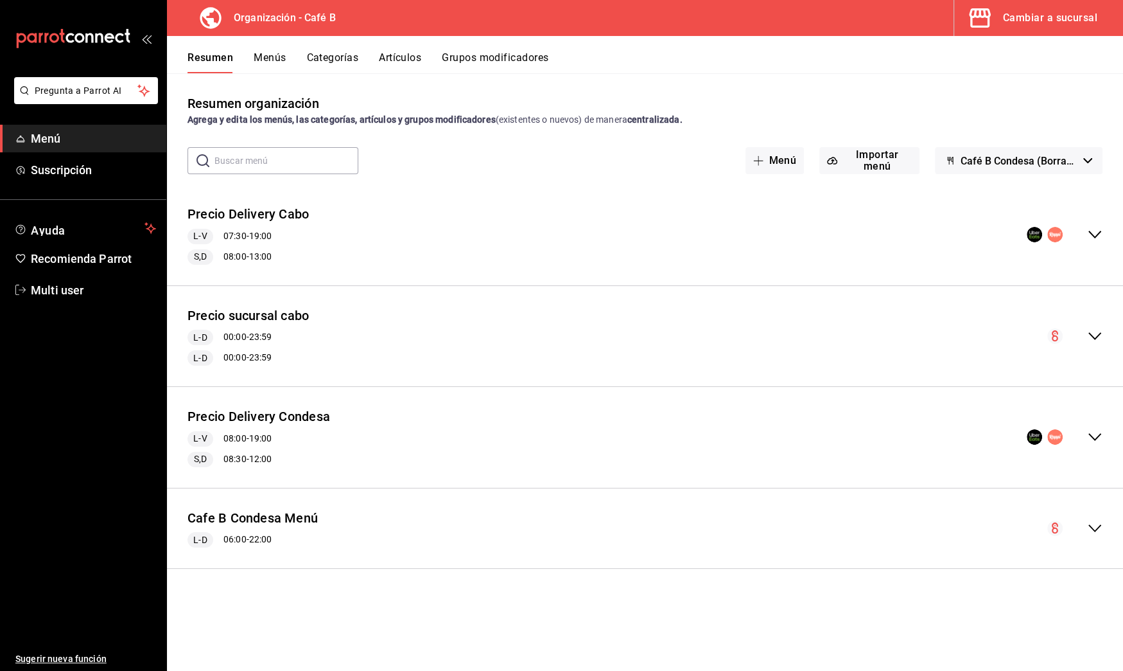
click at [1096, 439] on icon "collapse-menu-row" at bounding box center [1094, 436] width 15 height 15
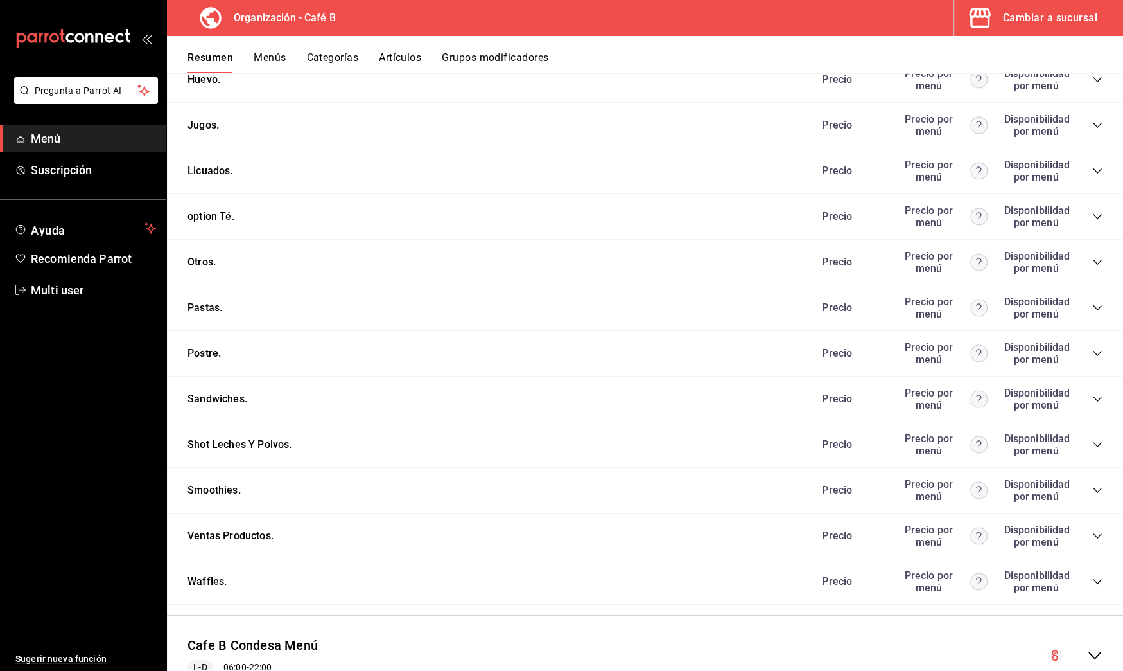
scroll to position [1371, 0]
click at [1077, 339] on div "Precio Precio por menú Disponibilidad por menú" at bounding box center [956, 351] width 294 height 24
click at [1093, 346] on icon "collapse-category-row" at bounding box center [1098, 351] width 10 height 10
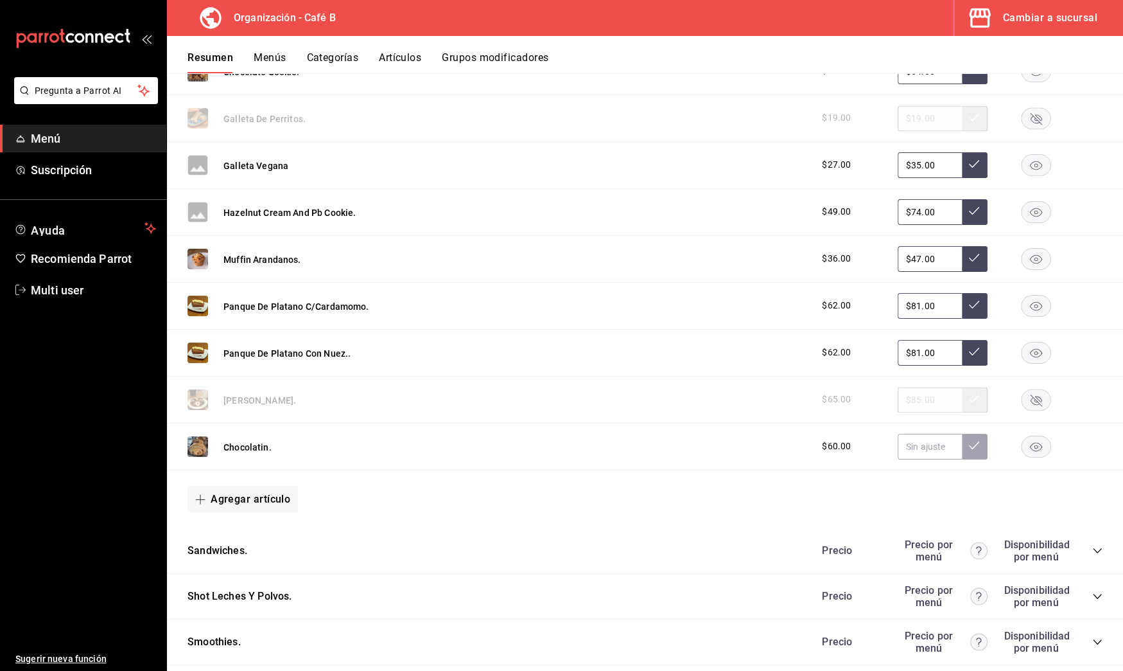
scroll to position [1746, 0]
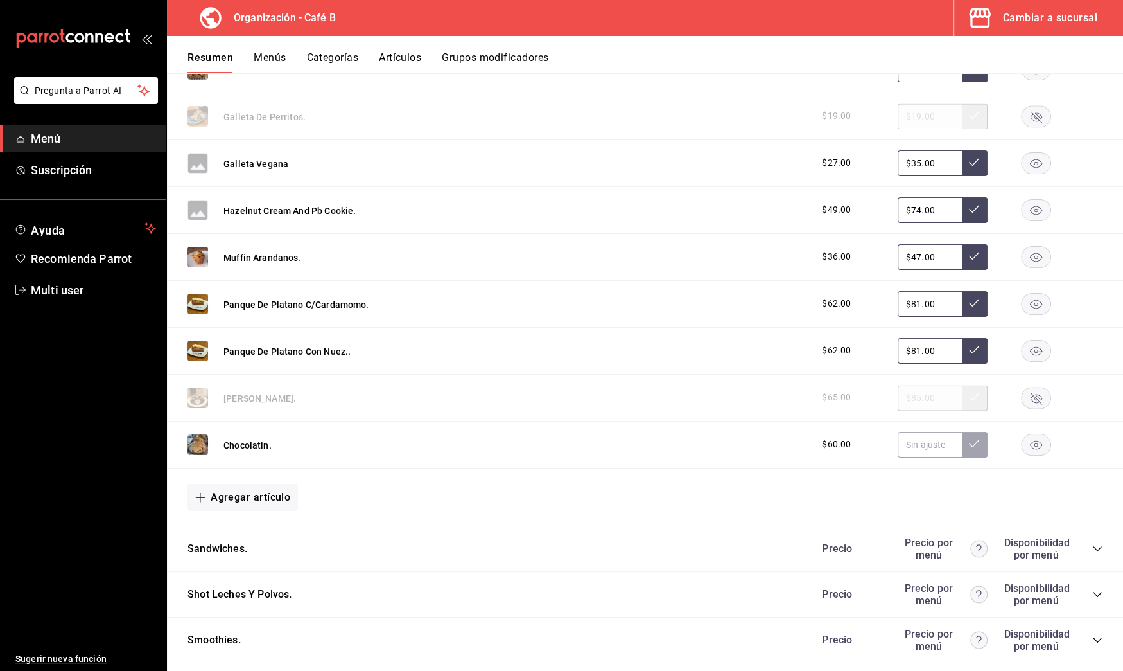
click at [1030, 434] on rect "button" at bounding box center [1037, 444] width 30 height 21
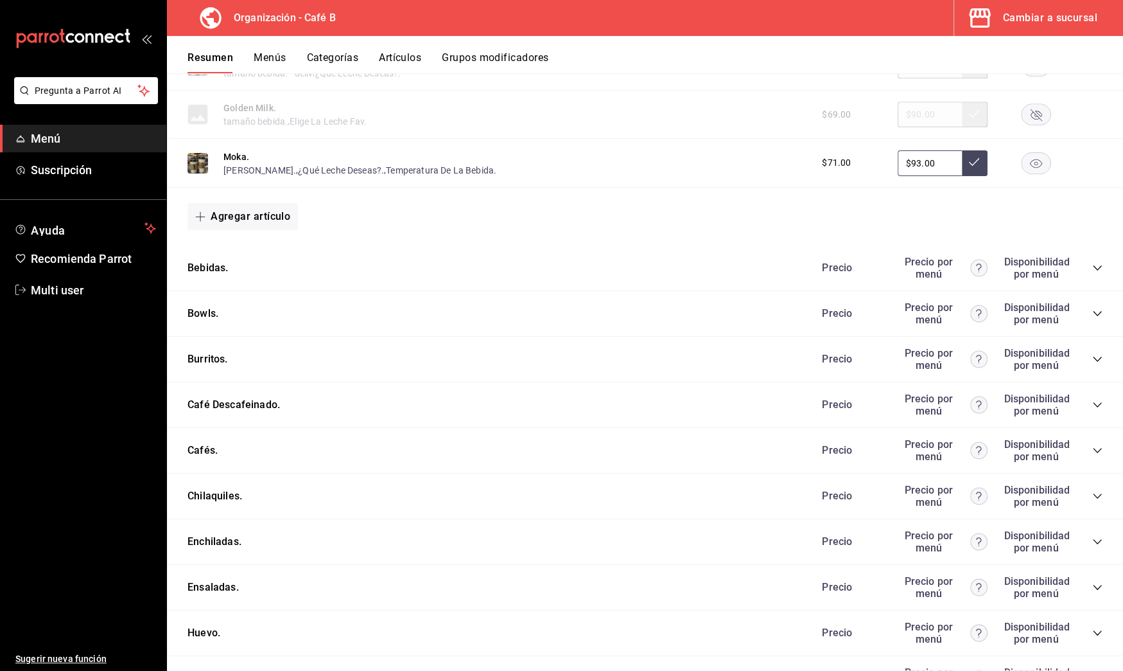
scroll to position [0, 0]
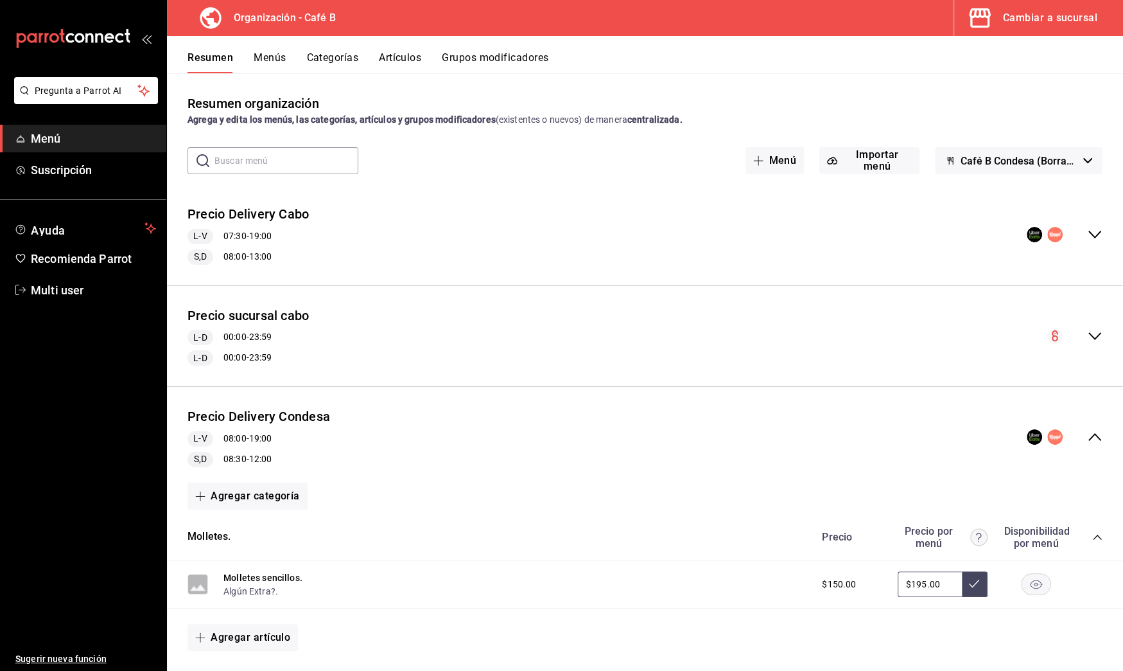
click at [276, 56] on button "Menús" at bounding box center [270, 62] width 32 height 22
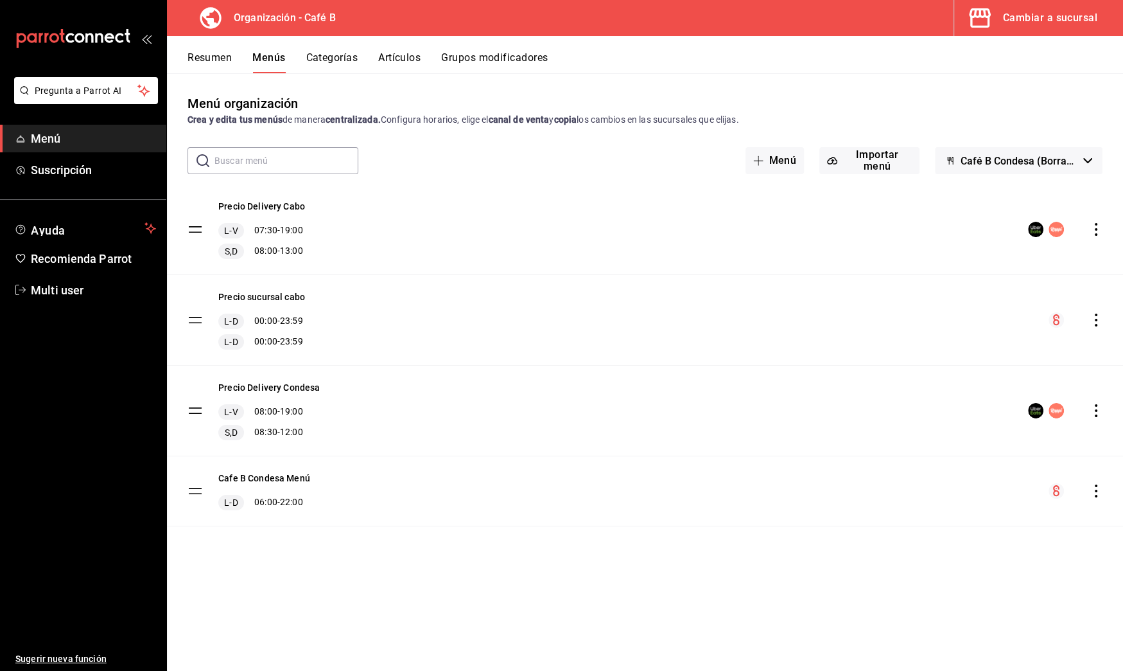
click at [1102, 412] on div "Precio Delivery Condesa L-V 08:00 - 19:00 S,D 08:30 - 12:00" at bounding box center [645, 410] width 956 height 90
click at [1094, 408] on icon "actions" at bounding box center [1096, 410] width 13 height 13
click at [1017, 483] on li "Copiar en otra sucursal" at bounding box center [983, 492] width 200 height 26
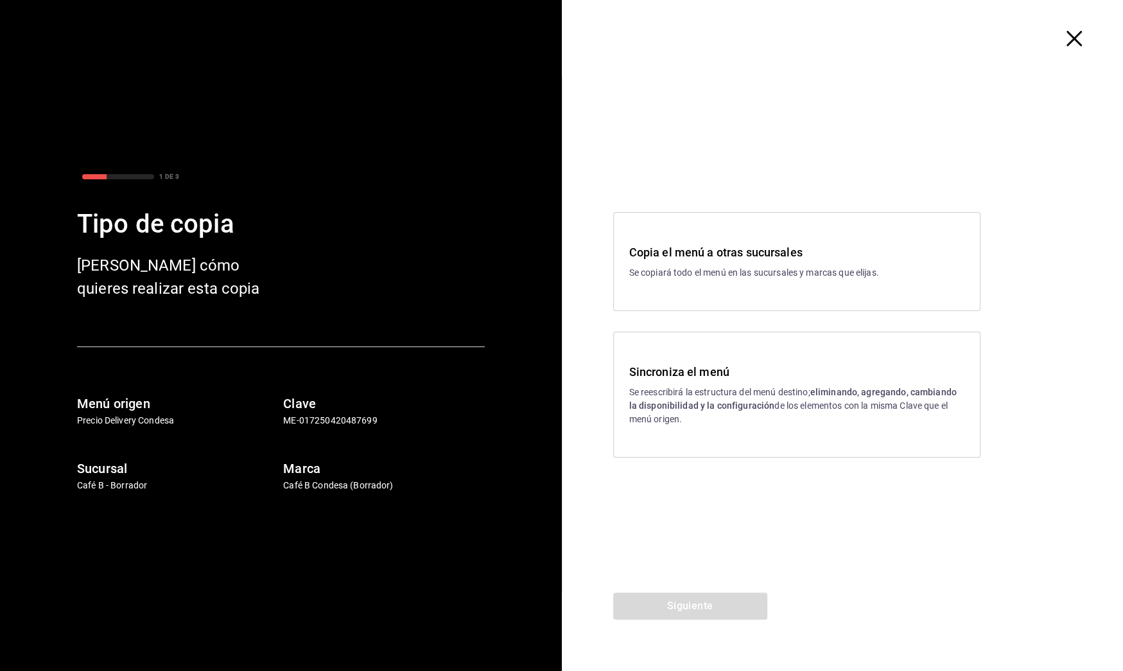
click at [705, 367] on h3 "Sincroniza el menú" at bounding box center [796, 371] width 335 height 17
click at [737, 598] on button "Siguiente" at bounding box center [690, 605] width 154 height 27
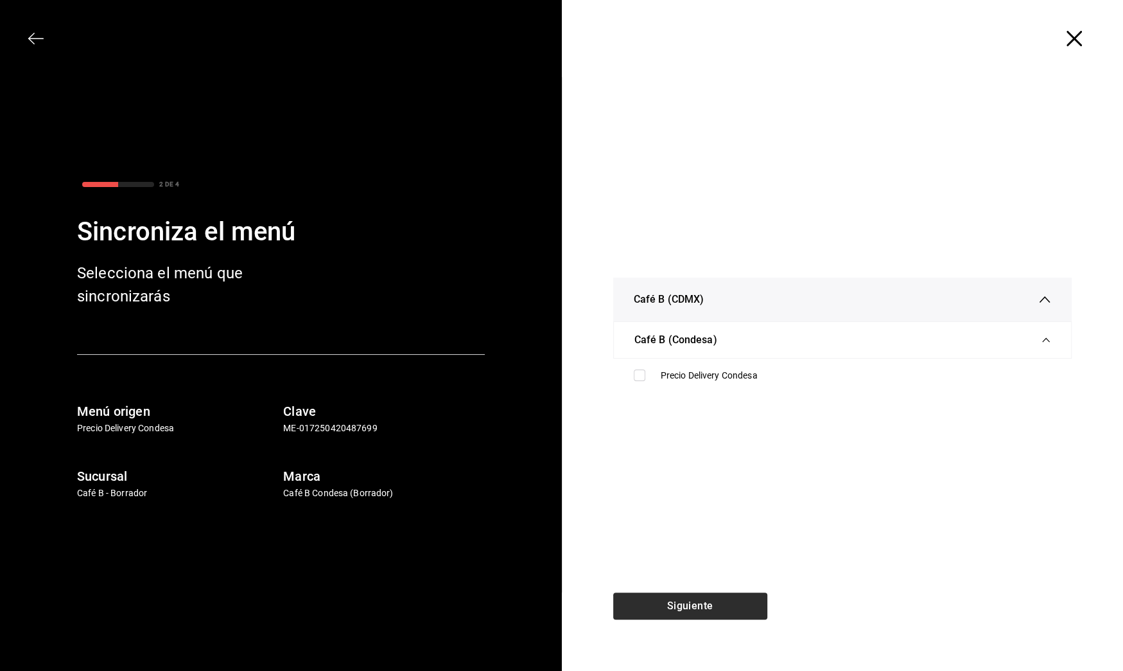
click at [737, 598] on div "Siguiente" at bounding box center [690, 631] width 257 height 78
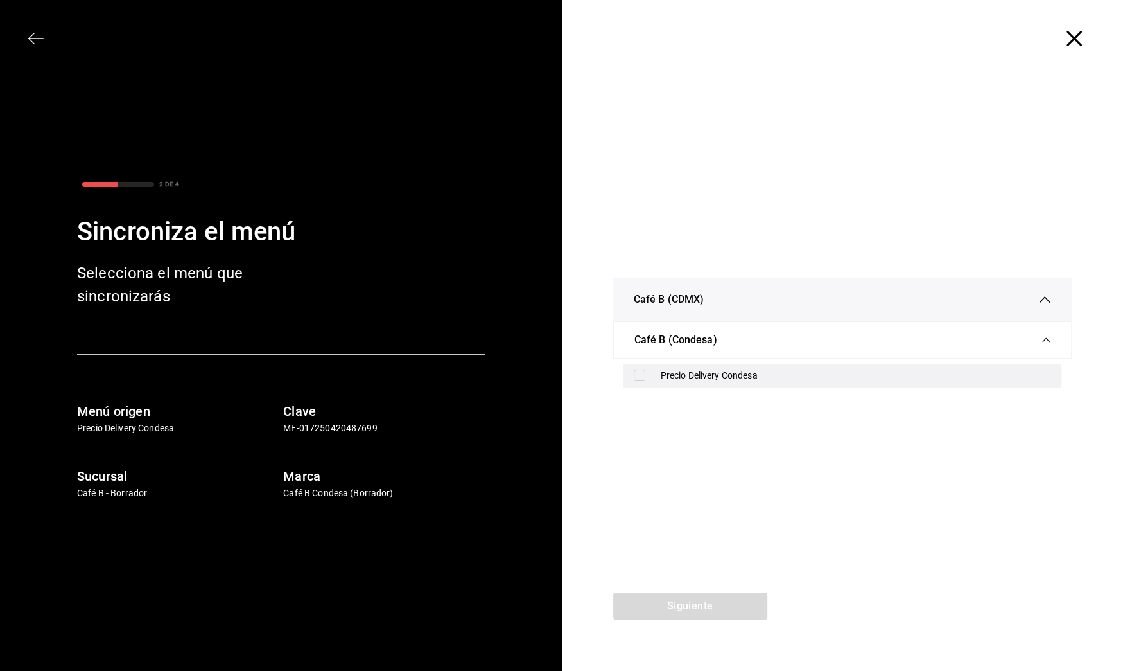
click at [744, 375] on div "Precio Delivery Condesa" at bounding box center [856, 375] width 391 height 13
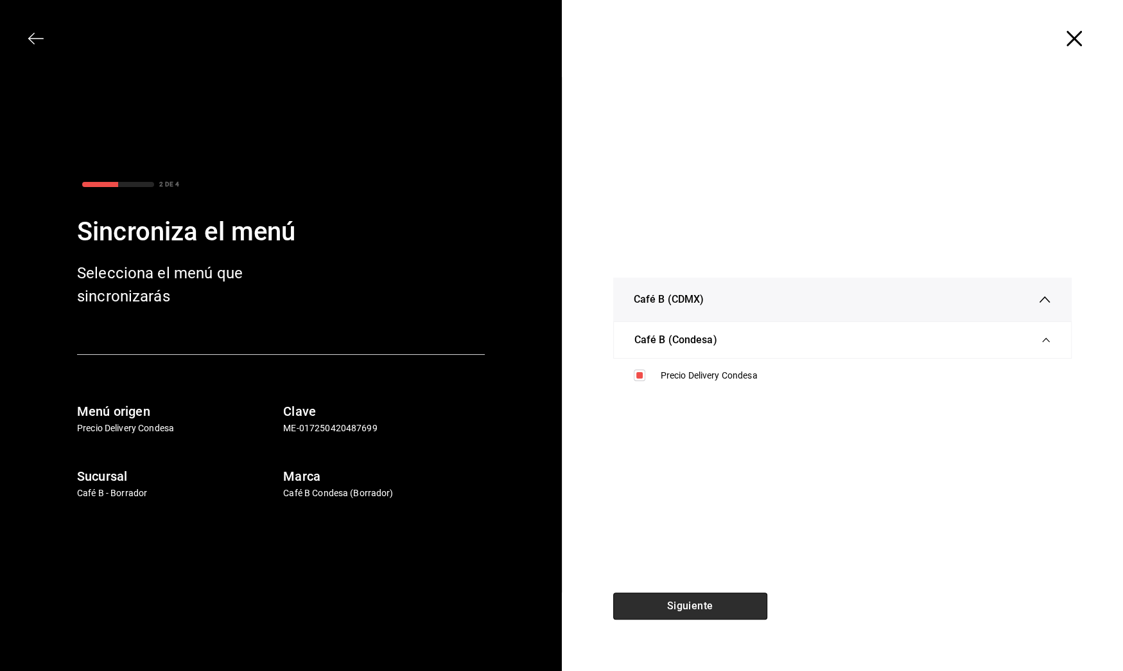
click at [739, 610] on button "Siguiente" at bounding box center [690, 605] width 154 height 27
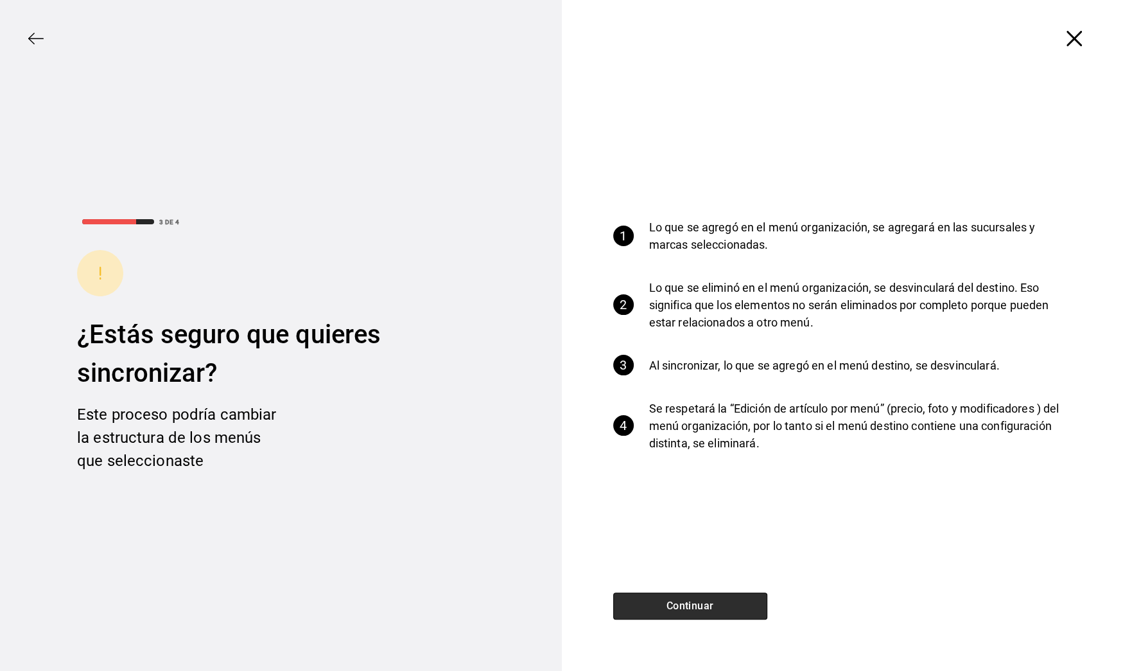
click at [739, 610] on button "Continuar" at bounding box center [690, 605] width 154 height 27
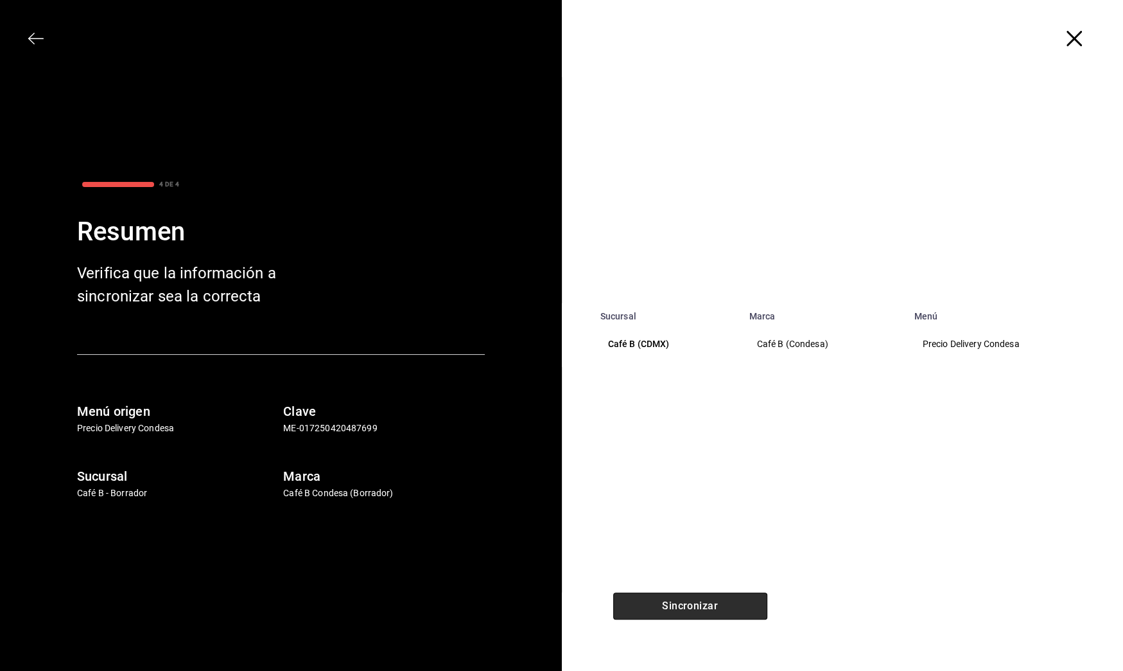
click at [739, 610] on button "Sincronizar" at bounding box center [690, 605] width 154 height 27
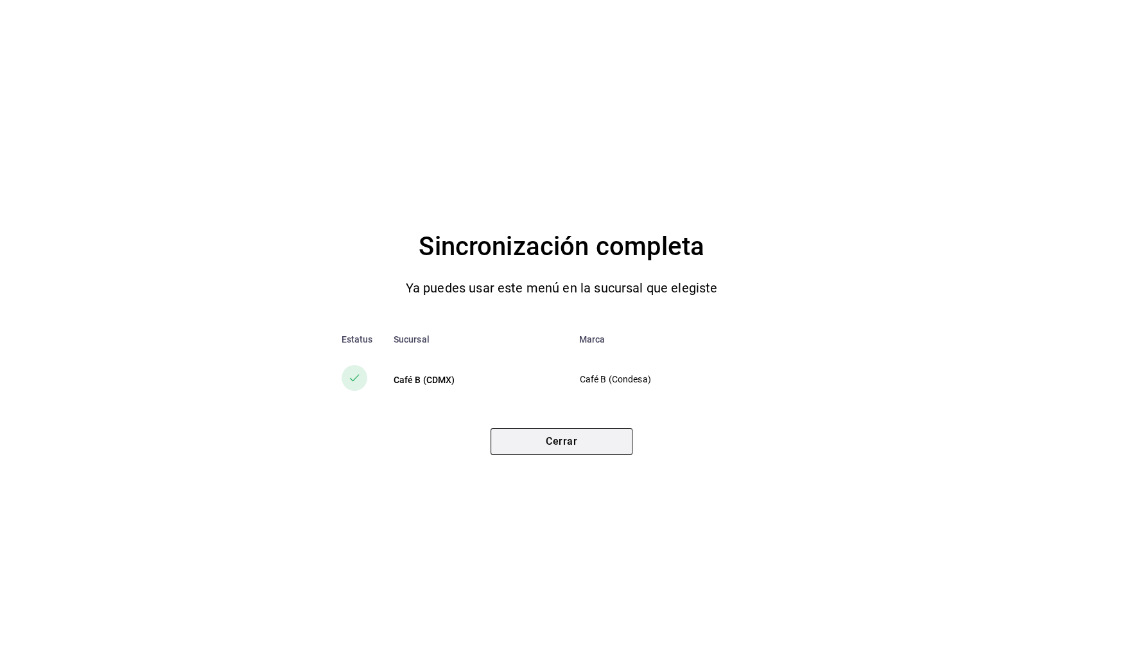
click at [588, 438] on button "Cerrar" at bounding box center [562, 441] width 142 height 27
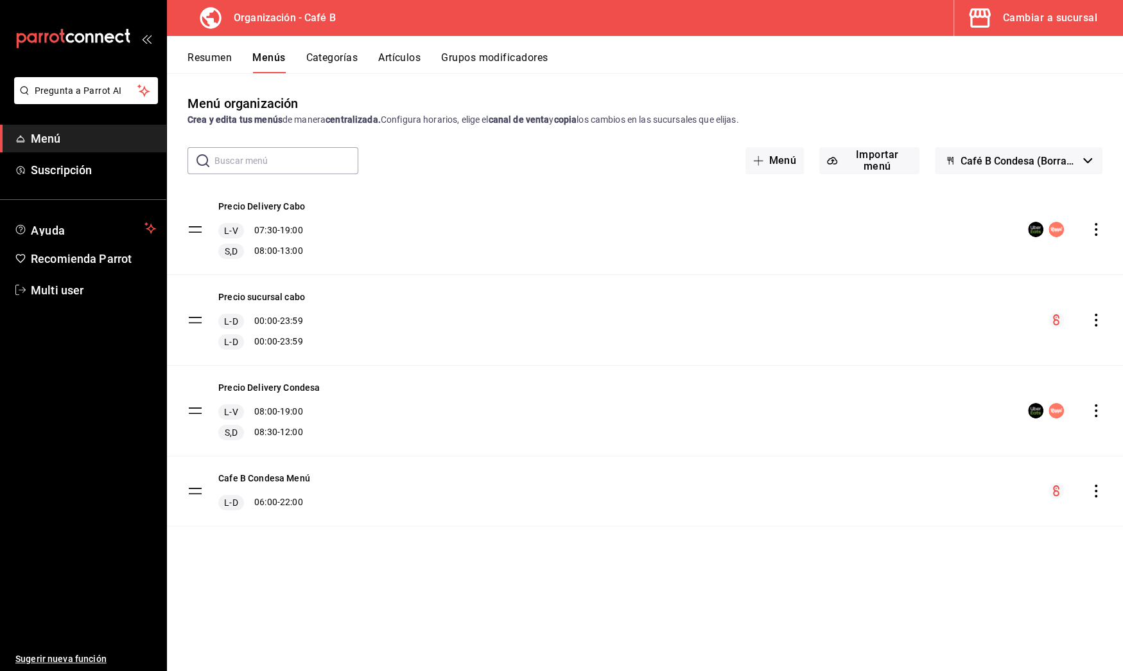
click at [1097, 491] on icon "actions" at bounding box center [1096, 490] width 13 height 13
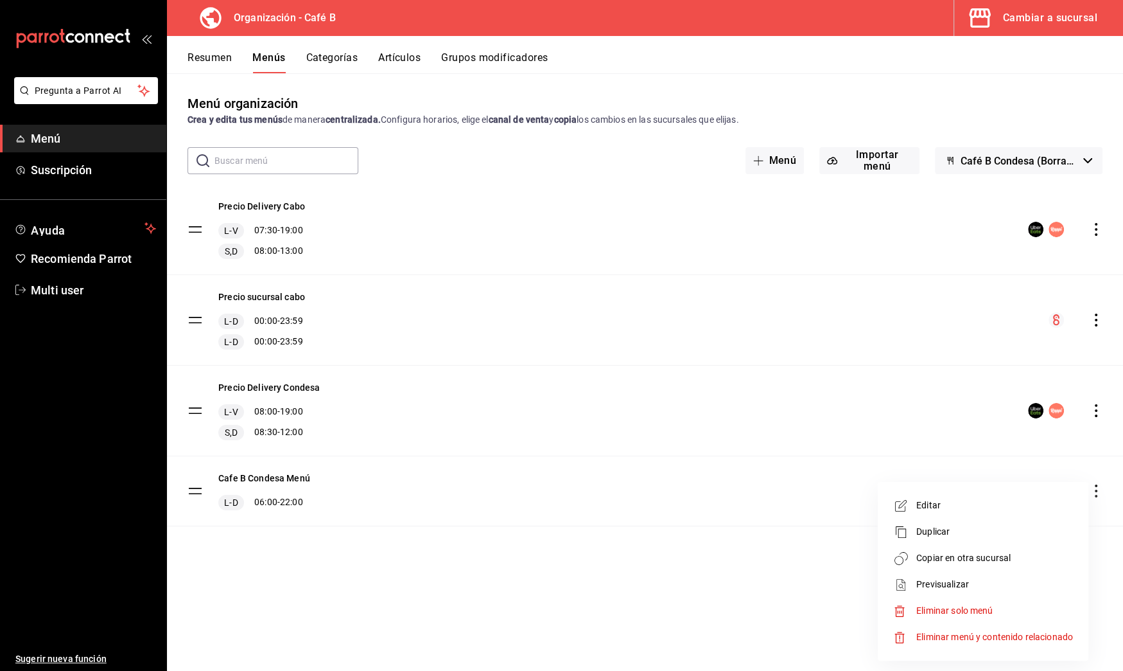
click at [1051, 561] on span "Copiar en otra sucursal" at bounding box center [995, 557] width 157 height 13
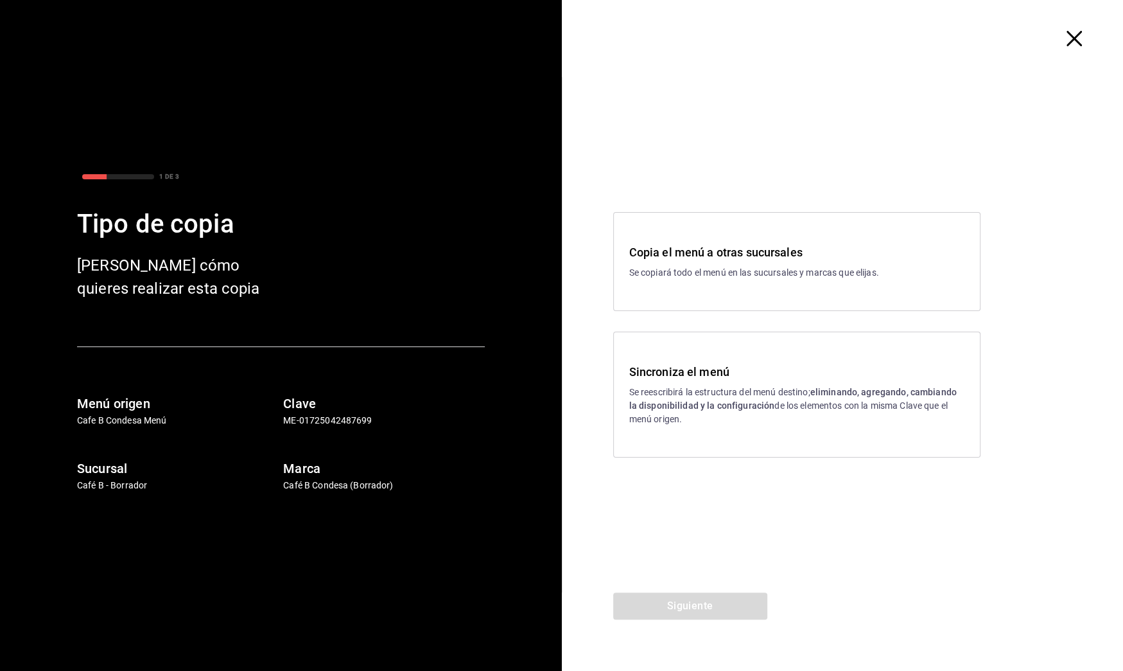
click at [759, 414] on p "Se reescribirá la estructura del menú destino; eliminando, agregando, cambiando…" at bounding box center [796, 405] width 335 height 40
click at [751, 607] on button "Siguiente" at bounding box center [690, 605] width 154 height 27
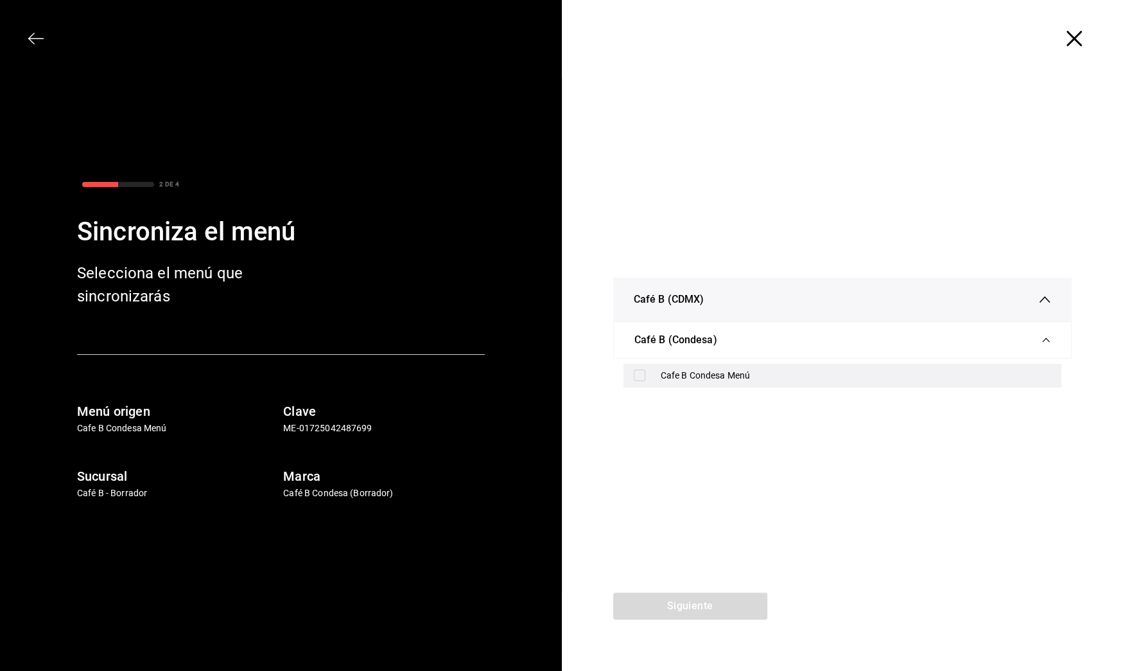
click at [796, 378] on div "Cafe B Condesa Menú" at bounding box center [856, 375] width 391 height 13
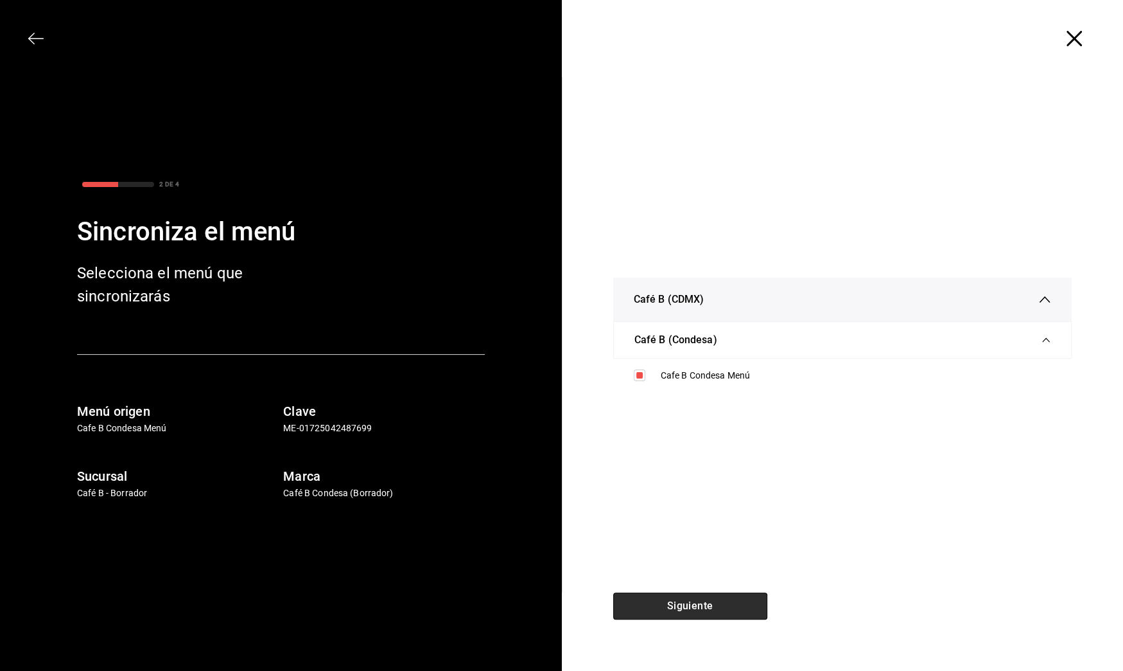
click at [750, 602] on button "Siguiente" at bounding box center [690, 605] width 154 height 27
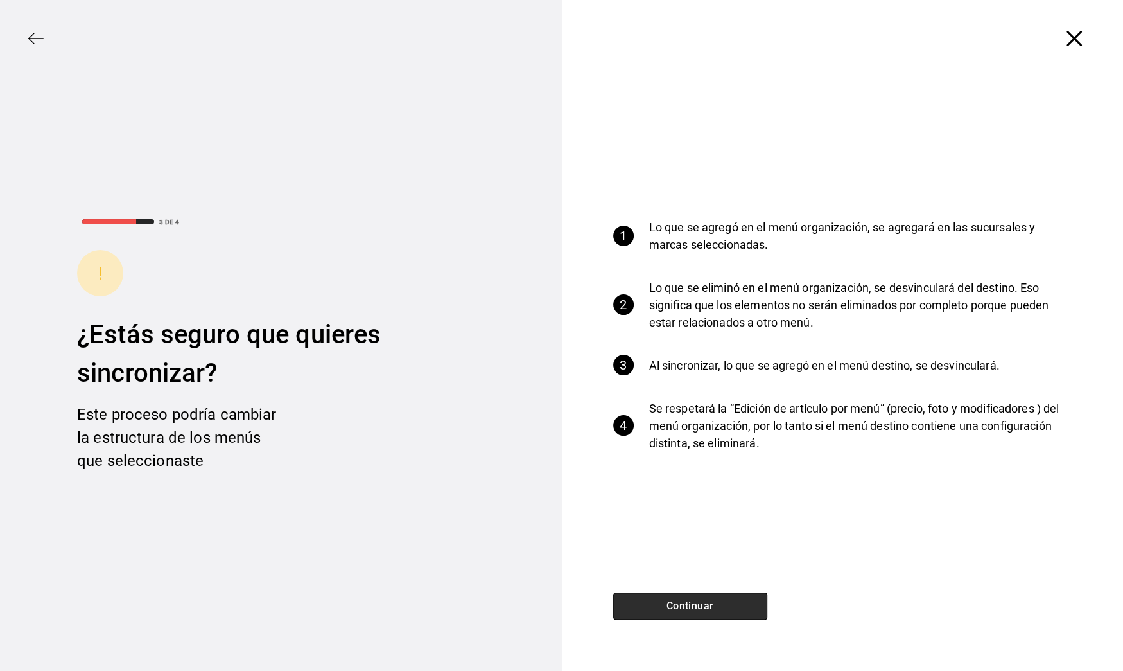
click at [750, 602] on button "Continuar" at bounding box center [690, 605] width 154 height 27
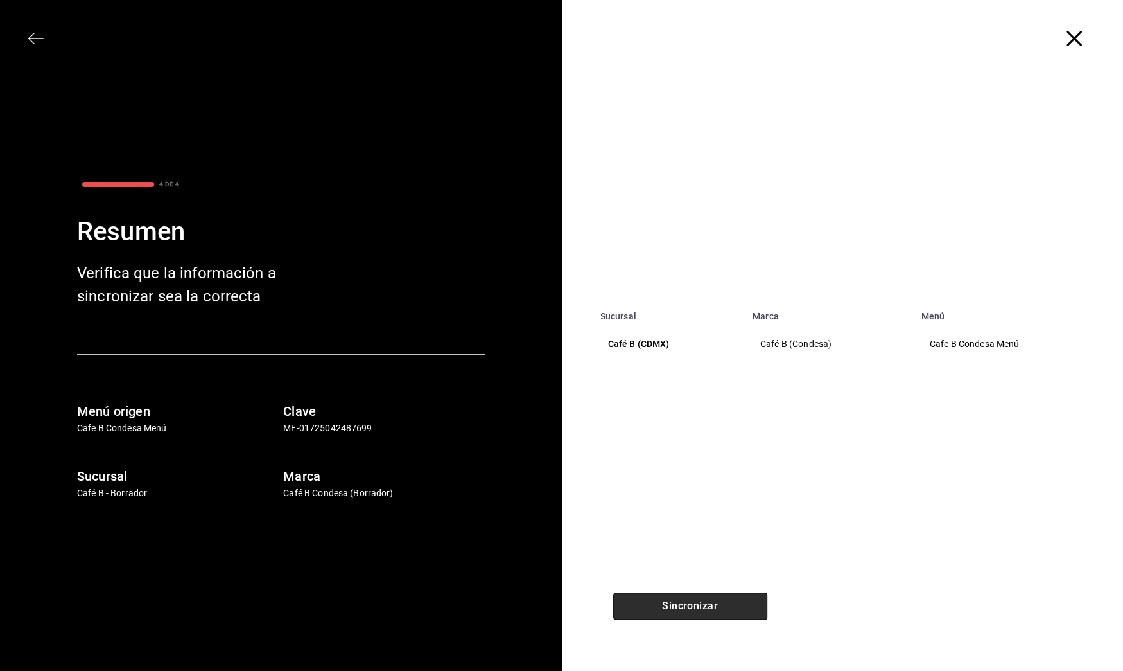
click at [750, 602] on button "Sincronizar" at bounding box center [690, 605] width 154 height 27
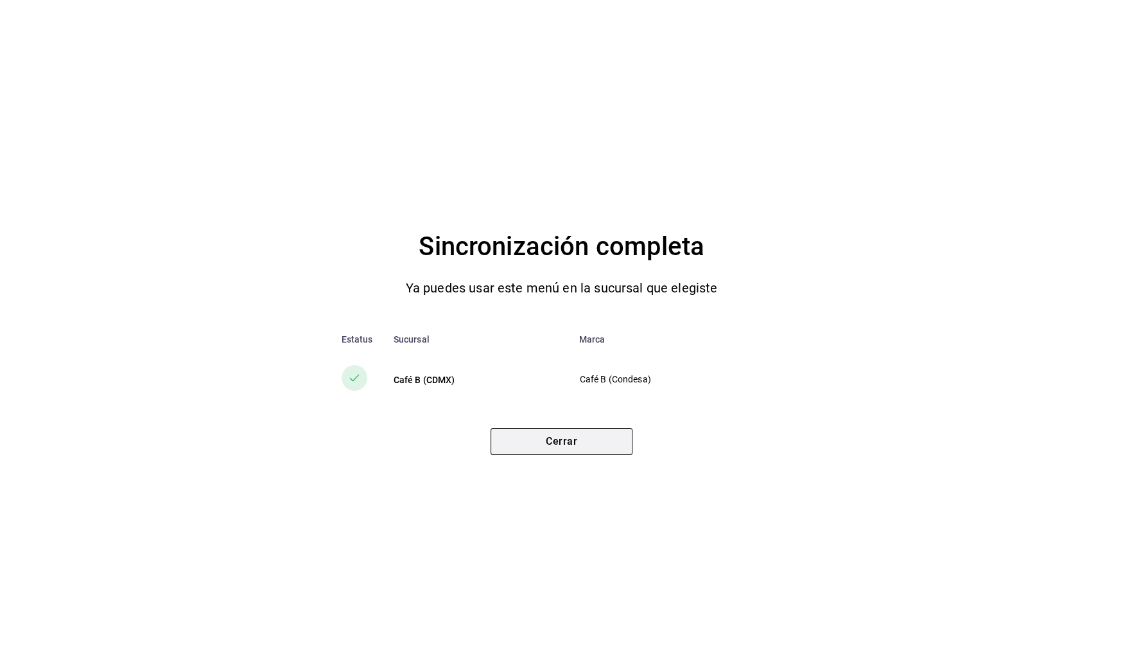
click at [591, 441] on button "Cerrar" at bounding box center [562, 441] width 142 height 27
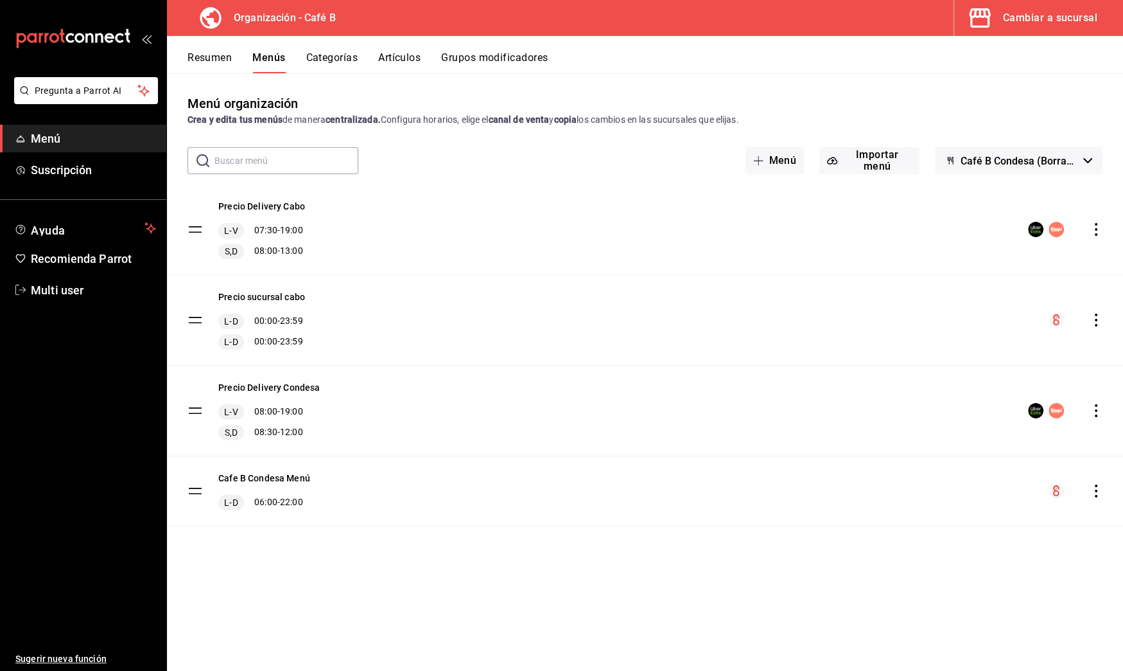
click at [1100, 486] on icon "actions" at bounding box center [1096, 490] width 13 height 13
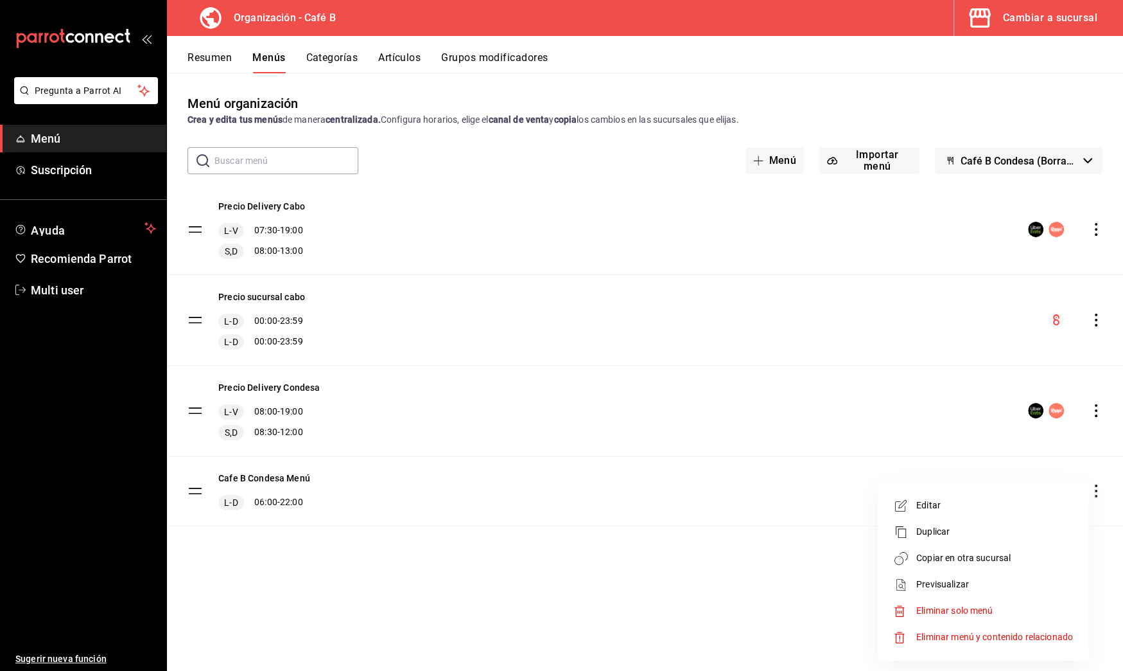
click at [982, 558] on span "Copiar en otra sucursal" at bounding box center [995, 557] width 157 height 13
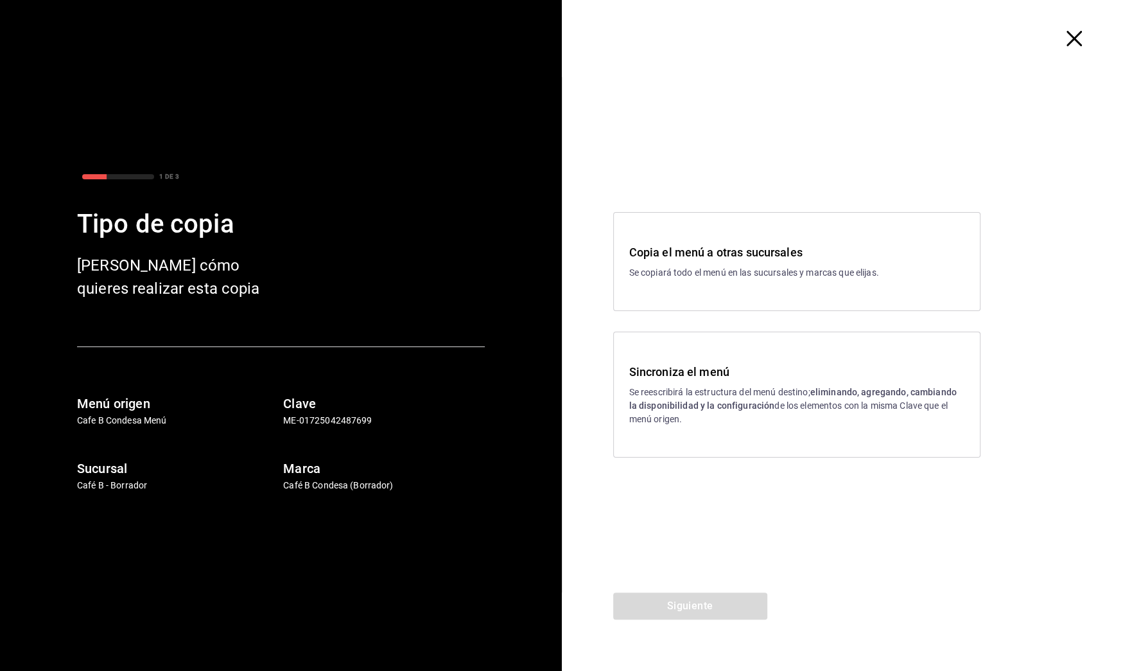
click at [723, 402] on strong "eliminando, agregando, cambiando la disponibilidad y la configuración" at bounding box center [793, 399] width 328 height 24
click at [717, 611] on button "Siguiente" at bounding box center [690, 605] width 154 height 27
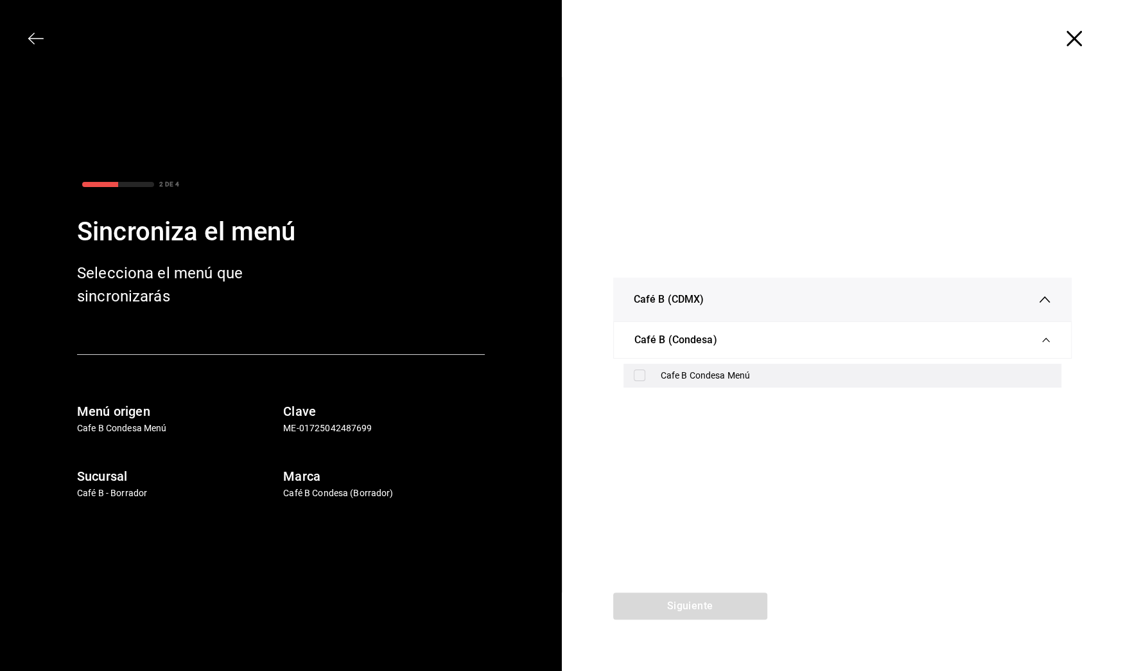
click at [663, 374] on div "Cafe B Condesa Menú" at bounding box center [856, 375] width 391 height 13
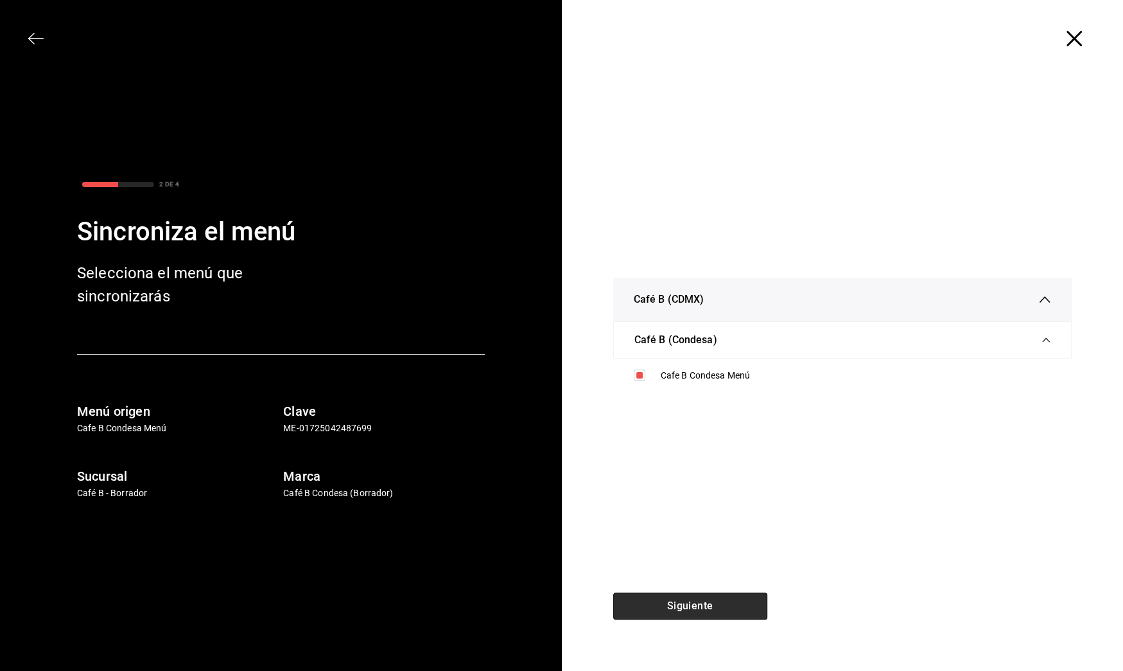
click at [730, 601] on button "Siguiente" at bounding box center [690, 605] width 154 height 27
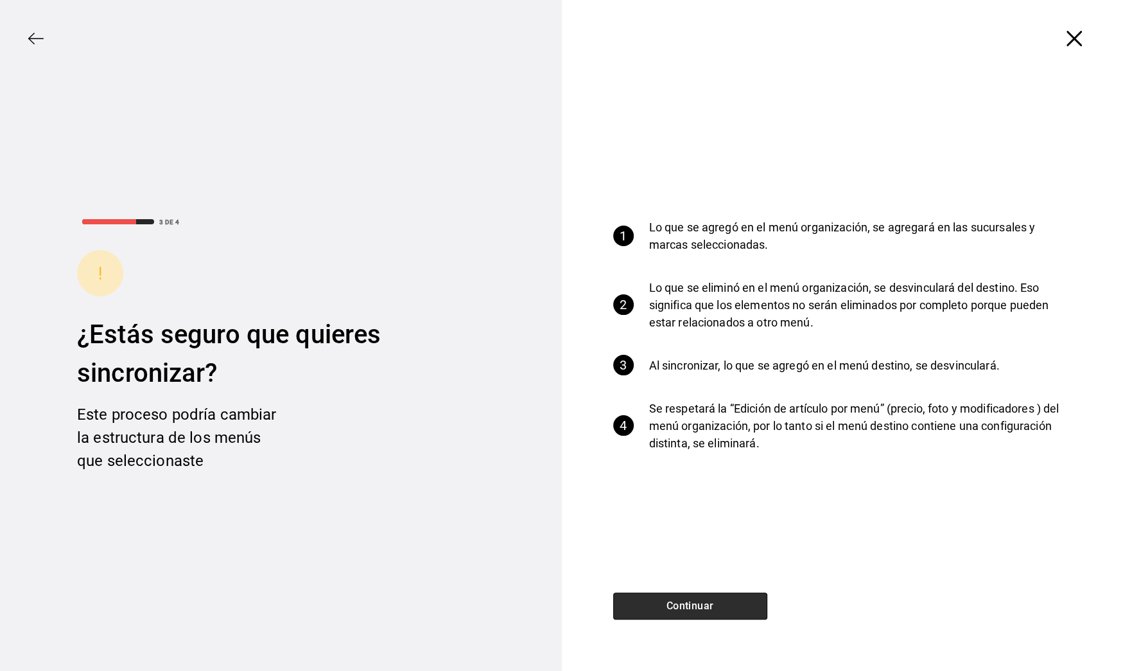
click at [730, 601] on button "Continuar" at bounding box center [690, 605] width 154 height 27
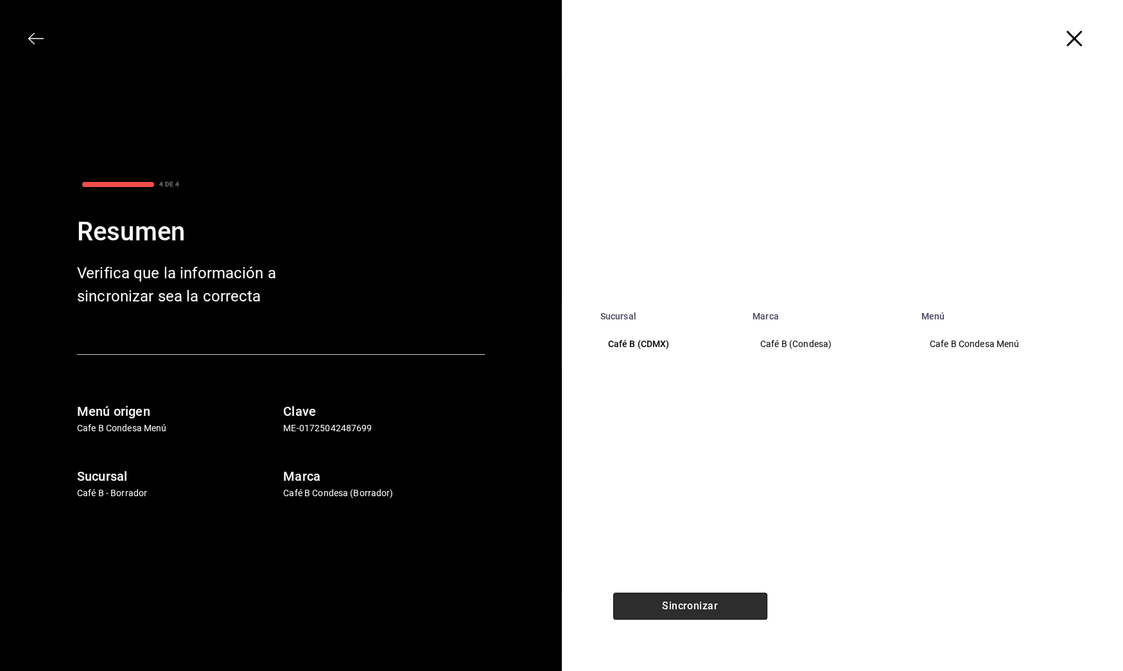
click at [730, 601] on button "Sincronizar" at bounding box center [690, 605] width 154 height 27
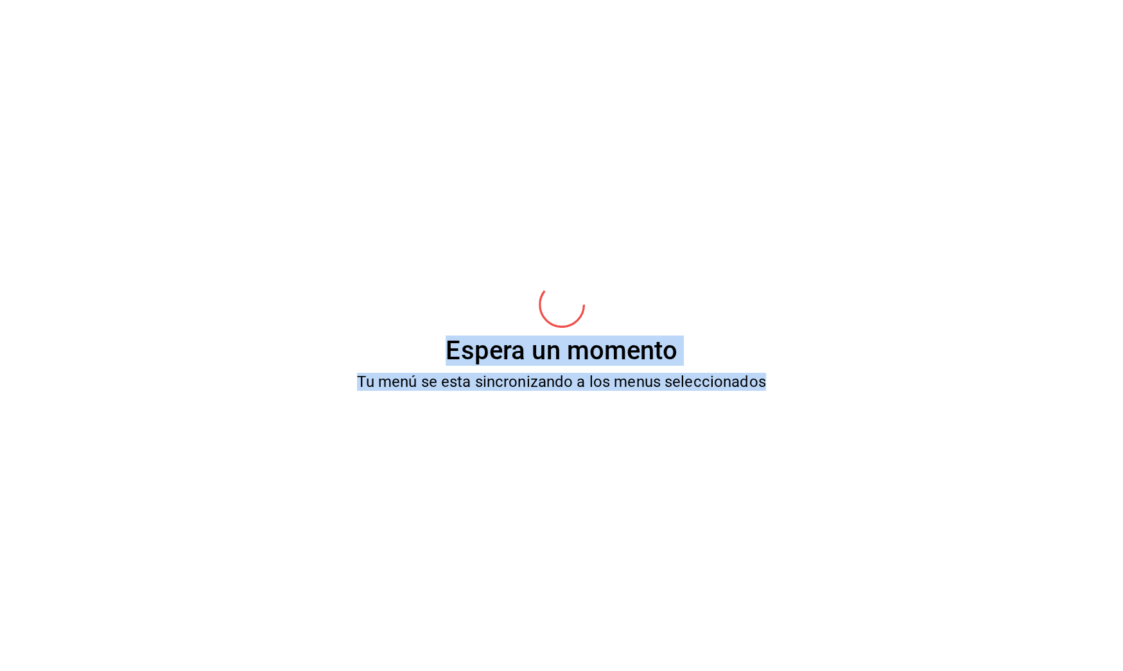
drag, startPoint x: 730, startPoint y: 601, endPoint x: 409, endPoint y: 101, distance: 594.5
click at [409, 105] on div "Espera un momento Tu menú se esta sincronizando a los menus seleccionados" at bounding box center [561, 335] width 1123 height 671
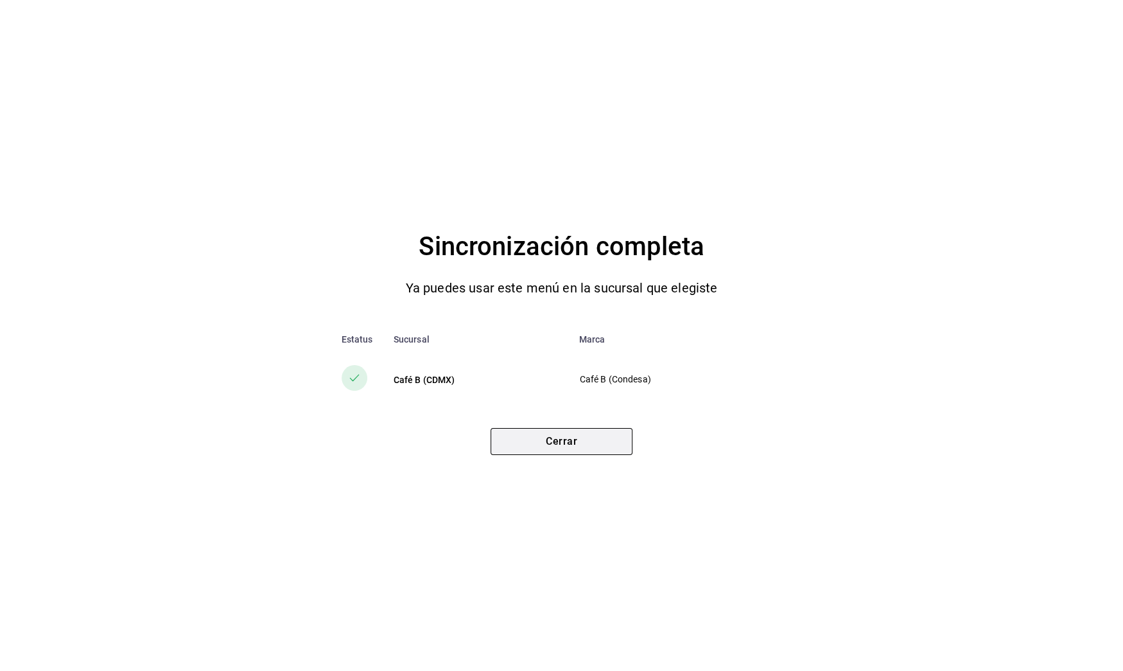
click at [537, 435] on button "Cerrar" at bounding box center [562, 441] width 142 height 27
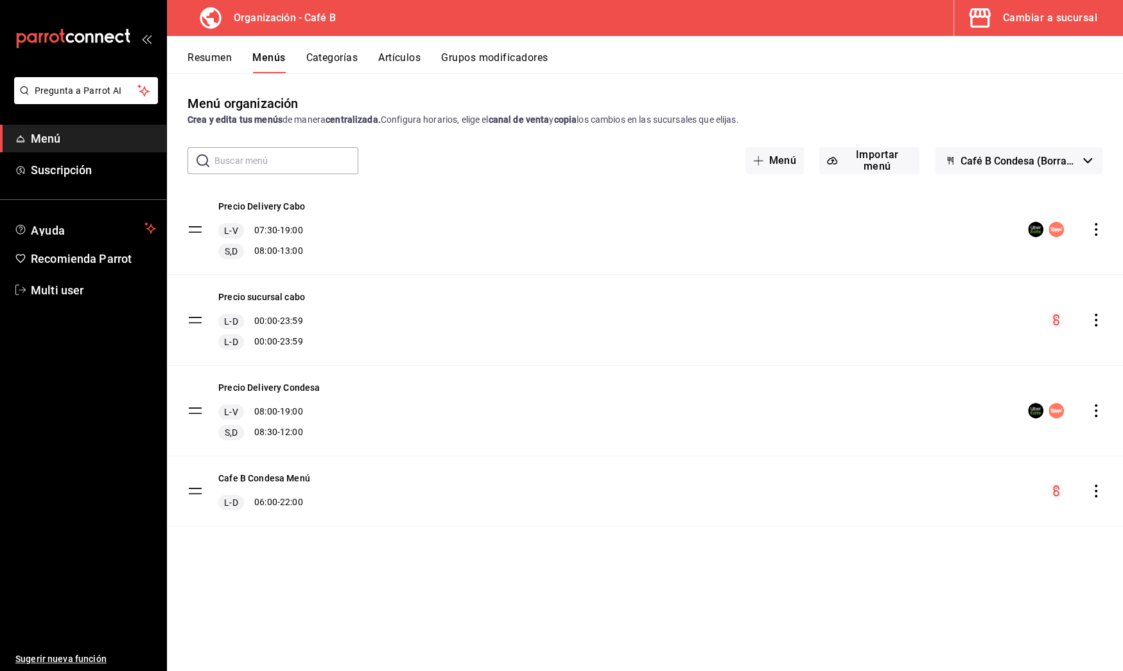
click at [1098, 489] on icon "actions" at bounding box center [1096, 490] width 13 height 13
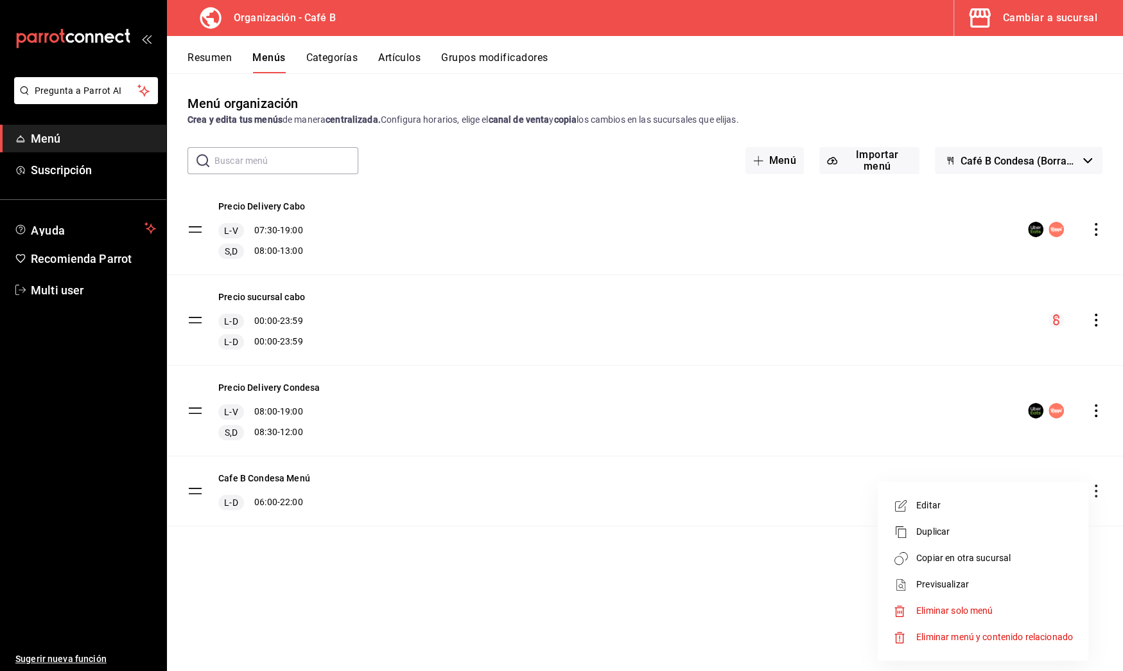
click at [1021, 549] on li "Copiar en otra sucursal" at bounding box center [983, 558] width 200 height 26
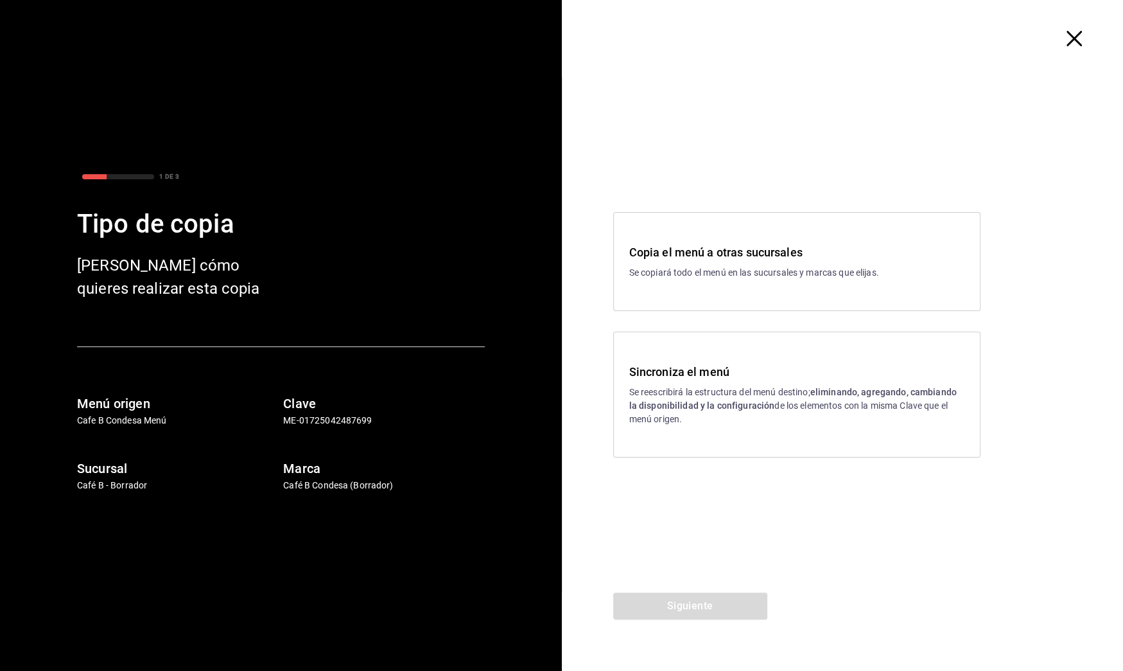
click at [747, 408] on strong "eliminando, agregando, cambiando la disponibilidad y la configuración" at bounding box center [793, 399] width 328 height 24
click at [719, 613] on button "Siguiente" at bounding box center [690, 605] width 154 height 27
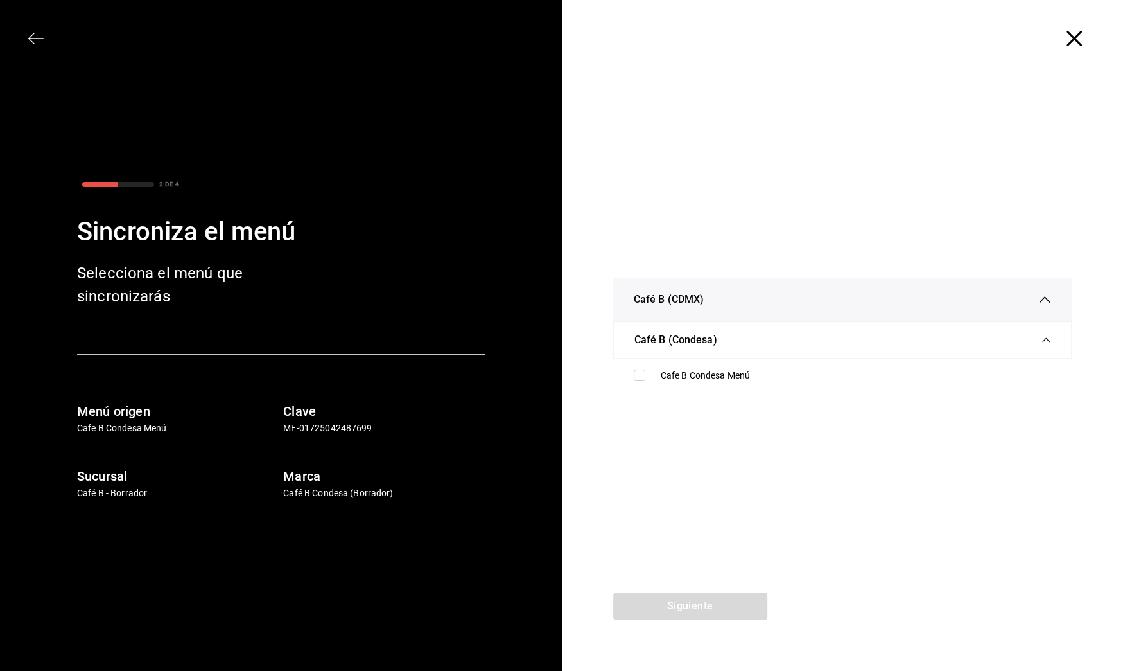
click at [719, 610] on div "Siguiente" at bounding box center [690, 631] width 257 height 78
click at [729, 361] on ul "Cafe B Condesa Menú" at bounding box center [842, 375] width 459 height 34
click at [729, 374] on div "Cafe B Condesa Menú" at bounding box center [856, 375] width 391 height 13
click at [724, 610] on button "Siguiente" at bounding box center [690, 605] width 154 height 27
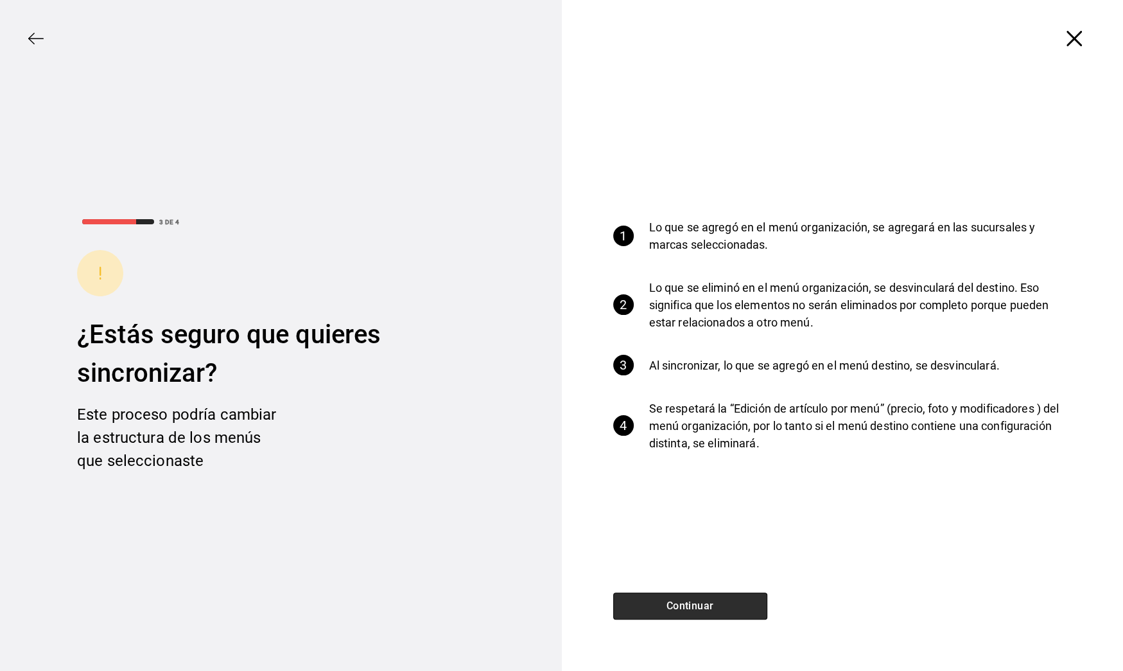
click at [724, 610] on button "Continuar" at bounding box center [690, 605] width 154 height 27
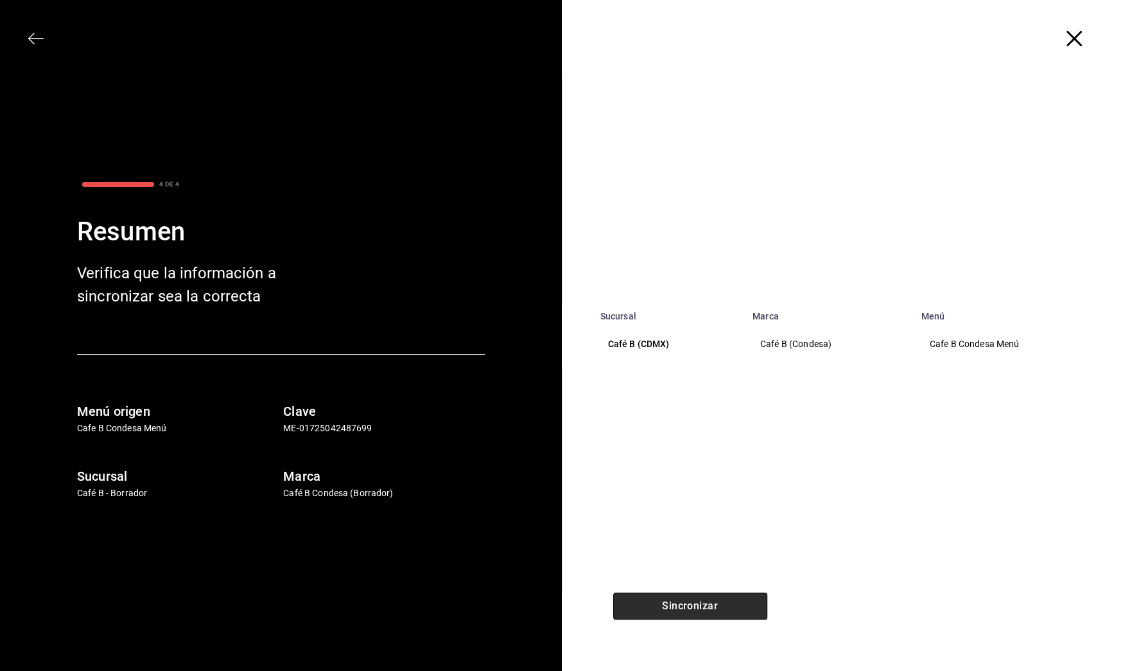
click at [724, 610] on button "Sincronizar" at bounding box center [690, 605] width 154 height 27
